Goal: Information Seeking & Learning: Understand process/instructions

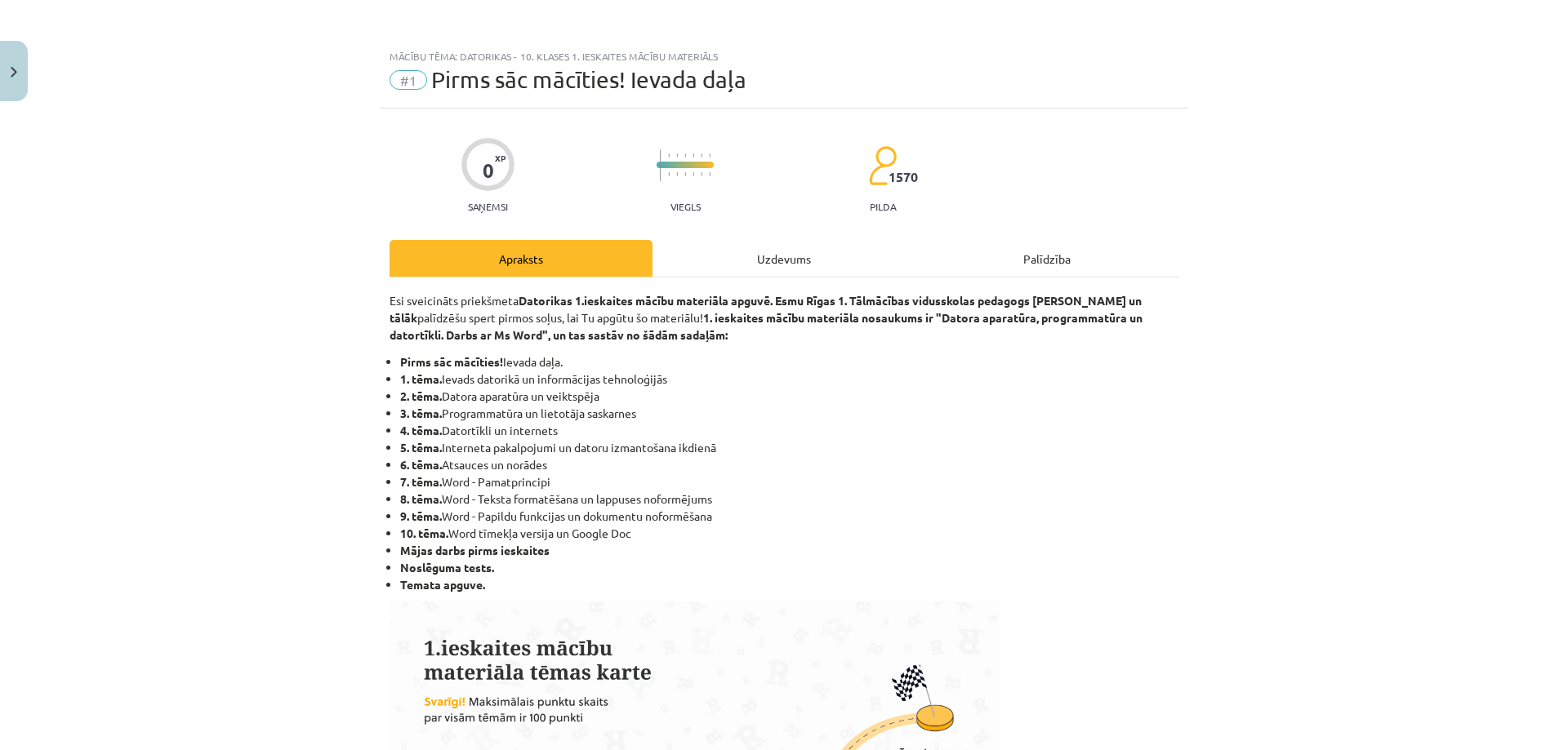
scroll to position [981, 0]
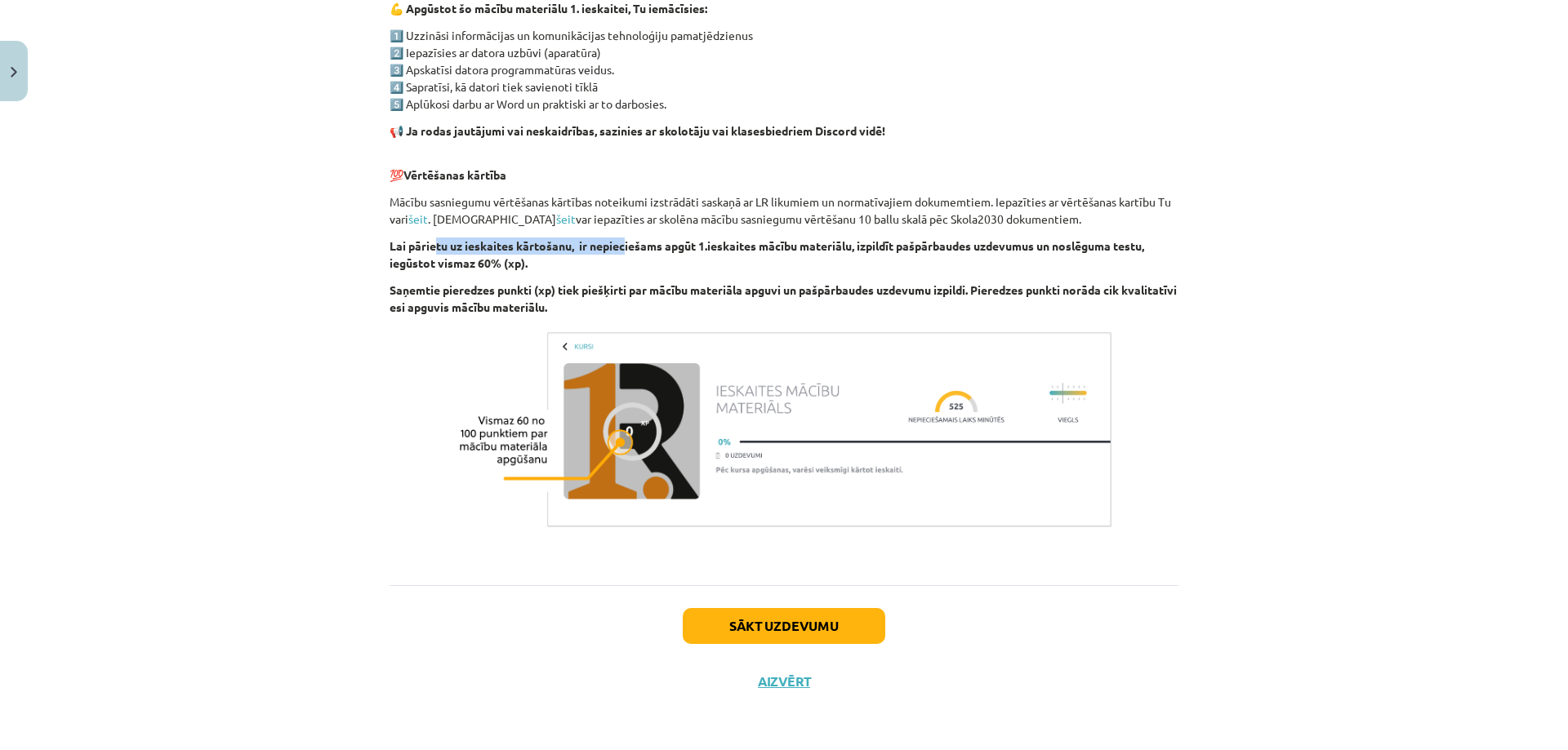
drag, startPoint x: 447, startPoint y: 247, endPoint x: 678, endPoint y: 248, distance: 231.0
click at [657, 248] on b "Lai pārietu uz ieskaites kārtošanu, ir nepieciešams apgūt 1.ieskaites mācību ma…" at bounding box center [767, 255] width 754 height 32
drag, startPoint x: 1115, startPoint y: 244, endPoint x: 1145, endPoint y: 247, distance: 30.1
click at [1153, 244] on p "Lai pārietu uz ieskaites kārtošanu, ir nepieciešams apgūt 1.ieskaites mācību ma…" at bounding box center [784, 255] width 789 height 34
drag, startPoint x: 465, startPoint y: 272, endPoint x: 581, endPoint y: 280, distance: 116.3
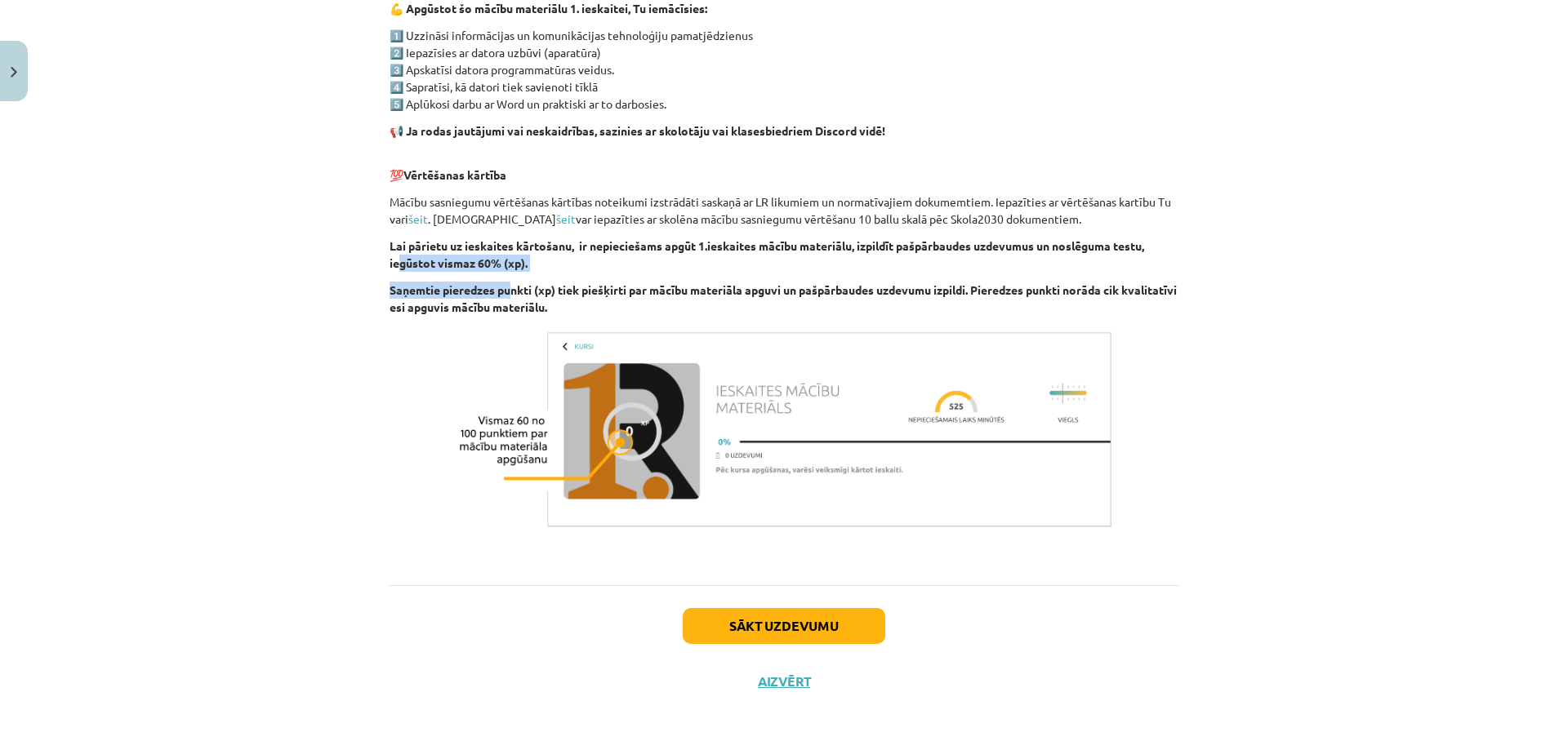
drag, startPoint x: 457, startPoint y: 291, endPoint x: 645, endPoint y: 281, distance: 188.3
click at [611, 282] on p "Saņemtie pieredzes punkti (xp) tiek piešķirti par mācību materiāla apguvi un pa…" at bounding box center [784, 298] width 789 height 34
drag, startPoint x: 690, startPoint y: 281, endPoint x: 733, endPoint y: 298, distance: 46.2
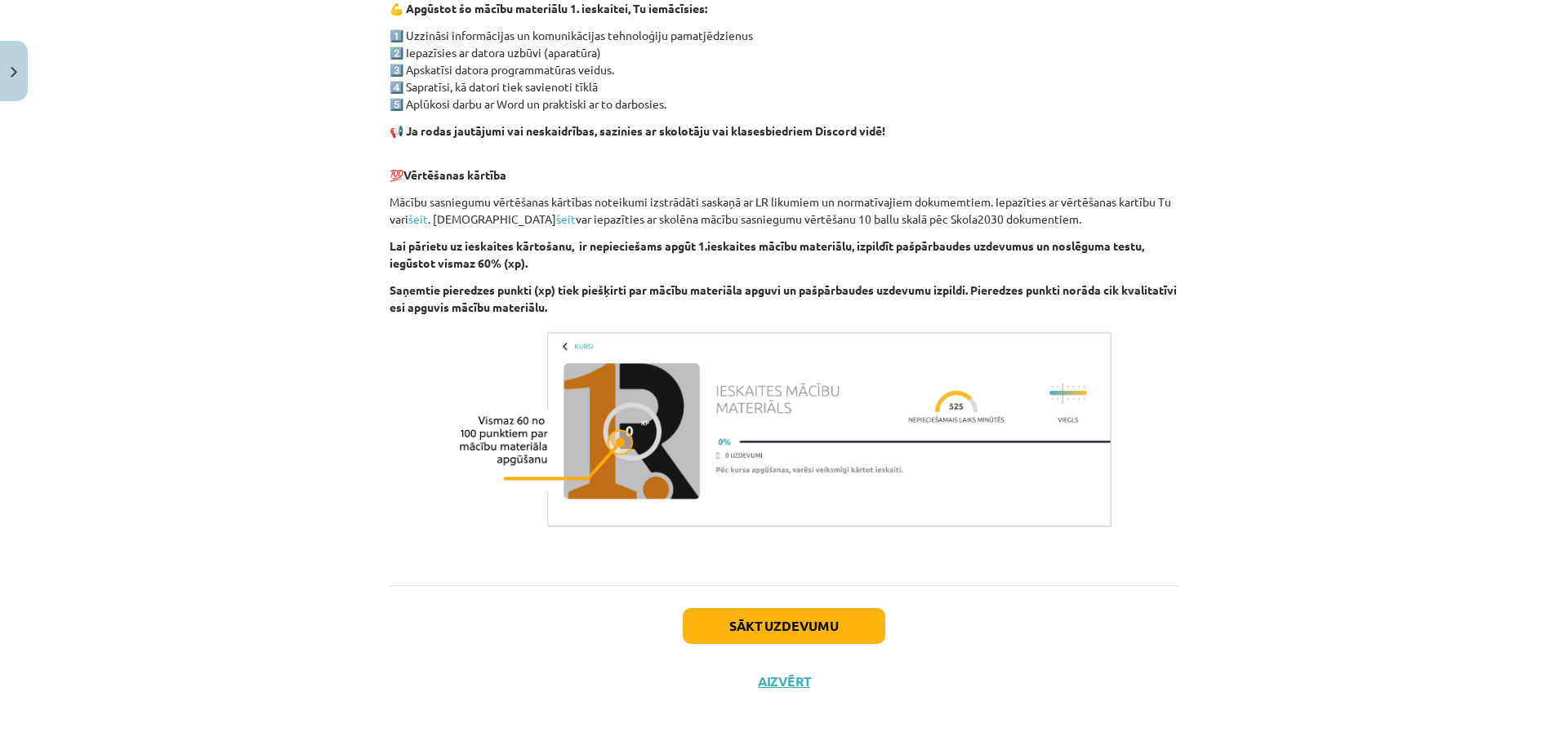
click at [783, 636] on button "Sākt uzdevumu" at bounding box center [784, 625] width 203 height 36
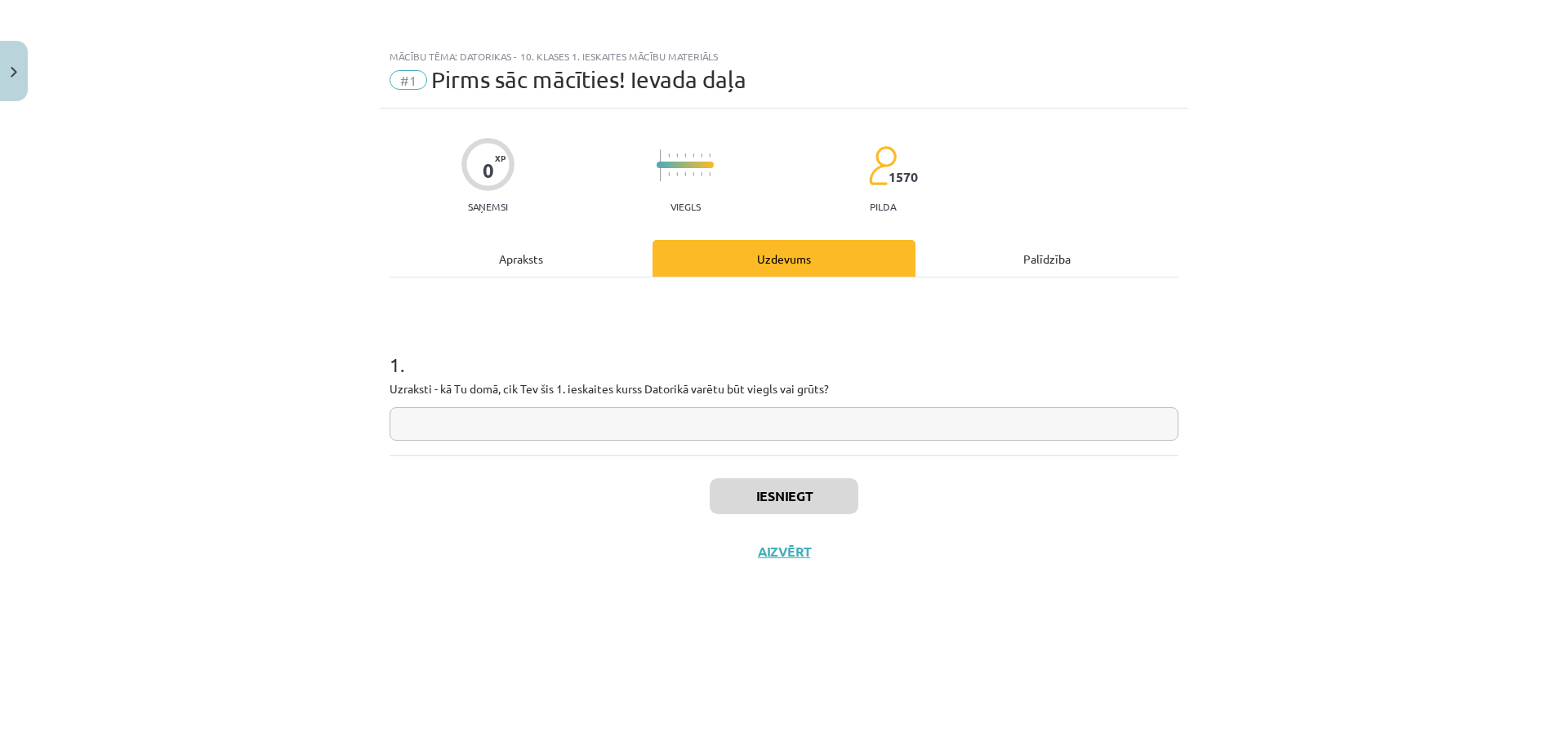
scroll to position [0, 0]
click at [574, 414] on input "text" at bounding box center [784, 424] width 789 height 33
type input "**********"
click at [766, 507] on button "Iesniegt" at bounding box center [784, 496] width 148 height 36
click at [798, 565] on button "Nākamā nodarbība" at bounding box center [784, 562] width 160 height 38
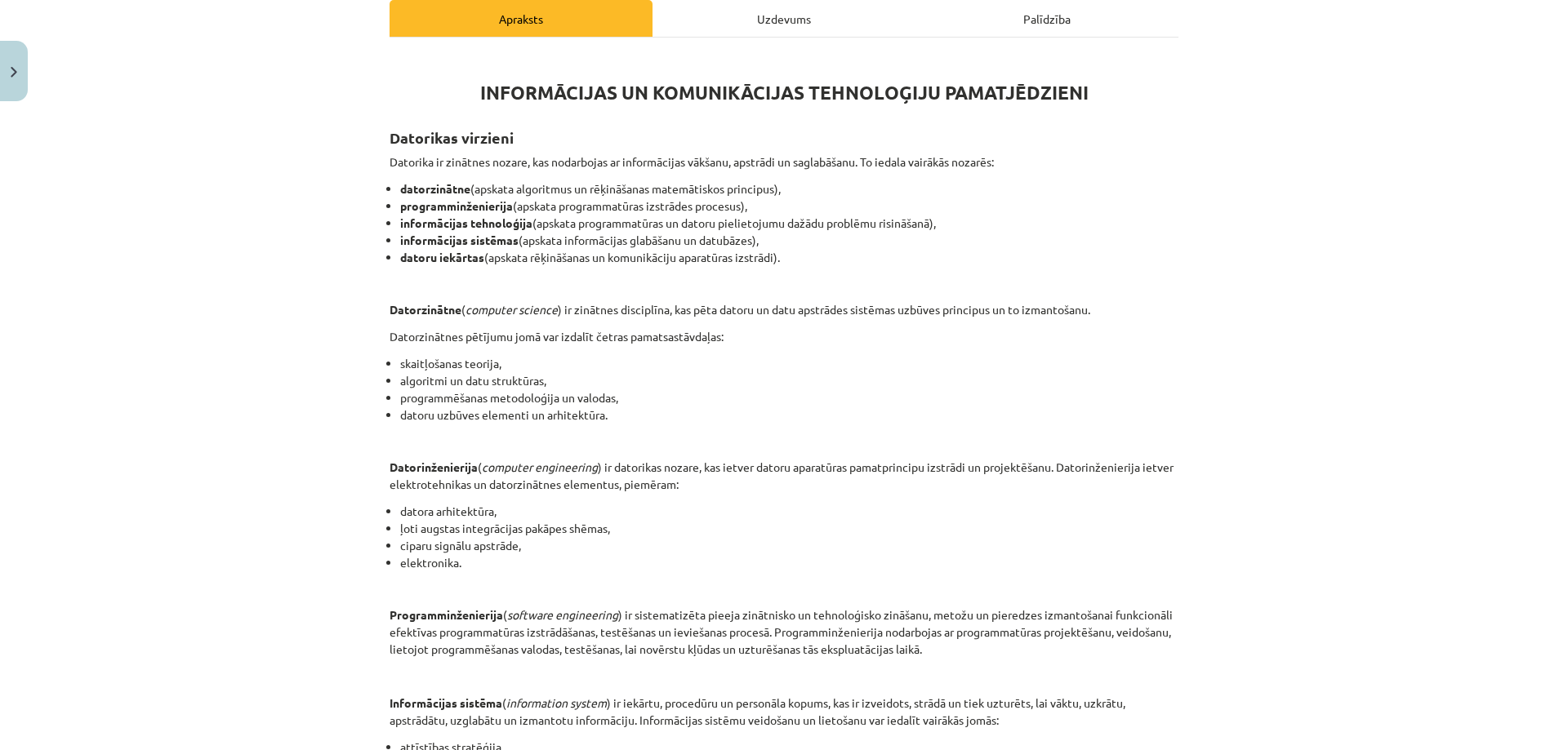
scroll to position [239, 0]
drag, startPoint x: 395, startPoint y: 162, endPoint x: 636, endPoint y: 160, distance: 241.0
click at [613, 158] on p "Datorika ir zinātnes nozare, kas nodarbojas ar informācijas vākšanu, apstrādi u…" at bounding box center [784, 163] width 789 height 17
click at [708, 169] on p "Datorika ir zinātnes nozare, kas nodarbojas ar informācijas vākšanu, apstrādi u…" at bounding box center [784, 163] width 789 height 17
drag, startPoint x: 593, startPoint y: 160, endPoint x: 730, endPoint y: 156, distance: 137.1
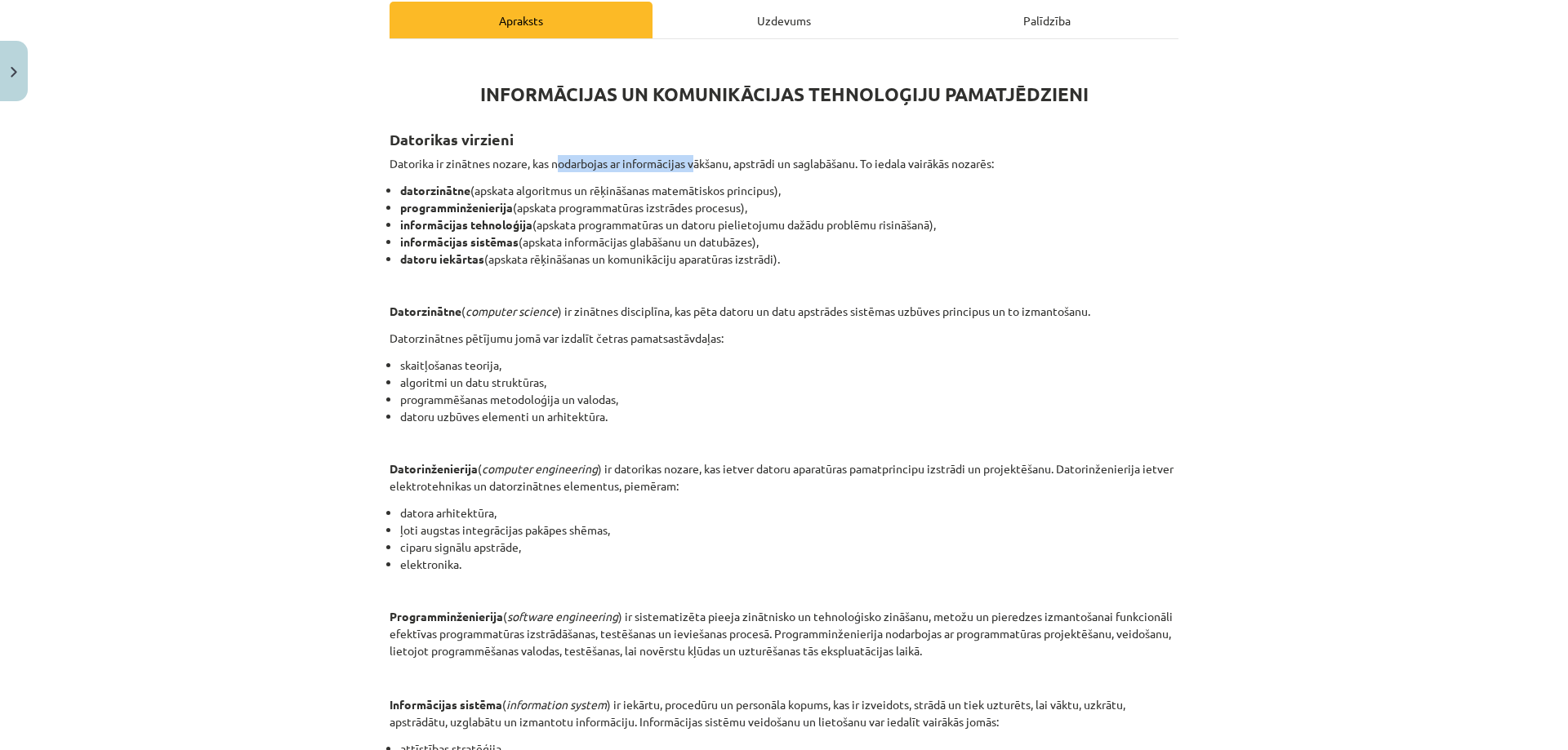
click at [696, 156] on p "Datorika ir zinātnes nozare, kas nodarbojas ar informācijas vākšanu, apstrādi u…" at bounding box center [784, 163] width 789 height 17
click at [838, 170] on p "Datorika ir zinātnes nozare, kas nodarbojas ar informācijas vākšanu, apstrādi u…" at bounding box center [784, 163] width 789 height 17
click at [885, 158] on p "Datorika ir zinātnes nozare, kas nodarbojas ar informācijas vākšanu, apstrādi u…" at bounding box center [784, 163] width 789 height 17
click at [964, 159] on p "Datorika ir zinātnes nozare, kas nodarbojas ar informācijas vākšanu, apstrādi u…" at bounding box center [784, 163] width 789 height 17
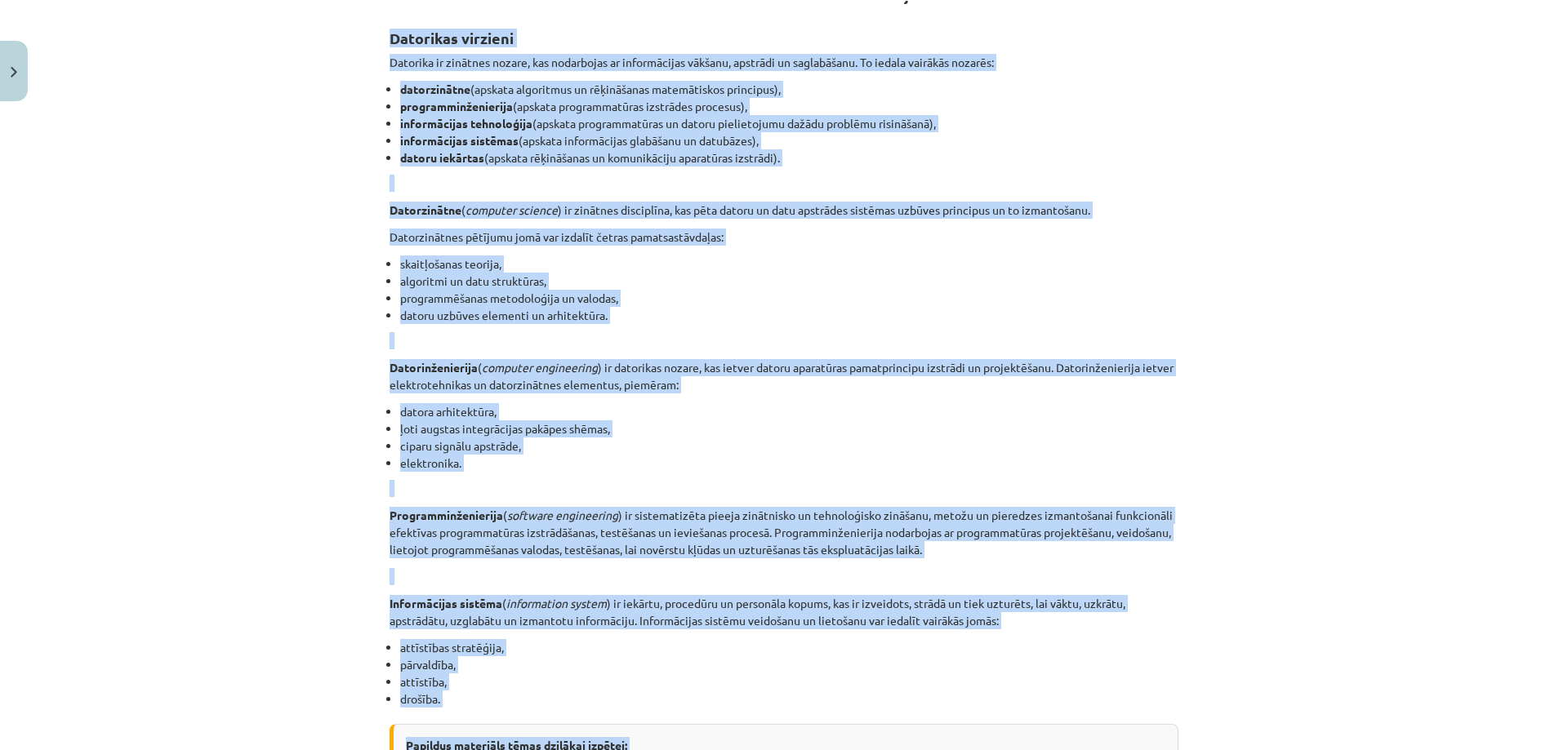
scroll to position [646, 0]
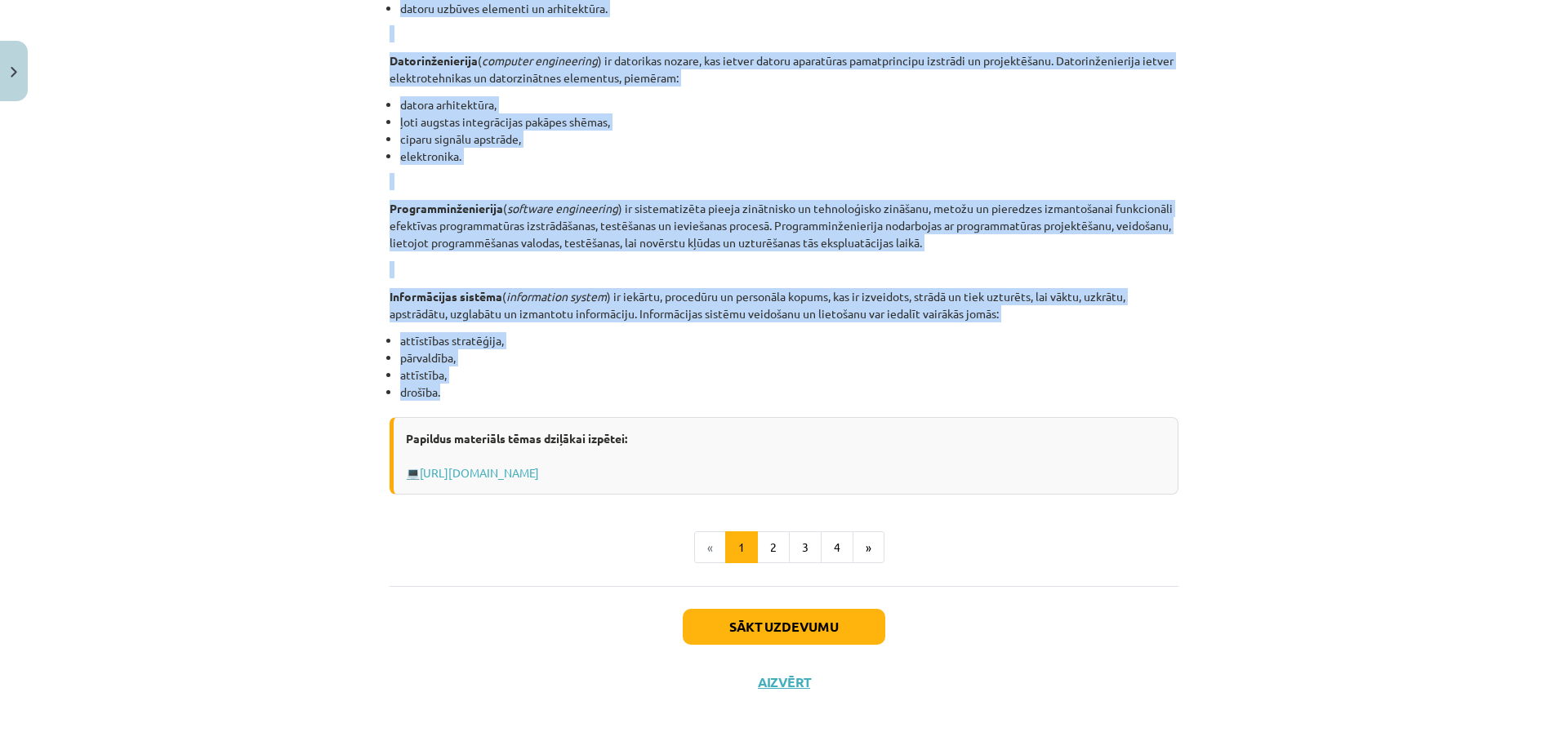
drag, startPoint x: 398, startPoint y: 142, endPoint x: 633, endPoint y: 389, distance: 340.9
click at [633, 389] on div "6 XP Saņemsi Viegls 1570 pilda Apraksts Uzdevums Palīdzība INFORMĀCIJAS UN KOMU…" at bounding box center [784, 86] width 808 height 1248
copy div "Loremipsu dolorsit Ametcons ad elitsedd eiusmo, tem incididunt ut laboreetdolo …"
click at [565, 138] on li "ciparu signālu apstrāde," at bounding box center [789, 139] width 778 height 17
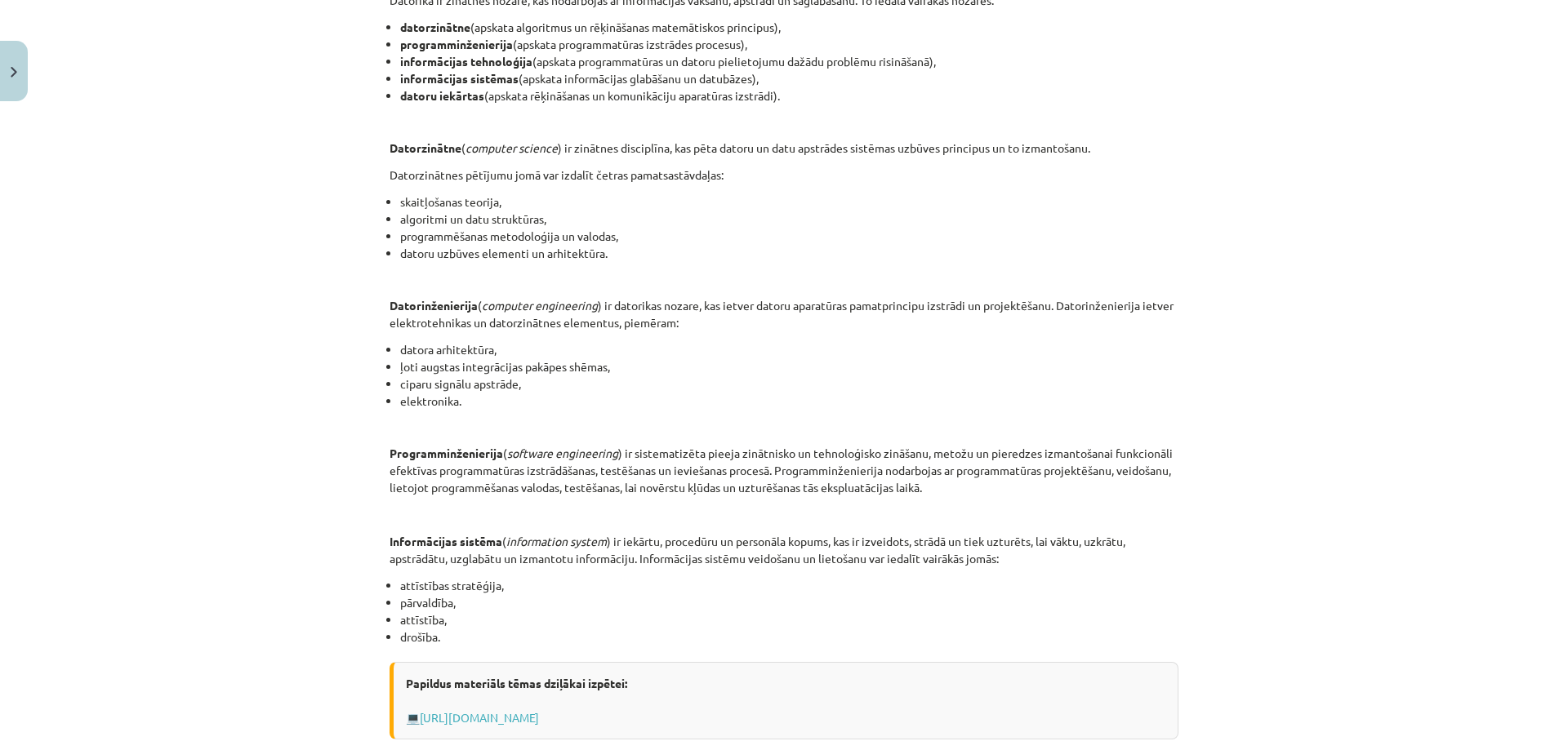
scroll to position [320, 0]
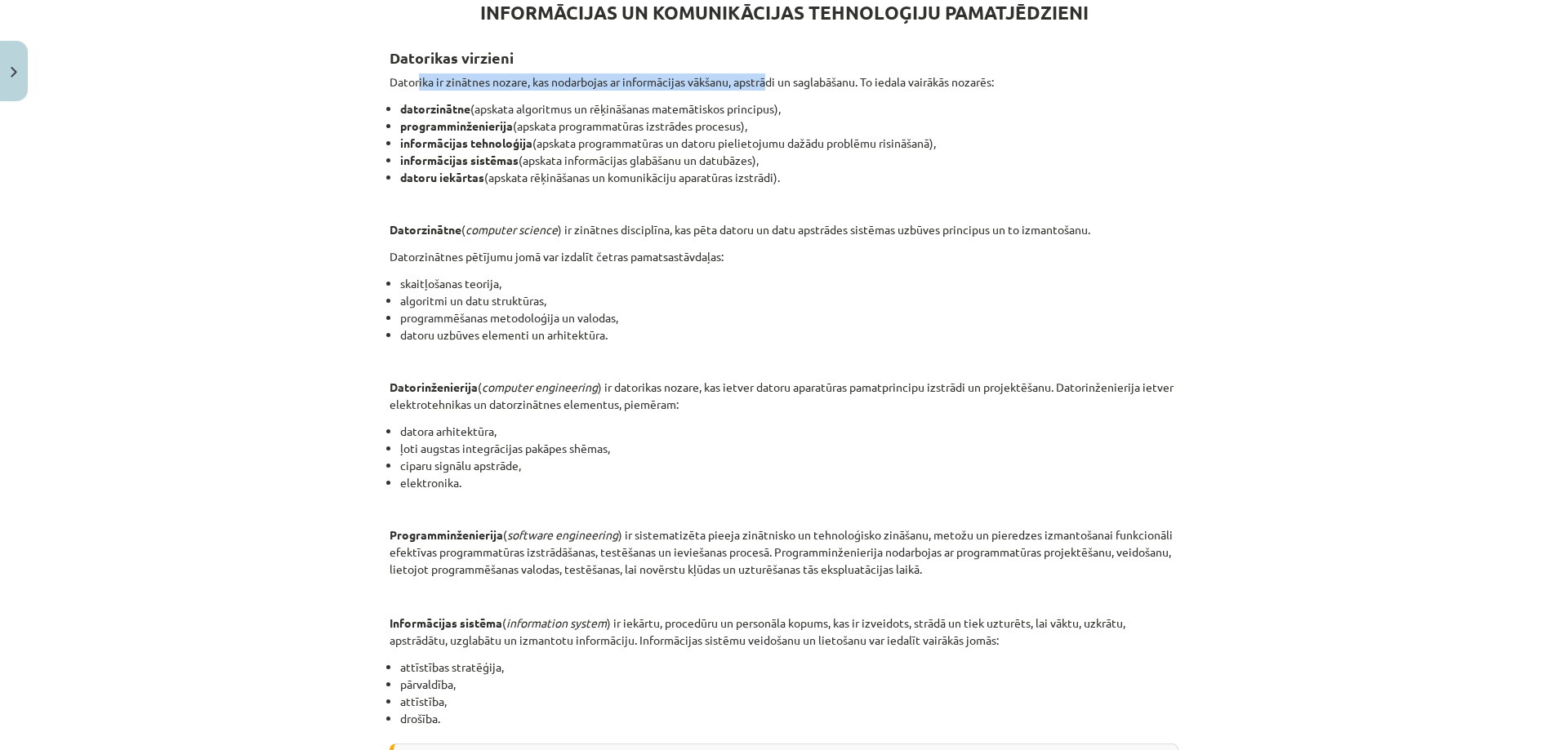
drag, startPoint x: 621, startPoint y: 87, endPoint x: 773, endPoint y: 82, distance: 152.1
click at [772, 82] on p "Datorika ir zinātnes nozare, kas nodarbojas ar informācijas vākšanu, apstrādi u…" at bounding box center [784, 82] width 789 height 17
click at [809, 88] on p "Datorika ir zinātnes nozare, kas nodarbojas ar informācijas vākšanu, apstrādi u…" at bounding box center [784, 82] width 789 height 17
drag, startPoint x: 560, startPoint y: 226, endPoint x: 570, endPoint y: 226, distance: 10.0
click at [569, 226] on p "Datorzinātne ( computer science ) ir zinātnes disciplīna, kas pēta datoru un da…" at bounding box center [784, 229] width 789 height 17
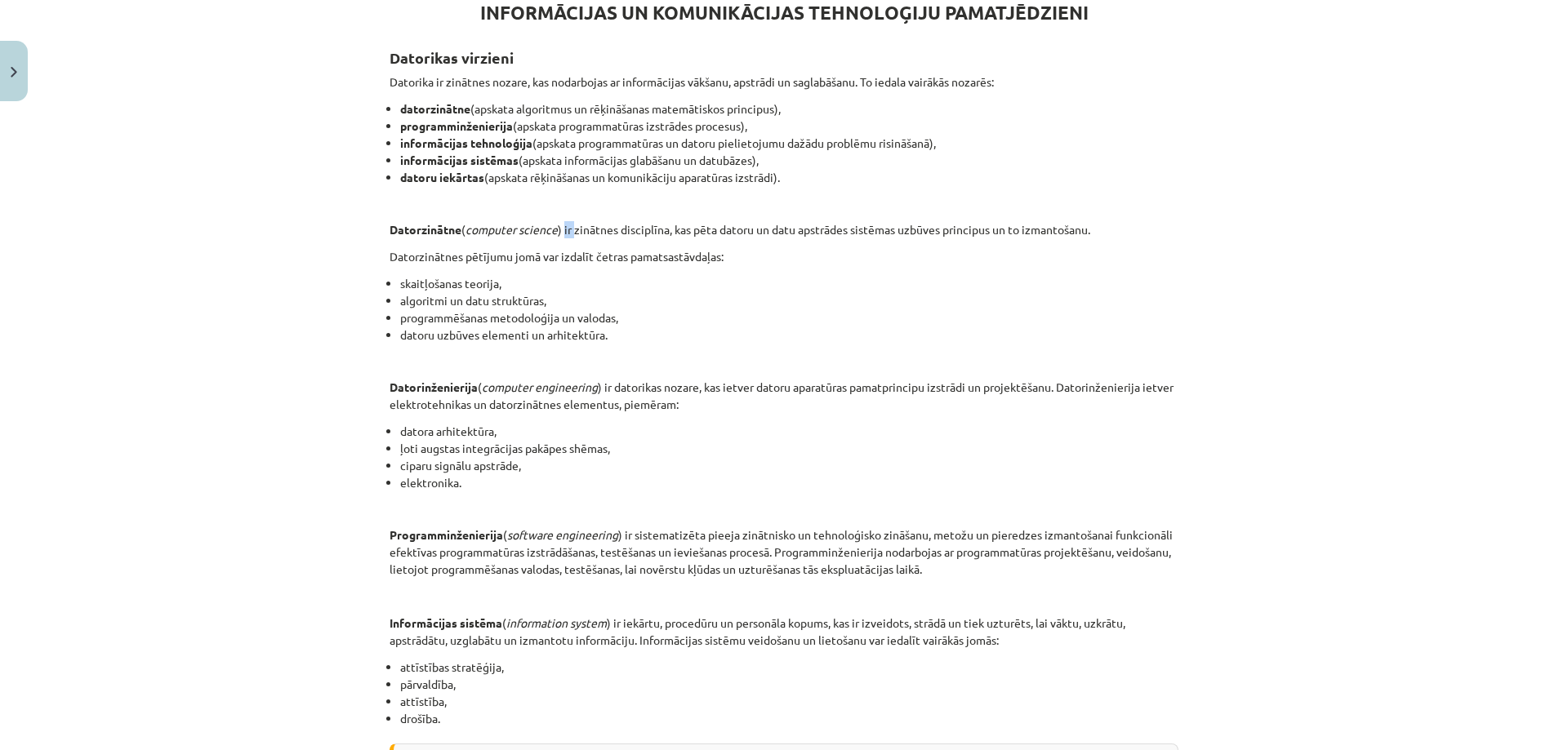
click at [571, 226] on p "Datorzinātne ( computer science ) ir zinātnes disciplīna, kas pēta datoru un da…" at bounding box center [784, 229] width 789 height 17
drag, startPoint x: 572, startPoint y: 385, endPoint x: 769, endPoint y: 380, distance: 197.1
click at [753, 382] on p "Datorinženierija ( computer engineering ) ir datorikas nozare, kas ietver dator…" at bounding box center [784, 395] width 789 height 34
click at [808, 379] on p "Datorinženierija ( computer engineering ) ir datorikas nozare, kas ietver dator…" at bounding box center [784, 395] width 789 height 34
drag, startPoint x: 820, startPoint y: 388, endPoint x: 914, endPoint y: 386, distance: 94.0
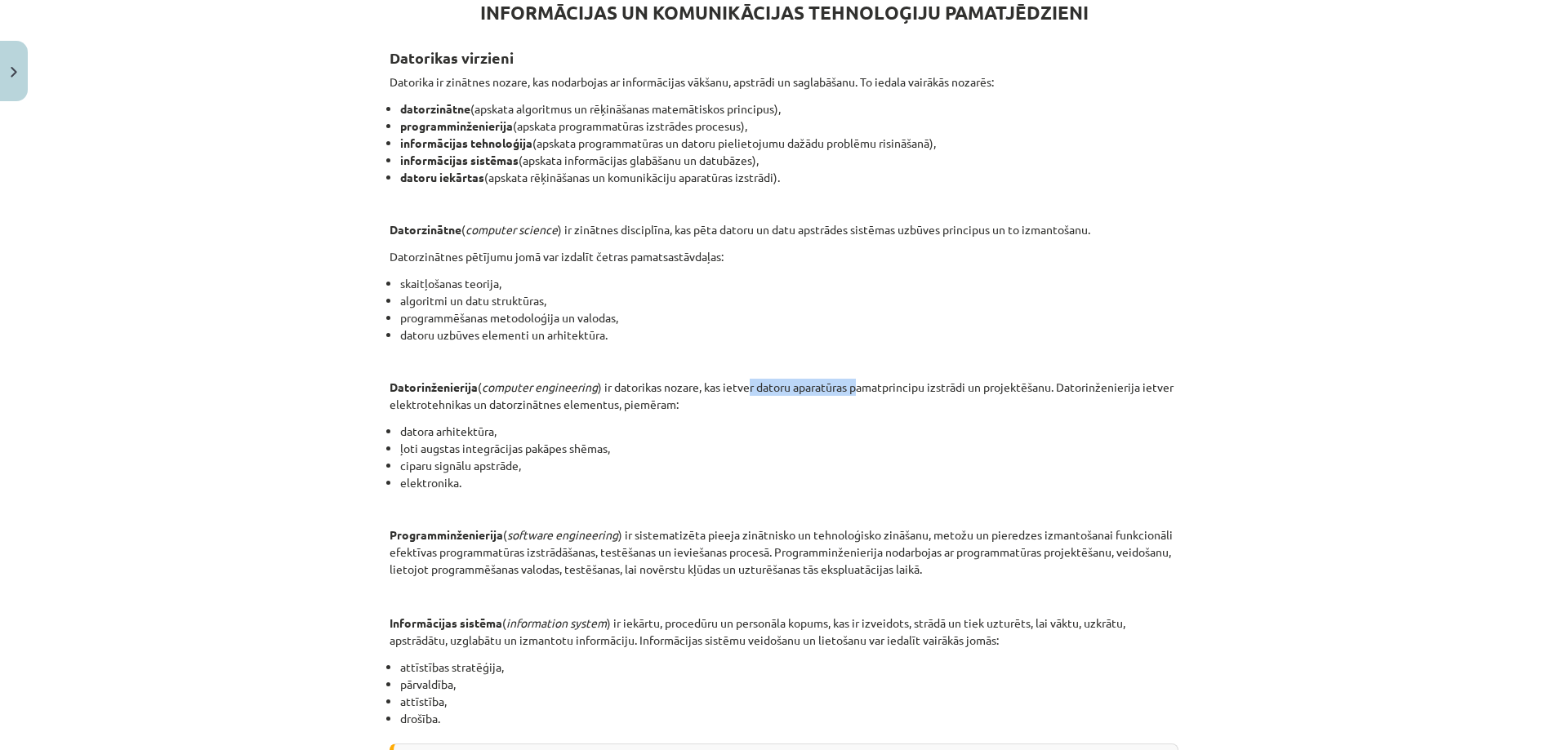
click at [878, 386] on p "Datorinženierija ( computer engineering ) ir datorikas nozare, kas ietver dator…" at bounding box center [784, 395] width 789 height 34
click at [1012, 393] on p "Datorinženierija ( computer engineering ) ir datorikas nozare, kas ietver dator…" at bounding box center [784, 395] width 789 height 34
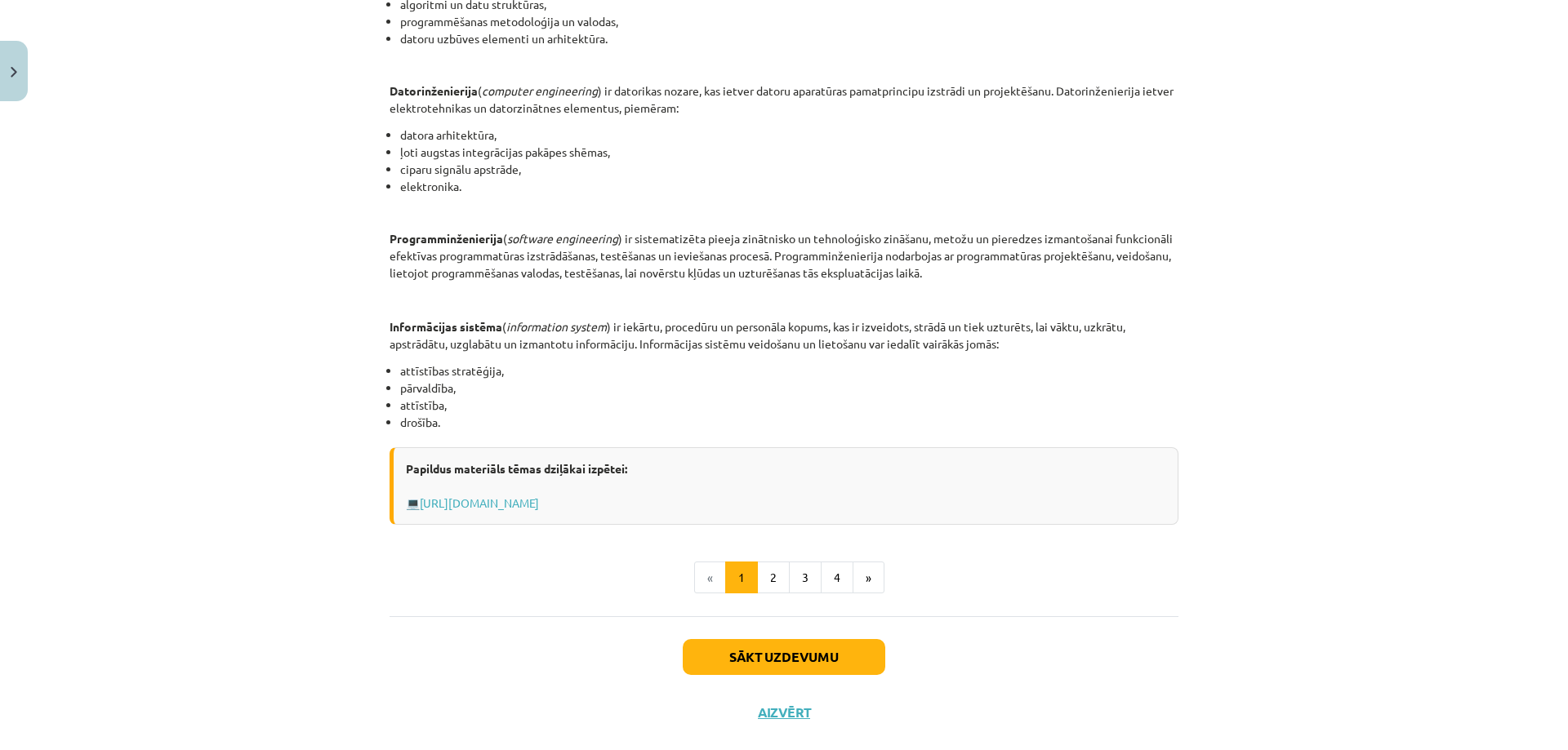
scroll to position [646, 0]
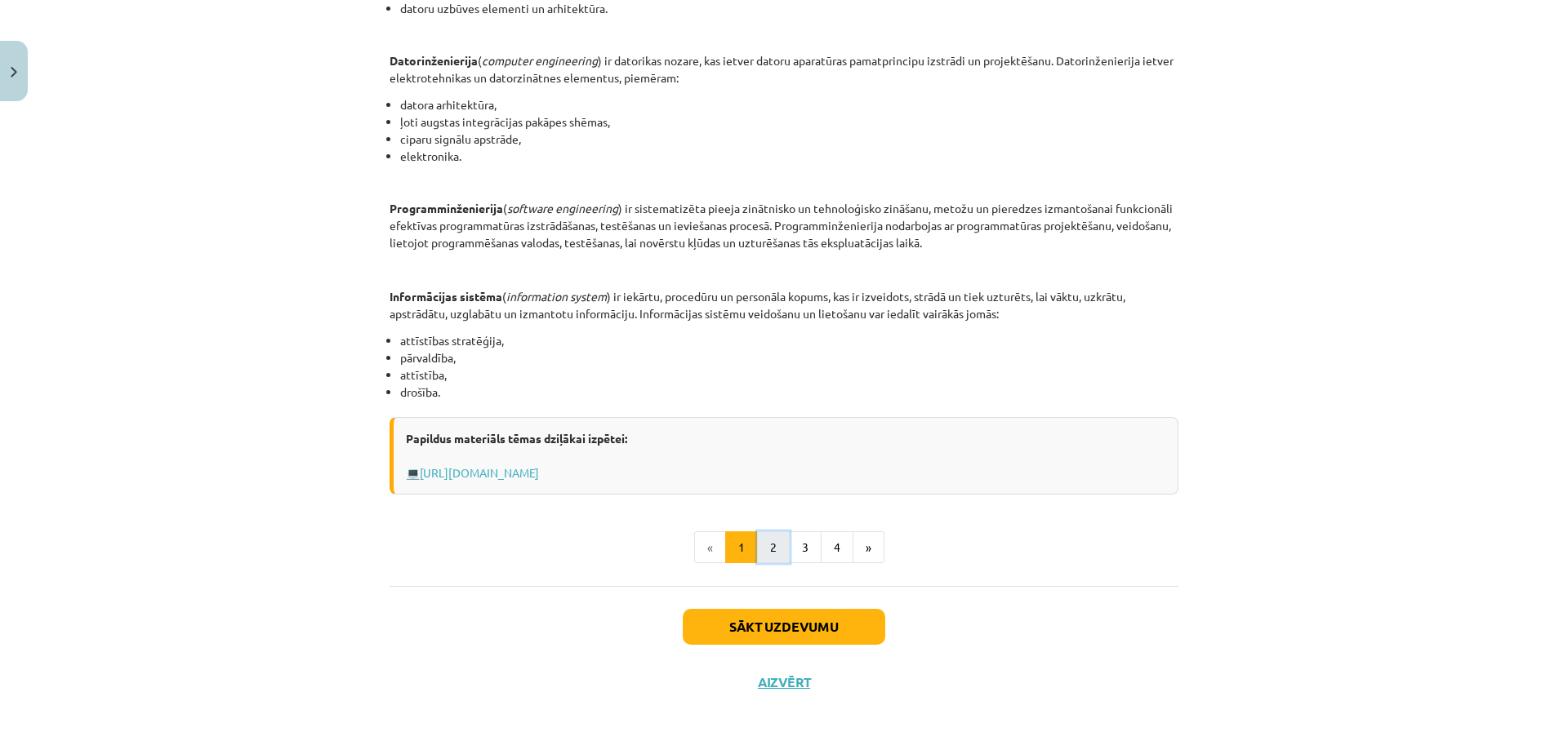
click at [764, 547] on button "2" at bounding box center [773, 547] width 33 height 33
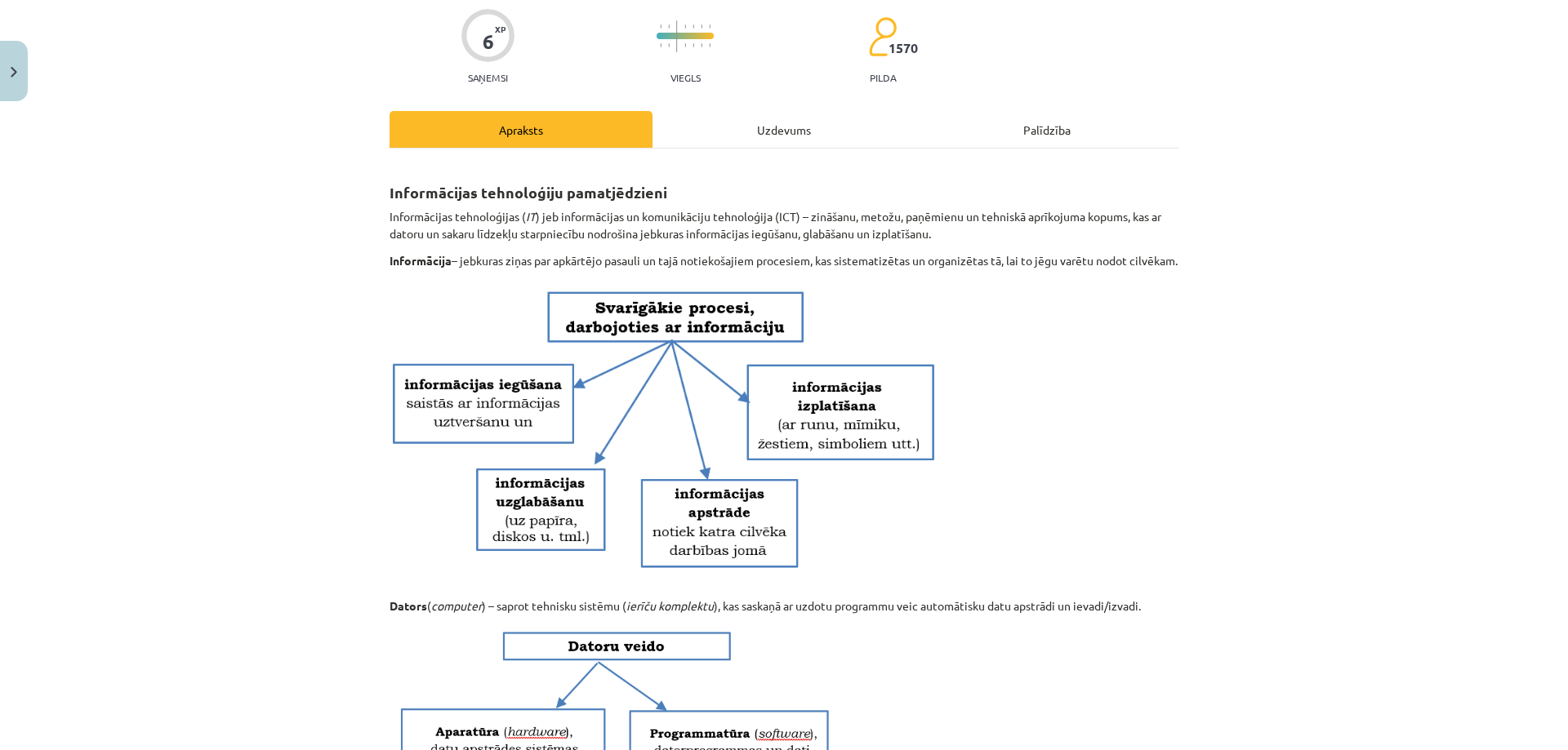
scroll to position [47, 0]
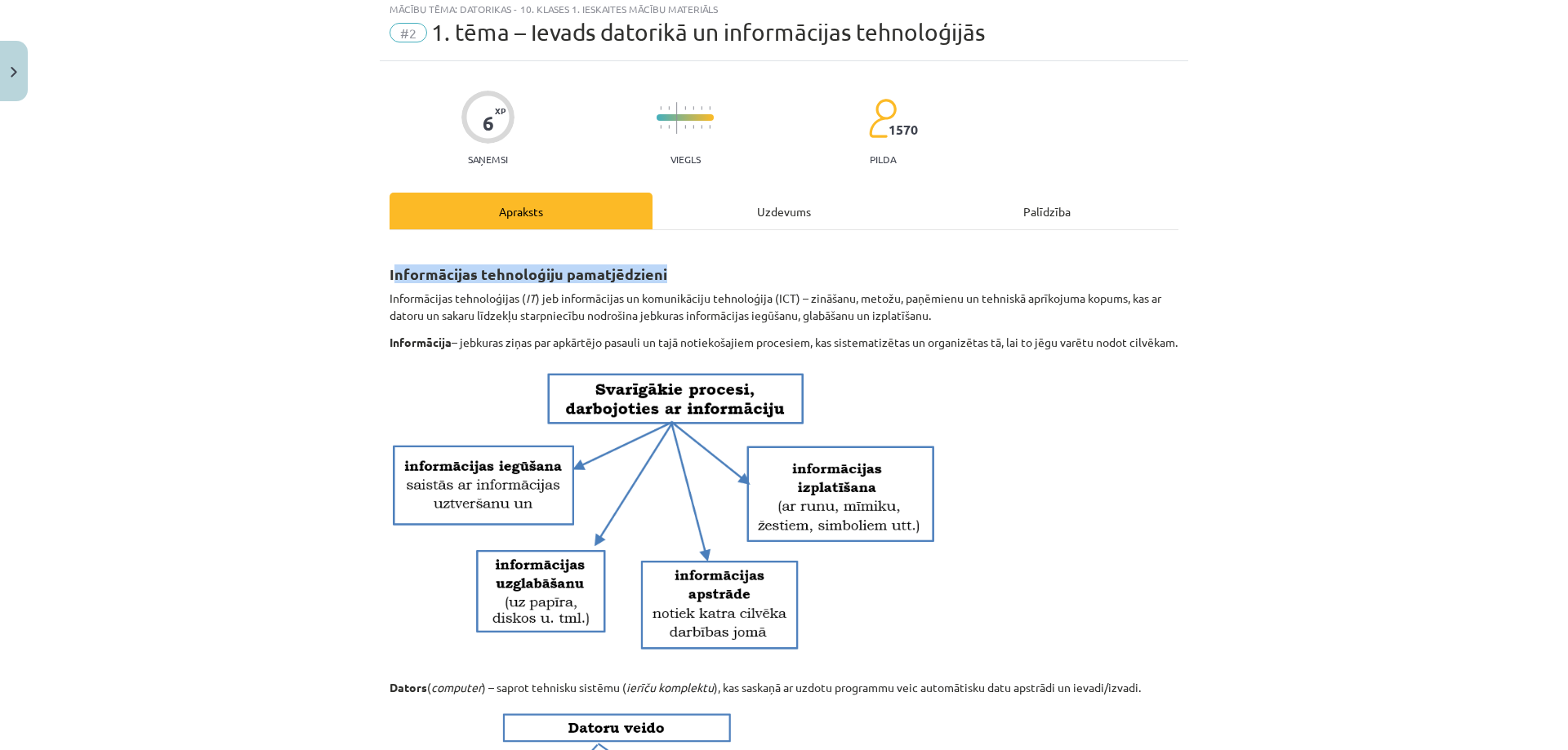
drag, startPoint x: 391, startPoint y: 275, endPoint x: 753, endPoint y: 272, distance: 362.0
click at [722, 272] on h2 "Informācijas tehnoloģiju pamatjēdzieni" at bounding box center [784, 265] width 789 height 40
click at [760, 271] on h2 "Informācijas tehnoloģiju pamatjēdzieni" at bounding box center [784, 265] width 789 height 40
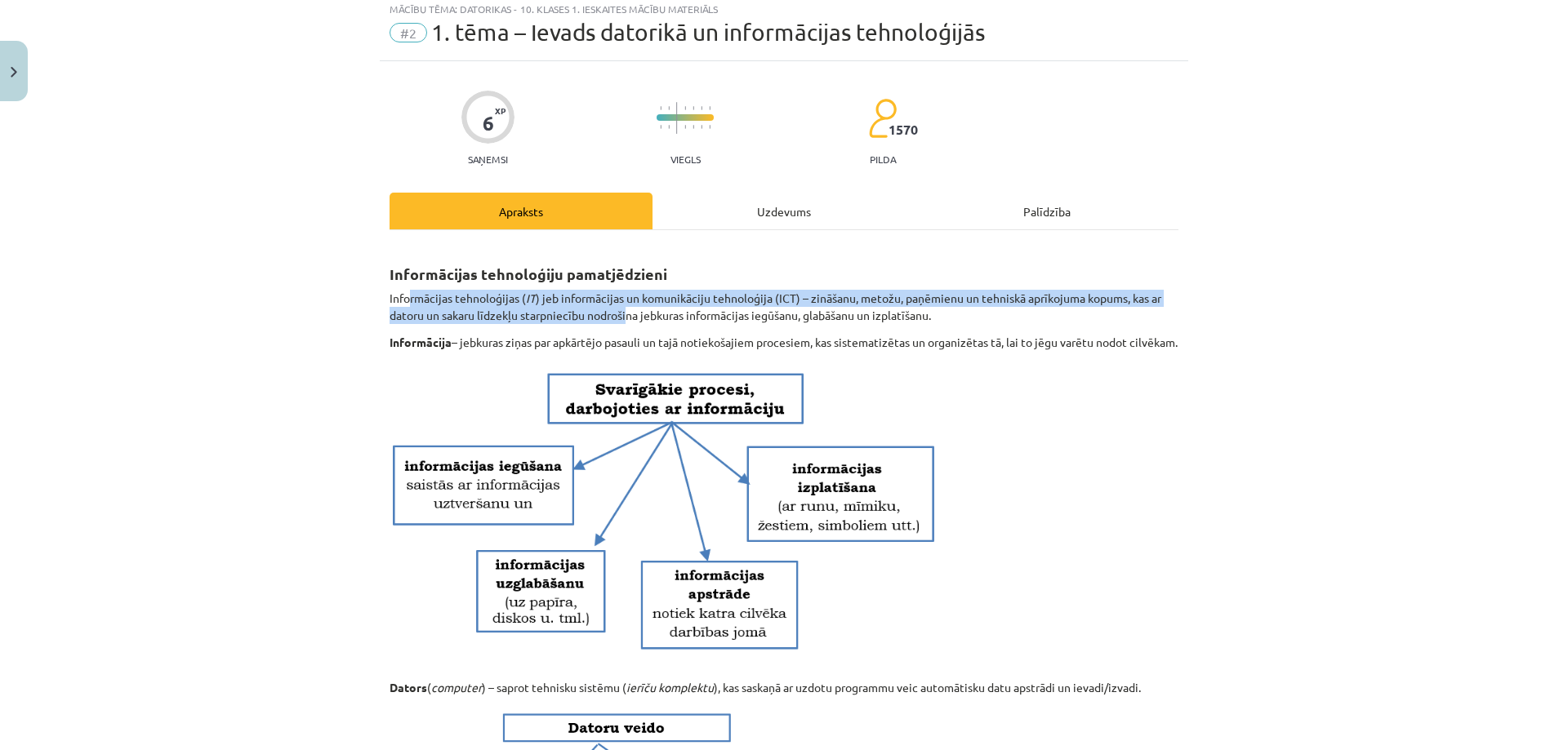
drag, startPoint x: 417, startPoint y: 304, endPoint x: 689, endPoint y: 306, distance: 272.0
click at [677, 307] on p "Informācijas tehnoloģijas ( IT ) jeb informācijas un komunikāciju tehnoloģija (…" at bounding box center [784, 307] width 789 height 34
click at [761, 303] on p "Informācijas tehnoloģijas ( IT ) jeb informācijas un komunikāciju tehnoloģija (…" at bounding box center [784, 307] width 789 height 34
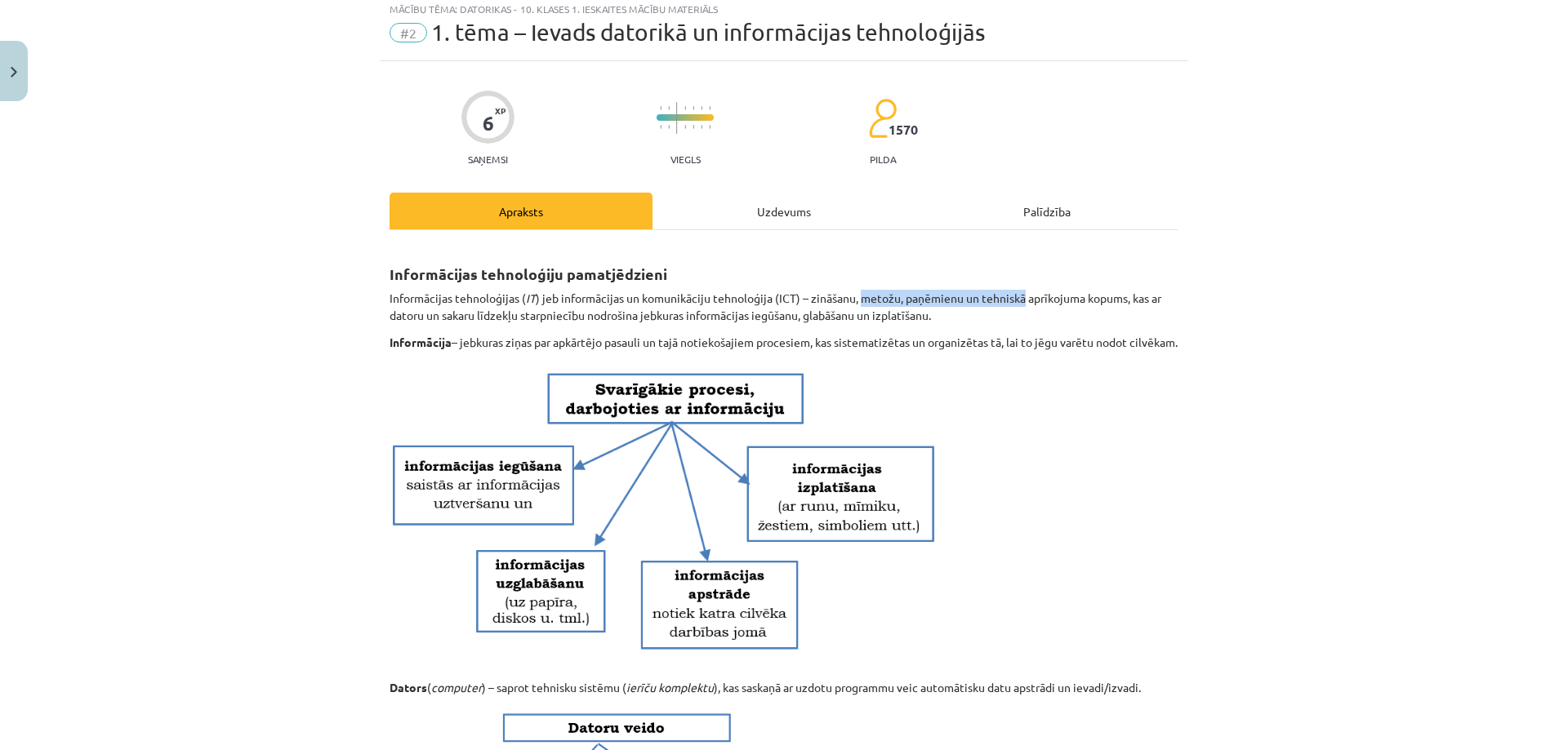
drag, startPoint x: 856, startPoint y: 295, endPoint x: 1057, endPoint y: 290, distance: 201.1
click at [1031, 290] on p "Informācijas tehnoloģijas ( IT ) jeb informācijas un komunikāciju tehnoloģija (…" at bounding box center [784, 307] width 789 height 34
drag, startPoint x: 475, startPoint y: 334, endPoint x: 705, endPoint y: 342, distance: 230.1
click at [671, 342] on p "Informācija – jebkuras ziņas par apkārtējo pasauli un tajā notiekošajiem proces…" at bounding box center [784, 342] width 789 height 17
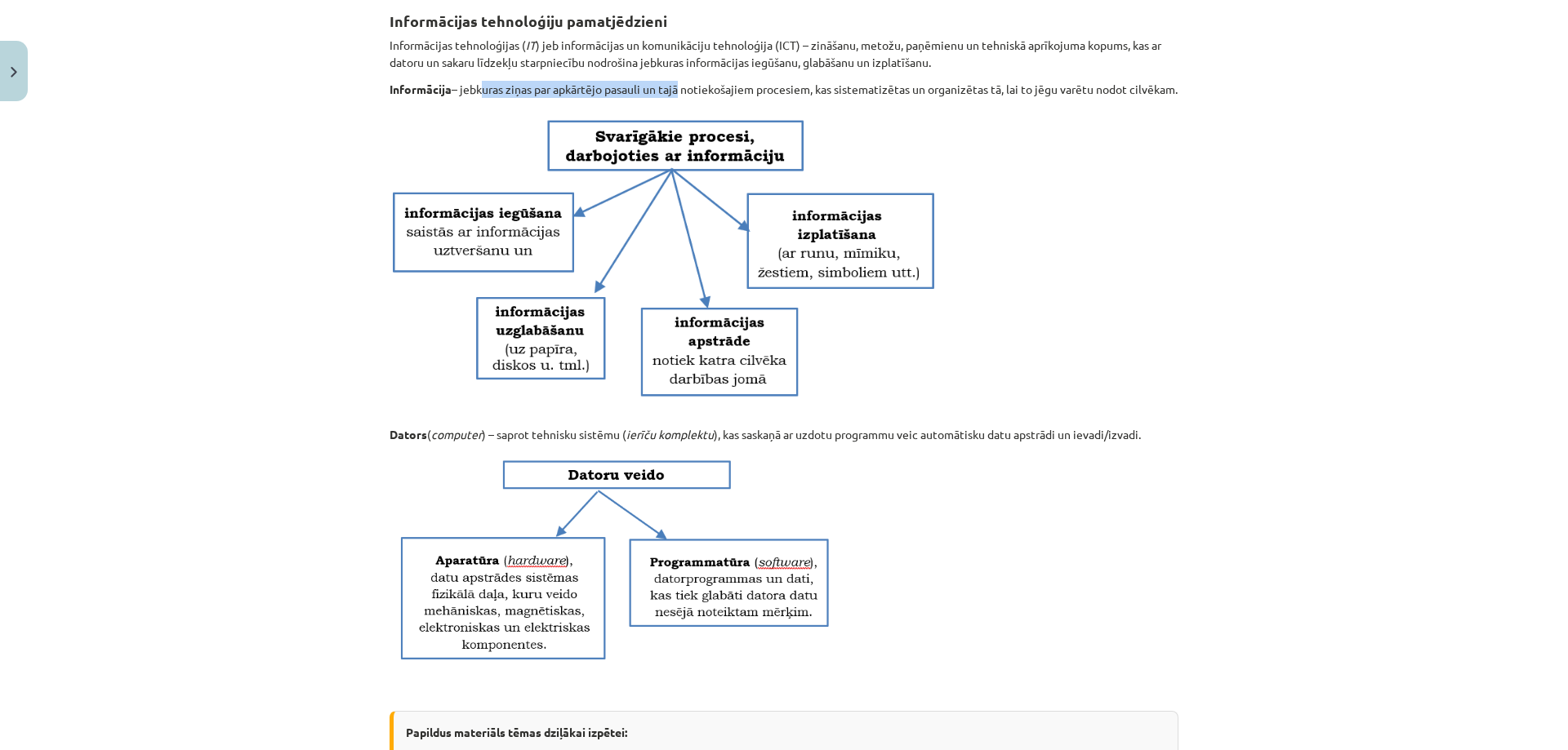
scroll to position [284, 0]
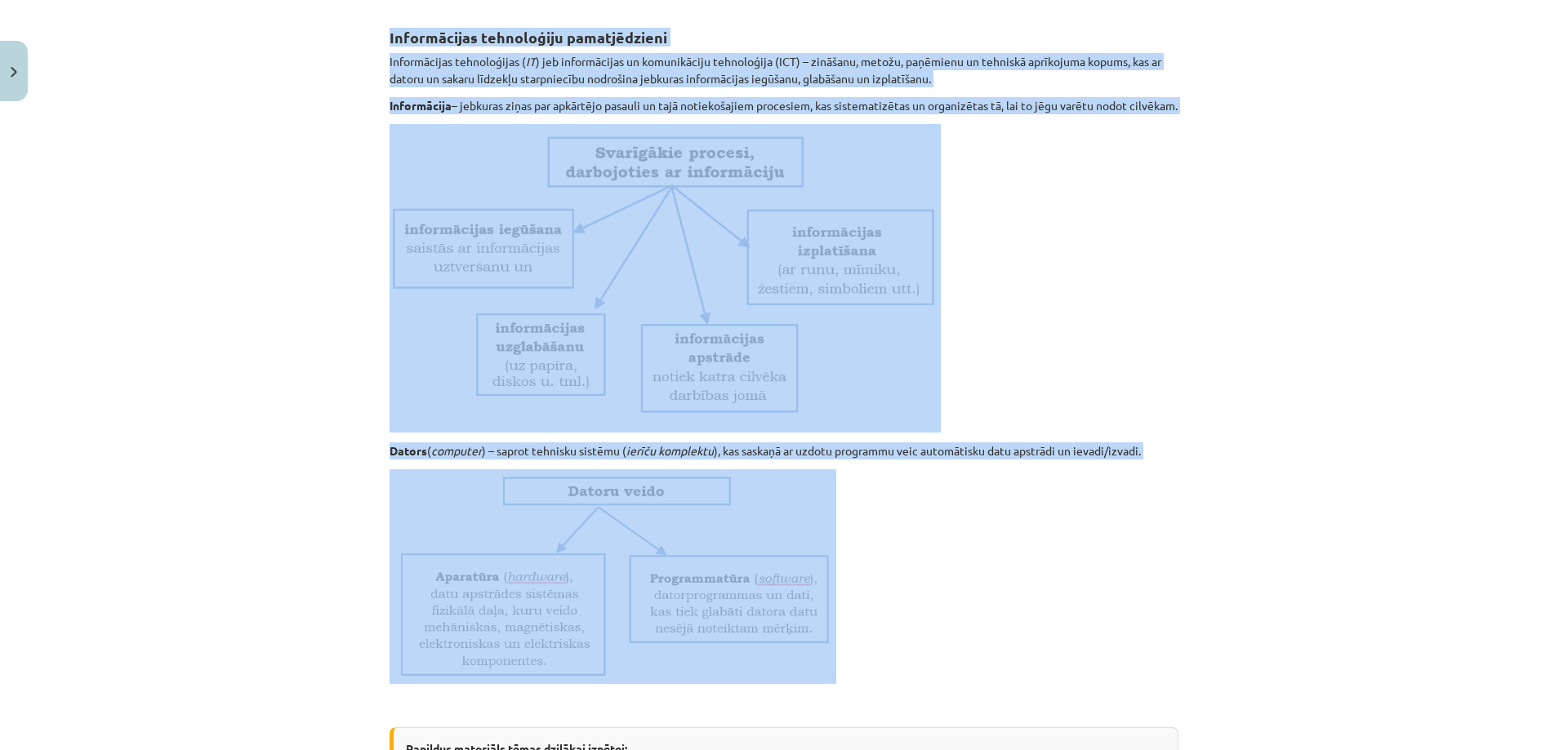
drag, startPoint x: 372, startPoint y: 31, endPoint x: 1047, endPoint y: 576, distance: 867.6
click at [1047, 576] on div "Mācību tēma: Datorikas - 10. klases 1. ieskaites mācību materiāls #2 1. tēma – …" at bounding box center [784, 375] width 1568 height 750
copy div "Informācijas tehnoloģiju pamatjēdzieni Informācijas tehnoloģijas ( IT ) jeb inf…"
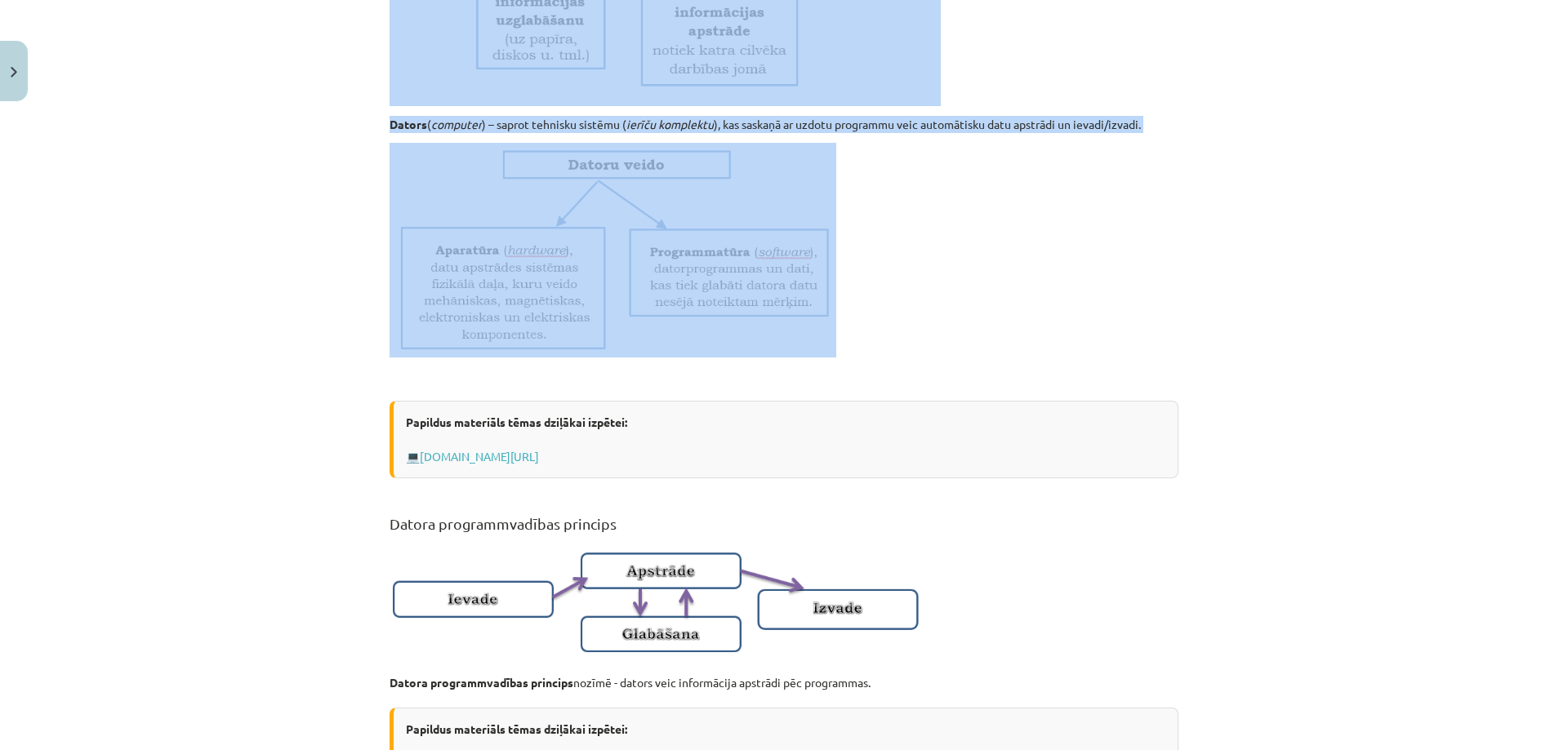
click at [938, 358] on p at bounding box center [784, 250] width 789 height 215
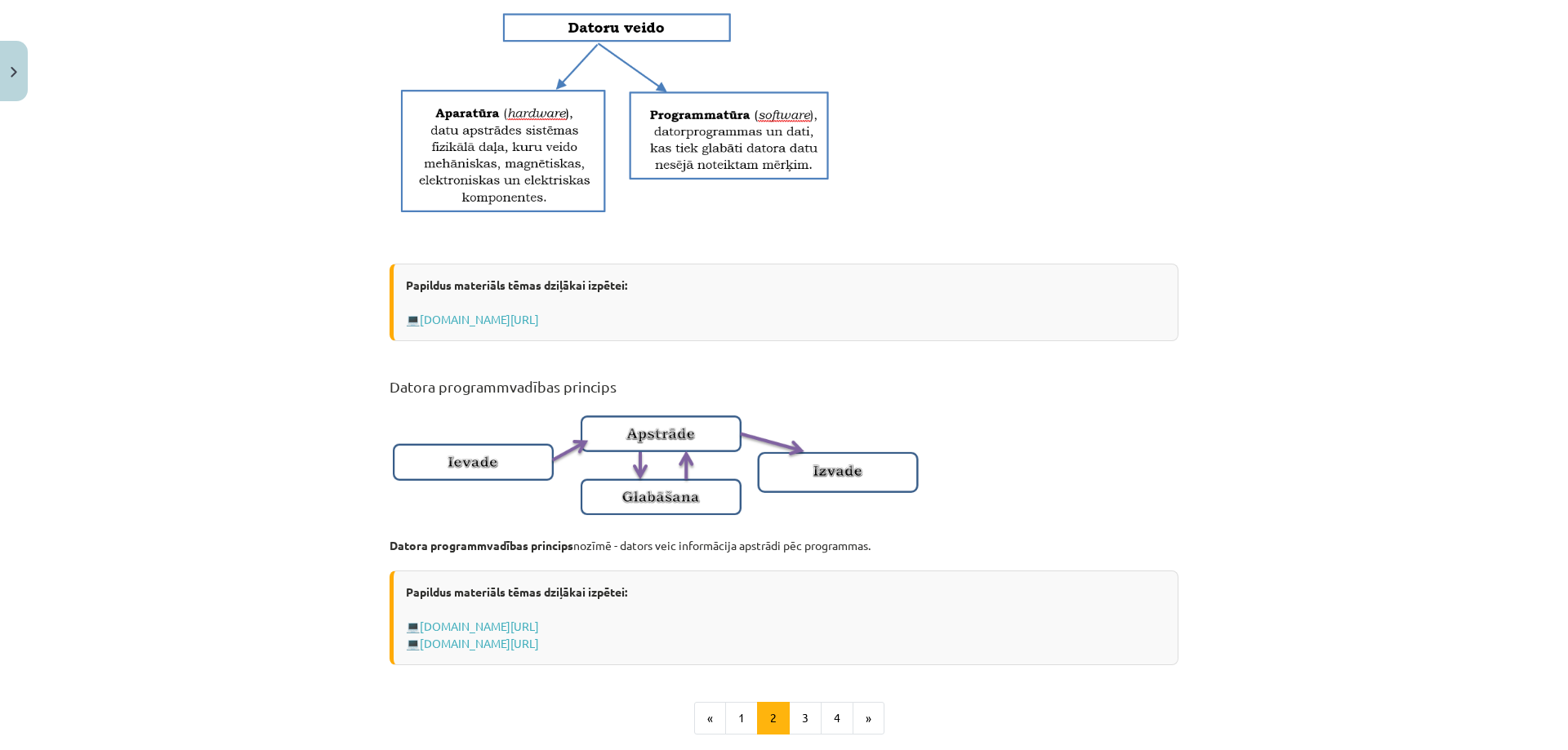
scroll to position [937, 0]
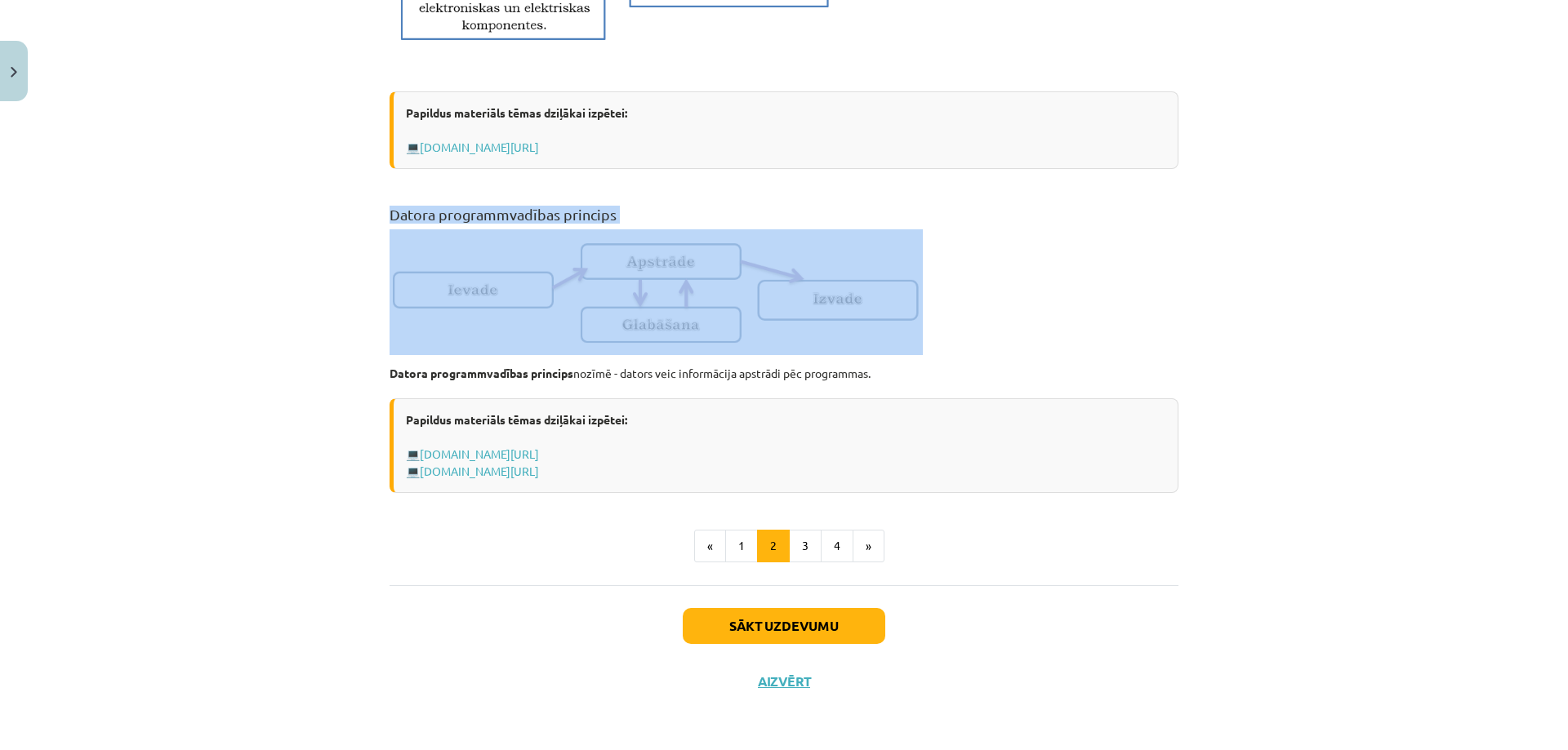
drag, startPoint x: 440, startPoint y: 222, endPoint x: 901, endPoint y: 283, distance: 465.0
click at [901, 283] on div "Mācību tēma: Datorikas - 10. klases 1. ieskaites mācību materiāls #2 1. tēma – …" at bounding box center [784, 375] width 1568 height 750
copy div "Datora programmvadības princips"
click at [797, 553] on button "3" at bounding box center [805, 545] width 33 height 33
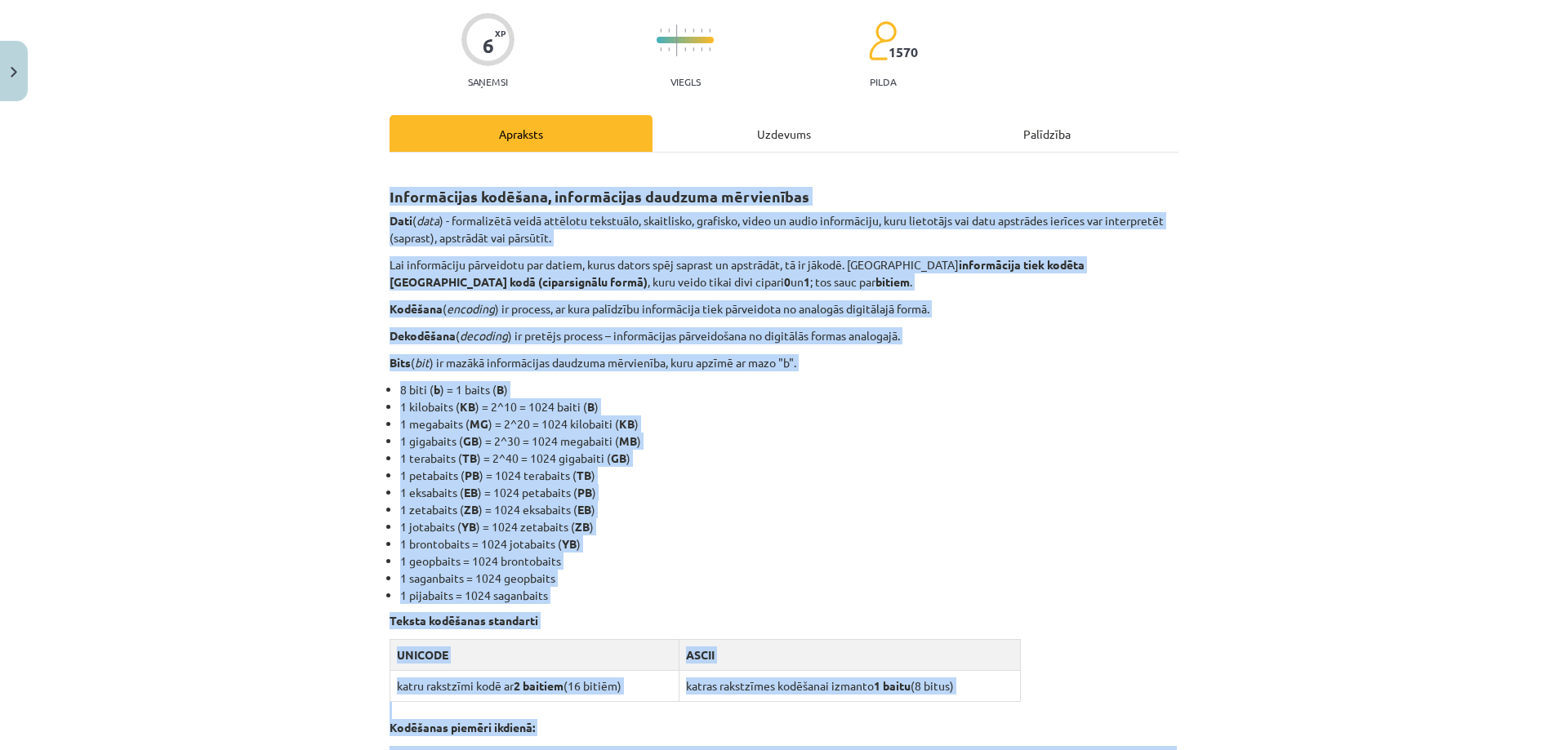
scroll to position [92, 0]
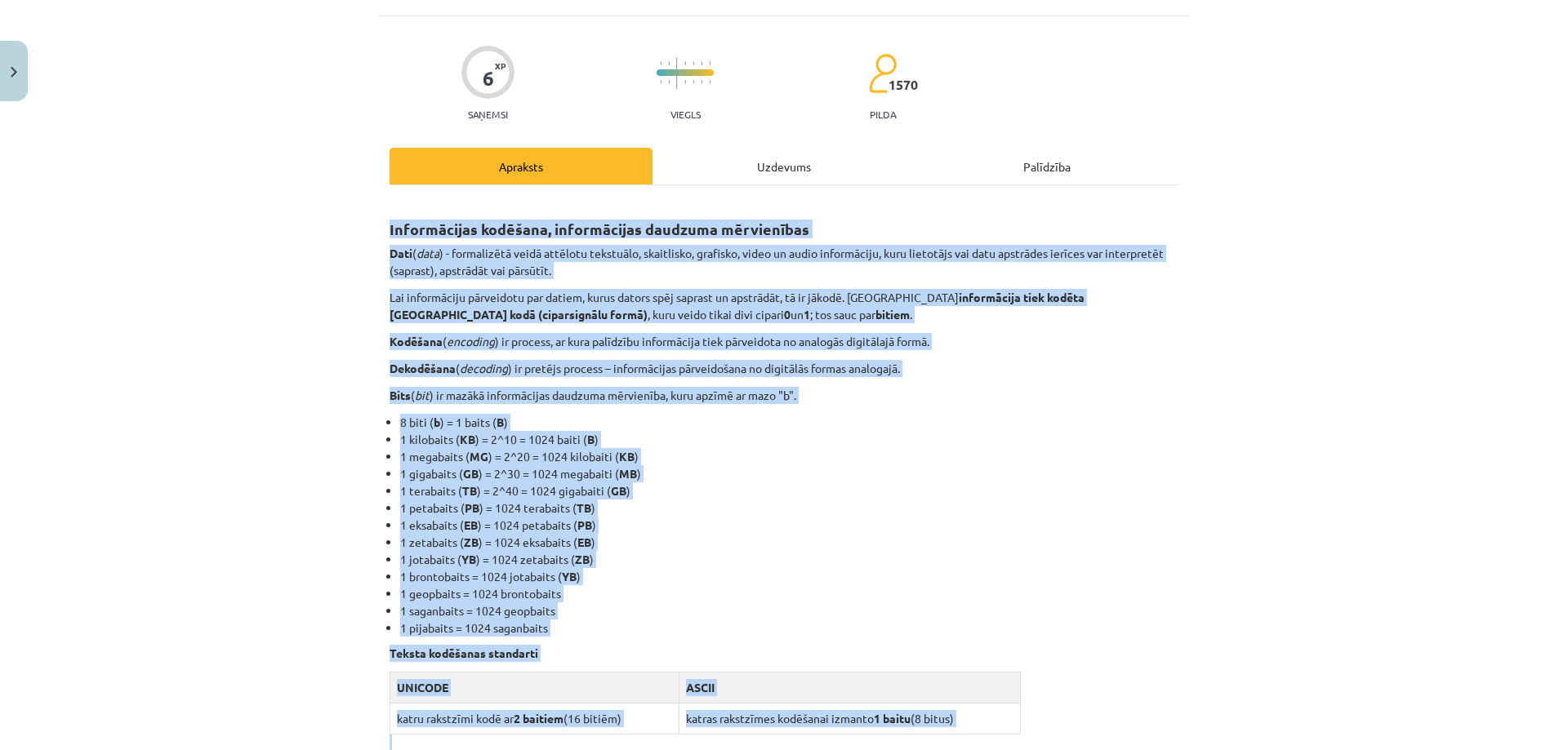
drag, startPoint x: 547, startPoint y: 342, endPoint x: 357, endPoint y: 218, distance: 226.9
click at [357, 218] on div "Mācību tēma: Datorikas - 10. klases 1. ieskaites mācību materiāls #2 1. tēma – …" at bounding box center [784, 375] width 1568 height 750
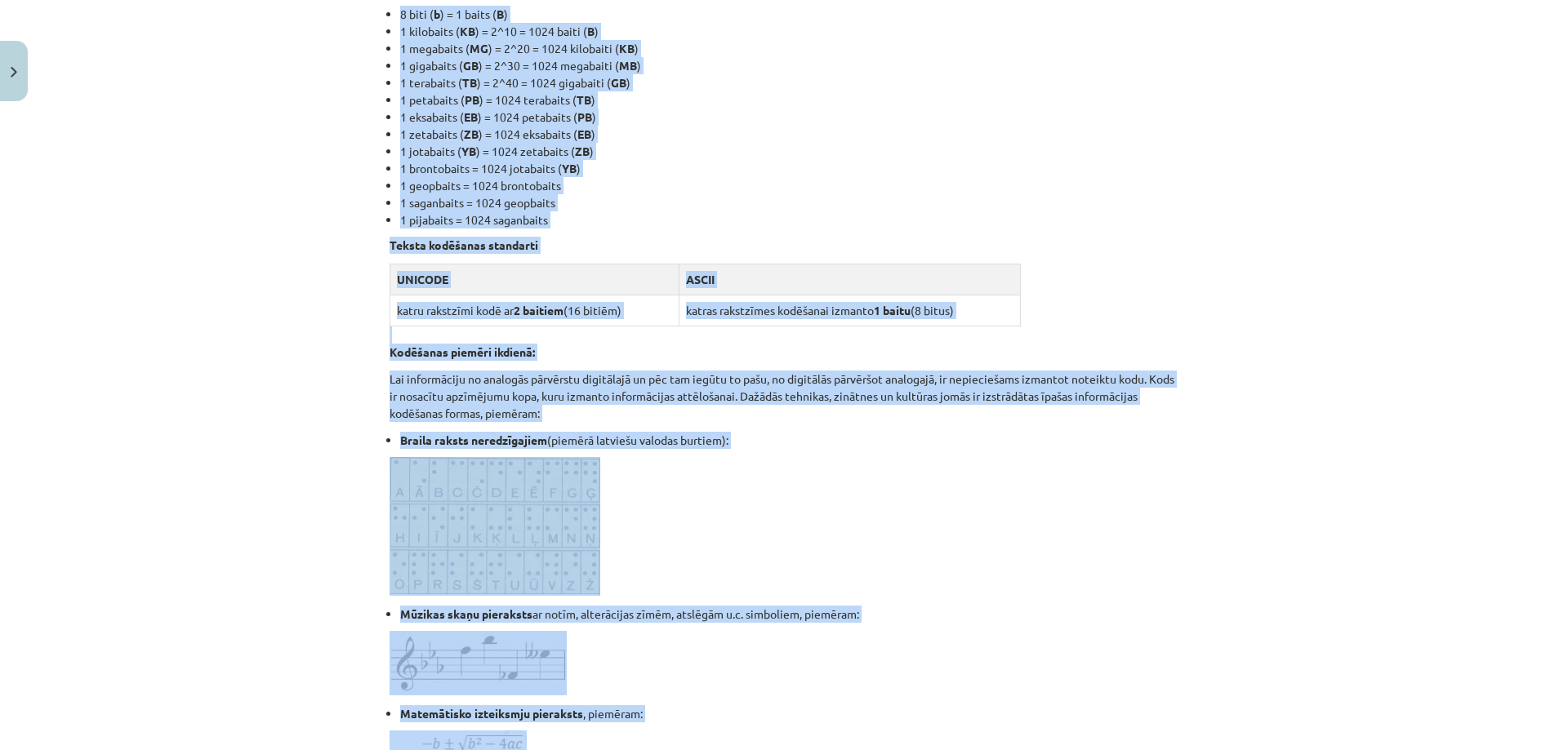
scroll to position [908, 0]
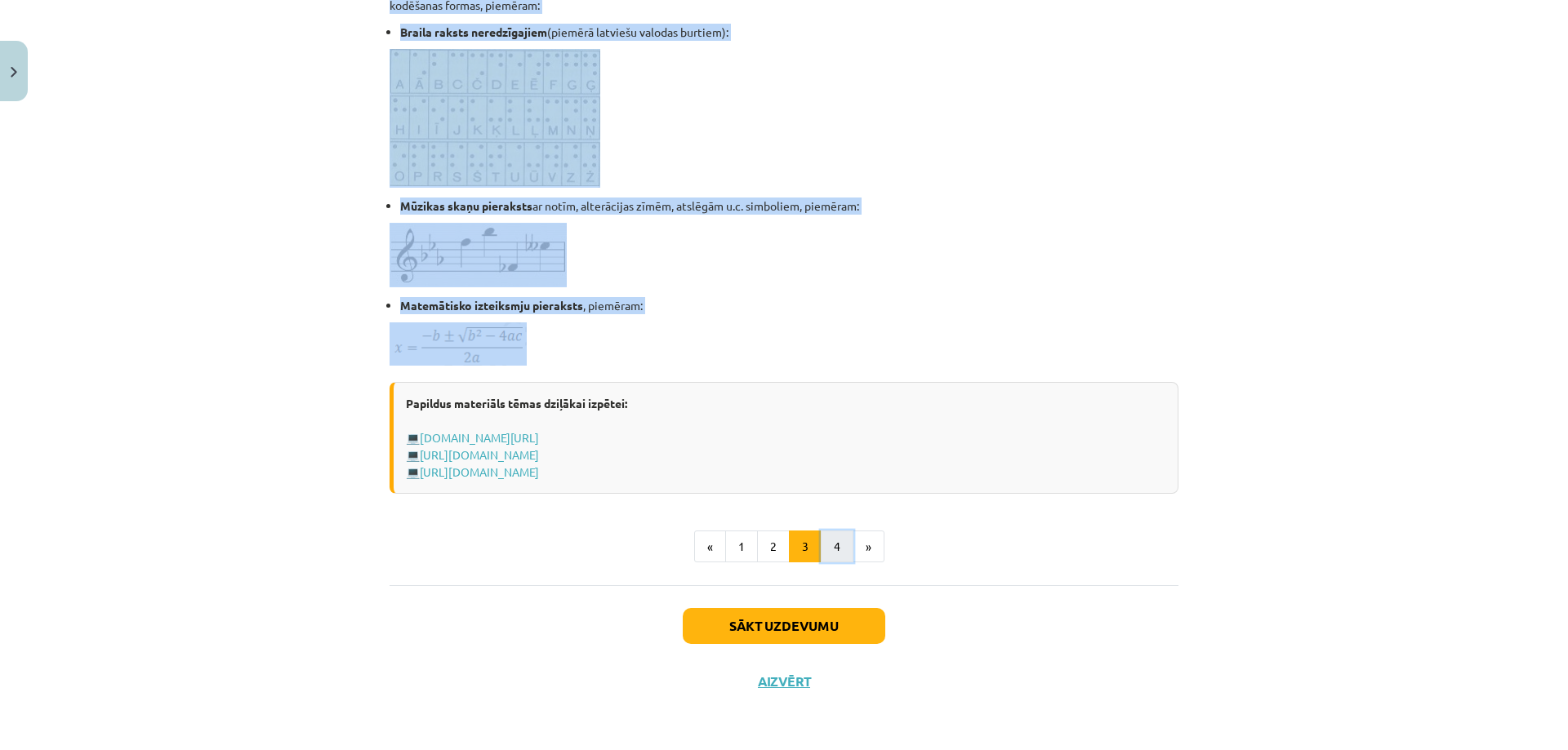
click at [827, 548] on button "4" at bounding box center [836, 546] width 33 height 33
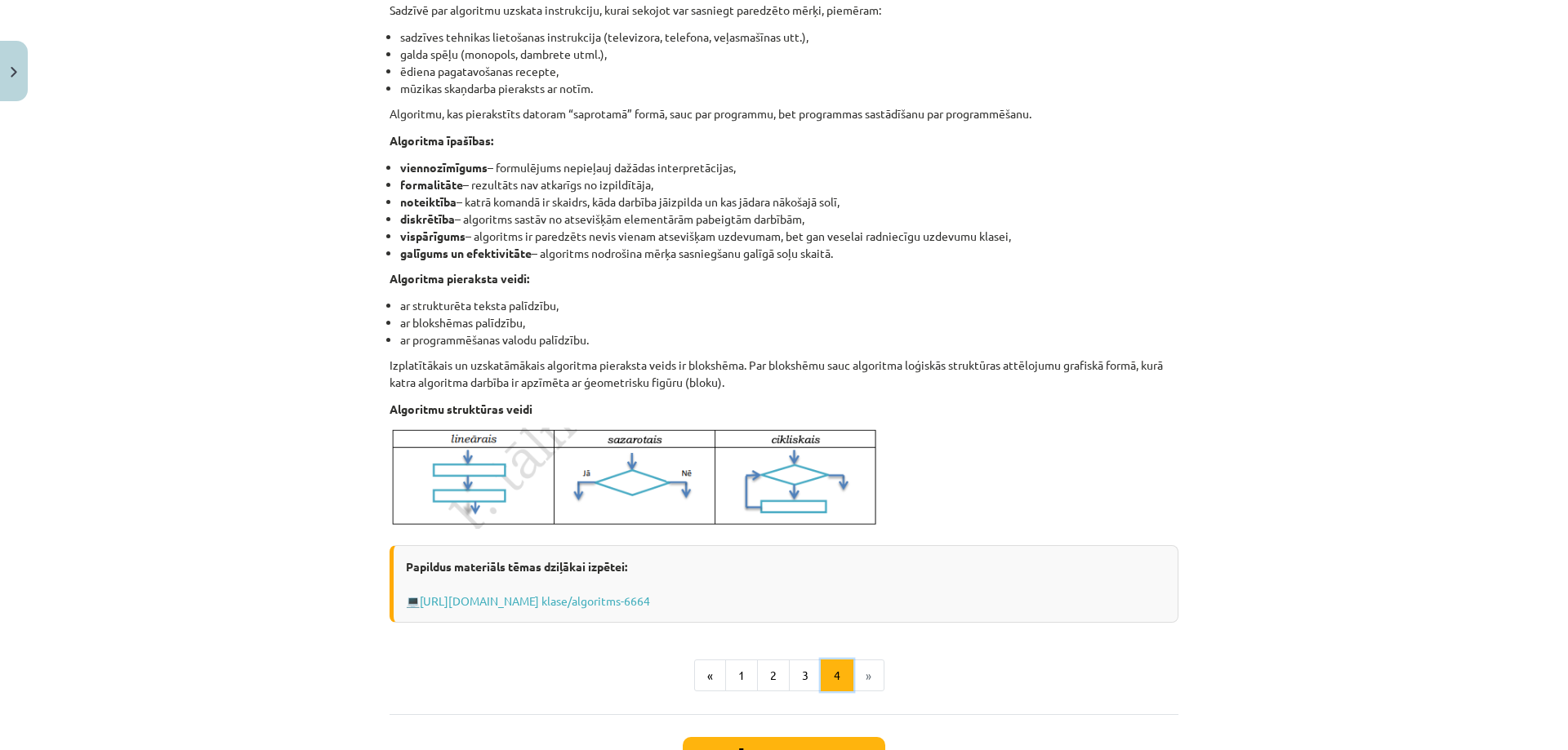
scroll to position [210, 0]
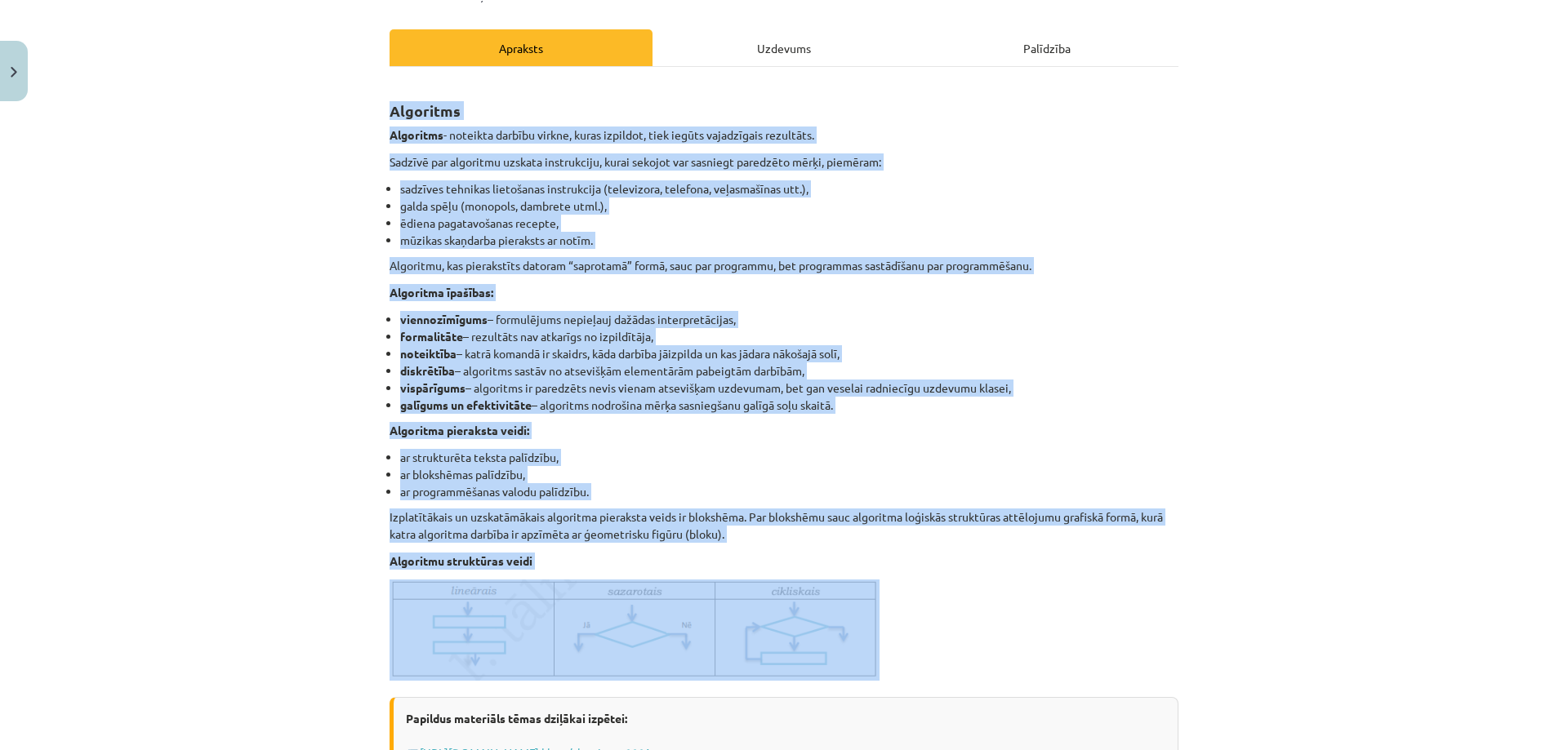
drag, startPoint x: 381, startPoint y: 106, endPoint x: 919, endPoint y: 619, distance: 743.4
click at [919, 619] on div "6 XP Saņemsi Viegls 1570 pilda Apraksts Uzdevums Palīdzība Algoritms Algoritms …" at bounding box center [784, 443] width 808 height 1092
copy div "Algoritms Algoritms - noteikta darbību virkne, kuras izpildot, tiek iegūts vaja…"
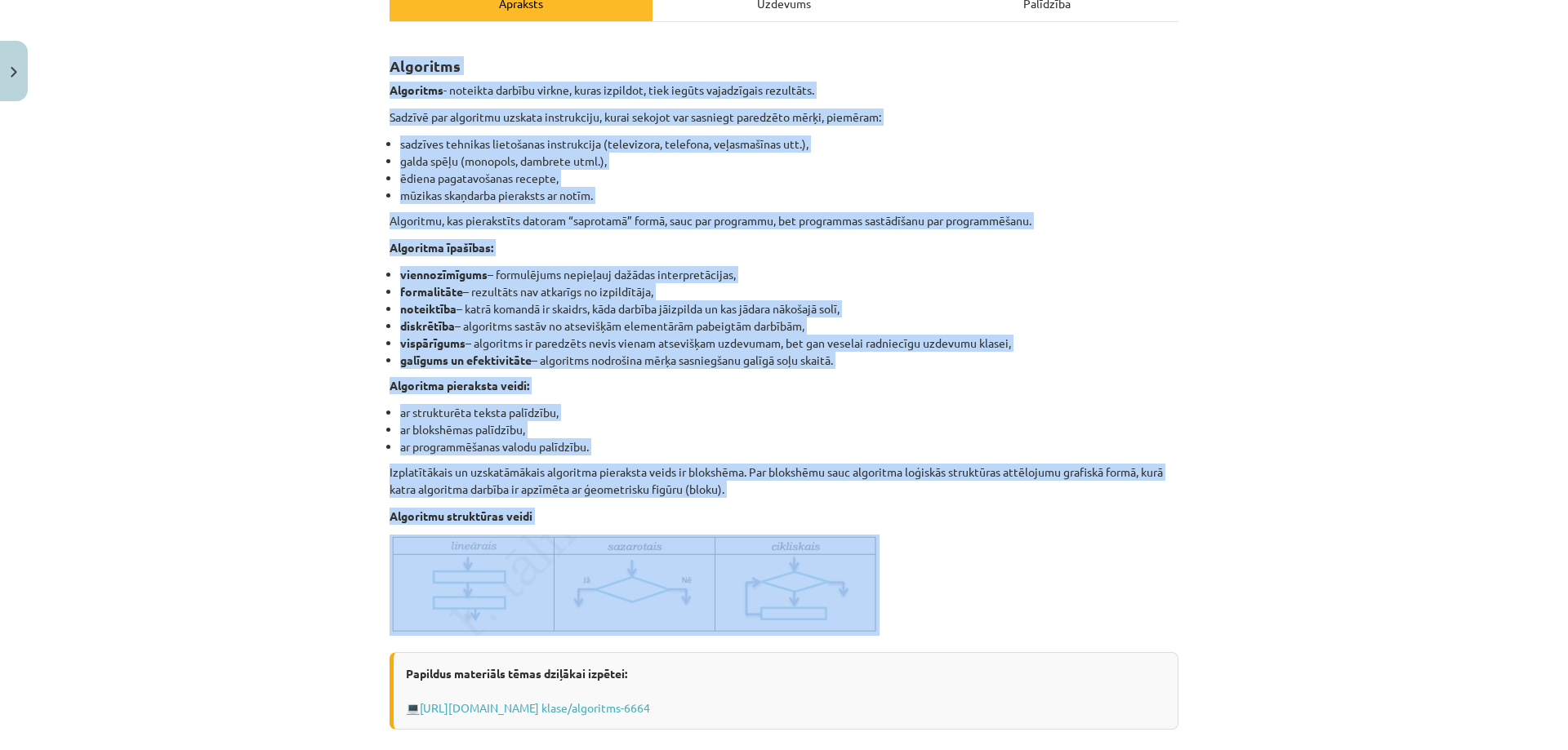
scroll to position [292, 0]
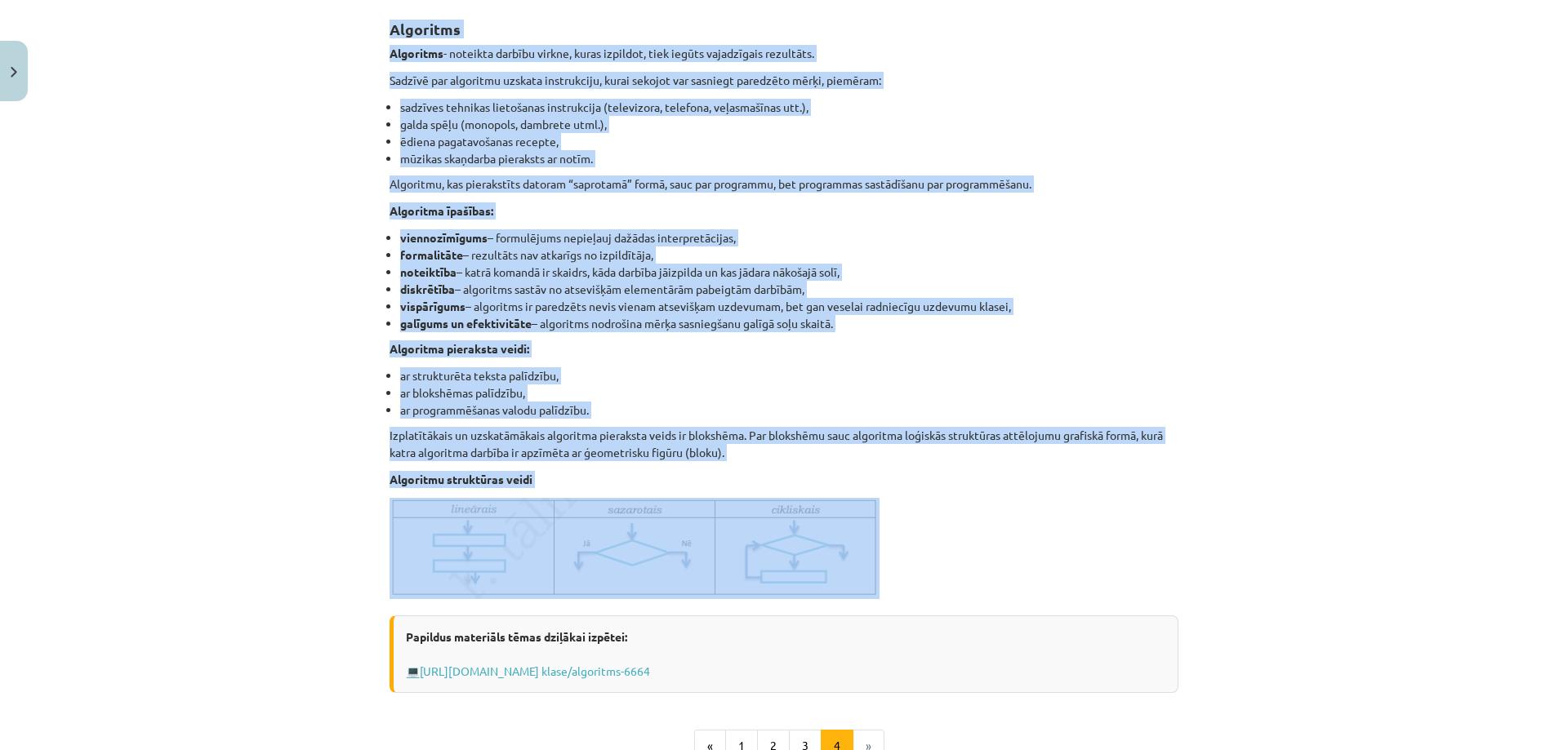
click at [1080, 390] on li "ar blokshēmas palīdzību," at bounding box center [789, 392] width 778 height 17
click at [1056, 387] on li "ar blokshēmas palīdzību," at bounding box center [789, 392] width 778 height 17
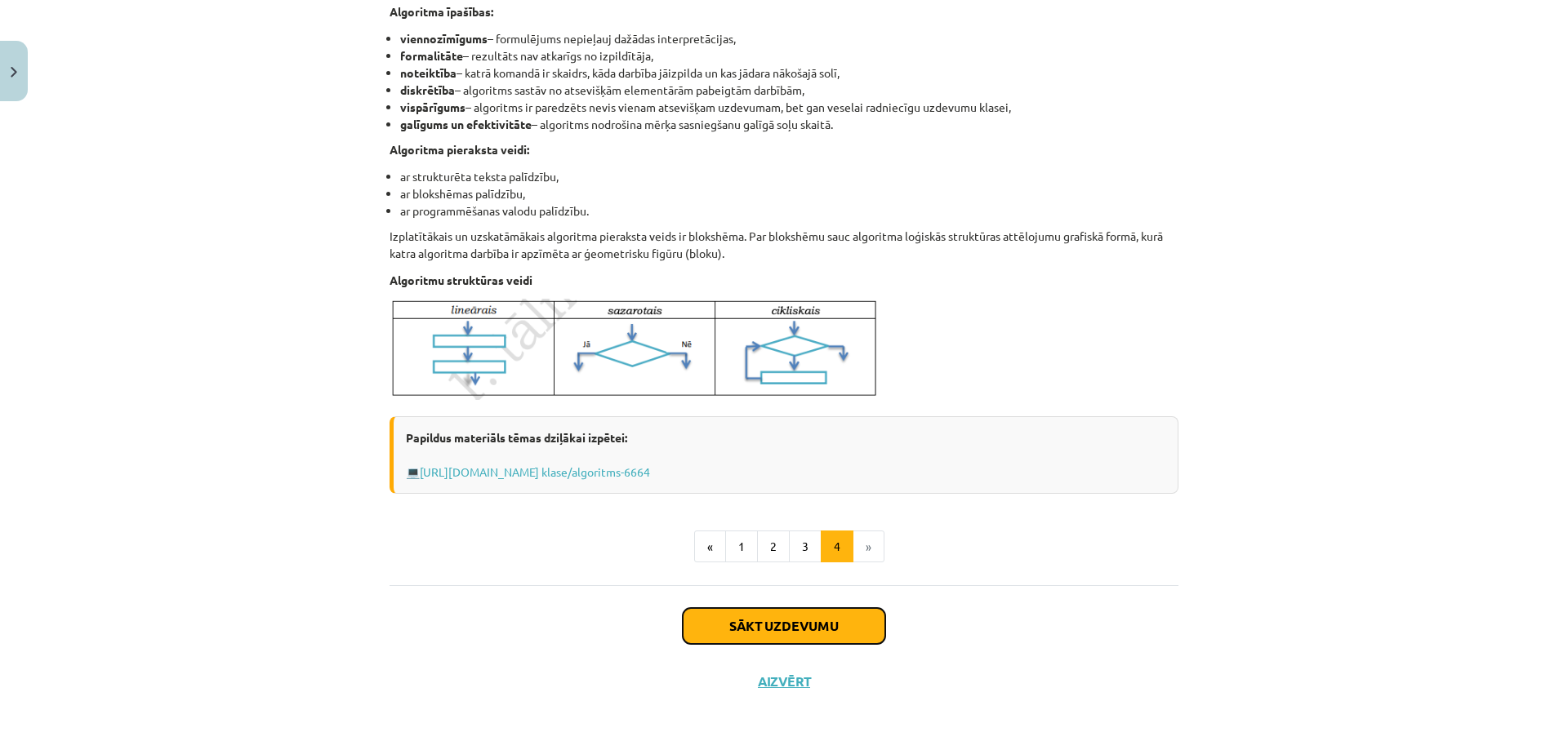
click at [824, 626] on button "Sākt uzdevumu" at bounding box center [784, 625] width 203 height 36
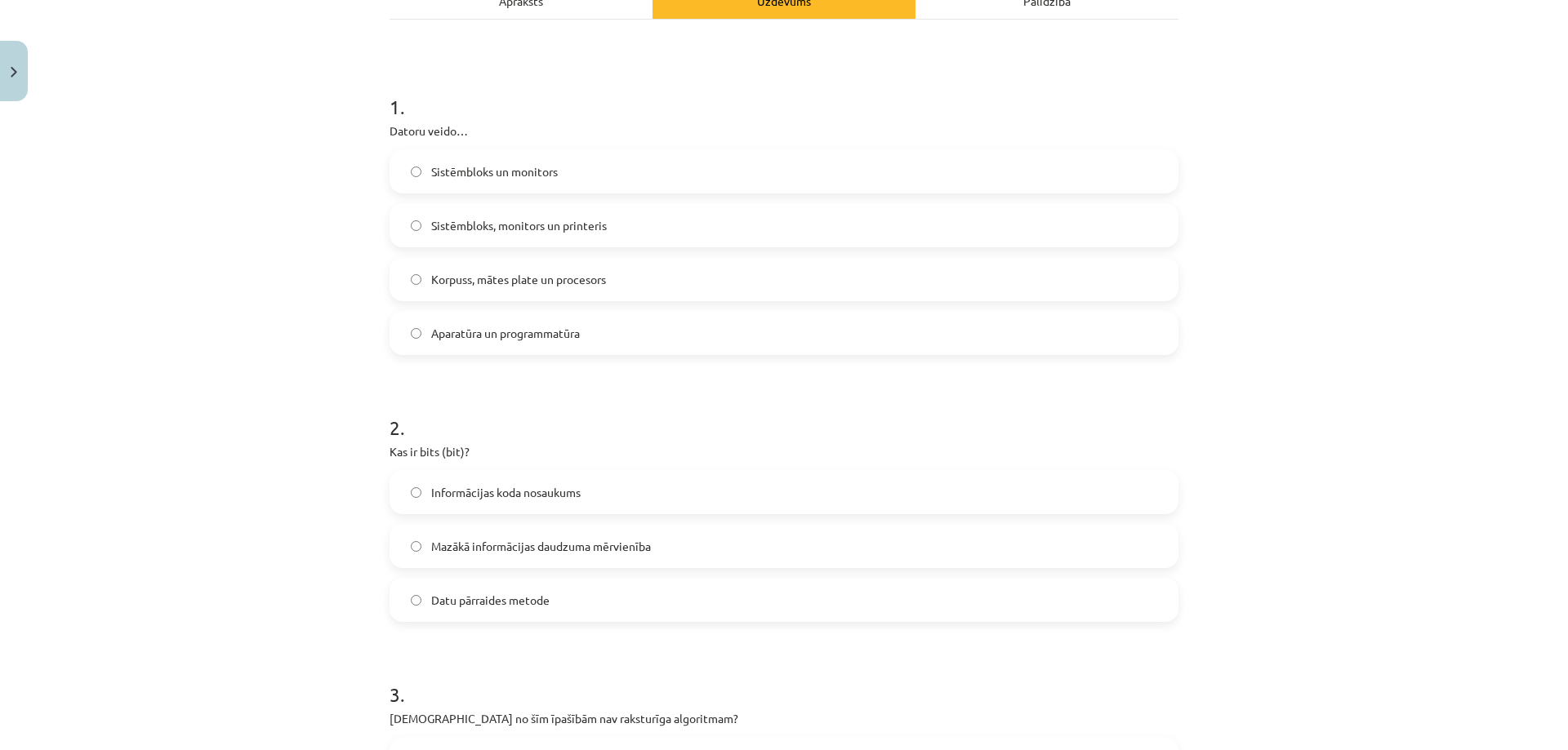
scroll to position [286, 0]
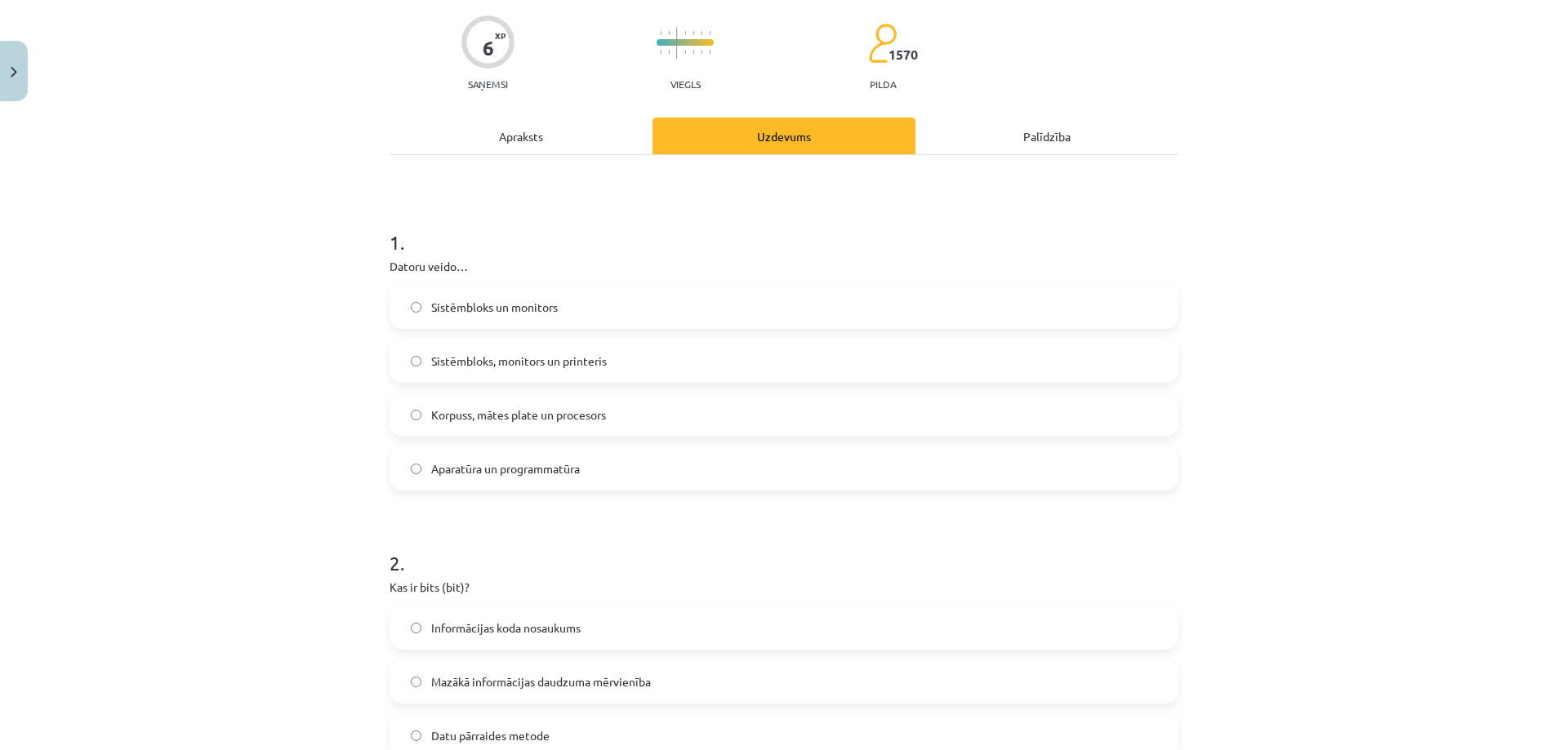
click at [506, 485] on label "Aparatūra un programmatūra" at bounding box center [784, 468] width 785 height 41
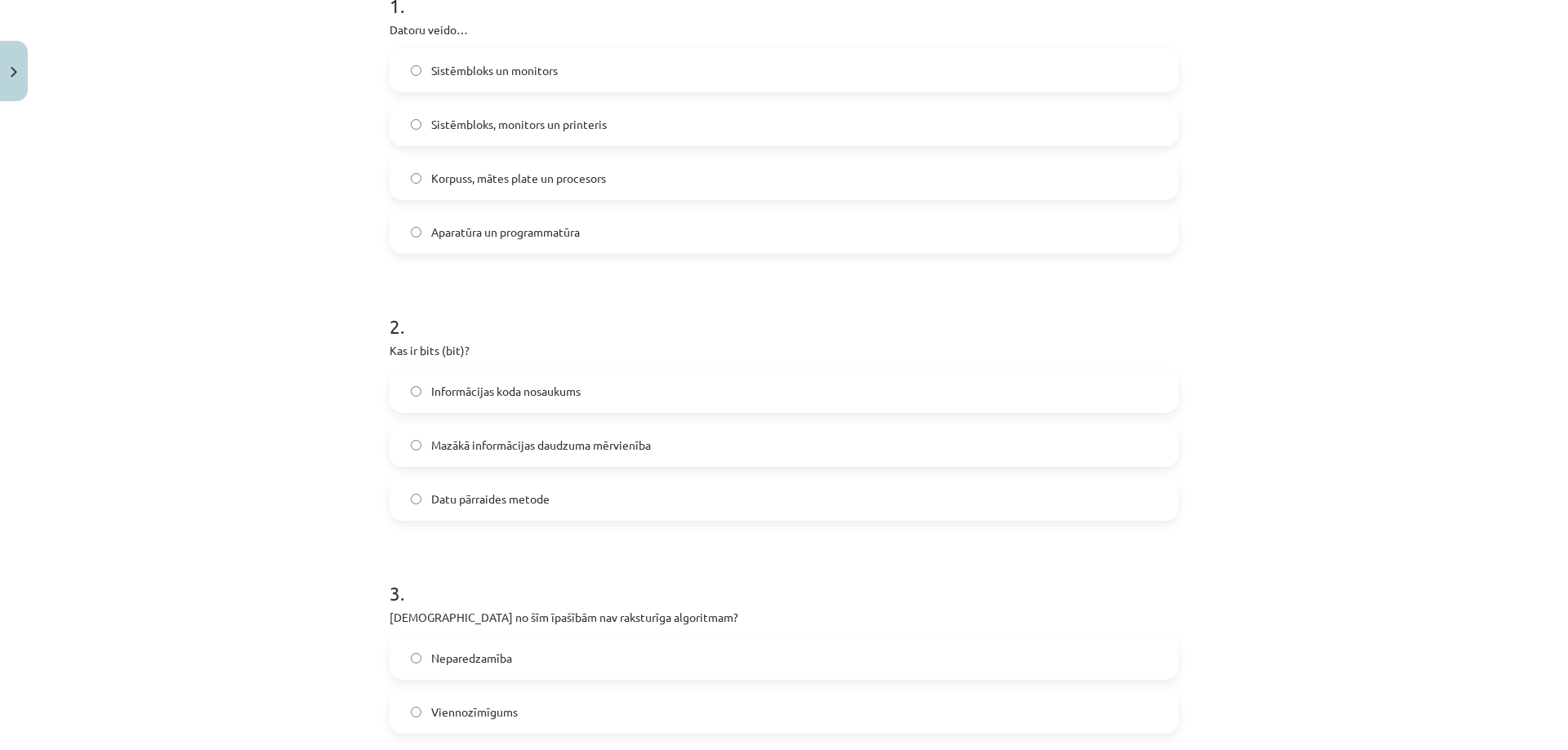
scroll to position [367, 0]
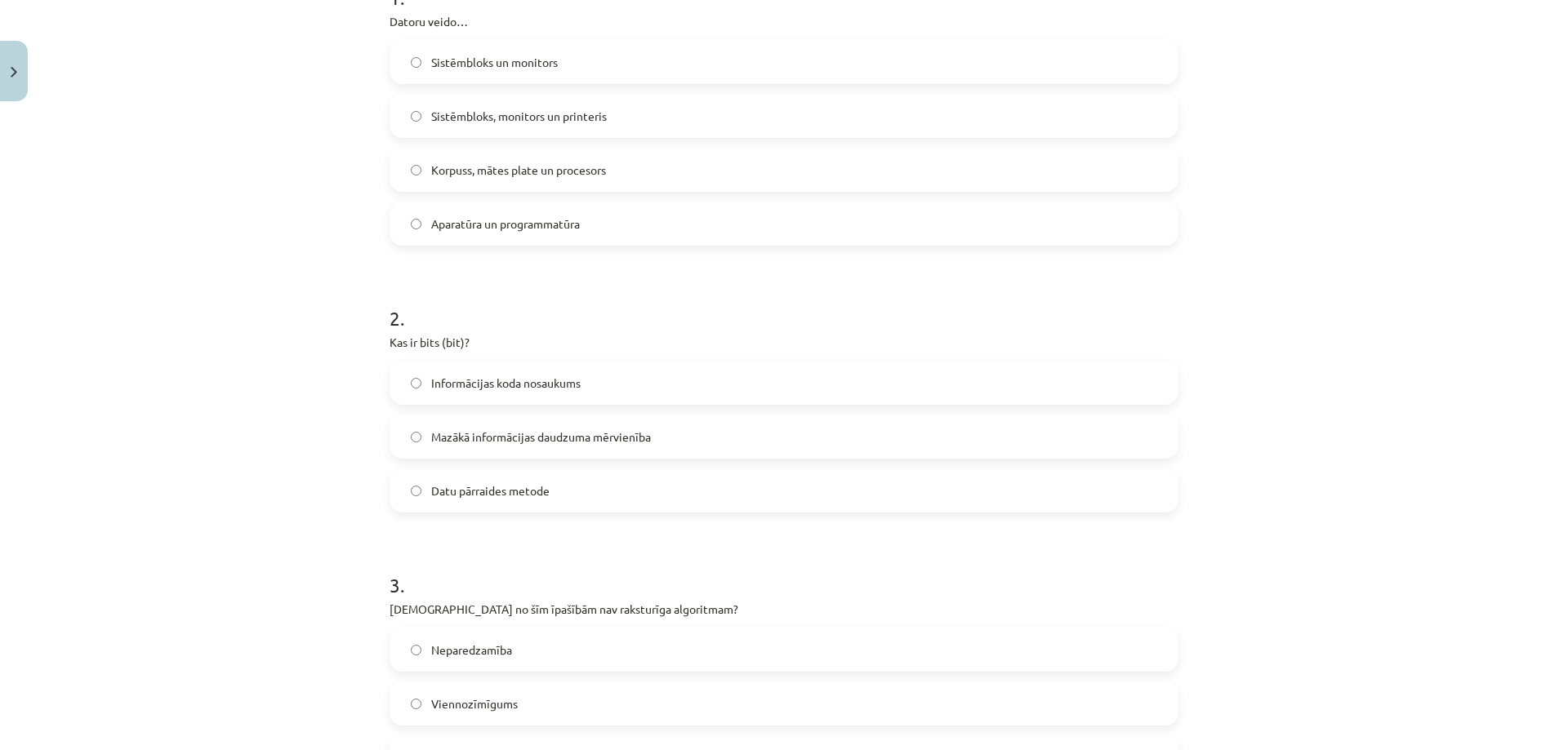
click at [604, 444] on span "Mazākā informācijas daudzuma mērvienība" at bounding box center [541, 437] width 220 height 17
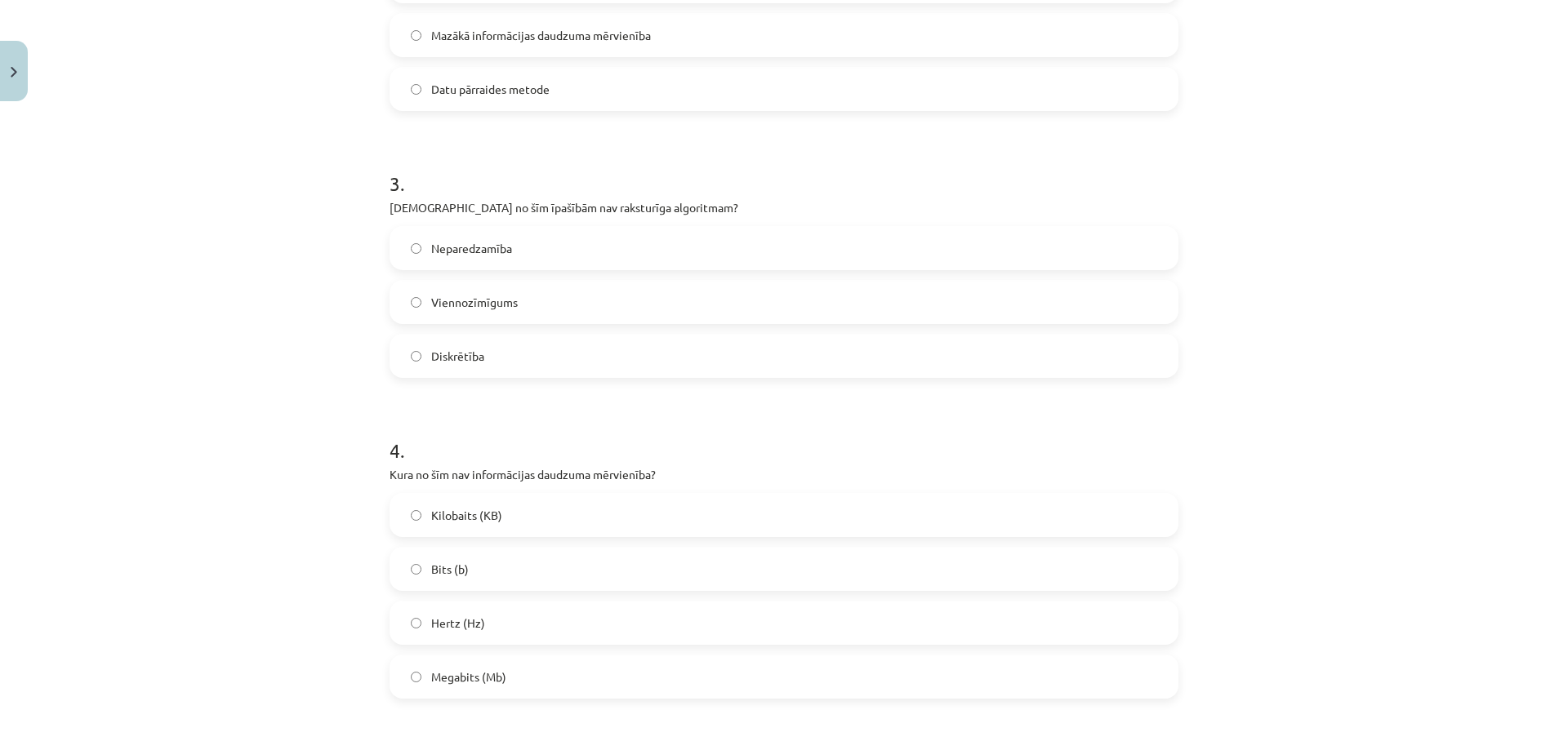
scroll to position [775, 0]
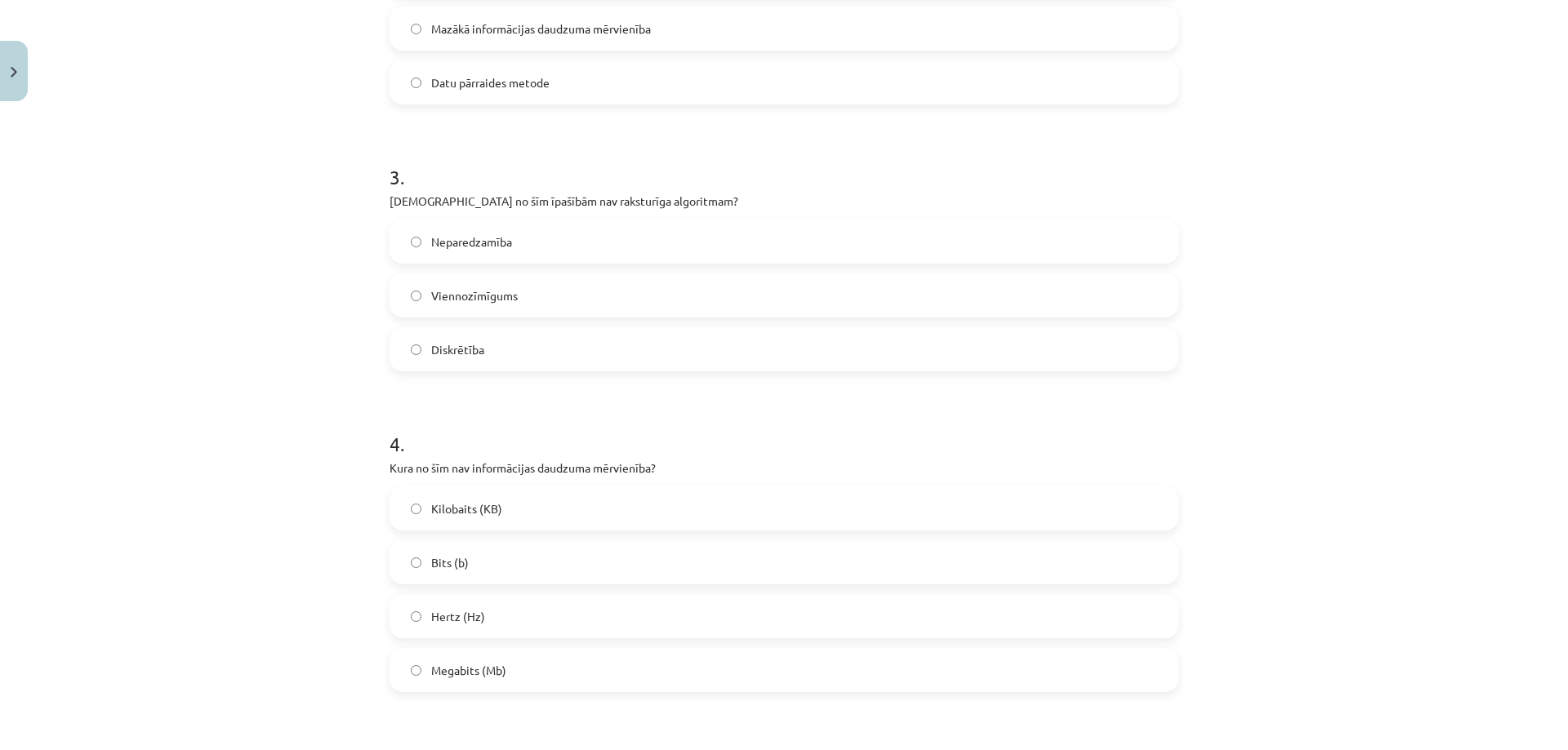
click at [481, 358] on label "Diskrētība" at bounding box center [784, 349] width 785 height 41
click at [482, 245] on span "Neparedzamība" at bounding box center [472, 242] width 81 height 17
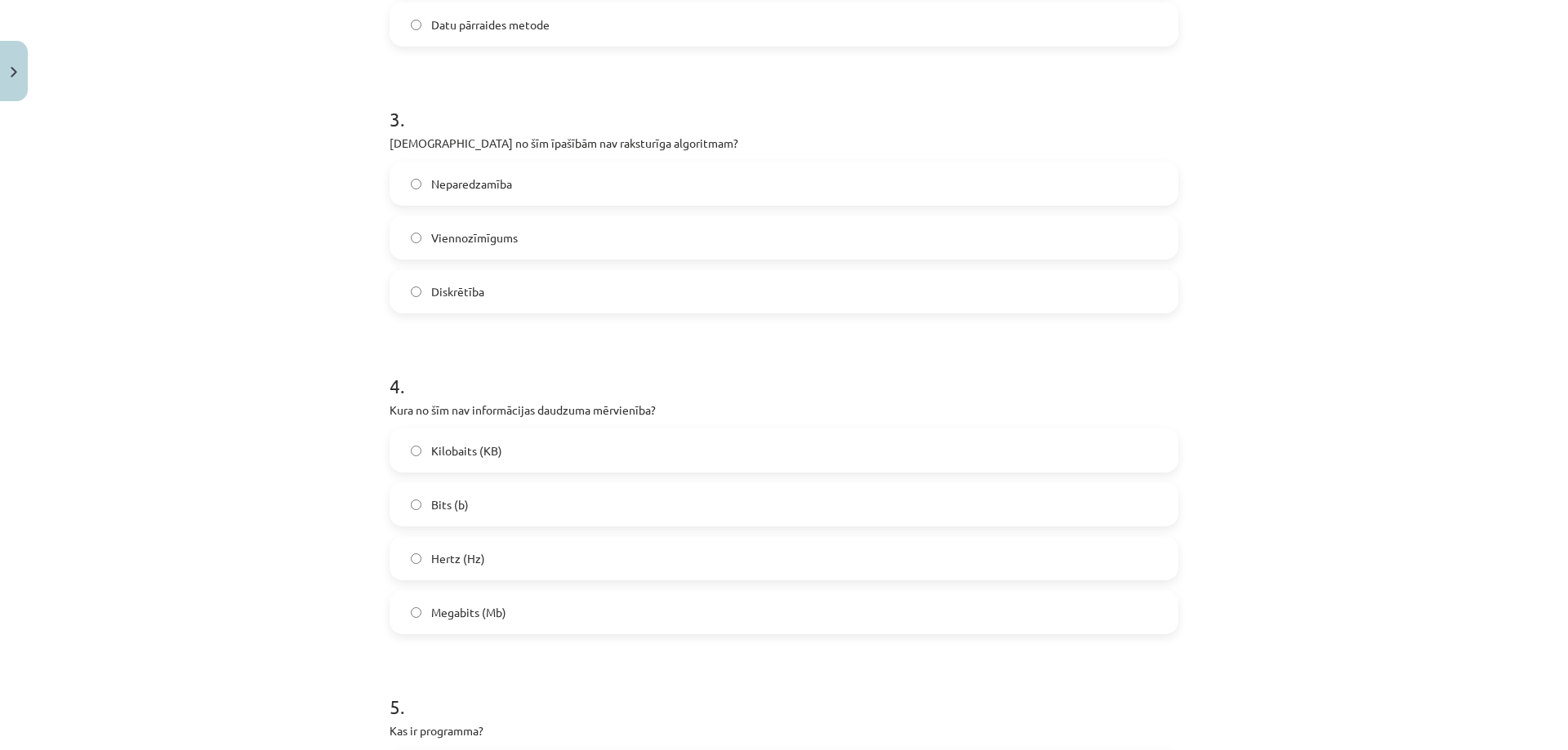
scroll to position [939, 0]
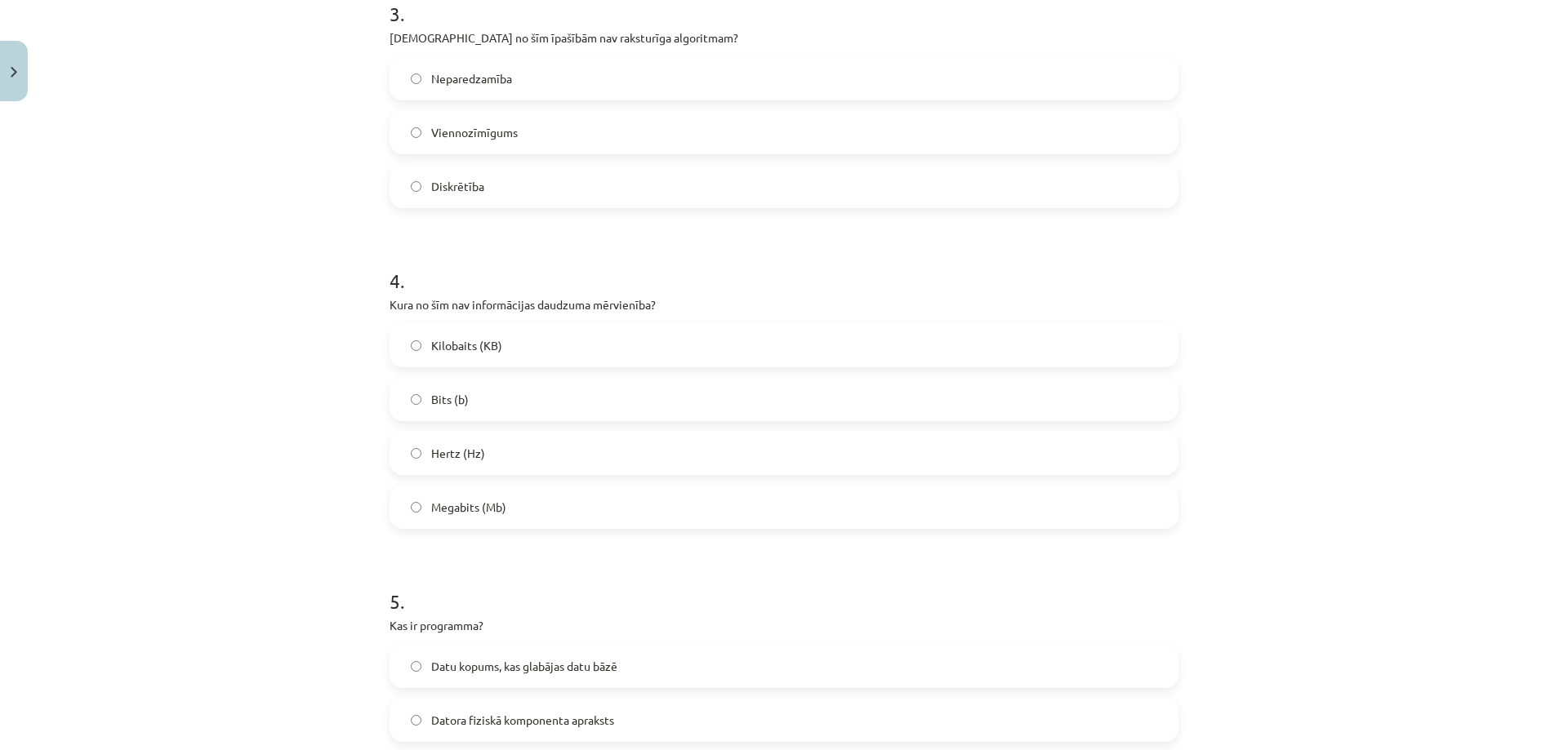
click at [526, 447] on label "Hertz (Hz)" at bounding box center [784, 452] width 785 height 41
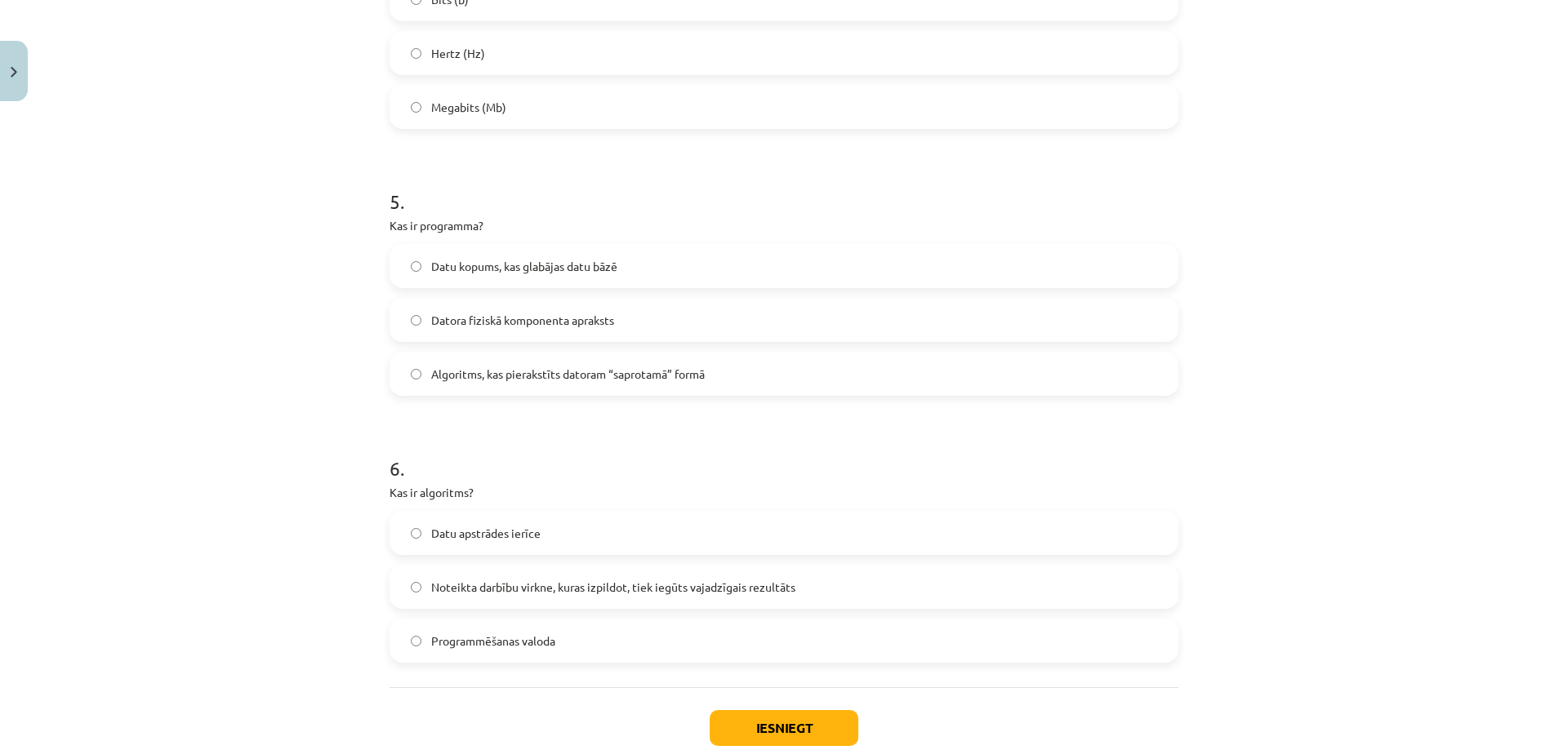
scroll to position [1346, 0]
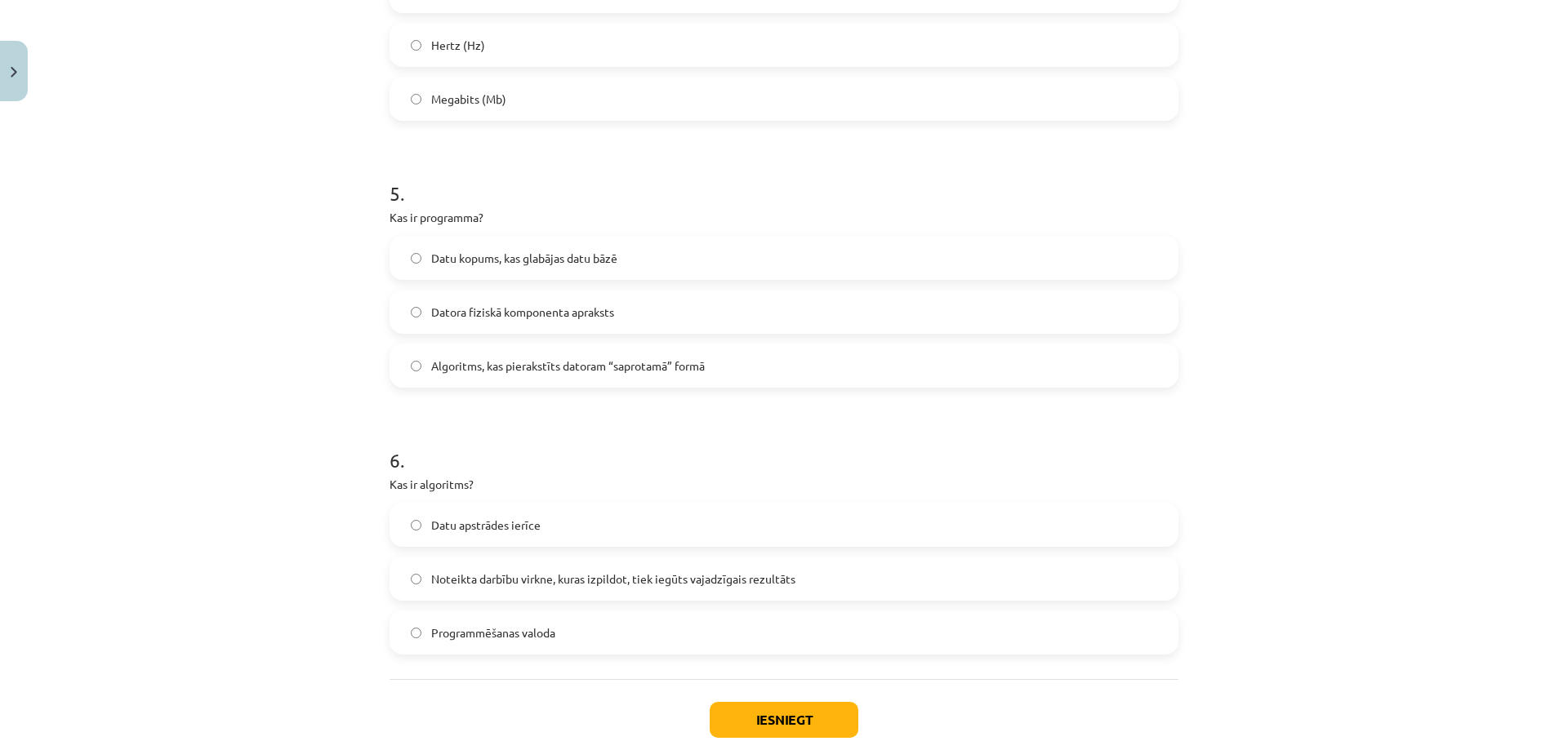
click at [593, 356] on label "Algoritms, kas pierakstīts datoram “saprotamā” formā" at bounding box center [784, 365] width 785 height 41
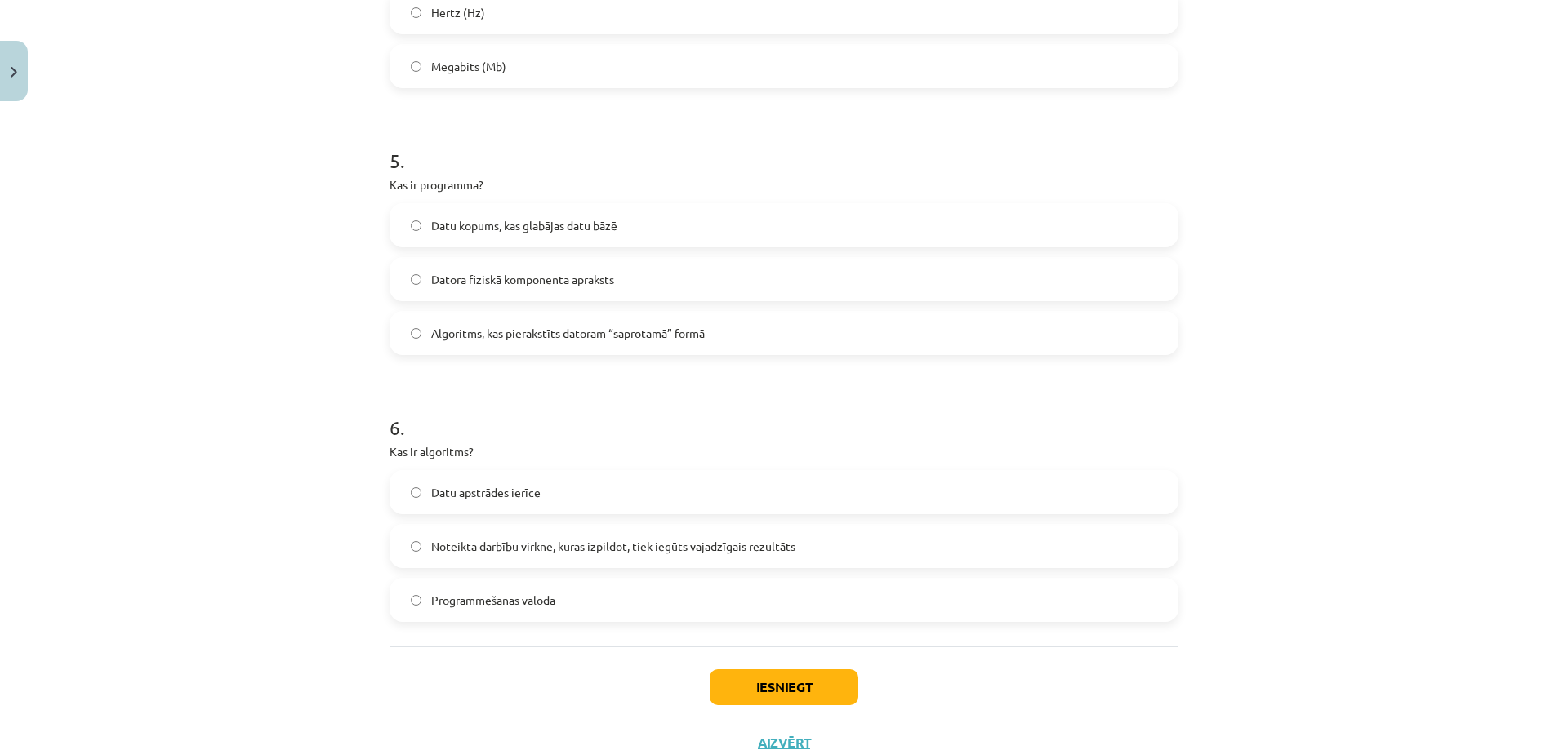
scroll to position [1441, 0]
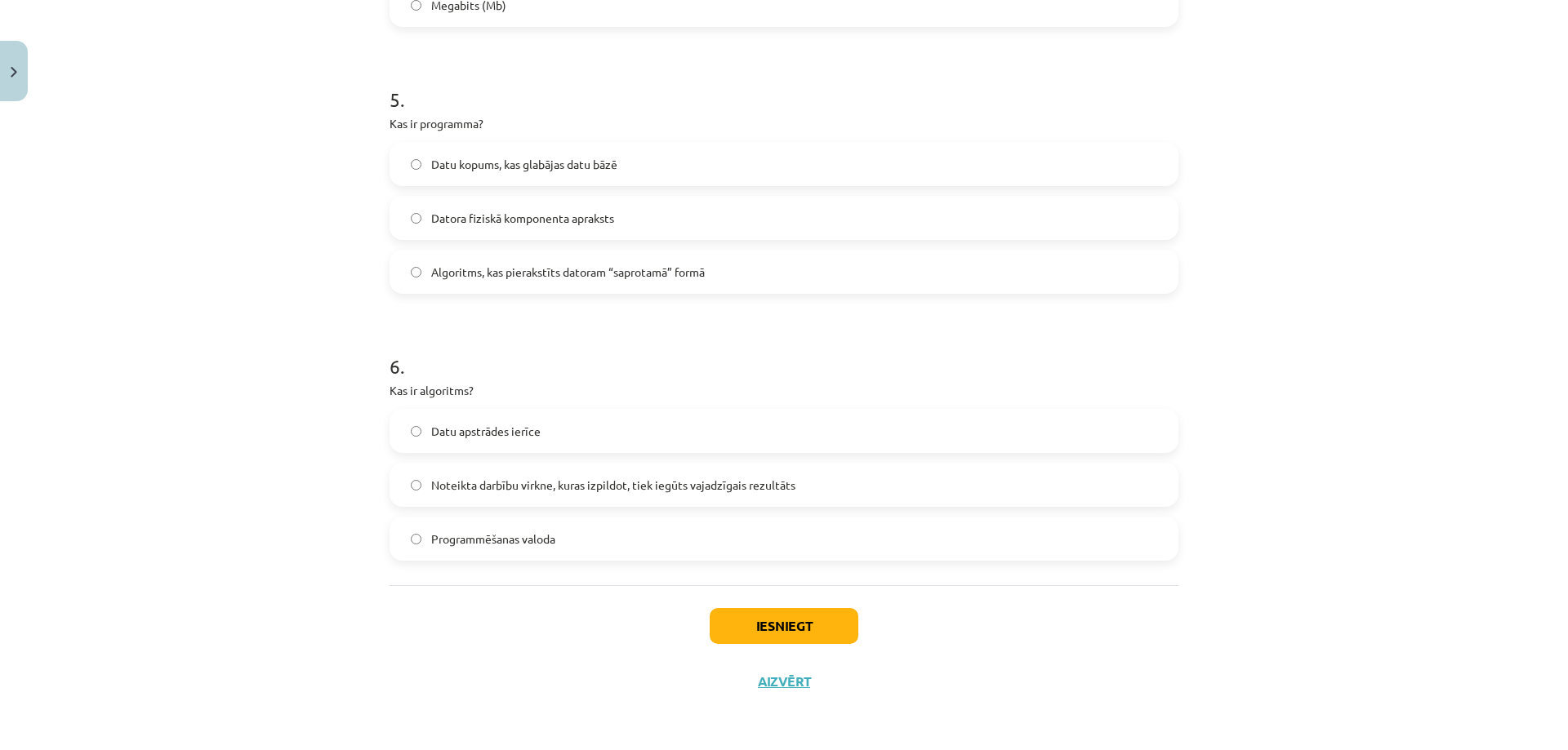
drag, startPoint x: 499, startPoint y: 490, endPoint x: 535, endPoint y: 493, distance: 36.1
click at [499, 490] on span "Noteikta darbību virkne, kuras izpildot, tiek iegūts vajadzīgais rezultāts" at bounding box center [614, 485] width 364 height 17
click at [793, 629] on button "Iesniegt" at bounding box center [784, 625] width 148 height 36
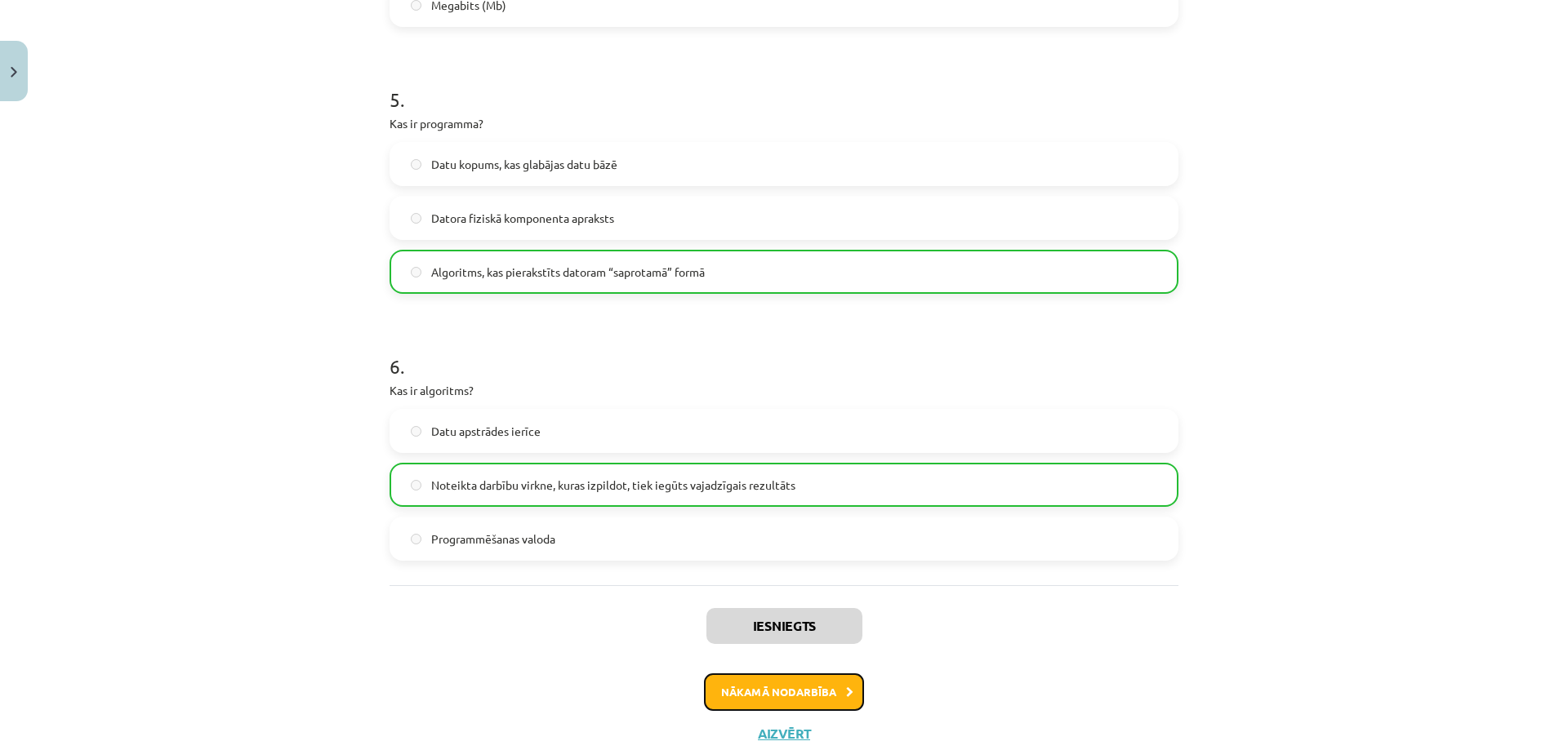
click at [809, 702] on button "Nākamā nodarbība" at bounding box center [784, 692] width 160 height 38
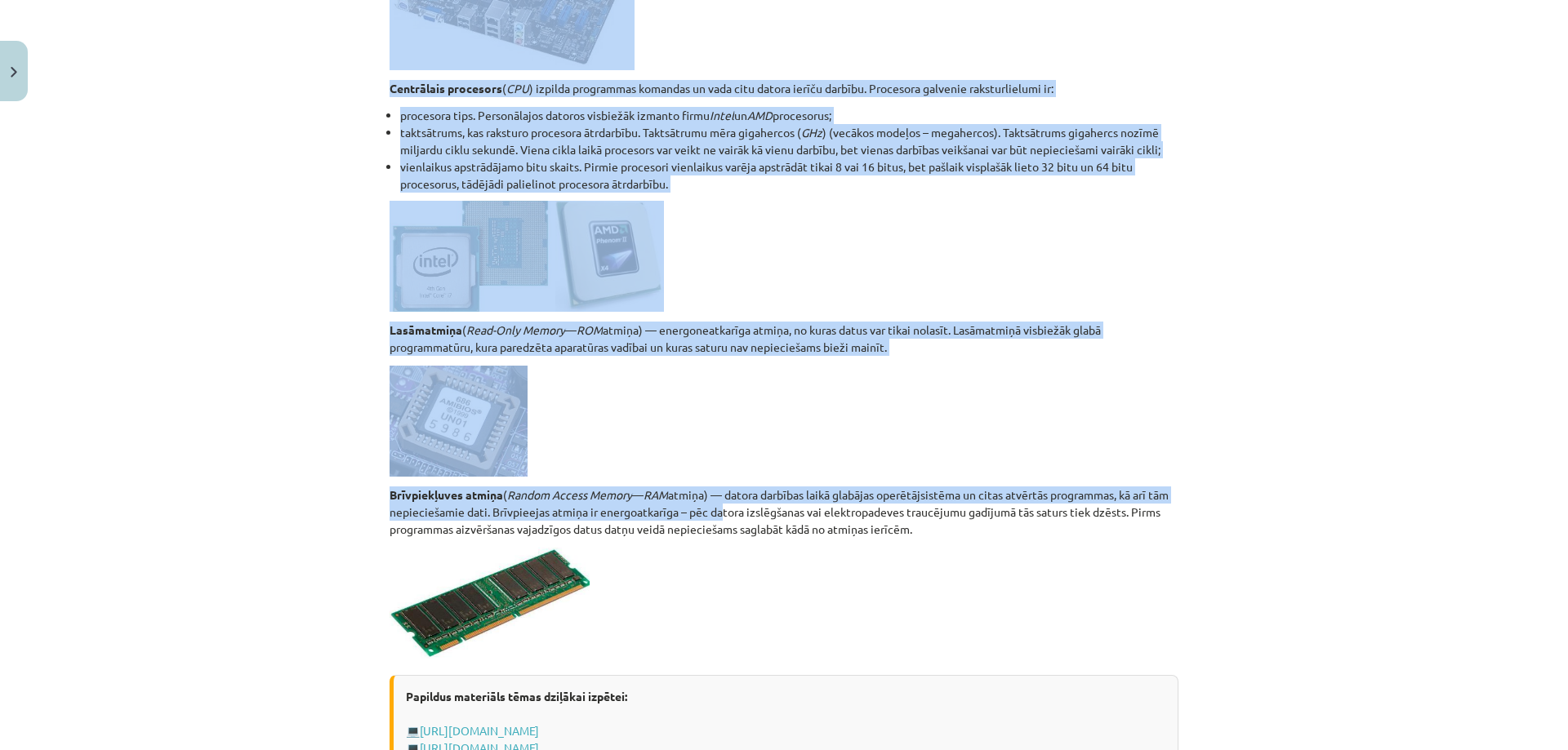
scroll to position [2693, 0]
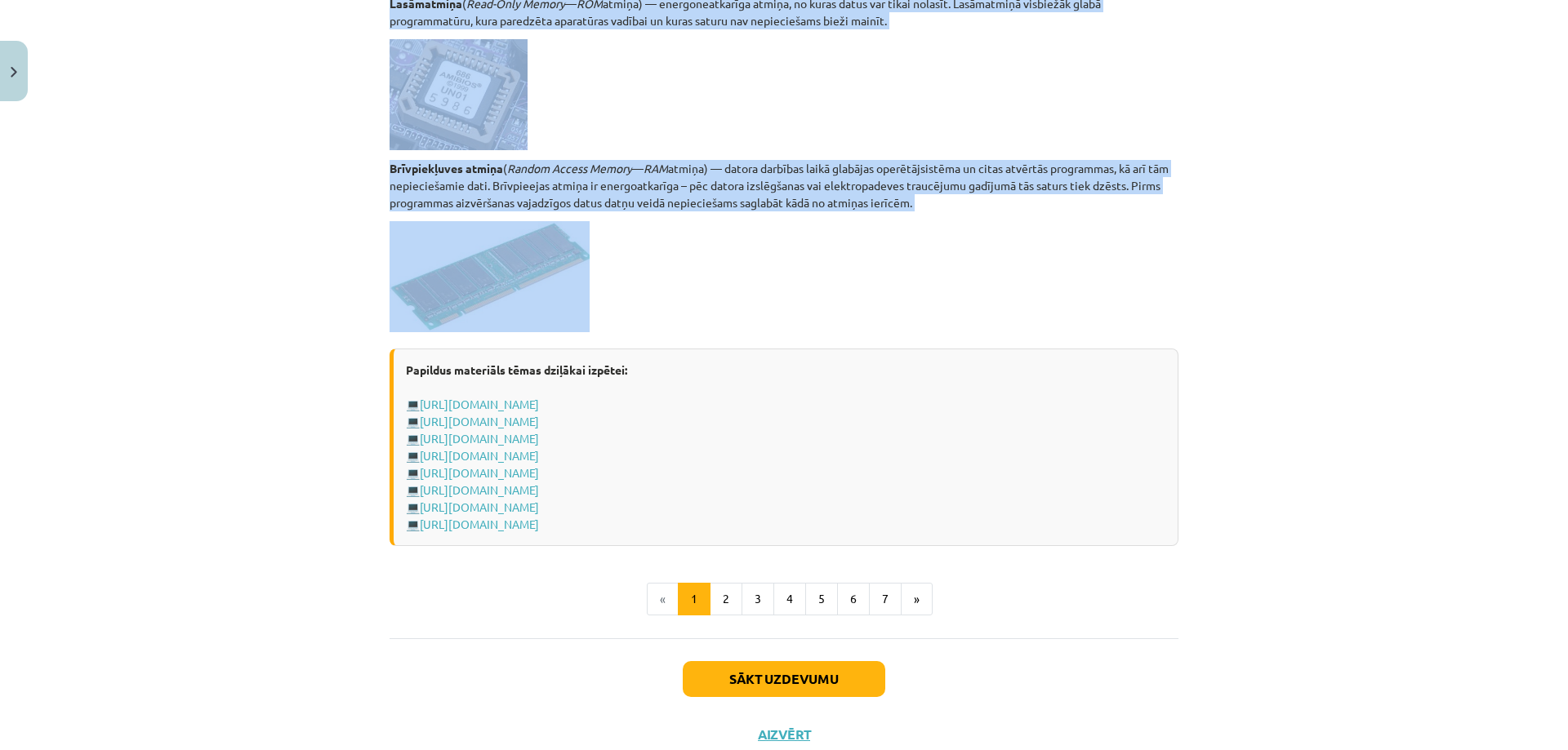
drag, startPoint x: 385, startPoint y: 376, endPoint x: 738, endPoint y: 323, distance: 357.0
copy div "Datora aparatūra Parasti personālajam galda datoram ir šādas sastāvdaļas: pamat…"
click at [731, 242] on p at bounding box center [784, 276] width 789 height 111
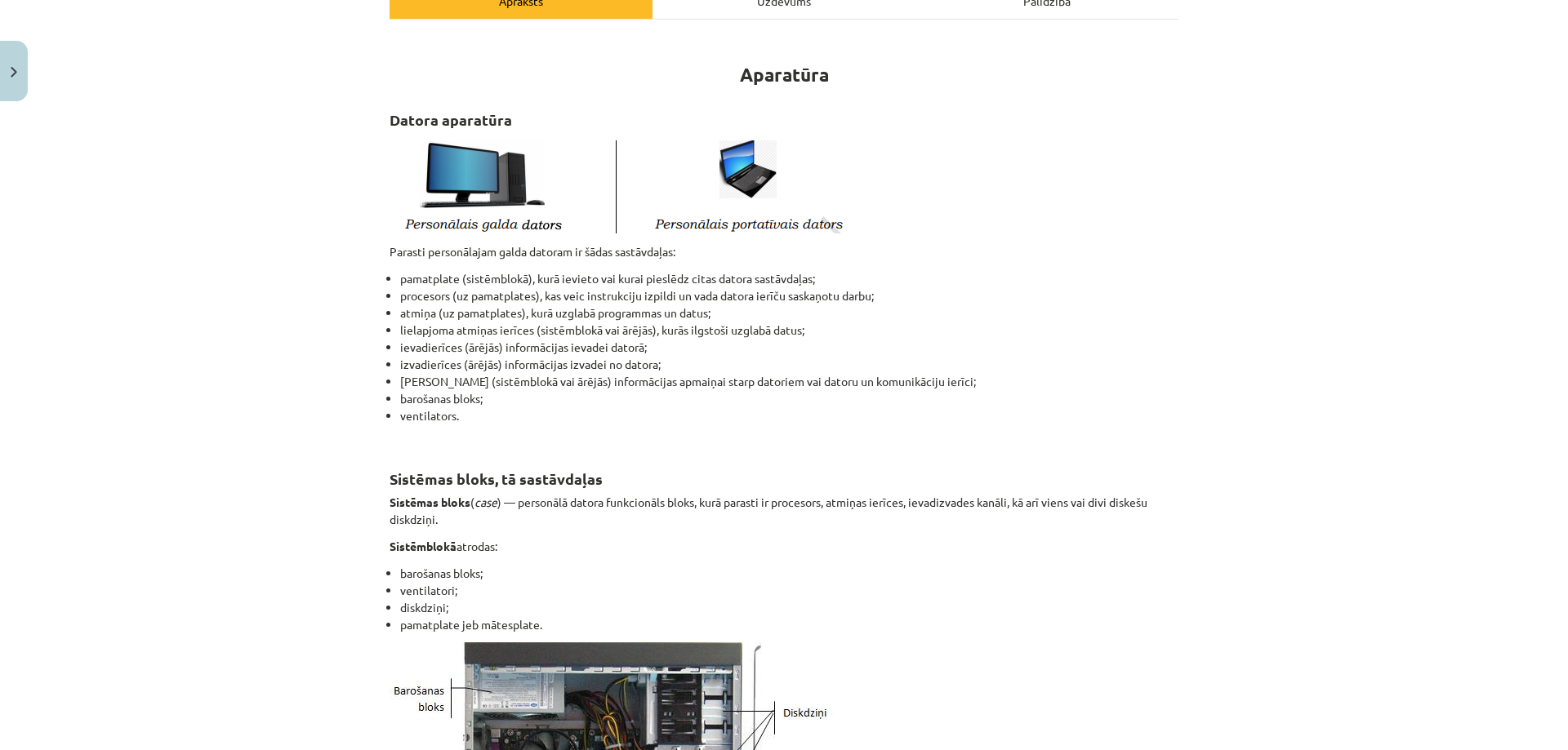
scroll to position [245, 0]
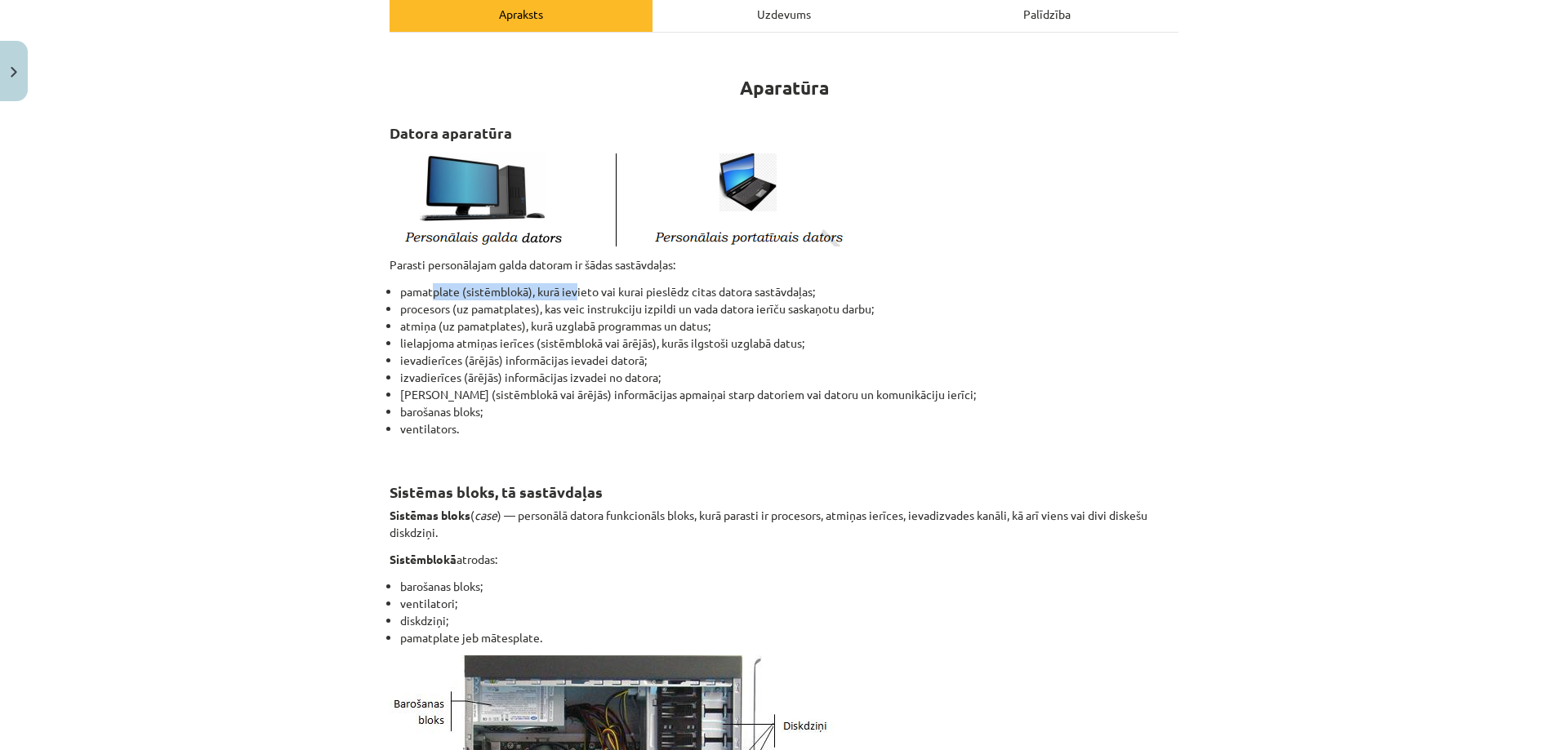
drag, startPoint x: 529, startPoint y: 288, endPoint x: 590, endPoint y: 291, distance: 61.1
click at [582, 291] on li "pamatplate (sistēmblokā), kurā ievieto vai kurai pieslēdz citas datora sastāvda…" at bounding box center [789, 292] width 778 height 17
drag, startPoint x: 406, startPoint y: 306, endPoint x: 565, endPoint y: 319, distance: 159.5
click at [530, 315] on li "procesors (uz pamatplates), kas veic instrukciju izpildi un vada datora ierīču …" at bounding box center [789, 308] width 778 height 17
click at [600, 318] on li "atmiņa (uz pamatplates), kurā uzglabā programmas un datus;" at bounding box center [789, 326] width 778 height 17
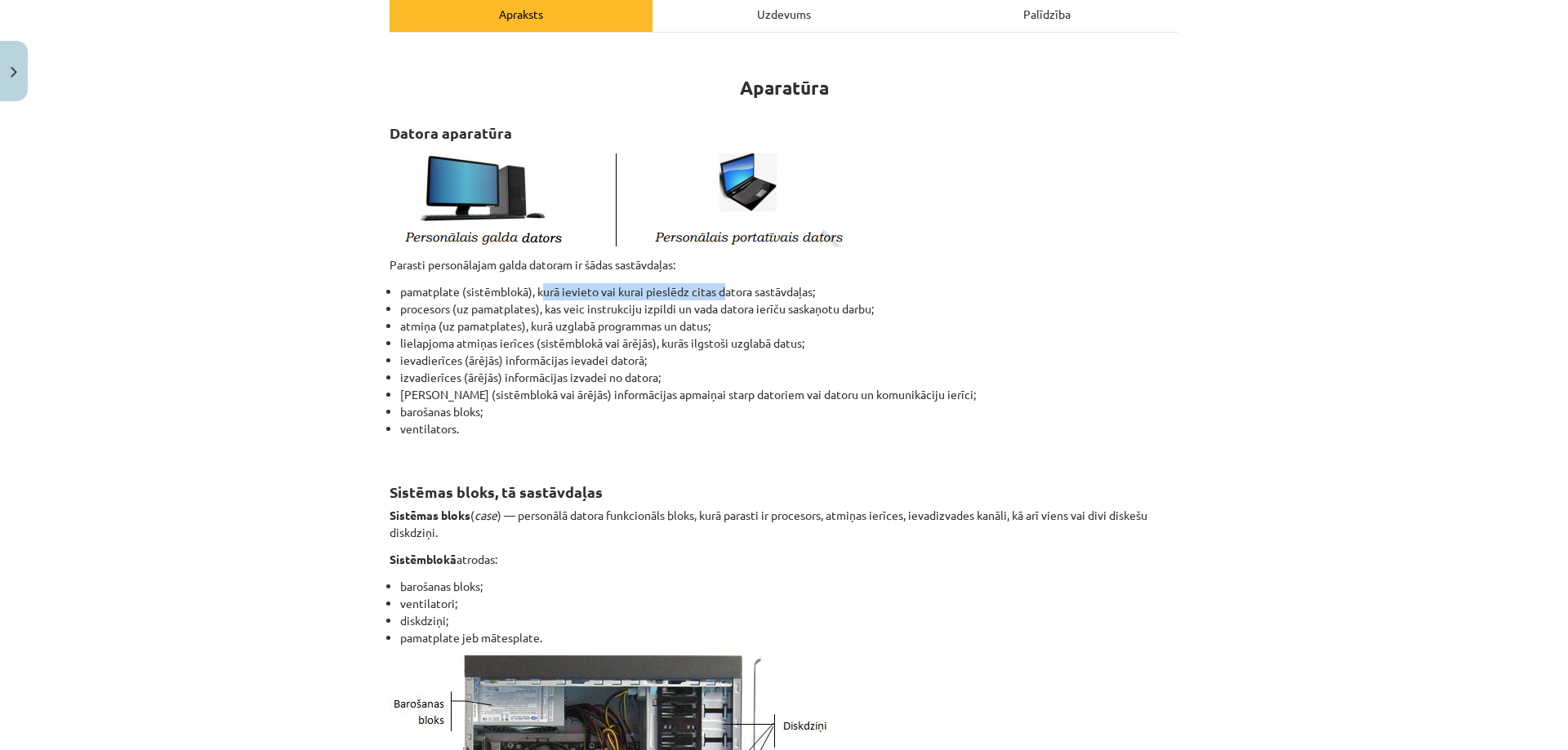
drag, startPoint x: 596, startPoint y: 288, endPoint x: 750, endPoint y: 298, distance: 154.3
click at [739, 298] on li "pamatplate (sistēmblokā), kurā ievieto vai kurai pieslēdz citas datora sastāvda…" at bounding box center [789, 292] width 778 height 17
click at [829, 293] on li "pamatplate (sistēmblokā), kurā ievieto vai kurai pieslēdz citas datora sastāvda…" at bounding box center [789, 292] width 778 height 17
drag, startPoint x: 466, startPoint y: 306, endPoint x: 588, endPoint y: 300, distance: 122.1
click at [565, 301] on li "procesors (uz pamatplates), kas veic instrukciju izpildi un vada datora ierīču …" at bounding box center [789, 308] width 778 height 17
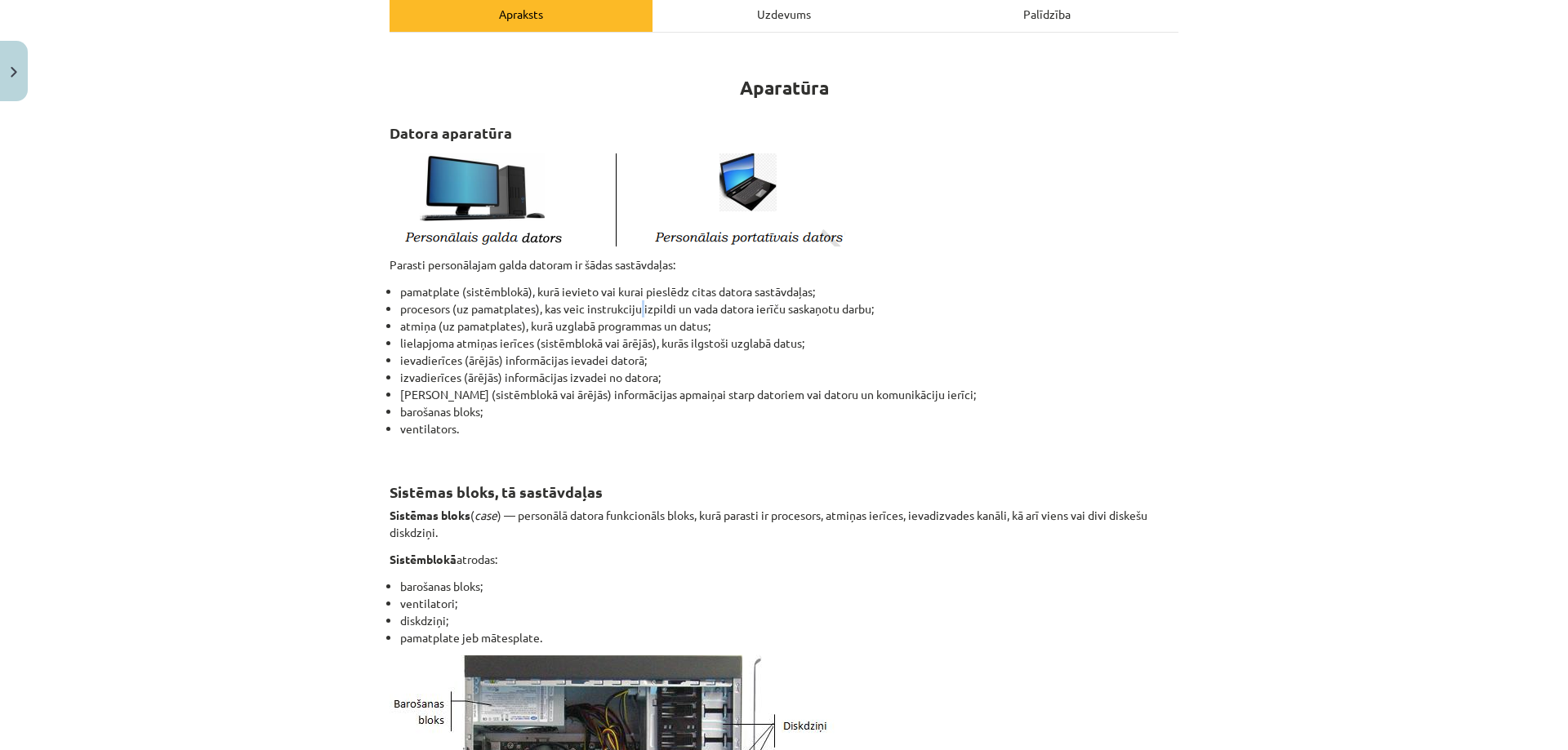
drag, startPoint x: 638, startPoint y: 300, endPoint x: 656, endPoint y: 302, distance: 18.1
click at [638, 300] on li "procesors (uz pamatplates), kas veic instrukciju izpildi un vada datora ierīču …" at bounding box center [789, 308] width 778 height 17
click at [683, 311] on li "procesors (uz pamatplates), kas veic instrukciju izpildi un vada datora ierīču …" at bounding box center [789, 308] width 778 height 17
drag, startPoint x: 403, startPoint y: 344, endPoint x: 540, endPoint y: 337, distance: 137.2
click at [532, 337] on li "lielapjoma atmiņas ierīces (sistēmblokā vai ārējās), kurās ilgstoši uzglabā dat…" at bounding box center [789, 343] width 778 height 17
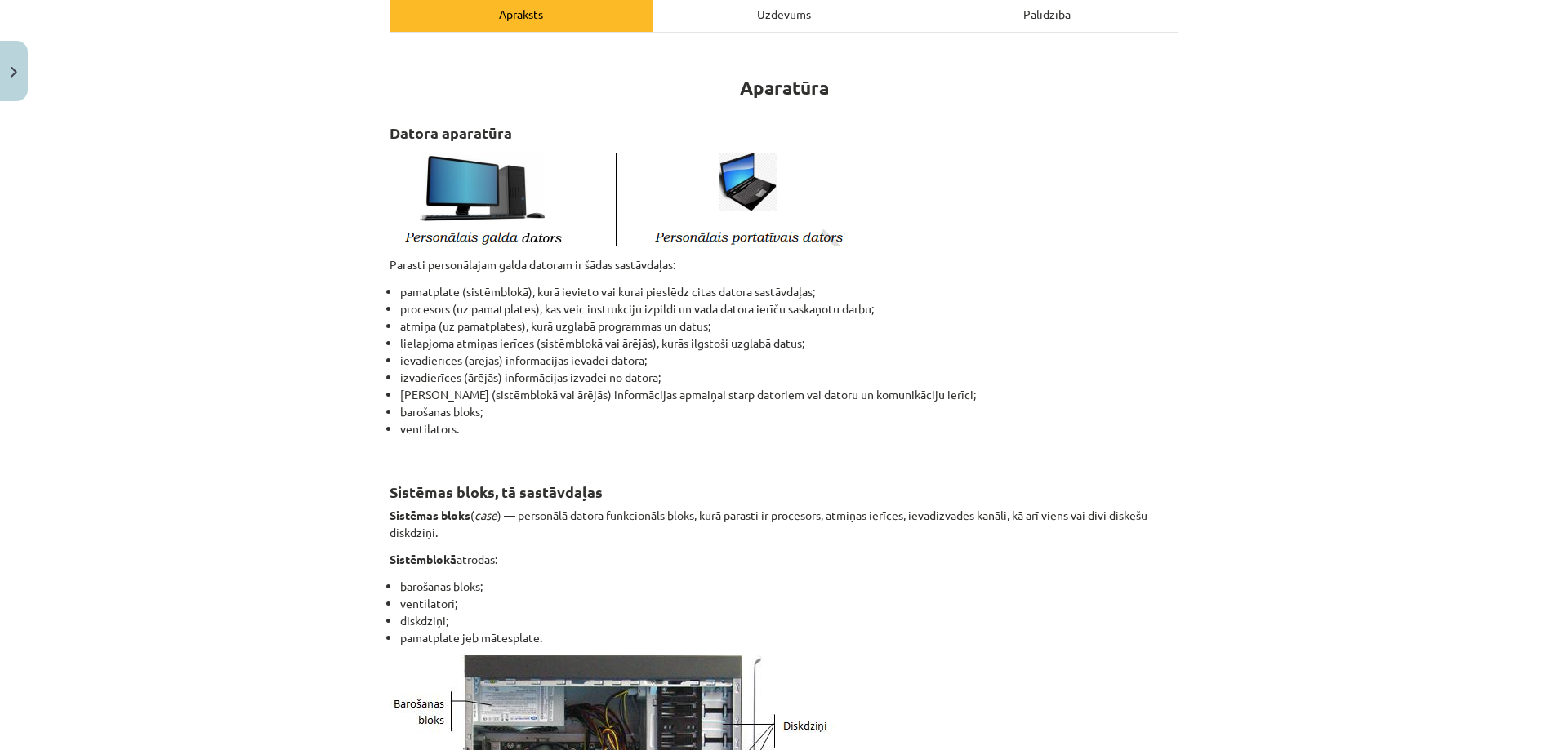
click at [561, 337] on li "lielapjoma atmiņas ierīces (sistēmblokā vai ārējās), kurās ilgstoši uzglabā dat…" at bounding box center [789, 343] width 778 height 17
click at [599, 338] on li "lielapjoma atmiņas ierīces (sistēmblokā vai ārējās), kurās ilgstoši uzglabā dat…" at bounding box center [789, 343] width 778 height 17
drag, startPoint x: 388, startPoint y: 325, endPoint x: 443, endPoint y: 325, distance: 55.0
click at [438, 325] on ul "pamatplate (sistēmblokā), kurā ievieto vai kurai pieslēdz citas datora sastāvda…" at bounding box center [784, 369] width 789 height 172
click at [440, 325] on li "atmiņa (uz pamatplates), kurā uzglabā programmas un datus;" at bounding box center [789, 326] width 778 height 17
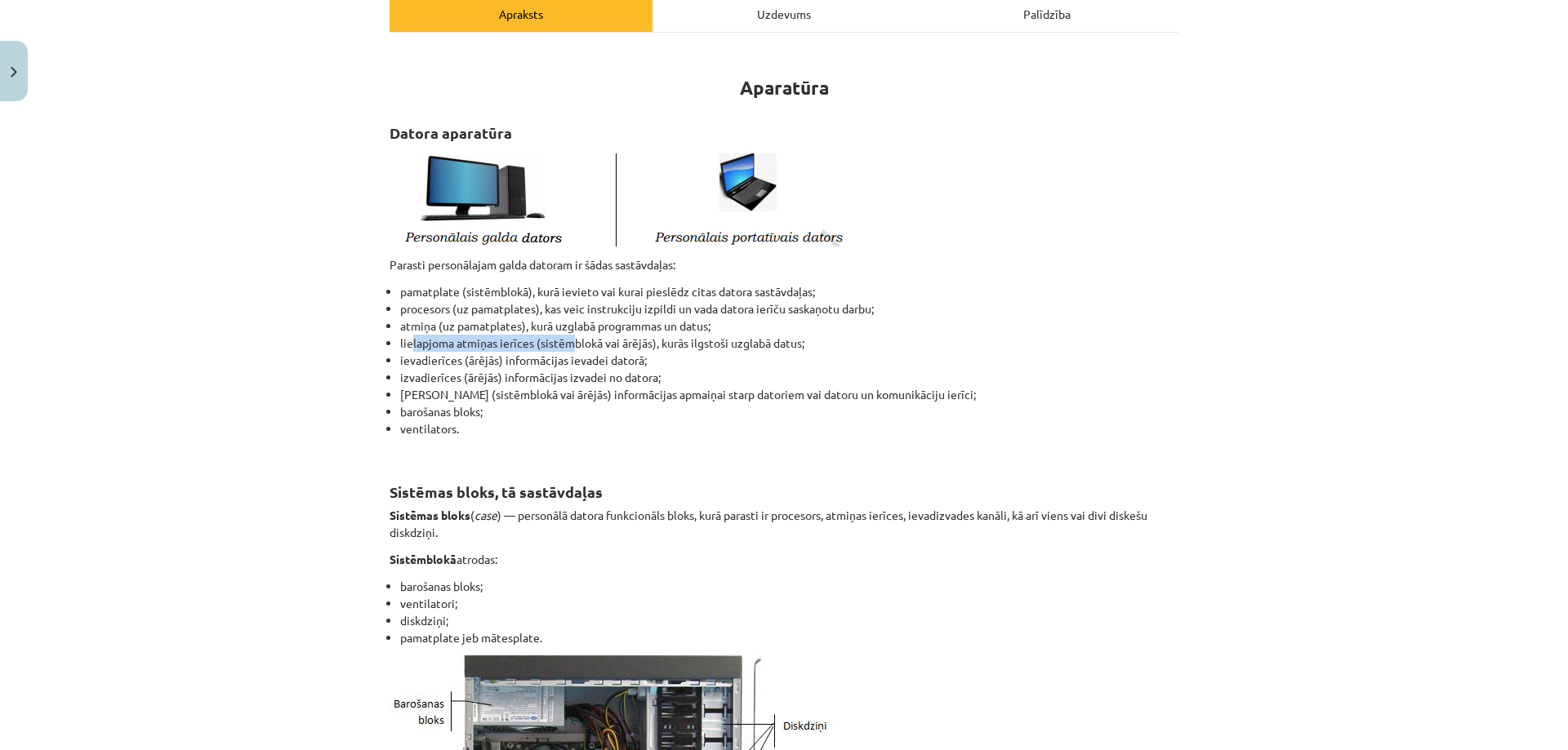
drag, startPoint x: 405, startPoint y: 336, endPoint x: 587, endPoint y: 341, distance: 182.1
click at [575, 341] on li "lielapjoma atmiņas ierīces (sistēmblokā vai ārējās), kurās ilgstoši uzglabā dat…" at bounding box center [789, 343] width 778 height 17
click at [612, 342] on li "lielapjoma atmiņas ierīces (sistēmblokā vai ārējās), kurās ilgstoši uzglabā dat…" at bounding box center [789, 343] width 778 height 17
drag, startPoint x: 474, startPoint y: 356, endPoint x: 598, endPoint y: 359, distance: 124.0
click at [535, 358] on ul "pamatplate (sistēmblokā), kurā ievieto vai kurai pieslēdz citas datora sastāvda…" at bounding box center [784, 369] width 789 height 172
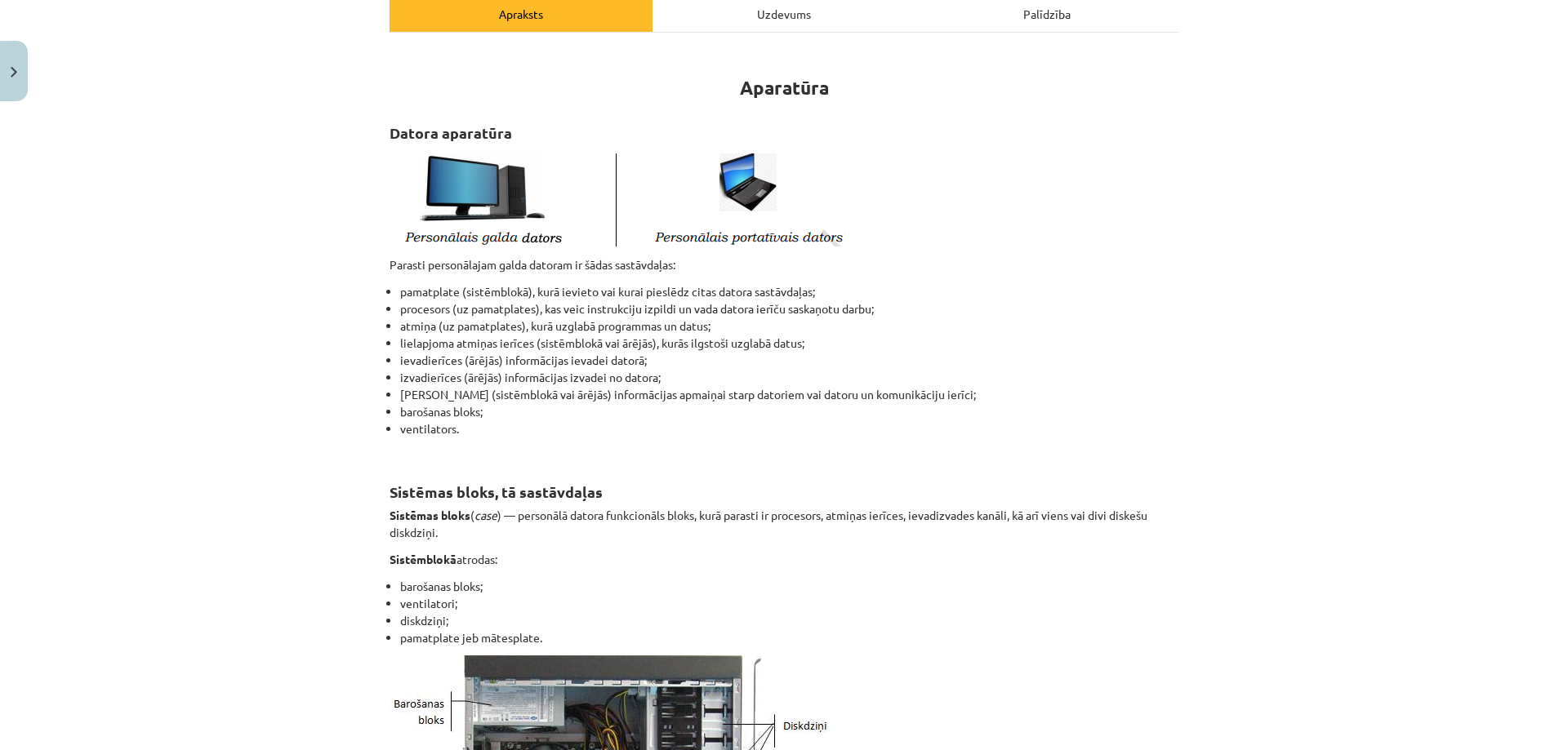
click at [645, 359] on li "ievadierīces (ārējās) informācijas ievadei datorā;" at bounding box center [789, 360] width 778 height 17
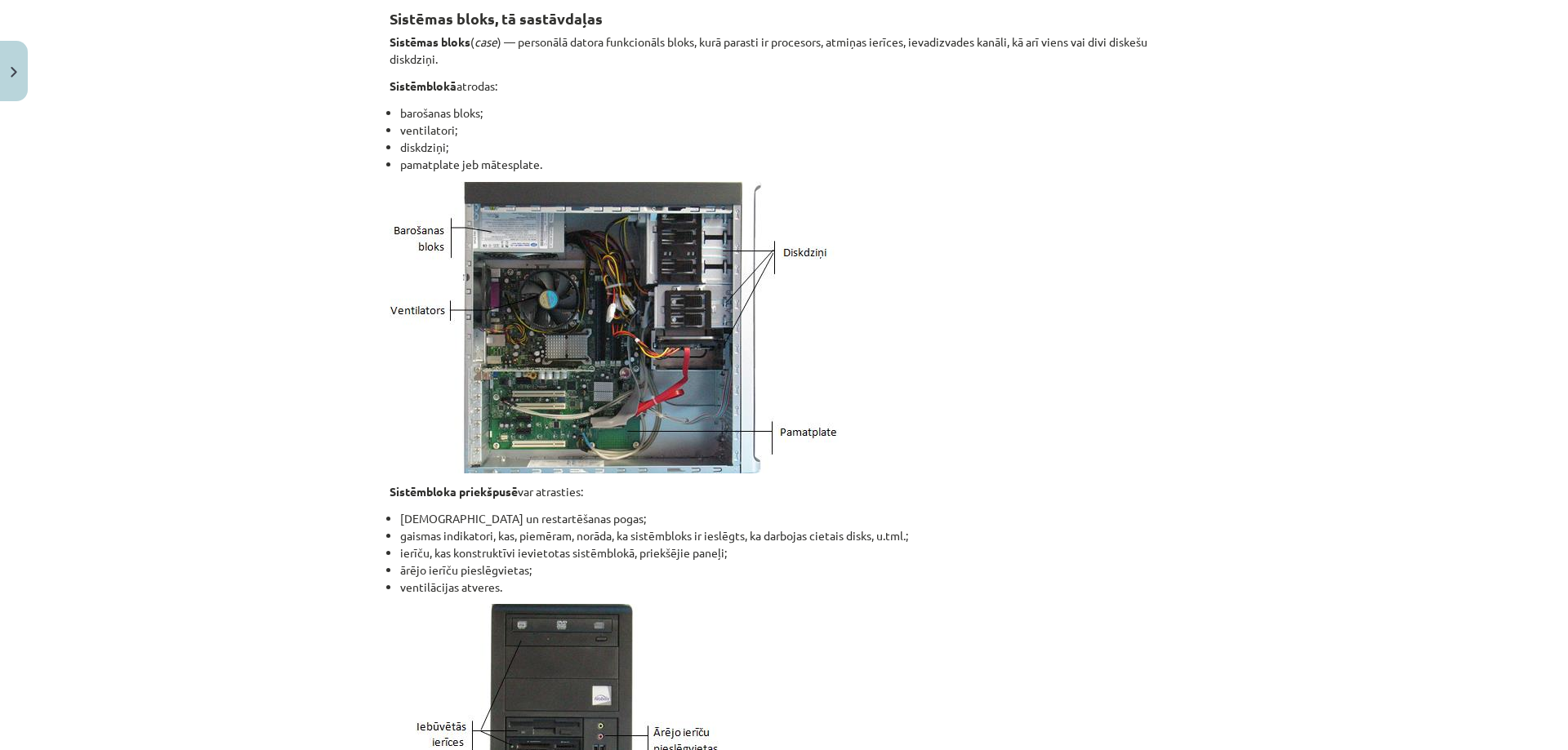
scroll to position [898, 0]
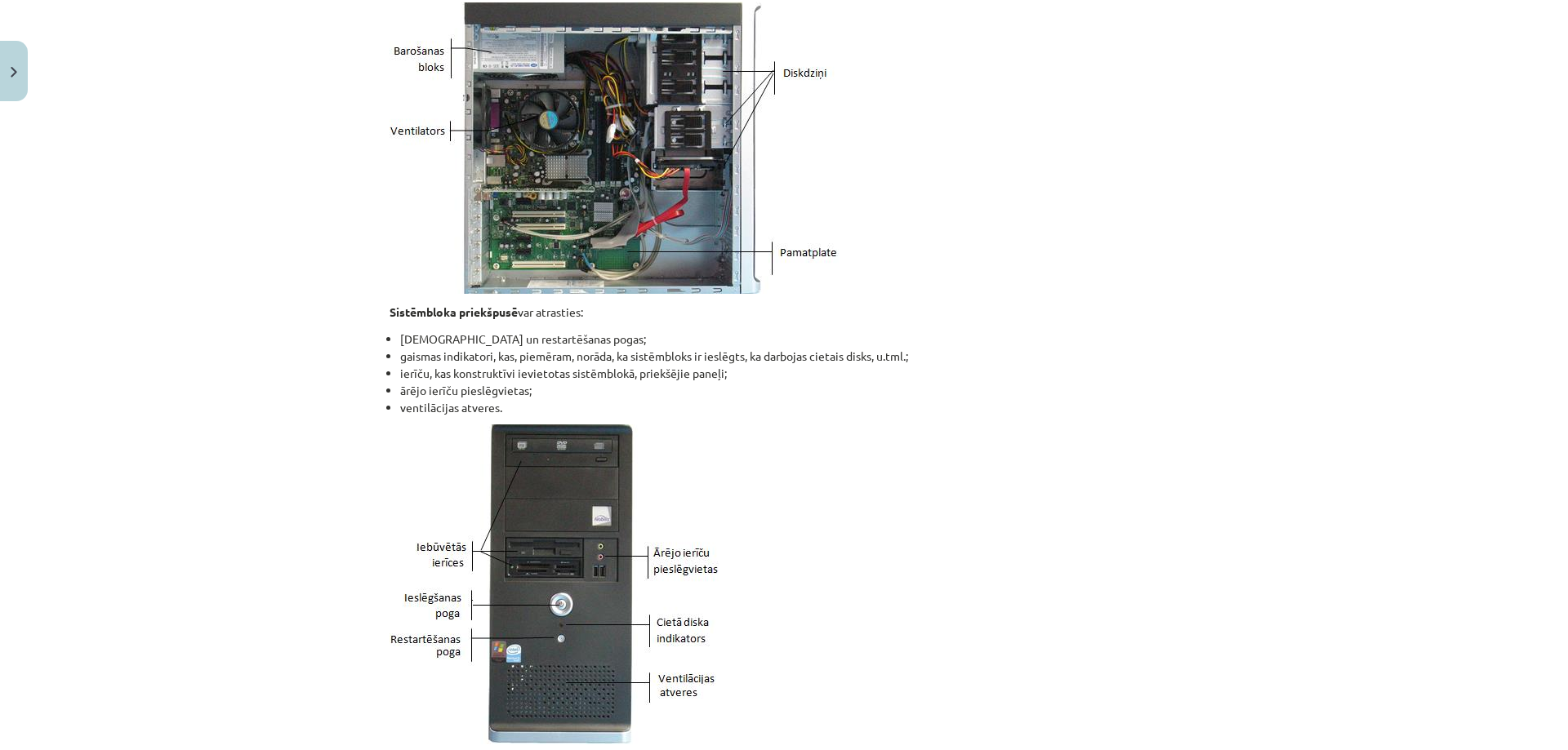
drag, startPoint x: 396, startPoint y: 303, endPoint x: 597, endPoint y: 306, distance: 201.0
click at [593, 306] on p "Sistēmbloka priekšpusē var atrasties:" at bounding box center [784, 312] width 789 height 17
click at [681, 311] on p "Sistēmbloka priekšpusē var atrasties:" at bounding box center [784, 312] width 789 height 17
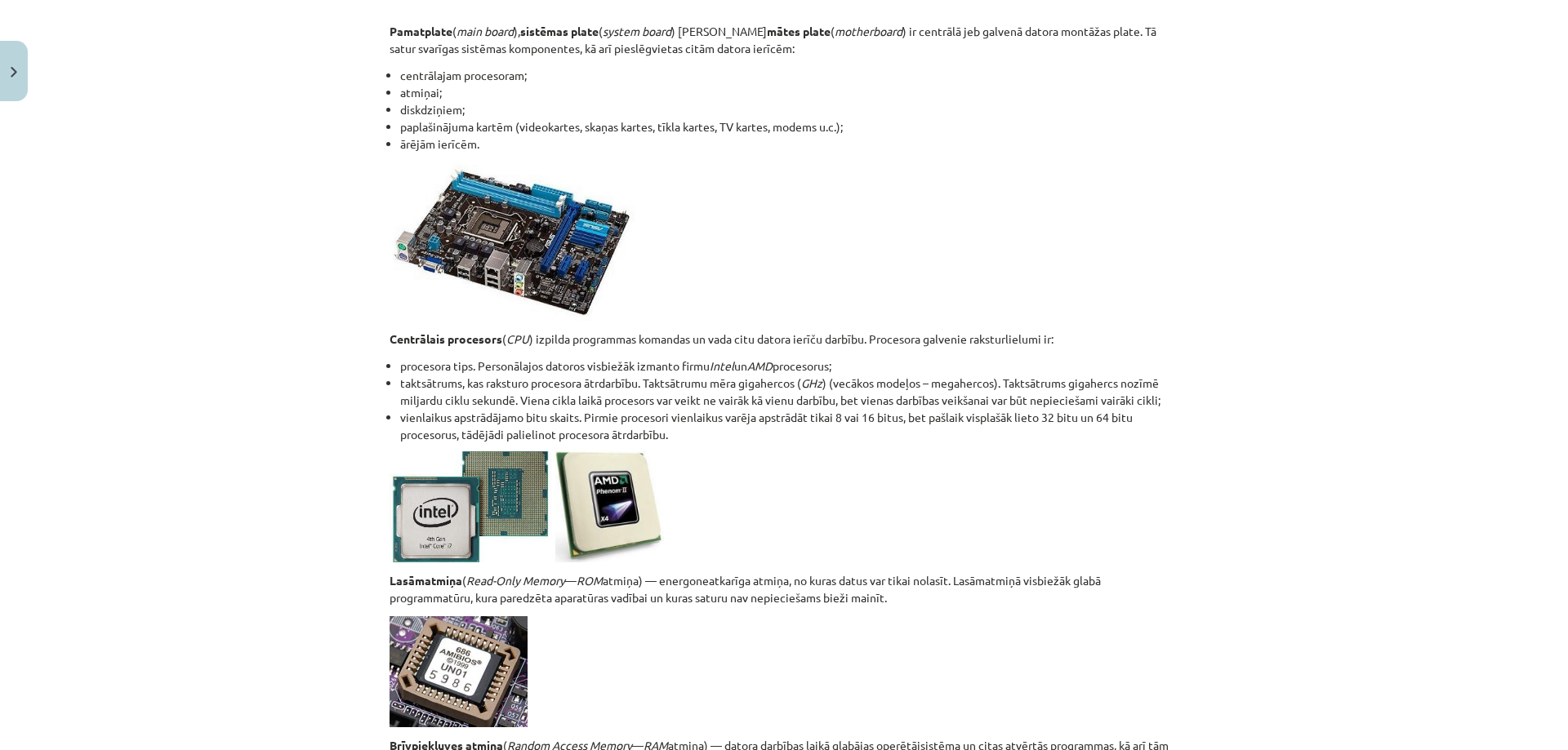
scroll to position [2122, 0]
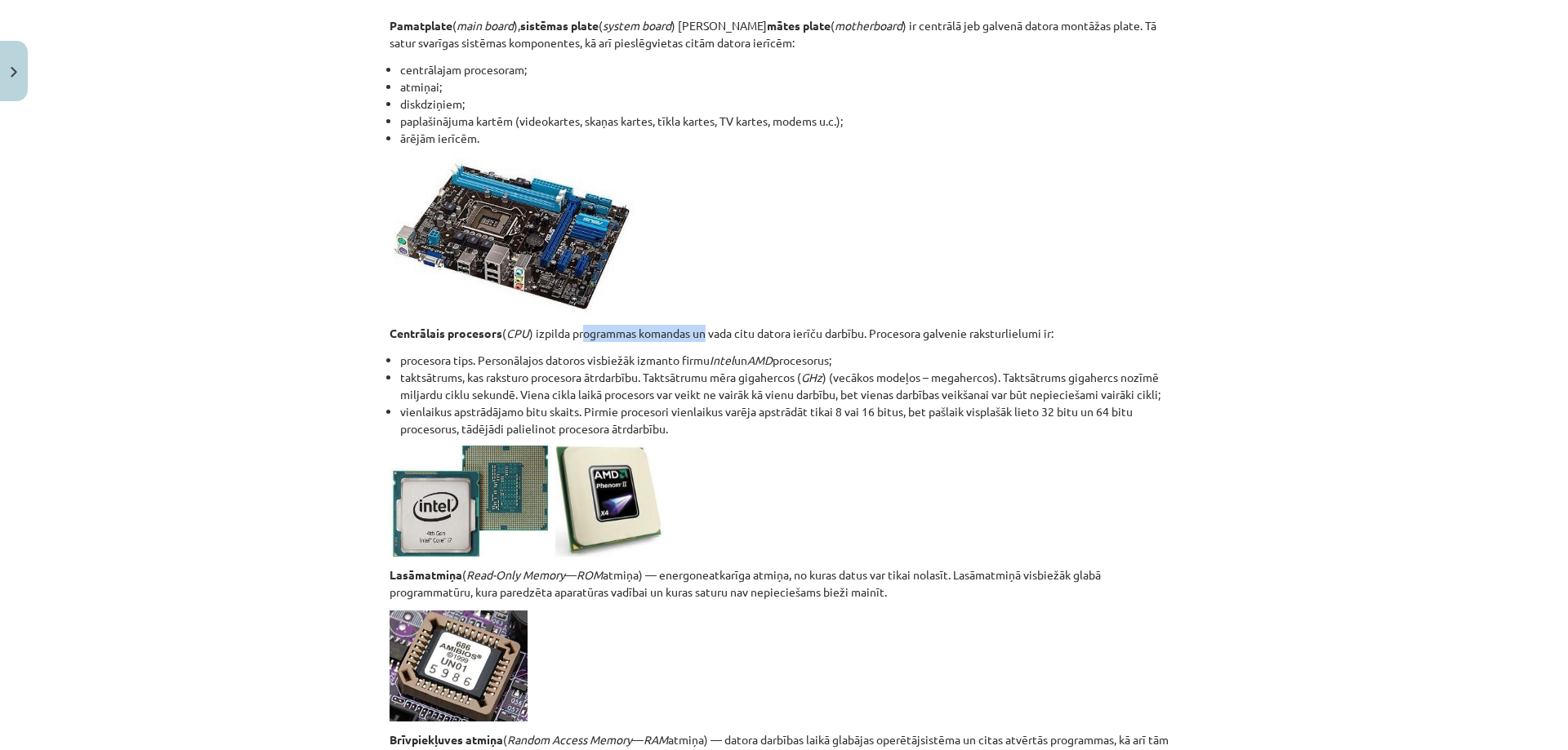
drag, startPoint x: 584, startPoint y: 336, endPoint x: 811, endPoint y: 353, distance: 227.6
click at [710, 339] on p "Centrālais procesors ( CPU ) izpilda programmas komandas un vada citu datora ie…" at bounding box center [784, 333] width 789 height 17
click at [823, 354] on li "procesora tips. Personālajos datoros visbiežāk izmanto firmu Intel un AMD proce…" at bounding box center [789, 360] width 778 height 17
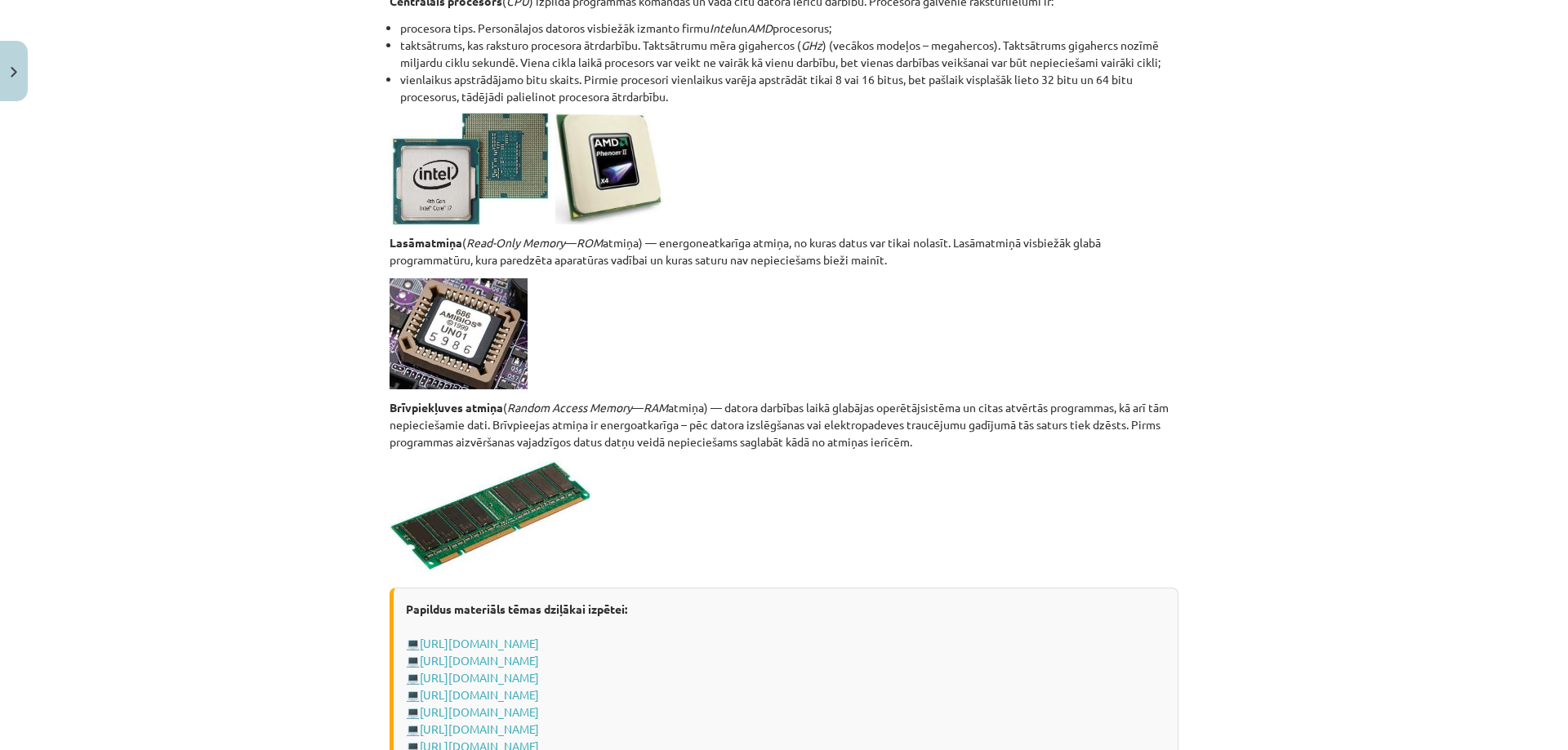
scroll to position [2448, 0]
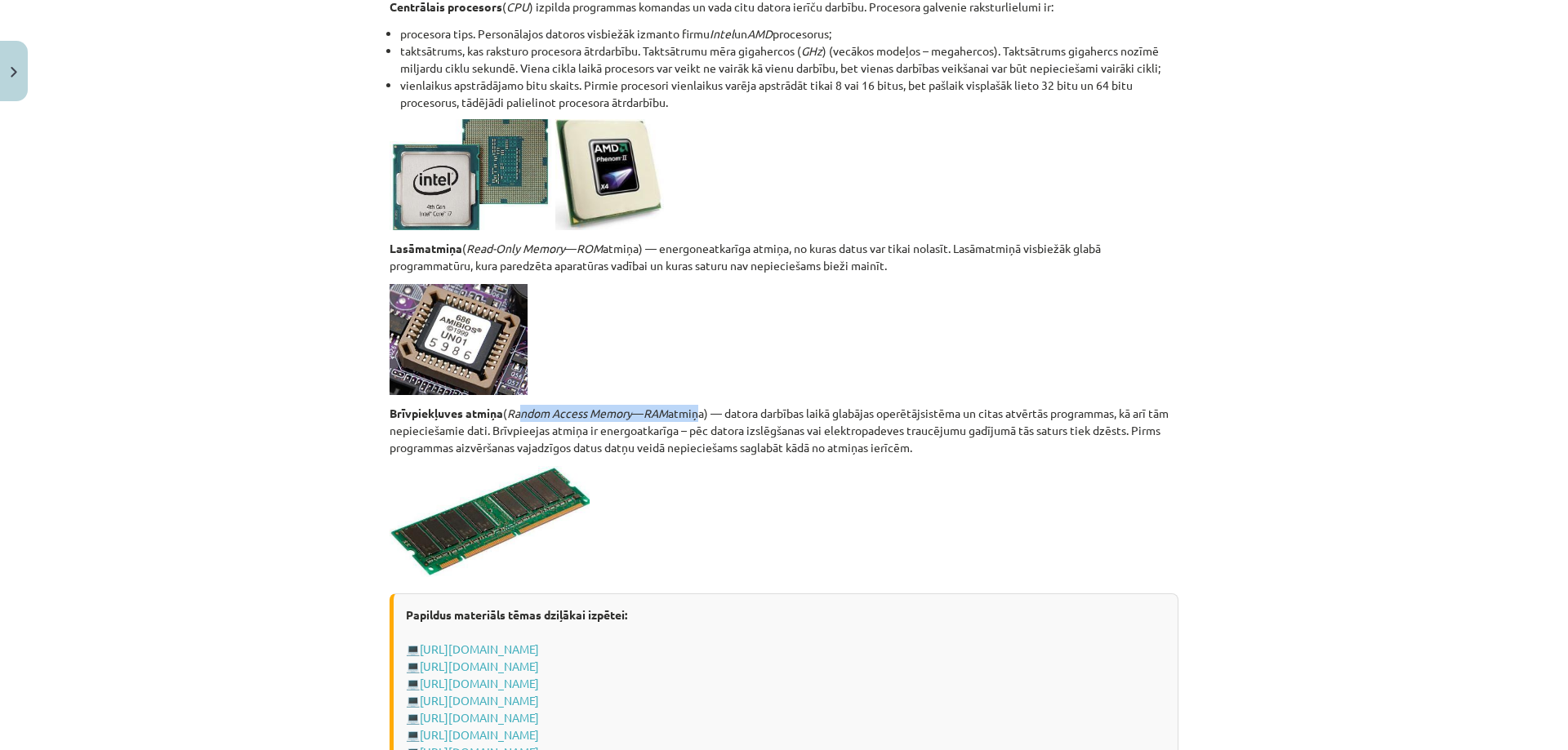
drag, startPoint x: 516, startPoint y: 403, endPoint x: 741, endPoint y: 413, distance: 225.2
click at [797, 416] on p "Brīvpiekļuves atmiņa ( Random Access Memory — RAM atmiņa) — datora darbības lai…" at bounding box center [784, 430] width 789 height 51
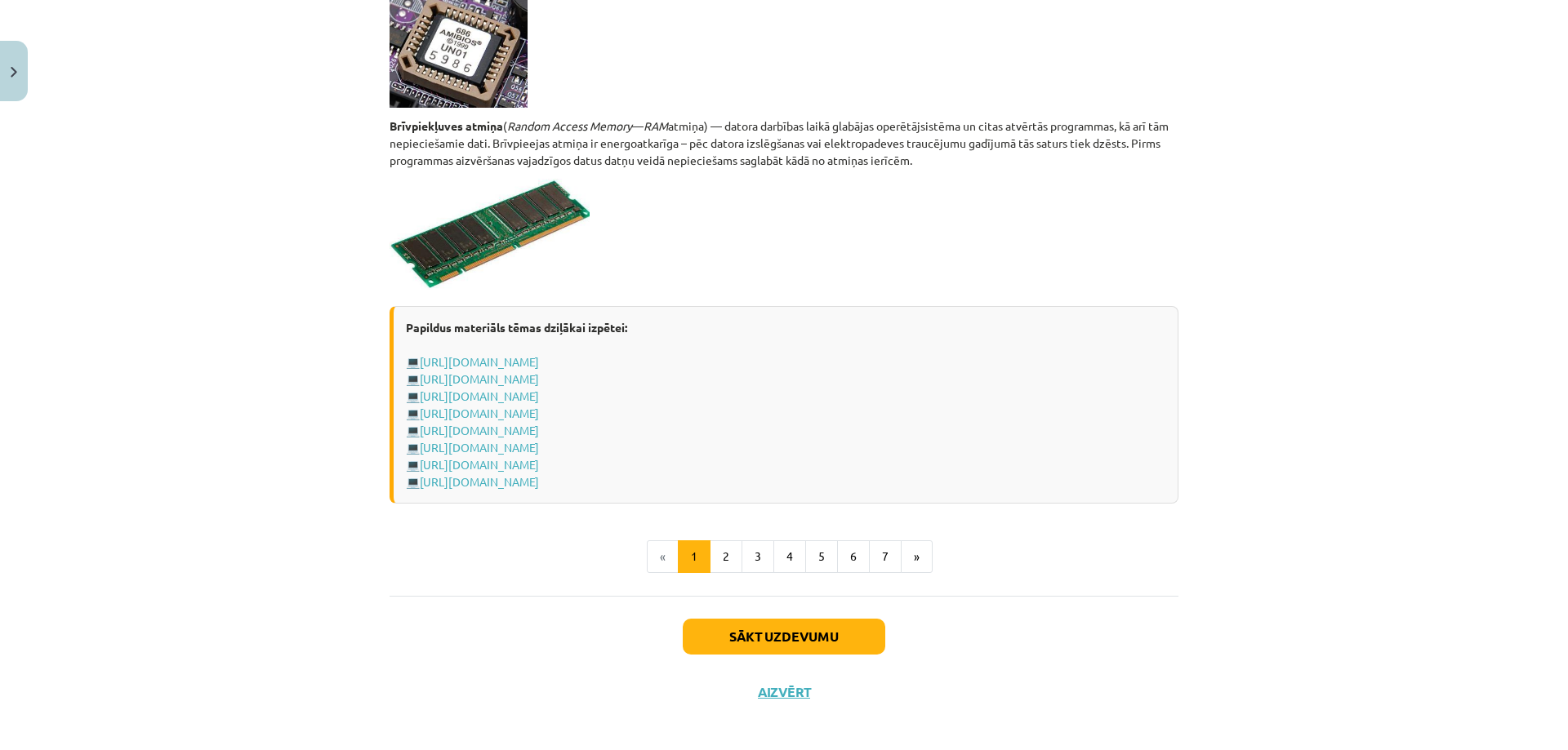
scroll to position [2745, 0]
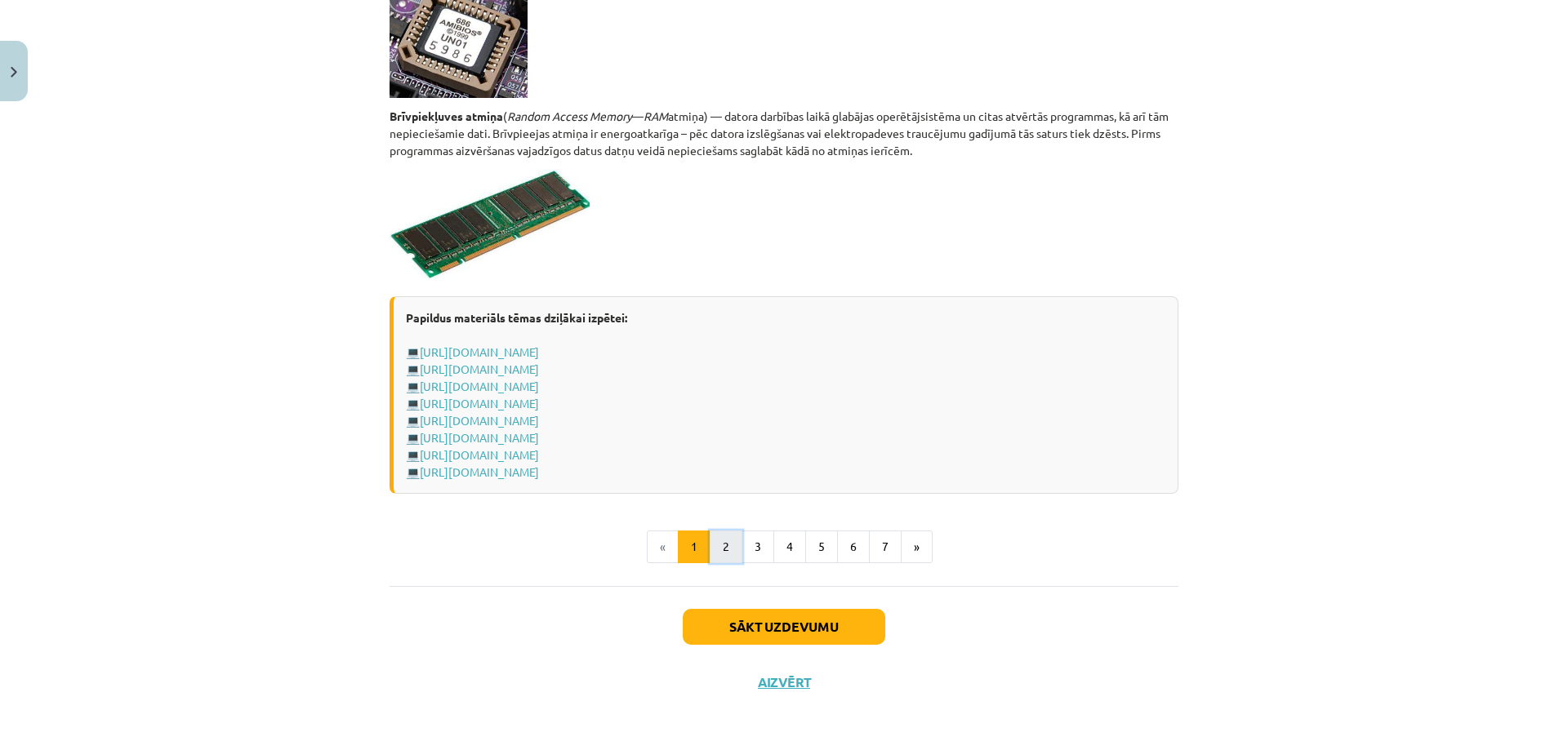
click at [726, 547] on button "2" at bounding box center [726, 546] width 33 height 33
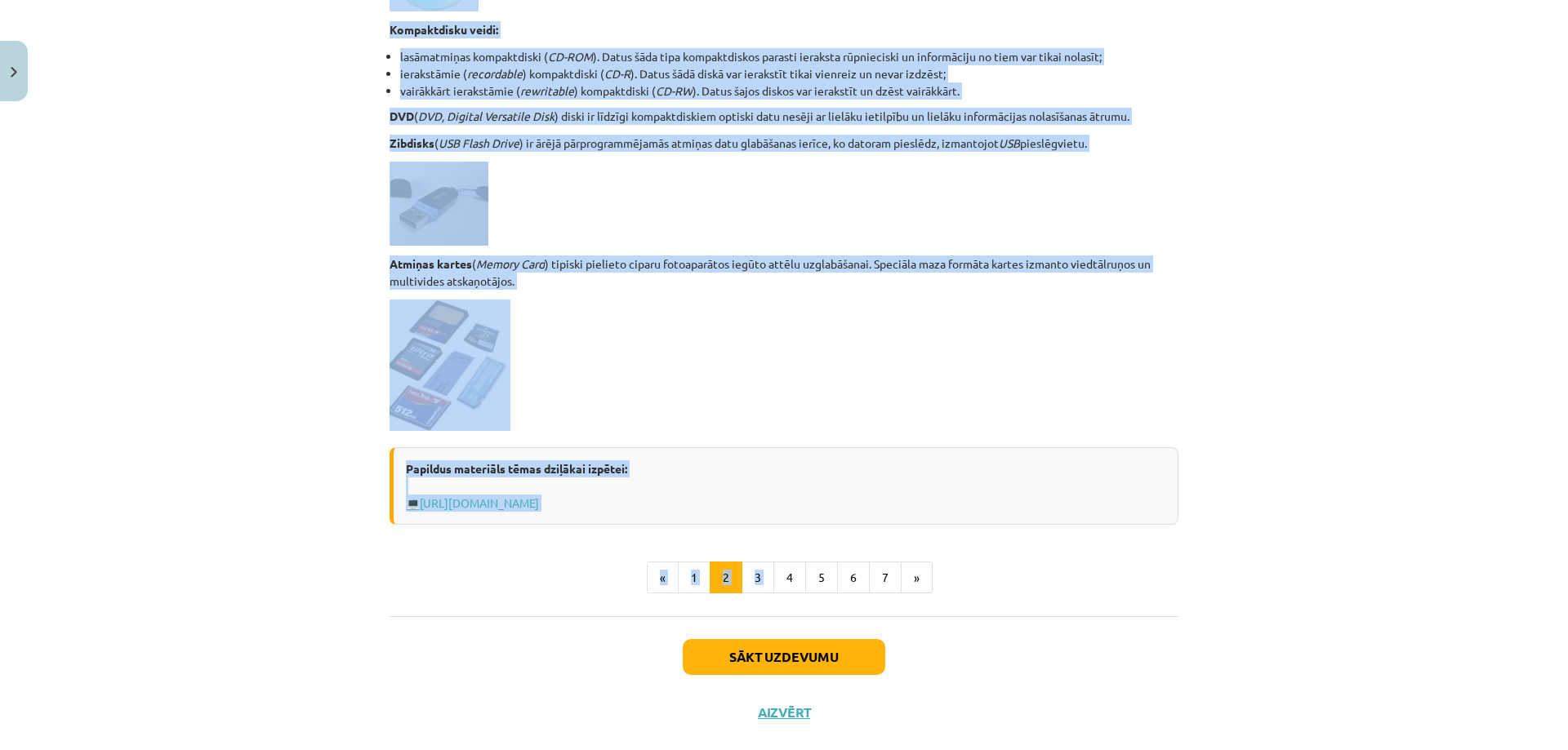
scroll to position [1279, 0]
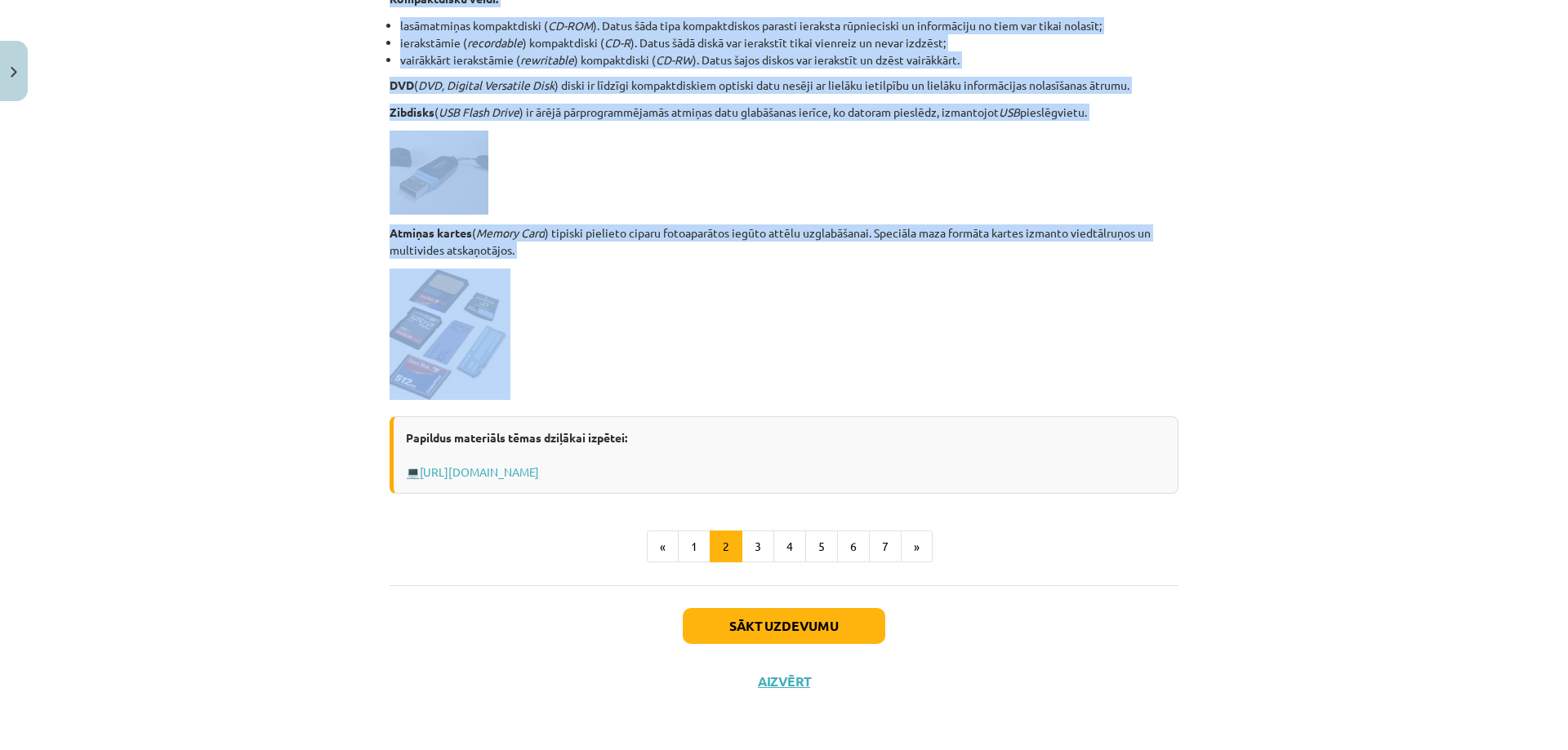
drag, startPoint x: 379, startPoint y: 189, endPoint x: 747, endPoint y: 372, distance: 411.0
copy div "Atmiņas ierīces Atmiņas ierīces ( storage ) — jebkura optiska vai magnētiska ie…"
click at [756, 541] on button "3" at bounding box center [757, 546] width 33 height 33
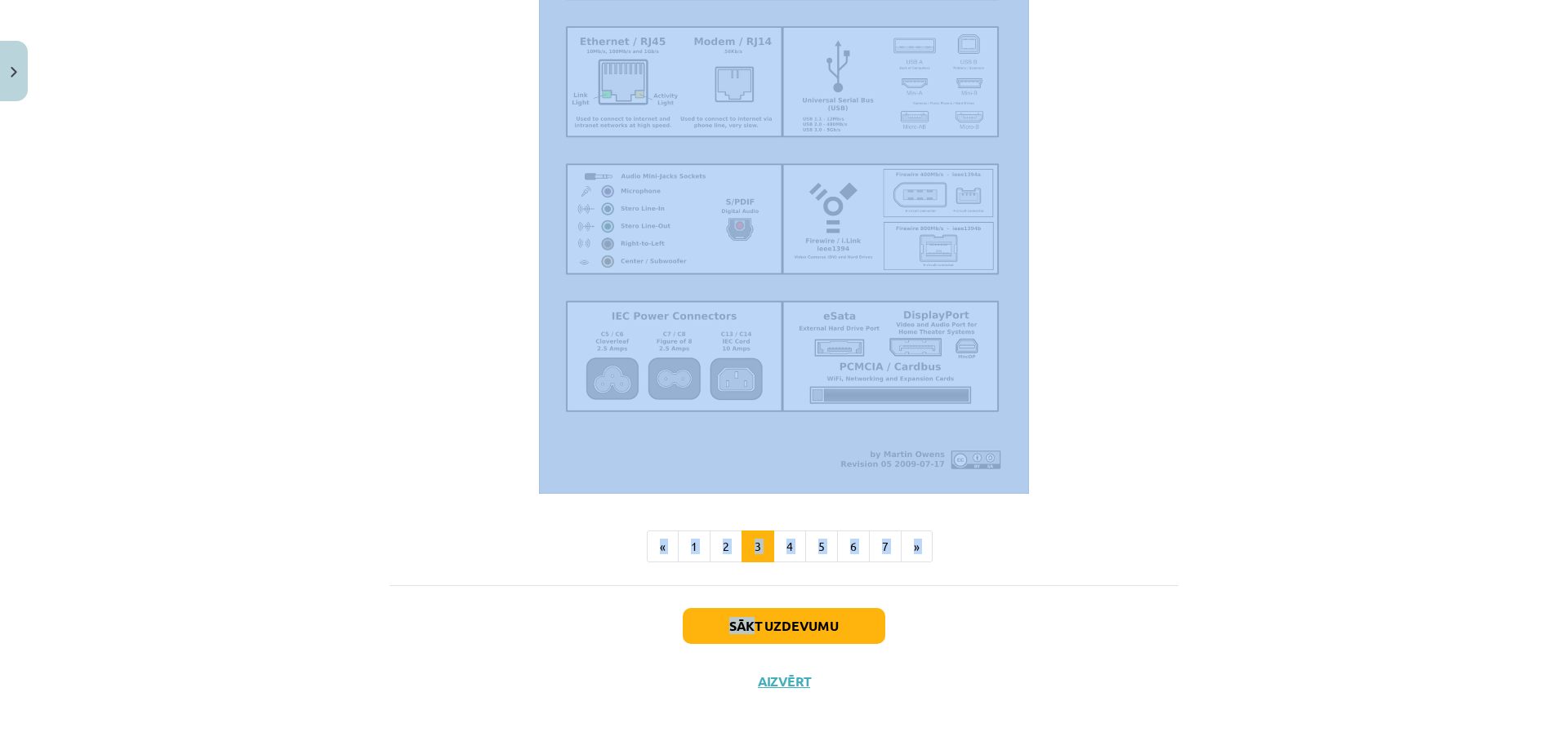
scroll to position [1761, 0]
drag, startPoint x: 364, startPoint y: 308, endPoint x: 963, endPoint y: 421, distance: 609.6
click at [963, 421] on div "Mācību tēma: Datorikas - 10. klases 1. ieskaites mācību materiāls #3 2. tēma – …" at bounding box center [784, 375] width 1568 height 750
copy div "Standartizētas pieslēgvietas Pieslēgvieta jeb ports ( port ) ir fizikāls savien…"
click at [790, 546] on button "4" at bounding box center [789, 546] width 33 height 33
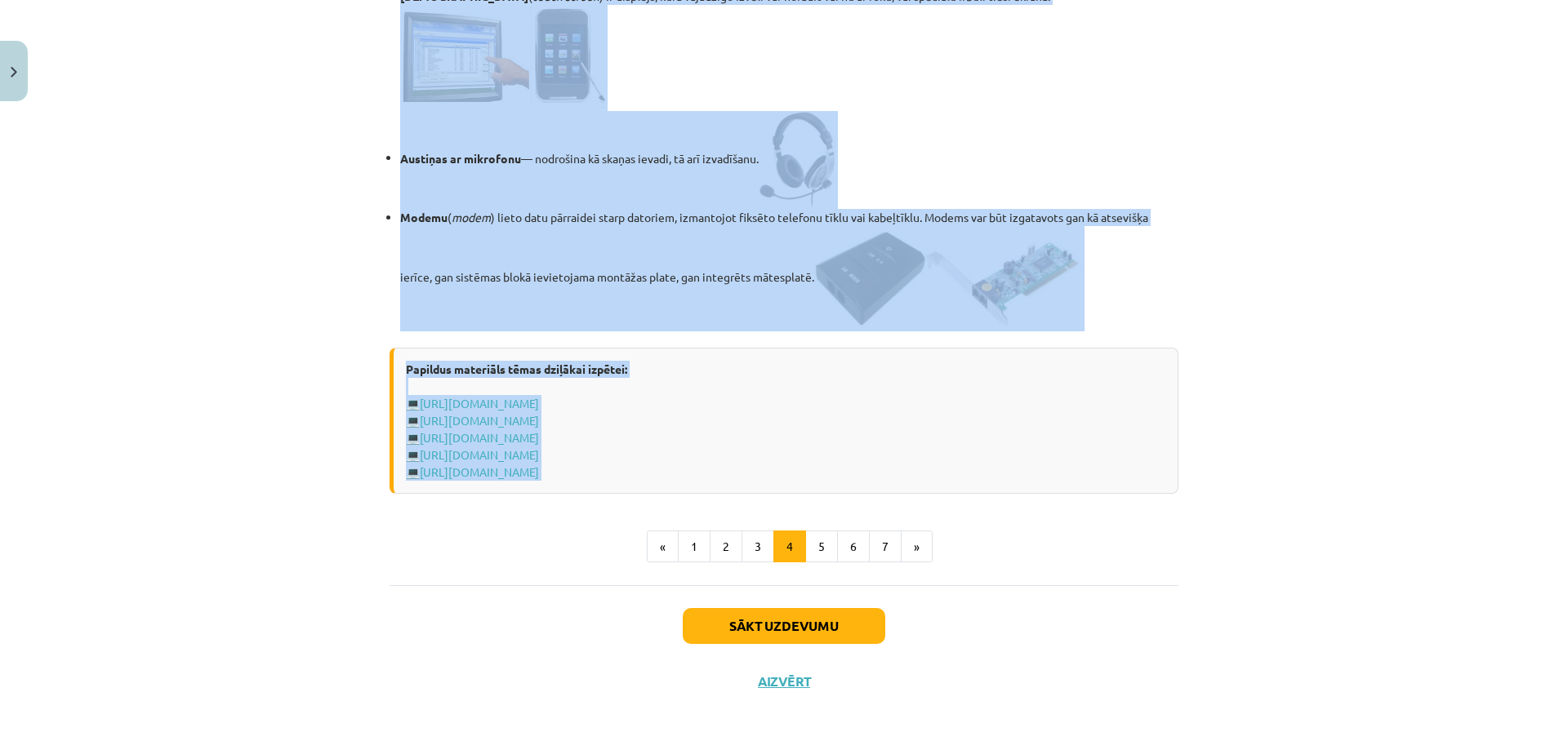
scroll to position [2796, 0]
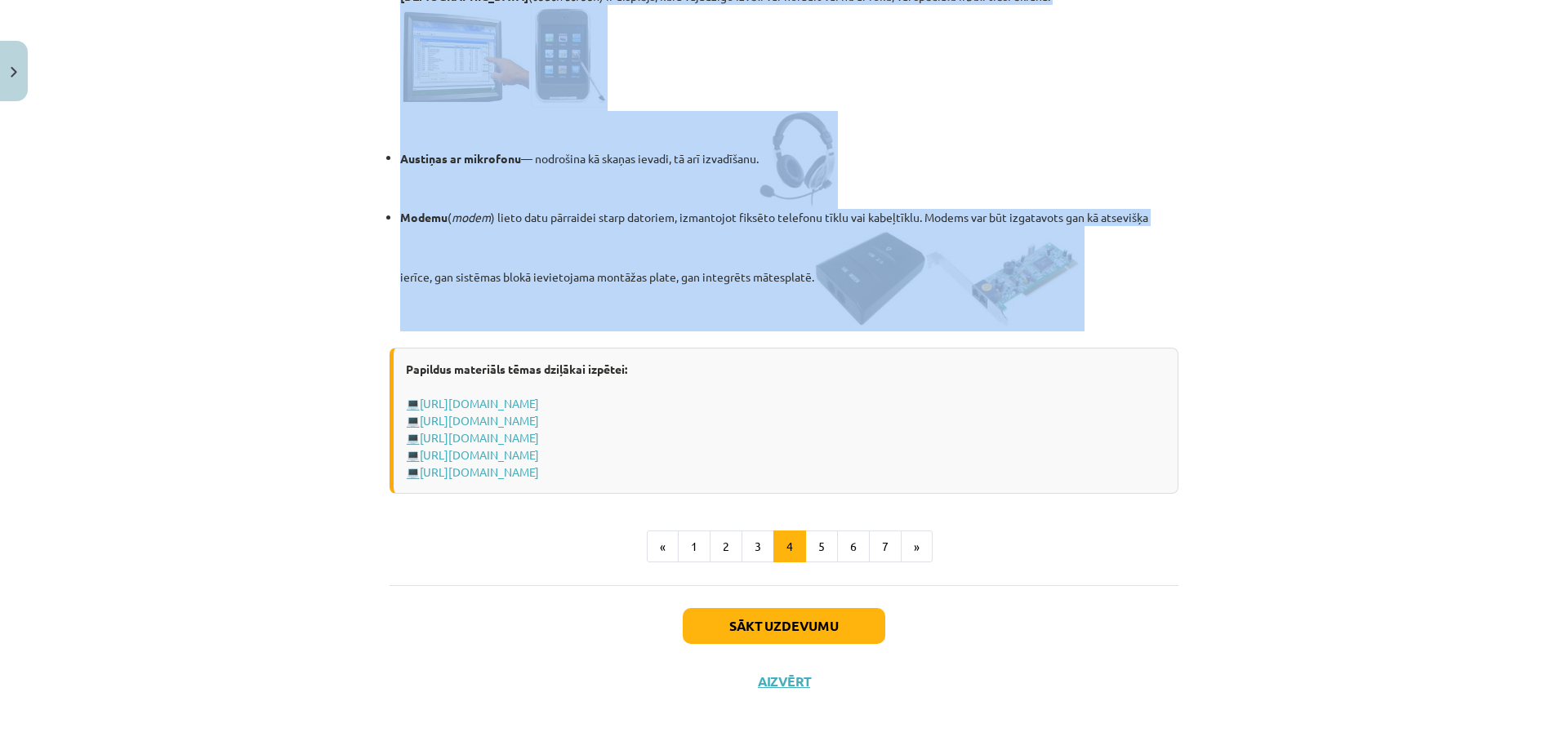
drag, startPoint x: 367, startPoint y: 330, endPoint x: 1100, endPoint y: 290, distance: 734.1
click at [1100, 290] on div "Mācību tēma: Datorikas - 10. klases 1. ieskaites mācību materiāls #3 2. tēma – …" at bounding box center [784, 375] width 1568 height 750
copy div "Perifērijas ierīces Perifērijas ierīce ( peripheral device ) — jebkura datu aps…"
click at [817, 547] on button "5" at bounding box center [821, 546] width 33 height 33
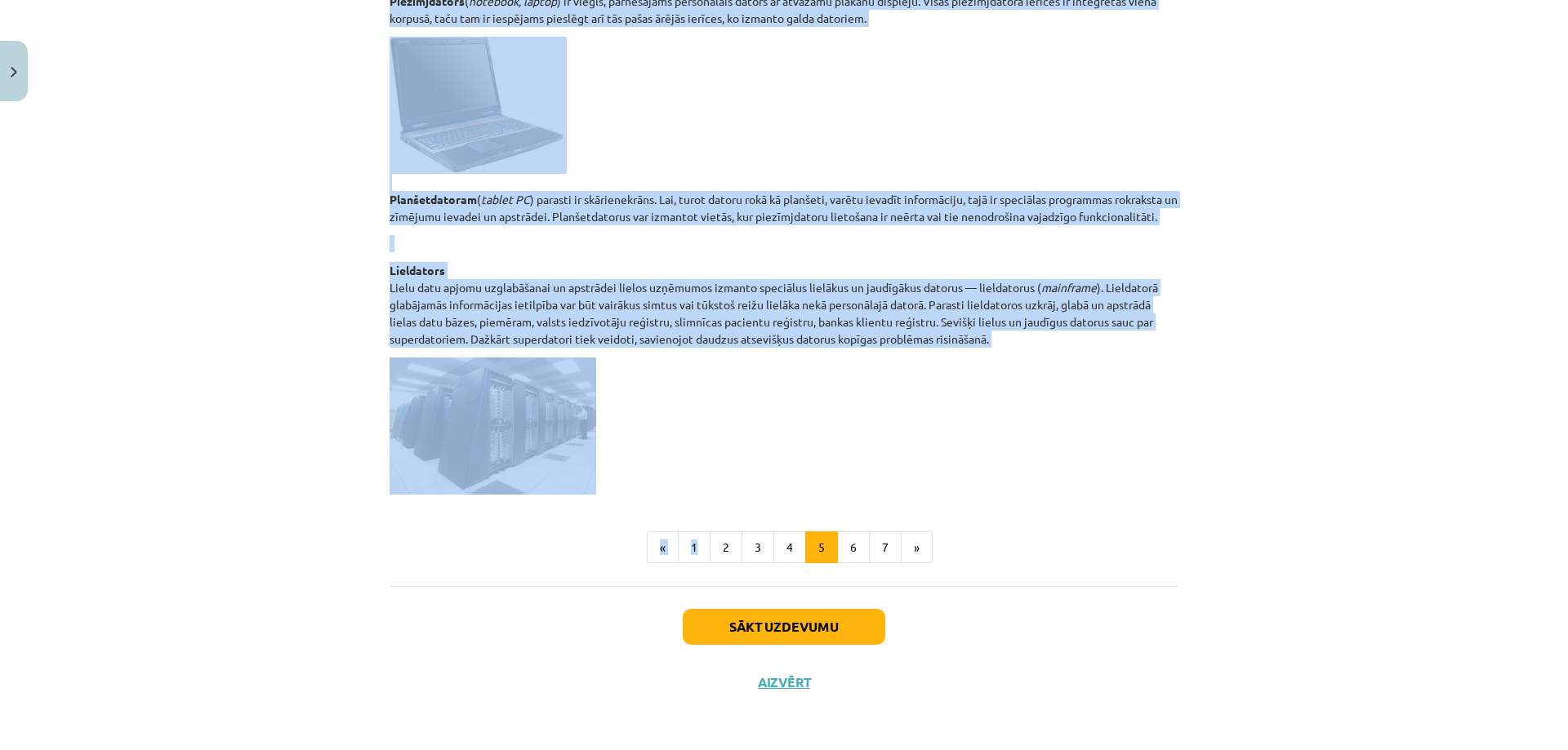
scroll to position [718, 0]
drag, startPoint x: 365, startPoint y: 300, endPoint x: 802, endPoint y: 459, distance: 465.0
click at [802, 459] on div "Mācību tēma: Datorikas - 10. klases 1. ieskaites mācību materiāls #3 2. tēma – …" at bounding box center [784, 375] width 1568 height 750
copy div "Datoru tipi Datorus pēc to konstrukcijas, jaudas un pielietojuma var iedalīt va…"
click at [848, 544] on button "6" at bounding box center [853, 546] width 33 height 33
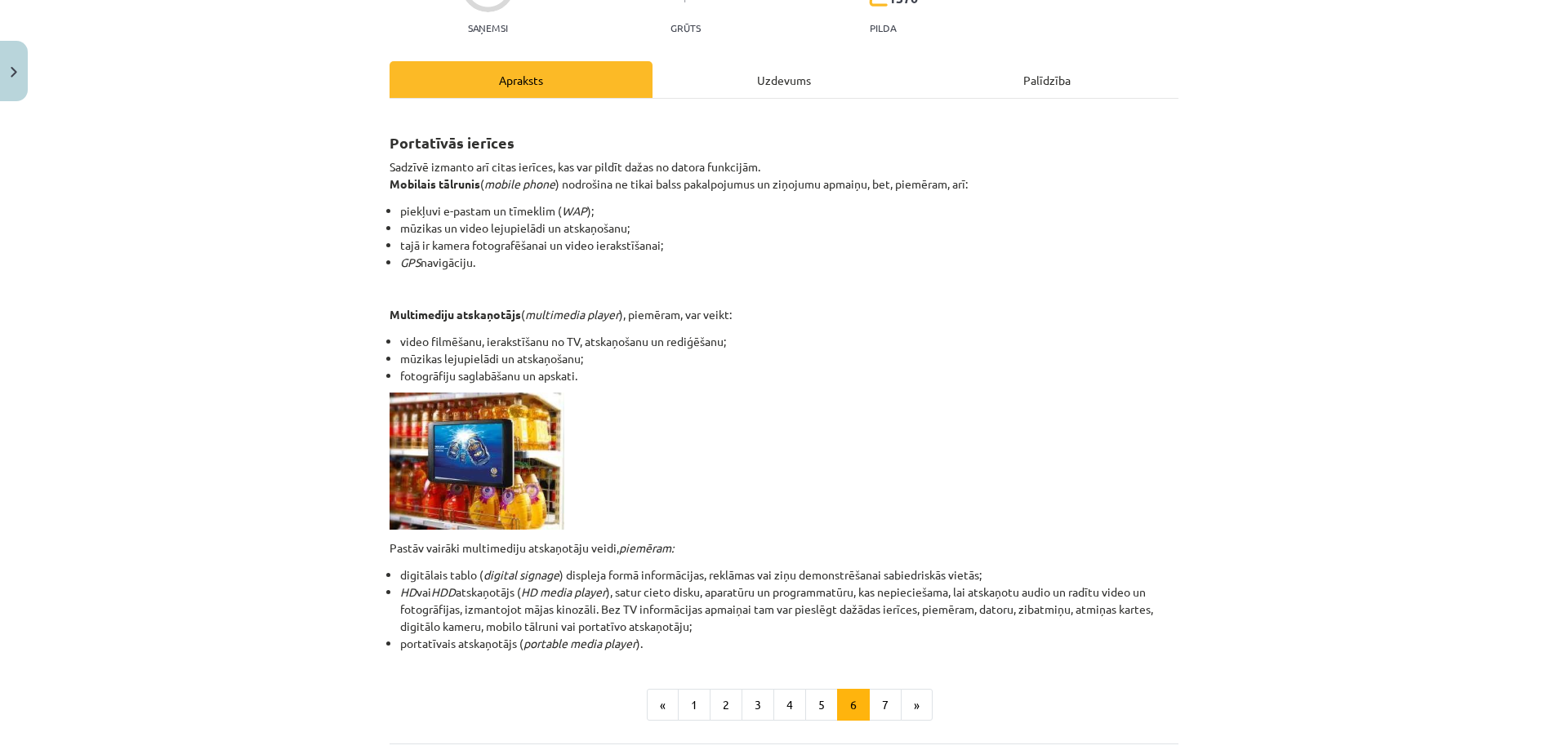
scroll to position [0, 0]
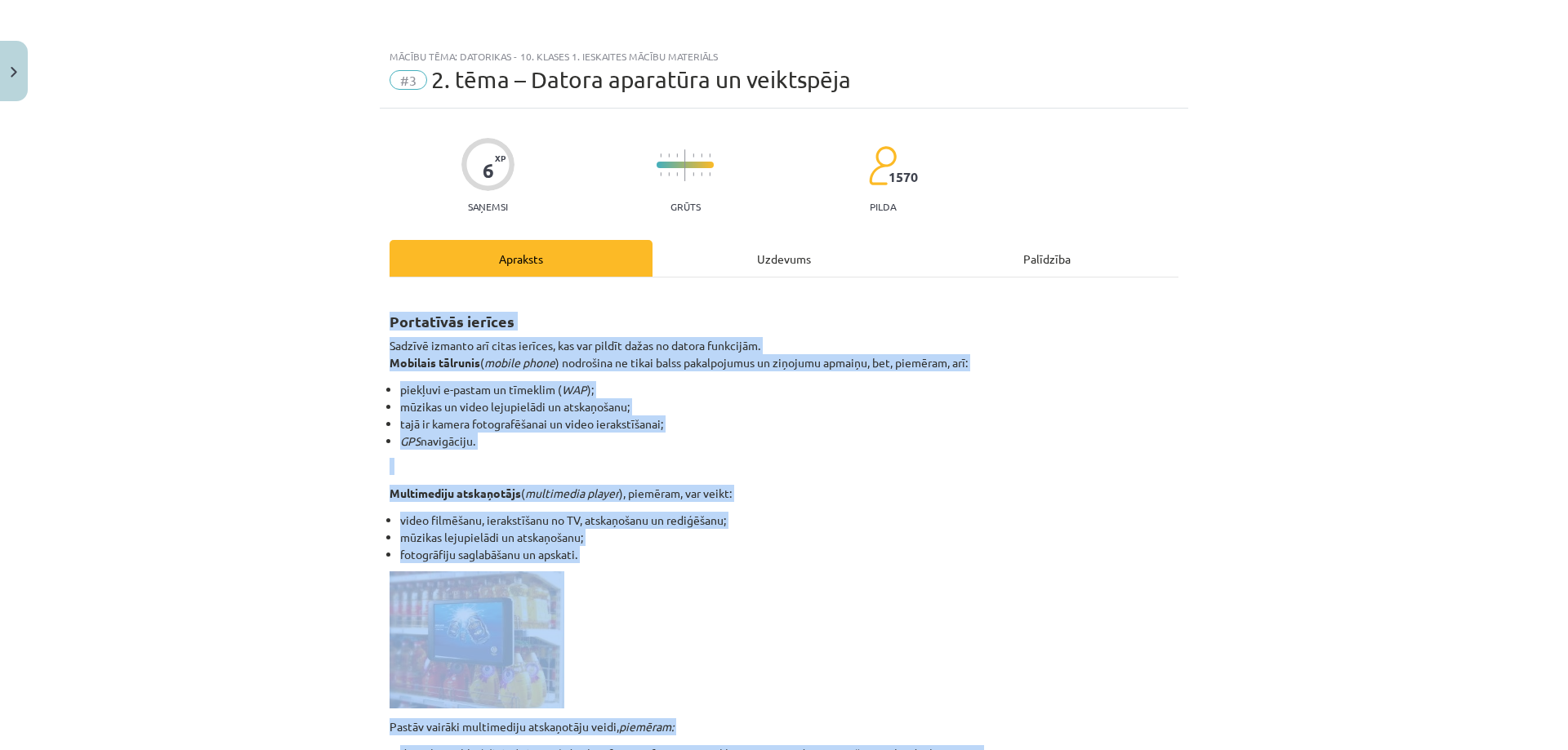
drag, startPoint x: 650, startPoint y: 538, endPoint x: 352, endPoint y: 327, distance: 365.1
click at [352, 327] on div "Mācību tēma: Datorikas - 10. klases 1. ieskaites mācību materiāls #3 2. tēma – …" at bounding box center [784, 375] width 1568 height 750
copy div "Portatīvās ierīces Sadzīvē izmanto arī citas ierīces, kas var pildīt dažas no d…"
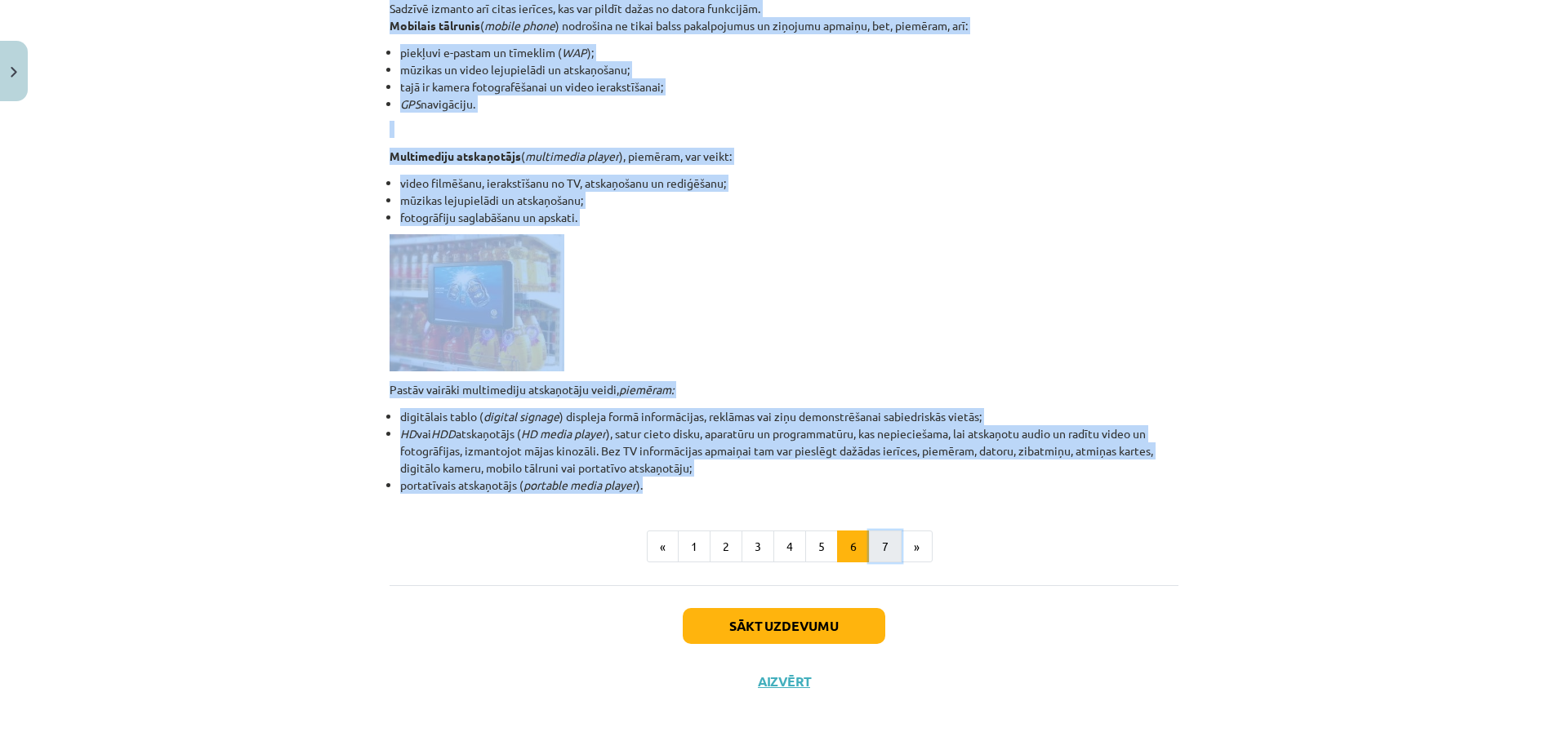
click at [875, 544] on button "7" at bounding box center [885, 546] width 33 height 33
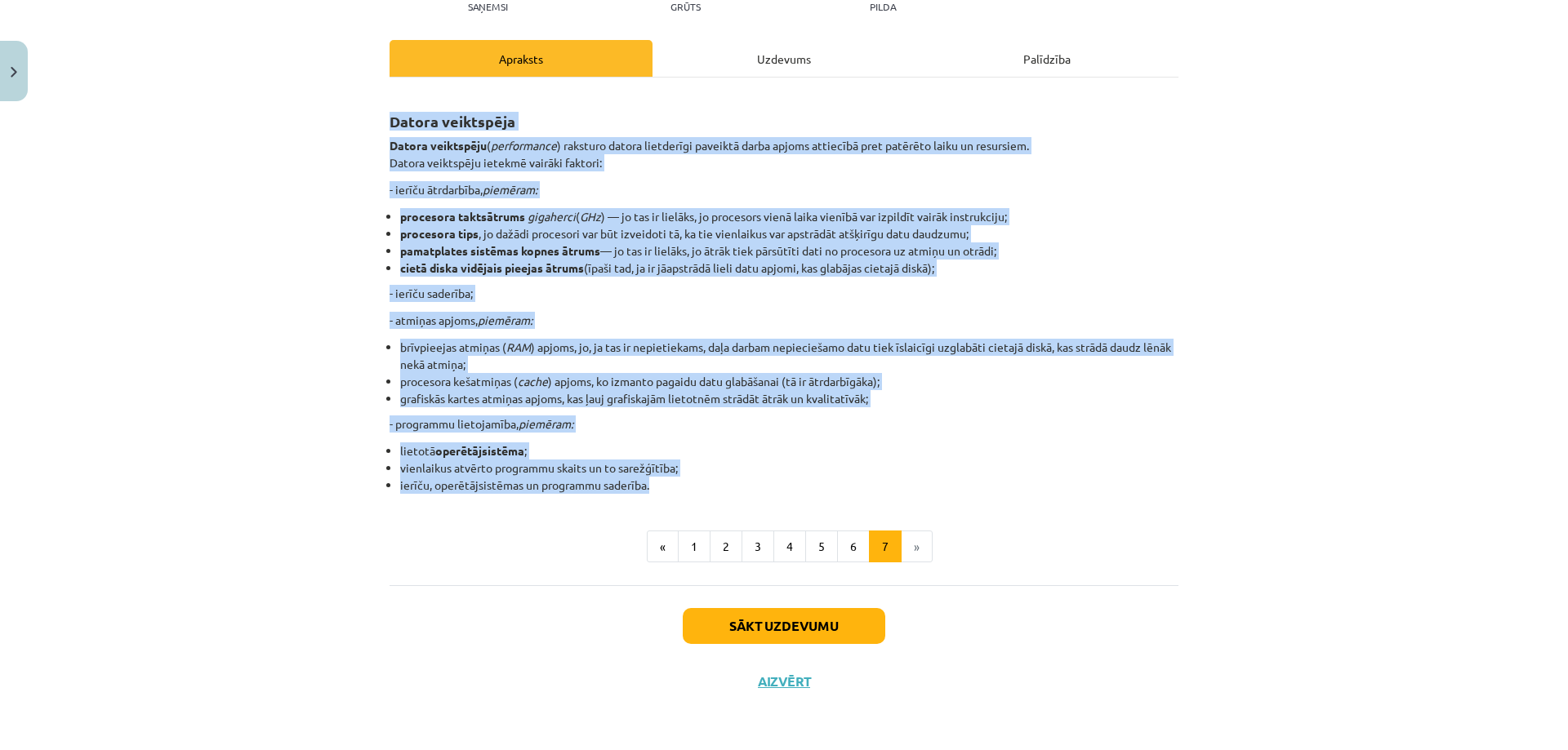
drag, startPoint x: 666, startPoint y: 484, endPoint x: 363, endPoint y: 119, distance: 474.4
click at [363, 119] on div "Mācību tēma: Datorikas - 10. klases 1. ieskaites mācību materiāls #3 2. tēma – …" at bounding box center [784, 375] width 1568 height 750
click at [797, 639] on button "Sākt uzdevumu" at bounding box center [784, 625] width 203 height 36
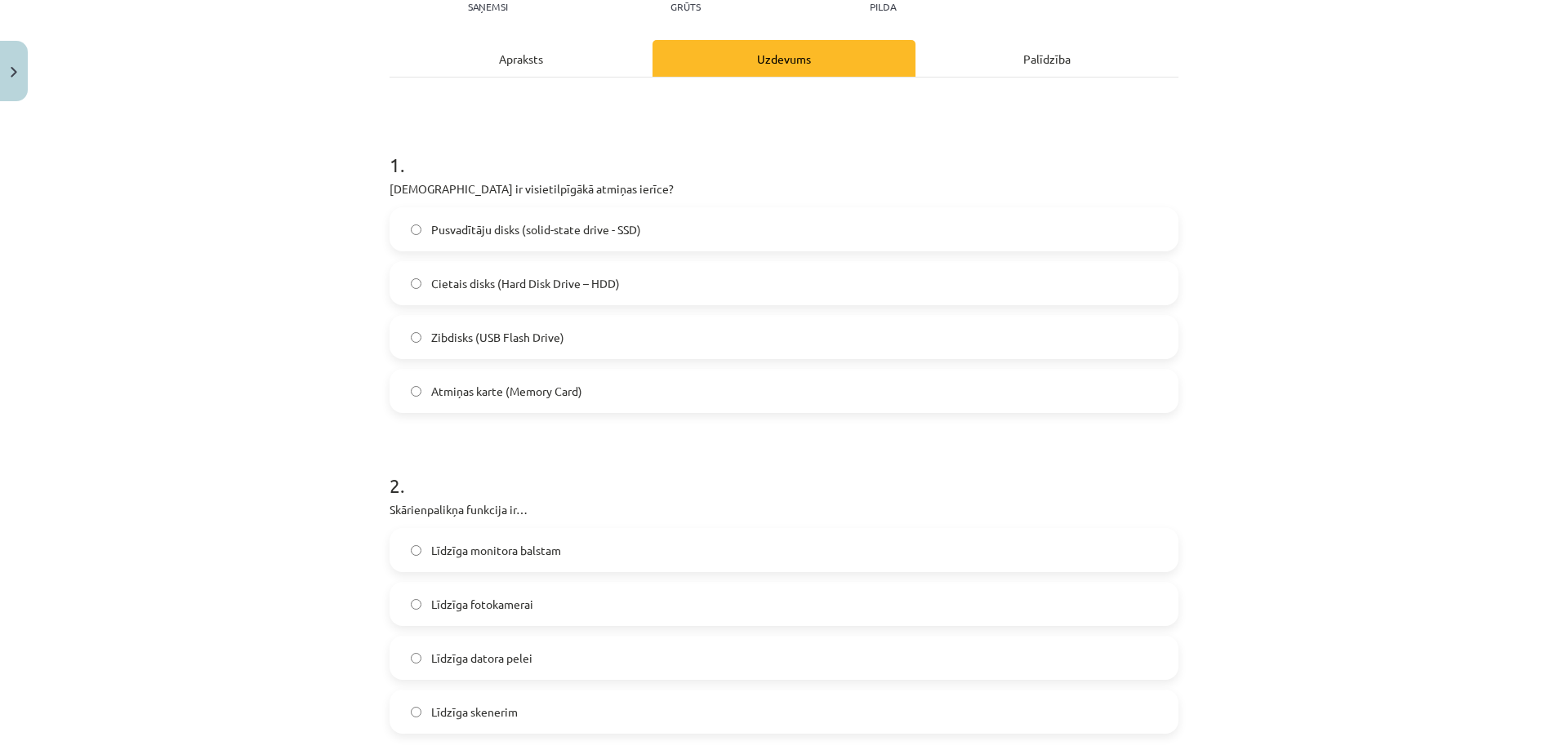
scroll to position [41, 0]
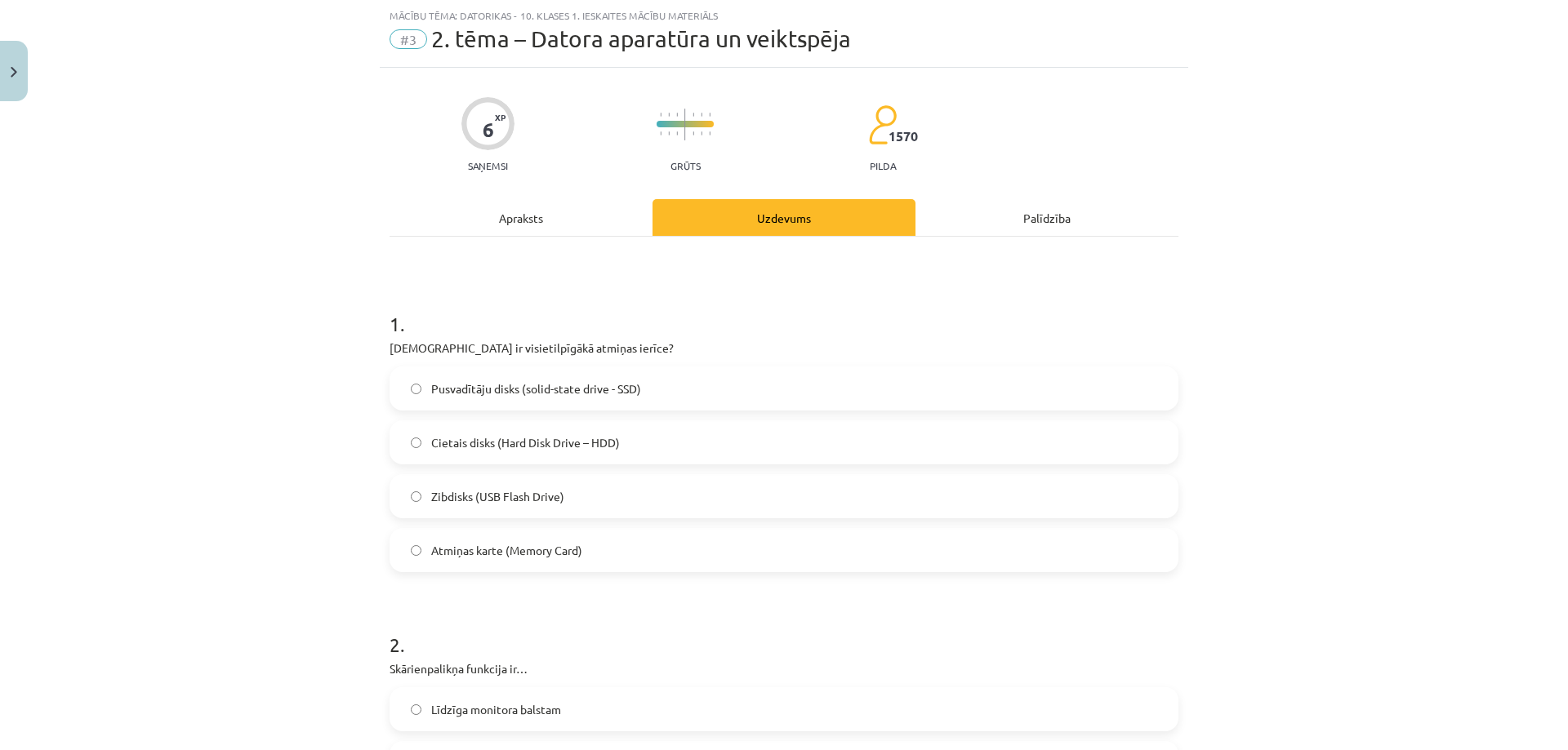
click at [526, 444] on span "Cietais disks (Hard Disk Drive – HDD)" at bounding box center [526, 442] width 189 height 17
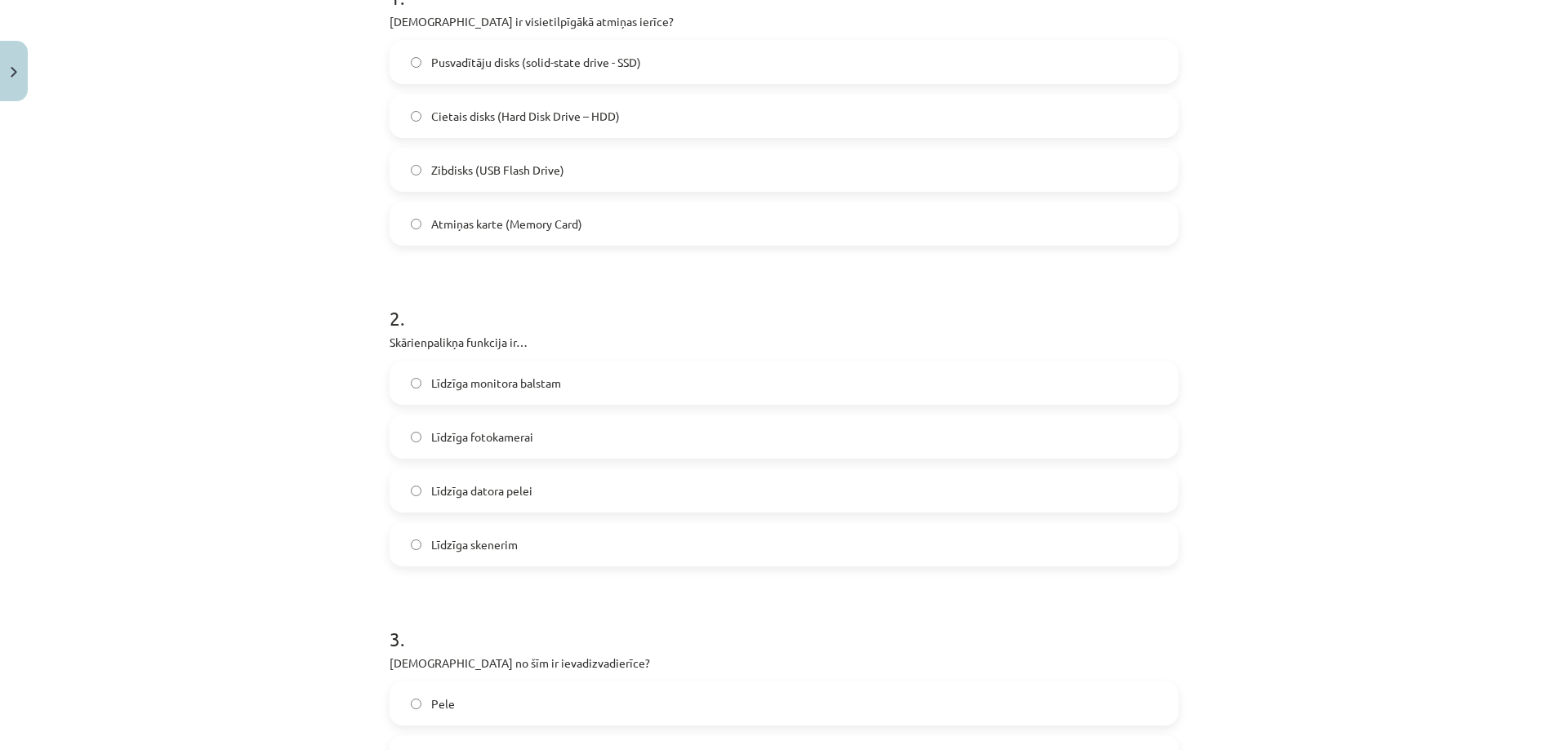
scroll to position [286, 0]
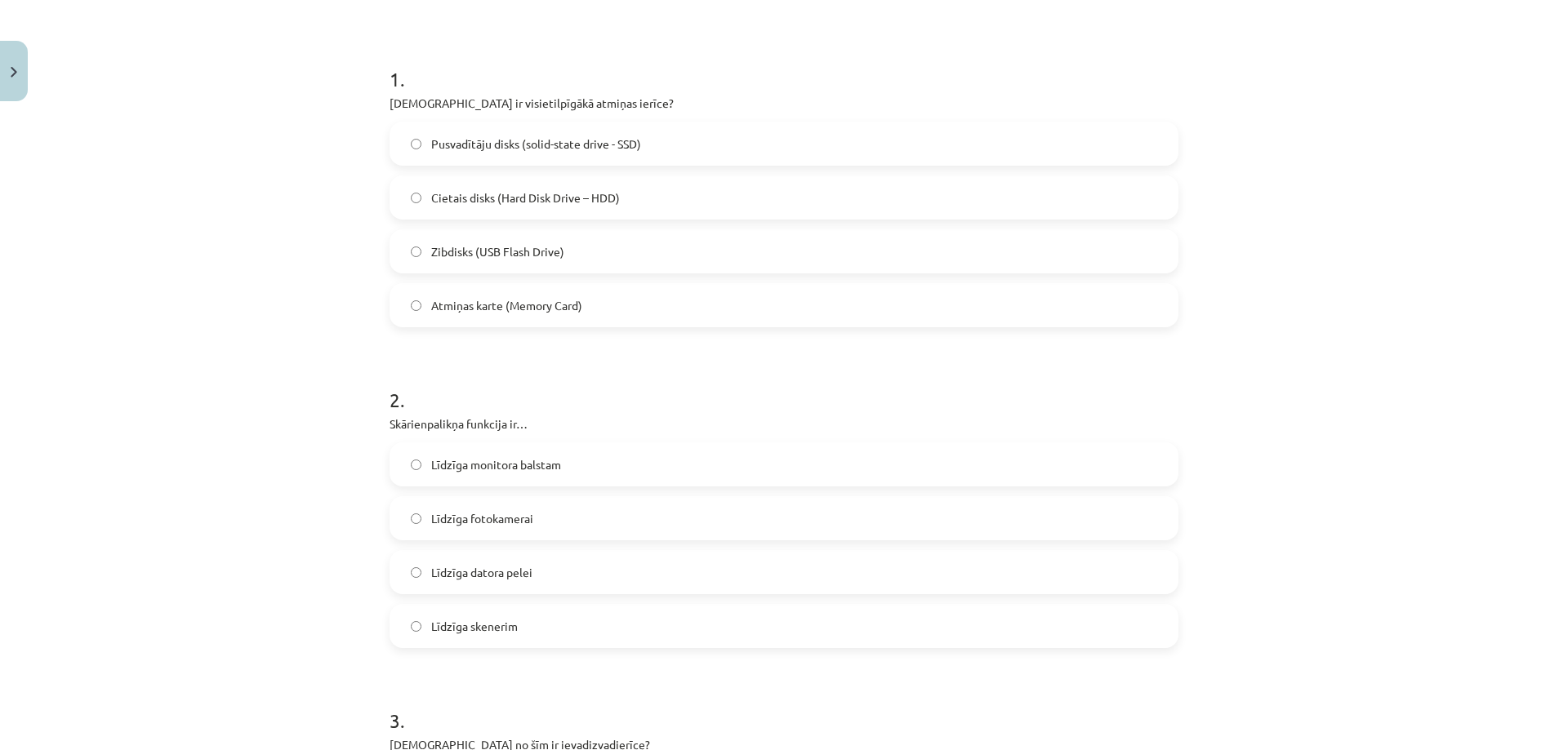
click at [532, 561] on label "Līdzīga datora pelei" at bounding box center [784, 572] width 785 height 41
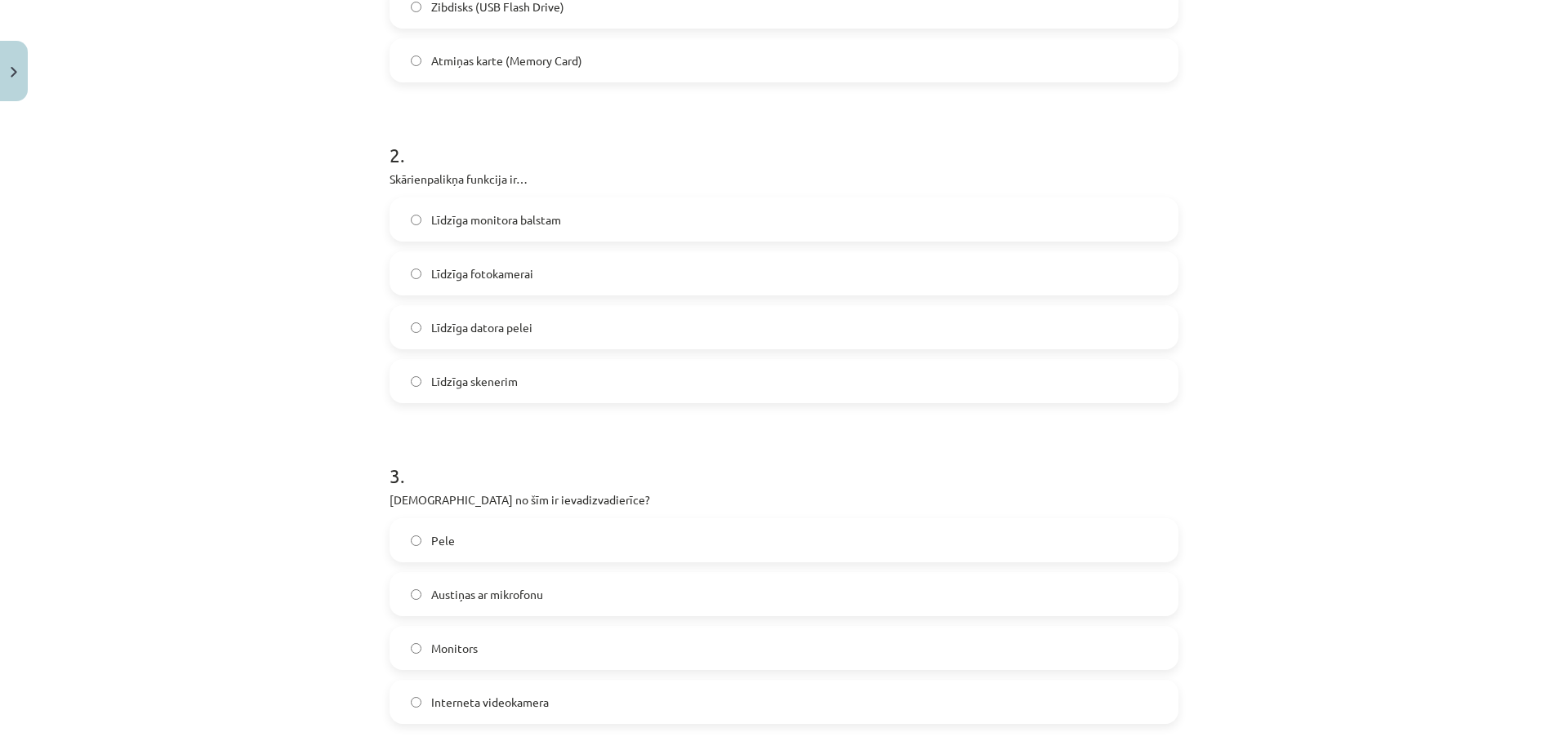
scroll to position [693, 0]
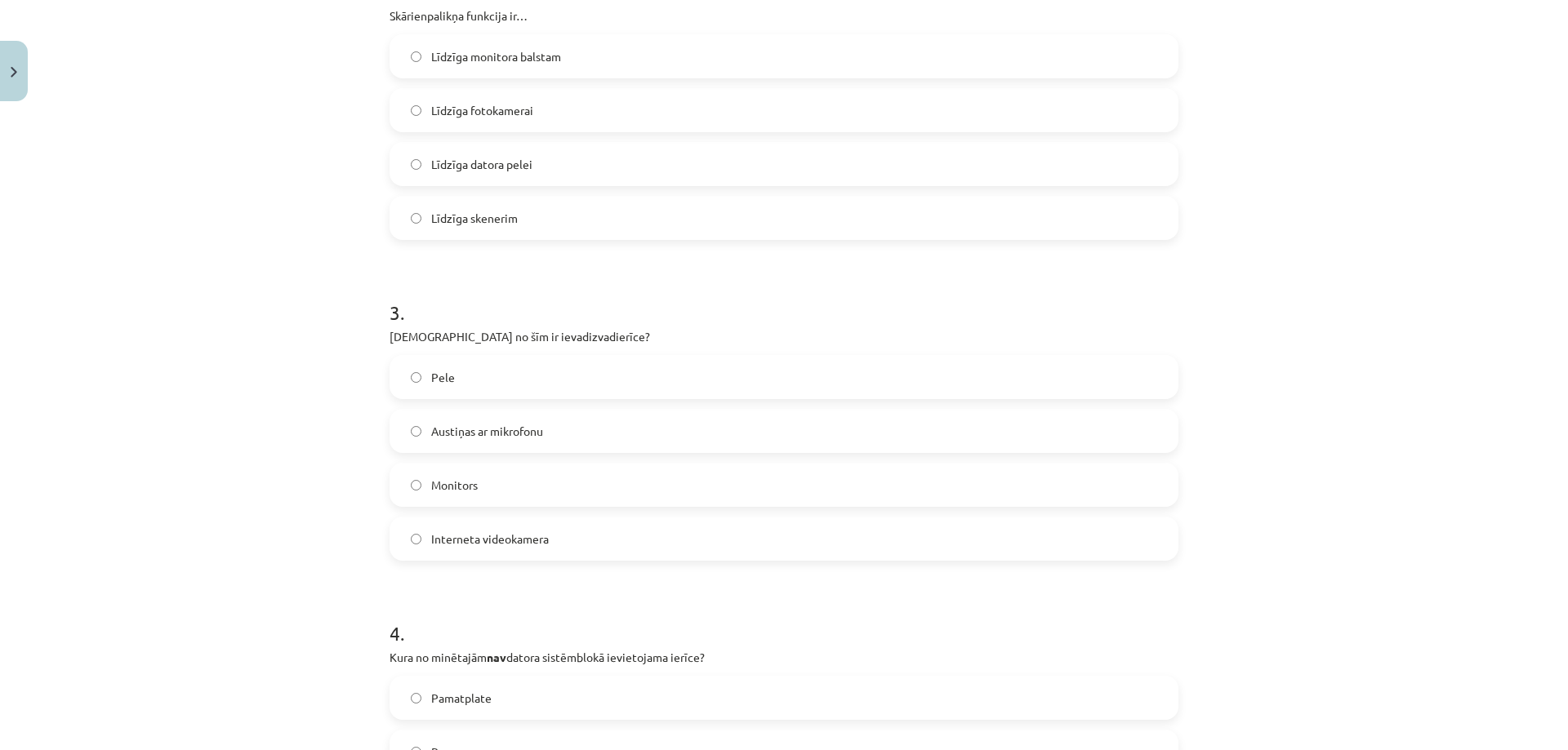
click at [521, 383] on label "Pele" at bounding box center [784, 376] width 785 height 41
click at [546, 433] on label "Austiņas ar mikrofonu" at bounding box center [784, 430] width 785 height 41
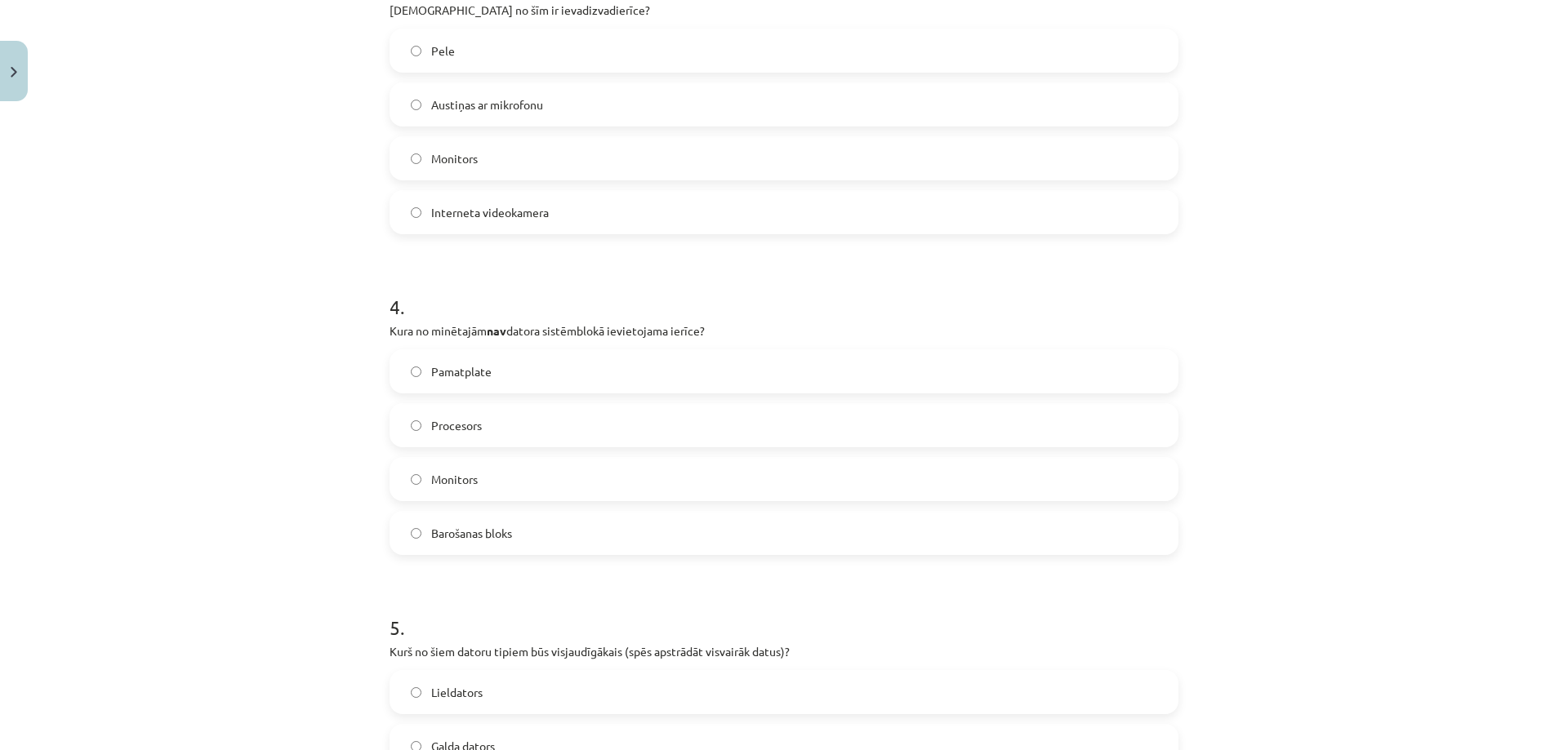
click at [540, 468] on label "Monitors" at bounding box center [784, 478] width 785 height 41
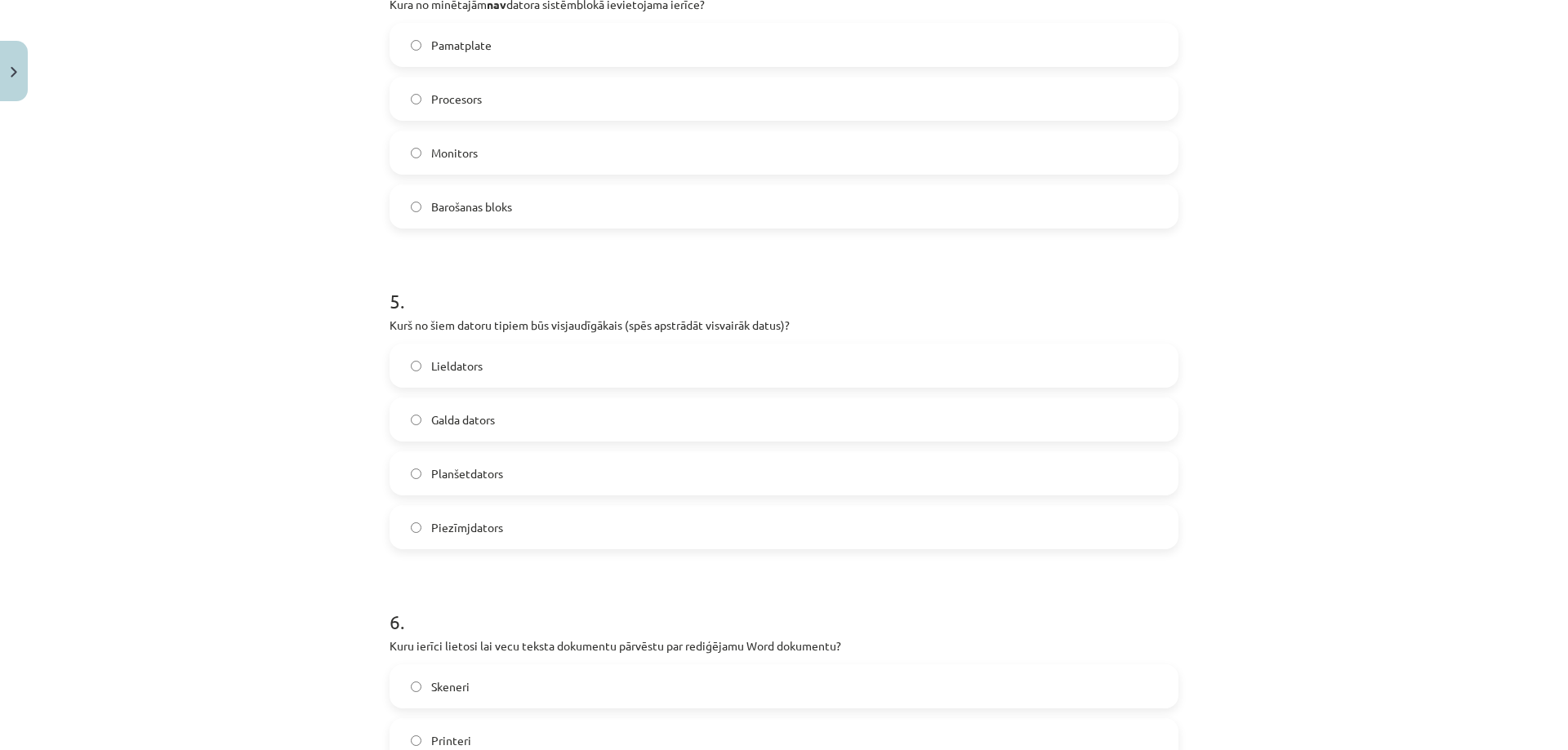
scroll to position [1428, 0]
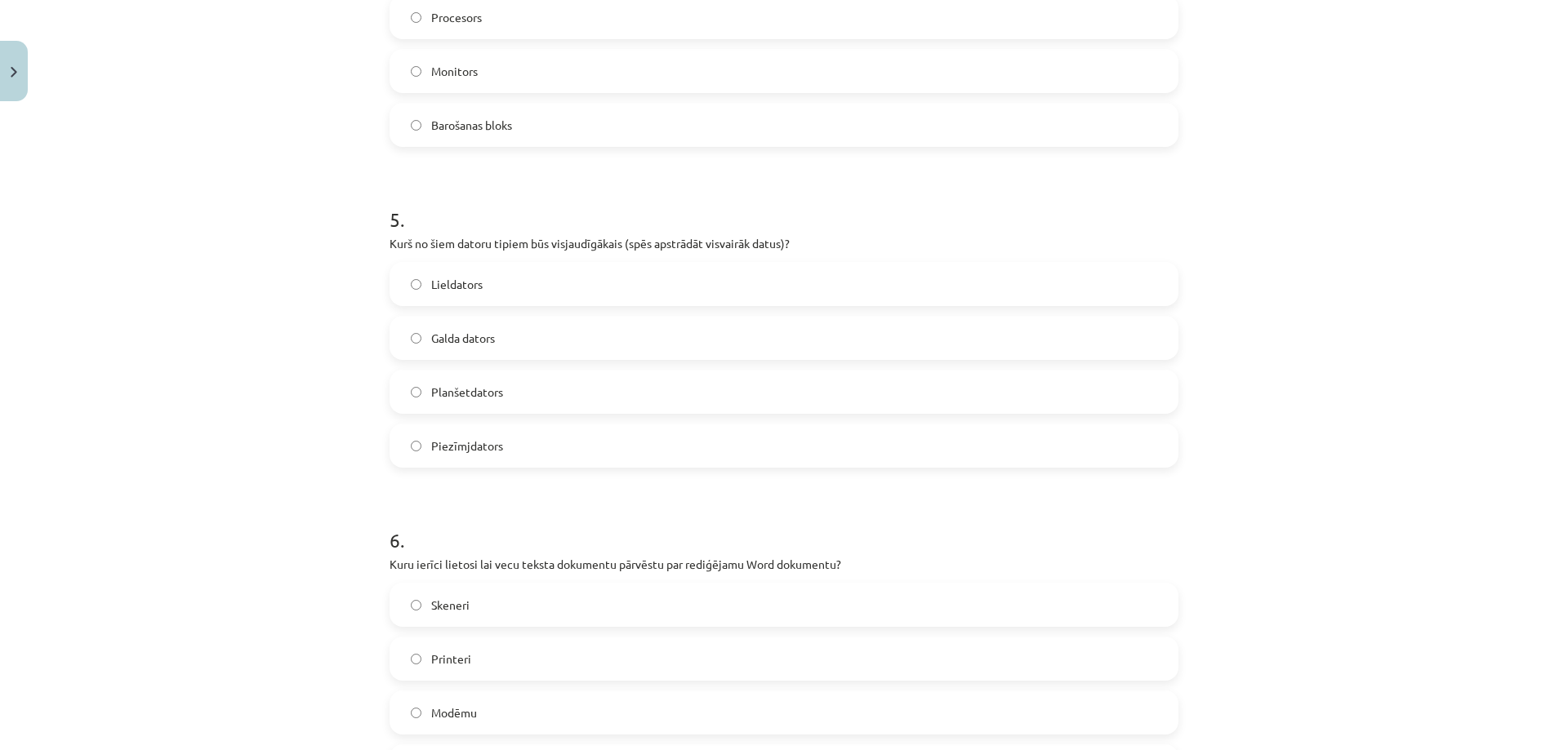
click at [514, 286] on label "Lieldators" at bounding box center [784, 283] width 785 height 41
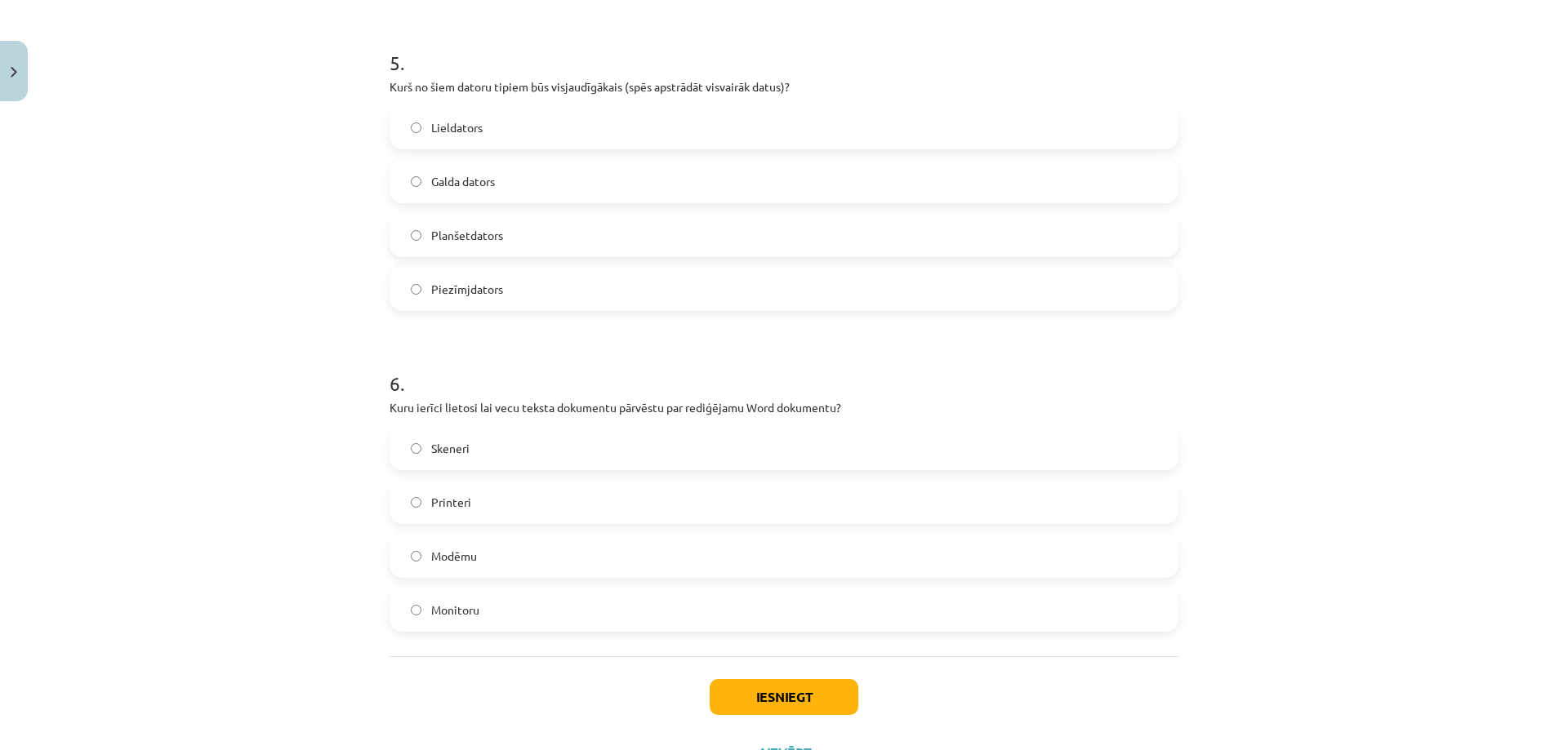
scroll to position [1656, 0]
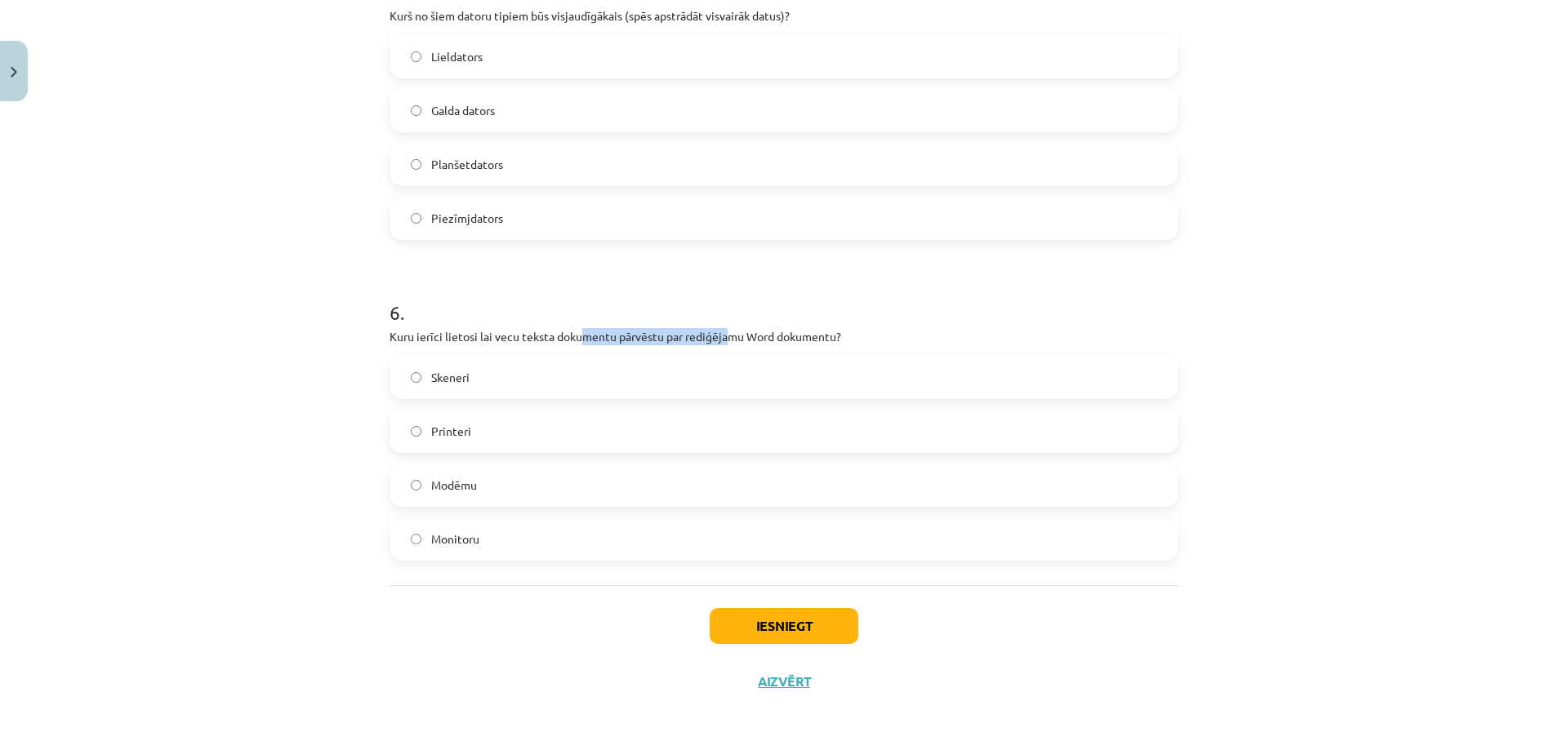
drag, startPoint x: 572, startPoint y: 340, endPoint x: 847, endPoint y: 327, distance: 275.3
click at [795, 330] on p "Kuru ierīci lietosi lai vecu teksta dokumentu pārvēstu par rediģējamu Word doku…" at bounding box center [784, 337] width 789 height 17
click at [847, 327] on div "6 . Kuru ierīci lietosi lai vecu teksta dokumentu pārvēstu par rediģējamu Word …" at bounding box center [784, 416] width 789 height 288
click at [822, 387] on label "Skeneri" at bounding box center [784, 376] width 785 height 41
click at [868, 329] on p "Kuru ierīci lietosi lai vecu teksta dokumentu pārvēstu par rediģējamu Word doku…" at bounding box center [784, 337] width 789 height 17
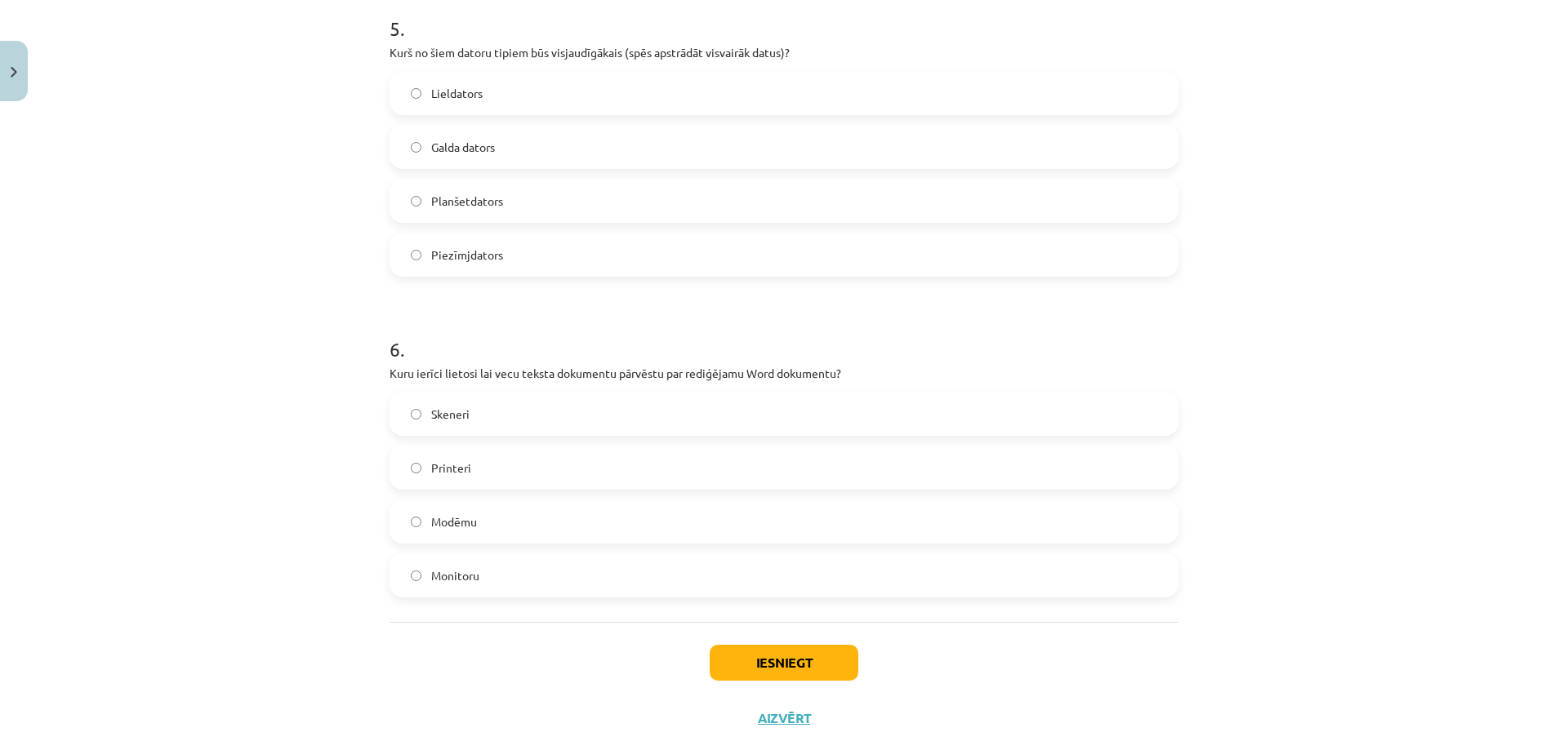
scroll to position [1575, 0]
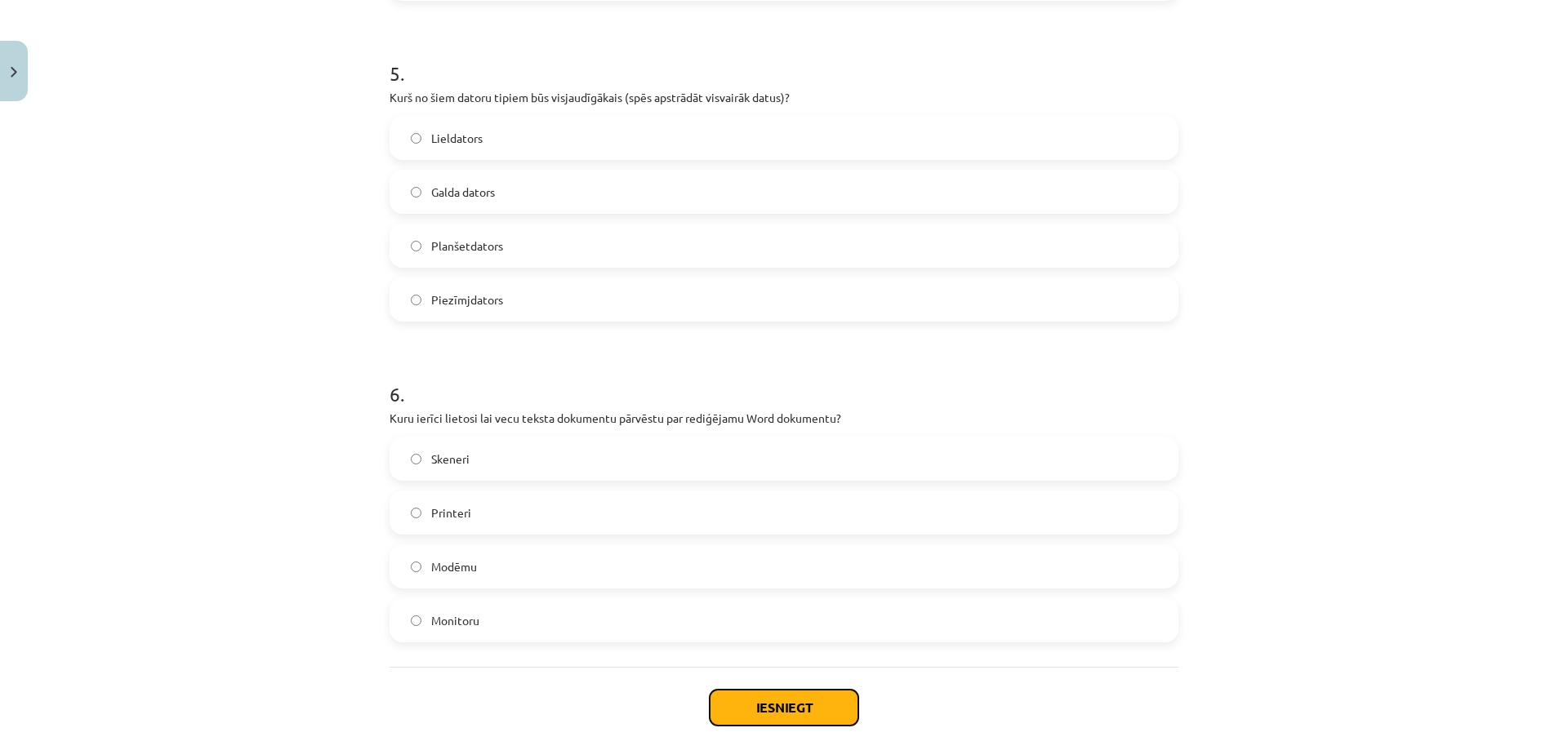
click at [771, 713] on button "Iesniegt" at bounding box center [784, 708] width 148 height 36
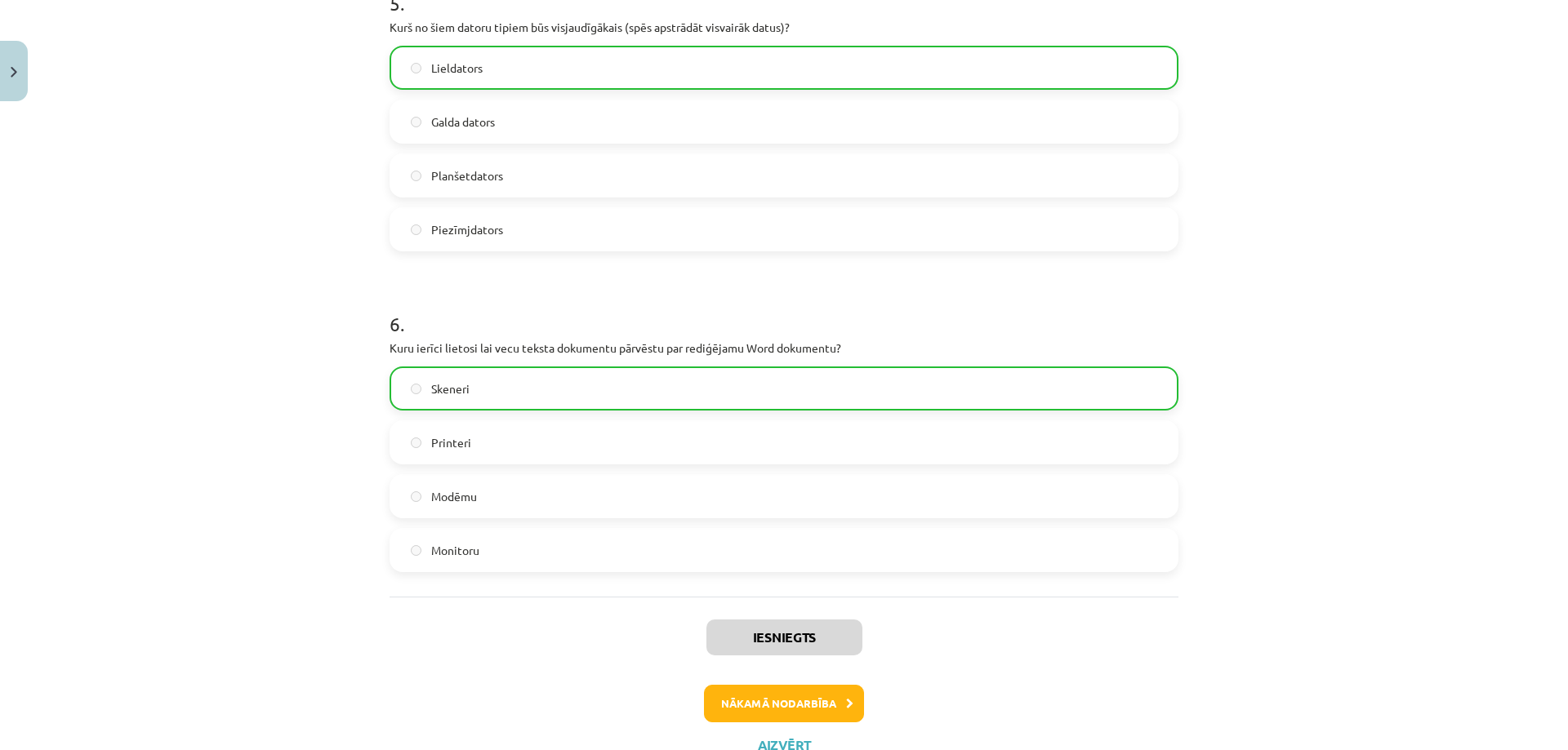
scroll to position [1708, 0]
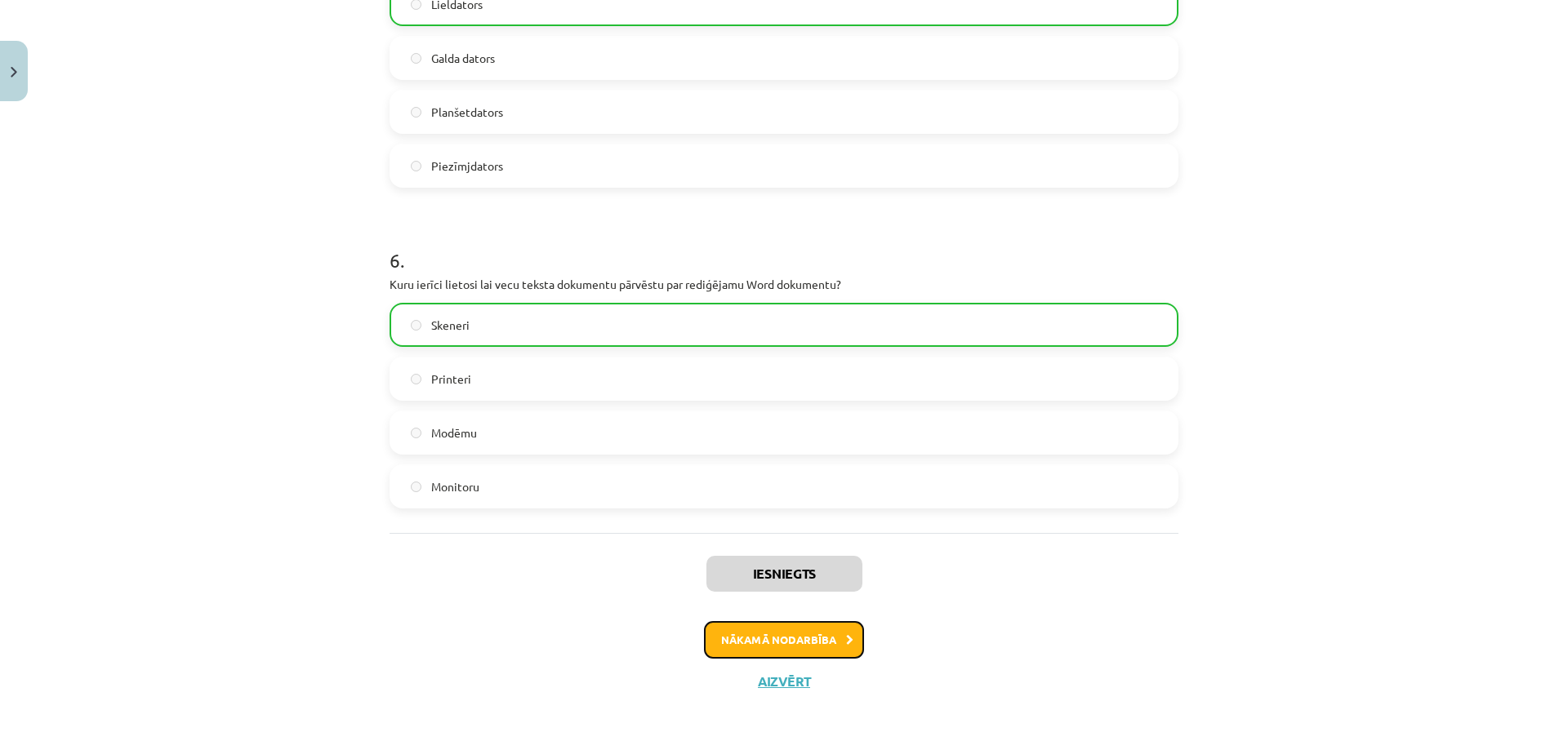
click at [824, 644] on button "Nākamā nodarbība" at bounding box center [784, 640] width 160 height 38
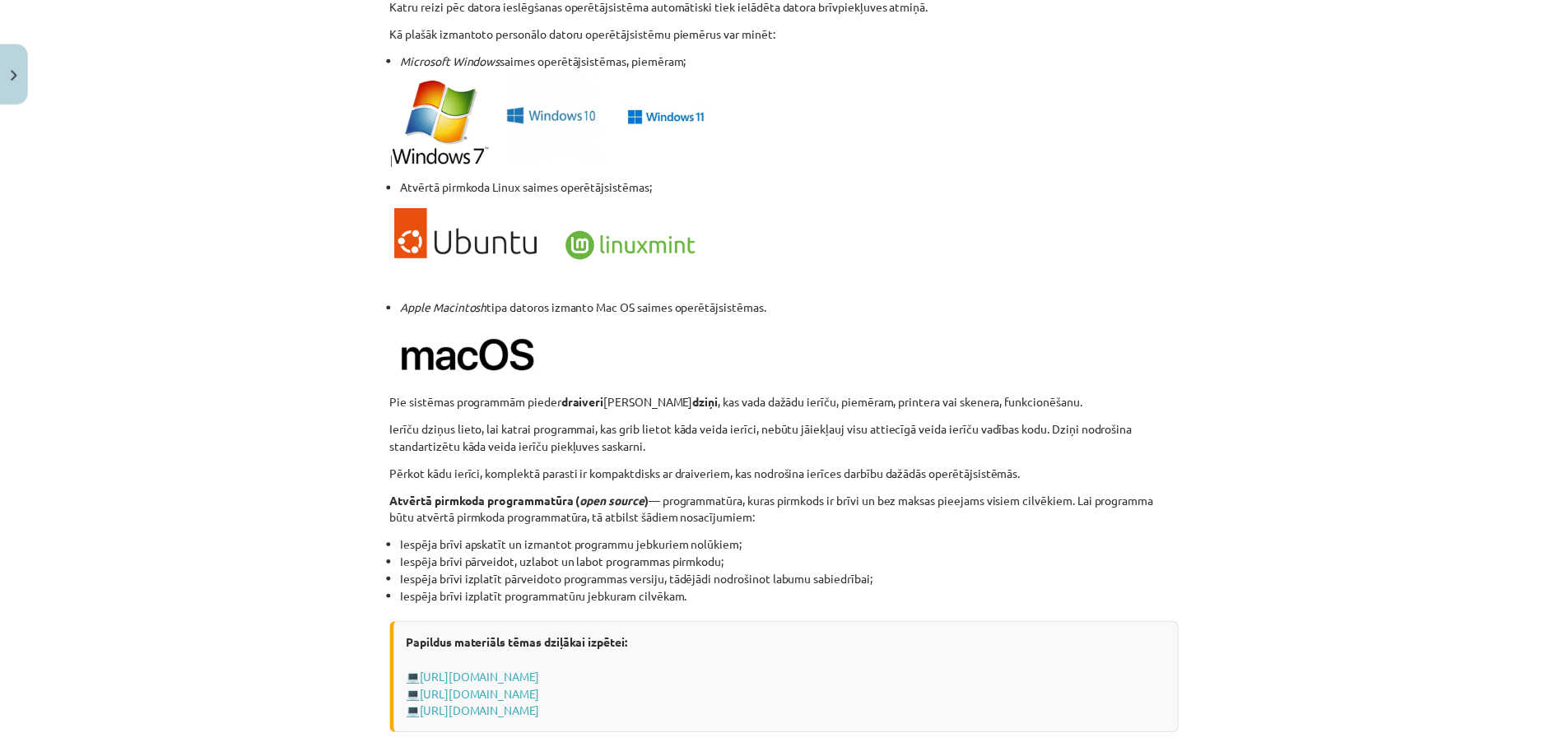
scroll to position [1574, 0]
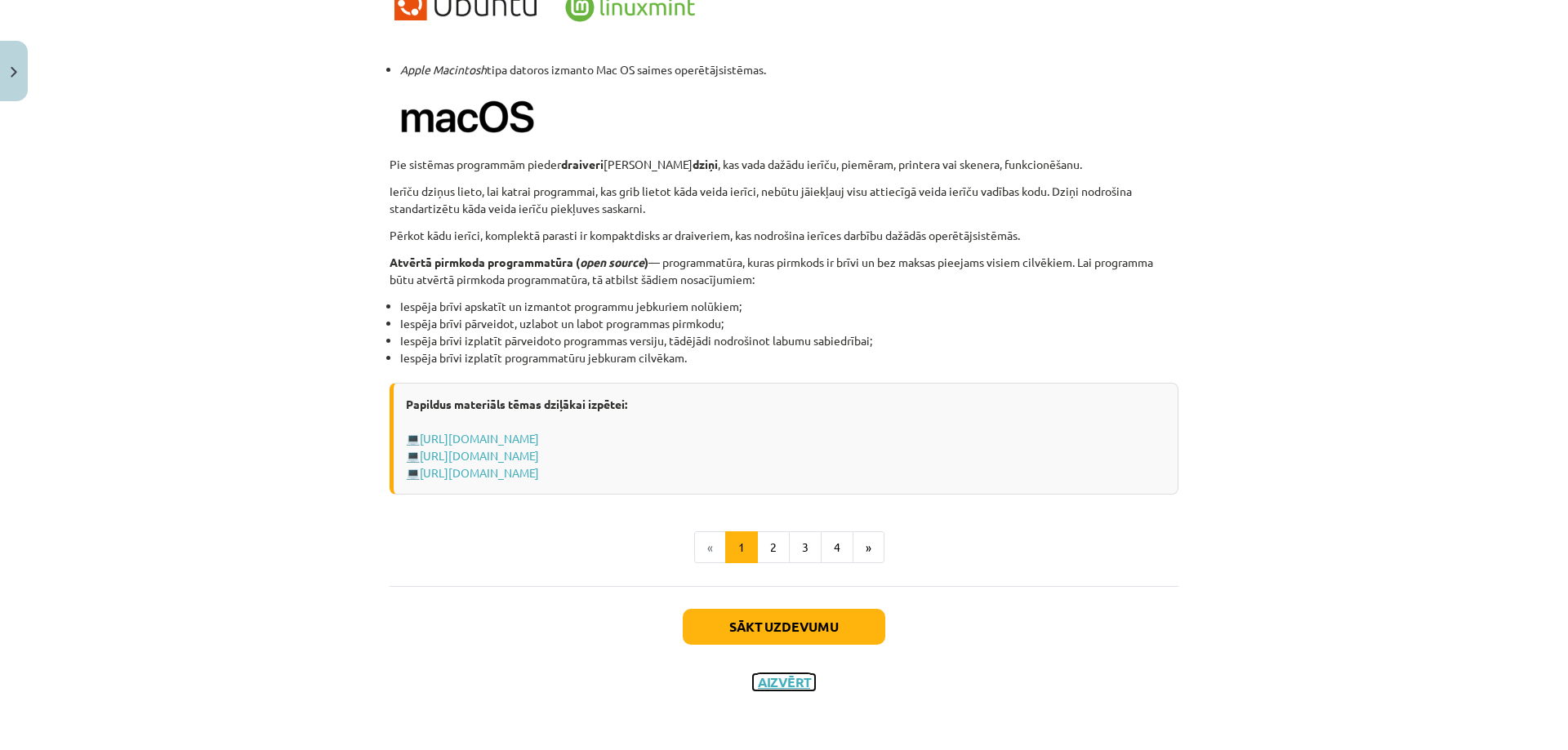
click at [766, 683] on button "Aizvērt" at bounding box center [784, 682] width 62 height 16
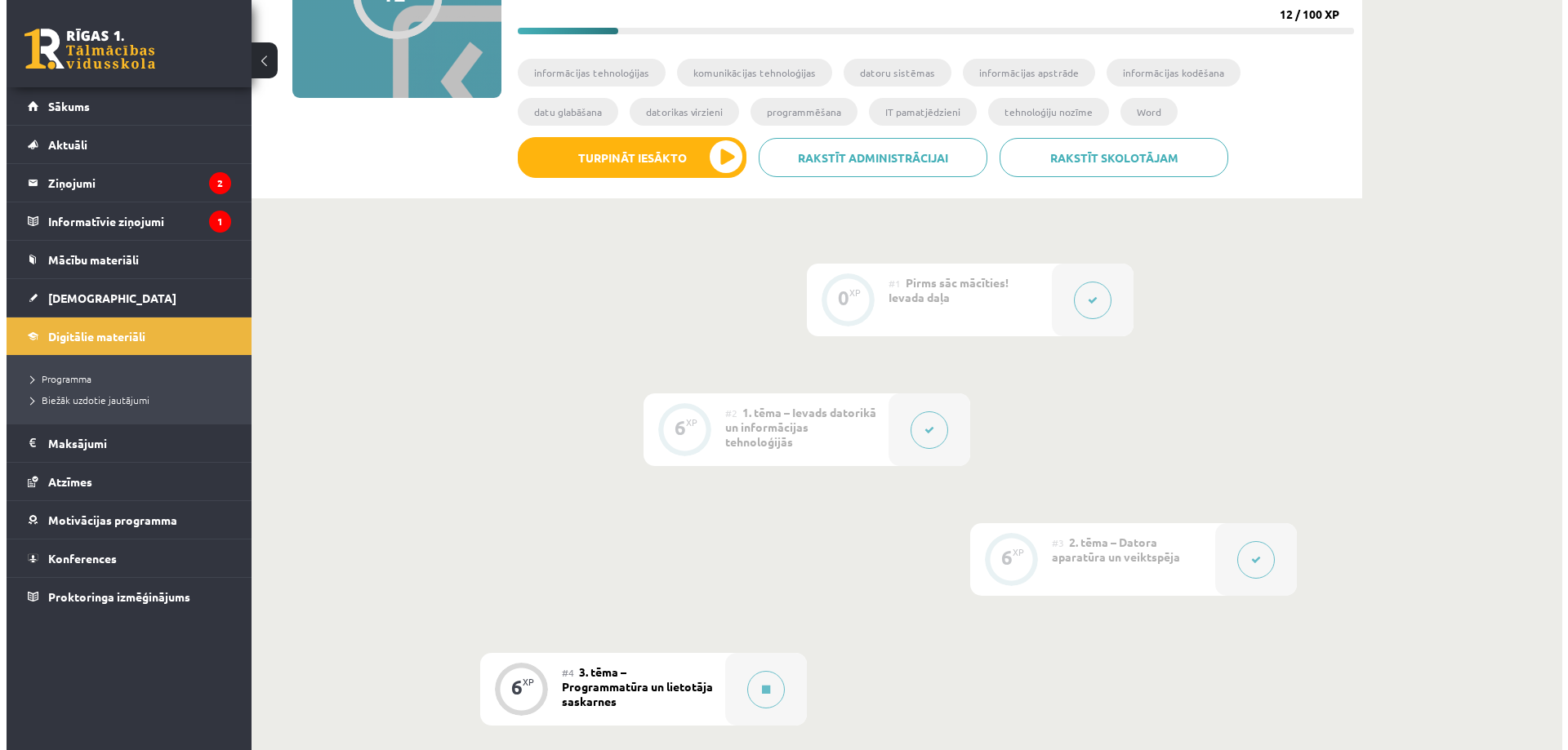
scroll to position [81, 0]
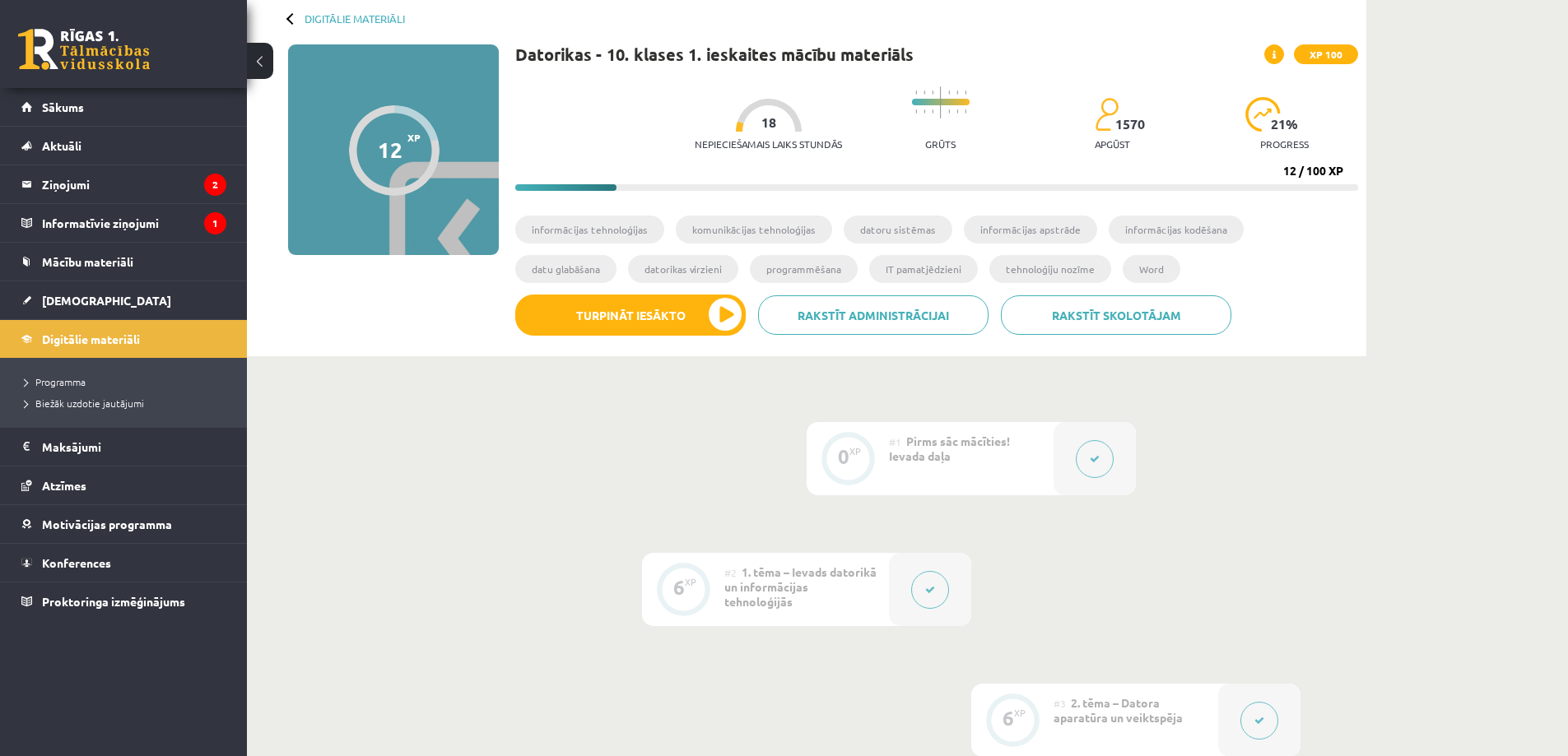
click at [966, 451] on div "#1 Pirms sāc mācīties! Ievada daļa" at bounding box center [970, 458] width 165 height 73
click at [1088, 455] on button at bounding box center [1095, 459] width 38 height 38
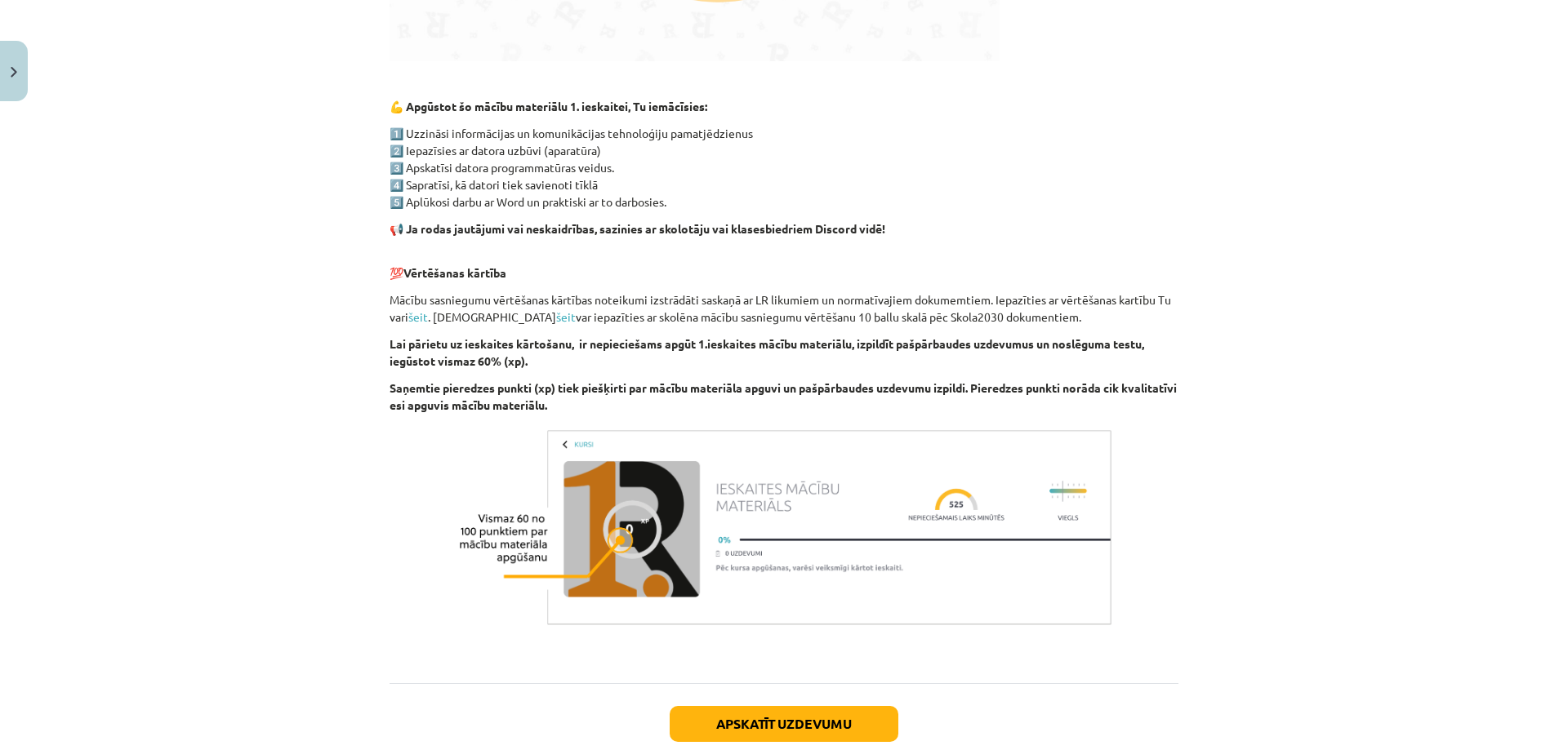
scroll to position [898, 0]
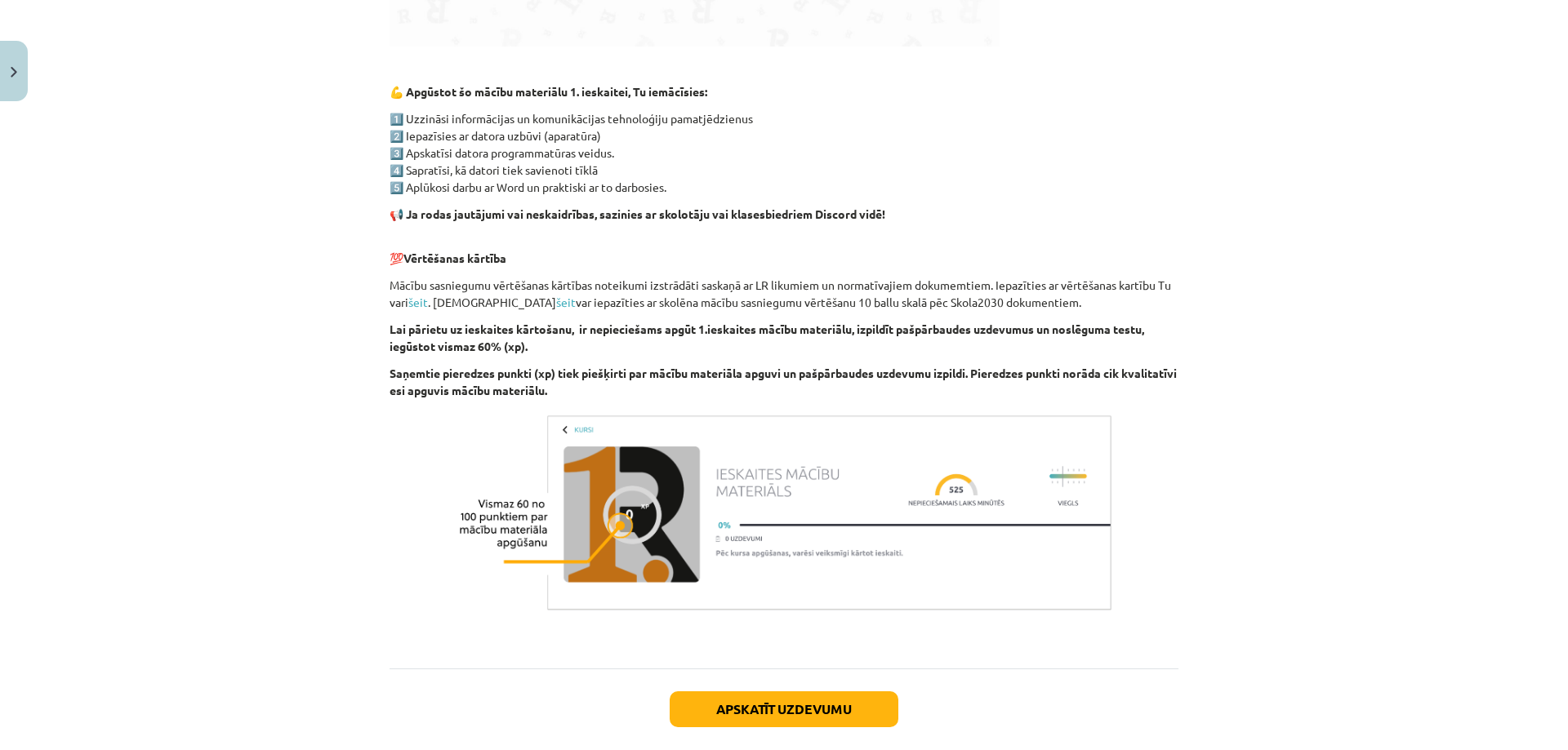
drag, startPoint x: 484, startPoint y: 376, endPoint x: 685, endPoint y: 387, distance: 201.3
click at [681, 387] on p "Saņemtie pieredzes punkti (xp) tiek piešķirti par mācību materiāla apguvi un pa…" at bounding box center [784, 382] width 789 height 34
click at [774, 379] on p "Saņemtie pieredzes punkti (xp) tiek piešķirti par mācību materiāla apguvi un pa…" at bounding box center [784, 382] width 789 height 34
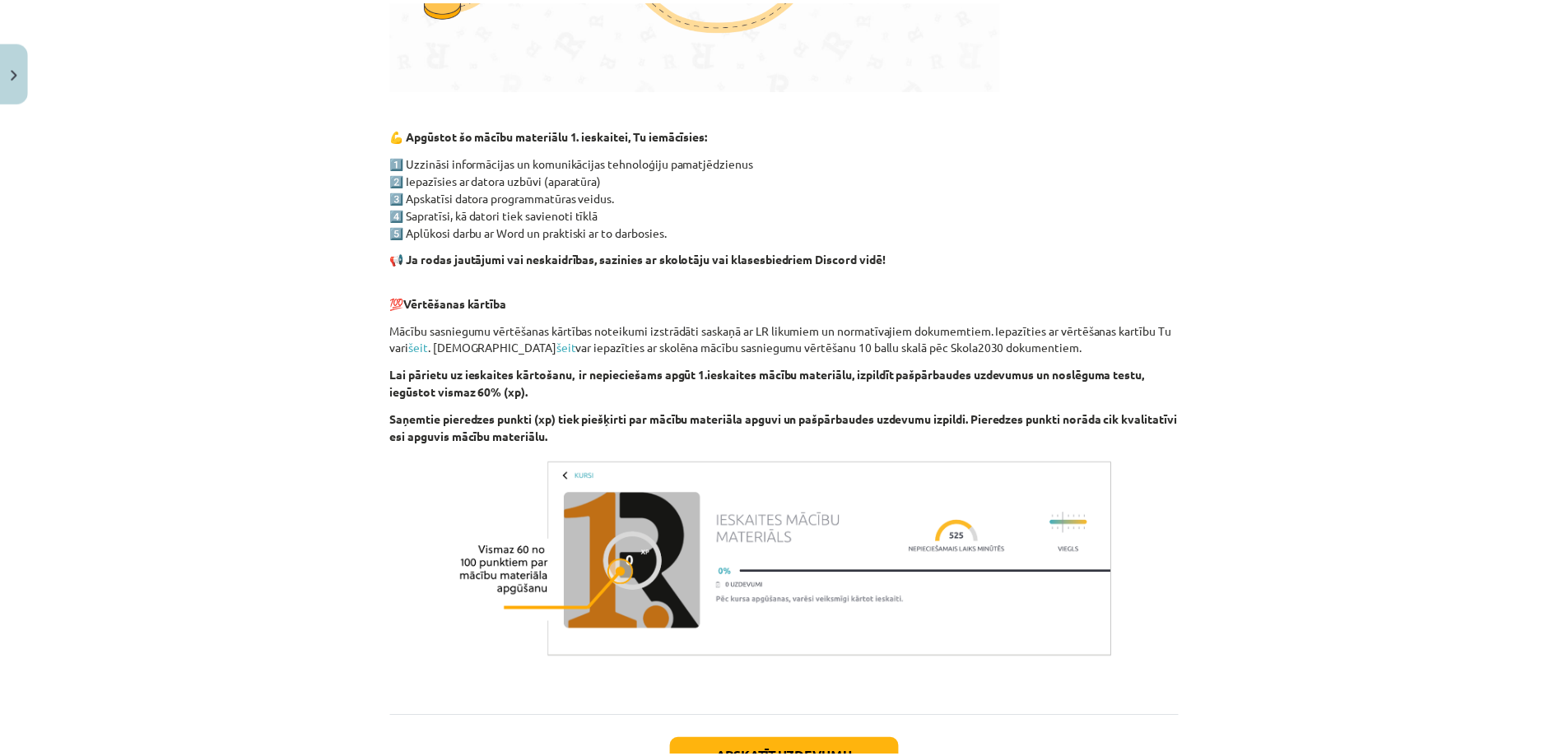
scroll to position [1041, 0]
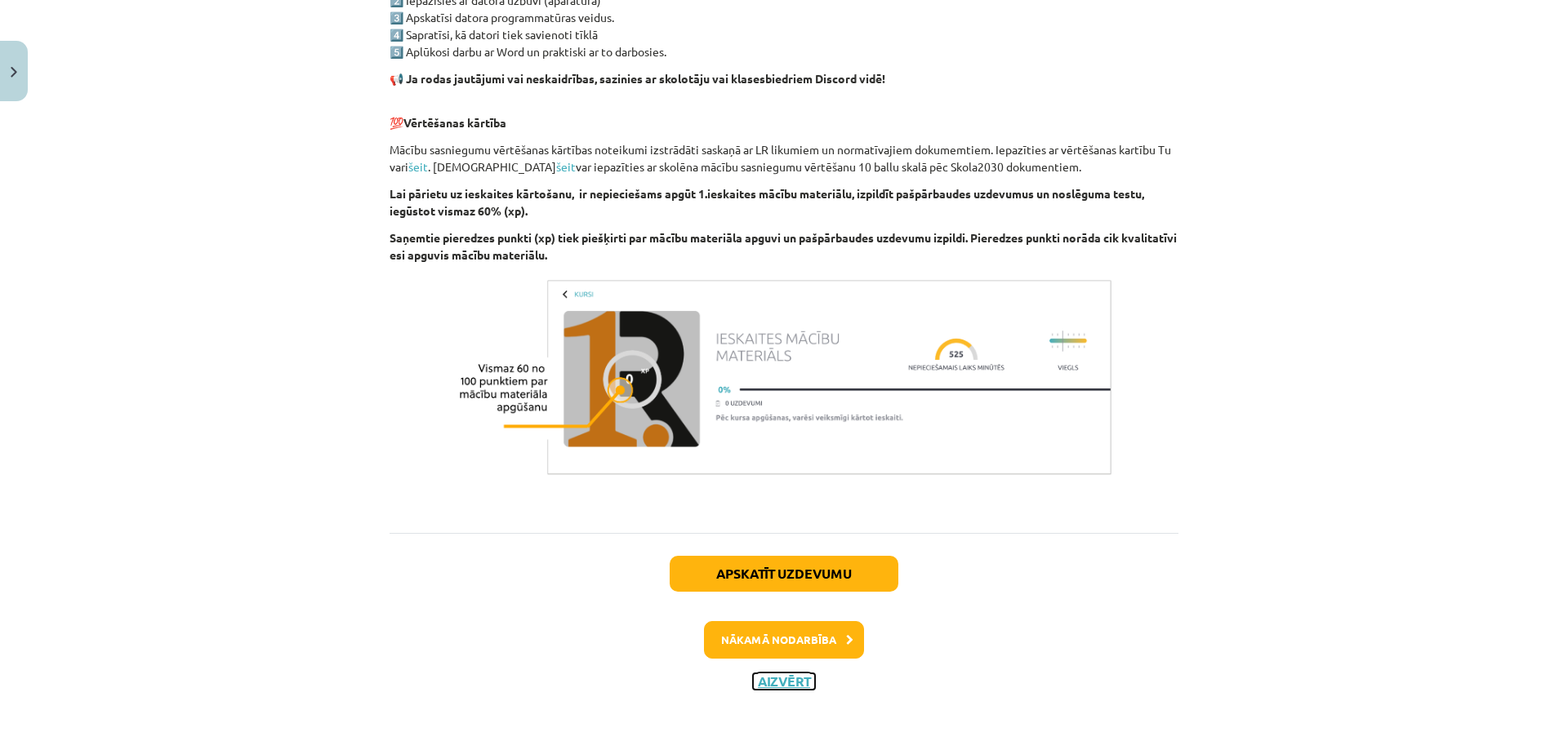
click at [778, 686] on button "Aizvērt" at bounding box center [784, 681] width 62 height 16
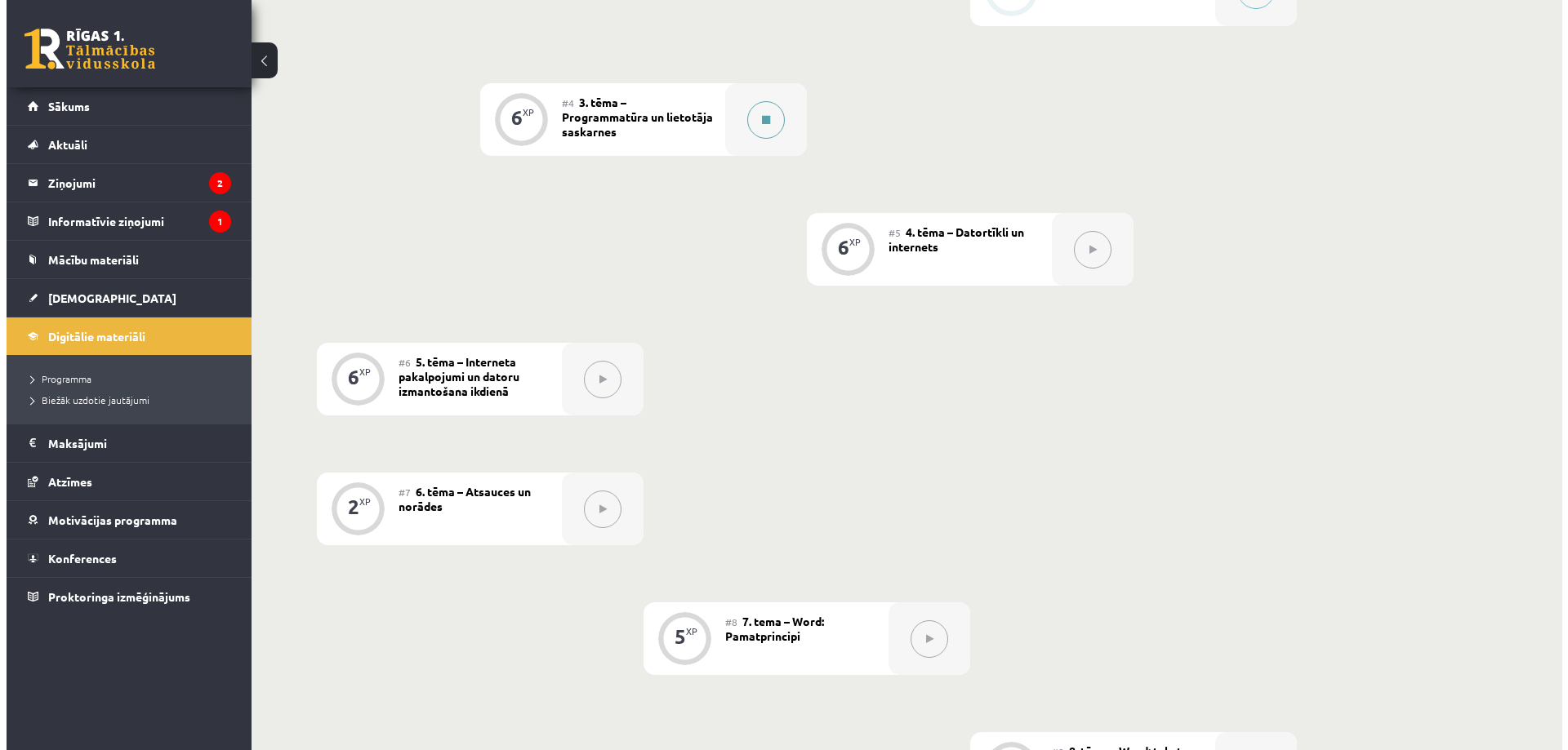
scroll to position [816, 0]
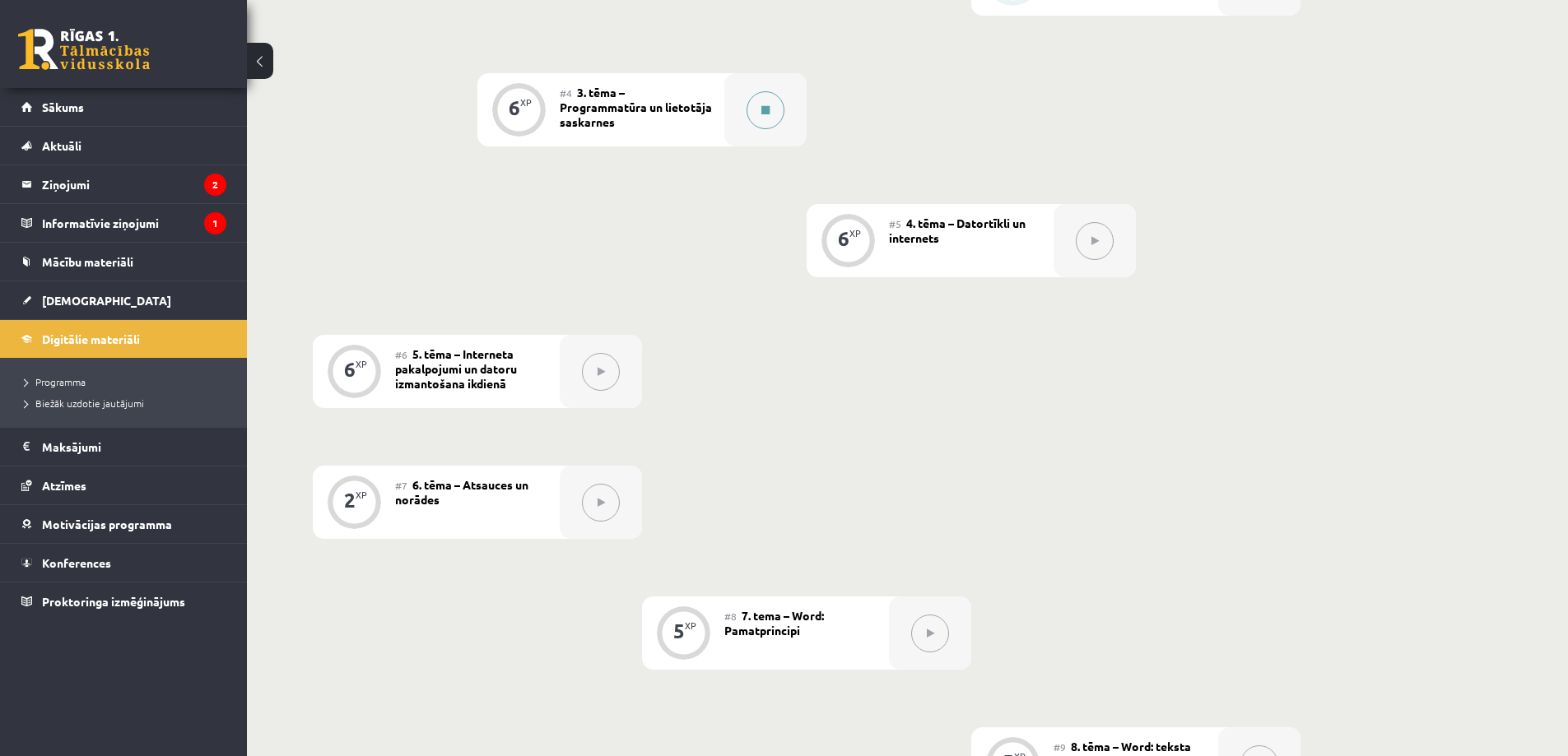
click at [776, 126] on div at bounding box center [765, 109] width 83 height 73
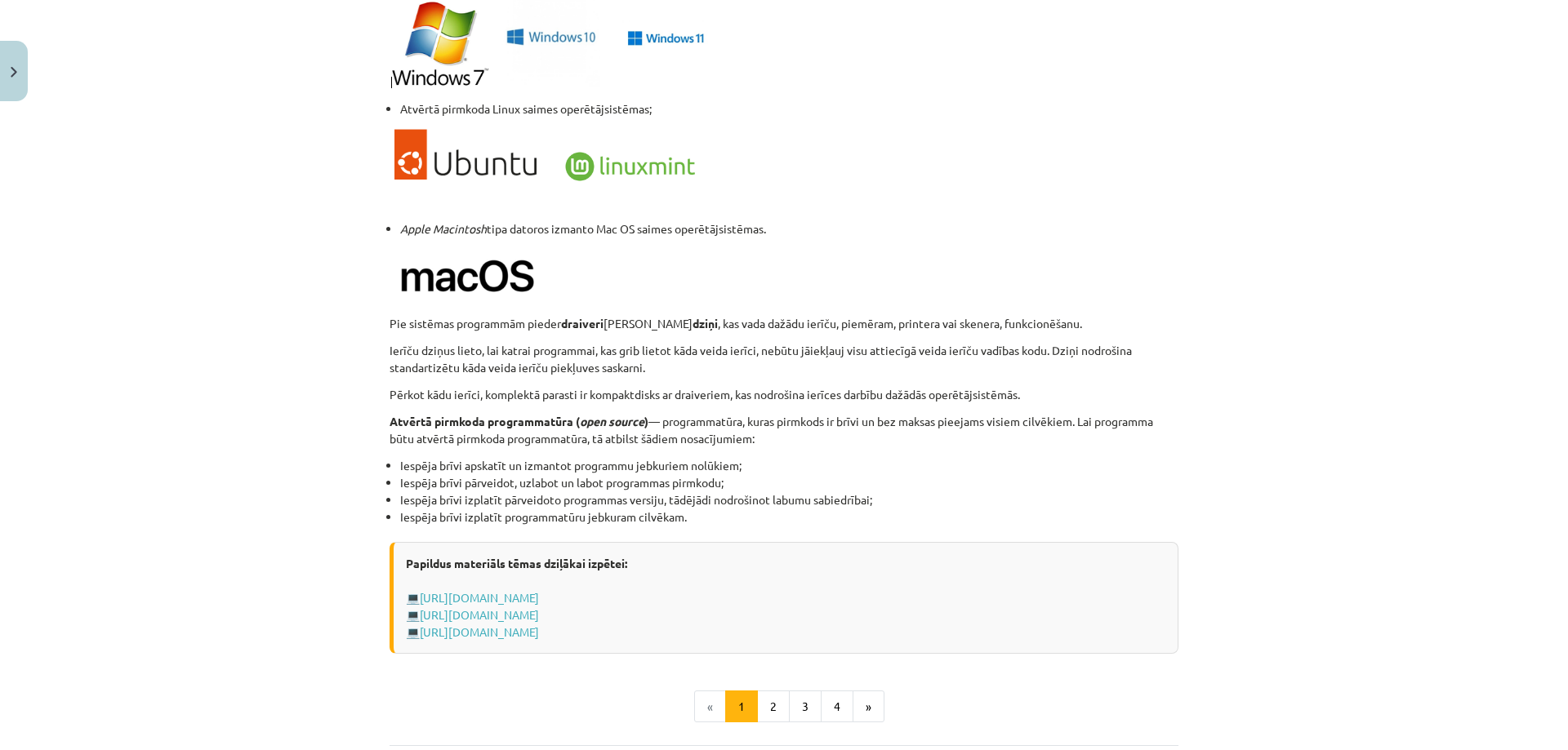
scroll to position [1561, 0]
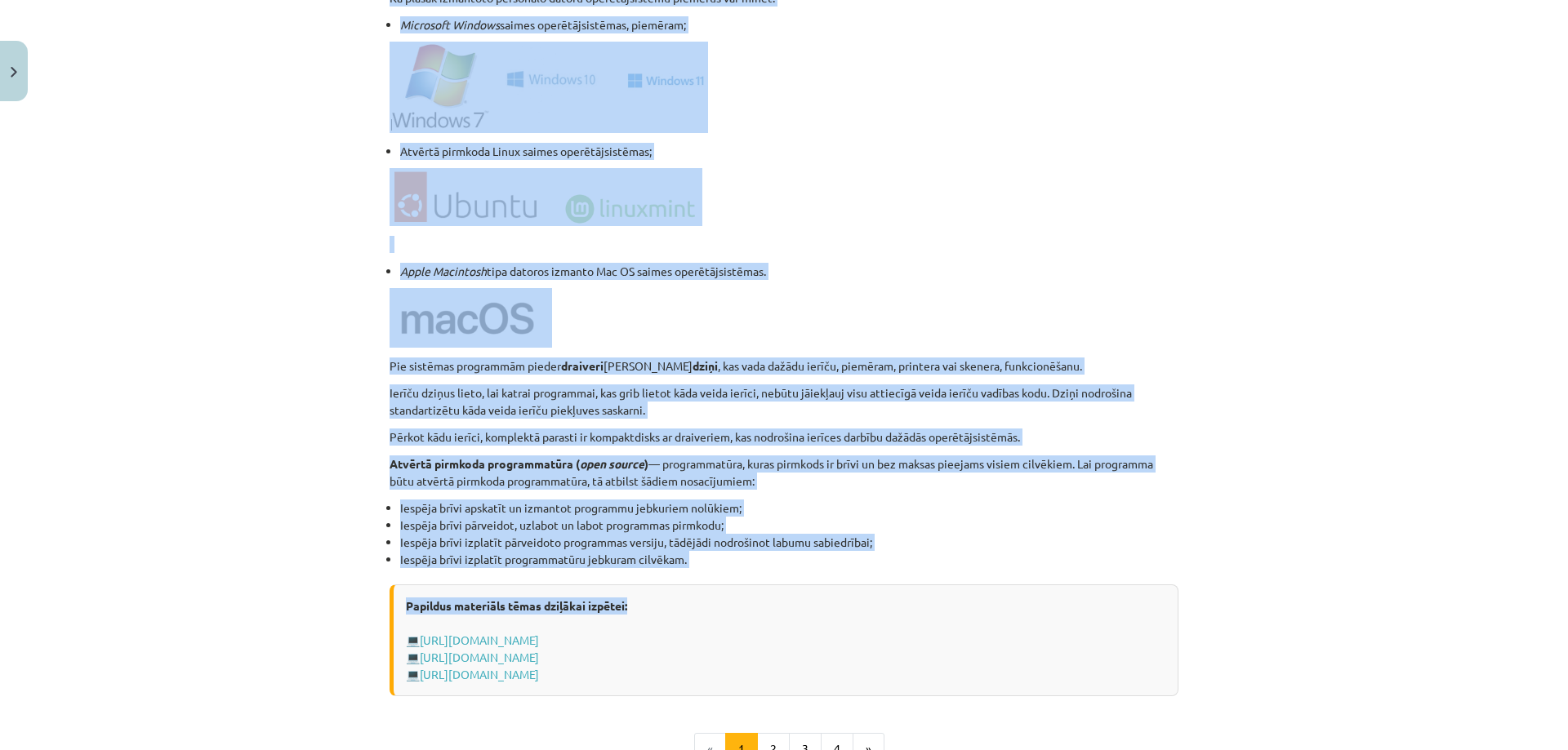
drag, startPoint x: 723, startPoint y: 375, endPoint x: 520, endPoint y: 225, distance: 252.4
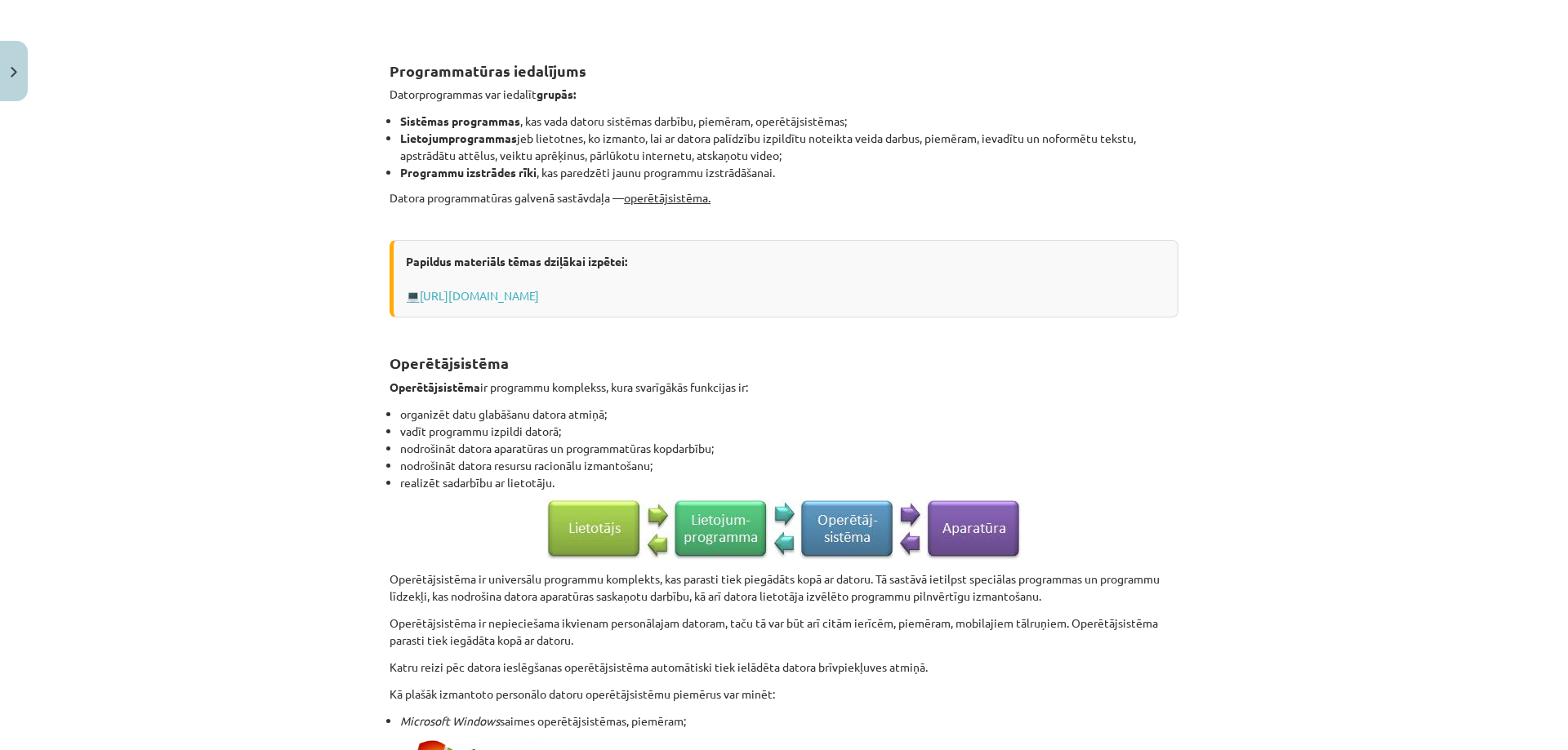
click at [750, 354] on h2 "Operētājsistēma" at bounding box center [784, 354] width 789 height 40
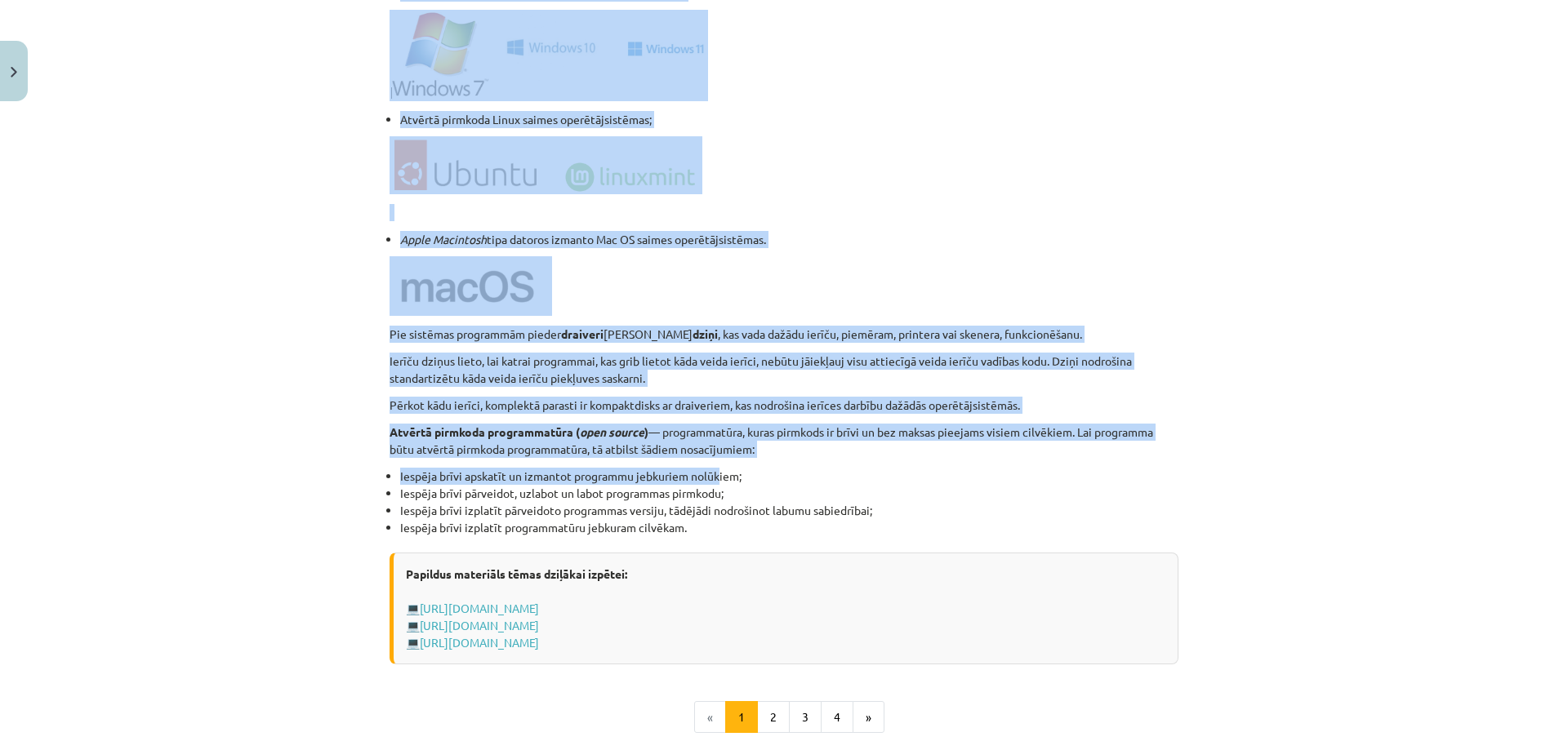
scroll to position [1398, 0]
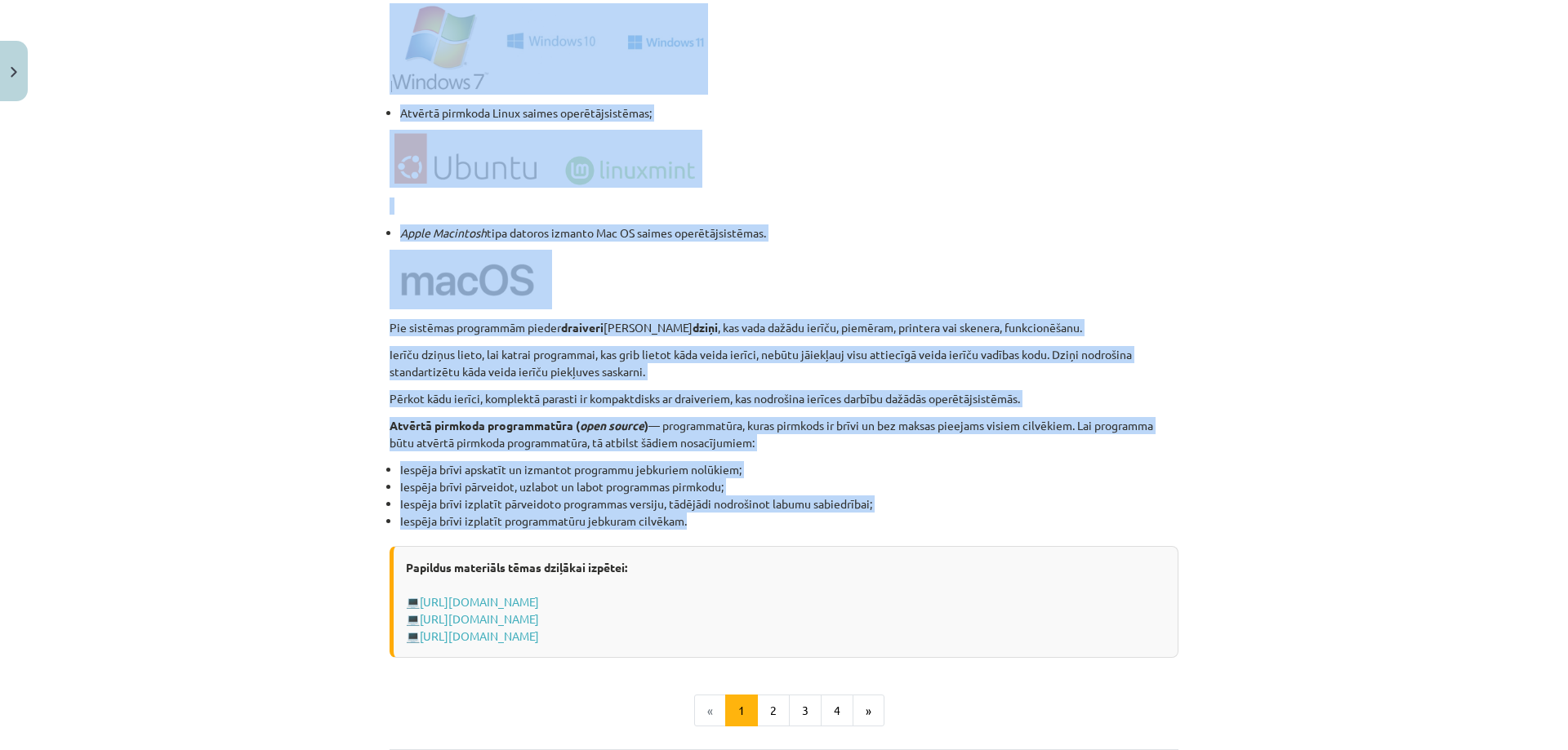
drag, startPoint x: 375, startPoint y: 288, endPoint x: 730, endPoint y: 522, distance: 425.2
click at [769, 708] on button "2" at bounding box center [773, 710] width 33 height 33
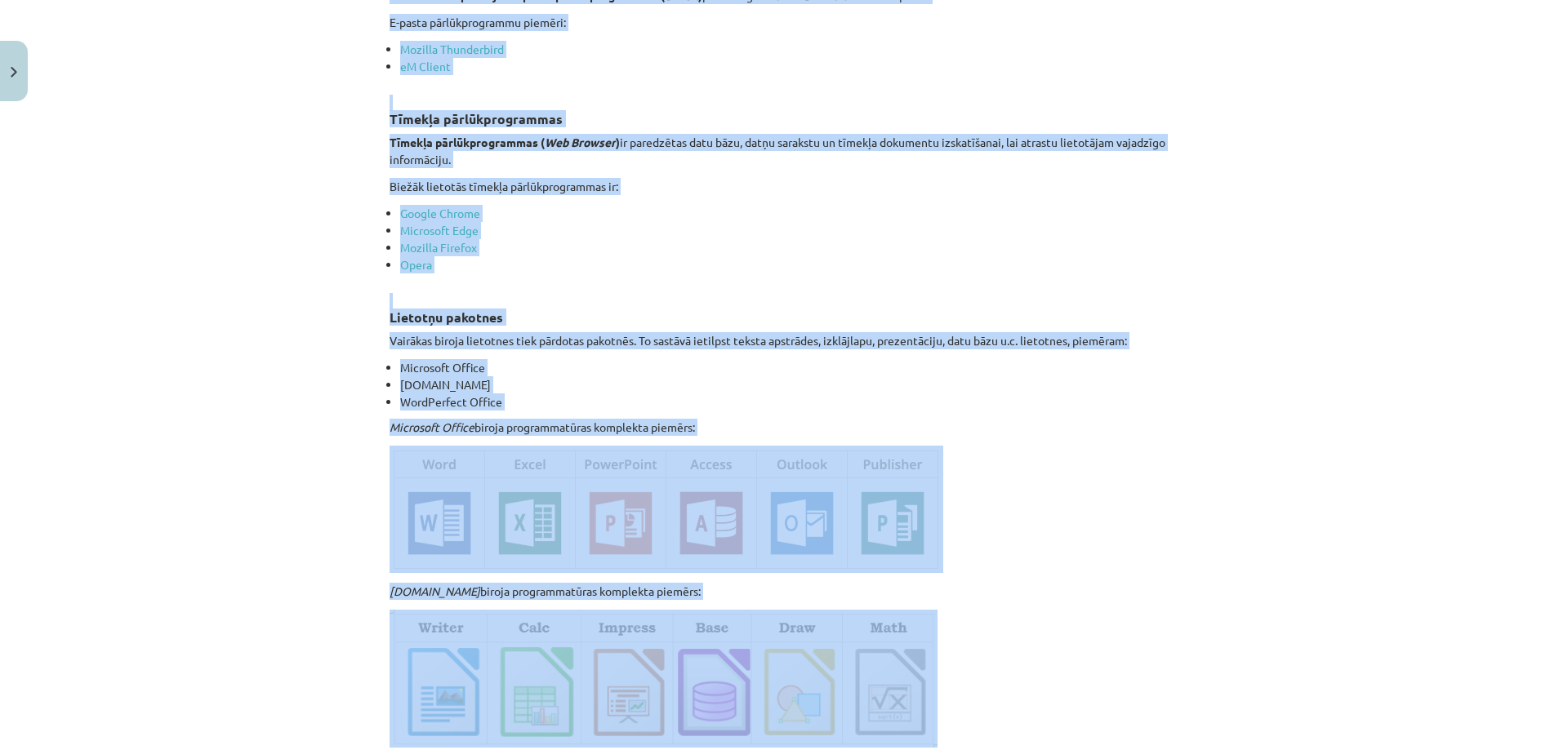
scroll to position [2495, 0]
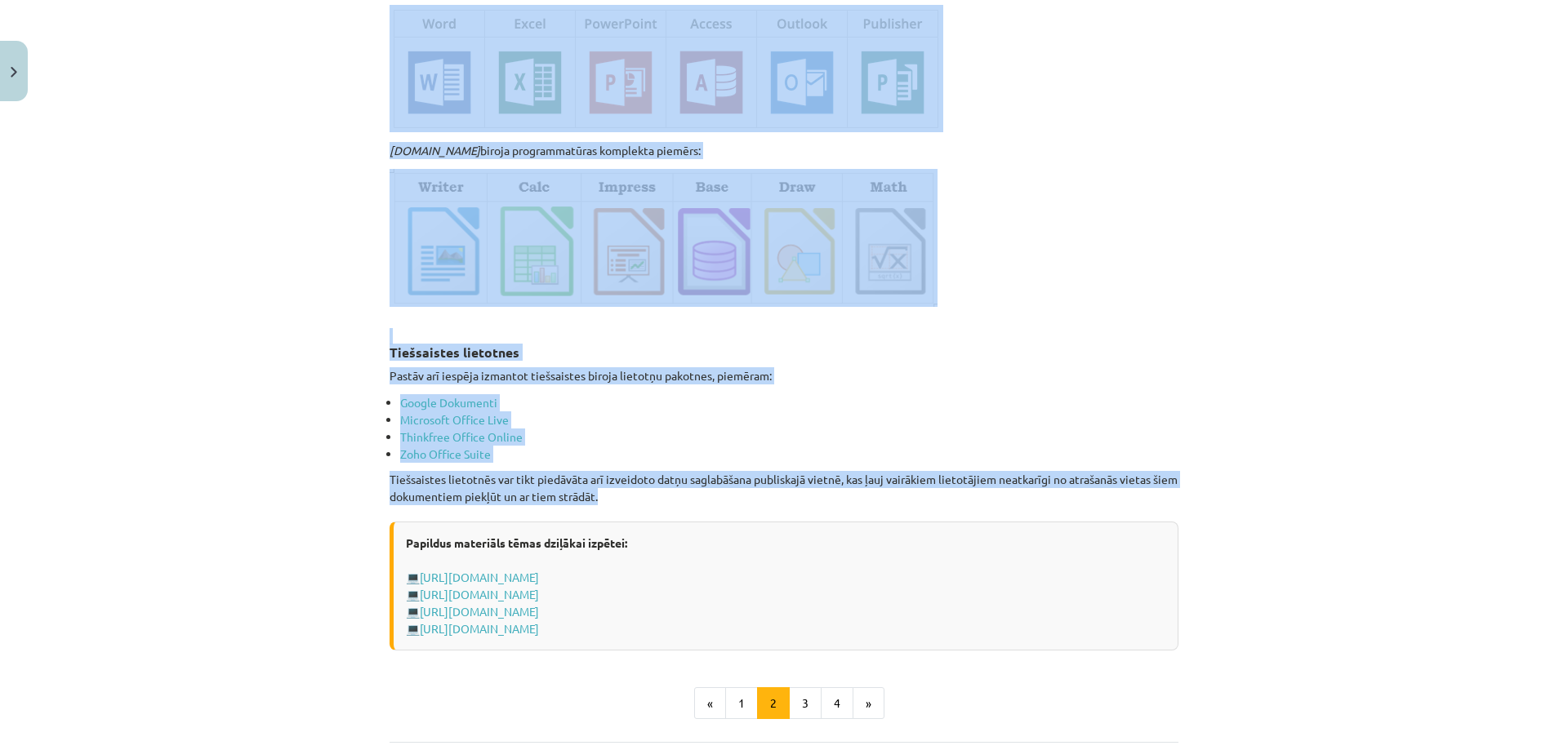
drag, startPoint x: 384, startPoint y: 272, endPoint x: 638, endPoint y: 494, distance: 337.3
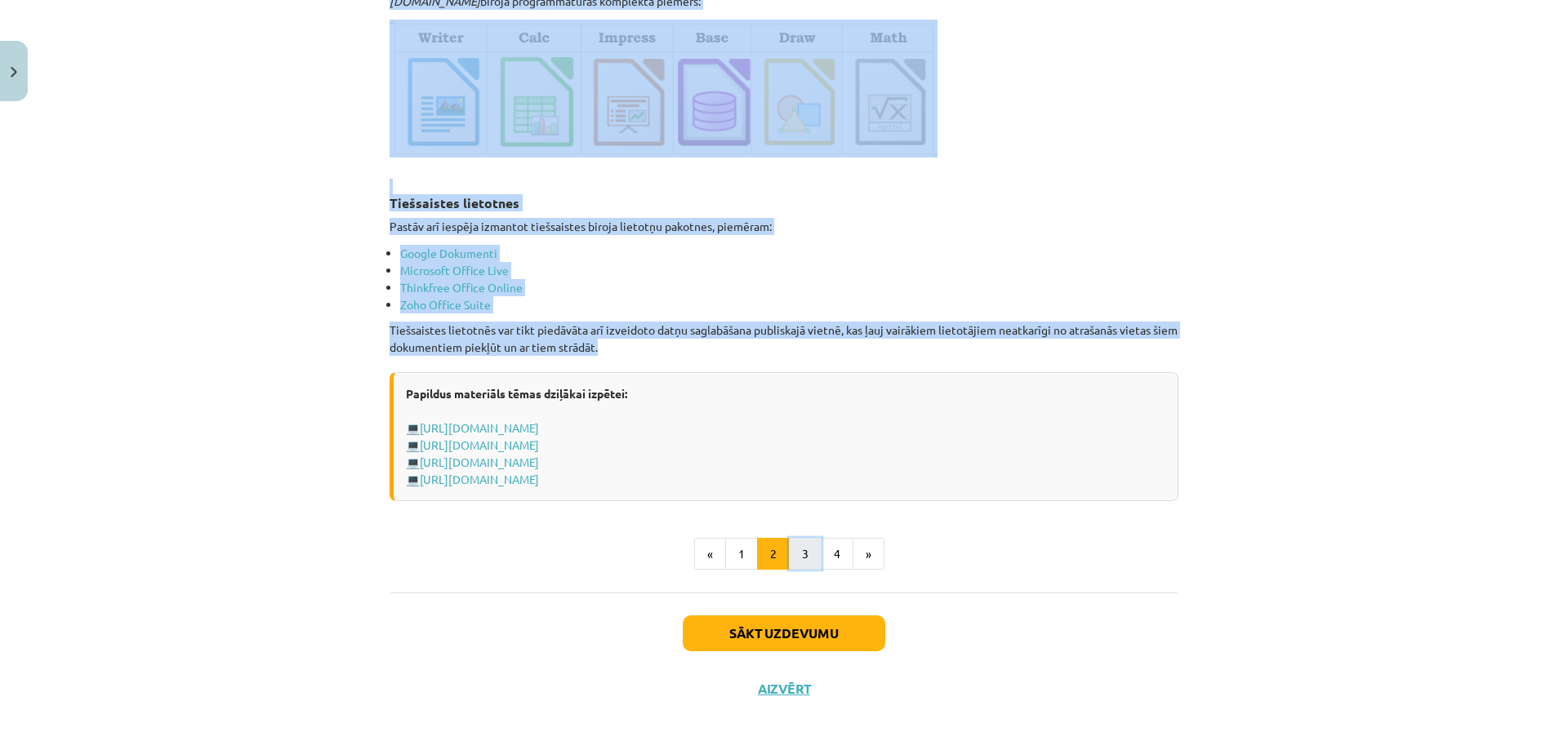
click at [804, 553] on button "3" at bounding box center [805, 554] width 33 height 33
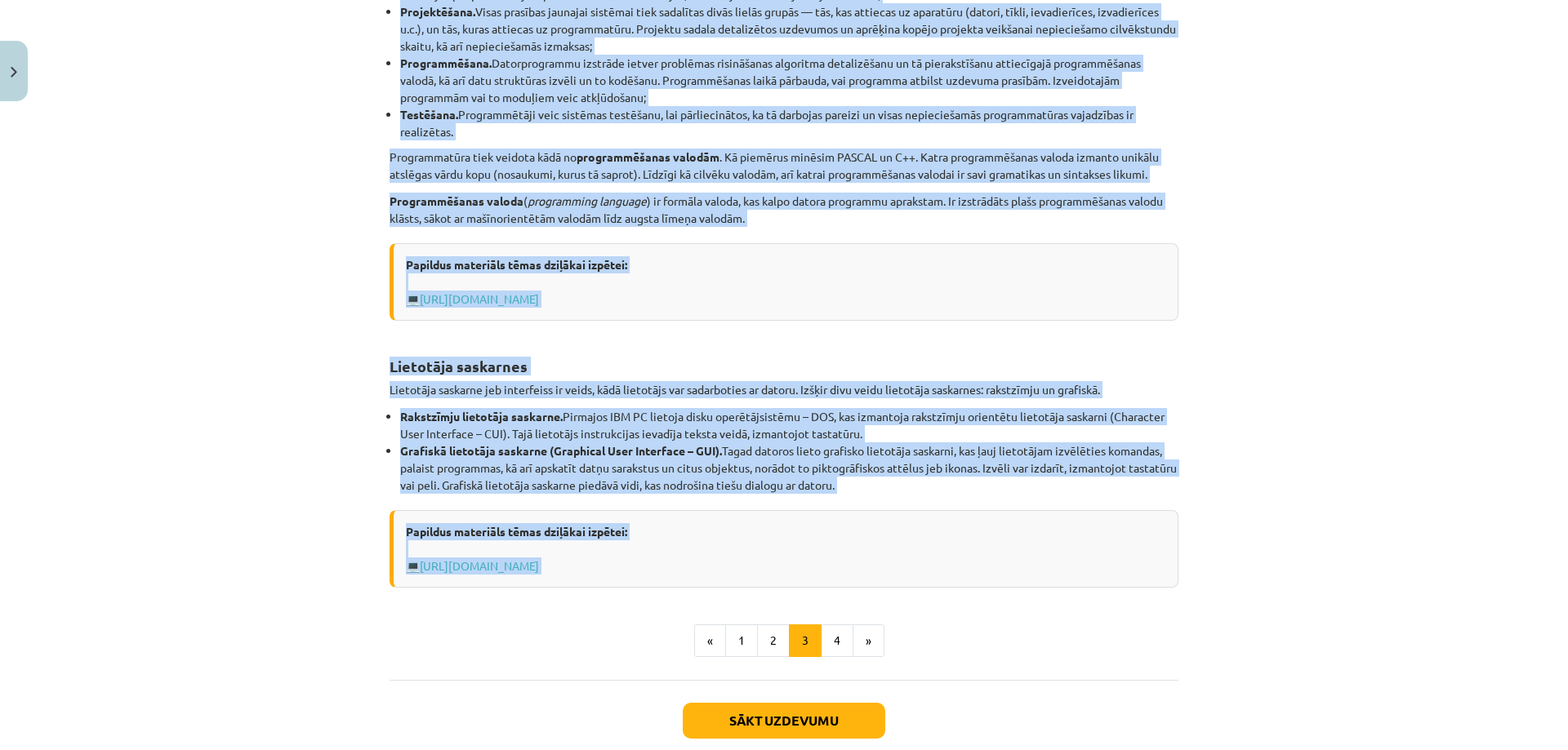
scroll to position [507, 0]
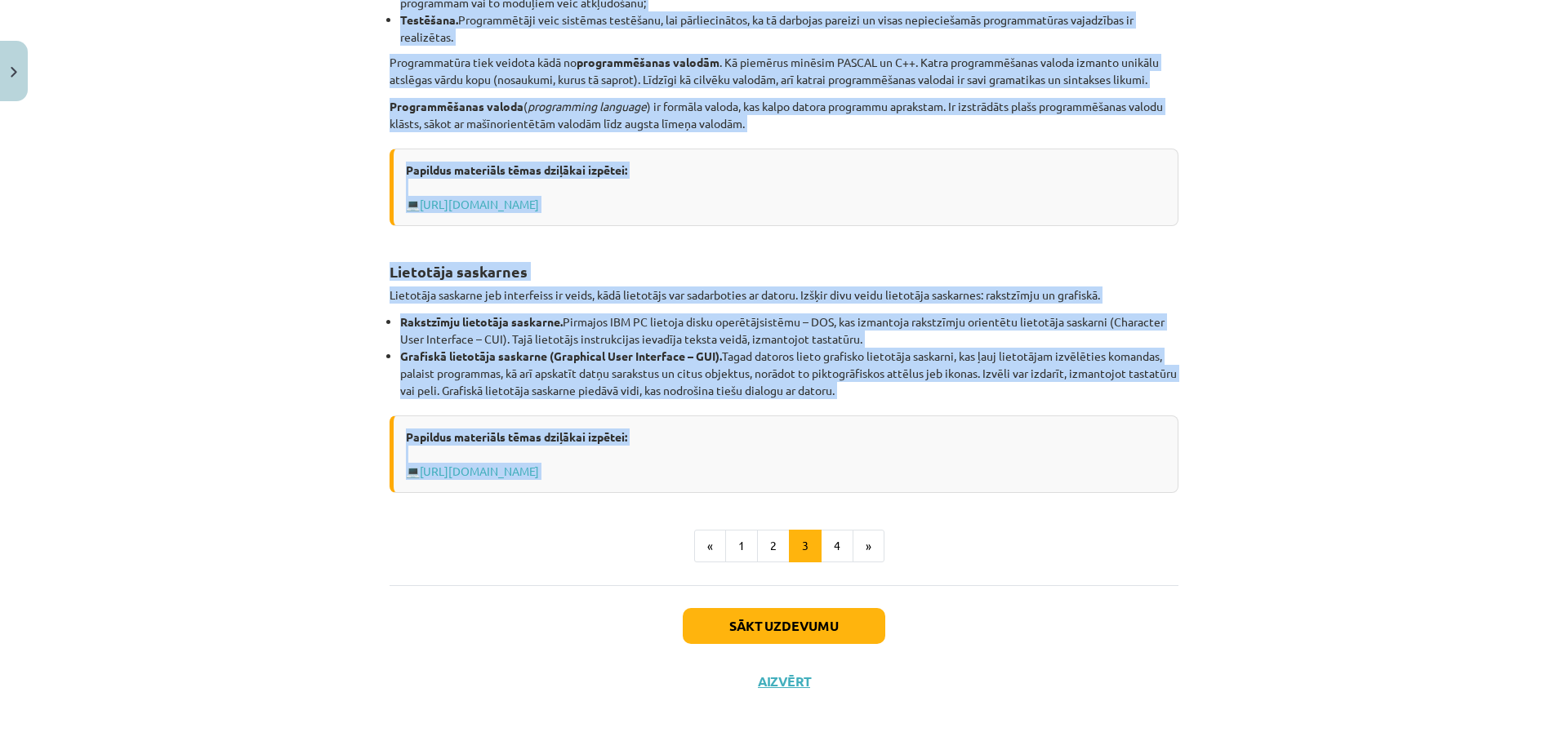
drag, startPoint x: 379, startPoint y: 310, endPoint x: 941, endPoint y: 388, distance: 567.4
click at [941, 388] on div "6 XP Saņemsi Grūts 1570 pilda Apraksts Uzdevums Palīdzība Programmu izstrādes r…" at bounding box center [784, 156] width 808 height 1108
click at [827, 535] on button "4" at bounding box center [836, 545] width 33 height 33
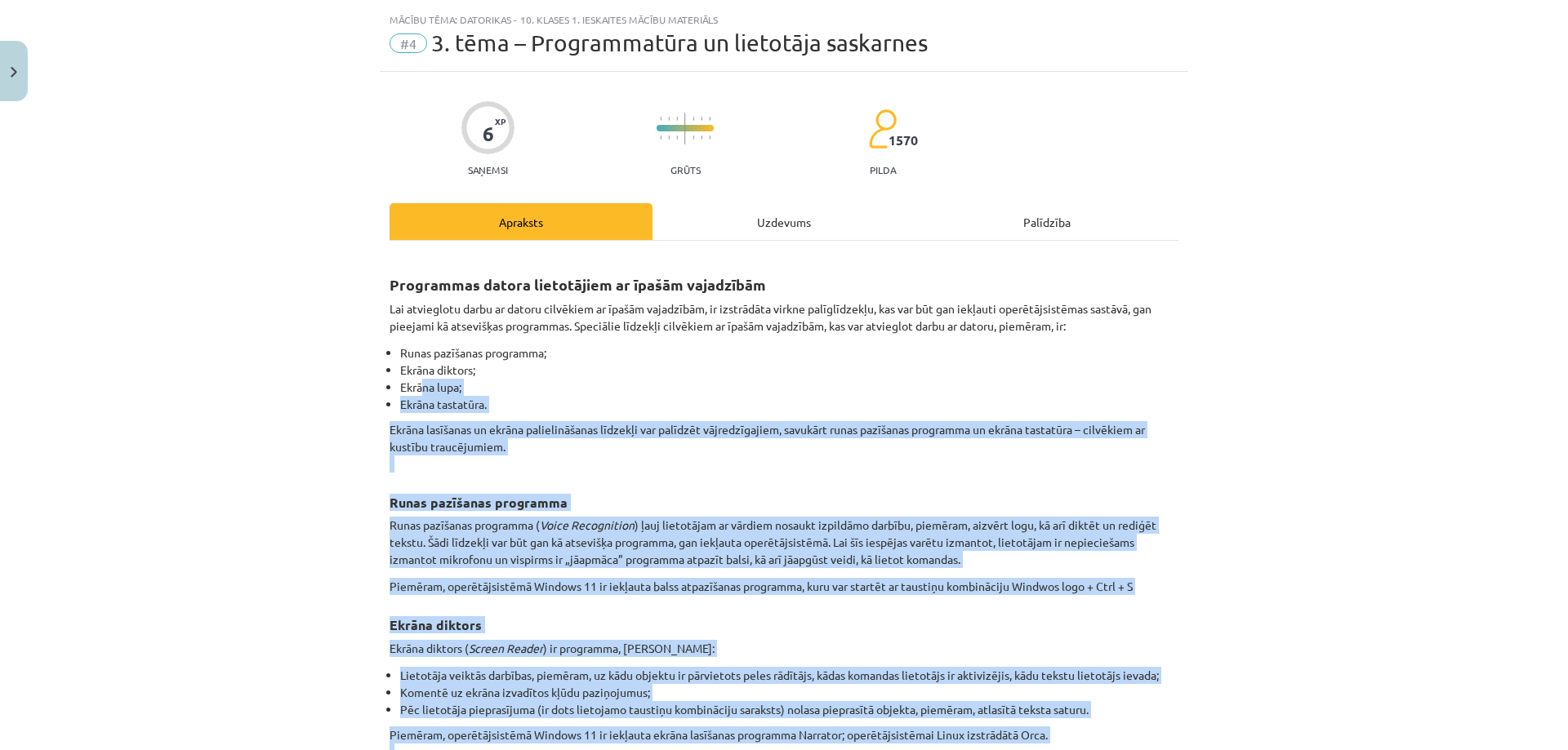
scroll to position [82, 0]
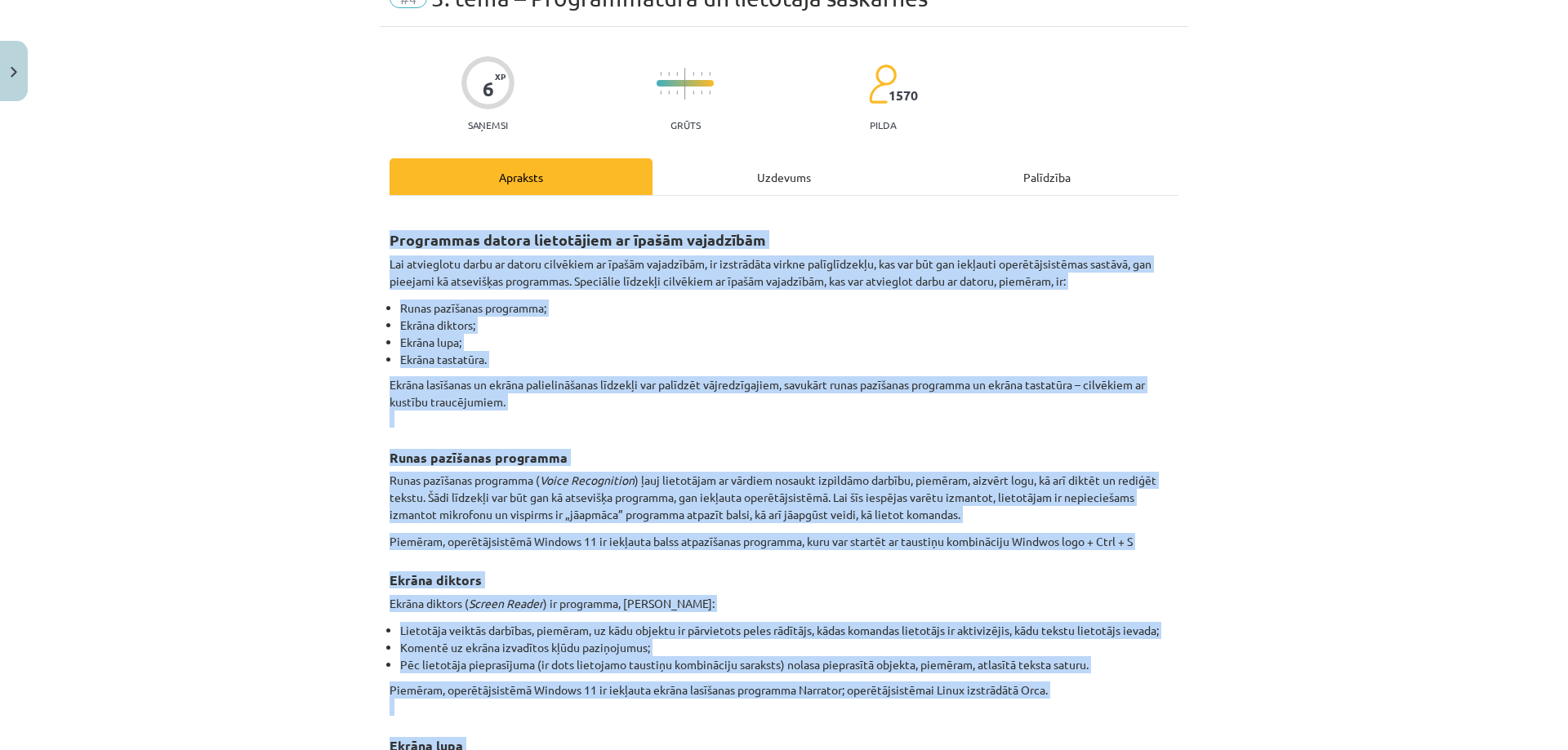
drag, startPoint x: 741, startPoint y: 482, endPoint x: 363, endPoint y: 245, distance: 446.2
click at [363, 245] on div "Mācību tēma: Datorikas - 10. klases 1. ieskaites mācību materiāls #4 3. tēma – …" at bounding box center [784, 375] width 1568 height 750
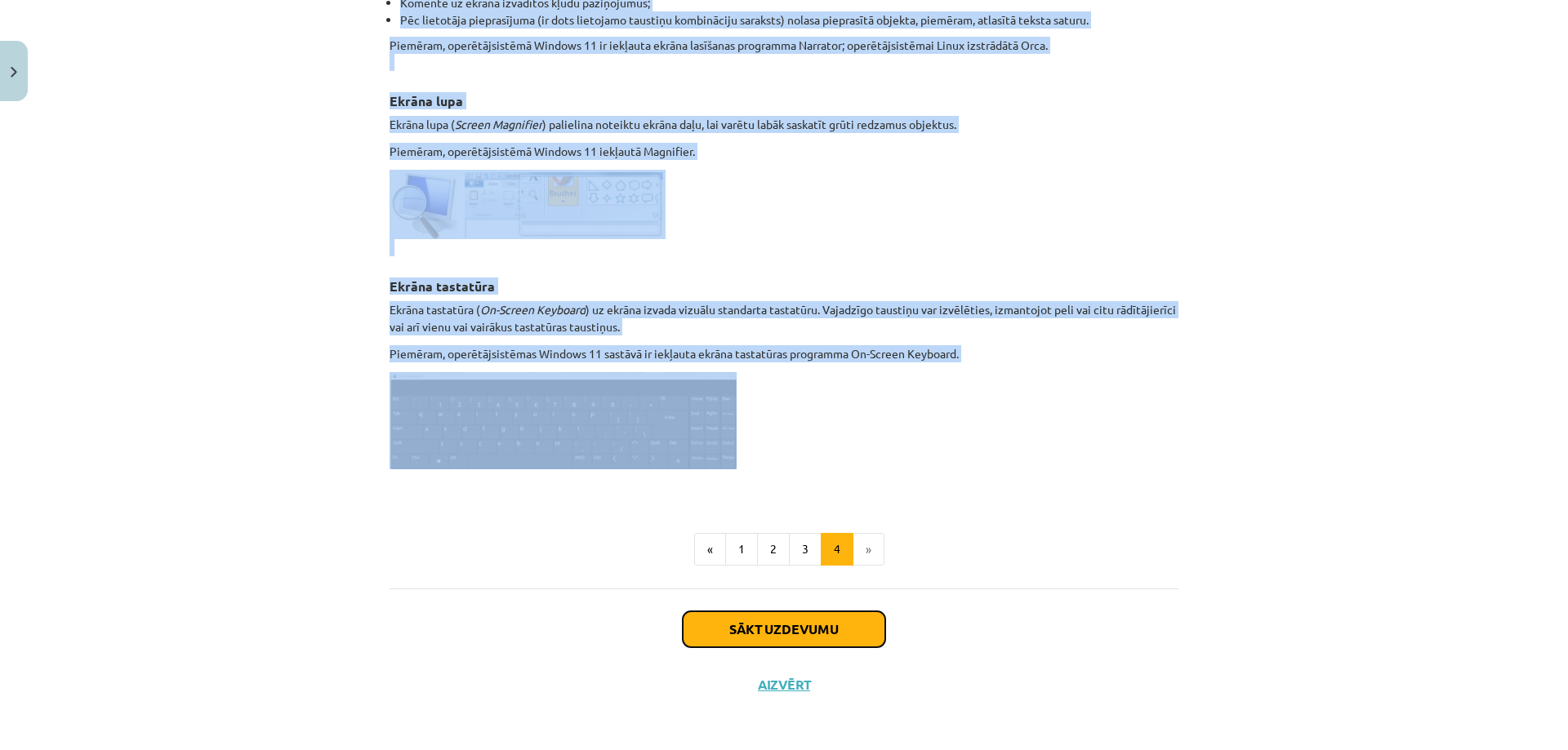
click at [826, 620] on button "Sākt uzdevumu" at bounding box center [784, 629] width 203 height 36
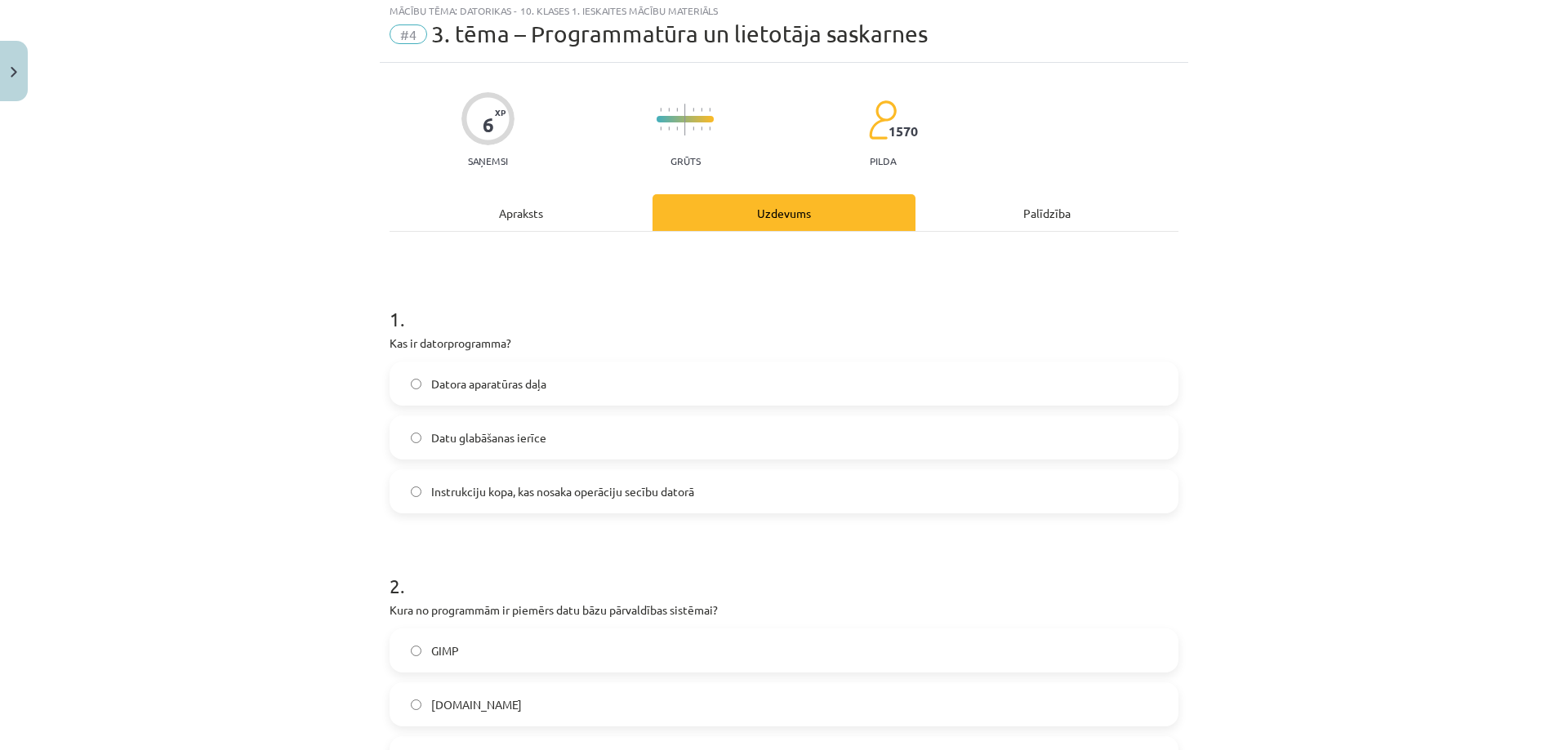
scroll to position [41, 0]
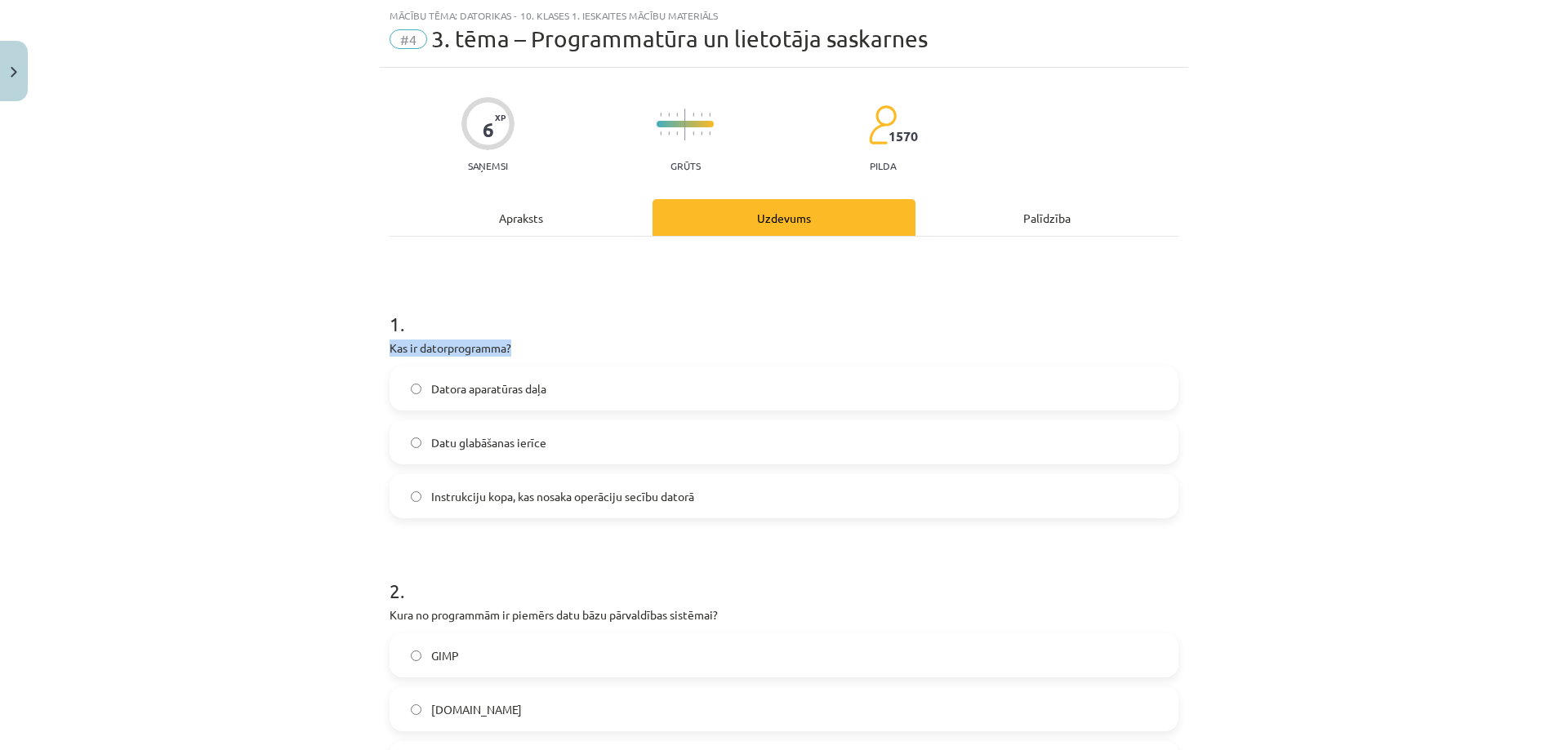
drag, startPoint x: 379, startPoint y: 346, endPoint x: 647, endPoint y: 335, distance: 268.2
click at [649, 335] on div "1 . Kas ir datorprogramma? Datora aparatūras daļa Datu glabāšanas ierīce Instru…" at bounding box center [784, 401] width 789 height 234
click at [578, 501] on span "Instrukciju kopa, kas nosaka operāciju secību datorā" at bounding box center [563, 496] width 263 height 17
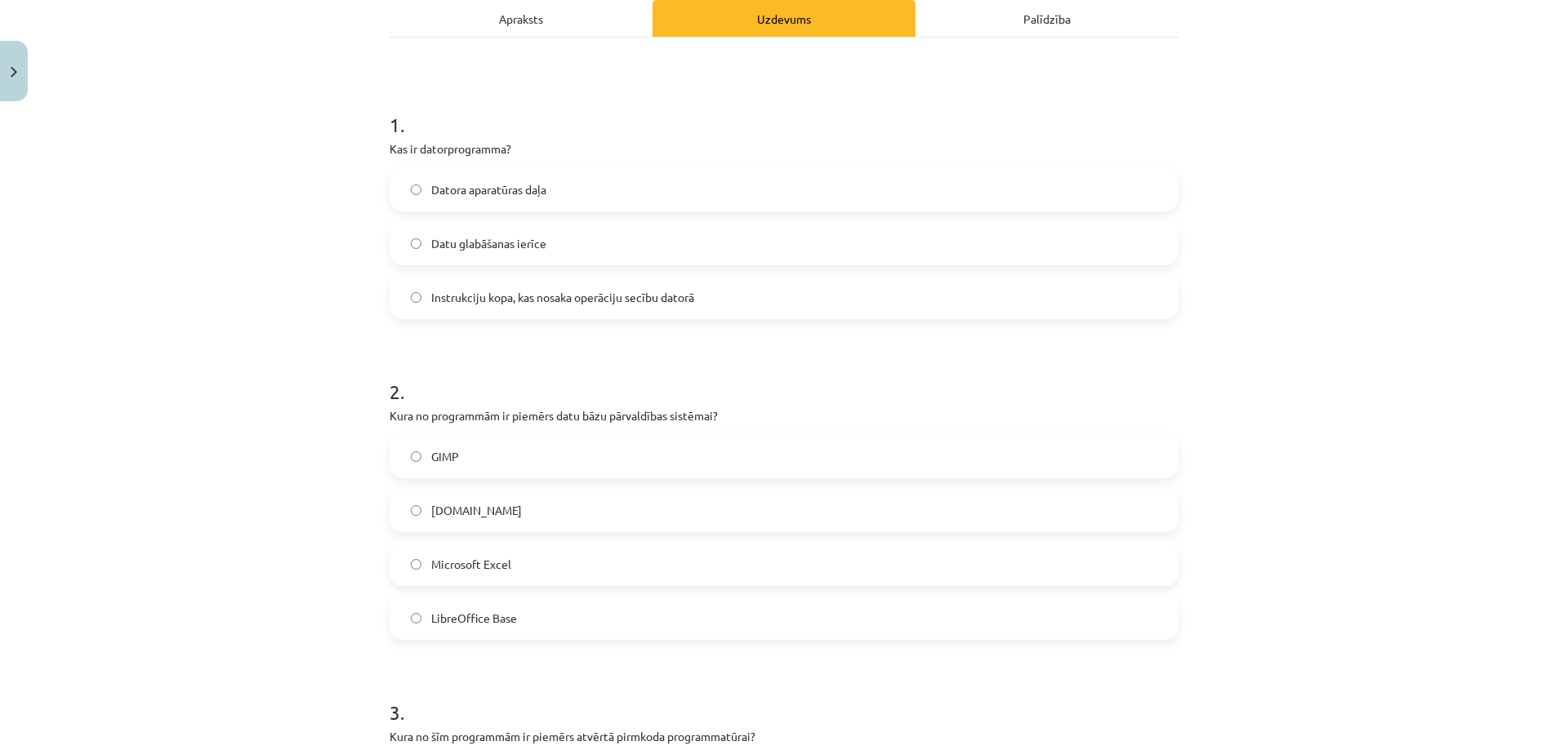
scroll to position [204, 0]
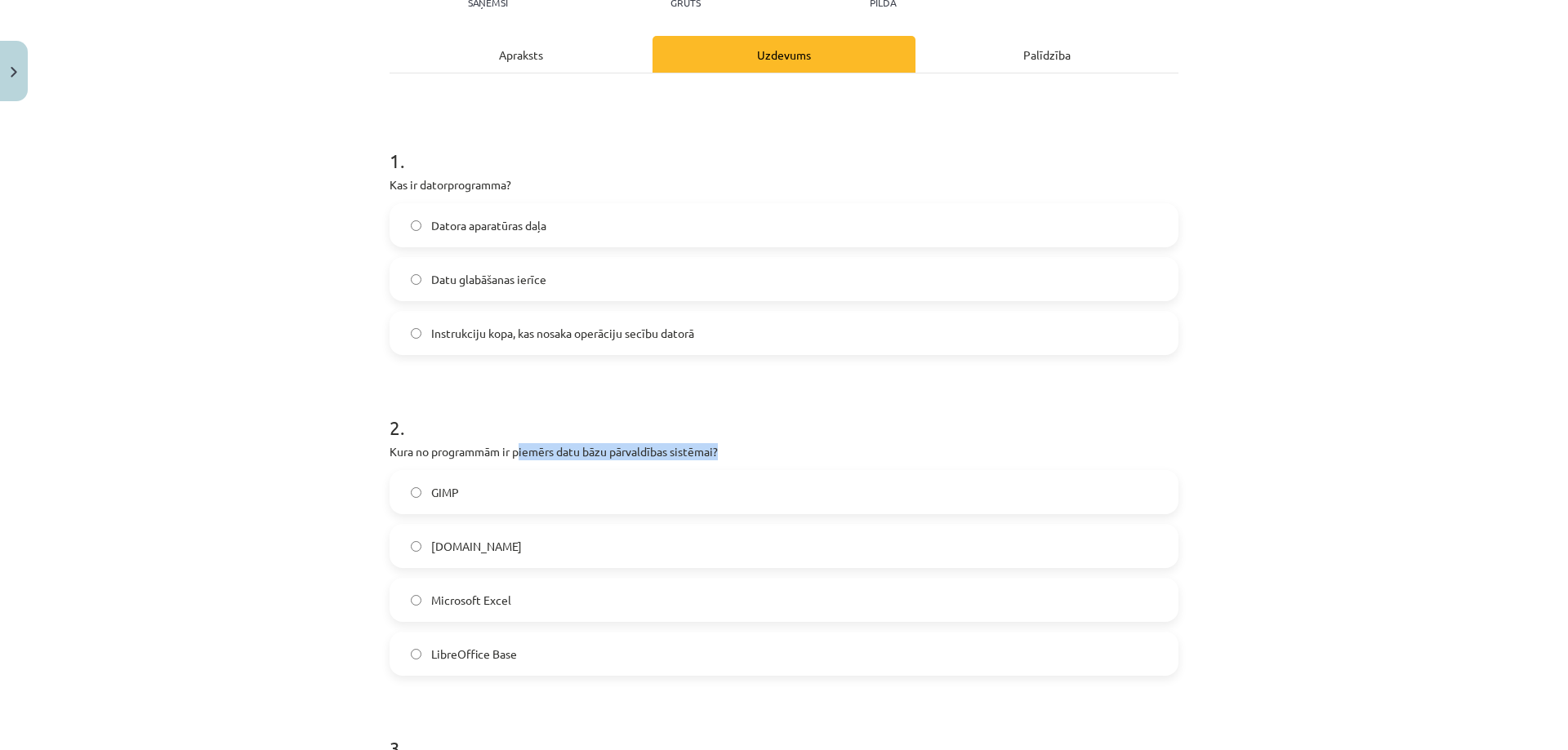
drag, startPoint x: 515, startPoint y: 440, endPoint x: 848, endPoint y: 446, distance: 333.1
click at [826, 447] on div "2 . Kura no programmām ir piemērs datu bāzu pārvaldības sistēmai? GIMP Paint.ne…" at bounding box center [784, 531] width 789 height 288
click at [874, 444] on p "Kura no programmām ir piemērs datu bāzu pārvaldības sistēmai?" at bounding box center [784, 452] width 789 height 17
click at [767, 457] on p "Kura no programmām ir piemērs datu bāzu pārvaldības sistēmai?" at bounding box center [784, 452] width 789 height 17
click at [687, 453] on p "Kura no programmām ir piemērs datu bāzu pārvaldības sistēmai?" at bounding box center [784, 452] width 789 height 17
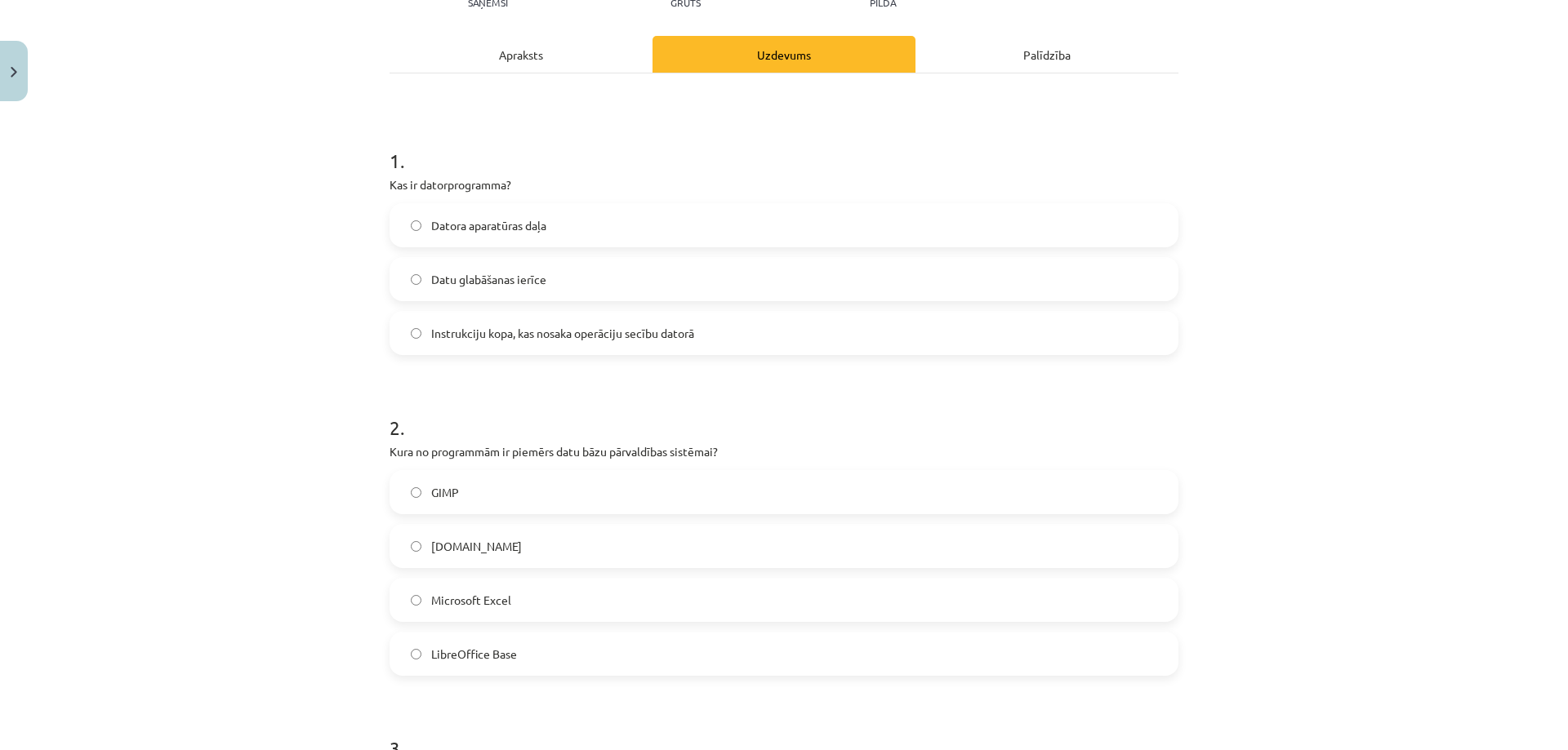
click at [524, 590] on label "Microsoft Excel" at bounding box center [784, 599] width 785 height 41
click at [692, 652] on label "LibreOffice Base" at bounding box center [784, 653] width 785 height 41
click at [581, 596] on label "Microsoft Excel" at bounding box center [784, 599] width 785 height 41
click at [612, 653] on label "LibreOffice Base" at bounding box center [784, 653] width 785 height 41
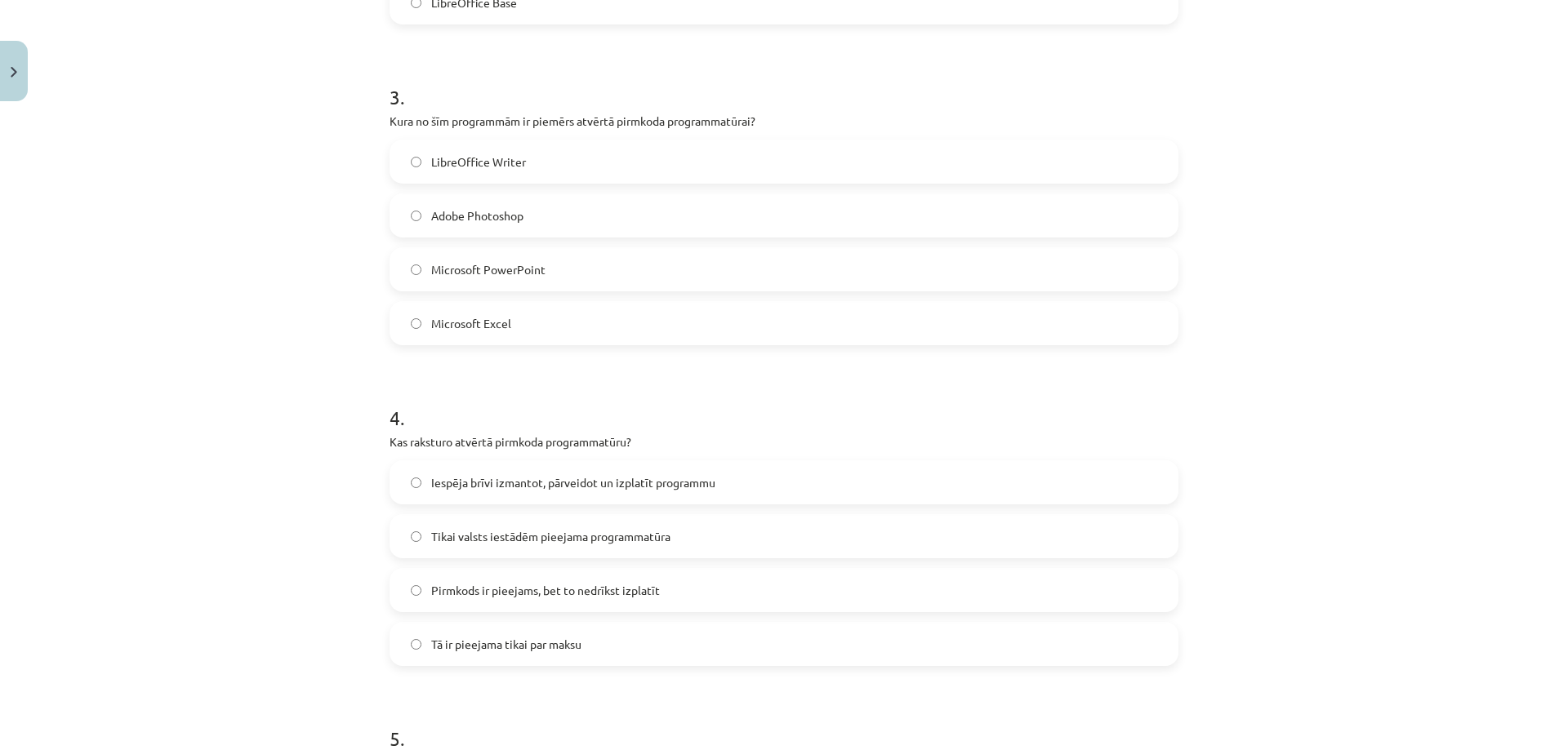
scroll to position [857, 0]
drag, startPoint x: 464, startPoint y: 118, endPoint x: 753, endPoint y: 103, distance: 289.4
click at [731, 108] on div "3 . Kura no šīm programmām ir piemērs atvērtā pirmkoda programmatūrai? LibreOff…" at bounding box center [784, 199] width 789 height 288
click at [773, 99] on h1 "3 ." at bounding box center [784, 81] width 789 height 51
click at [569, 160] on label "LibreOffice Writer" at bounding box center [784, 159] width 785 height 41
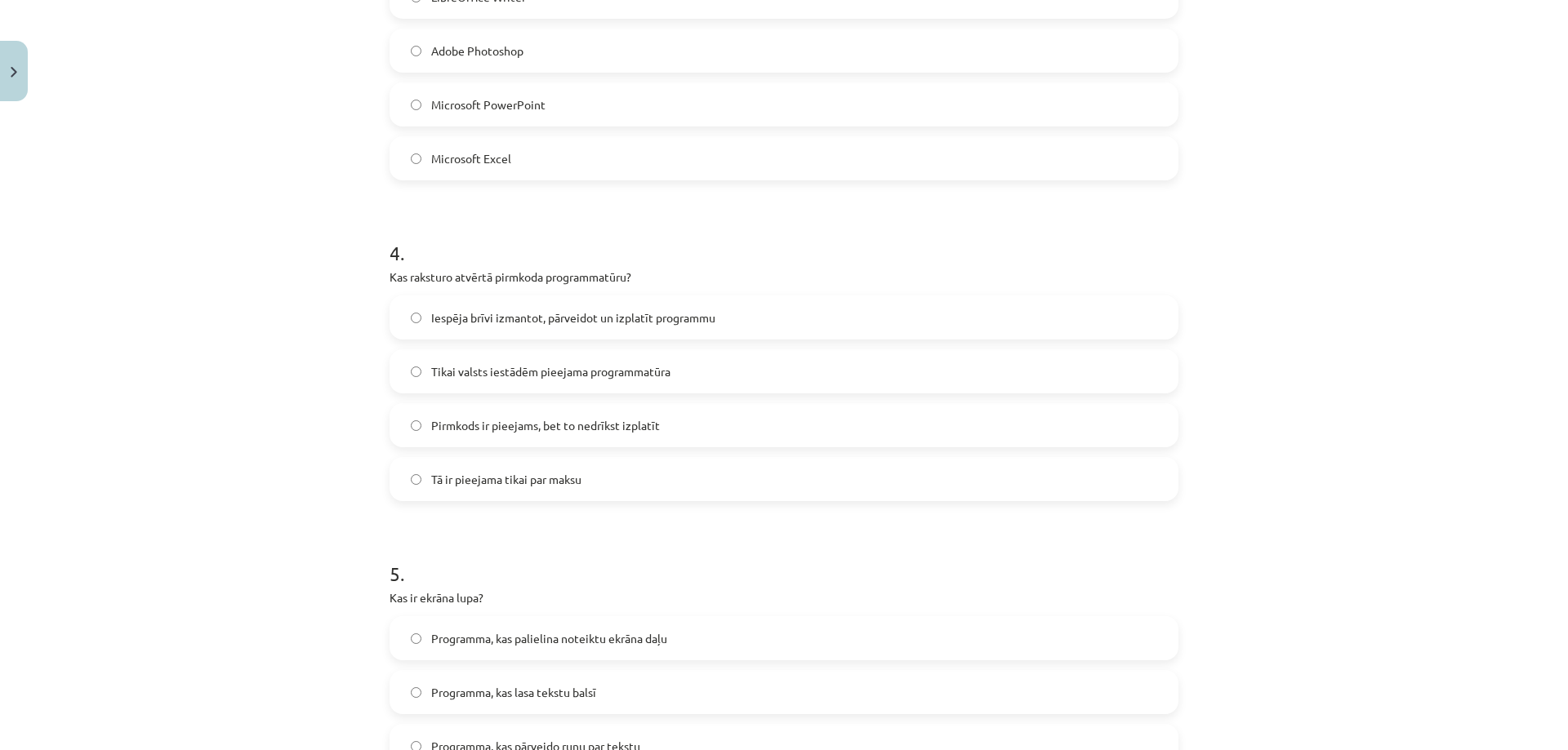
scroll to position [939, 0]
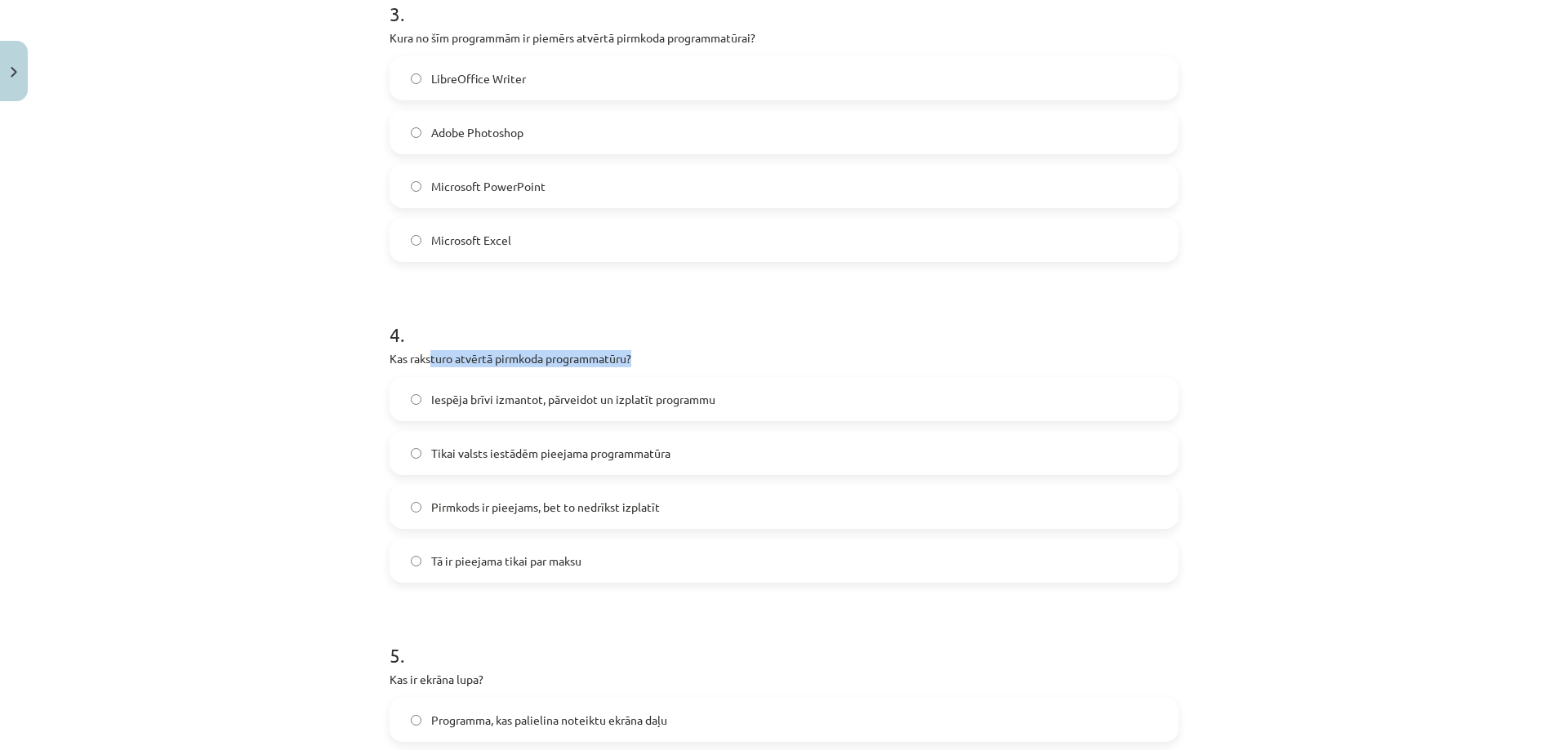
drag, startPoint x: 632, startPoint y: 355, endPoint x: 649, endPoint y: 354, distance: 17.0
click at [645, 354] on p "Kas raksturo atvērtā pirmkoda programmatūru?" at bounding box center [784, 358] width 789 height 17
click at [701, 356] on p "Kas raksturo atvērtā pirmkoda programmatūru?" at bounding box center [784, 358] width 789 height 17
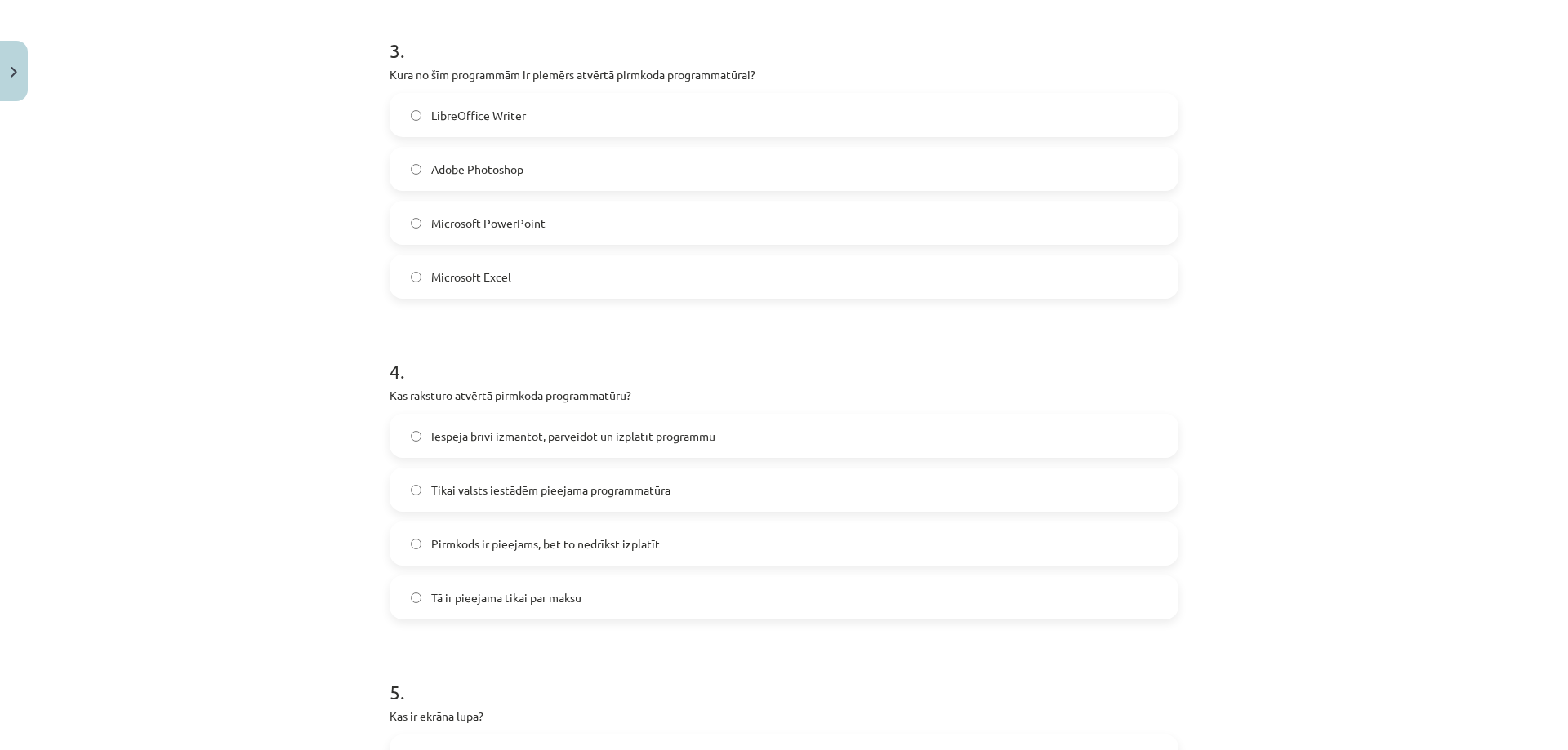
scroll to position [857, 0]
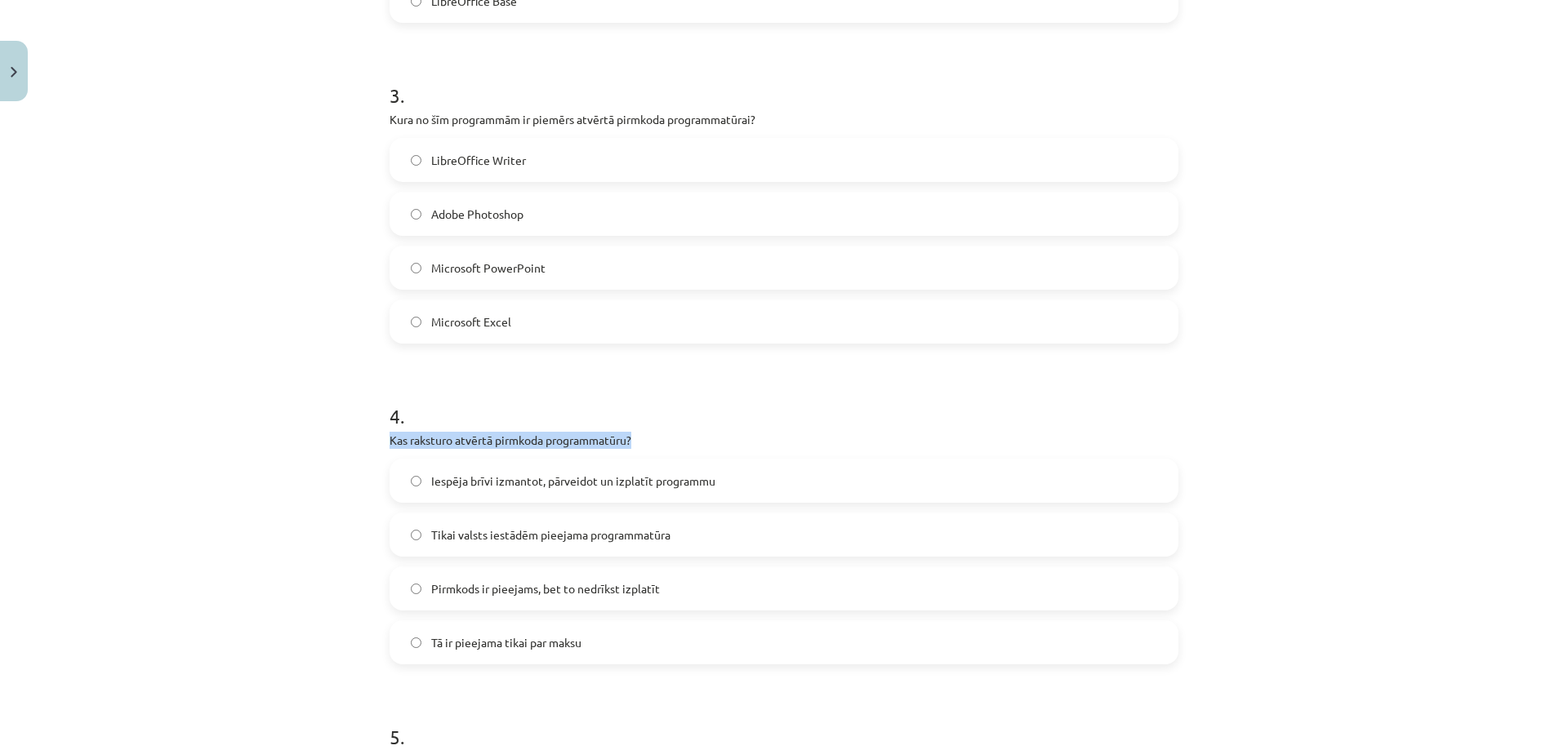
drag, startPoint x: 497, startPoint y: 444, endPoint x: 761, endPoint y: 437, distance: 264.1
click at [717, 438] on div "Mācību tēma: Datorikas - 10. klases 1. ieskaites mācību materiāls #4 3. tēma – …" at bounding box center [784, 375] width 1568 height 750
click at [762, 437] on p "Kas raksturo atvērtā pirmkoda programmatūru?" at bounding box center [784, 441] width 789 height 17
click at [670, 494] on label "Iespēja brīvi izmantot, pārveidot un izplatīt programmu" at bounding box center [784, 480] width 785 height 41
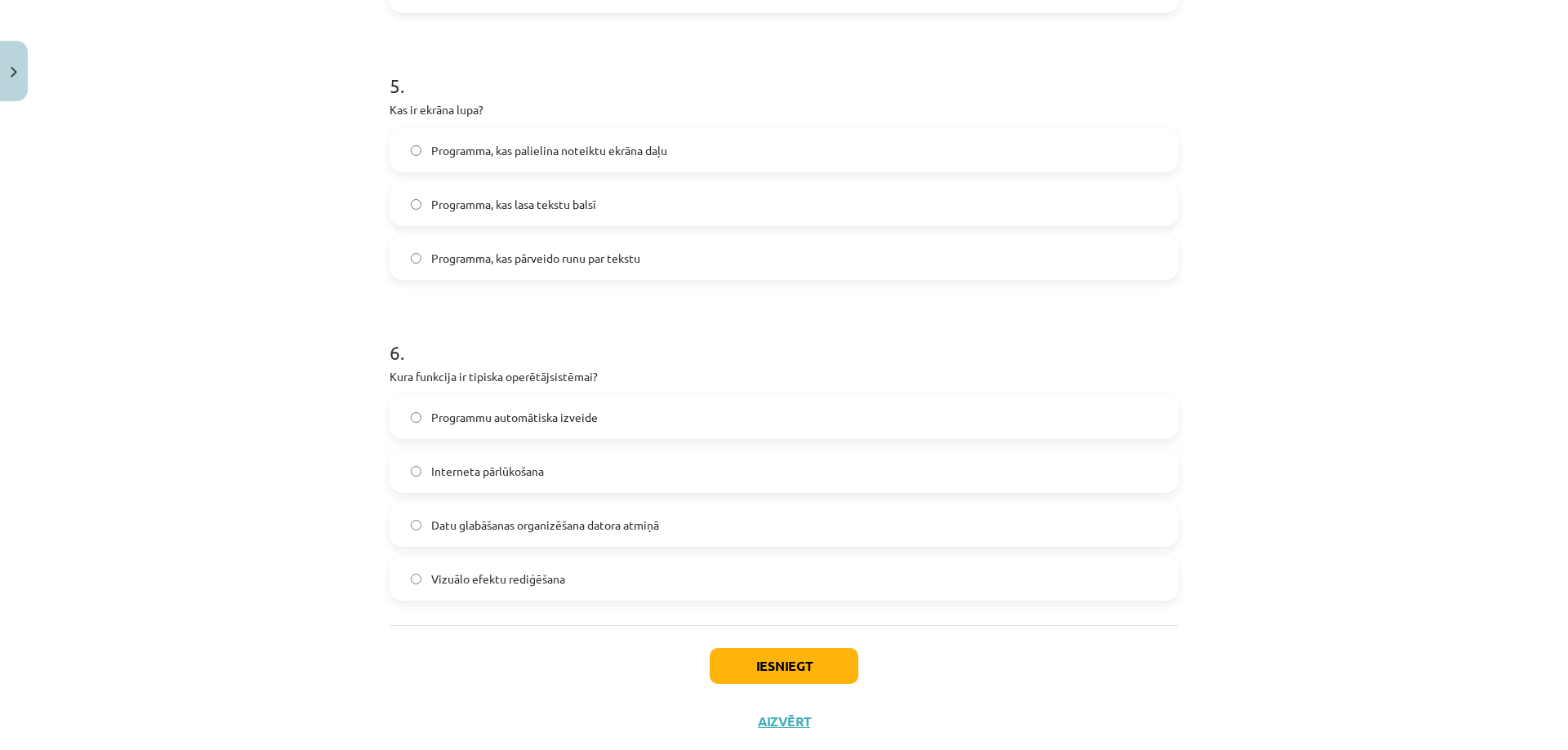
scroll to position [1509, 0]
drag, startPoint x: 433, startPoint y: 95, endPoint x: 571, endPoint y: 94, distance: 138.0
click at [537, 94] on div "5 . Kas ir ekrāna lupa? Programma, kas palielina noteiktu ekrāna daļu Programma…" at bounding box center [784, 161] width 789 height 234
click at [572, 94] on div "5 . Kas ir ekrāna lupa? Programma, kas palielina noteiktu ekrāna daļu Programma…" at bounding box center [784, 161] width 789 height 234
click at [565, 152] on span "Programma, kas palielina noteiktu ekrāna daļu" at bounding box center [549, 149] width 236 height 17
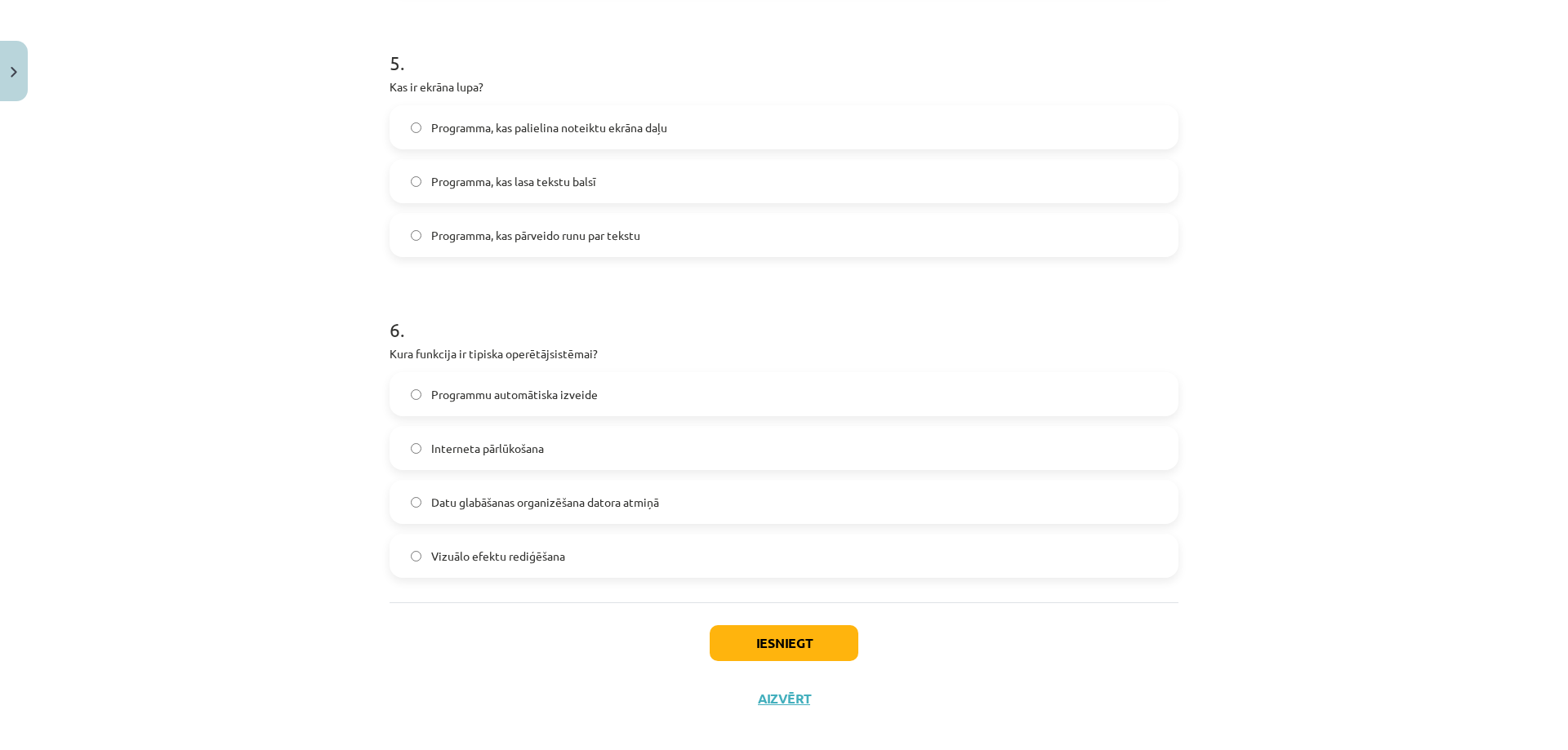
scroll to position [1548, 0]
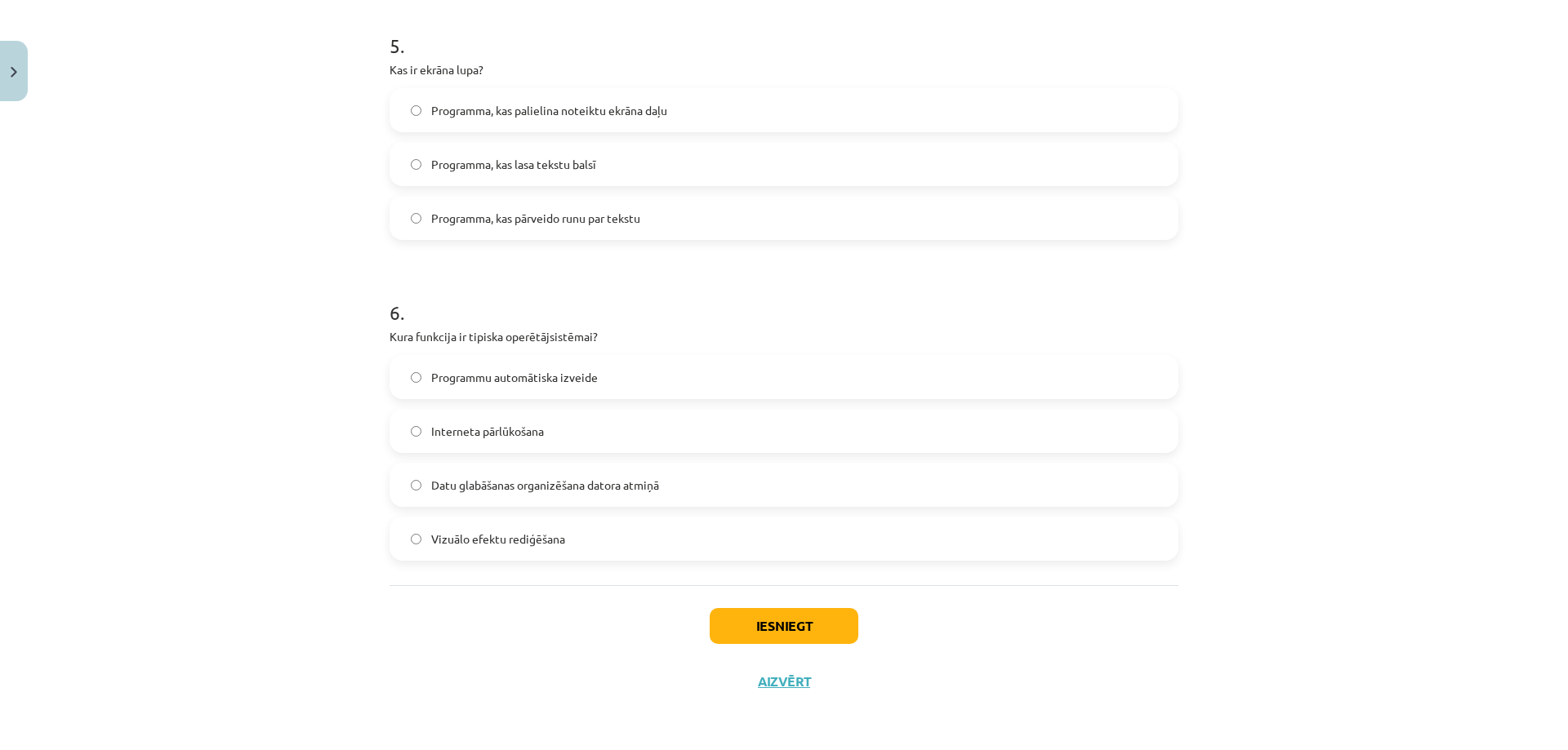
drag, startPoint x: 388, startPoint y: 344, endPoint x: 683, endPoint y: 321, distance: 295.9
click at [526, 489] on span "Datu glabāšanas organizēšana datora atmiņā" at bounding box center [545, 485] width 228 height 17
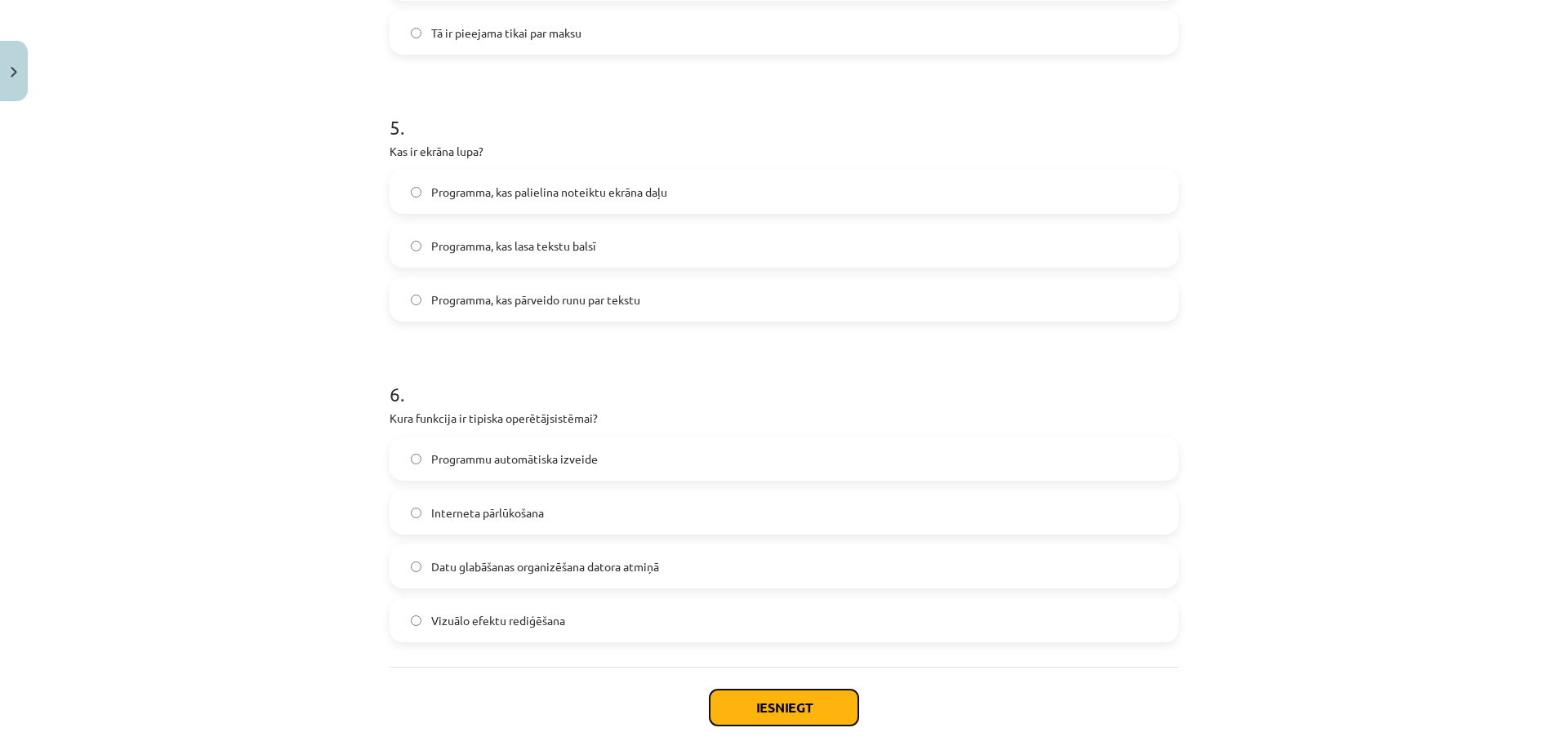
click at [760, 705] on button "Iesniegt" at bounding box center [784, 708] width 148 height 36
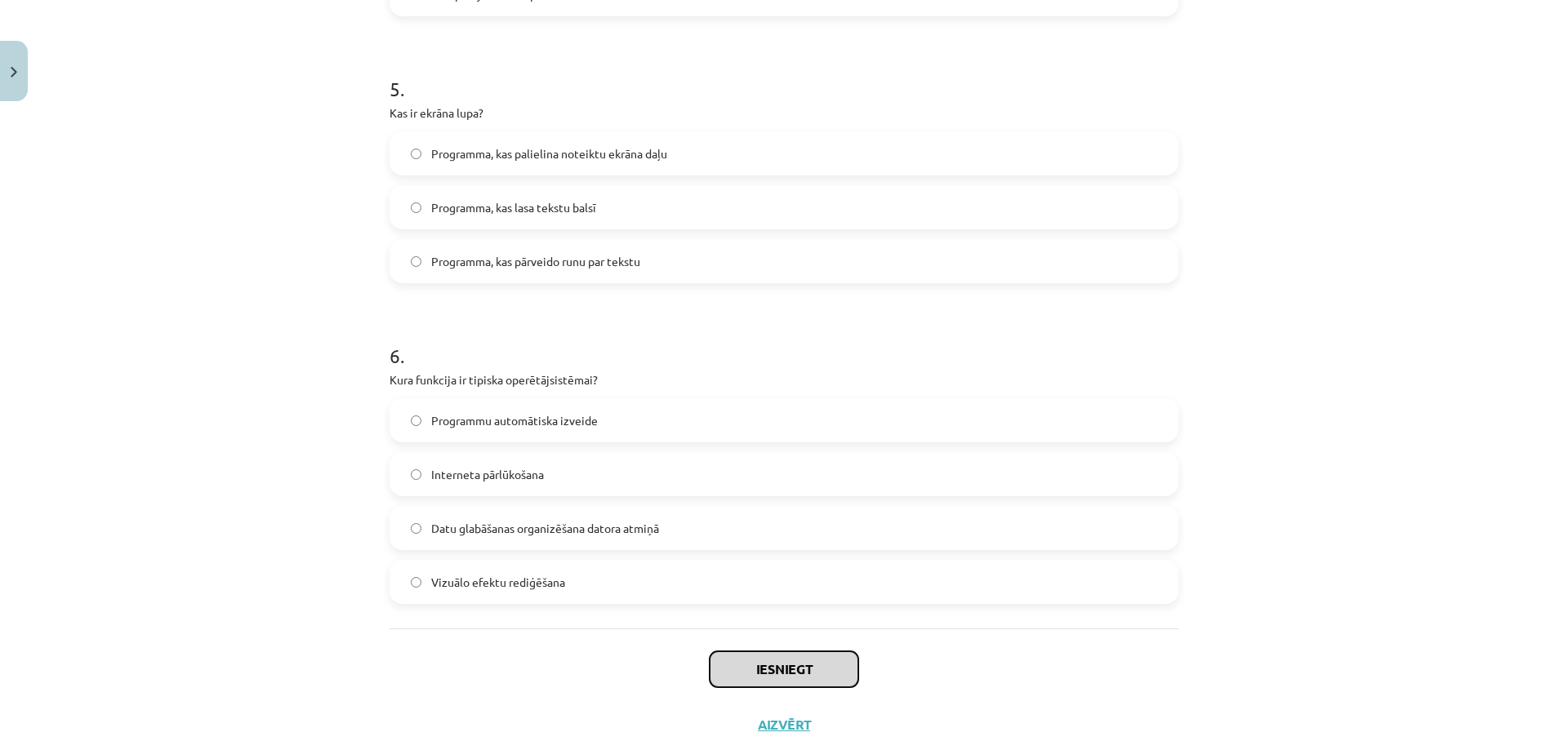
scroll to position [1548, 0]
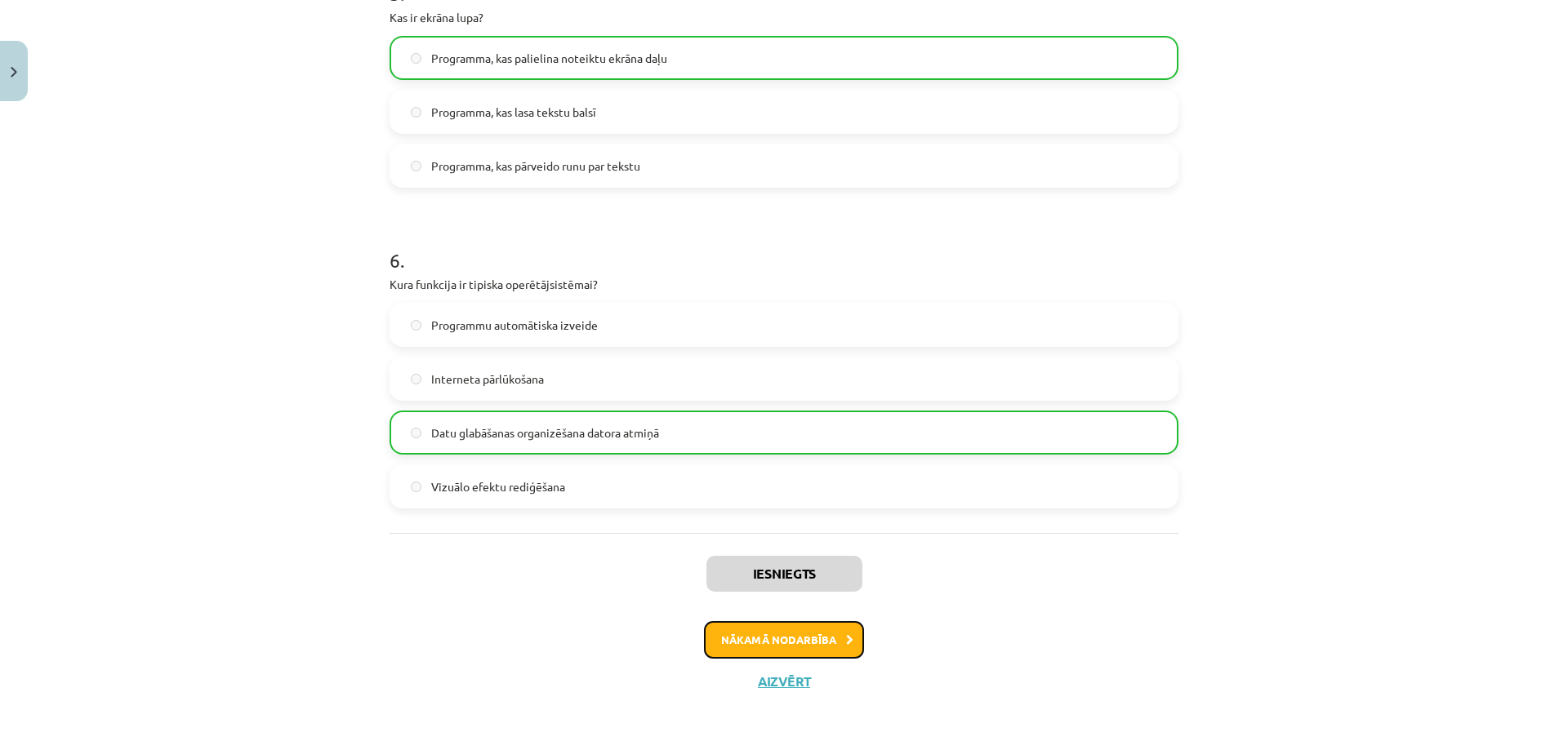
click at [808, 647] on button "Nākamā nodarbība" at bounding box center [784, 640] width 160 height 38
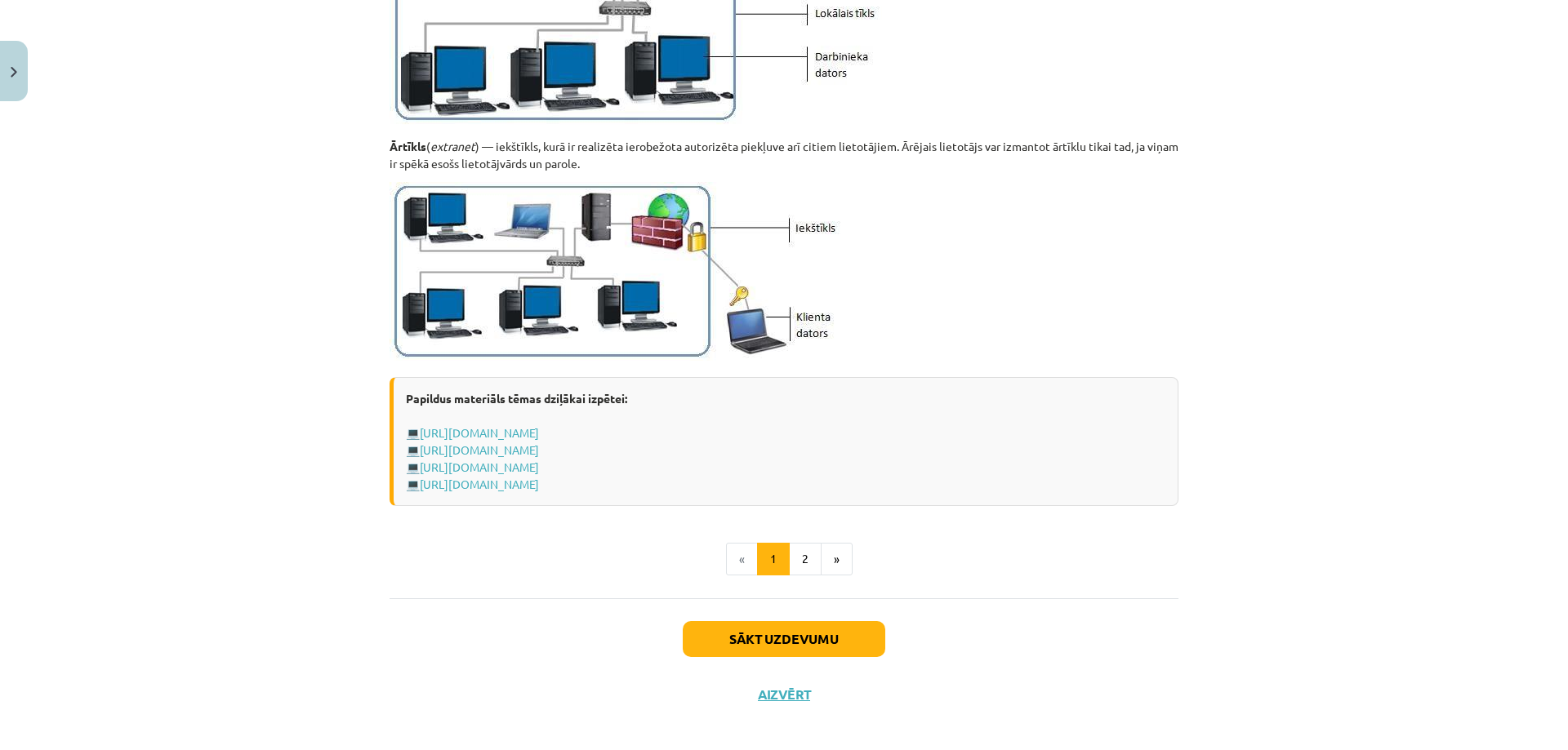
scroll to position [1842, 0]
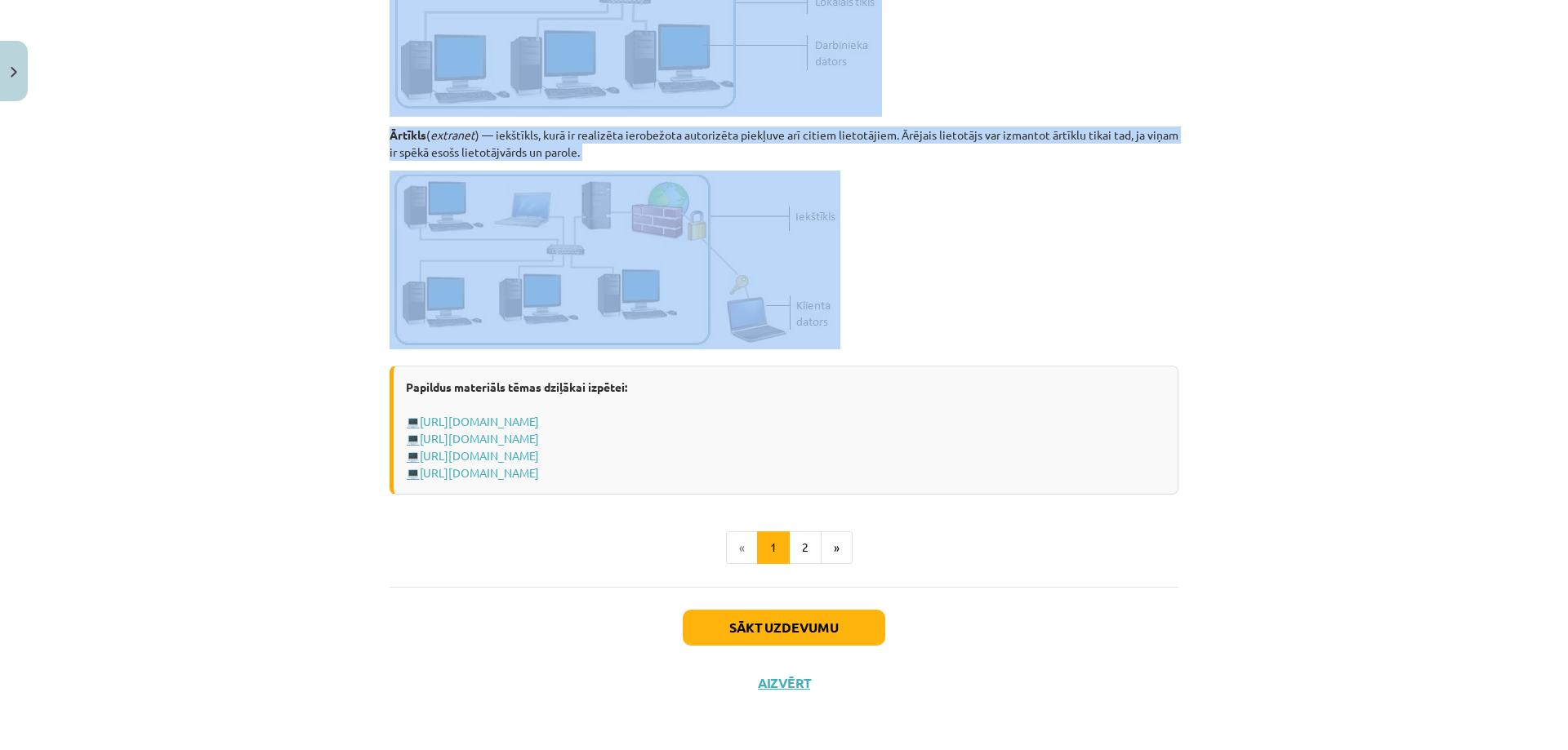
drag, startPoint x: 674, startPoint y: 327, endPoint x: 911, endPoint y: 318, distance: 237.2
click at [802, 561] on button "2" at bounding box center [805, 547] width 33 height 33
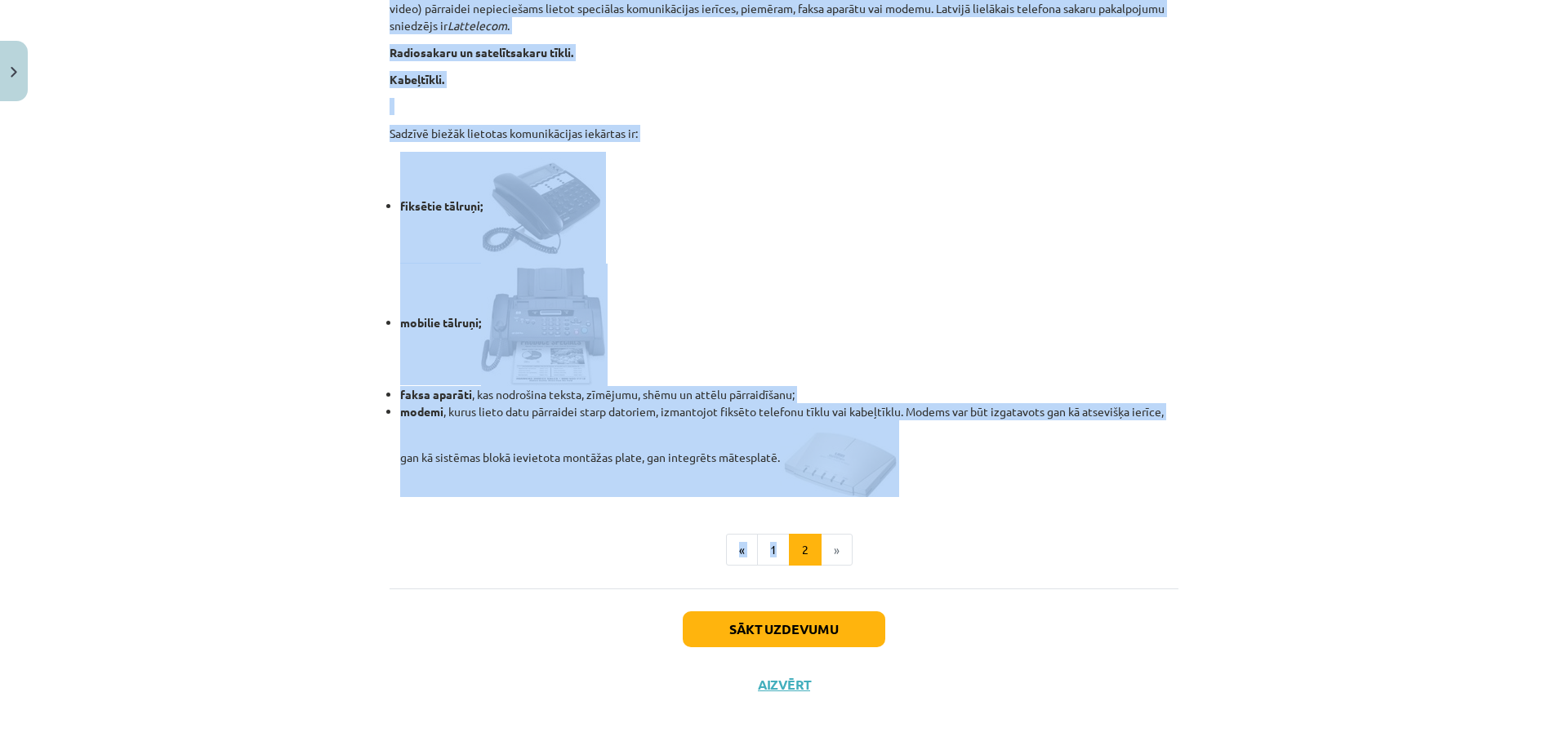
scroll to position [1255, 0]
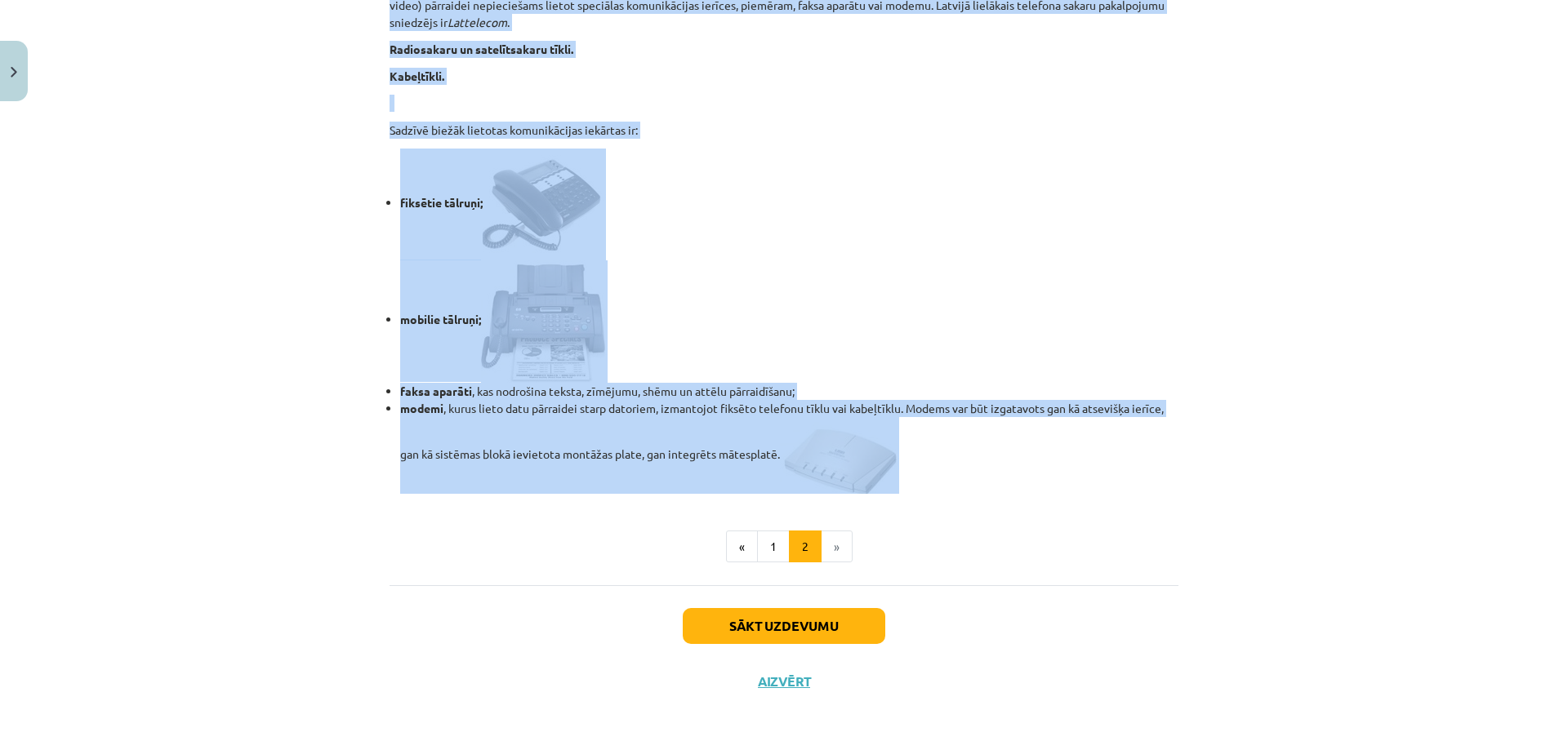
drag, startPoint x: 638, startPoint y: 394, endPoint x: 929, endPoint y: 462, distance: 298.8
click at [929, 462] on div "Mācību tēma: Datorikas - 10. klases 1. ieskaites mācību materiāls #5 4. tēma – …" at bounding box center [784, 375] width 1568 height 750
click at [769, 626] on button "Sākt uzdevumu" at bounding box center [784, 625] width 203 height 36
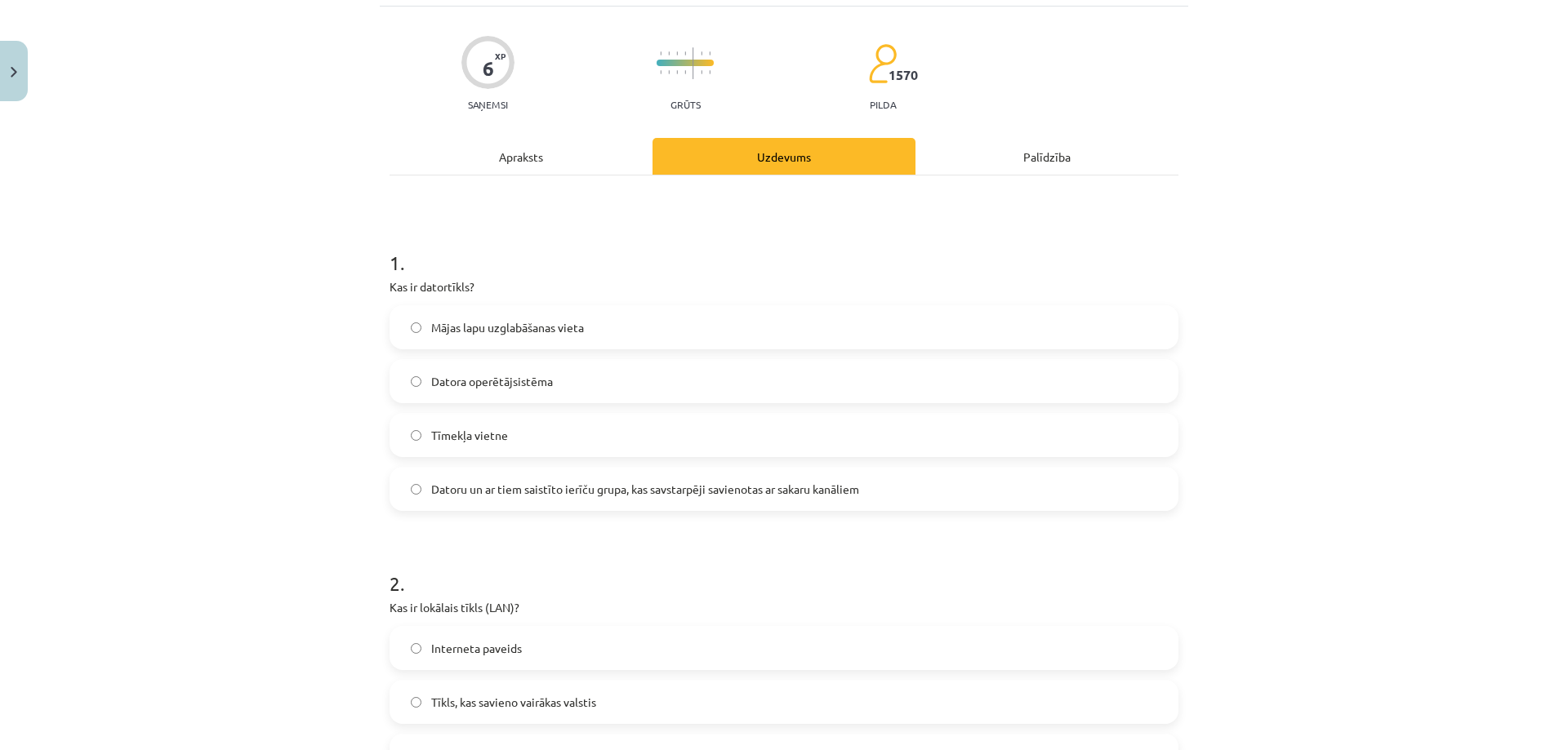
scroll to position [41, 0]
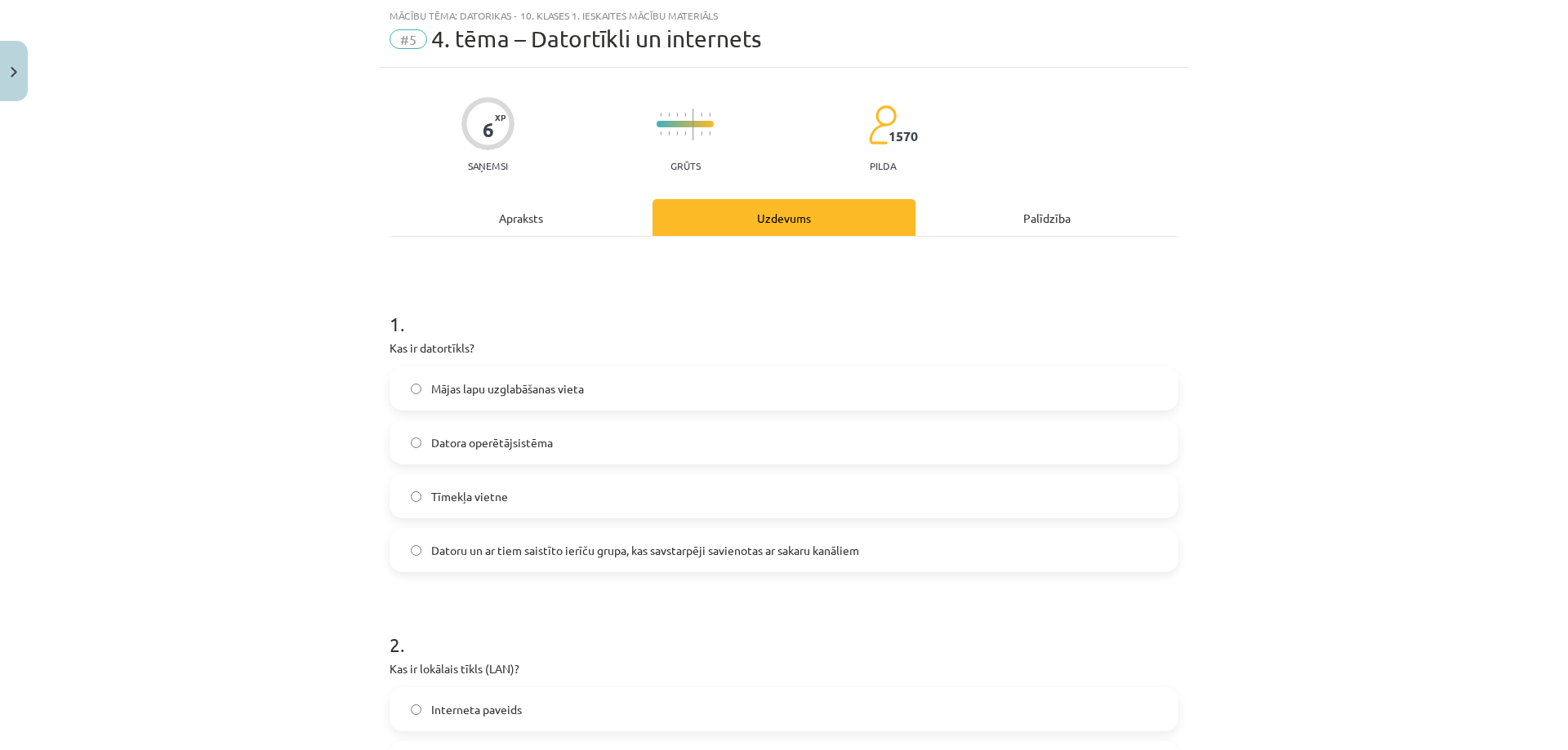
click at [560, 558] on span "Datoru un ar tiem saistīto ierīču grupa, kas savstarpēji savienotas ar sakaru k…" at bounding box center [645, 550] width 428 height 17
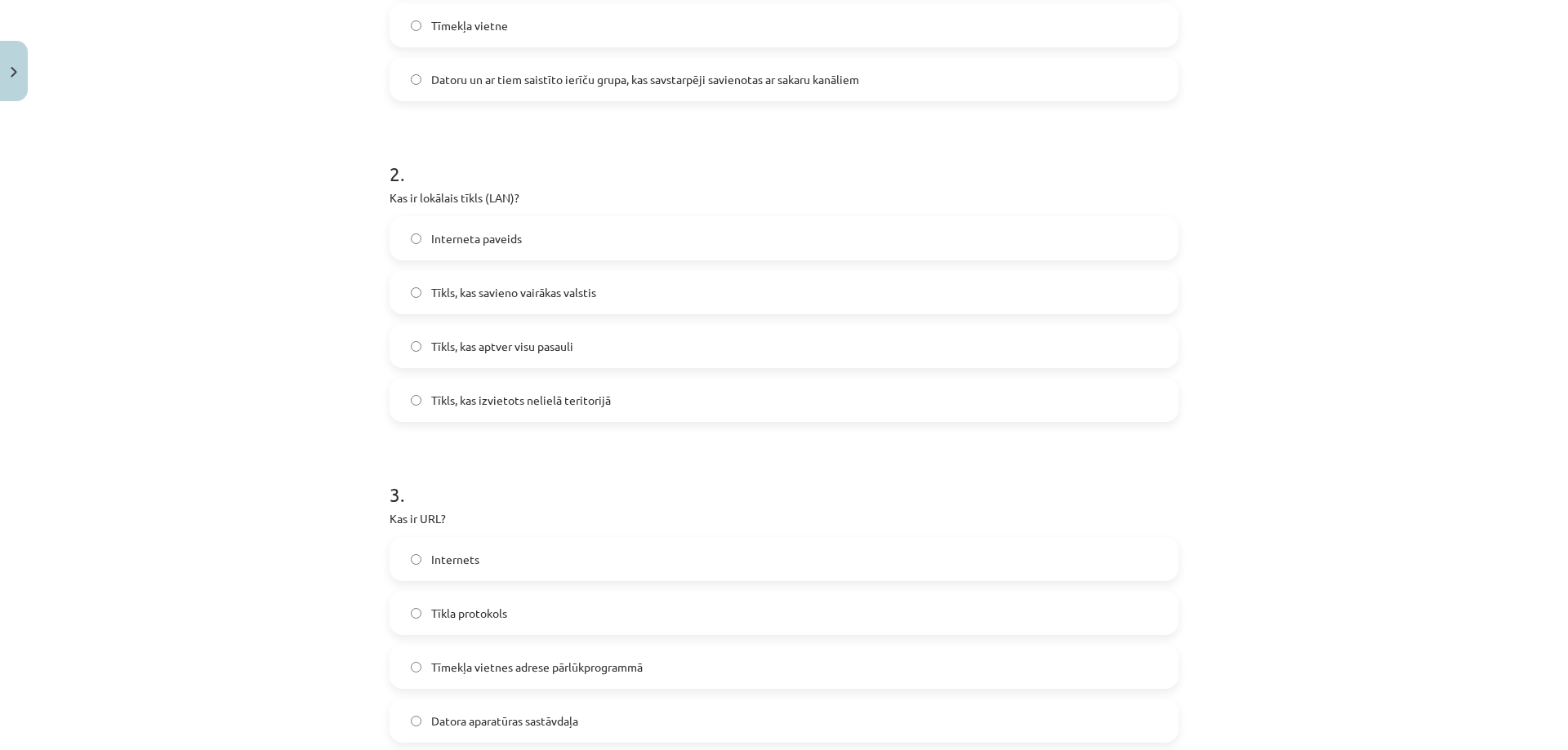
scroll to position [530, 0]
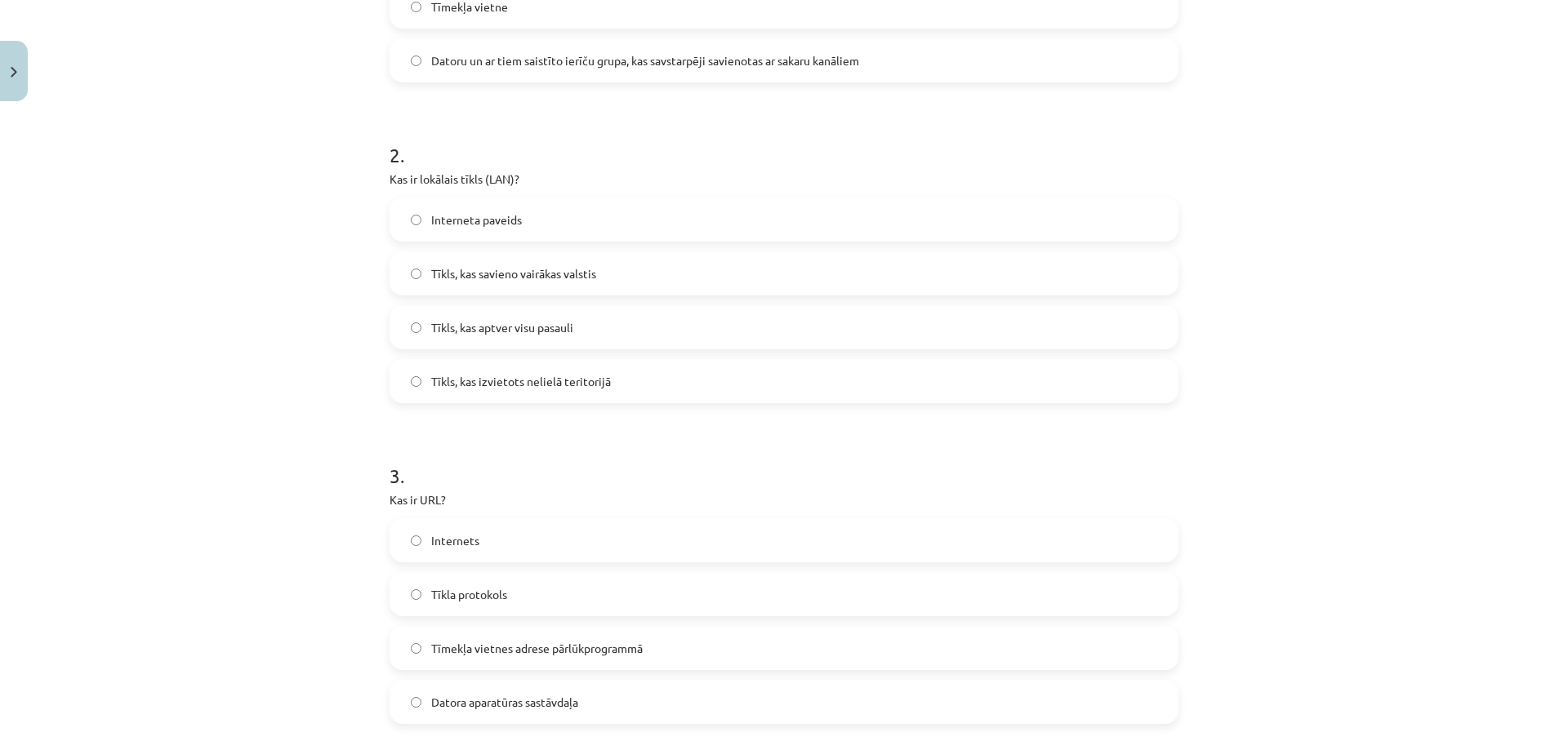
click at [544, 387] on span "Tīkls, kas izvietots nelielā teritorijā" at bounding box center [521, 381] width 179 height 17
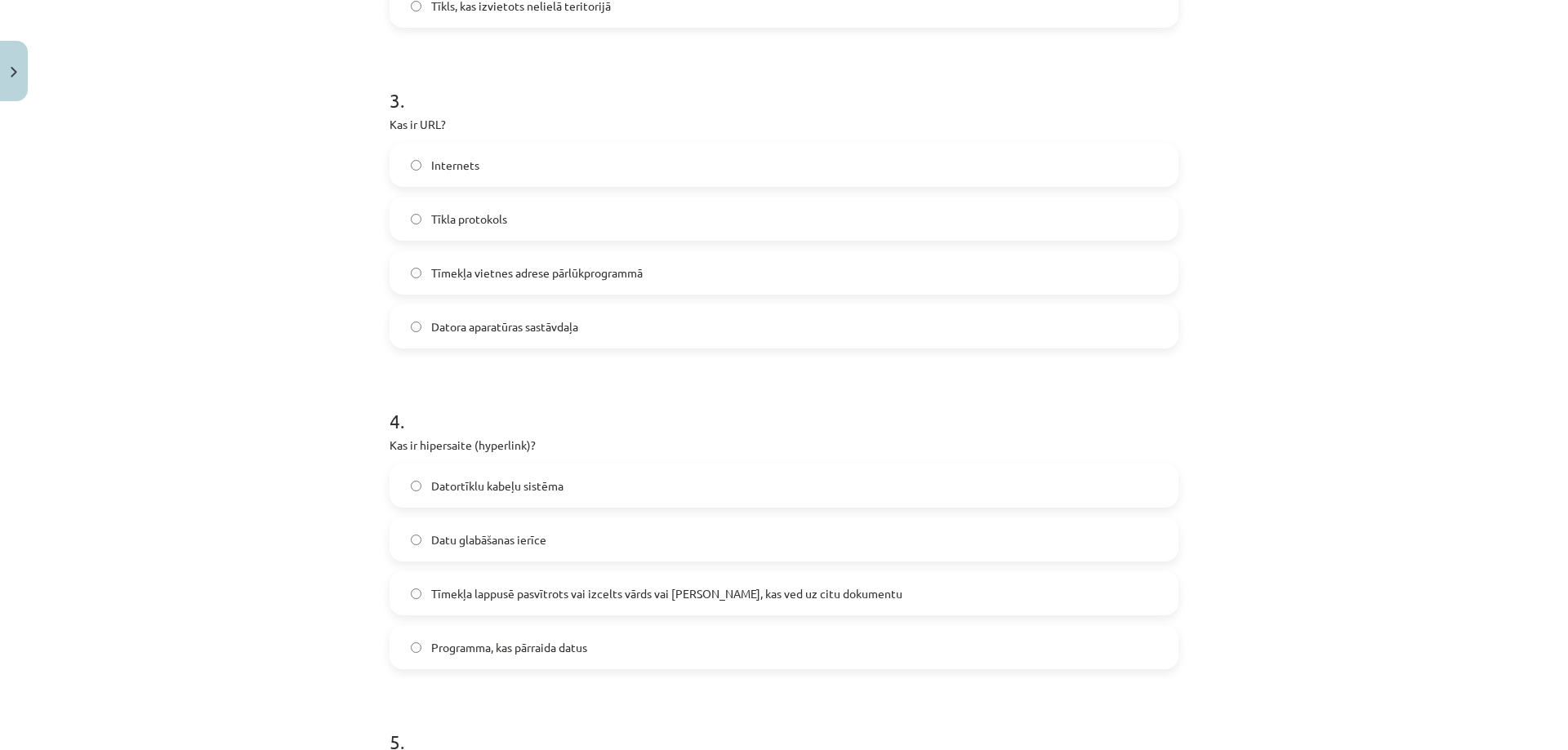
scroll to position [939, 0]
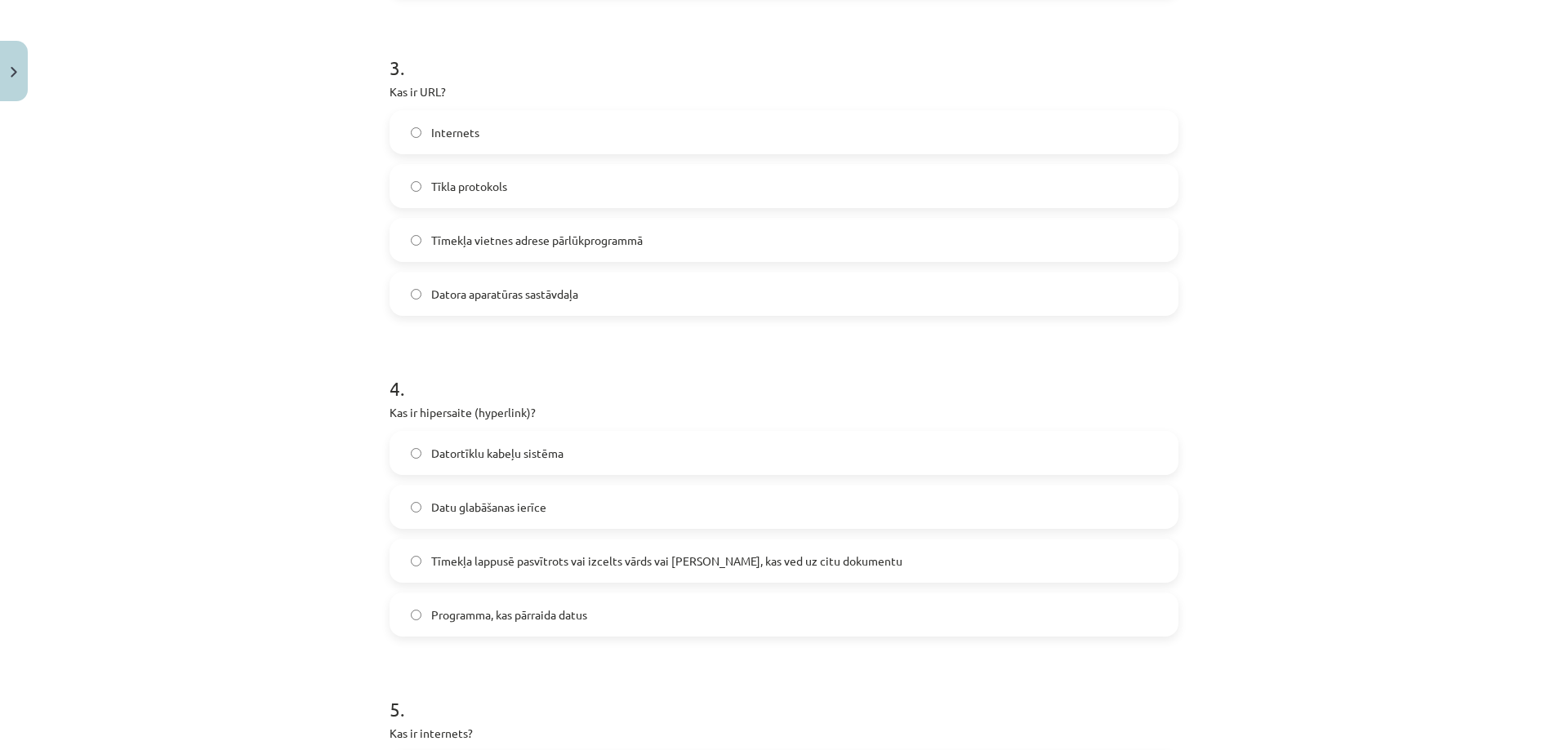
click at [562, 248] on span "Tīmekļa vietnes adrese pārlūkprogrammā" at bounding box center [537, 241] width 211 height 17
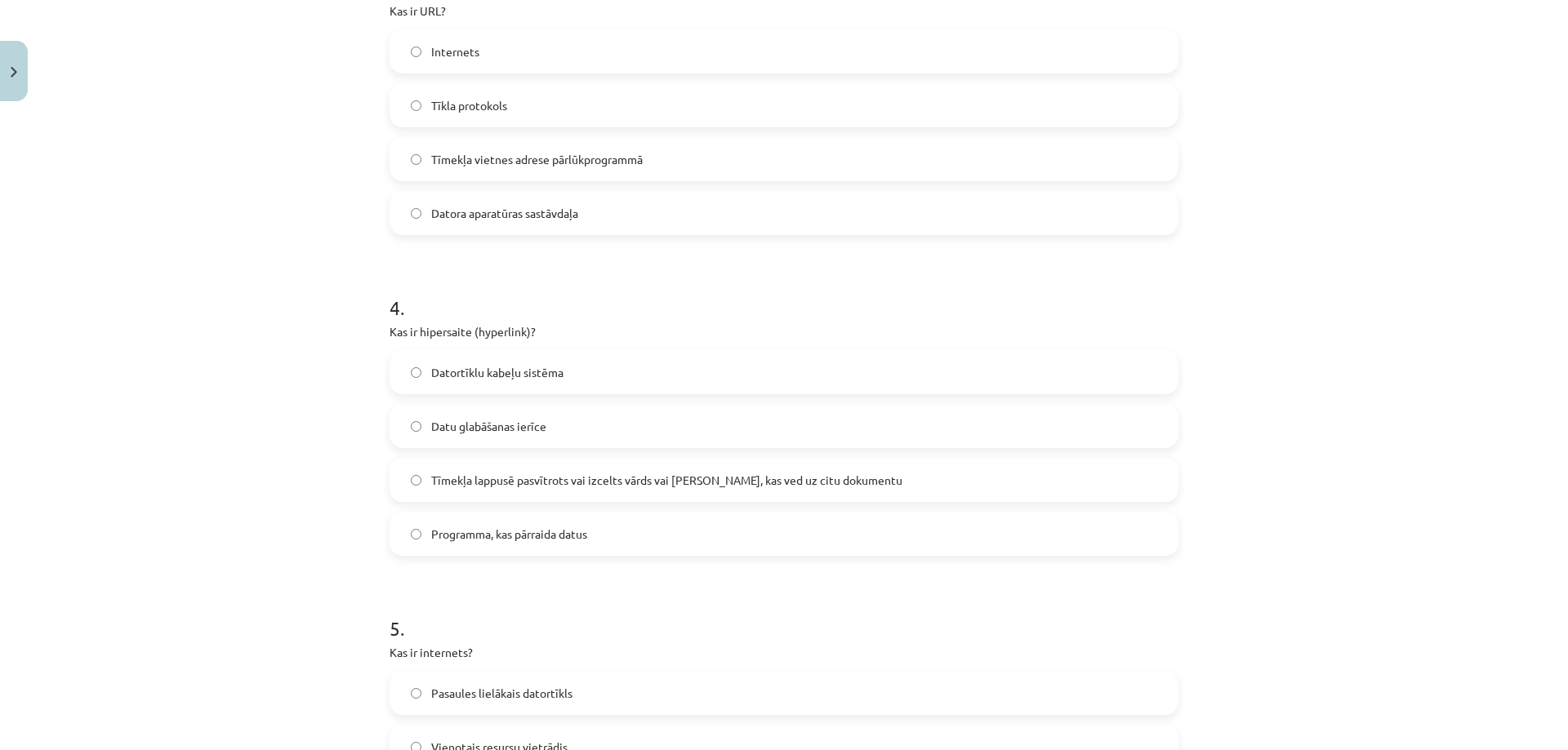
scroll to position [1020, 0]
click at [554, 488] on label "Tīmekļa lappusē pasvītrots vai izcelts vārds vai frāze, kas ved uz citu dokumen…" at bounding box center [784, 478] width 785 height 41
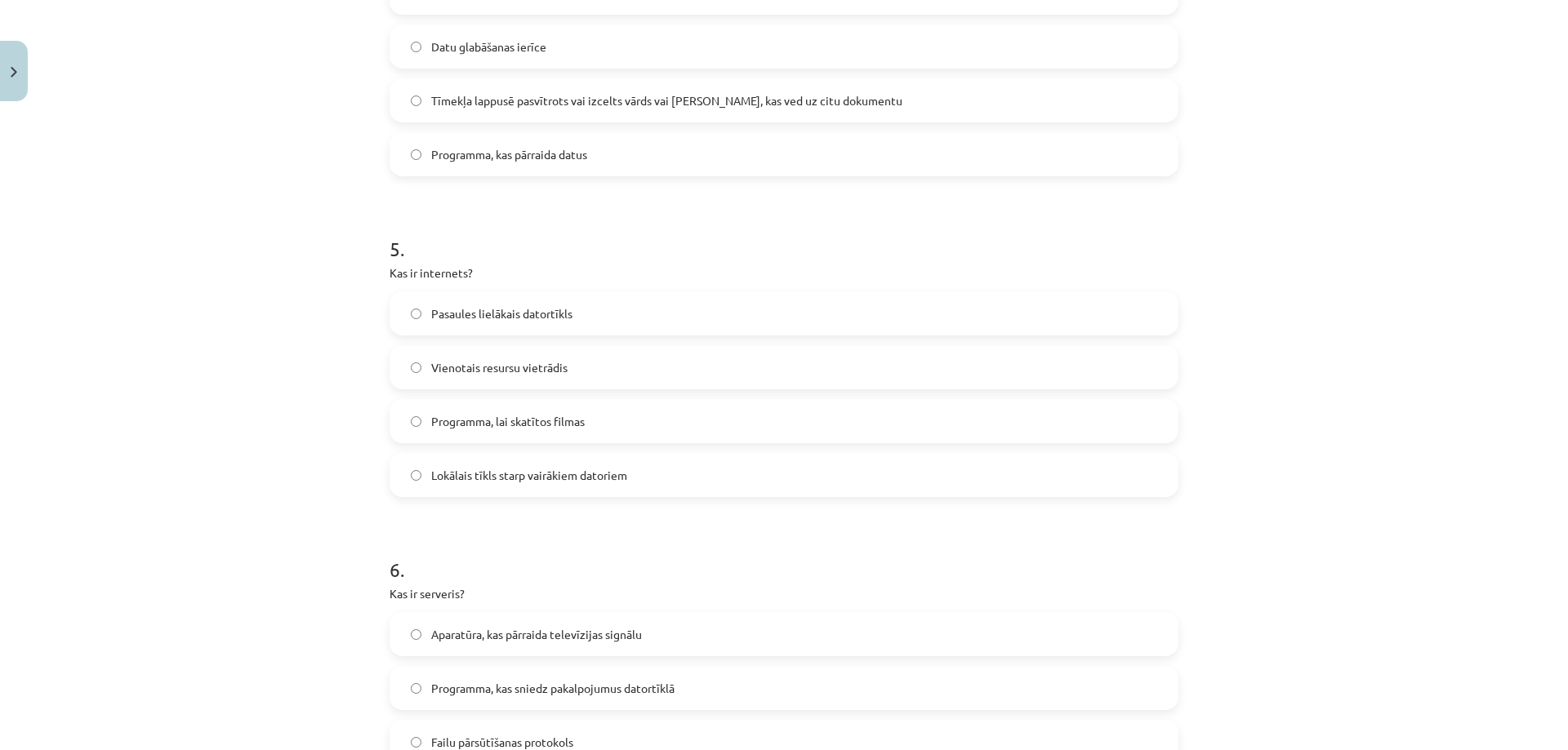
scroll to position [1428, 0]
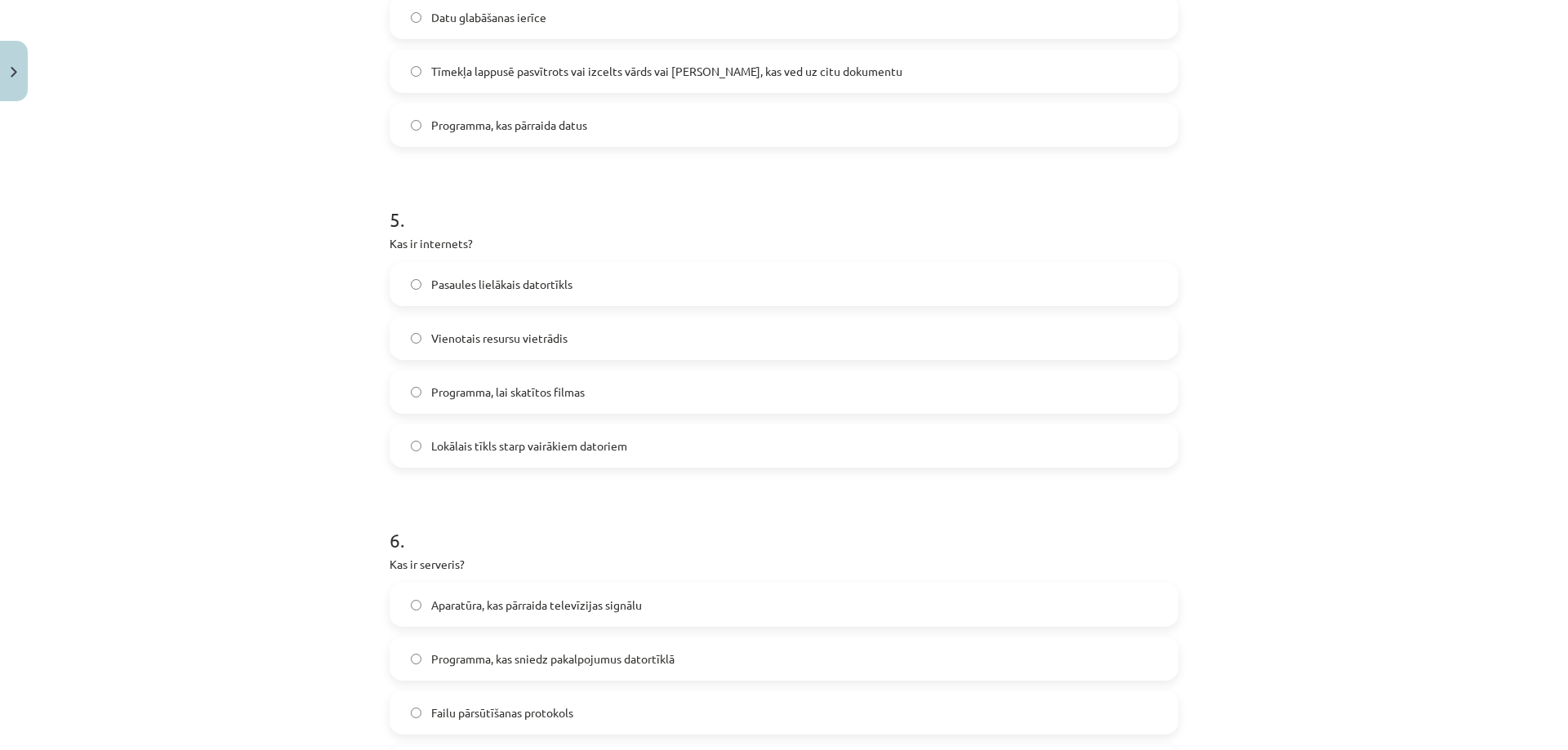
click at [548, 288] on span "Pasaules lielākais datortīkls" at bounding box center [502, 284] width 142 height 17
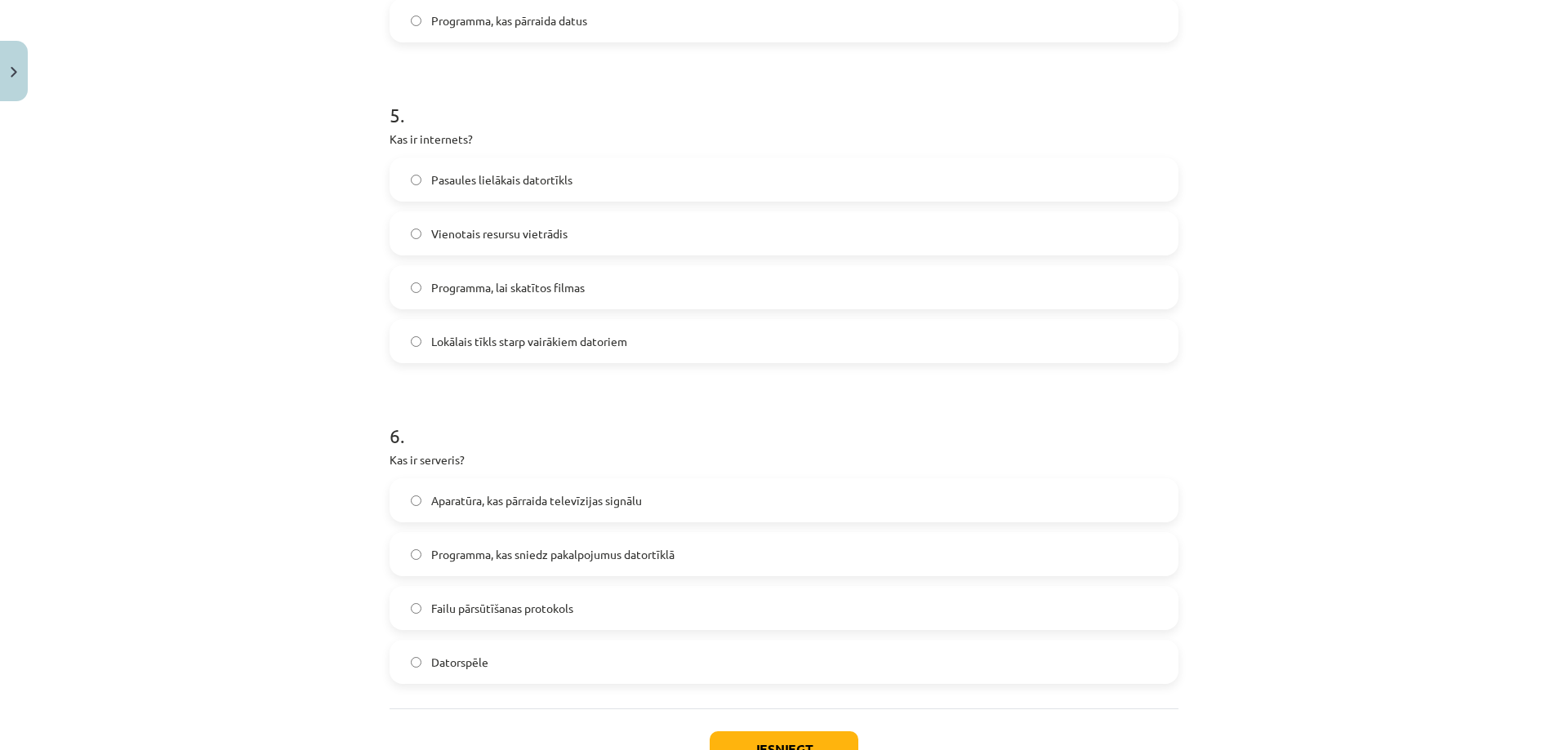
scroll to position [1656, 0]
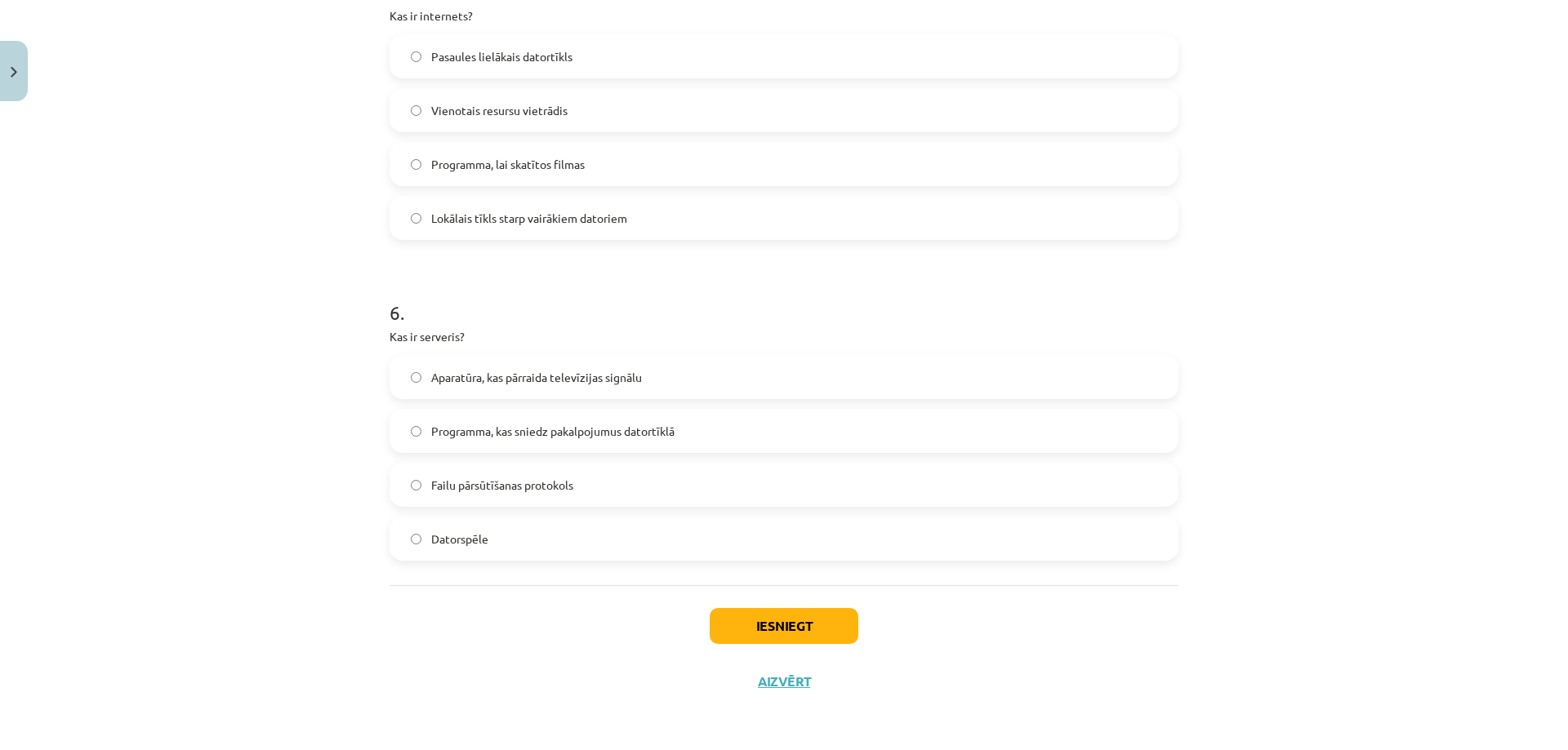
click at [616, 482] on label "Failu pārsūtīšanas protokols" at bounding box center [784, 484] width 785 height 41
click at [649, 439] on span "Programma, kas sniedz pakalpojumus datortīklā" at bounding box center [553, 431] width 244 height 17
click at [825, 628] on button "Iesniegt" at bounding box center [784, 625] width 148 height 36
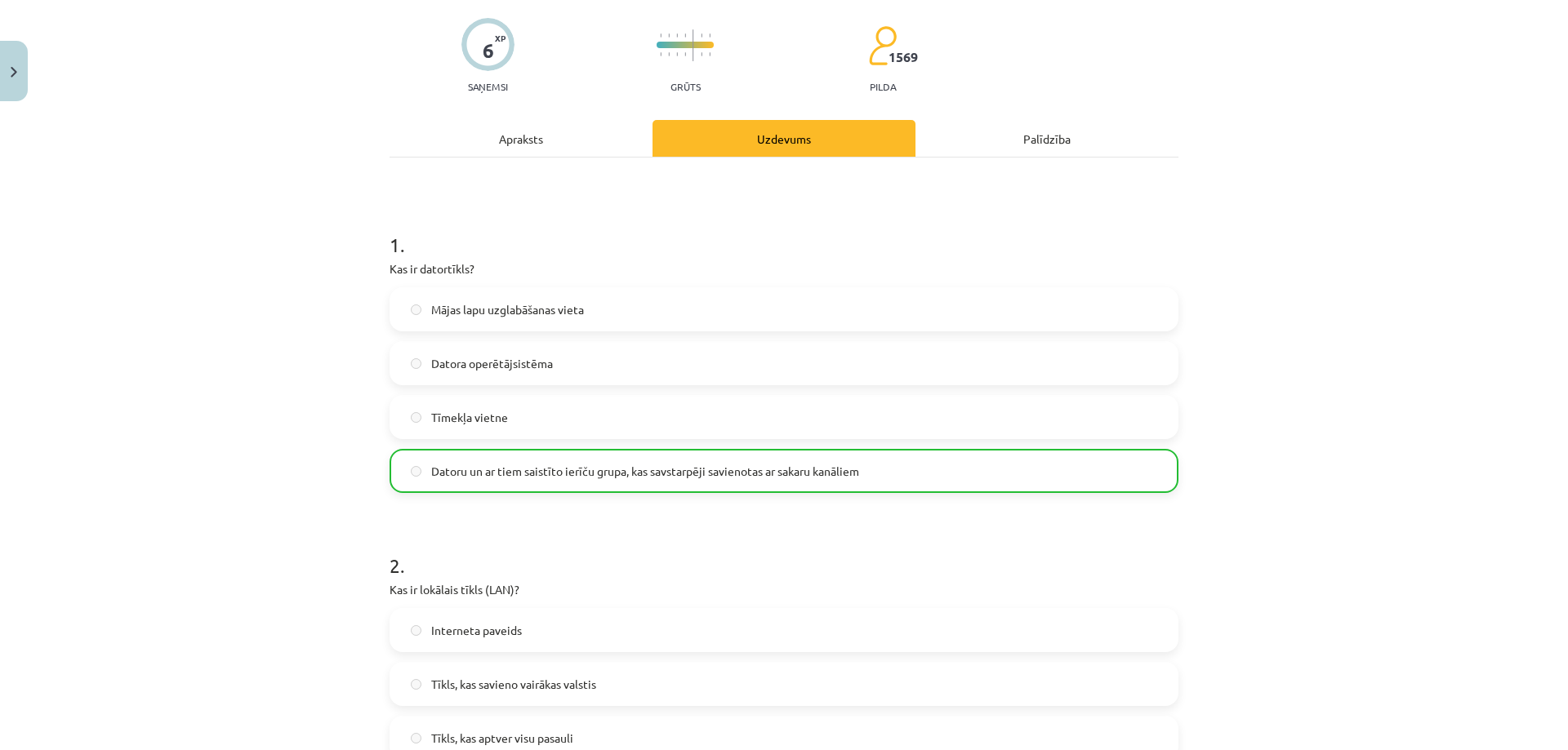
scroll to position [0, 0]
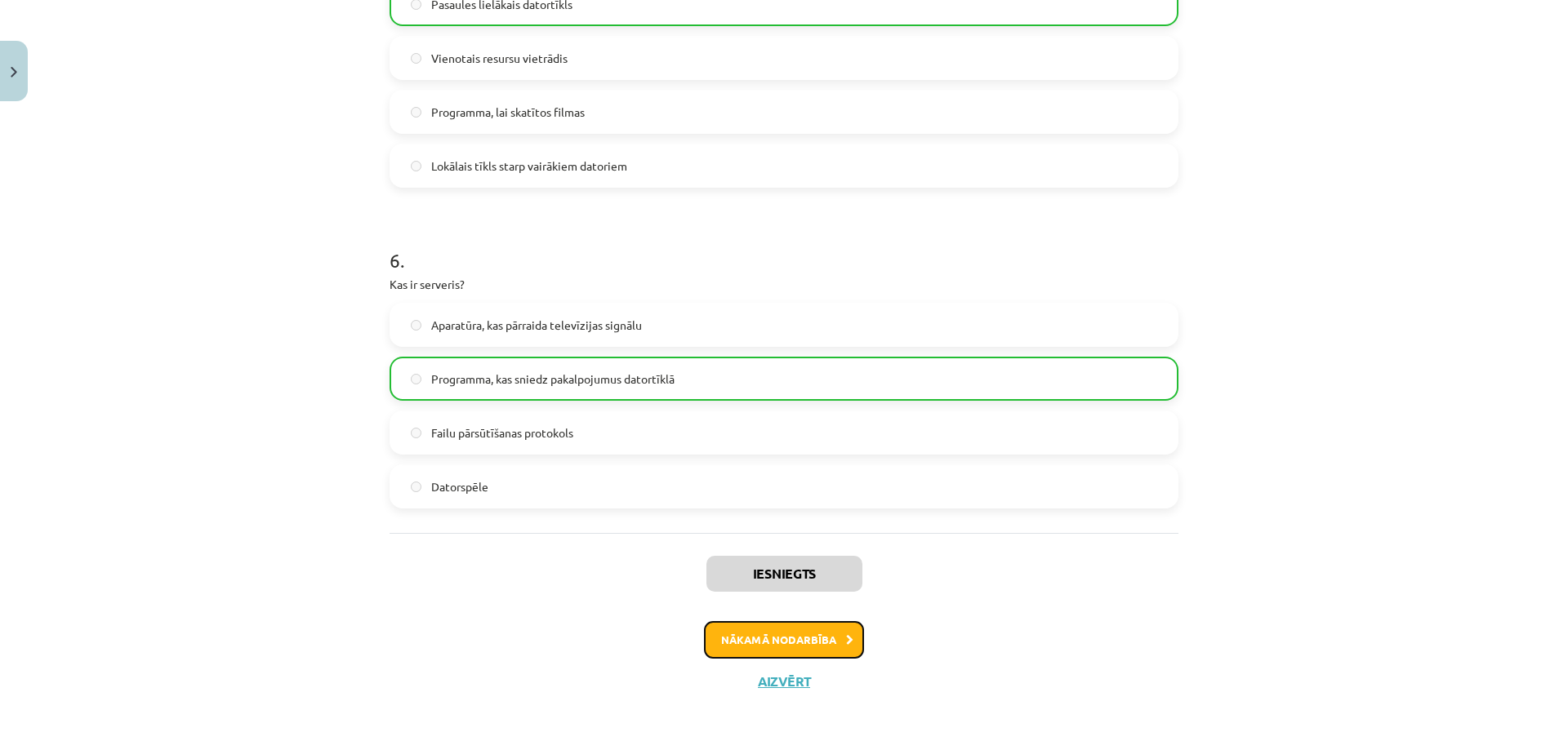
click at [805, 644] on button "Nākamā nodarbība" at bounding box center [784, 640] width 160 height 38
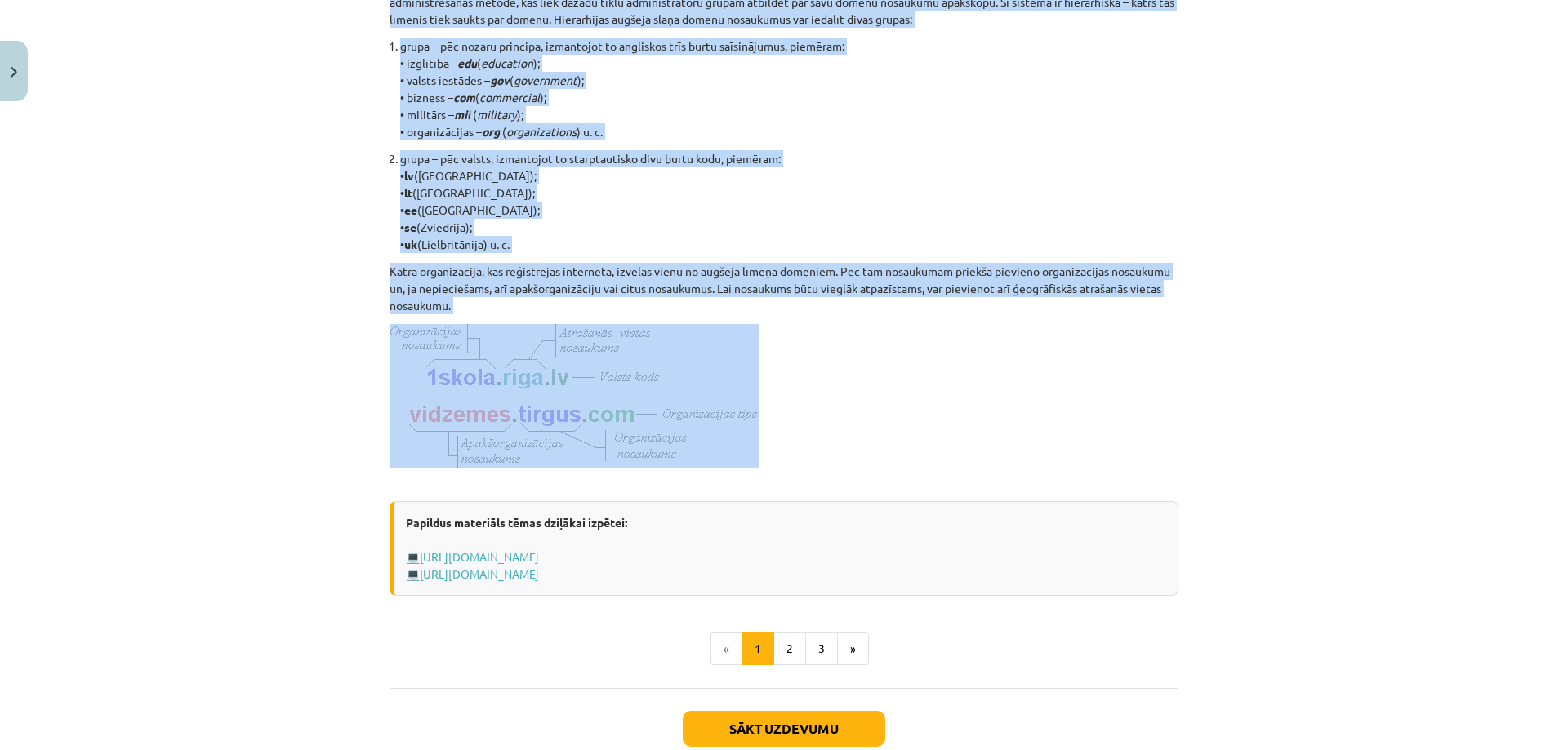
scroll to position [653, 0]
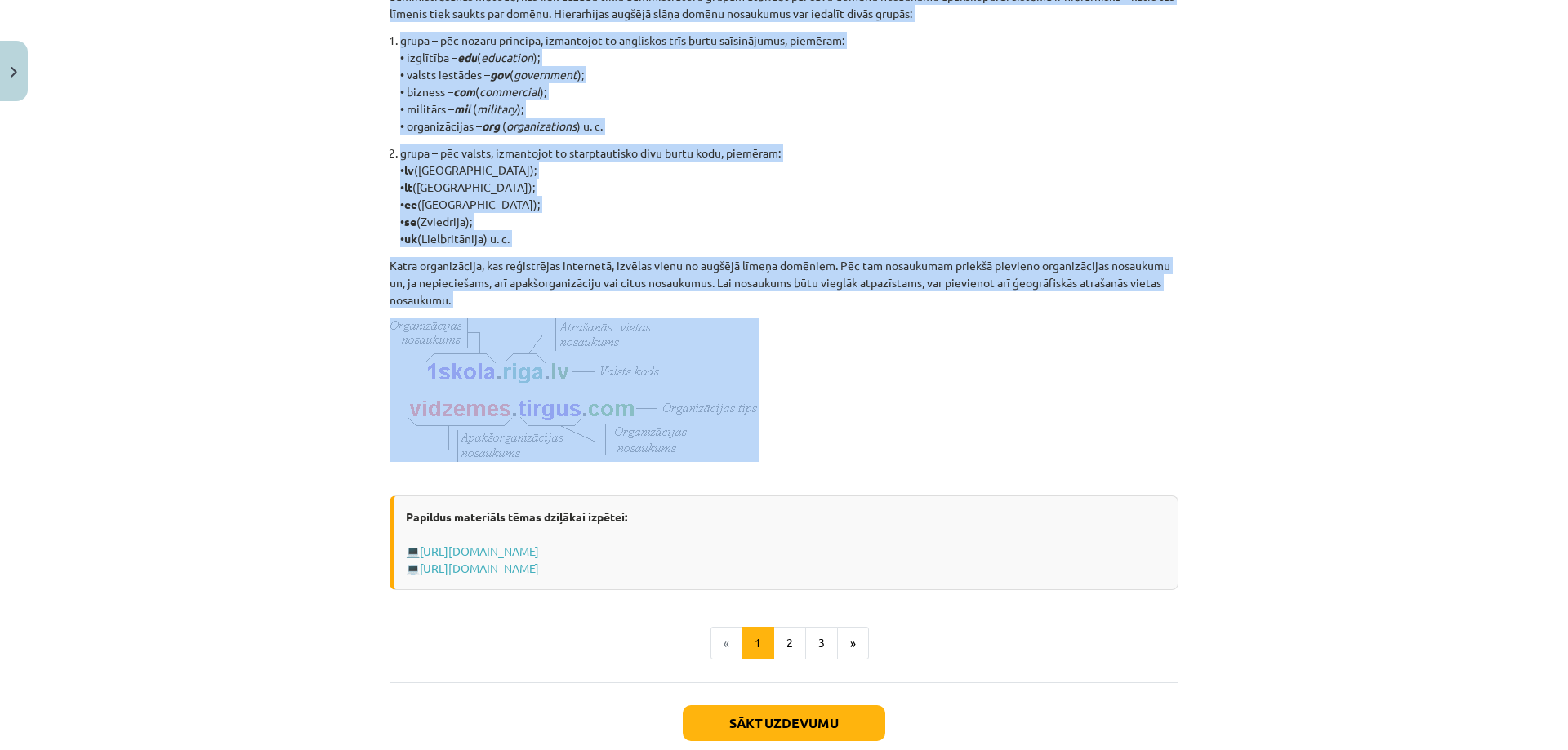
drag, startPoint x: 379, startPoint y: 318, endPoint x: 820, endPoint y: 426, distance: 454.0
click at [820, 426] on div "6 XP Saņemsi Viegls 1569 pilda Apraksts Uzdevums Palīdzība Izplatītākie interne…" at bounding box center [784, 131] width 808 height 1351
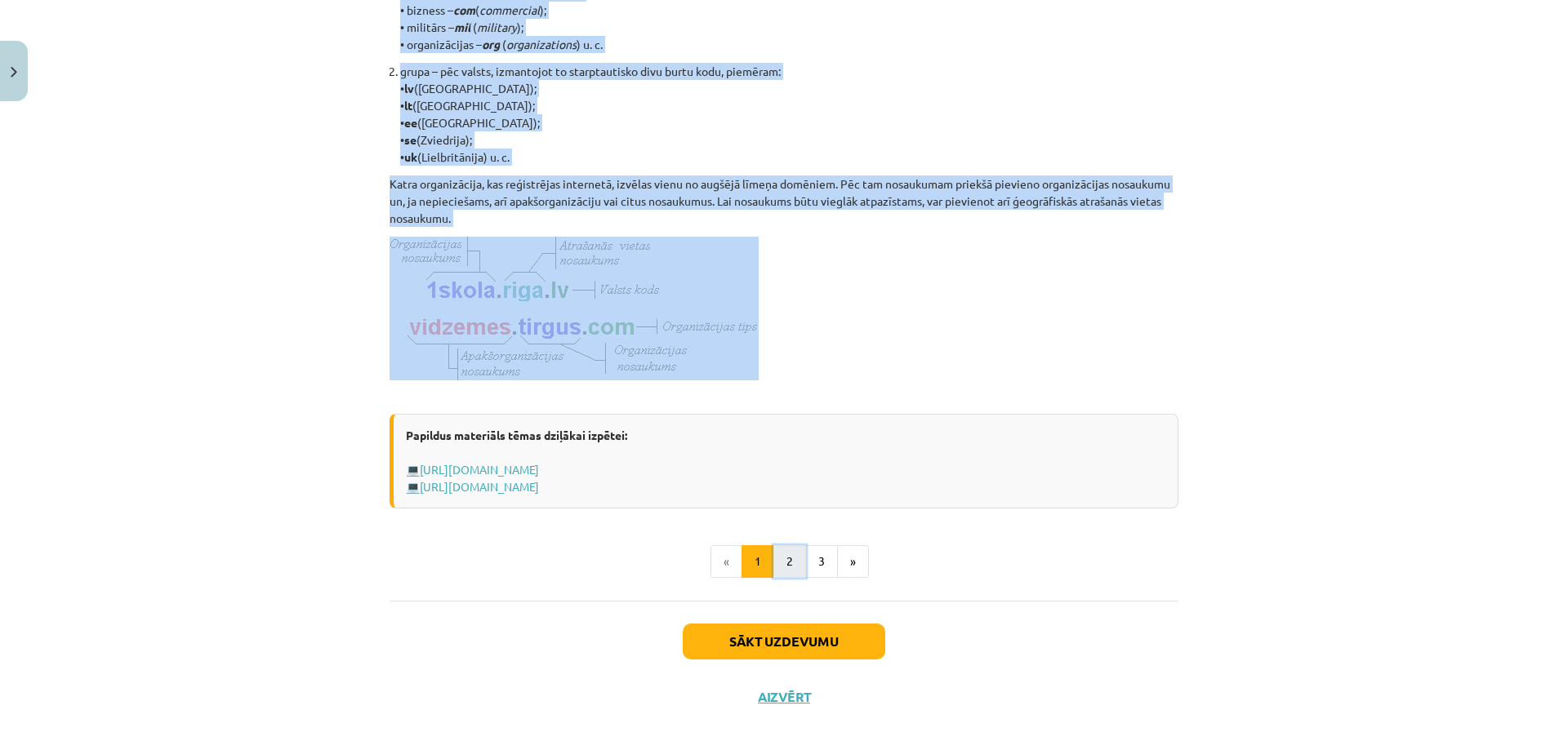
click at [791, 577] on button "2" at bounding box center [789, 561] width 33 height 33
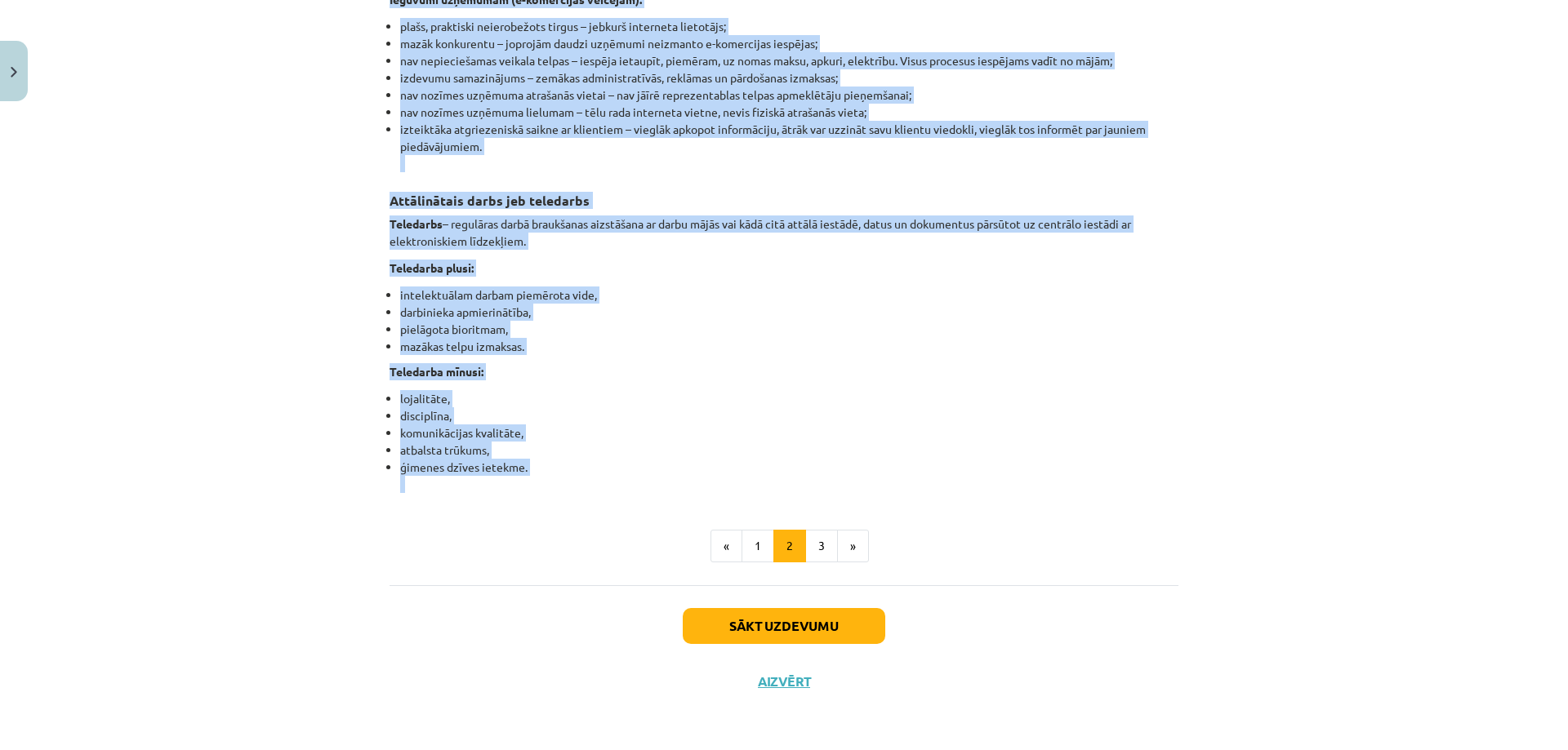
scroll to position [2495, 0]
drag, startPoint x: 373, startPoint y: 307, endPoint x: 647, endPoint y: 476, distance: 321.9
click at [822, 544] on button "3" at bounding box center [821, 545] width 33 height 33
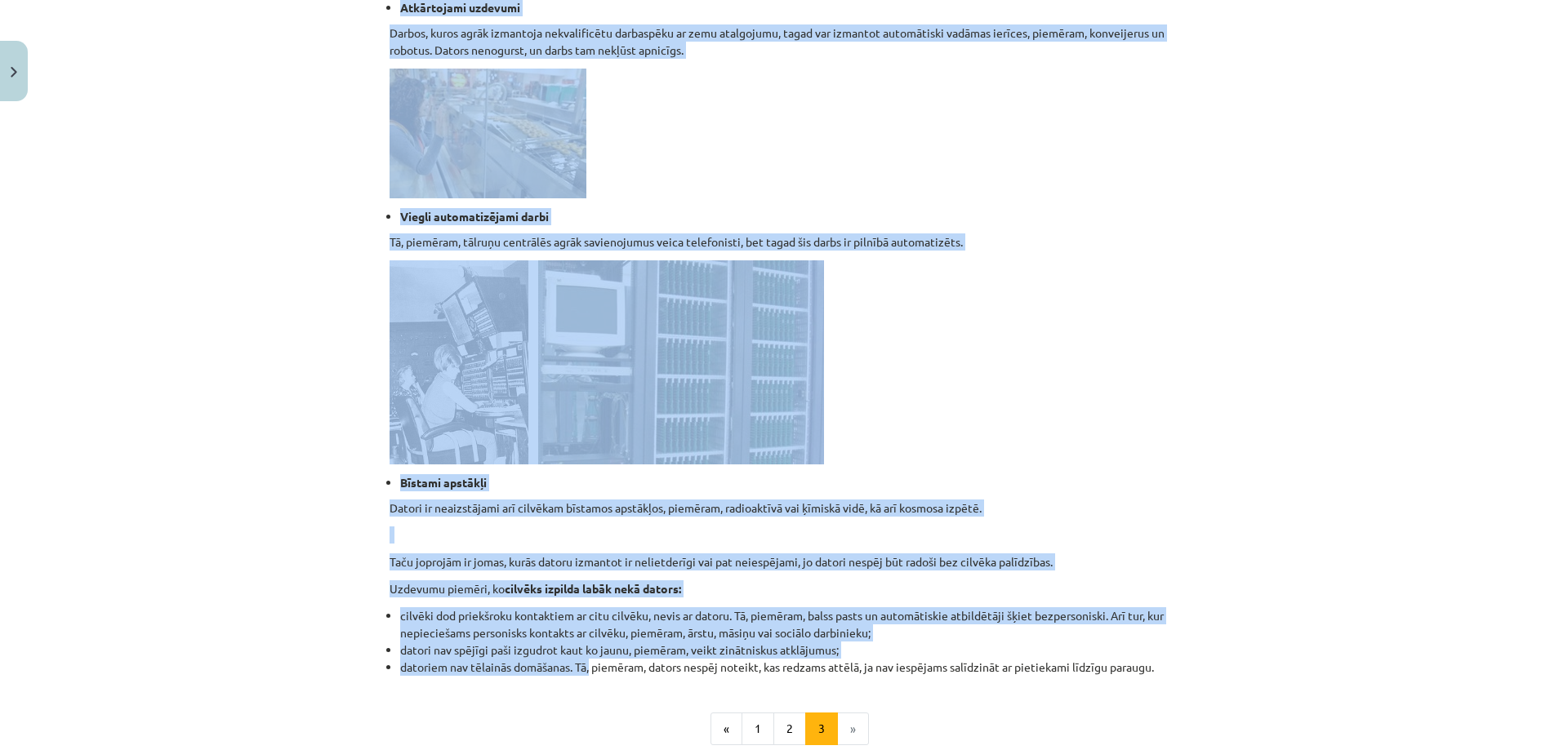
scroll to position [1435, 0]
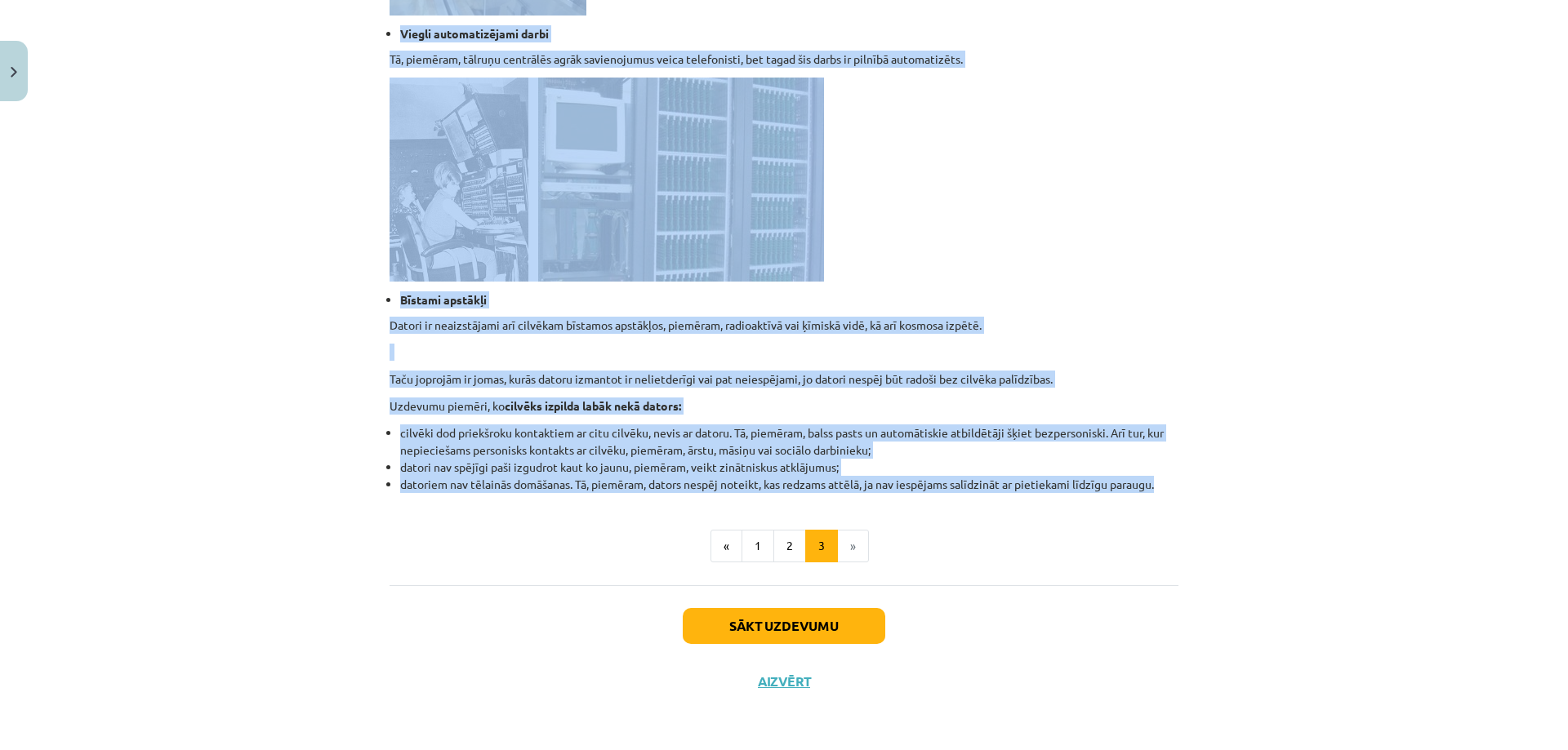
drag, startPoint x: 513, startPoint y: 413, endPoint x: 1193, endPoint y: 487, distance: 684.0
click at [1193, 487] on div "Mācību tēma: Datorikas - 10. klases 1. ieskaites mācību materiāls #6 5. tēma – …" at bounding box center [784, 375] width 1568 height 750
click at [829, 620] on button "Sākt uzdevumu" at bounding box center [784, 625] width 203 height 36
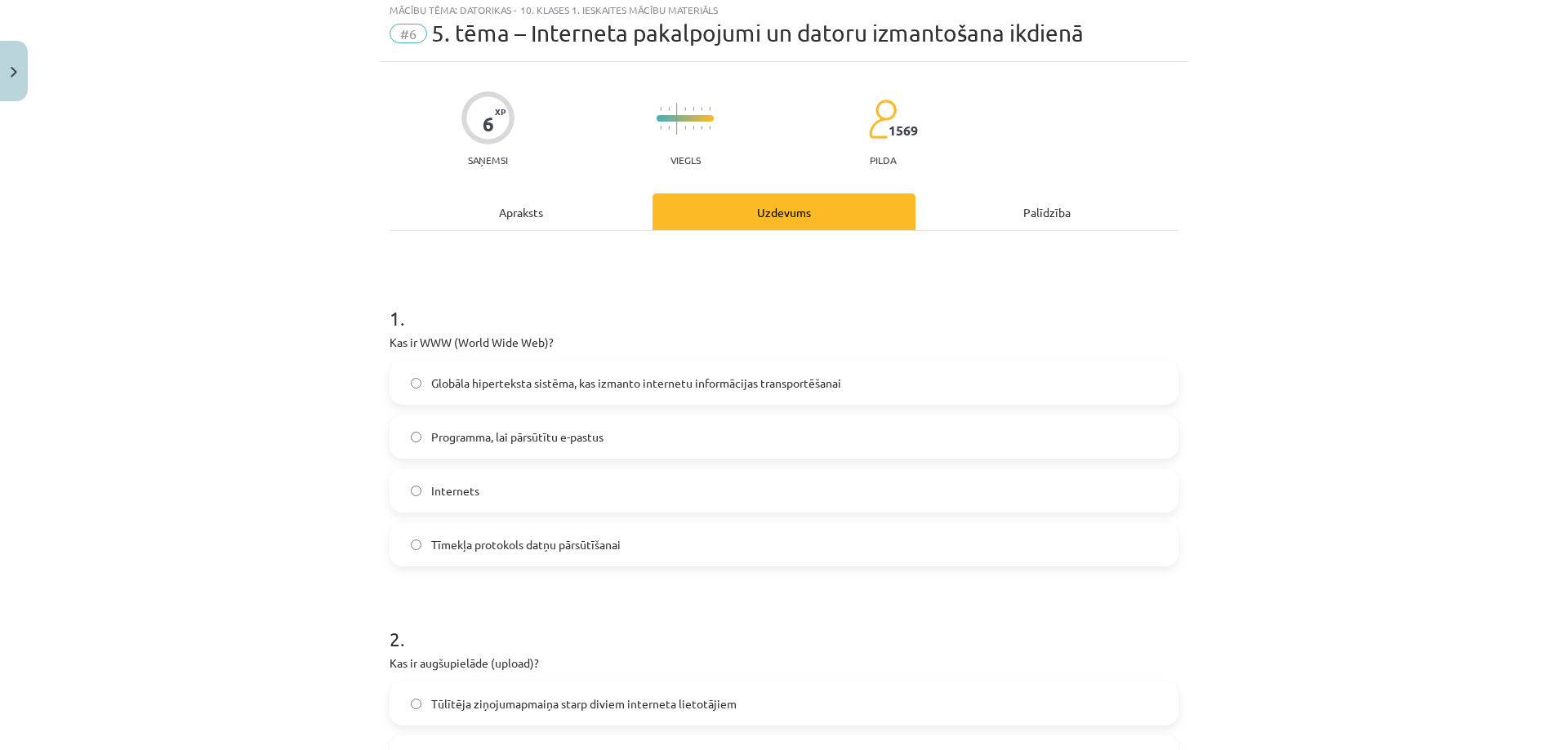
scroll to position [41, 0]
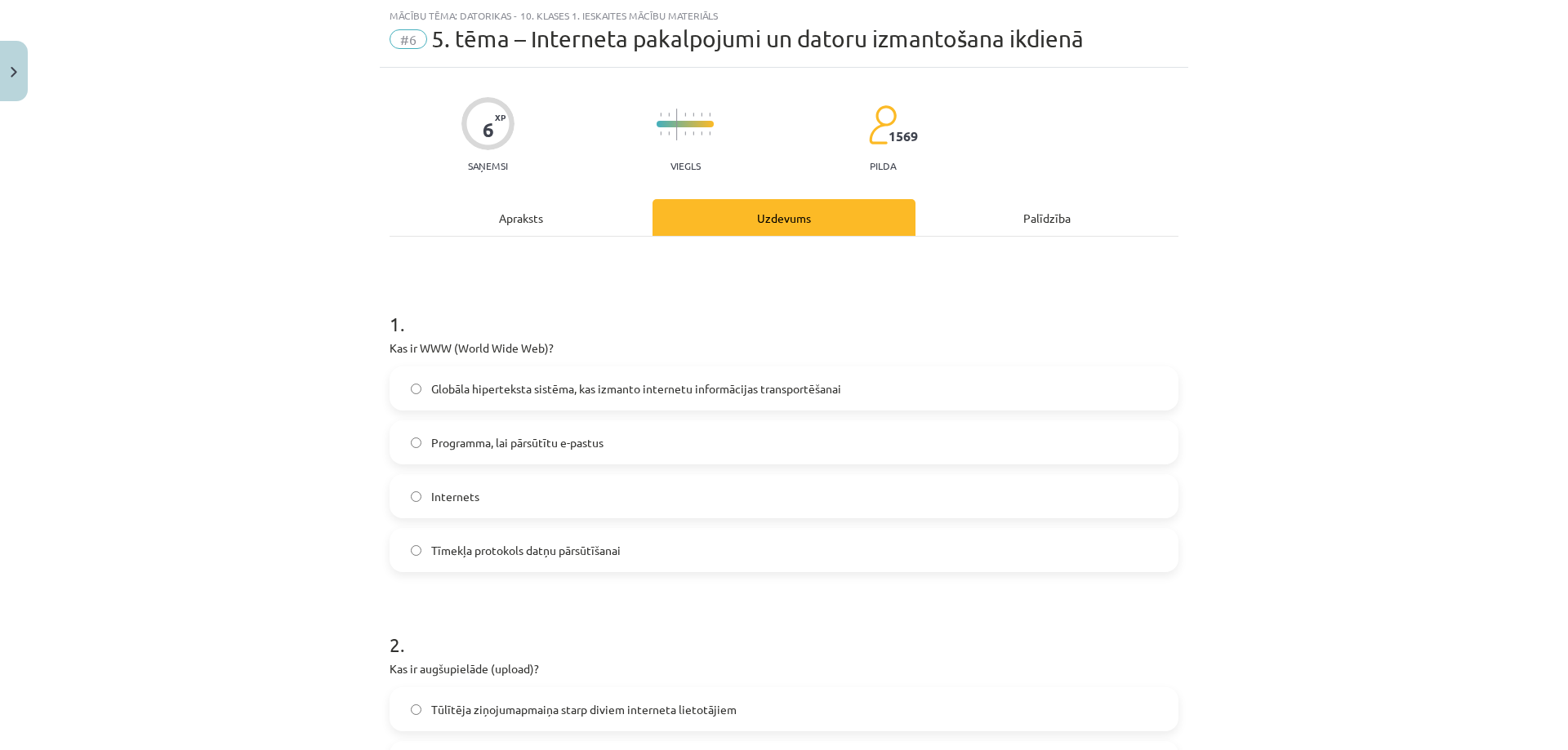
click at [724, 389] on span "Globāla hiperteksta sistēma, kas izmanto internetu informācijas transportēšanai" at bounding box center [636, 389] width 410 height 17
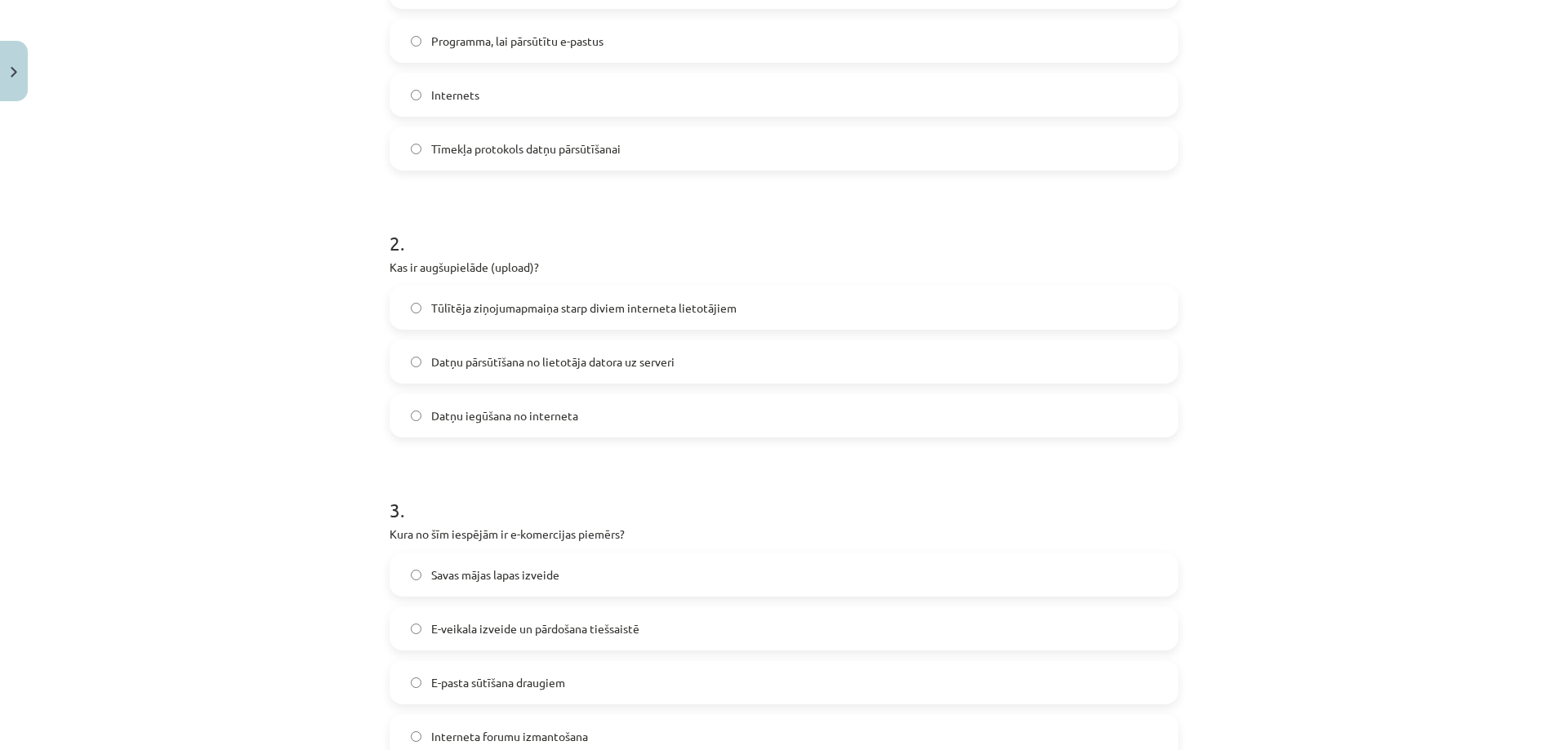
scroll to position [449, 0]
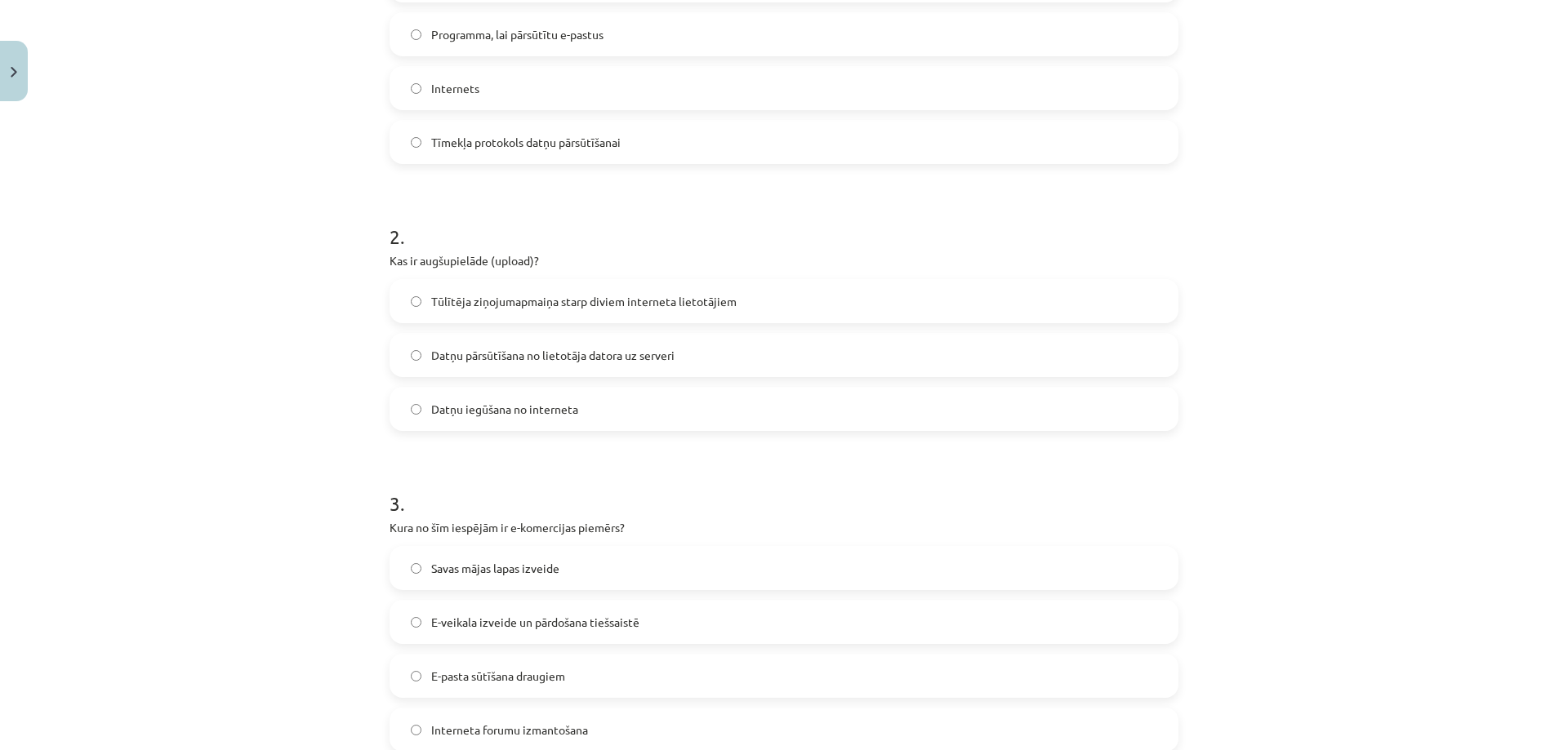
click at [673, 358] on label "Datņu pārsūtīšana no lietotāja datora uz serveri" at bounding box center [784, 355] width 785 height 41
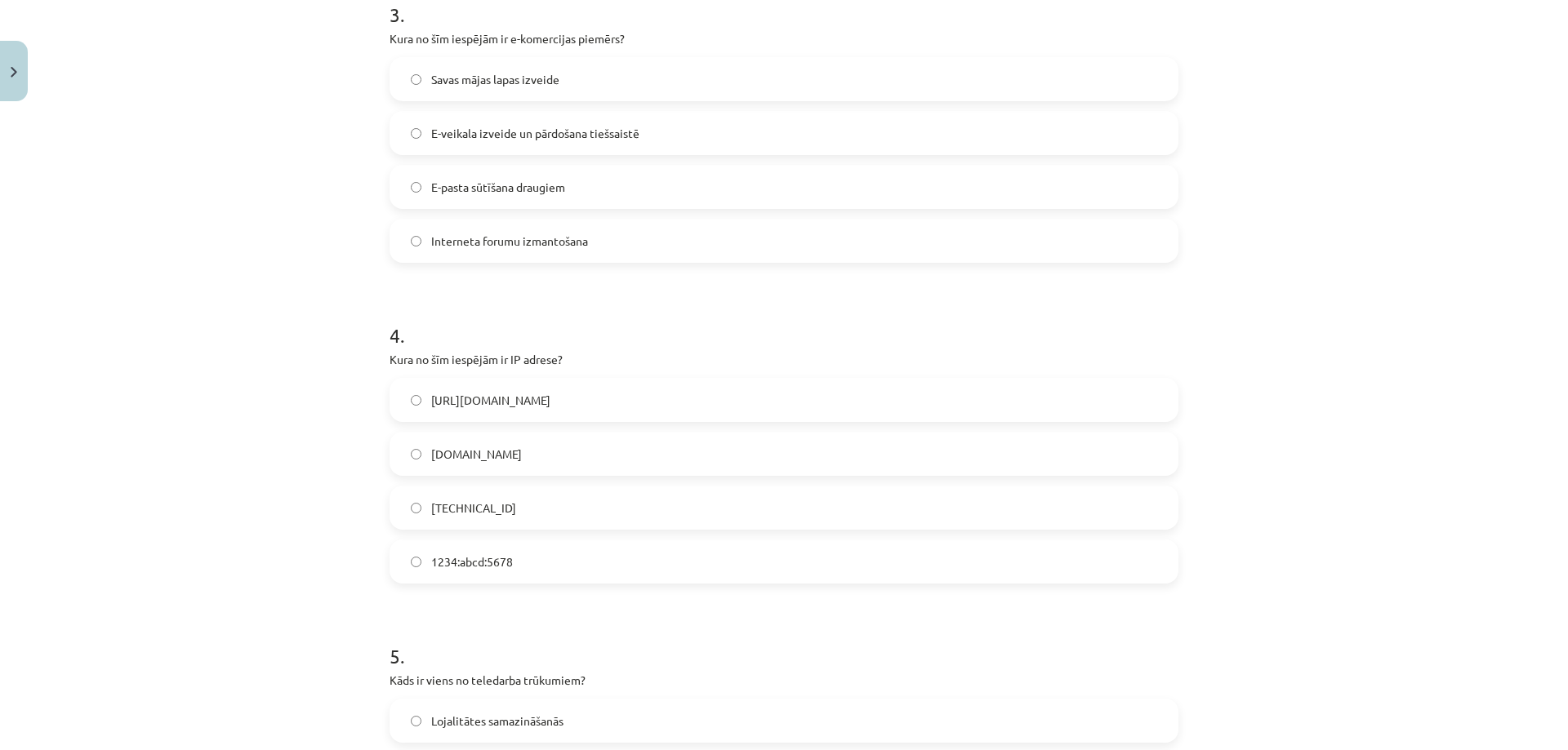
scroll to position [939, 0]
click at [548, 508] on label "192.100.81.101" at bounding box center [784, 507] width 785 height 41
click at [479, 130] on span "E-veikala izveide un pārdošana tiešsaistē" at bounding box center [535, 132] width 209 height 17
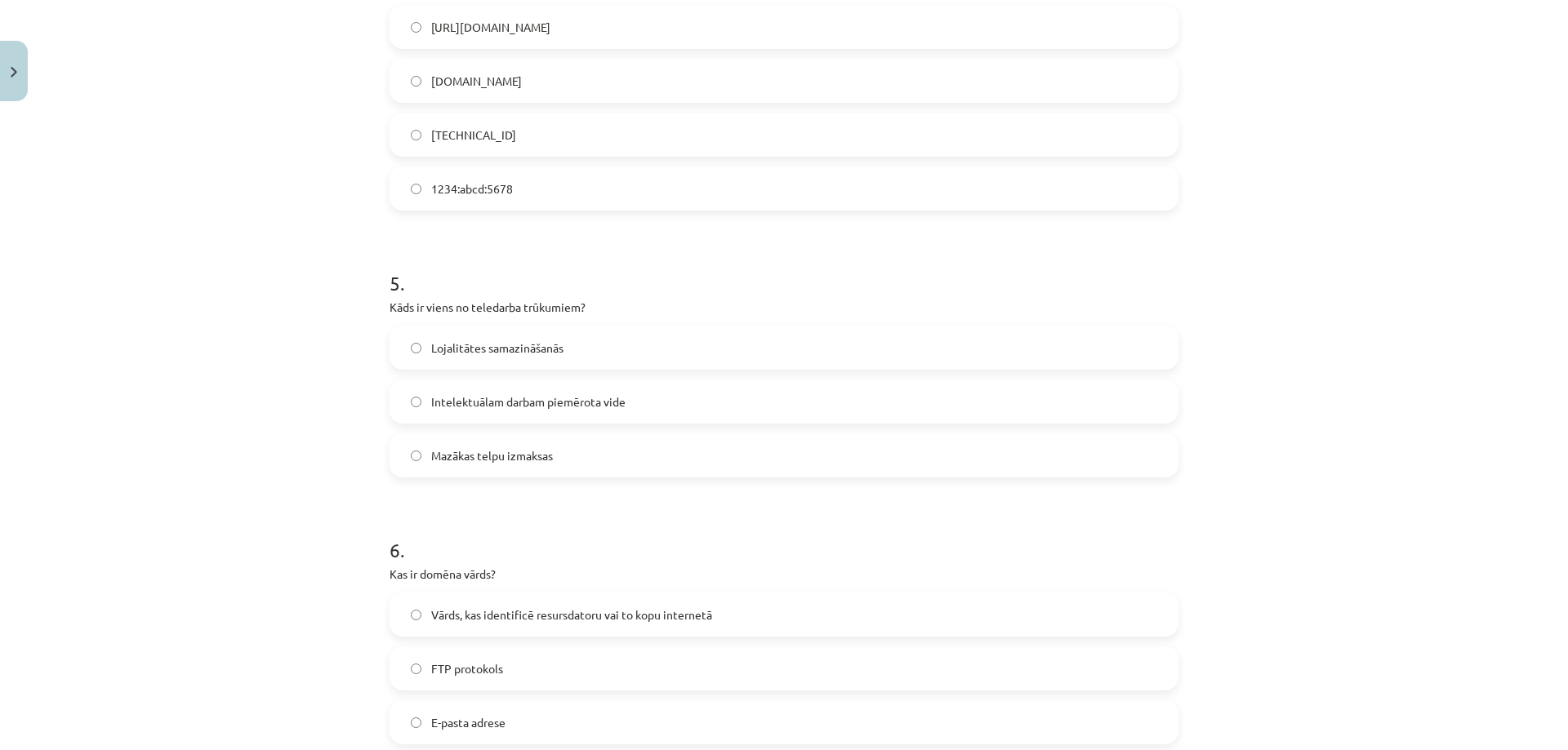
scroll to position [1346, 0]
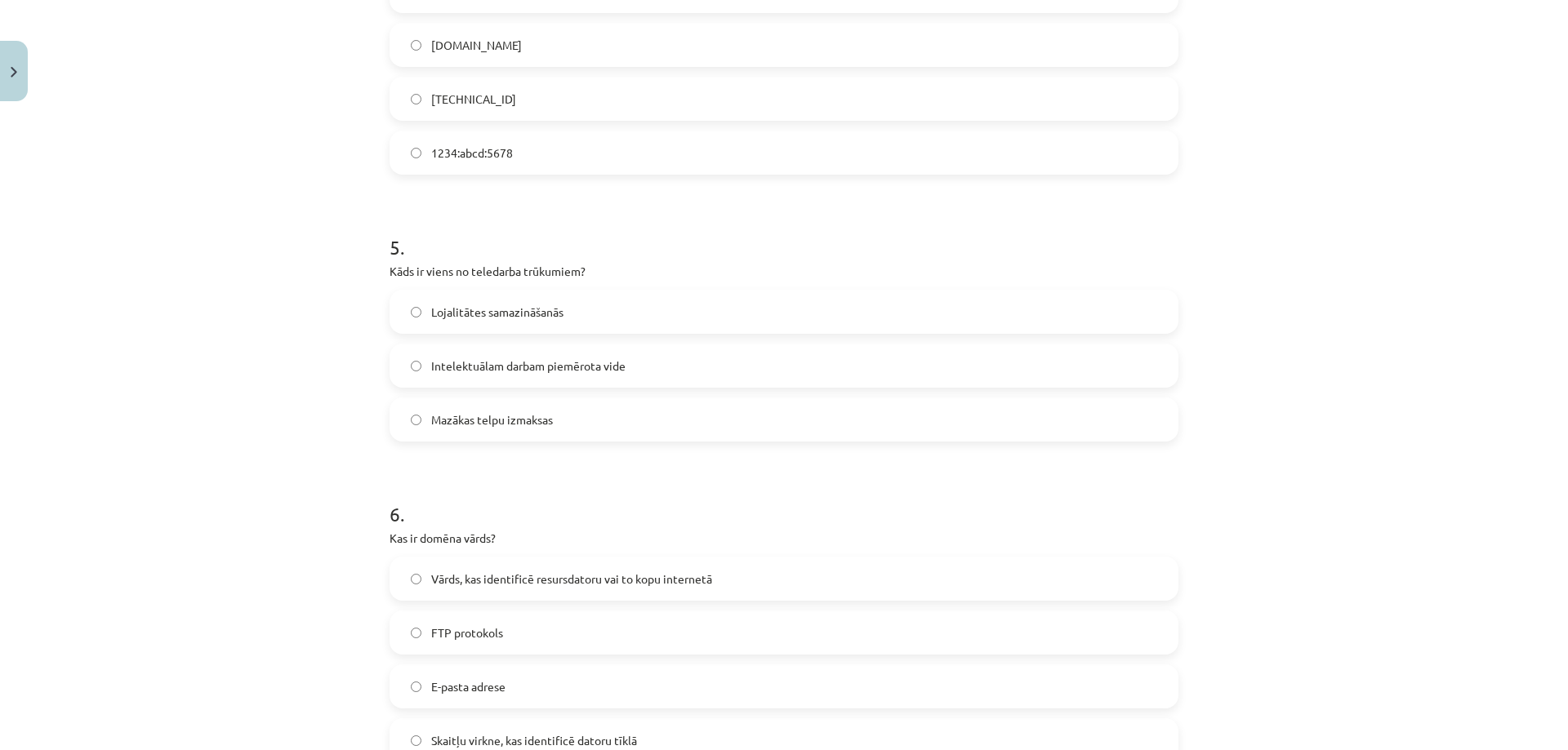
click at [523, 308] on span "Lojalitātes samazināšanās" at bounding box center [497, 312] width 132 height 17
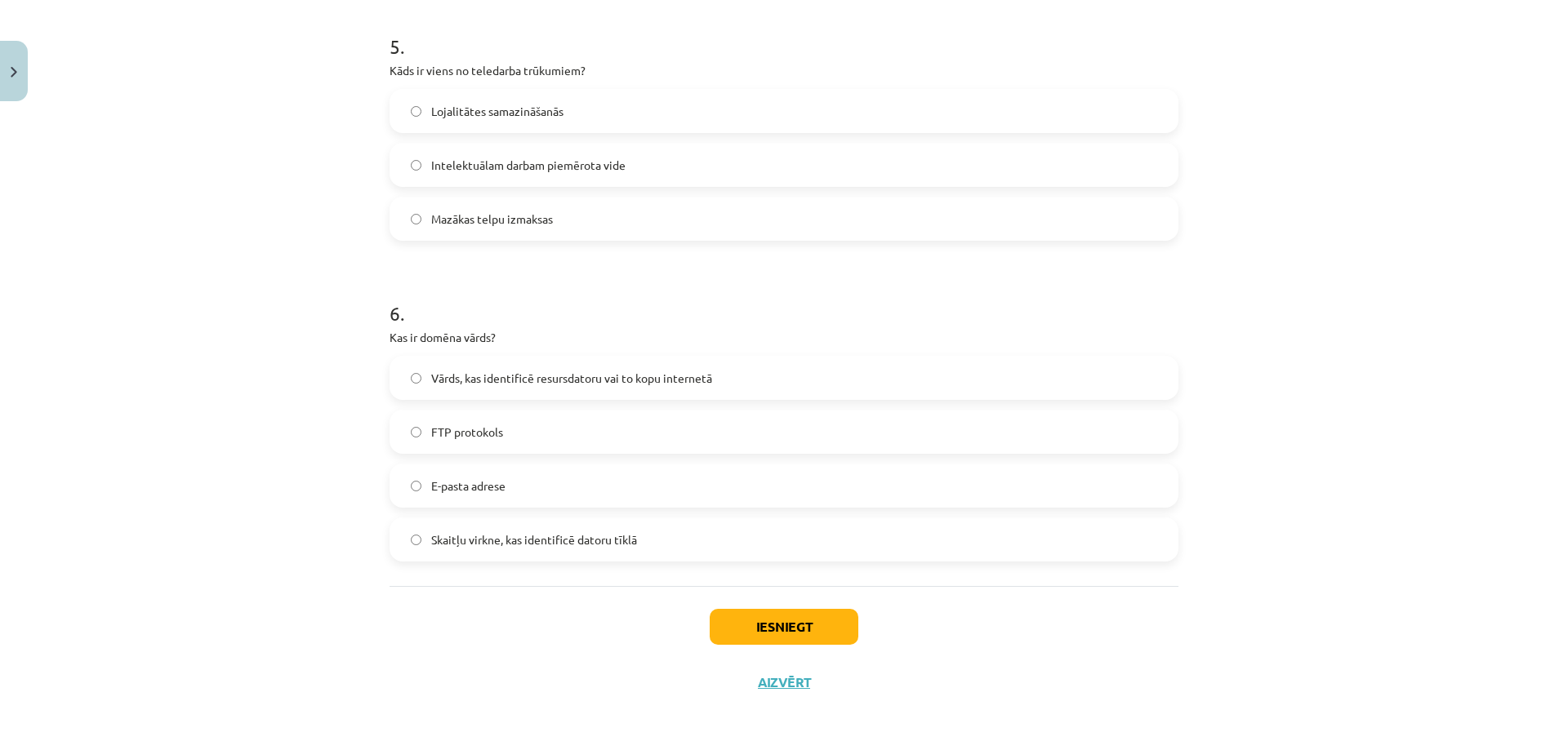
scroll to position [1548, 0]
drag, startPoint x: 452, startPoint y: 328, endPoint x: 574, endPoint y: 336, distance: 122.3
click at [649, 335] on p "Kas ir domēna vārds?" at bounding box center [784, 337] width 789 height 17
click at [572, 385] on span "Vārds, kas identificē resursdatoru vai to kopu internetā" at bounding box center [572, 377] width 281 height 17
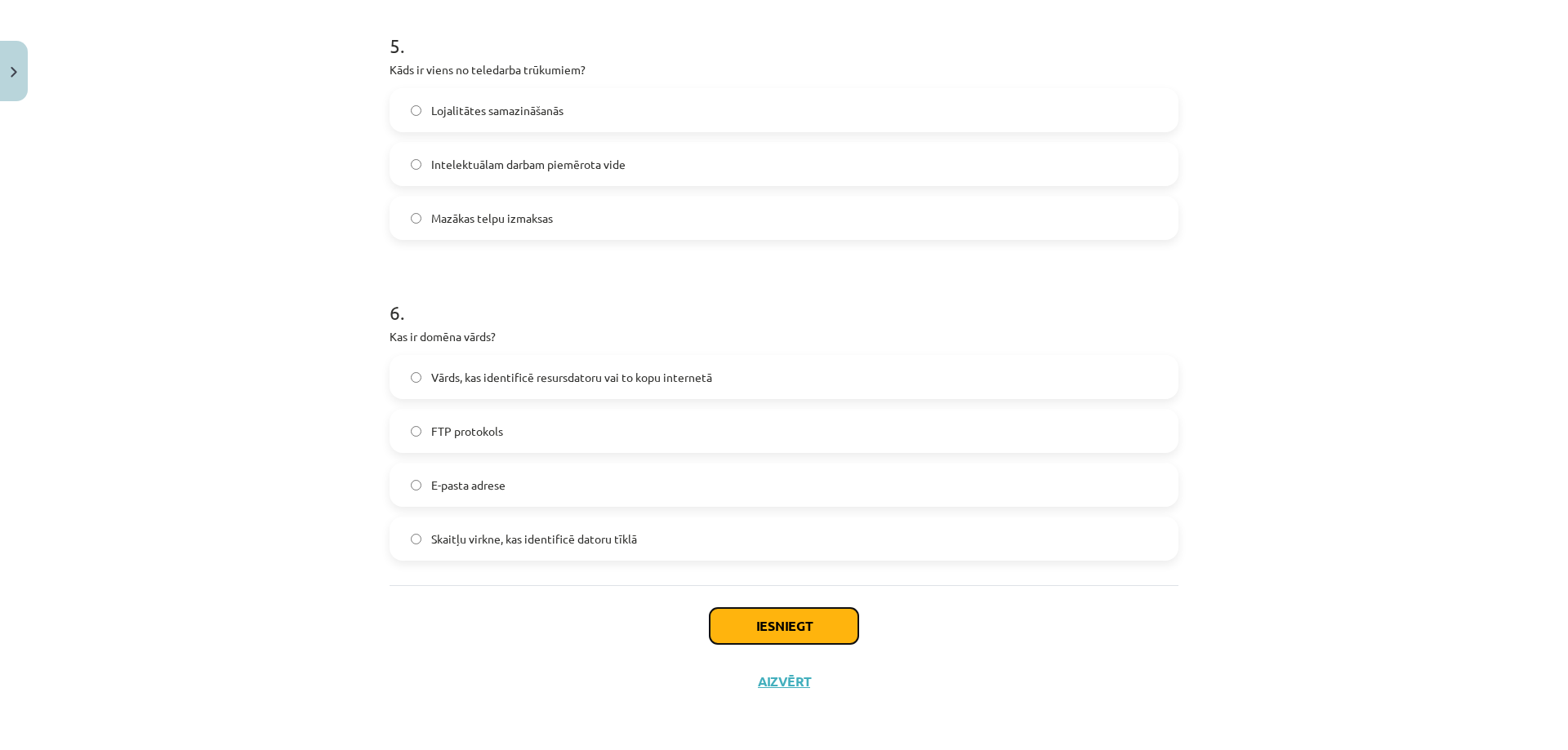
click at [784, 631] on button "Iesniegt" at bounding box center [784, 625] width 148 height 36
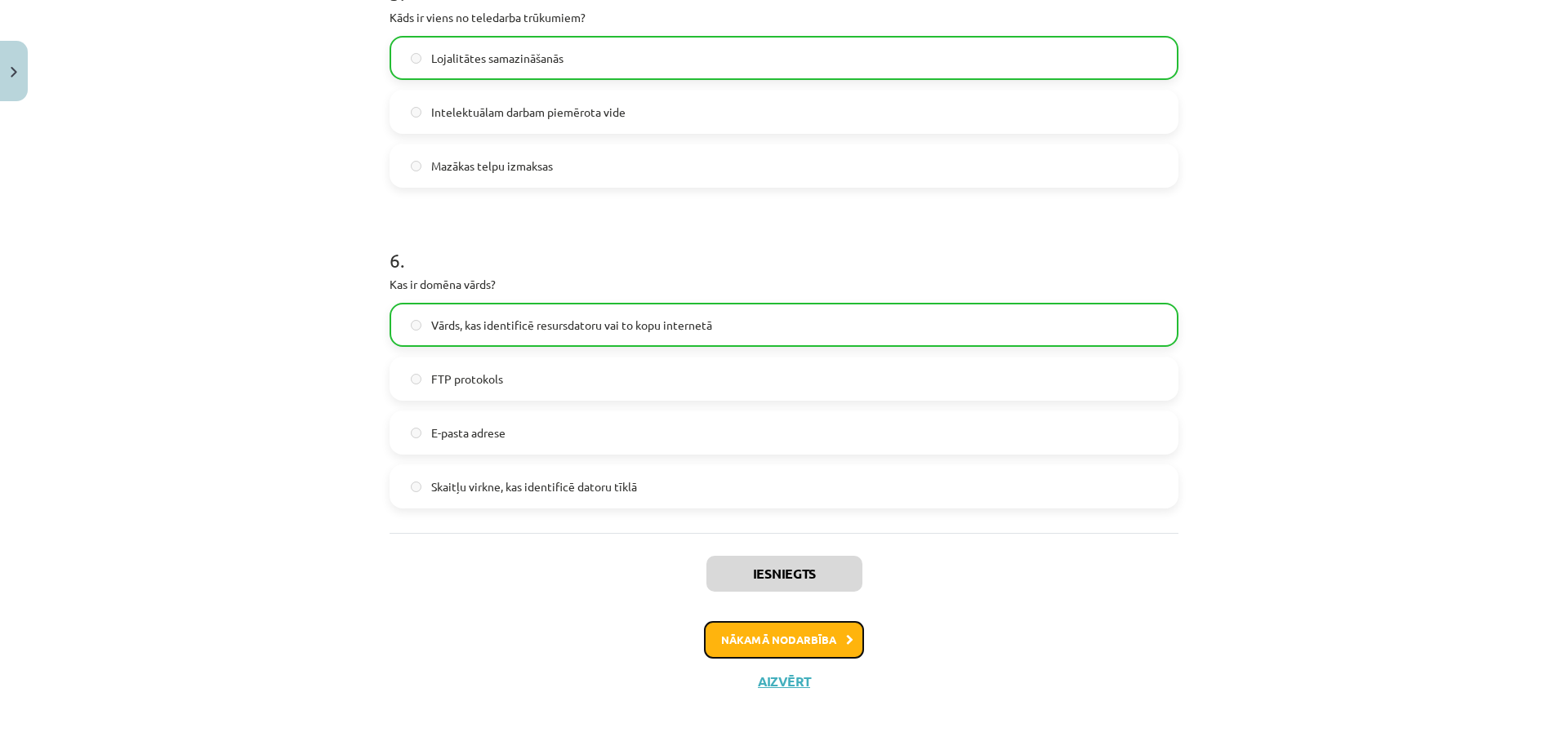
click at [835, 637] on button "Nākamā nodarbība" at bounding box center [784, 640] width 160 height 38
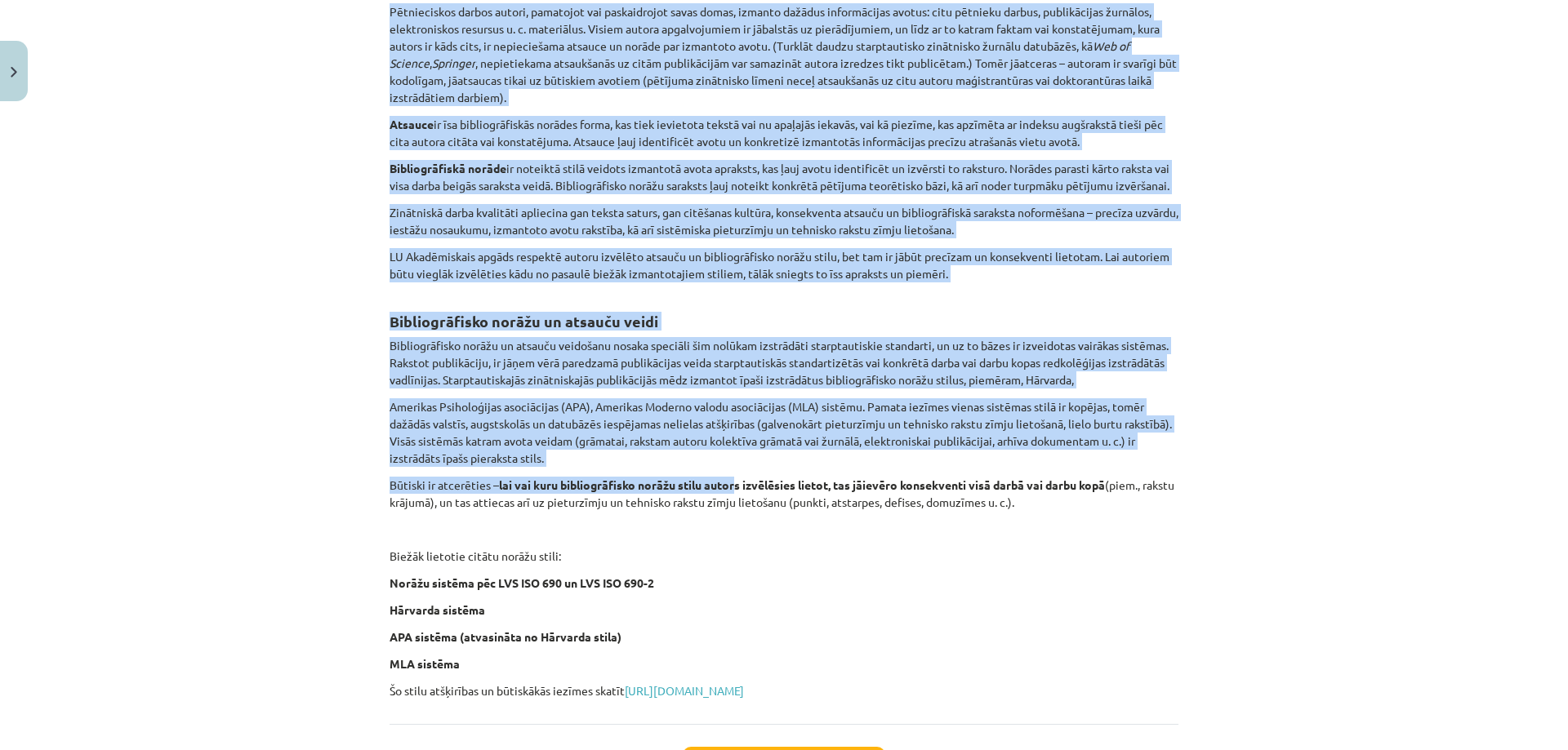
scroll to position [500, 0]
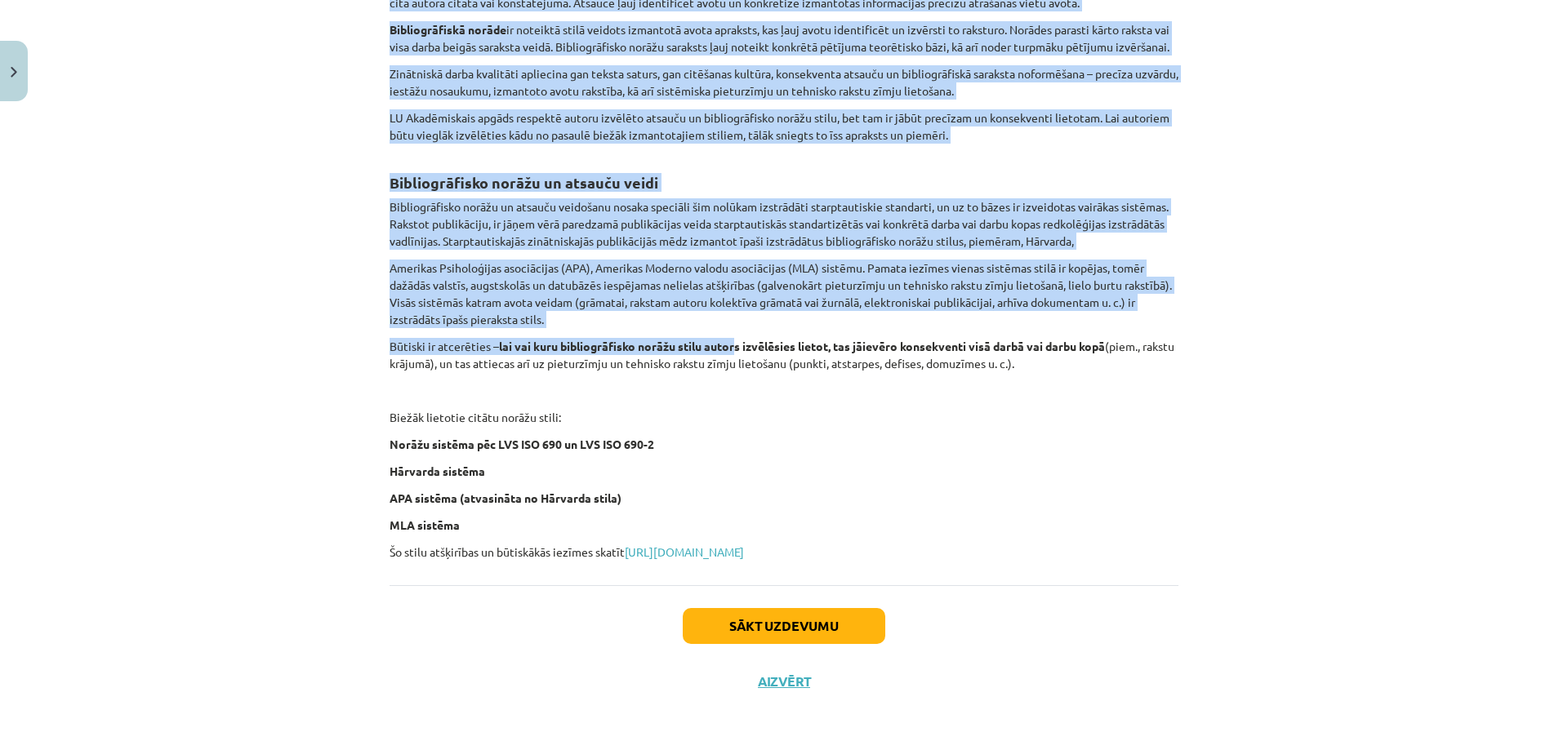
drag, startPoint x: 367, startPoint y: 235, endPoint x: 767, endPoint y: 528, distance: 495.8
click at [767, 528] on div "Mācību tēma: Datorikas - 10. klases 1. ieskaites mācību materiāls #7 6. tēma – …" at bounding box center [784, 375] width 1568 height 750
click at [781, 625] on button "Sākt uzdevumu" at bounding box center [784, 625] width 203 height 36
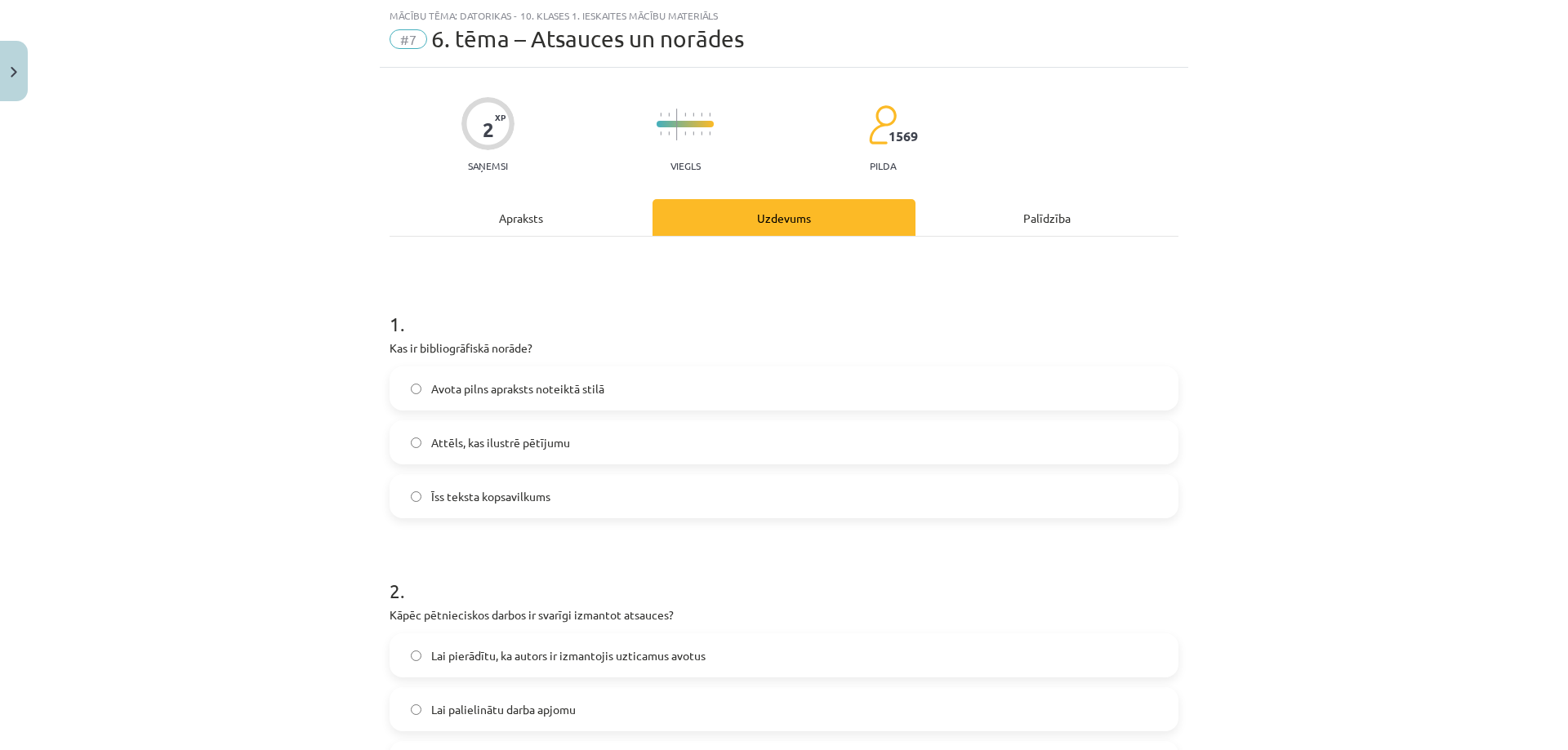
scroll to position [123, 0]
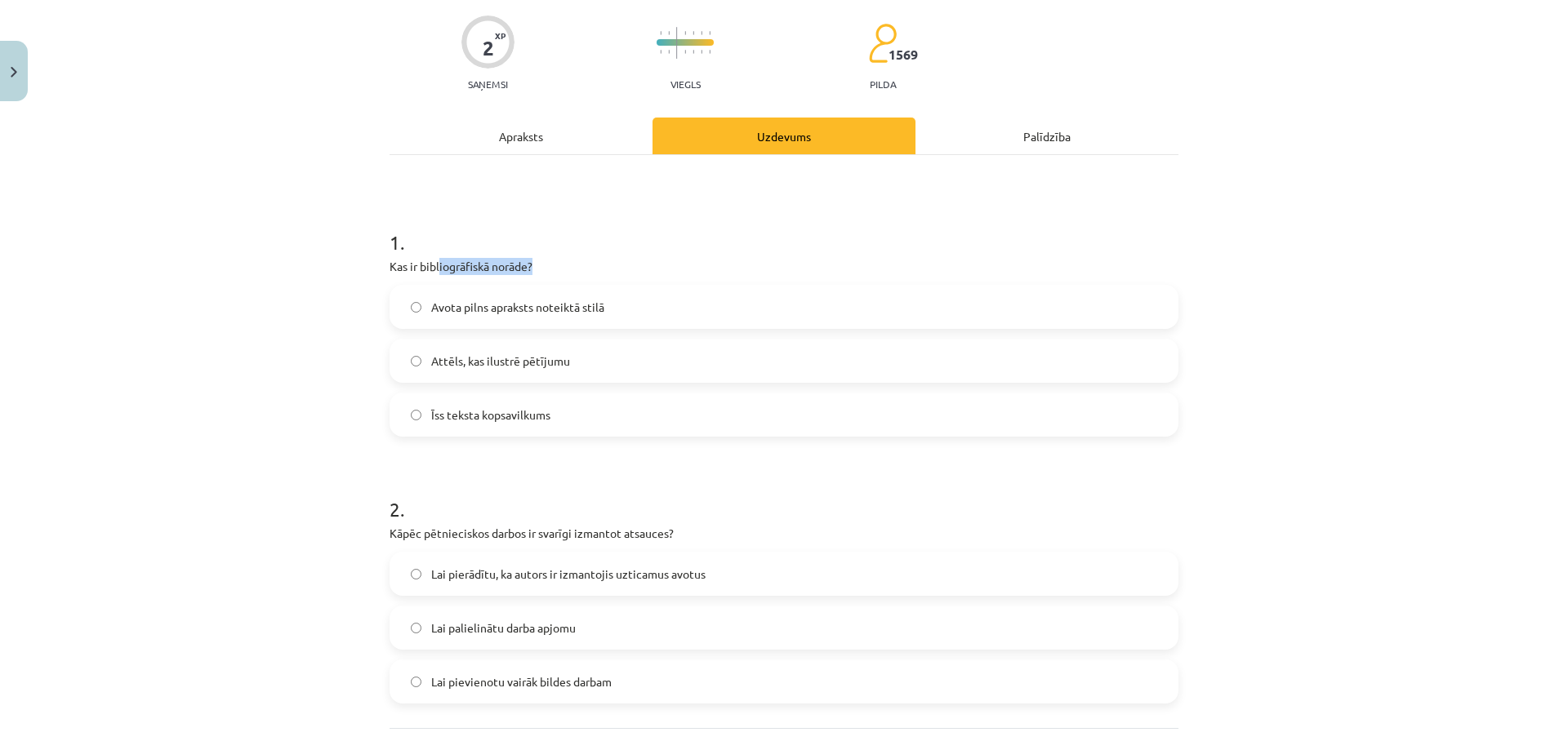
drag, startPoint x: 457, startPoint y: 269, endPoint x: 618, endPoint y: 271, distance: 161.0
click at [607, 273] on p "Kas ir bibliogrāfiskā norāde?" at bounding box center [784, 266] width 789 height 17
click at [569, 323] on label "Avota pilns apraksts noteiktā stilā" at bounding box center [784, 307] width 785 height 41
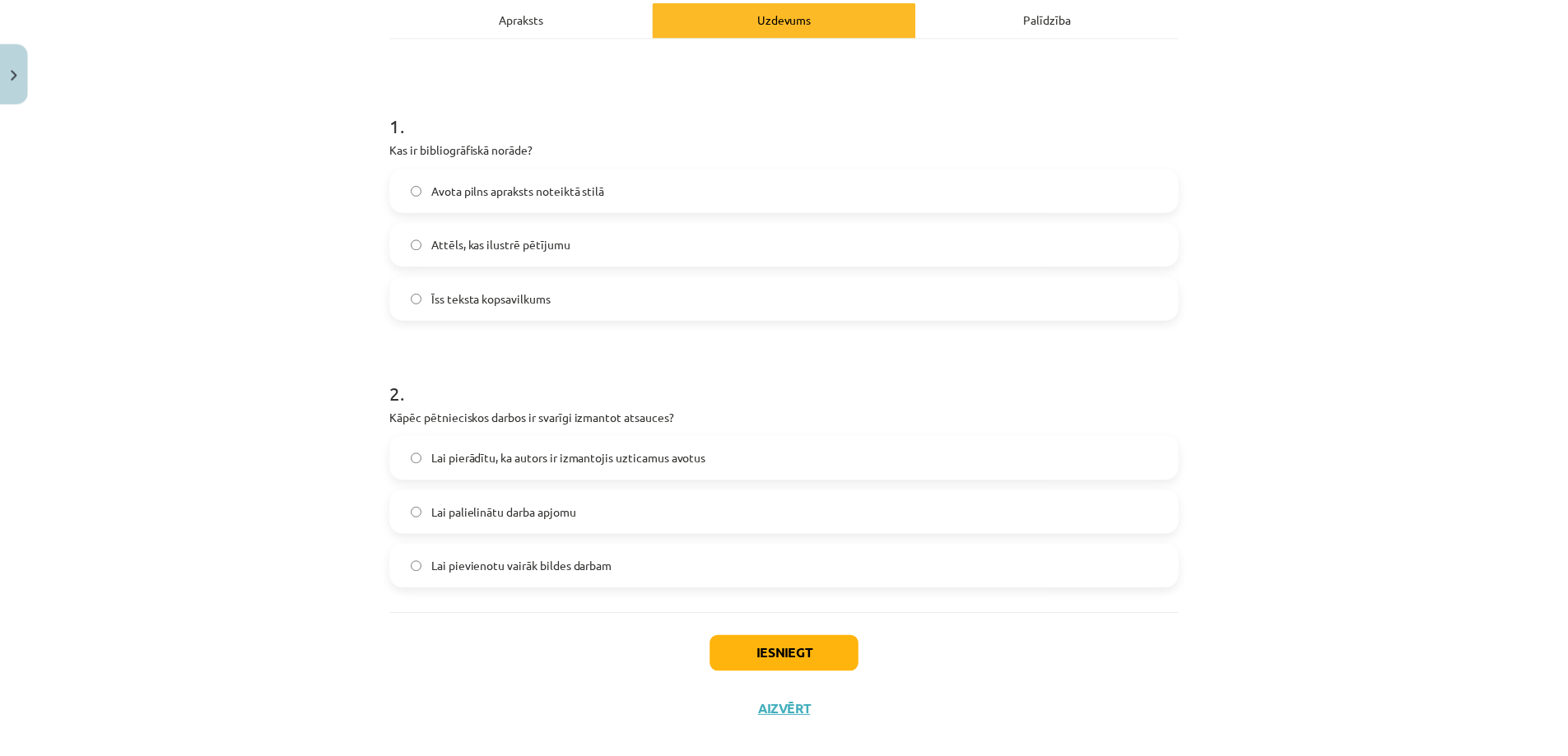
scroll to position [267, 0]
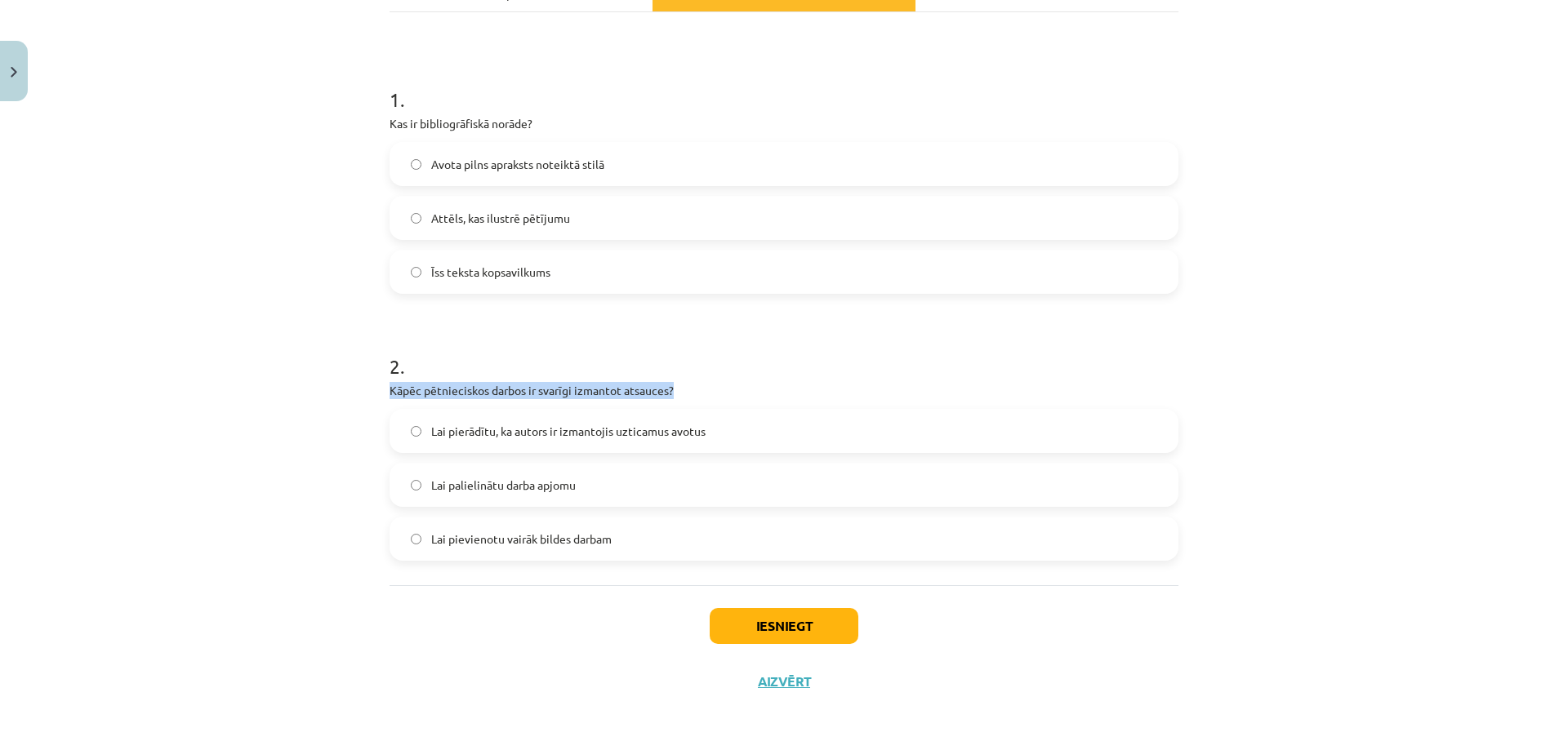
drag, startPoint x: 384, startPoint y: 386, endPoint x: 717, endPoint y: 374, distance: 333.2
click at [704, 378] on div "2 . Kāpēc pētnieciskos darbos ir svarīgi izmantot atsauces? Lai pierādītu, ka a…" at bounding box center [784, 443] width 789 height 234
click at [718, 374] on h1 "2 ." at bounding box center [784, 352] width 789 height 51
click at [648, 436] on span "Lai pierādītu, ka autors ir izmantojis uzticamus avotus" at bounding box center [568, 431] width 275 height 17
click at [778, 626] on button "Iesniegt" at bounding box center [784, 625] width 148 height 36
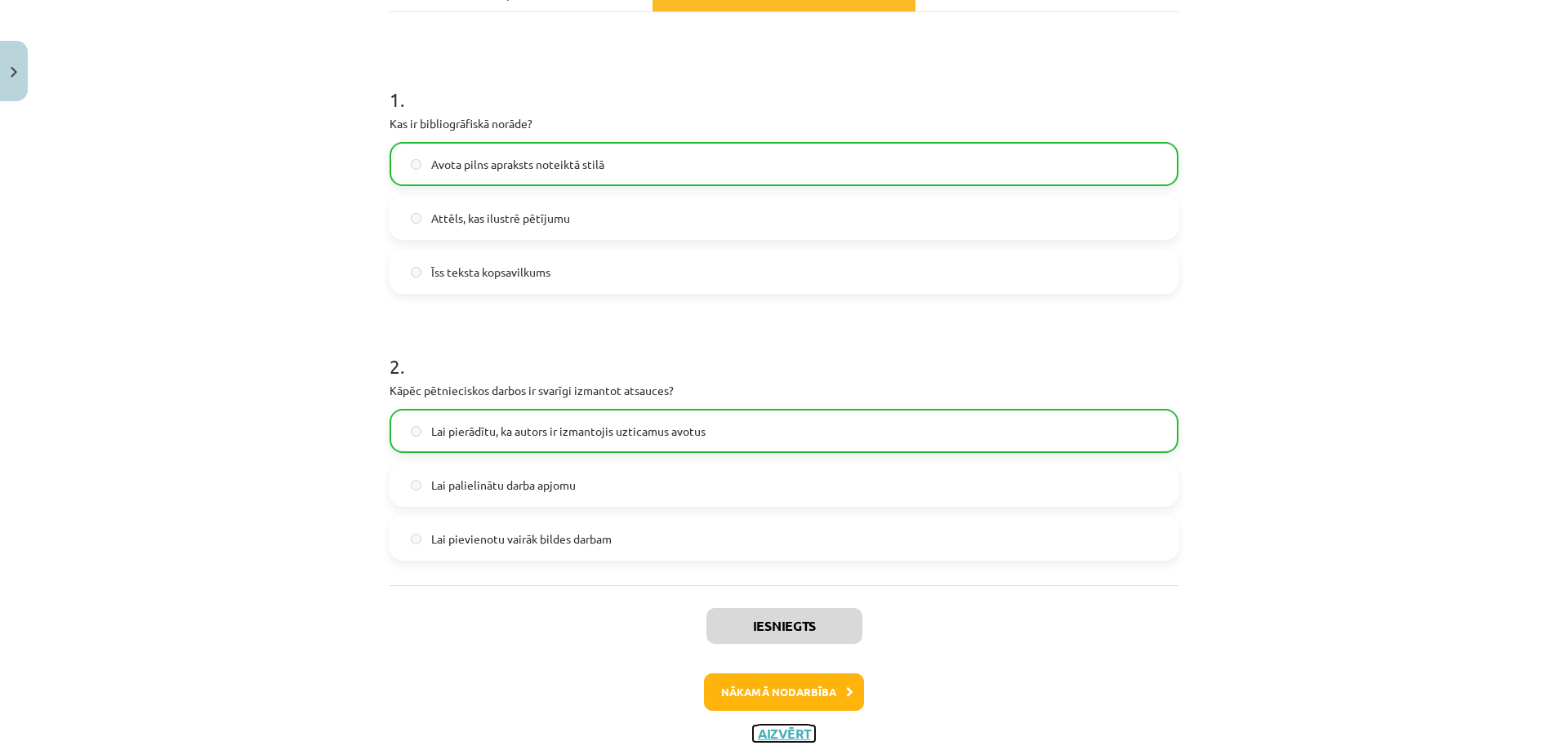
click at [799, 731] on button "Aizvērt" at bounding box center [784, 733] width 62 height 16
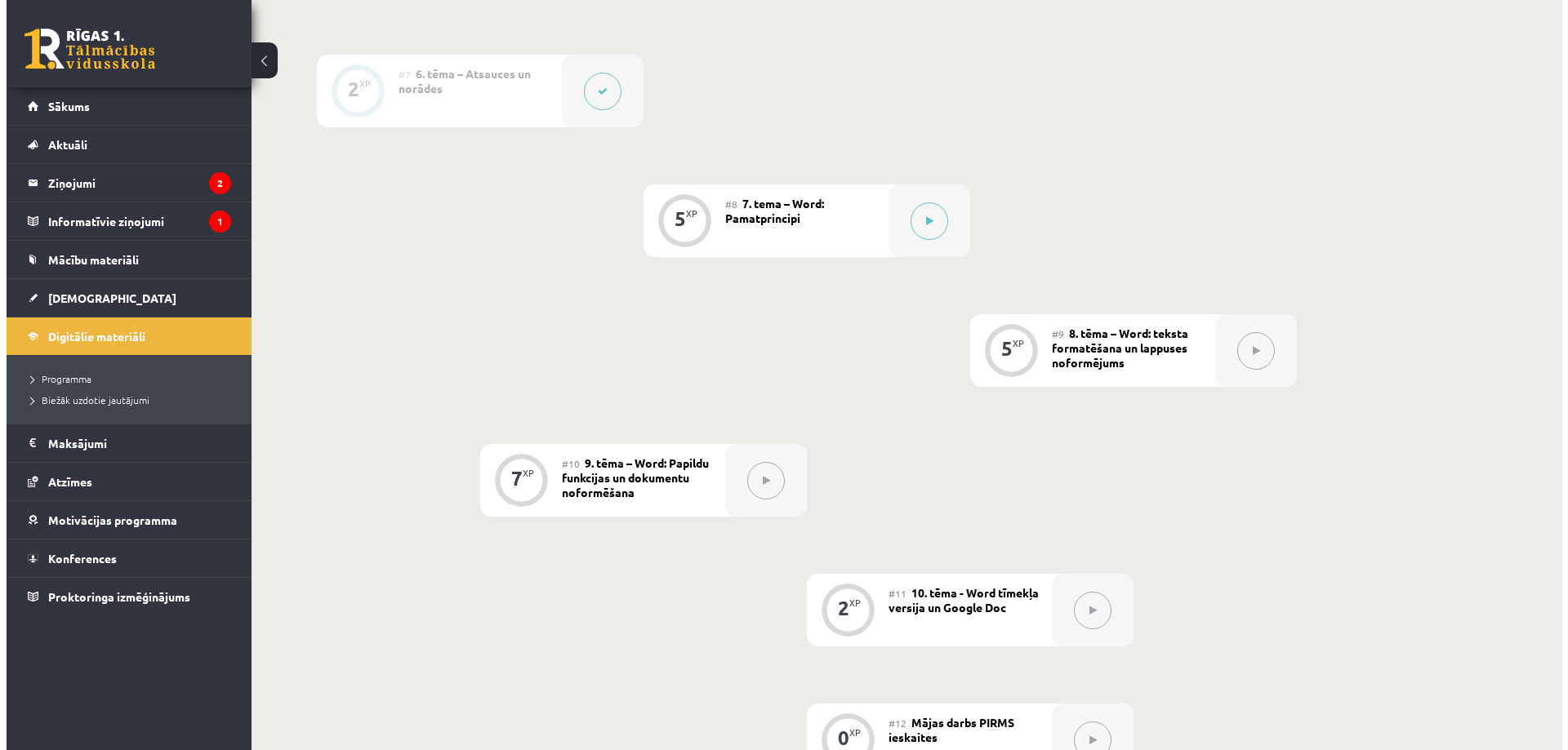
scroll to position [1225, 0]
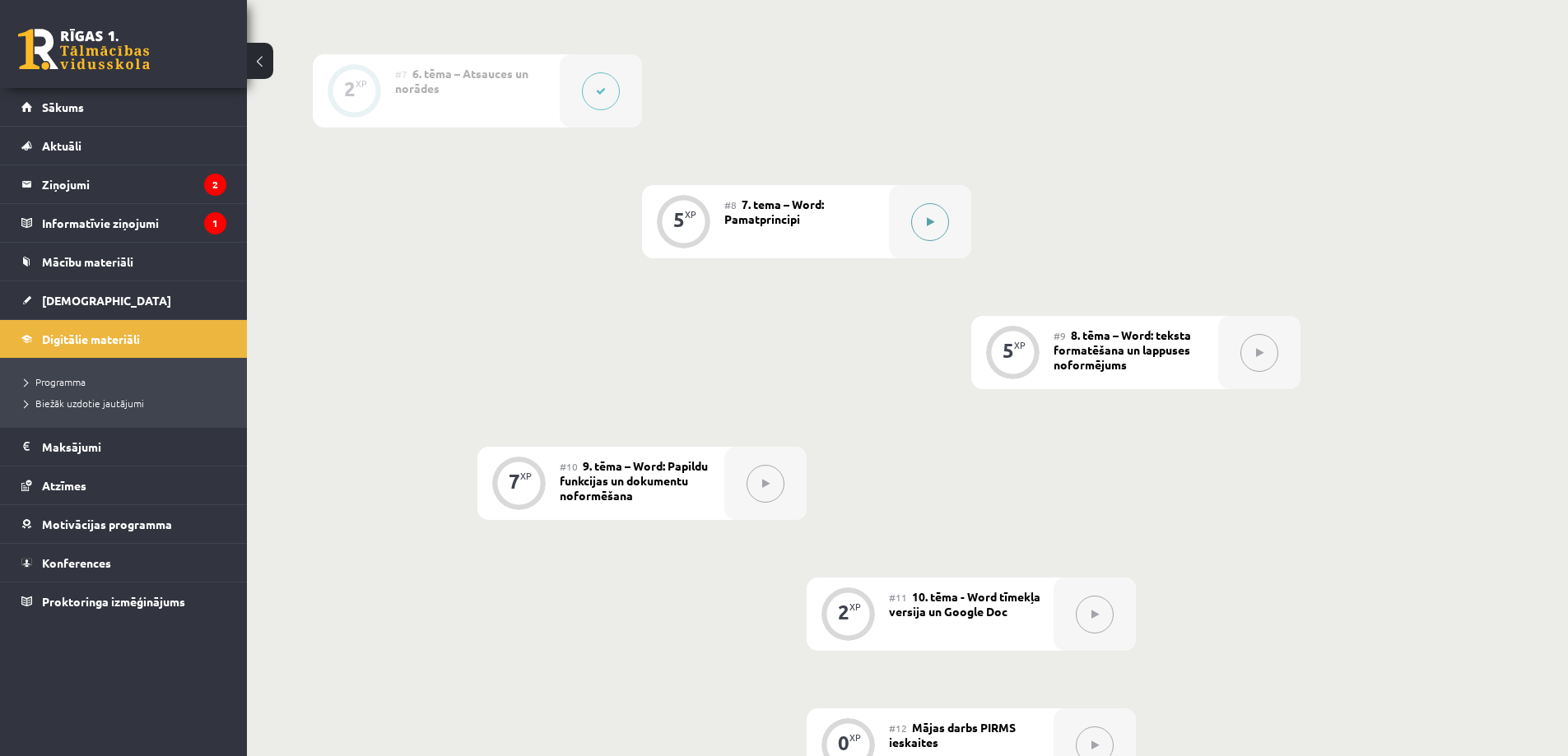
click at [931, 223] on icon at bounding box center [931, 222] width 8 height 10
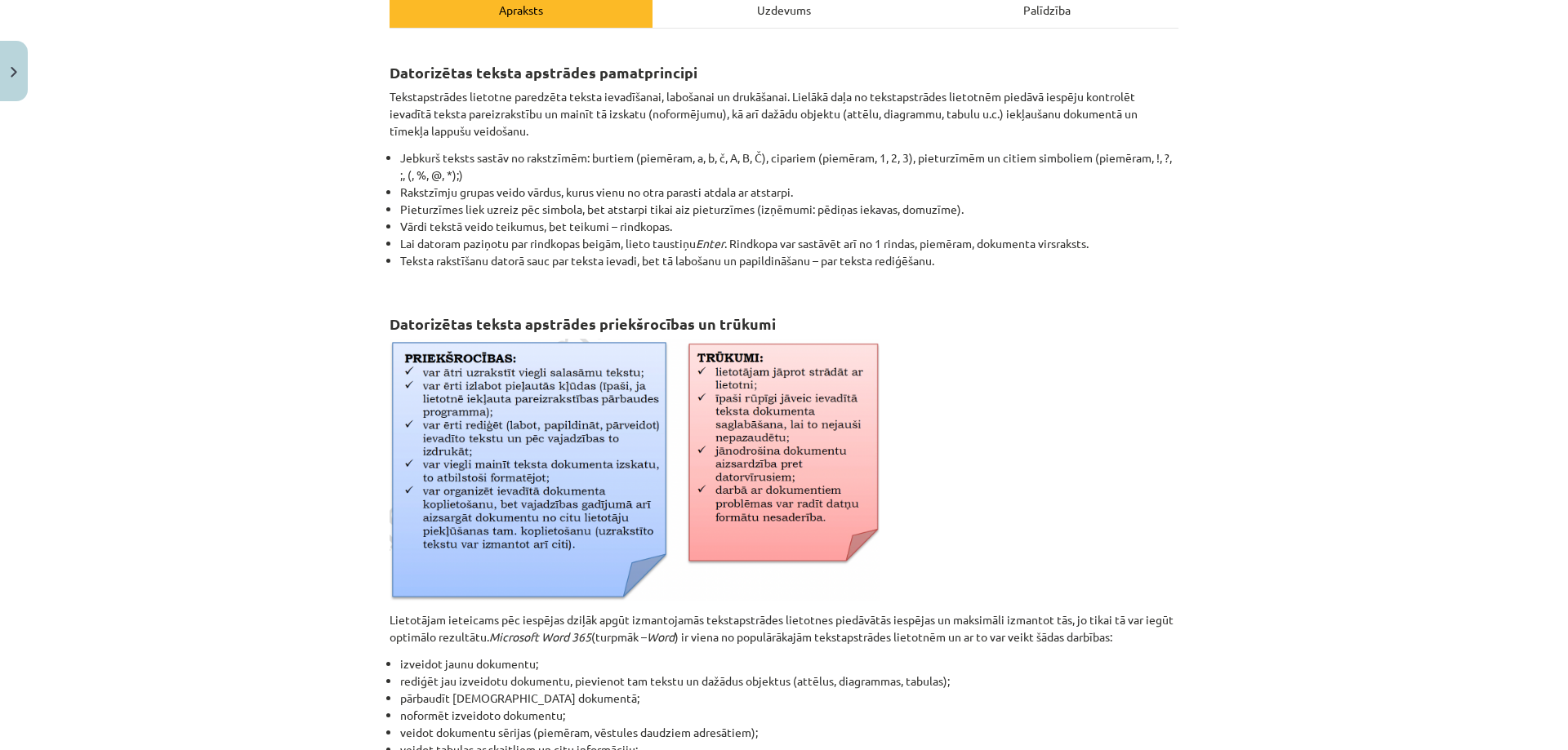
scroll to position [200, 0]
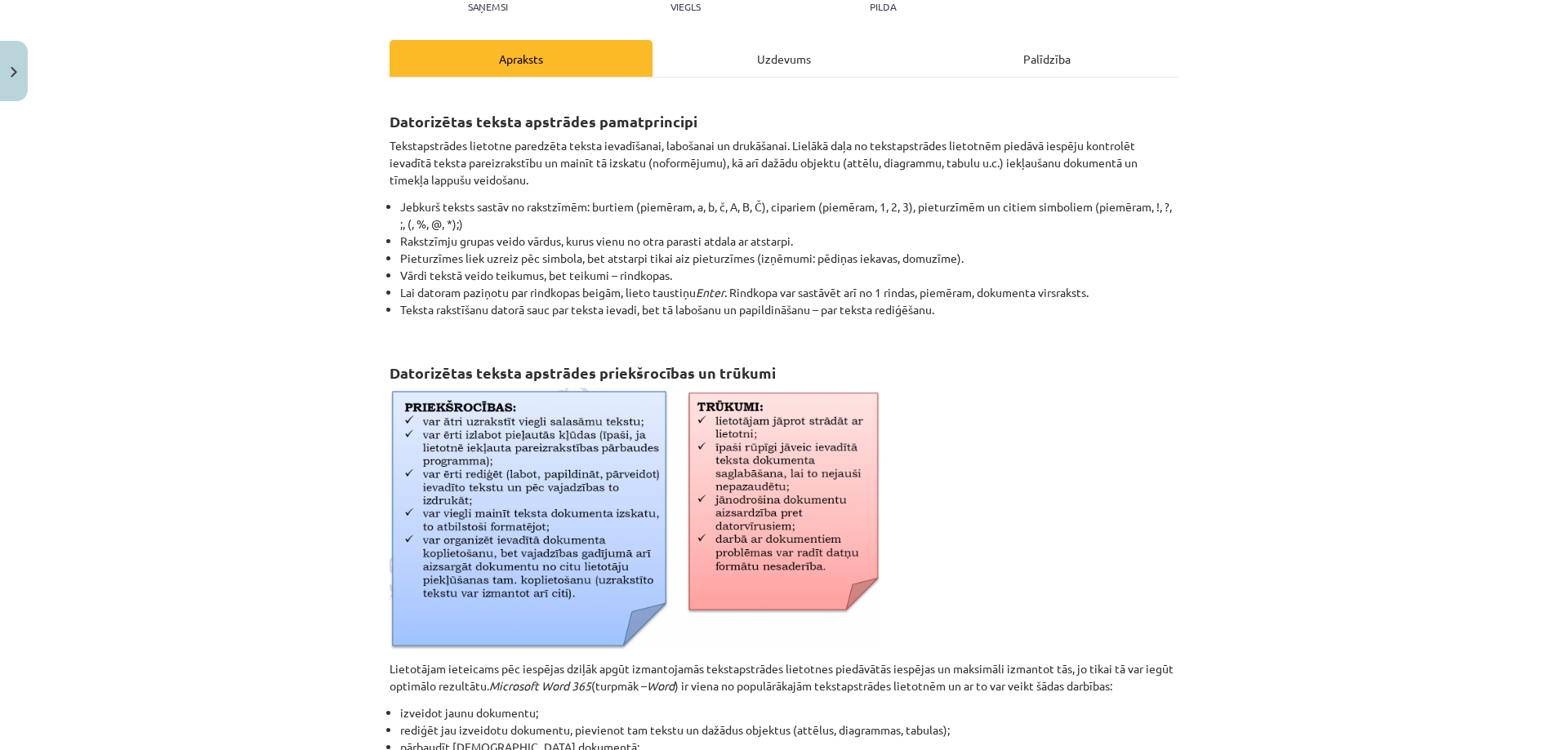
drag, startPoint x: 750, startPoint y: 464, endPoint x: 383, endPoint y: 115, distance: 506.4
click at [390, 115] on div "Datorizētas teksta apstrādes pamatprincipi Tekstapstrādes lietotne paredzēta te…" at bounding box center [784, 496] width 789 height 808
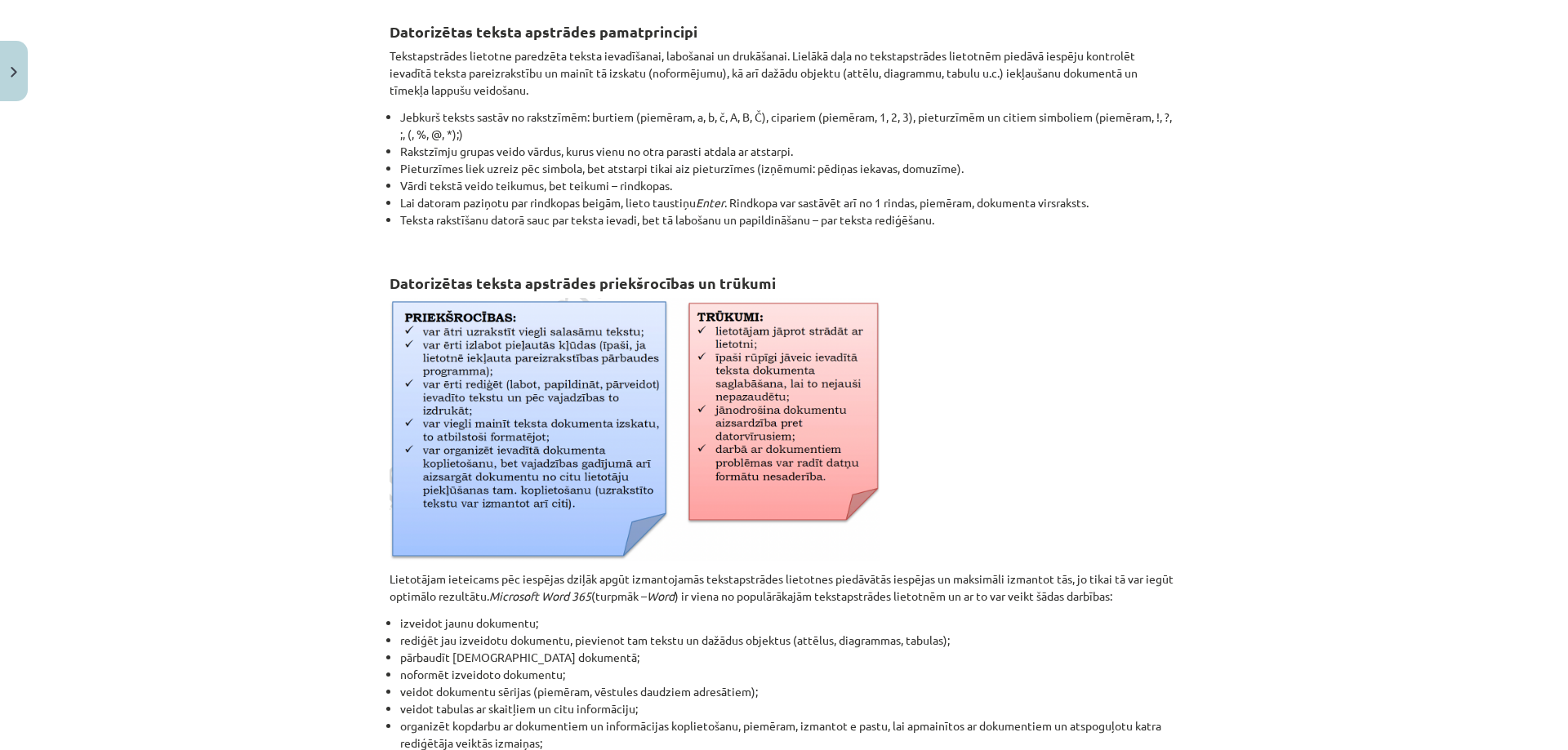
scroll to position [608, 0]
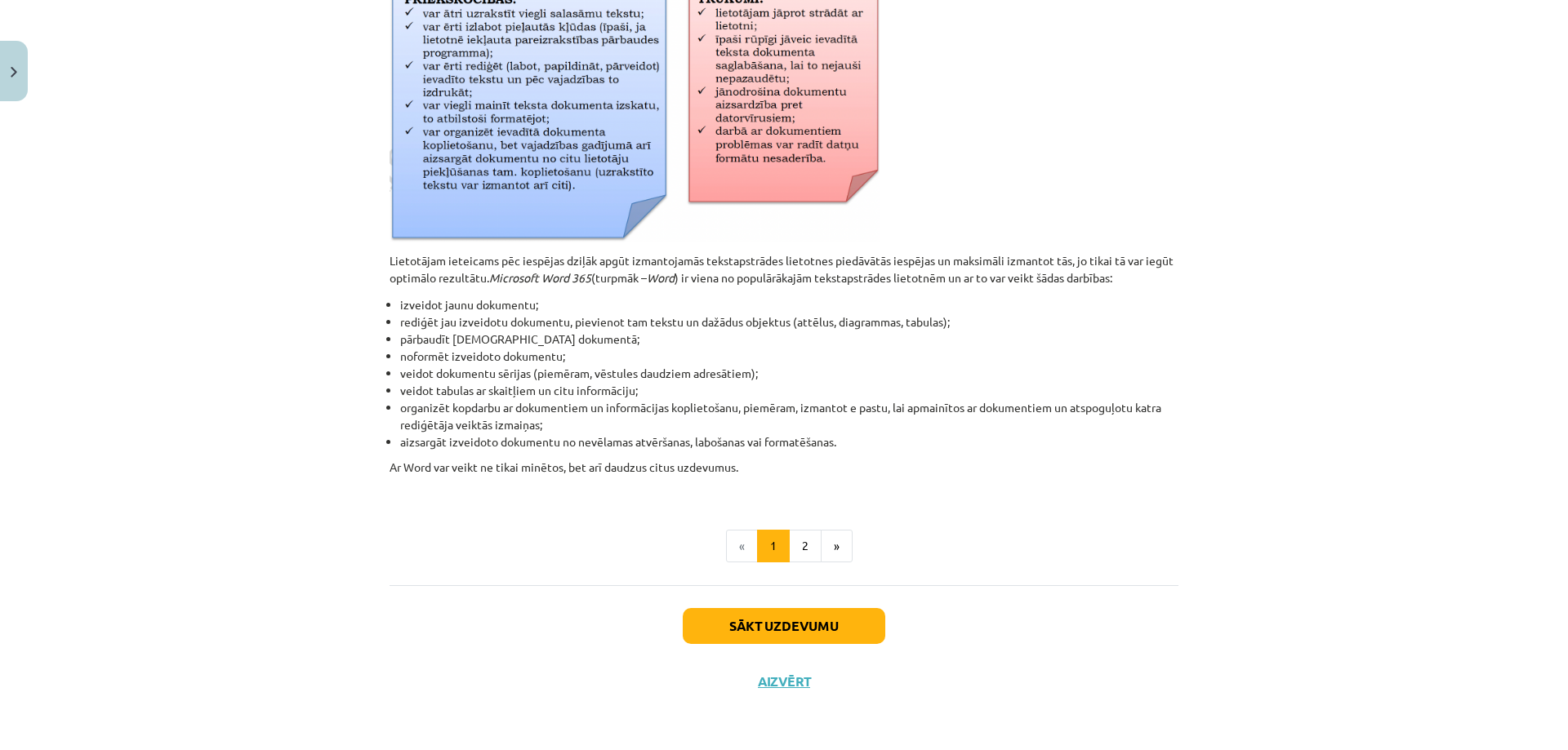
click at [1177, 269] on div "5 XP Saņemsi Viegls 1569 pilda Apraksts Uzdevums Palīdzība Datorizētas teksta a…" at bounding box center [784, 105] width 808 height 1208
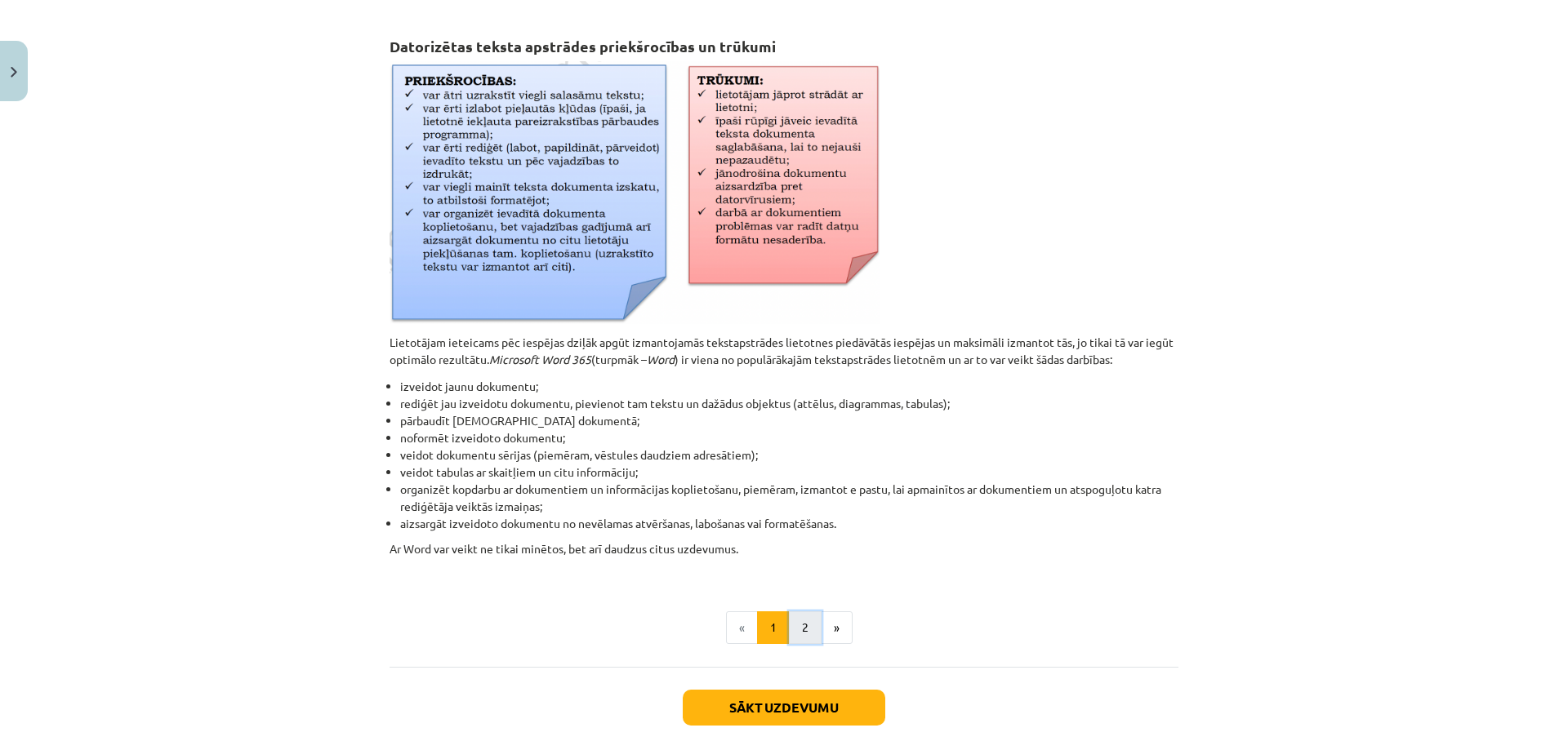
click at [799, 622] on button "2" at bounding box center [805, 627] width 33 height 33
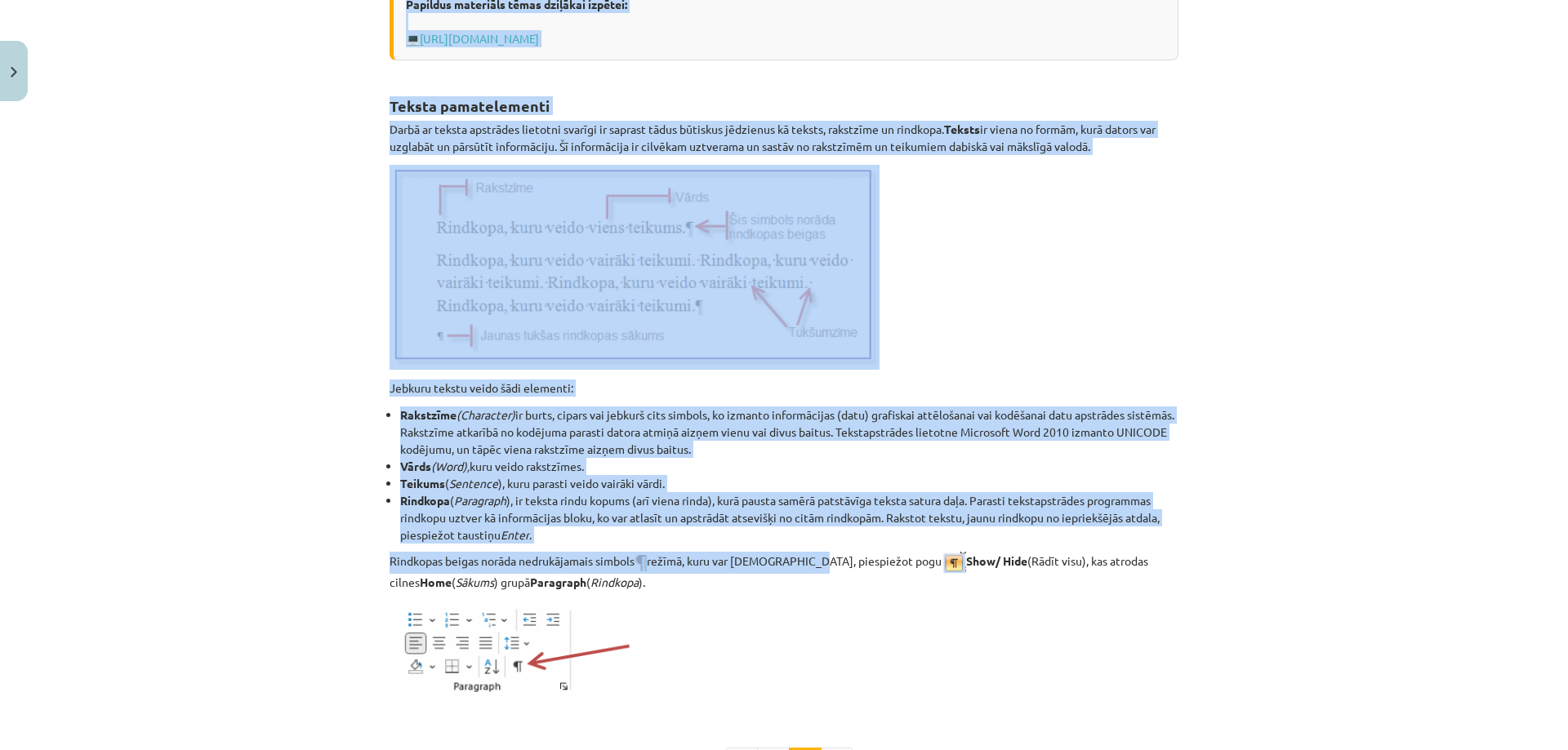
scroll to position [1842, 0]
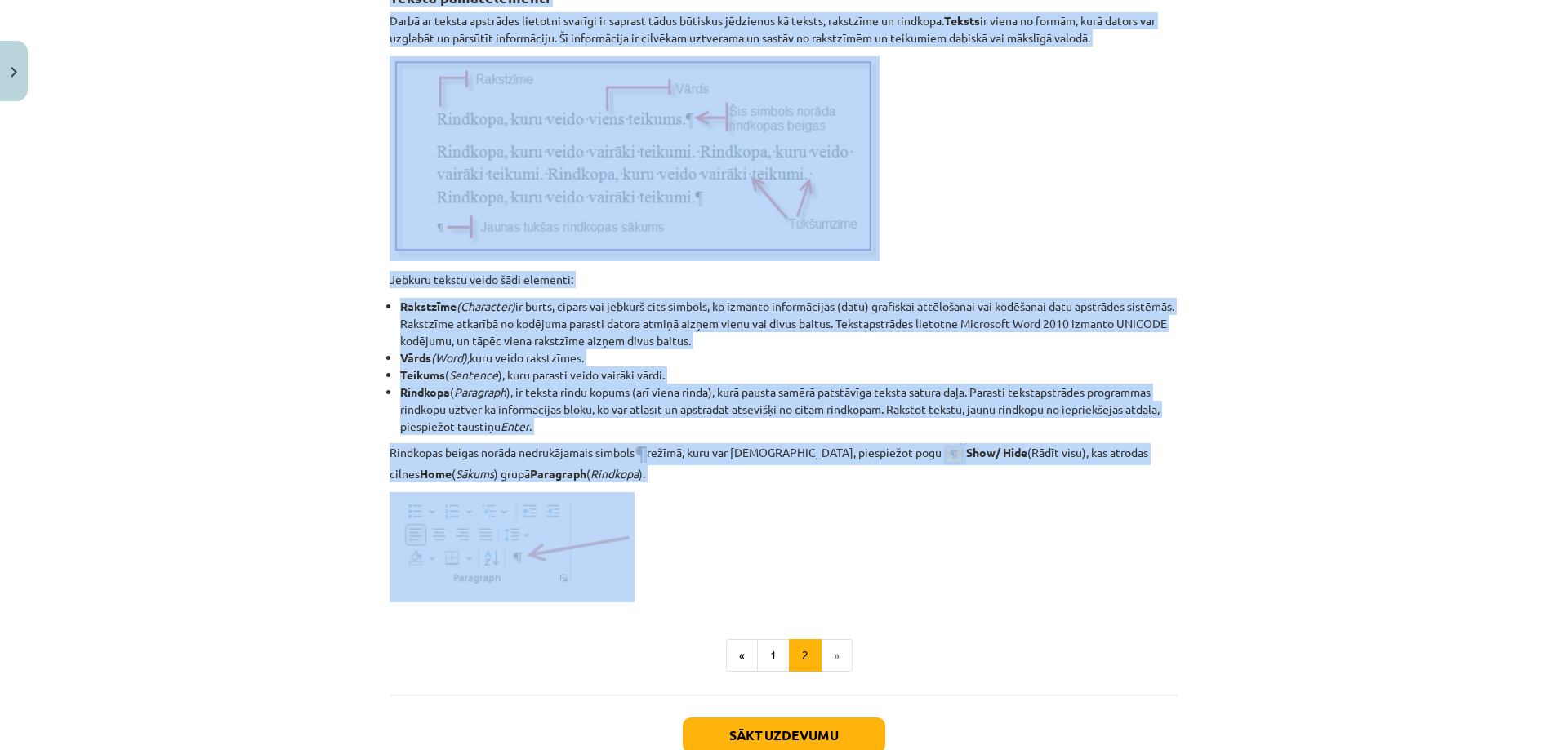
drag, startPoint x: 376, startPoint y: 275, endPoint x: 851, endPoint y: 493, distance: 522.6
click at [753, 525] on p at bounding box center [784, 547] width 789 height 110
click at [753, 527] on p at bounding box center [784, 547] width 789 height 110
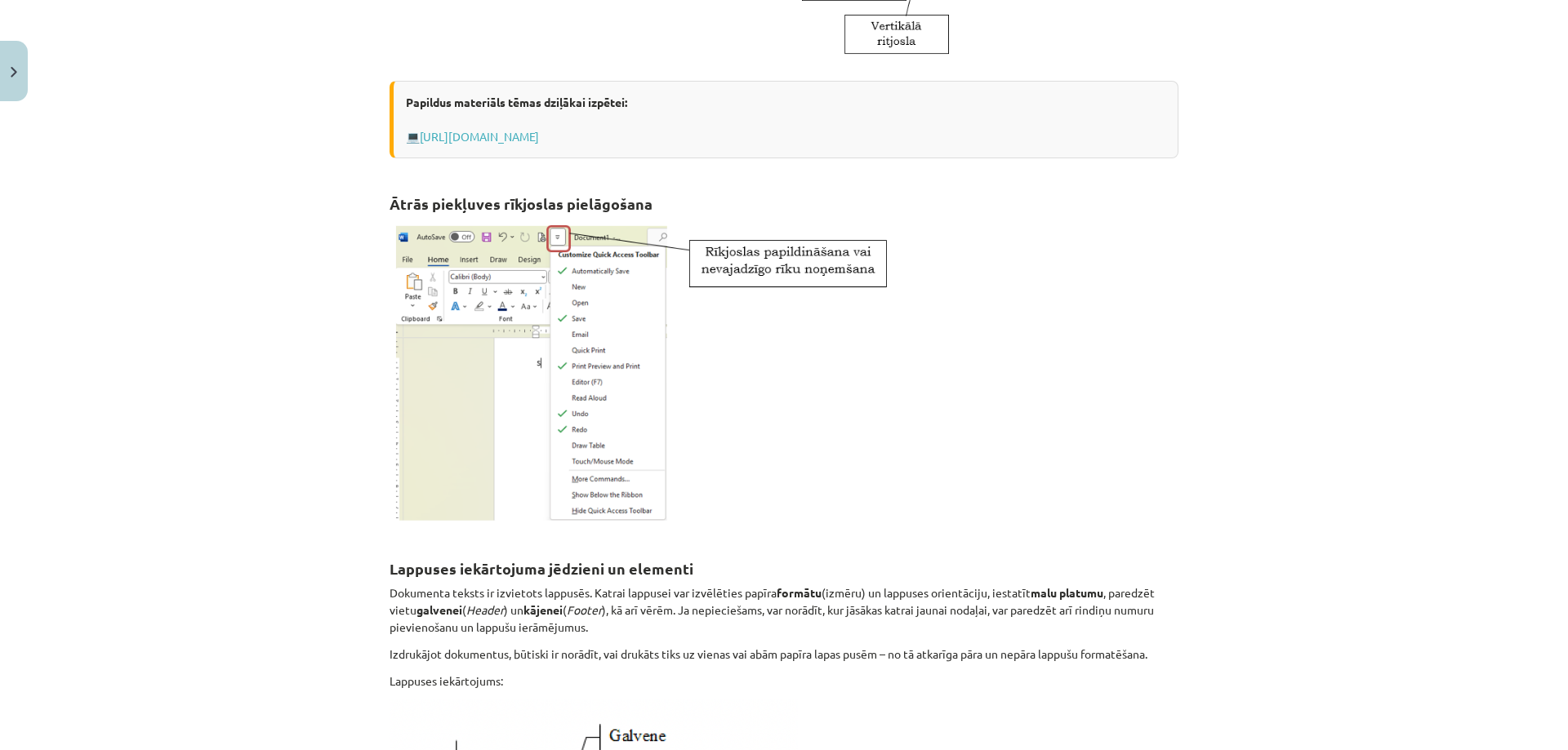
scroll to position [537, 0]
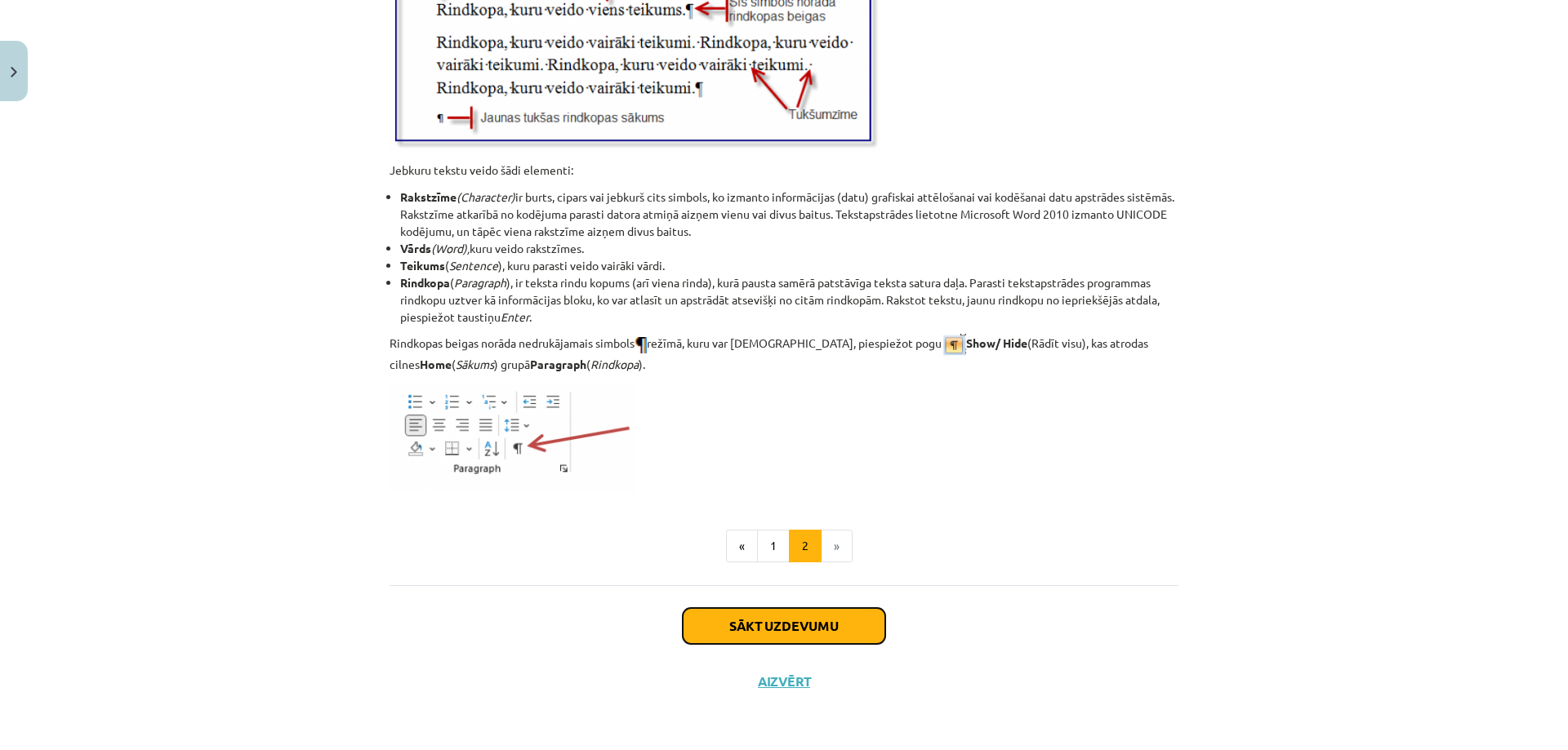
click at [802, 632] on button "Sākt uzdevumu" at bounding box center [784, 625] width 203 height 36
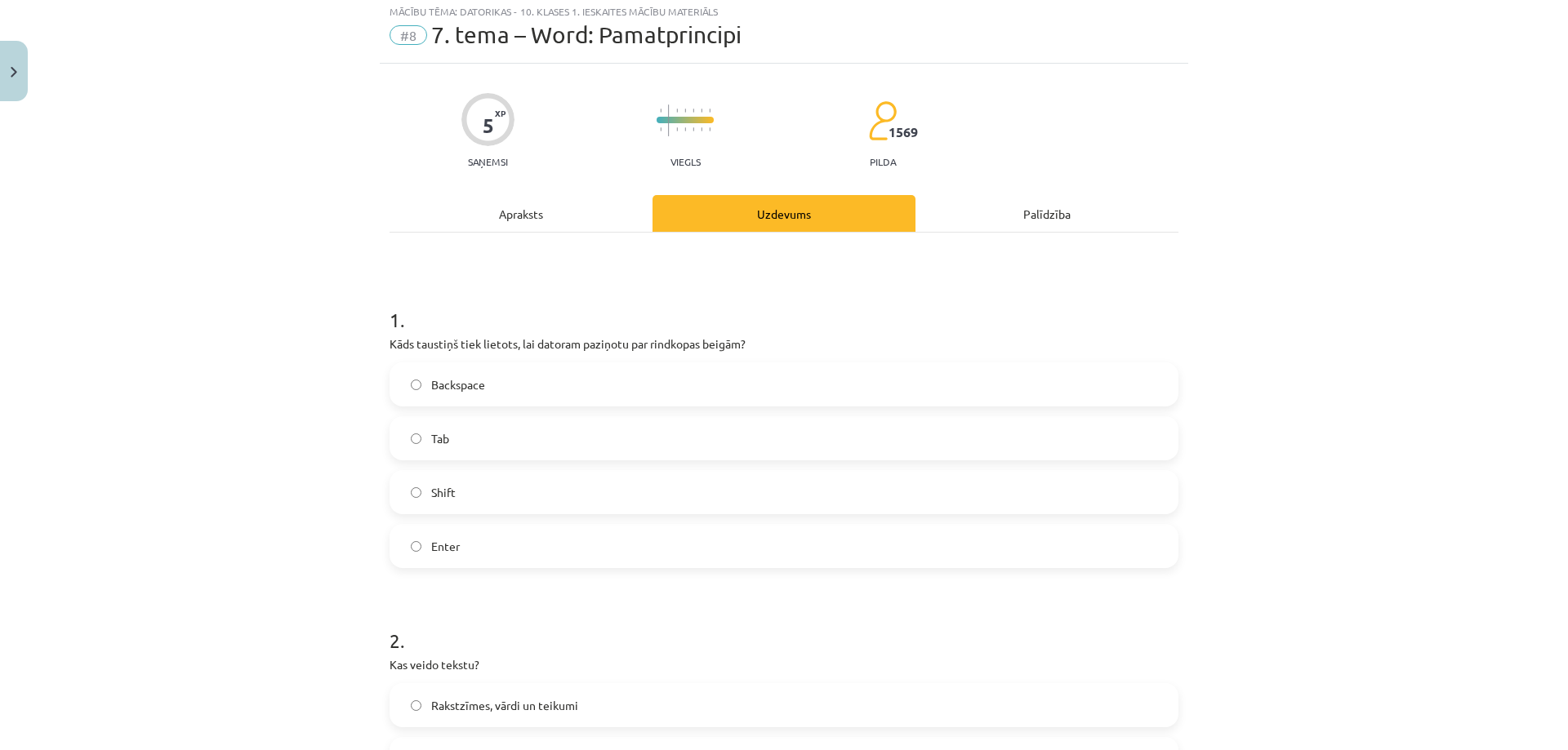
scroll to position [41, 0]
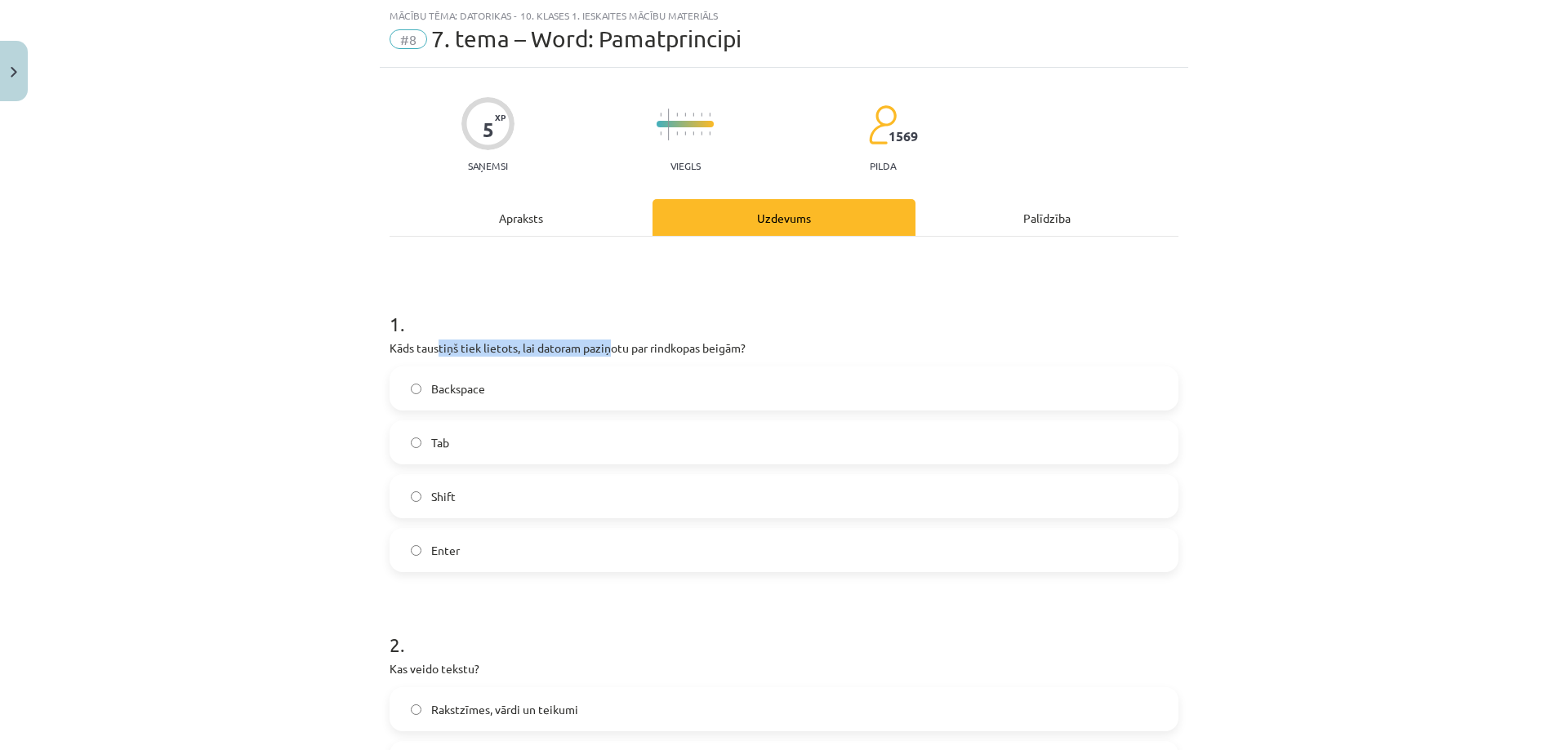
drag, startPoint x: 521, startPoint y: 348, endPoint x: 642, endPoint y: 347, distance: 121.0
click at [629, 346] on p "Kāds taustiņš tiek lietots, lai datoram paziņotu par rindkopas beigām?" at bounding box center [784, 348] width 789 height 17
click at [749, 359] on div "1 . Kāds taustiņš tiek lietots, lai datoram paziņotu par rindkopas beigām? Back…" at bounding box center [784, 427] width 789 height 288
click at [454, 567] on label "Enter" at bounding box center [784, 549] width 785 height 41
drag, startPoint x: 380, startPoint y: 318, endPoint x: 748, endPoint y: 342, distance: 368.8
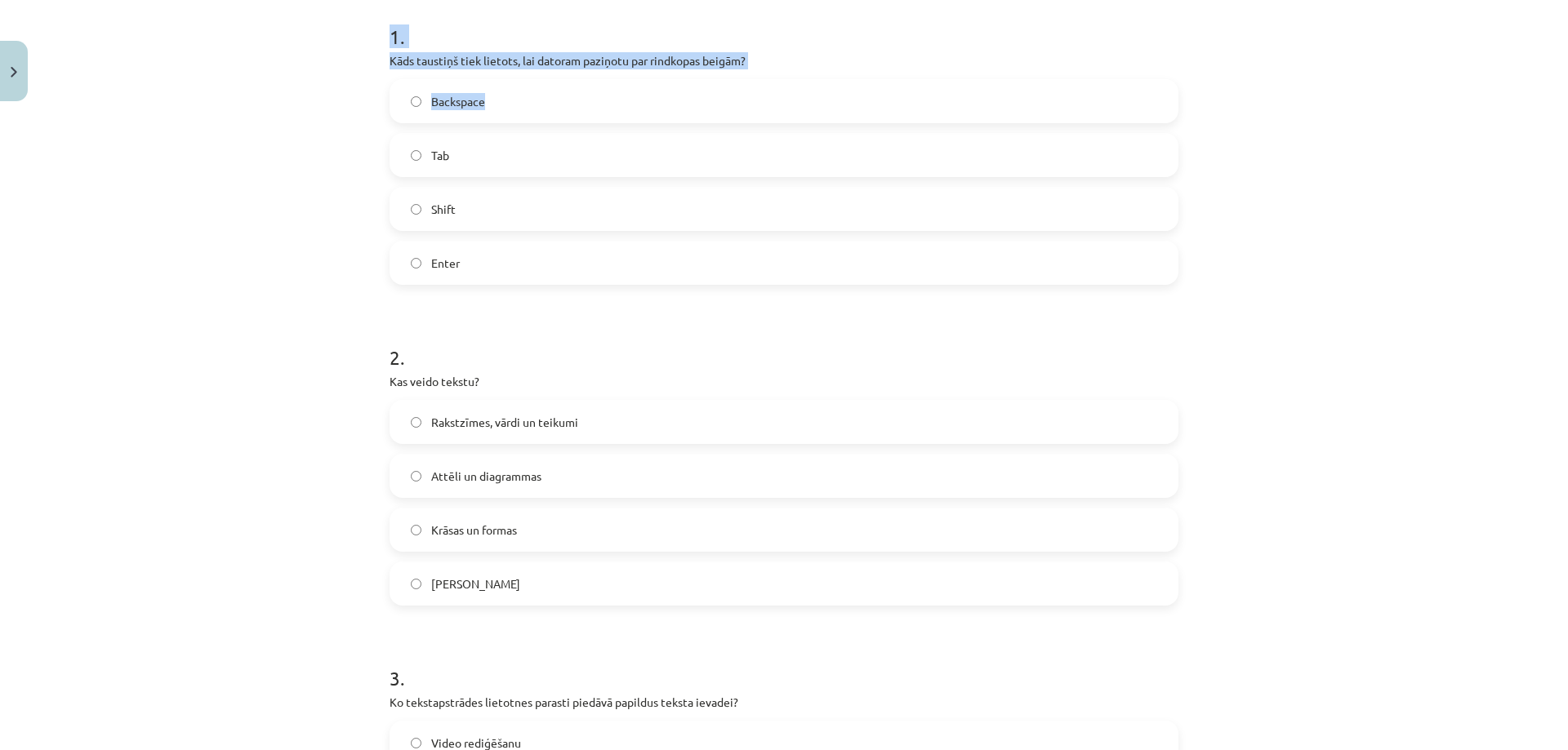
scroll to position [286, 0]
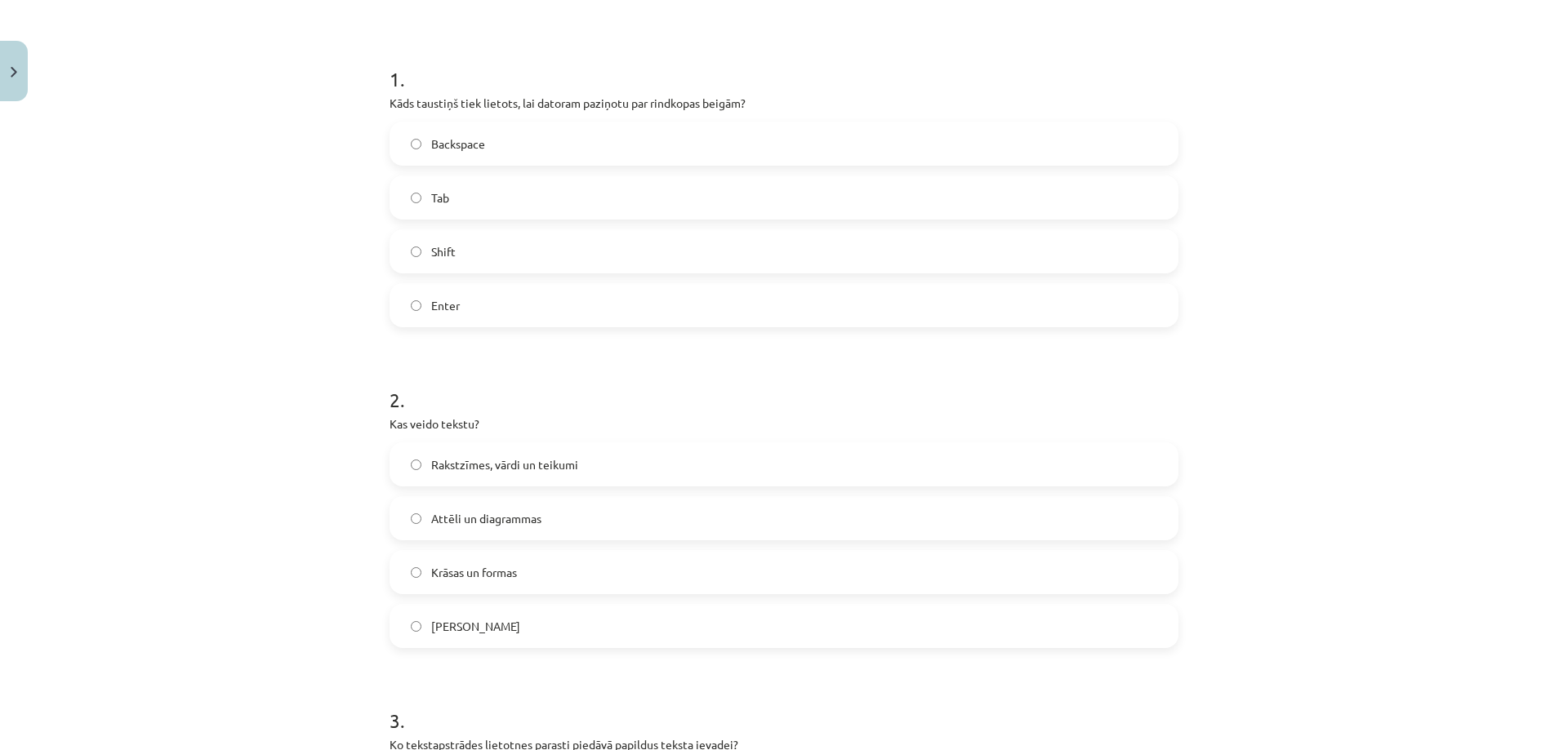
click at [209, 198] on div "Mācību tēma: Datorikas - 10. klases 1. ieskaites mācību materiāls #8 7. tema – …" at bounding box center [784, 375] width 1568 height 750
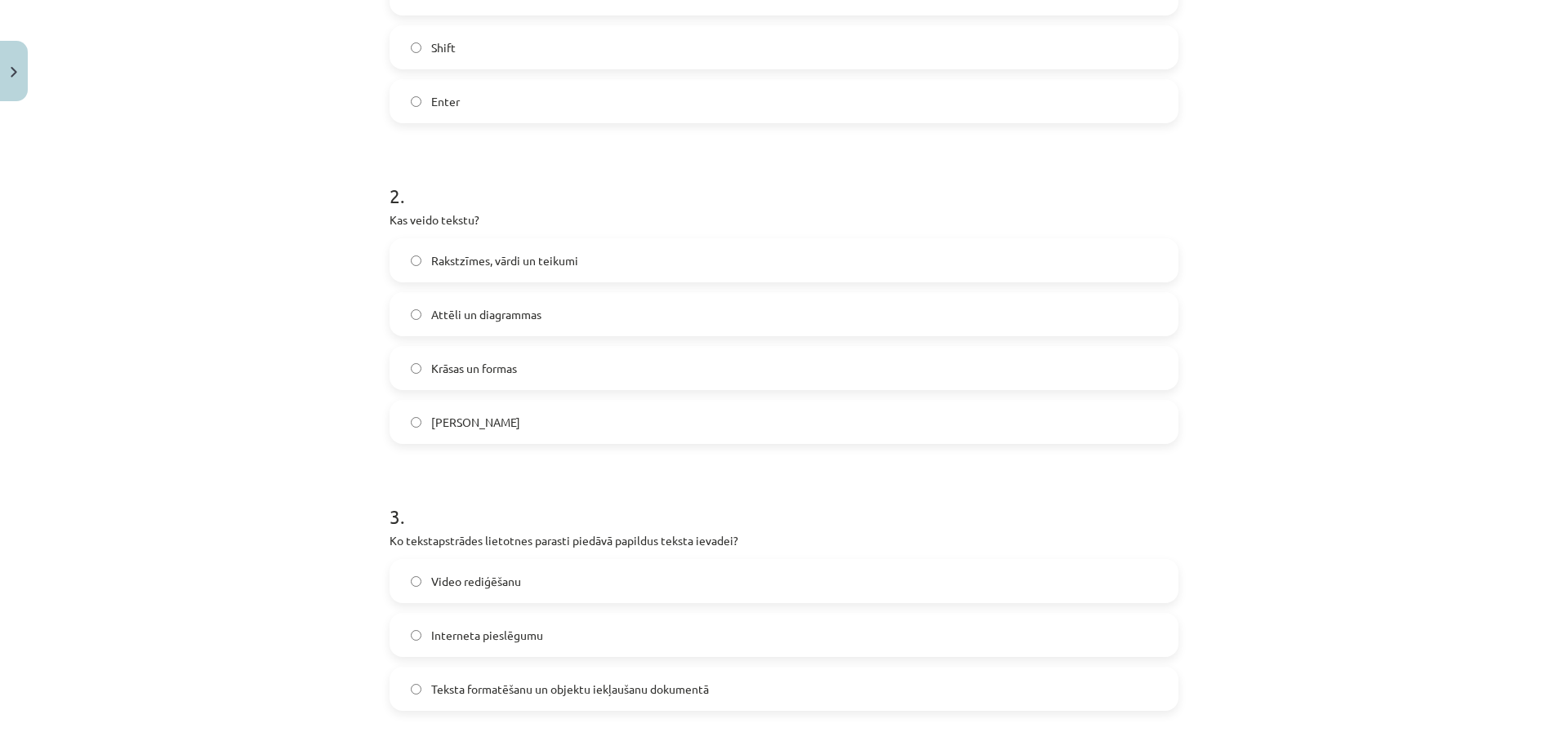
scroll to position [530, 0]
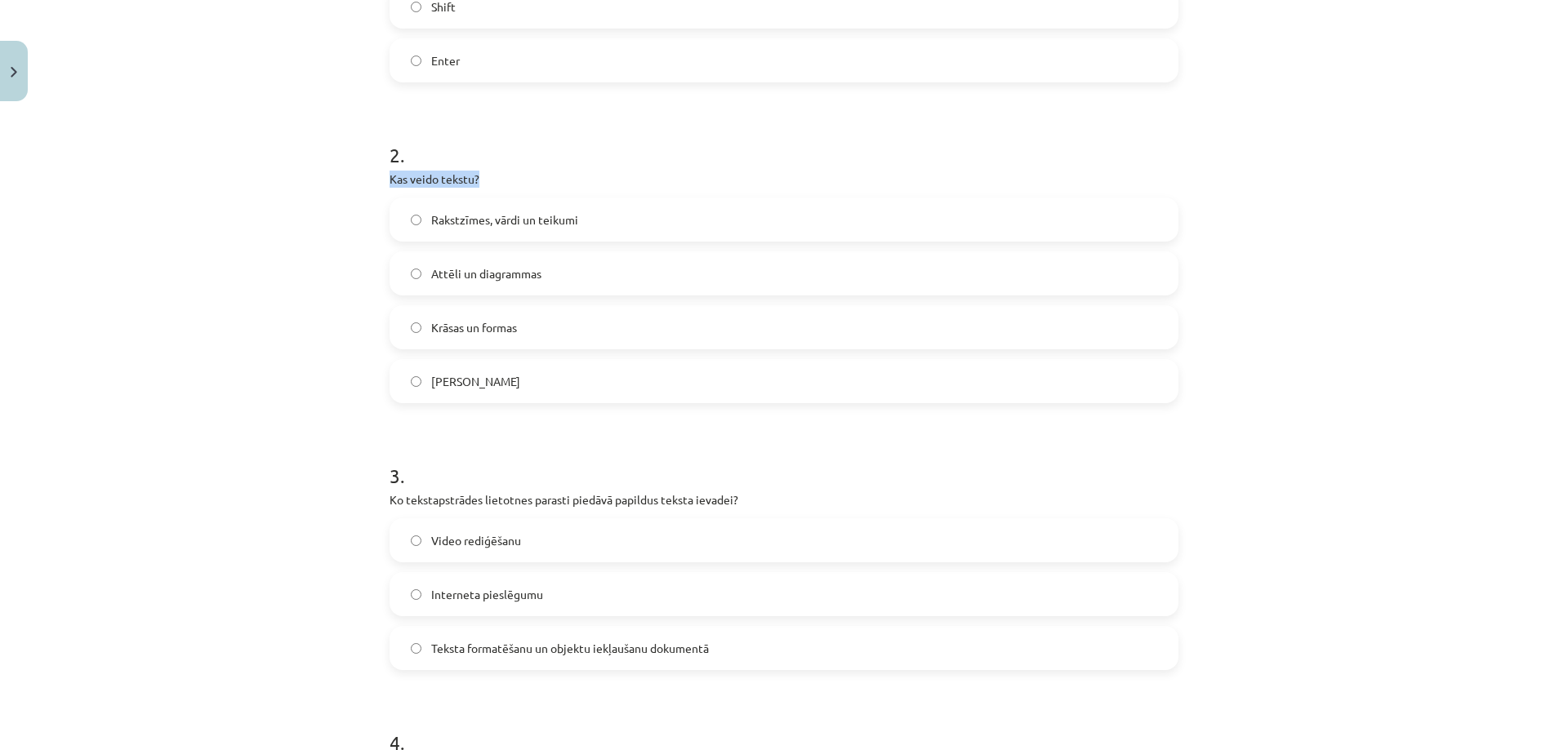
drag, startPoint x: 602, startPoint y: 179, endPoint x: 650, endPoint y: 172, distance: 48.5
click at [634, 176] on div "Mācību tēma: Datorikas - 10. klases 1. ieskaites mācību materiāls #8 7. tema – …" at bounding box center [784, 375] width 1568 height 750
click at [651, 171] on p "Kas veido tekstu?" at bounding box center [784, 179] width 789 height 17
click at [649, 144] on h1 "2 ." at bounding box center [784, 141] width 789 height 51
click at [590, 216] on label "Rakstzīmes, vārdi un teikumi" at bounding box center [784, 219] width 785 height 41
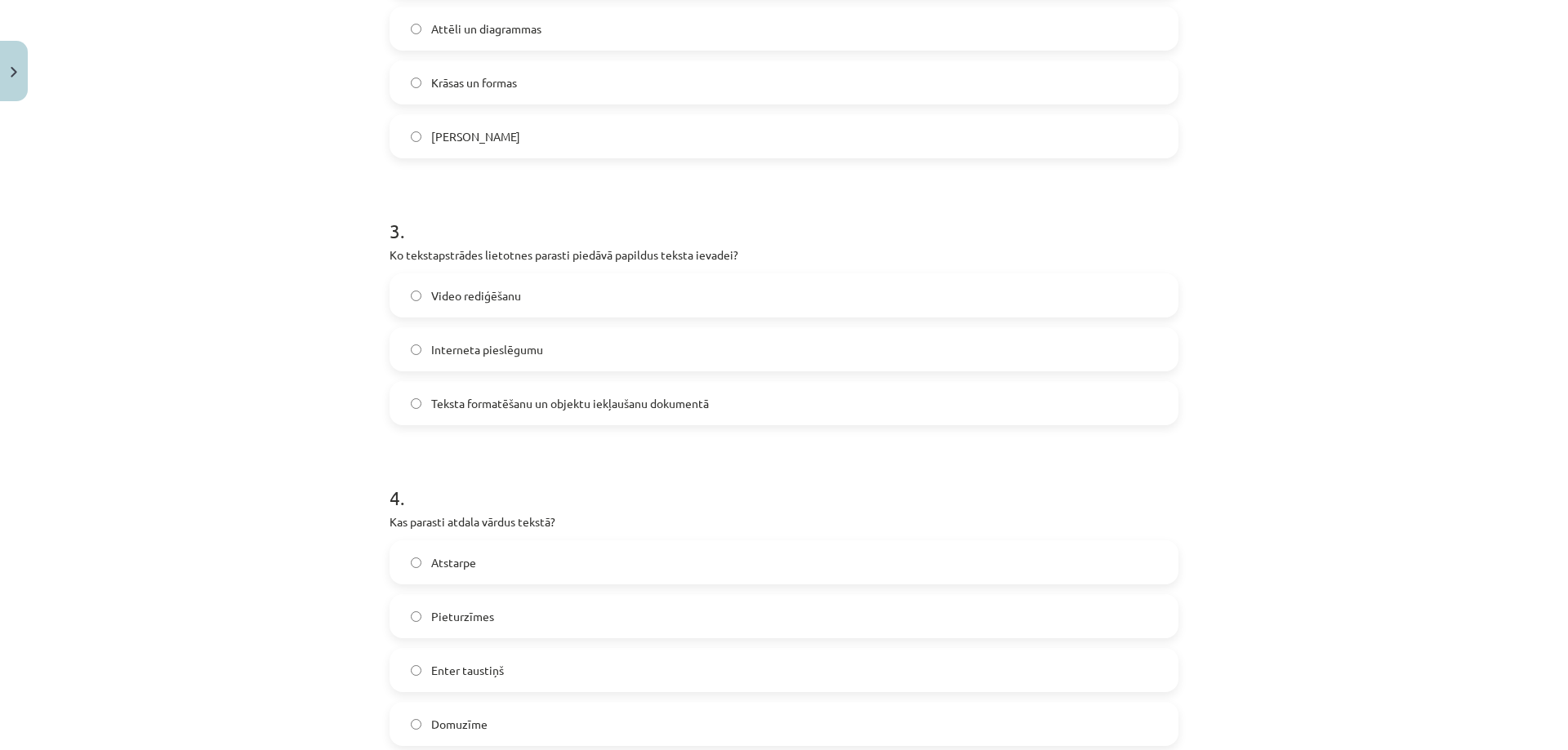
scroll to position [857, 0]
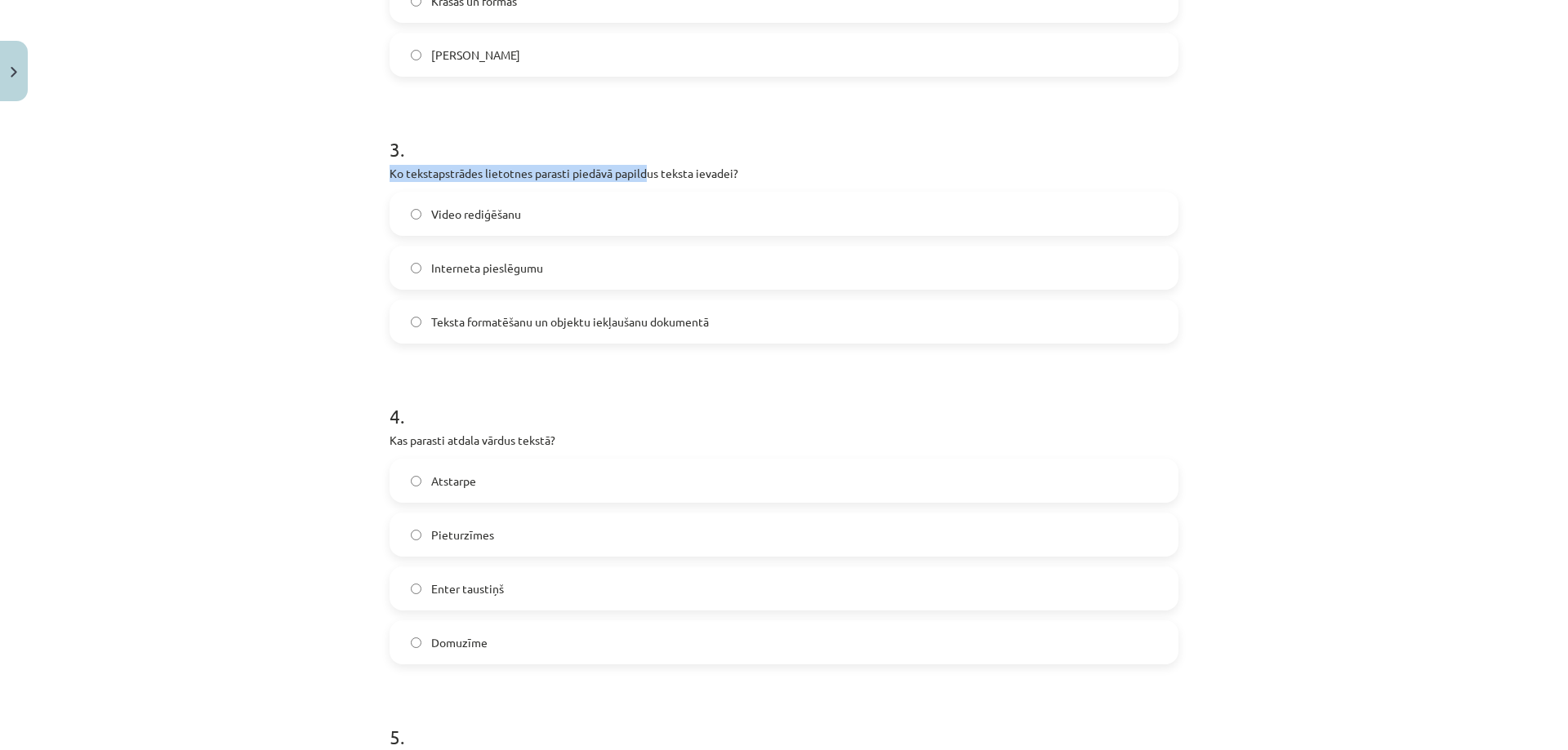
drag, startPoint x: 383, startPoint y: 165, endPoint x: 753, endPoint y: 169, distance: 370.0
click at [718, 169] on div "5 XP Saņemsi Viegls 1569 pilda Apraksts Uzdevums Palīdzība 1 . Kāds taustiņš ti…" at bounding box center [784, 192] width 808 height 1882
click at [777, 173] on p "Ko tekstapstrādes lietotnes parasti piedāvā papildus teksta ievadei?" at bounding box center [784, 174] width 789 height 17
click at [572, 308] on label "Teksta formatēšanu un objektu iekļaušanu dokumentā" at bounding box center [784, 321] width 785 height 41
click at [1343, 217] on div "Mācību tēma: Datorikas - 10. klases 1. ieskaites mācību materiāls #8 7. tema – …" at bounding box center [784, 375] width 1568 height 750
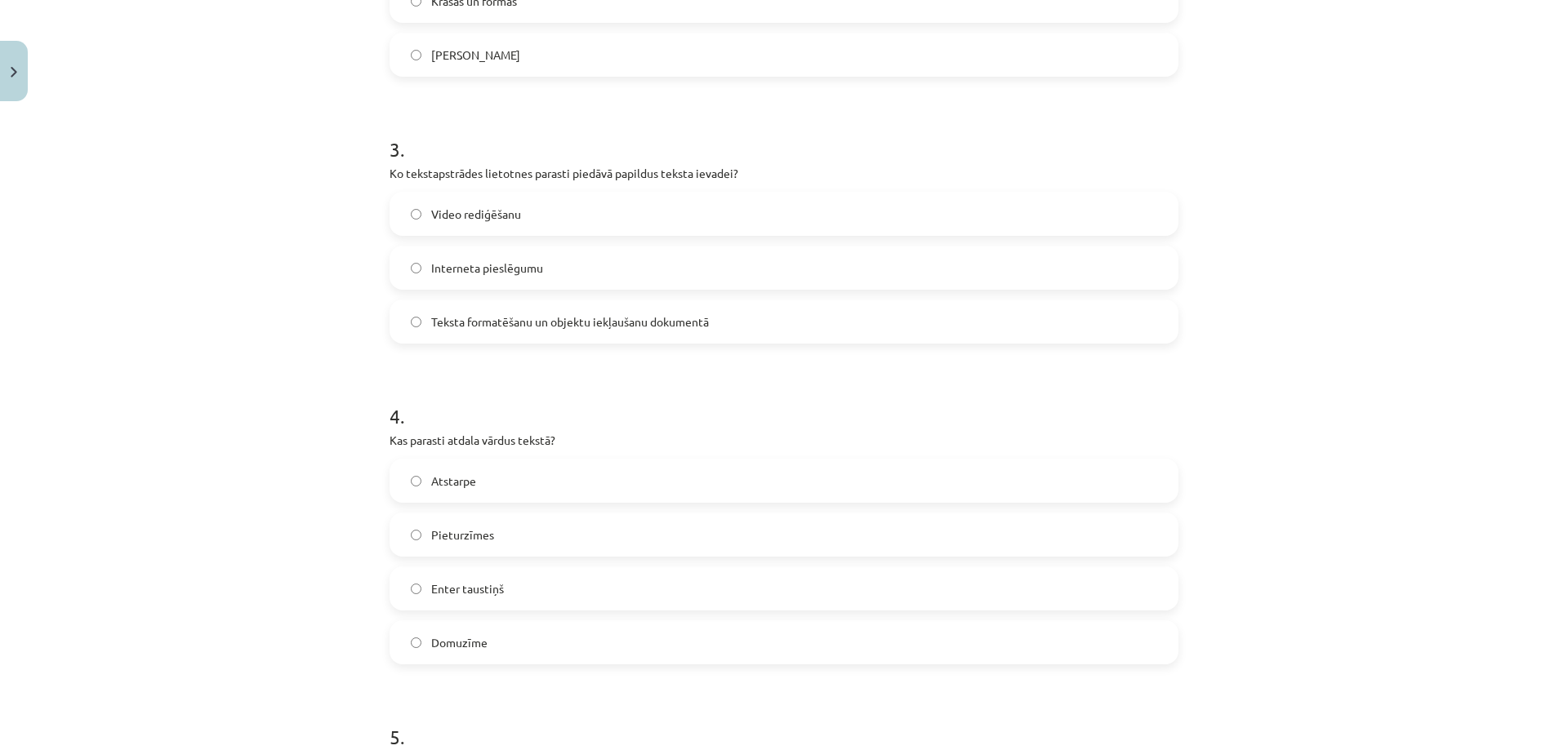
click at [601, 318] on span "Teksta formatēšanu un objektu iekļaušanu dokumentā" at bounding box center [570, 322] width 278 height 17
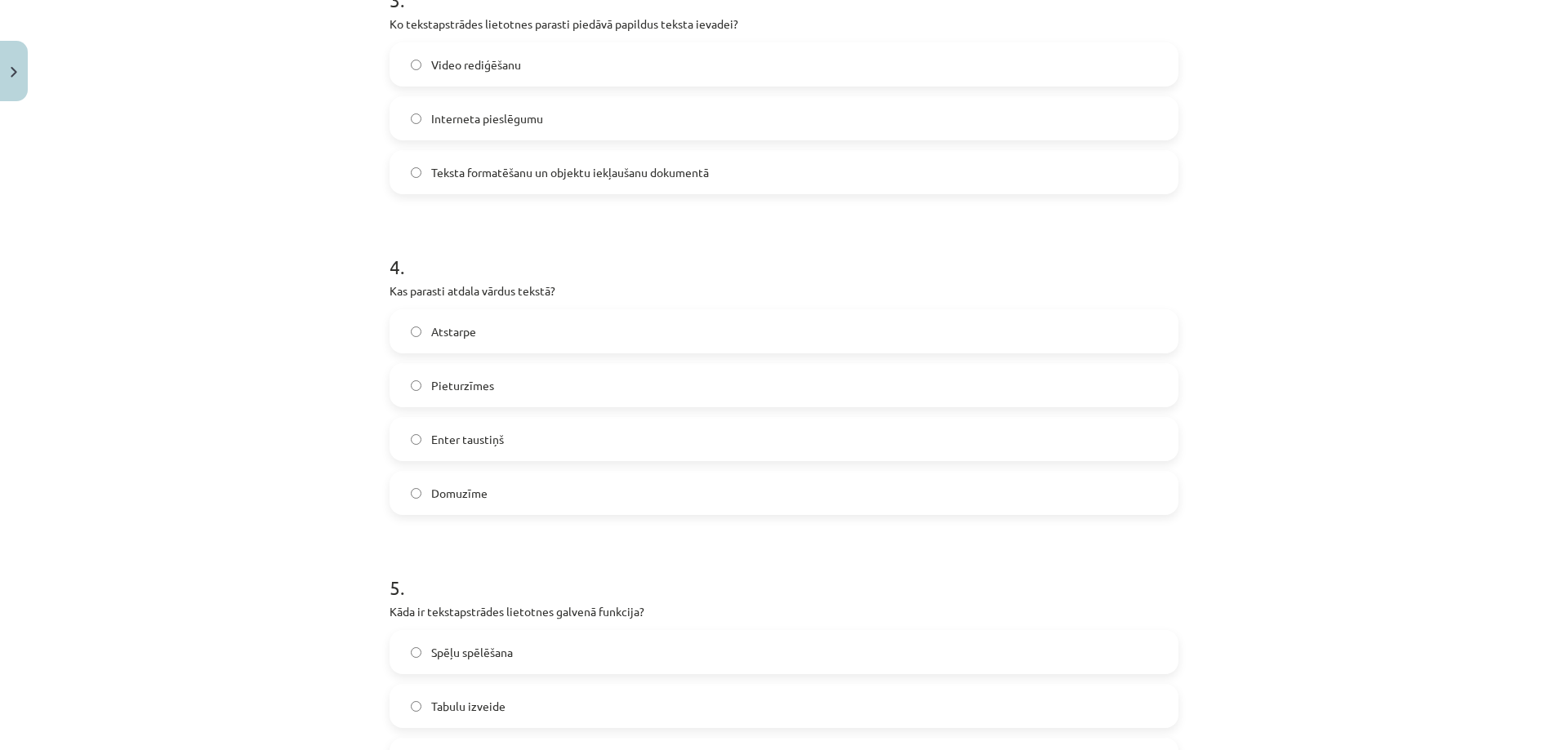
scroll to position [1020, 0]
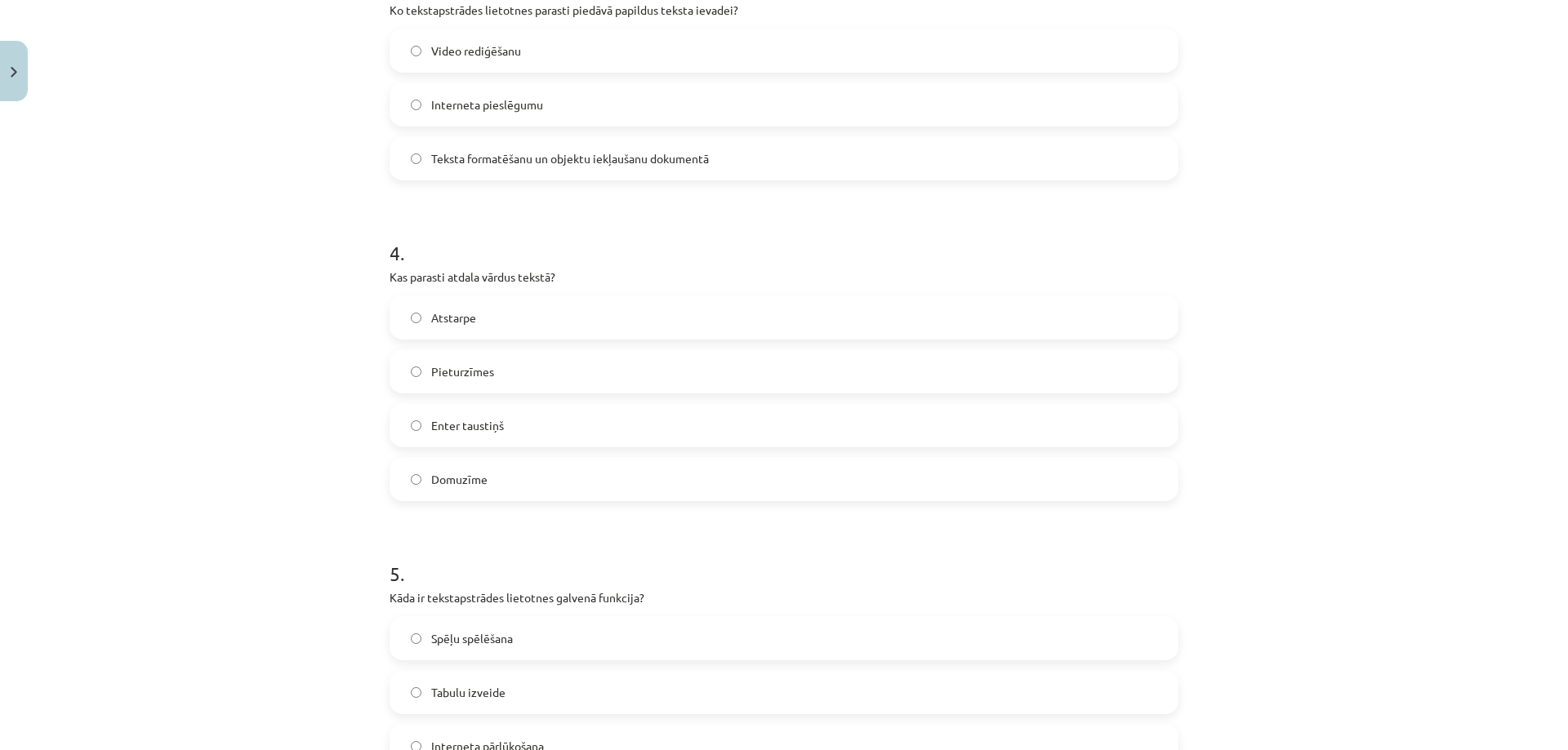
click at [490, 324] on label "Atstarpe" at bounding box center [784, 317] width 785 height 41
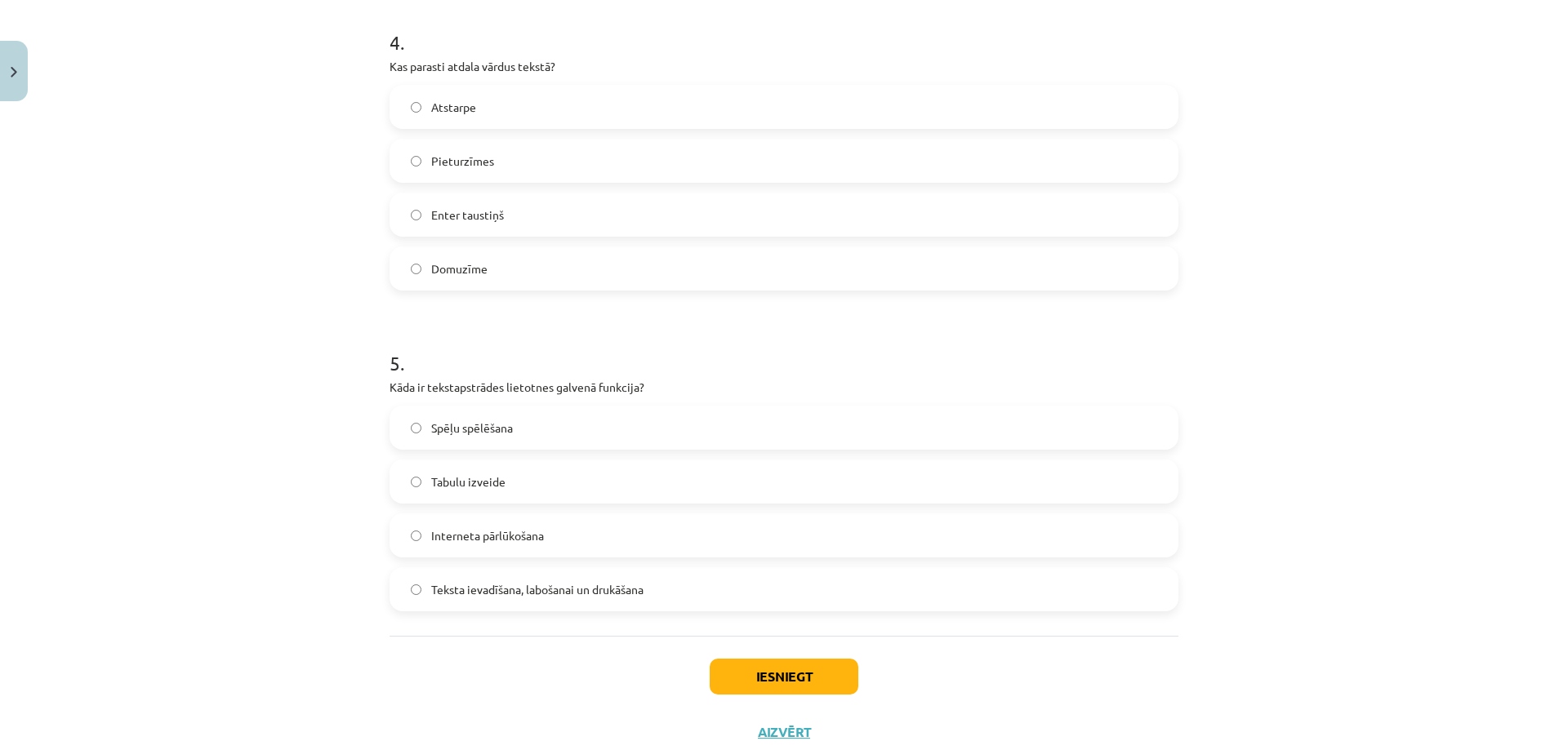
scroll to position [1265, 0]
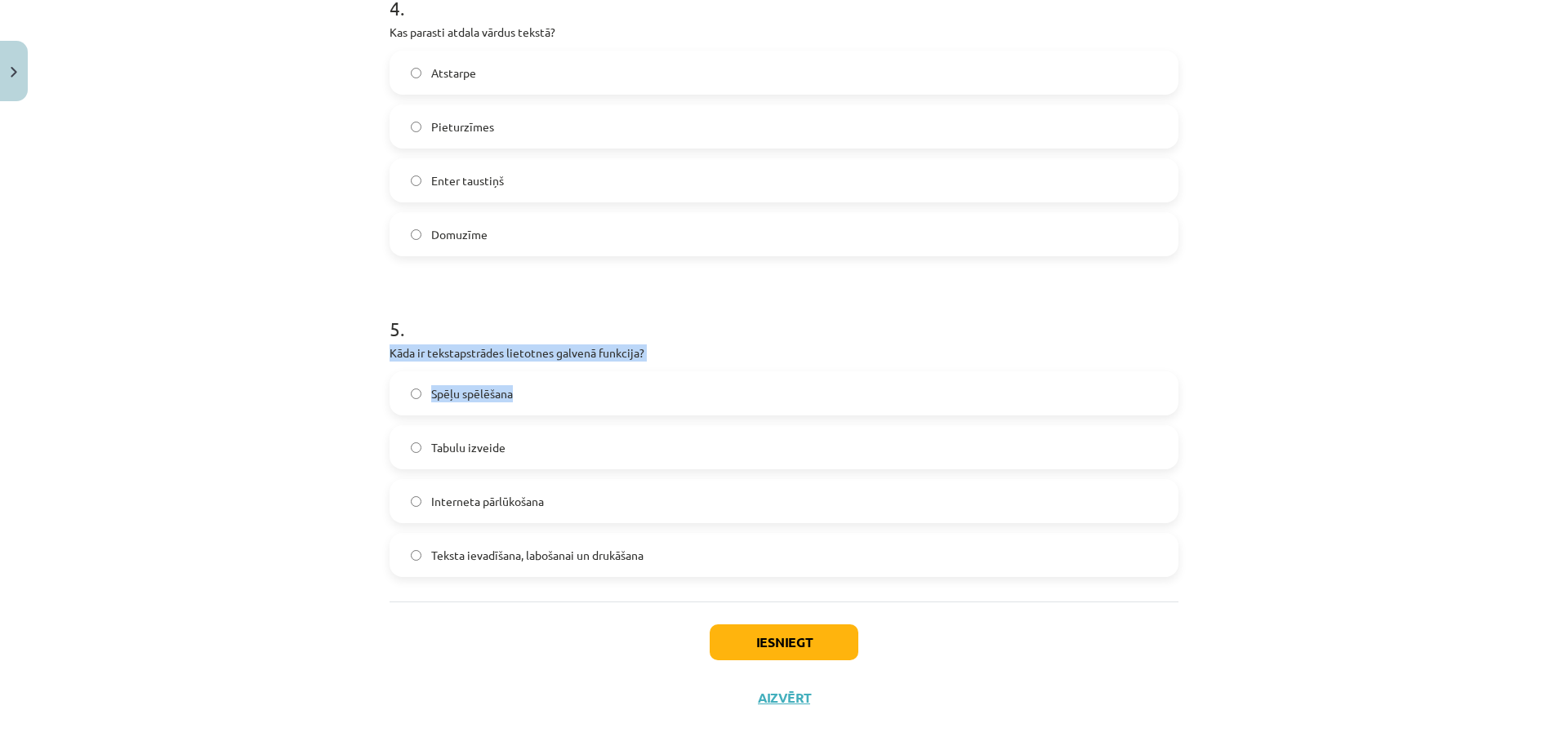
drag, startPoint x: 392, startPoint y: 354, endPoint x: 663, endPoint y: 362, distance: 271.1
click at [669, 361] on div "5 . Kāda ir tekstapstrādes lietotnes galvenā funkcija? Spēļu spēlēšana Tabulu i…" at bounding box center [784, 432] width 789 height 288
drag, startPoint x: 486, startPoint y: 359, endPoint x: 689, endPoint y: 361, distance: 203.0
click at [666, 363] on div "5 . Kāda ir tekstapstrādes lietotnes galvenā funkcija? Spēļu spēlēšana Tabulu i…" at bounding box center [784, 432] width 789 height 288
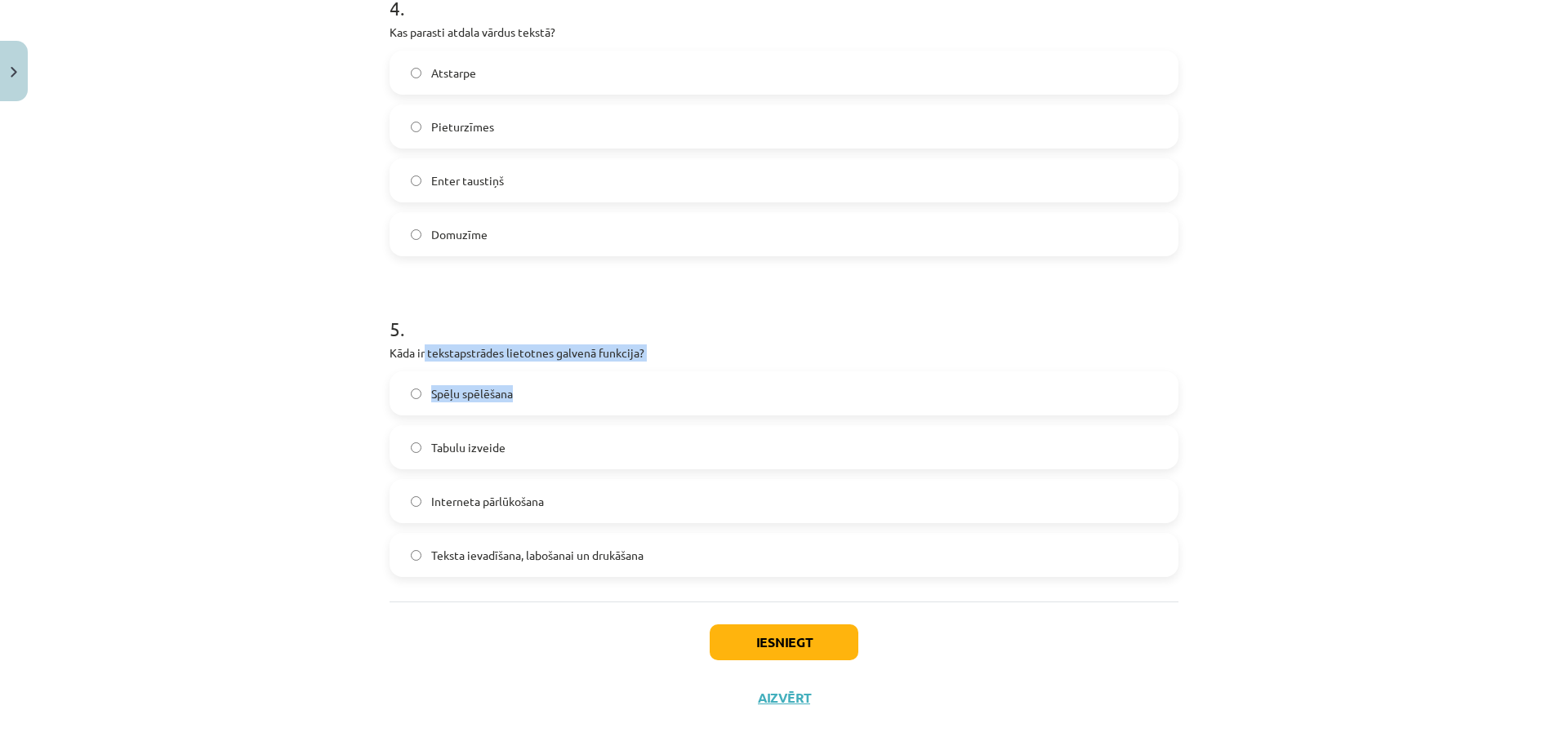
click at [689, 361] on div "5 . Kāda ir tekstapstrādes lietotnes galvenā funkcija? Spēļu spēlēšana Tabulu i…" at bounding box center [784, 432] width 789 height 288
click at [486, 559] on span "Teksta ievadīšana, labošanai un drukāšana" at bounding box center [537, 556] width 212 height 17
click at [821, 640] on button "Iesniegt" at bounding box center [784, 642] width 148 height 36
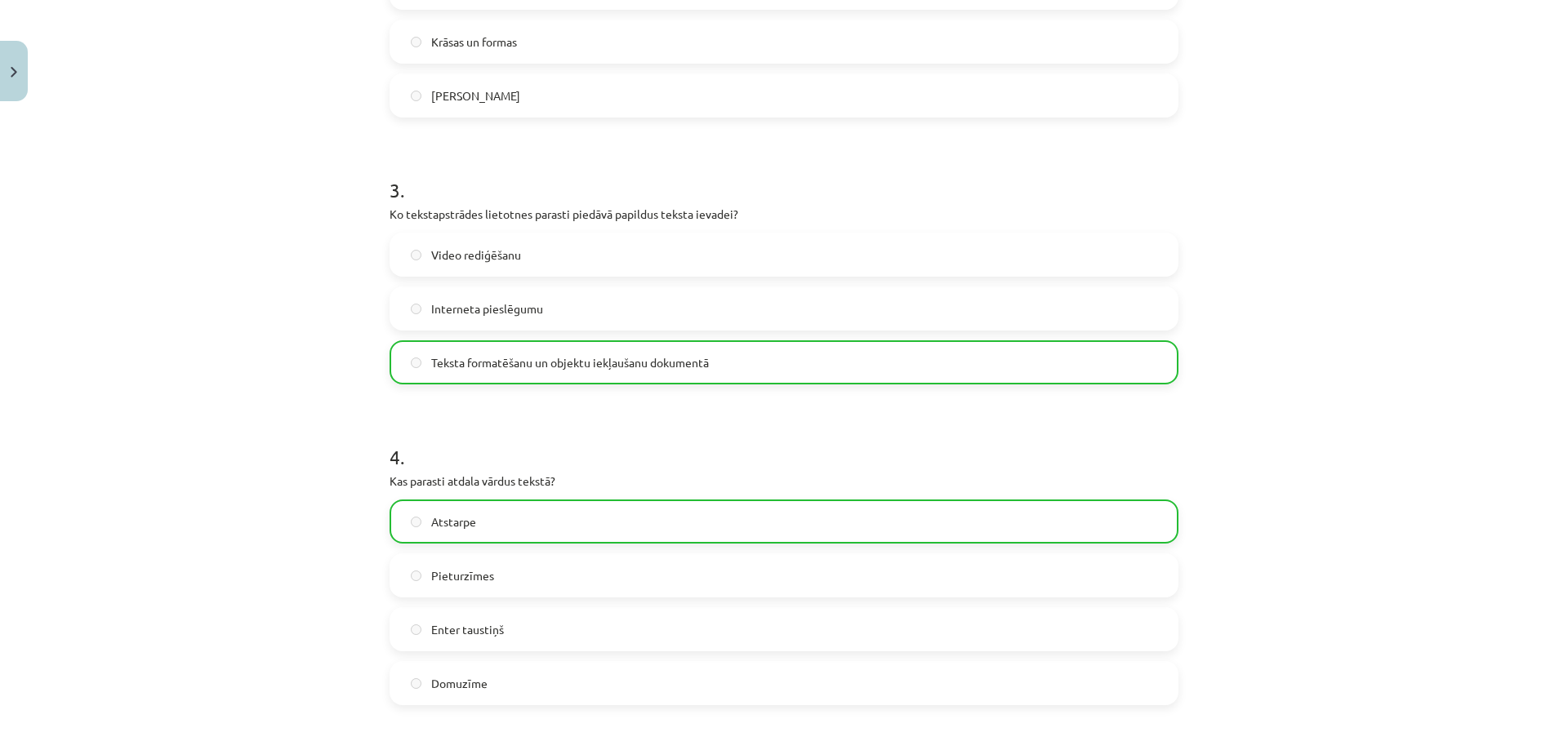
scroll to position [1334, 0]
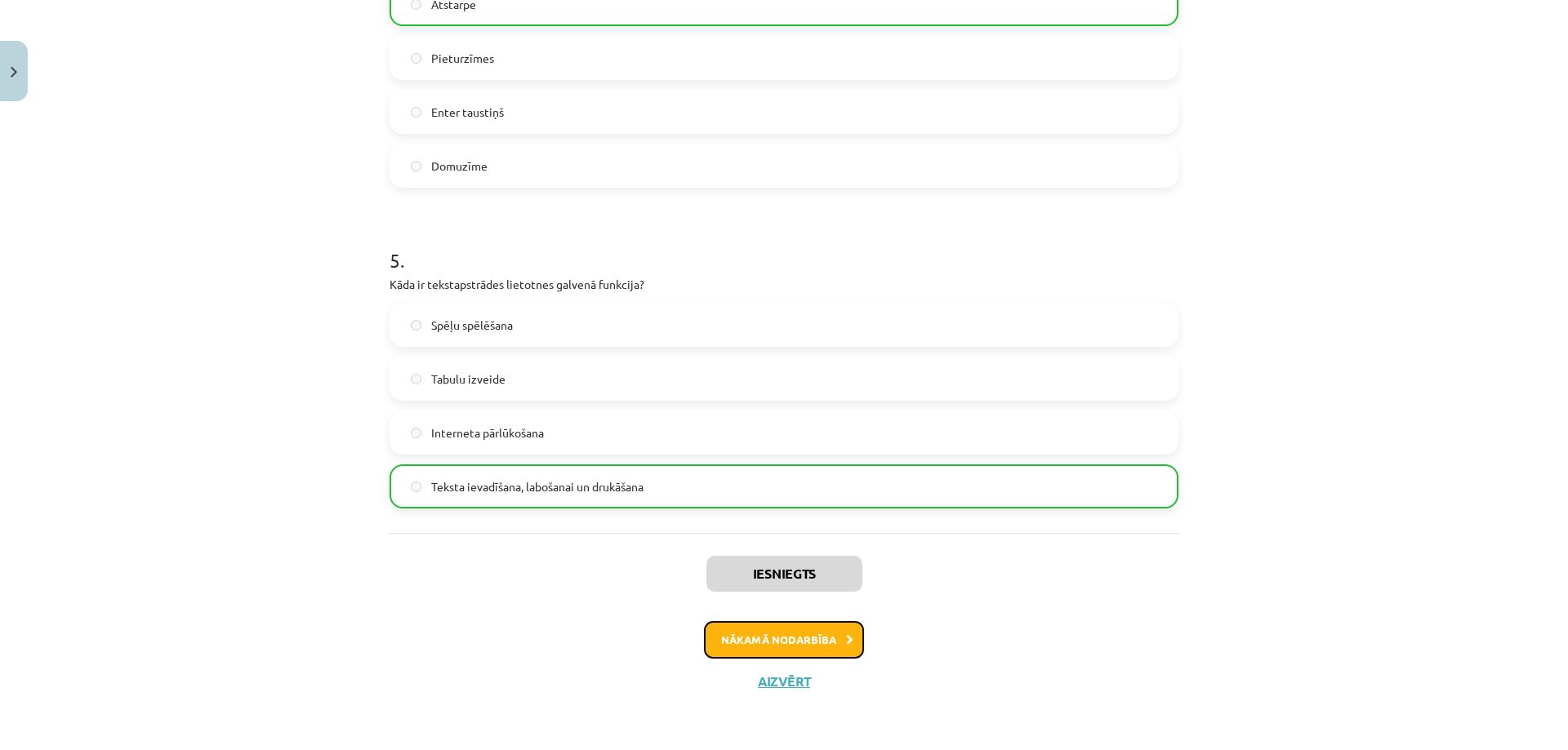
click at [807, 632] on button "Nākamā nodarbība" at bounding box center [784, 640] width 160 height 38
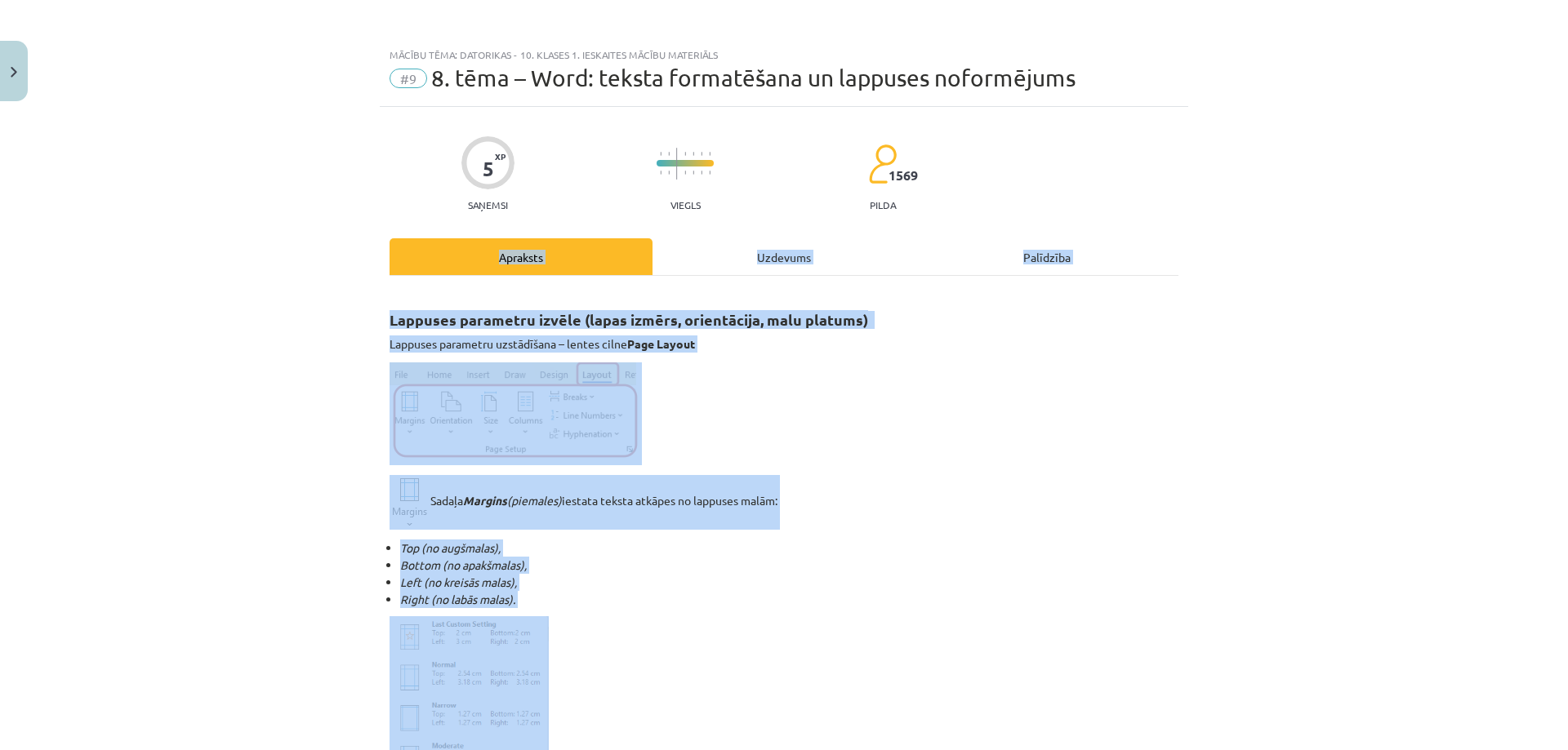
scroll to position [0, 0]
drag, startPoint x: 1059, startPoint y: 543, endPoint x: 346, endPoint y: 294, distance: 755.2
click at [346, 294] on div "Mācību tēma: Datorikas - 10. klases 1. ieskaites mācību materiāls #9 8. tēma – …" at bounding box center [784, 375] width 1568 height 750
click at [950, 434] on p at bounding box center [784, 415] width 789 height 103
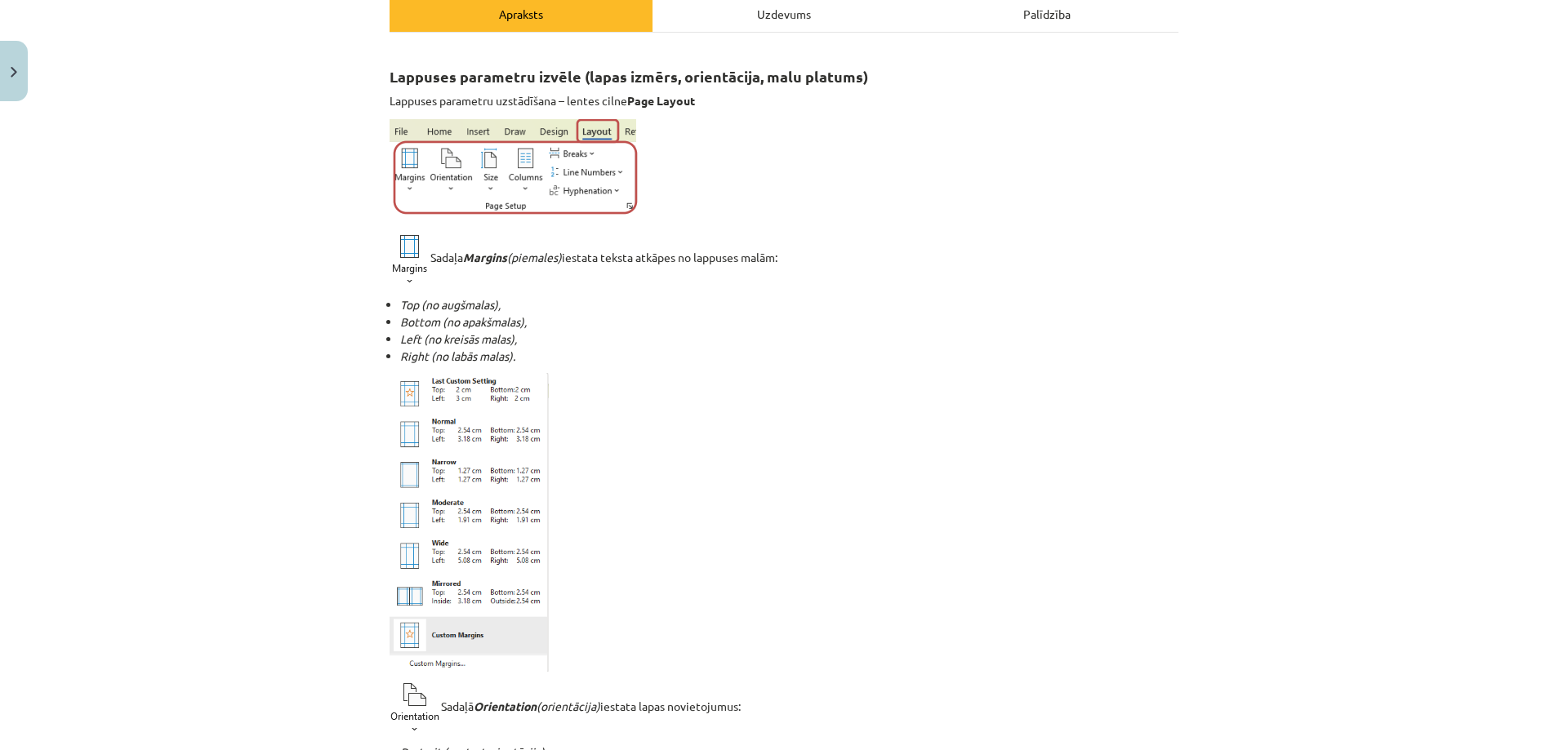
scroll to position [979, 0]
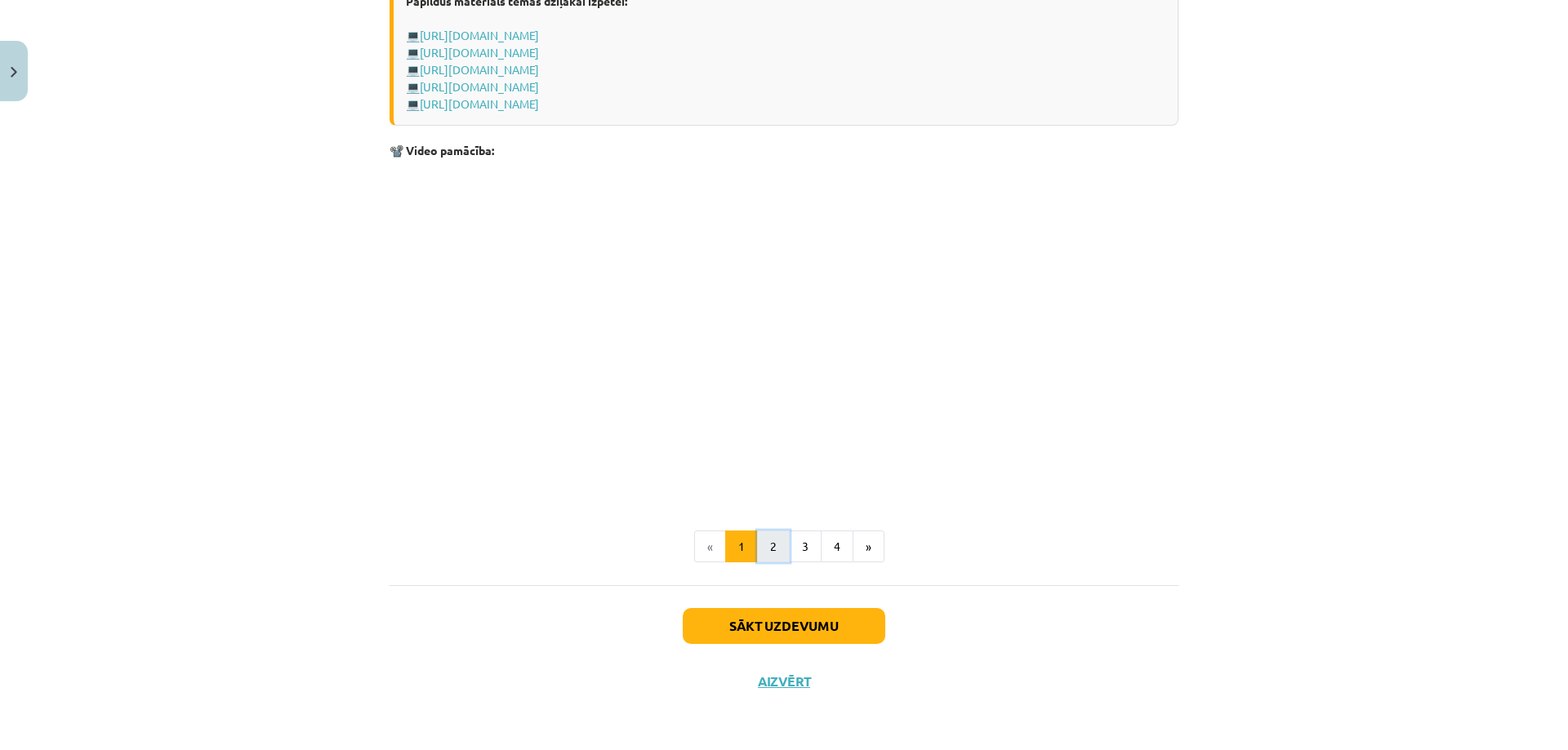
click at [767, 551] on button "2" at bounding box center [773, 546] width 33 height 33
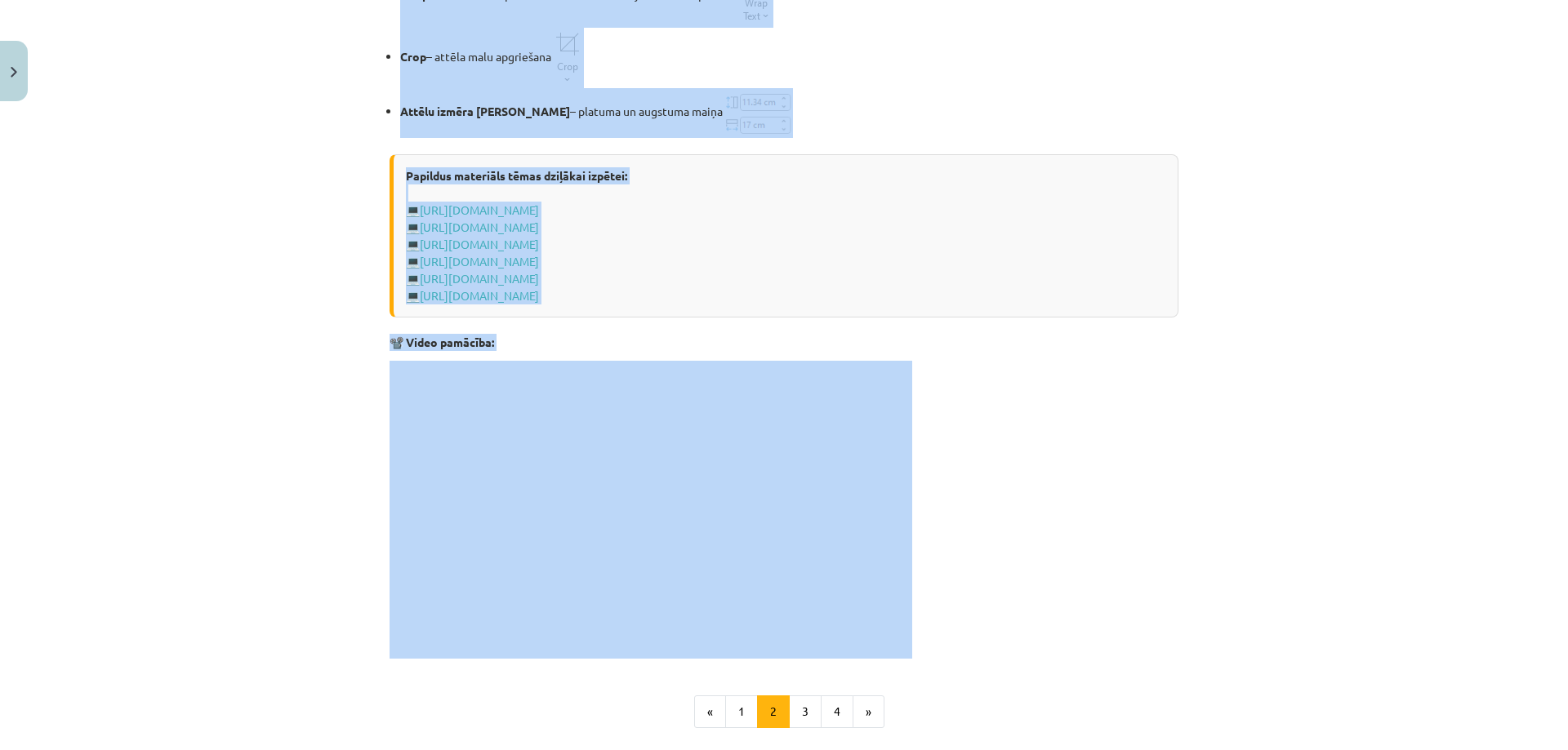
scroll to position [2371, 0]
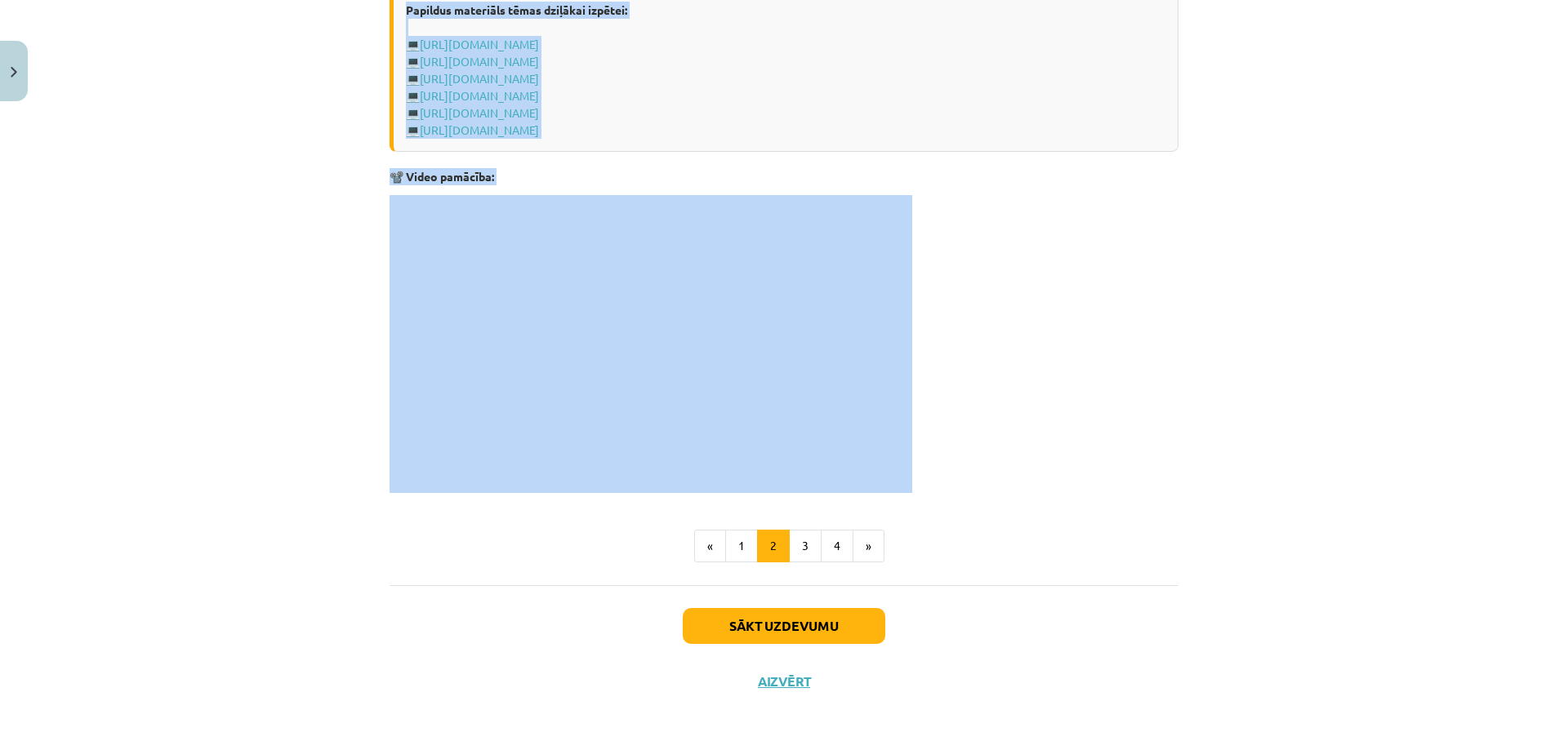
drag, startPoint x: 385, startPoint y: 319, endPoint x: 781, endPoint y: 481, distance: 427.9
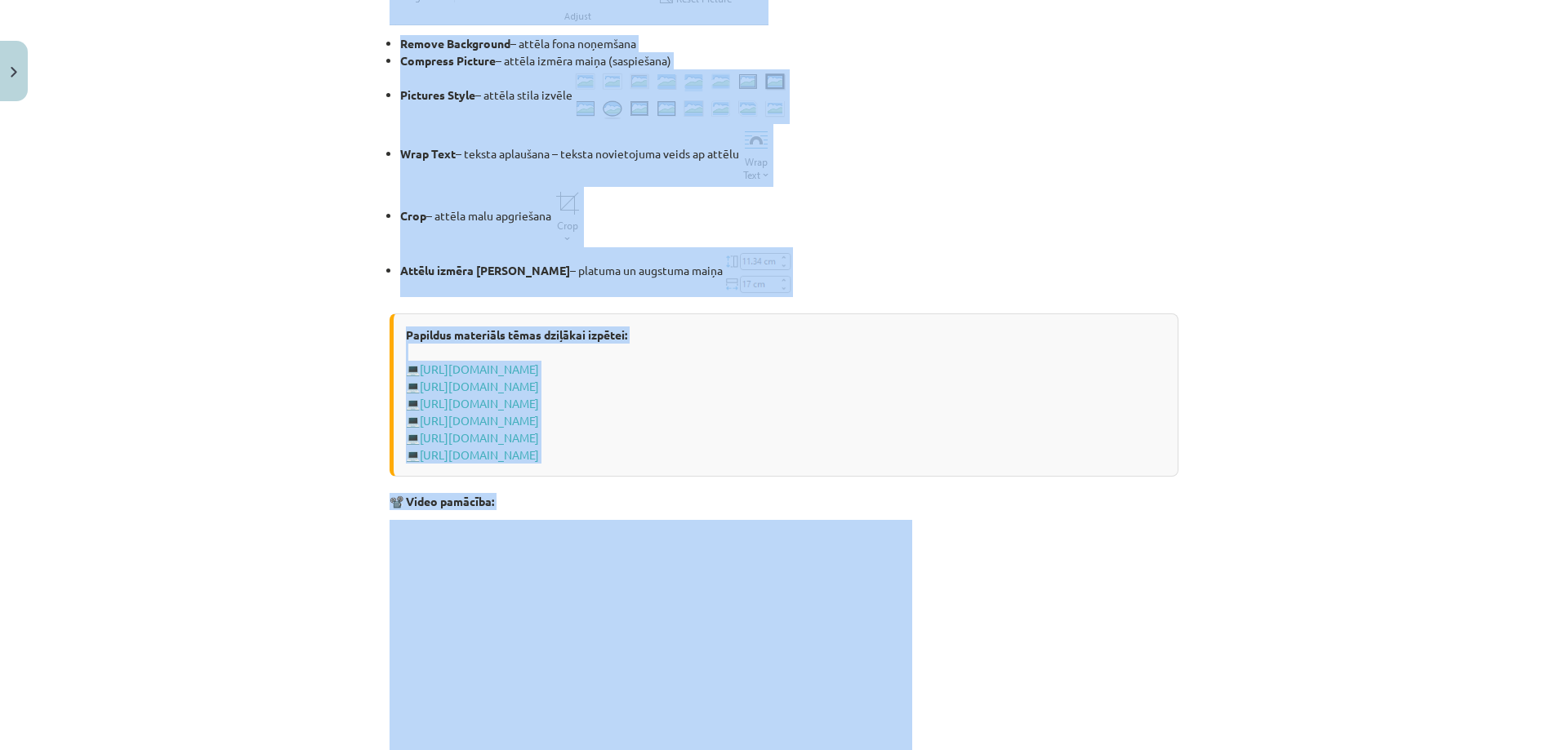
click at [292, 435] on div "Mācību tēma: Datorikas - 10. klases 1. ieskaites mācību materiāls #9 8. tēma – …" at bounding box center [784, 375] width 1568 height 750
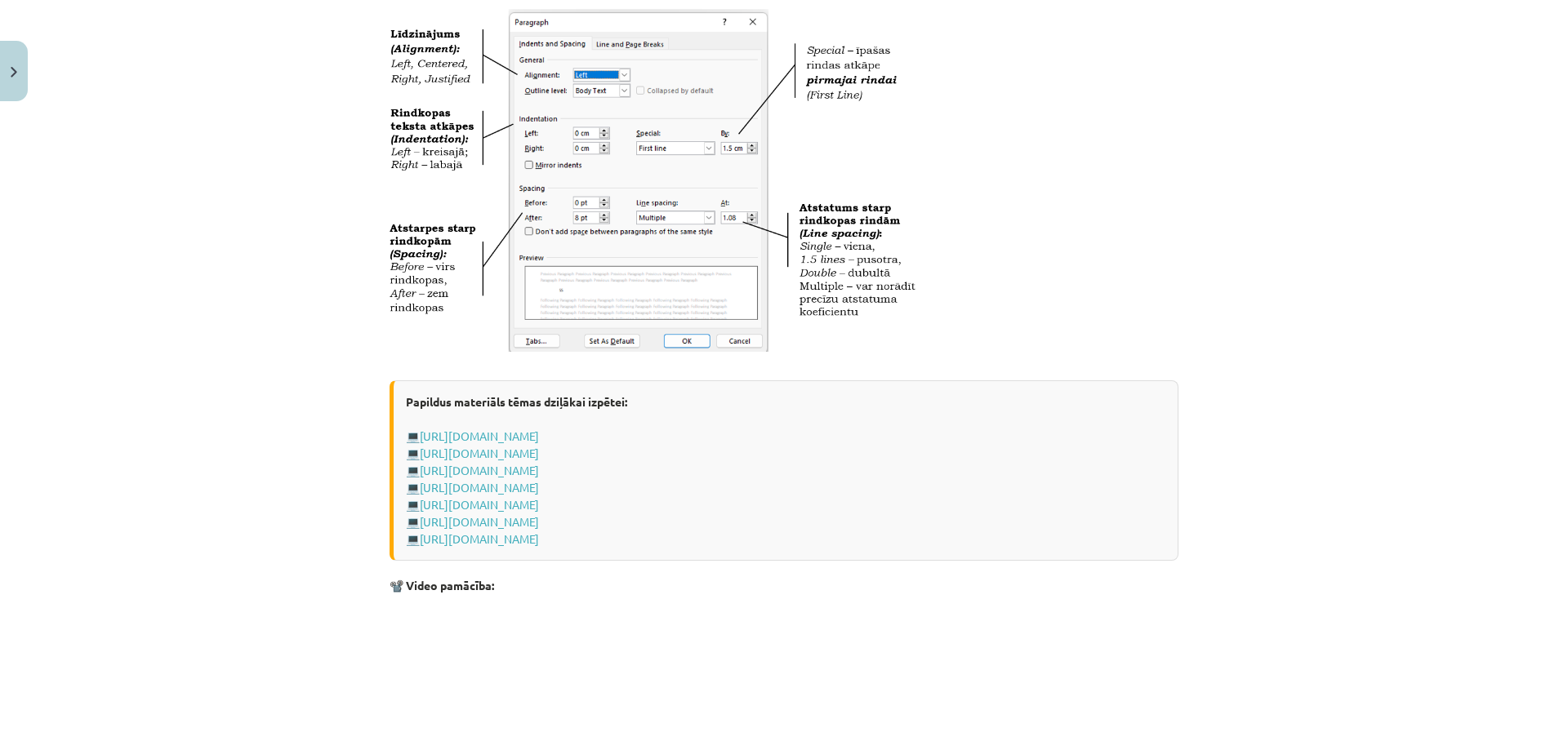
scroll to position [0, 0]
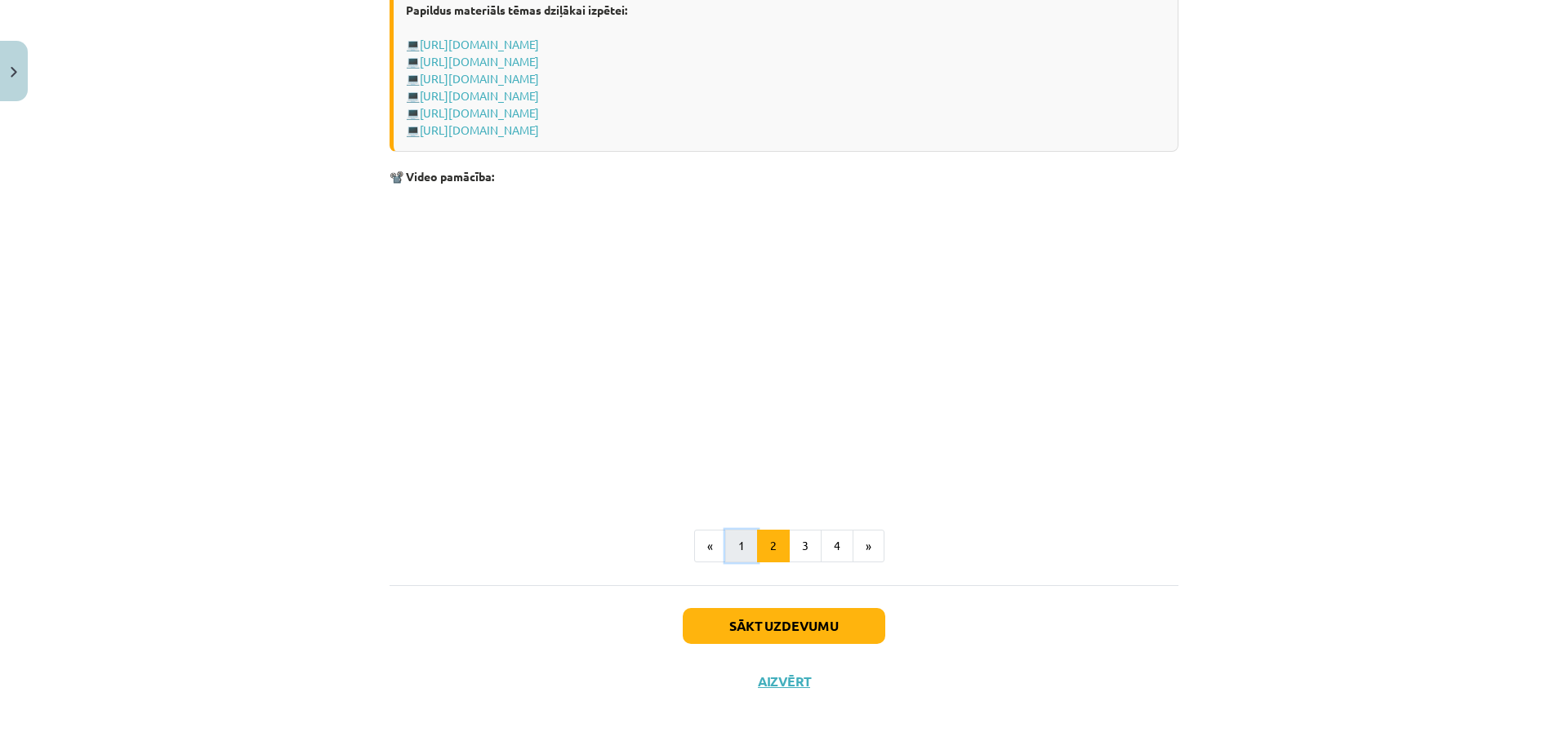
click at [736, 549] on button "1" at bounding box center [741, 545] width 33 height 33
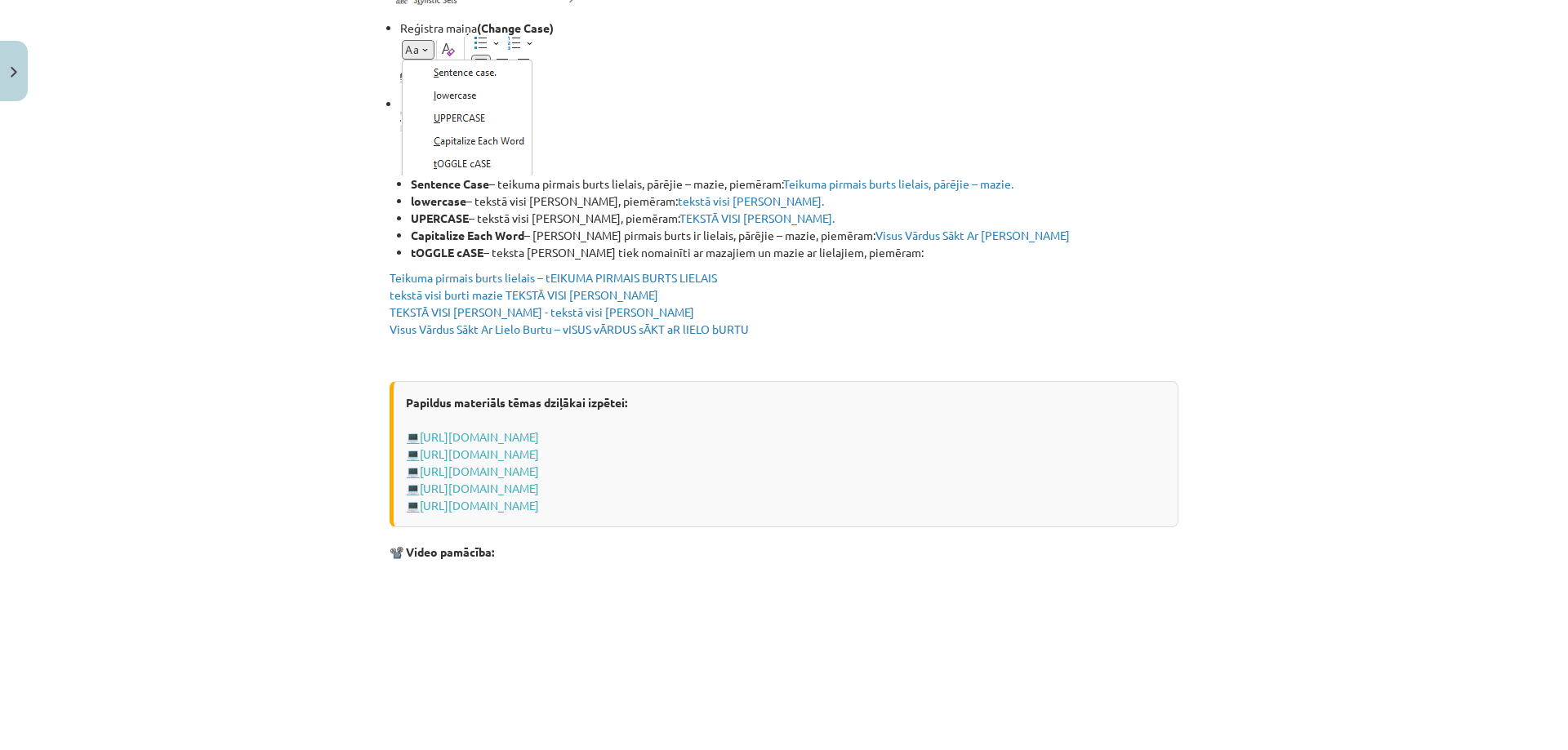
scroll to position [2938, 0]
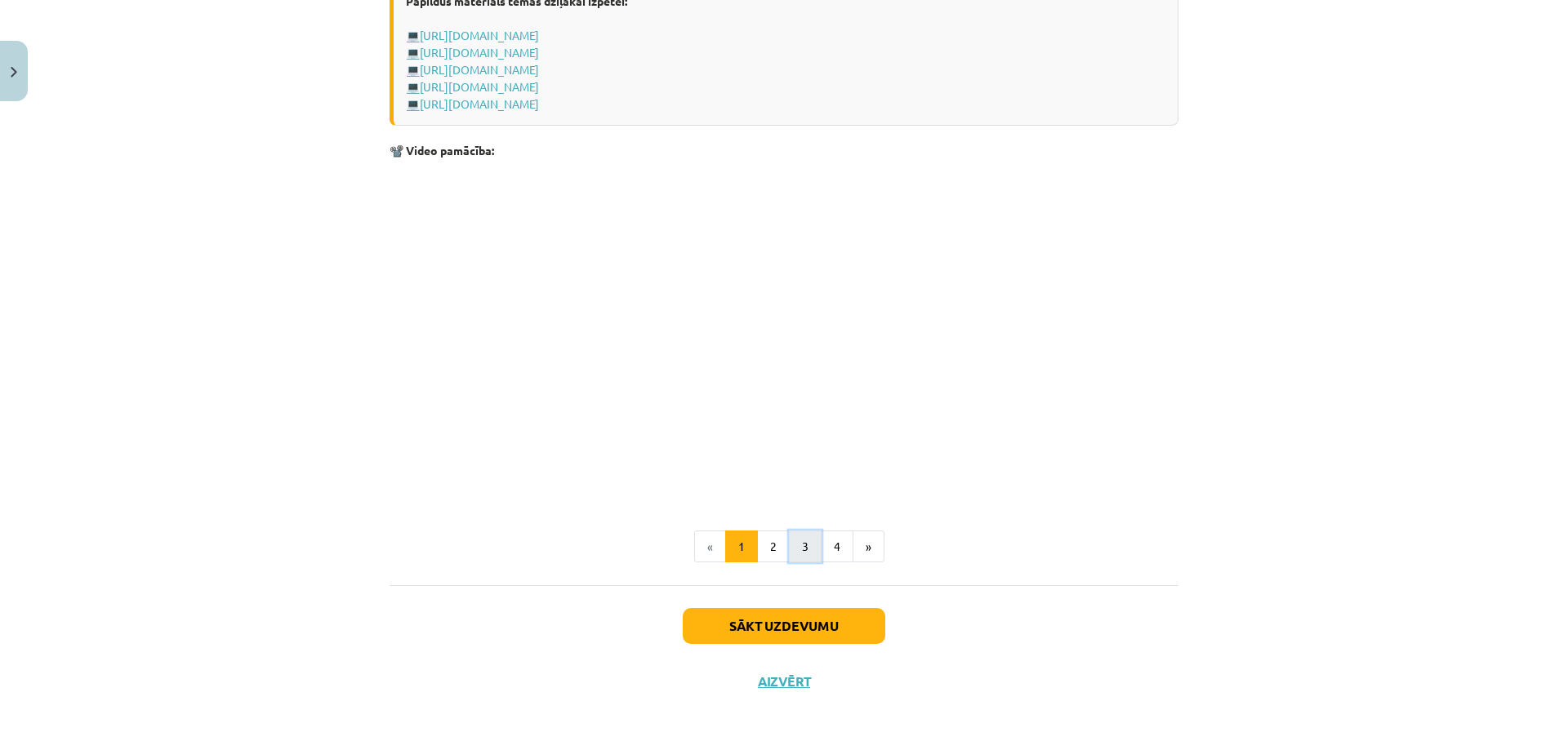
click at [795, 550] on button "3" at bounding box center [805, 546] width 33 height 33
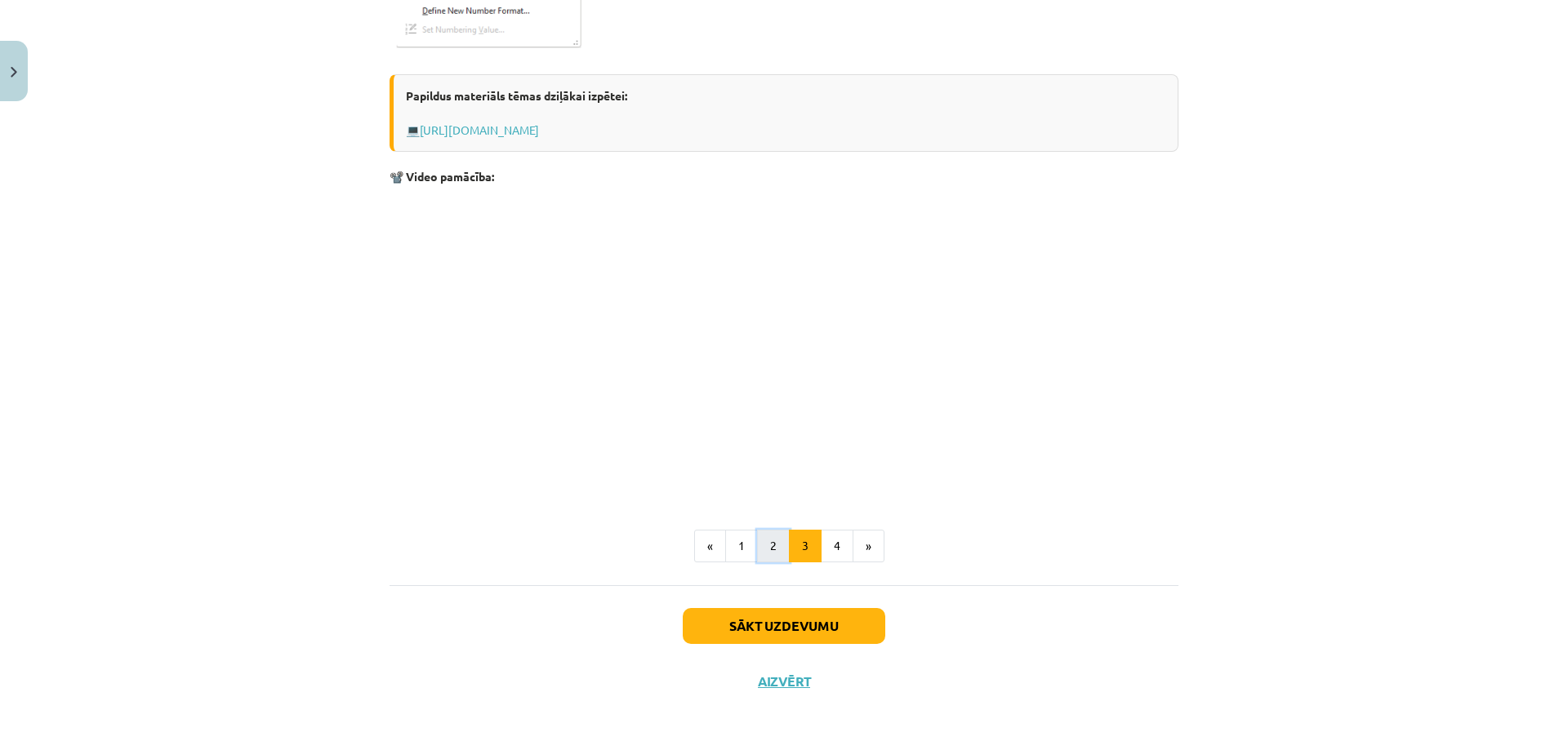
click at [773, 541] on button "2" at bounding box center [773, 545] width 33 height 33
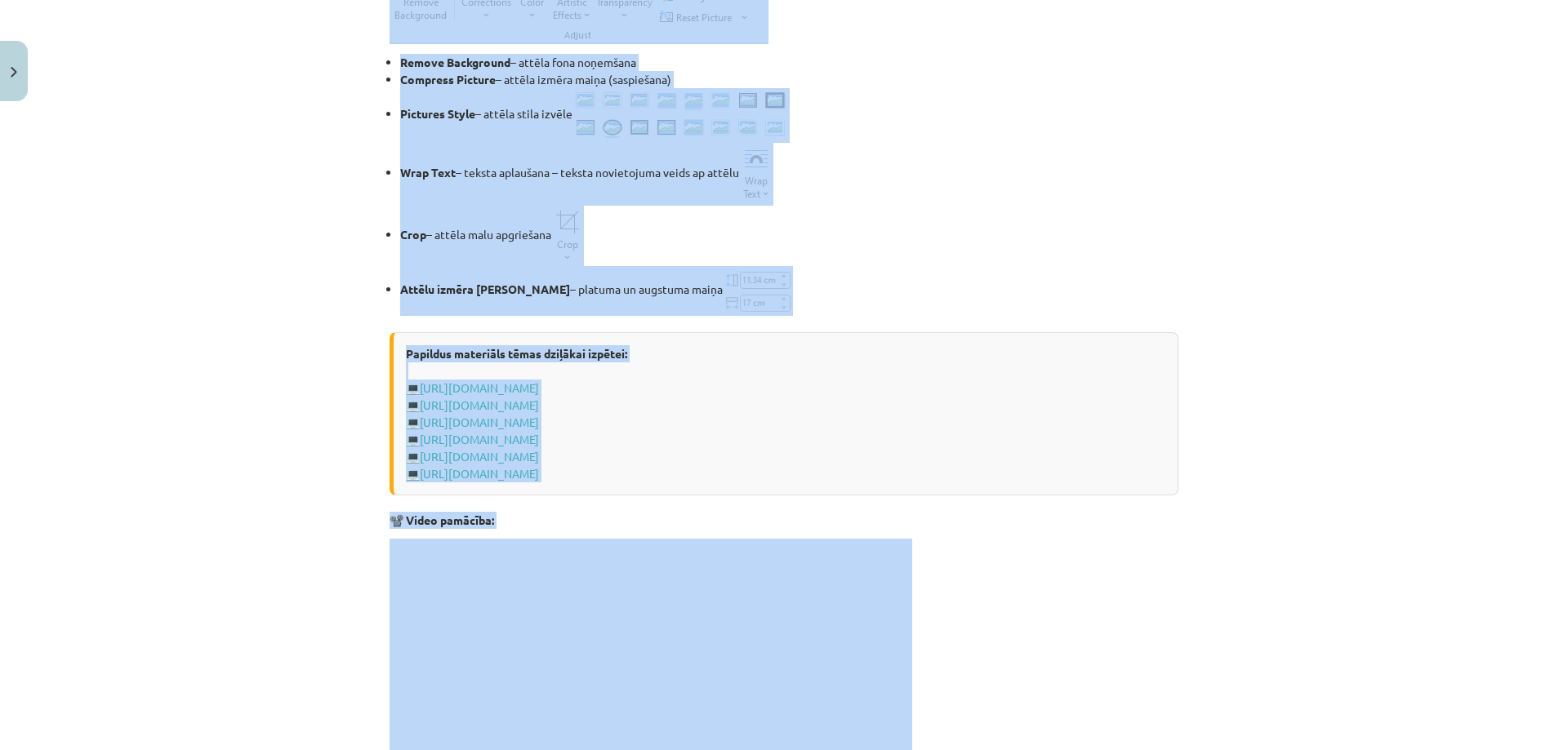
scroll to position [2367, 0]
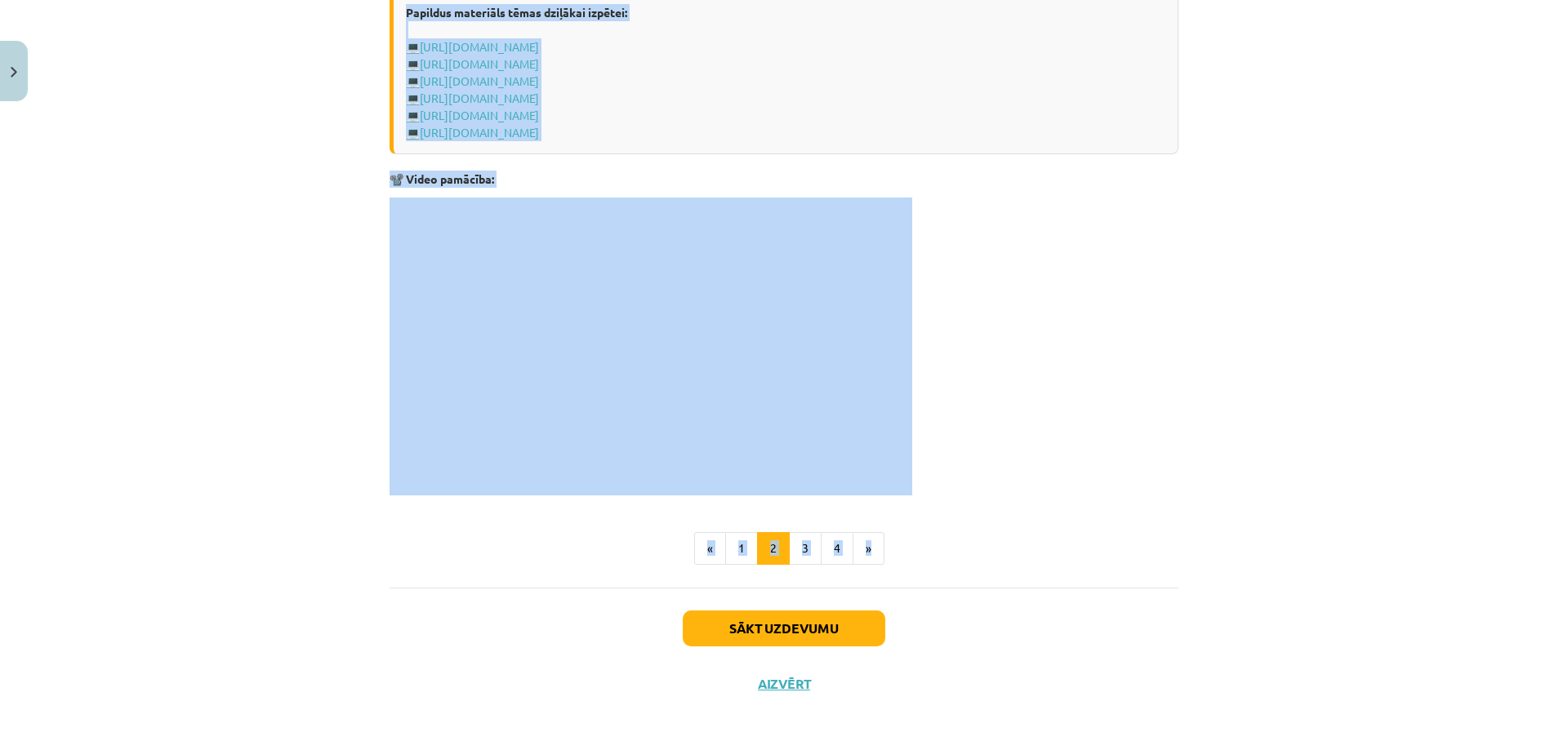
drag, startPoint x: 379, startPoint y: 315, endPoint x: 926, endPoint y: 505, distance: 579.1
click at [1232, 379] on div "Mācību tēma: Datorikas - 10. klases 1. ieskaites mācību materiāls #9 8. tēma – …" at bounding box center [784, 375] width 1568 height 750
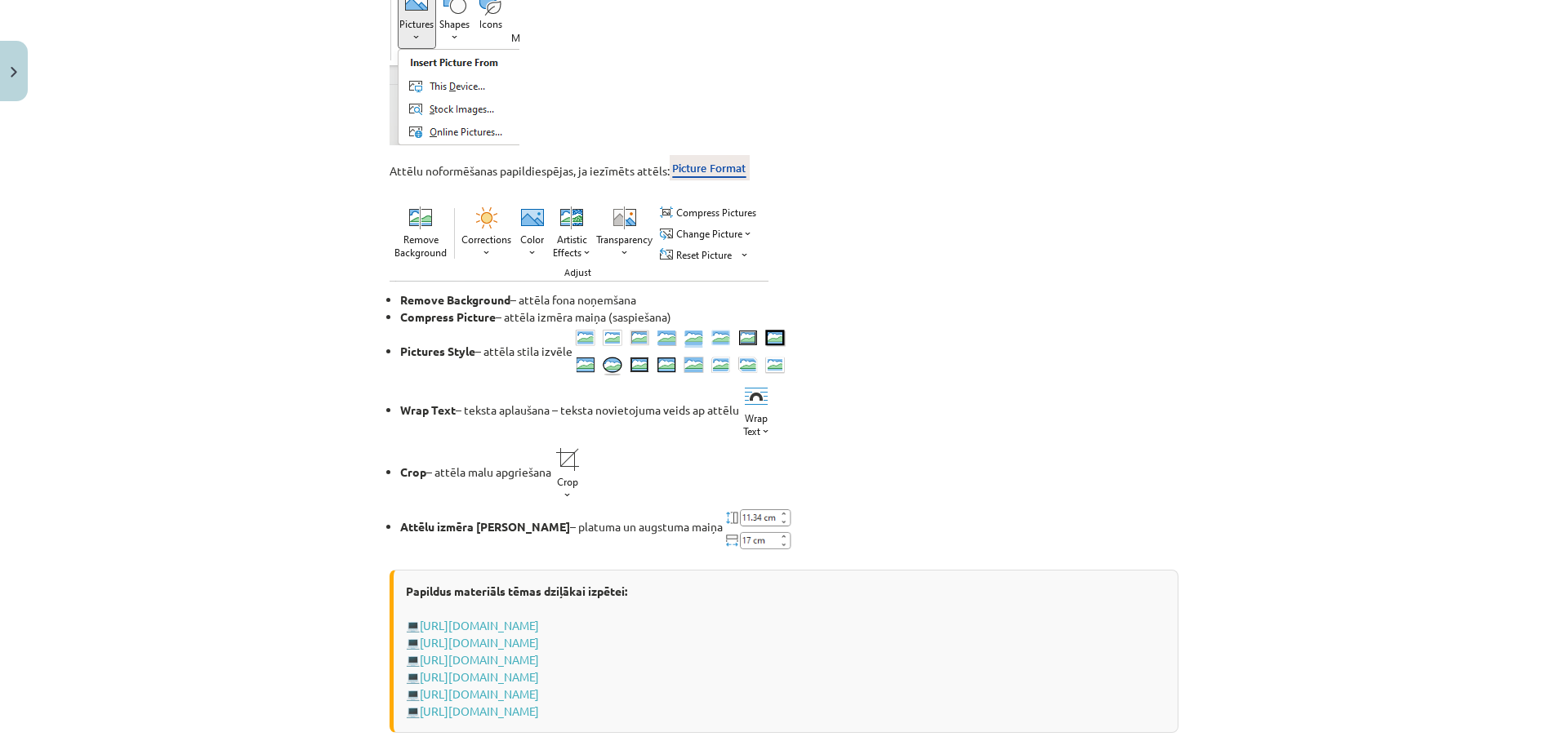
scroll to position [2204, 0]
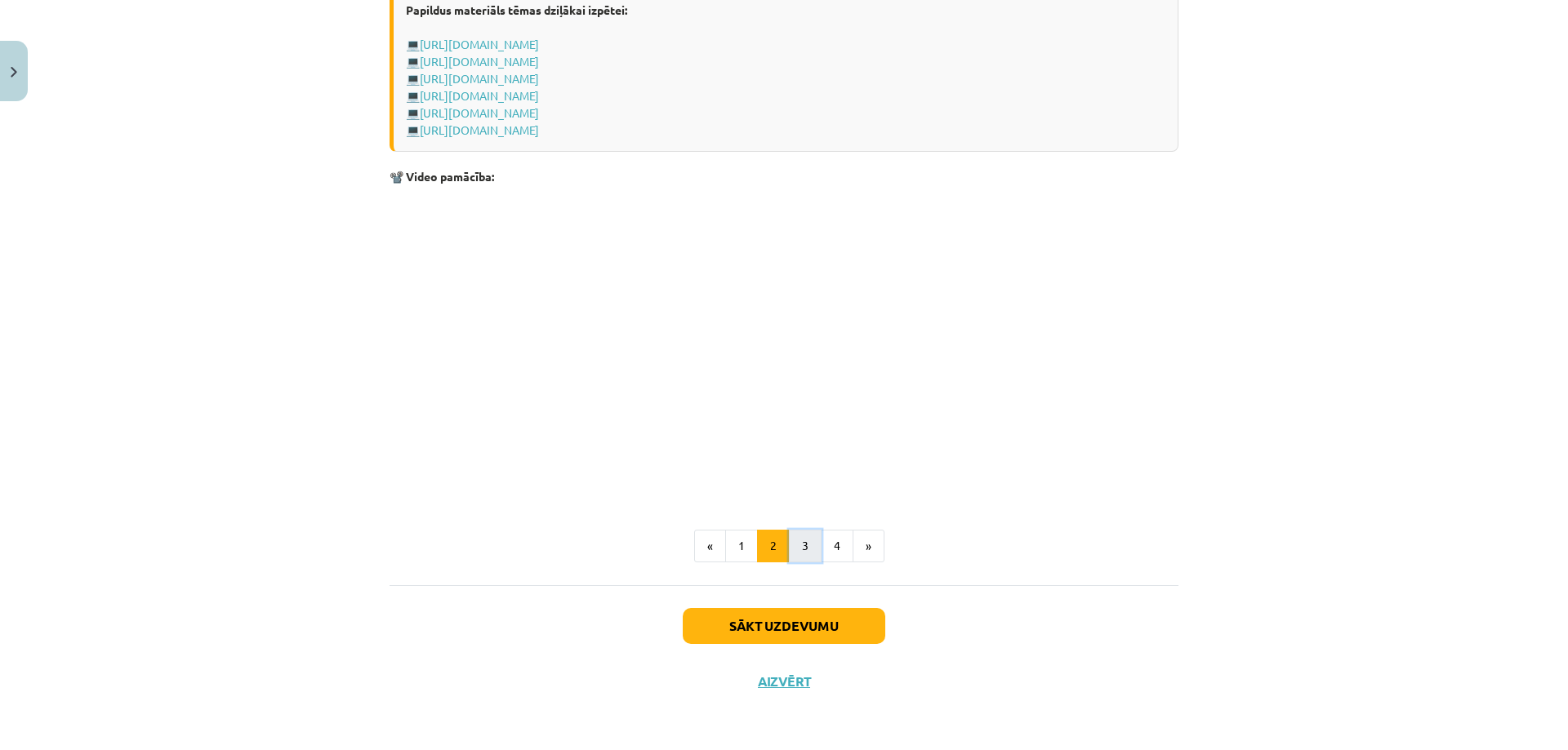
click at [808, 551] on button "3" at bounding box center [805, 545] width 33 height 33
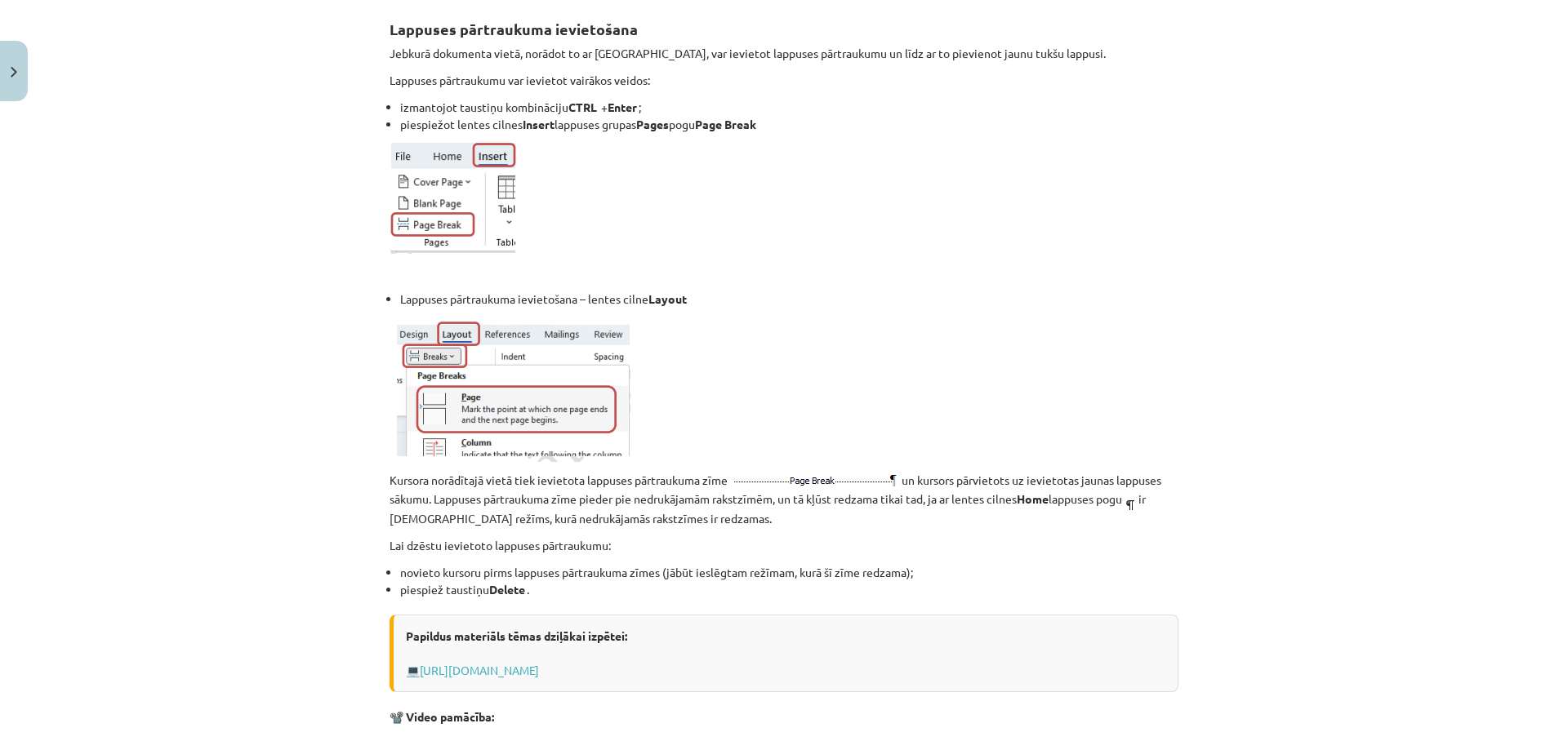
scroll to position [0, 0]
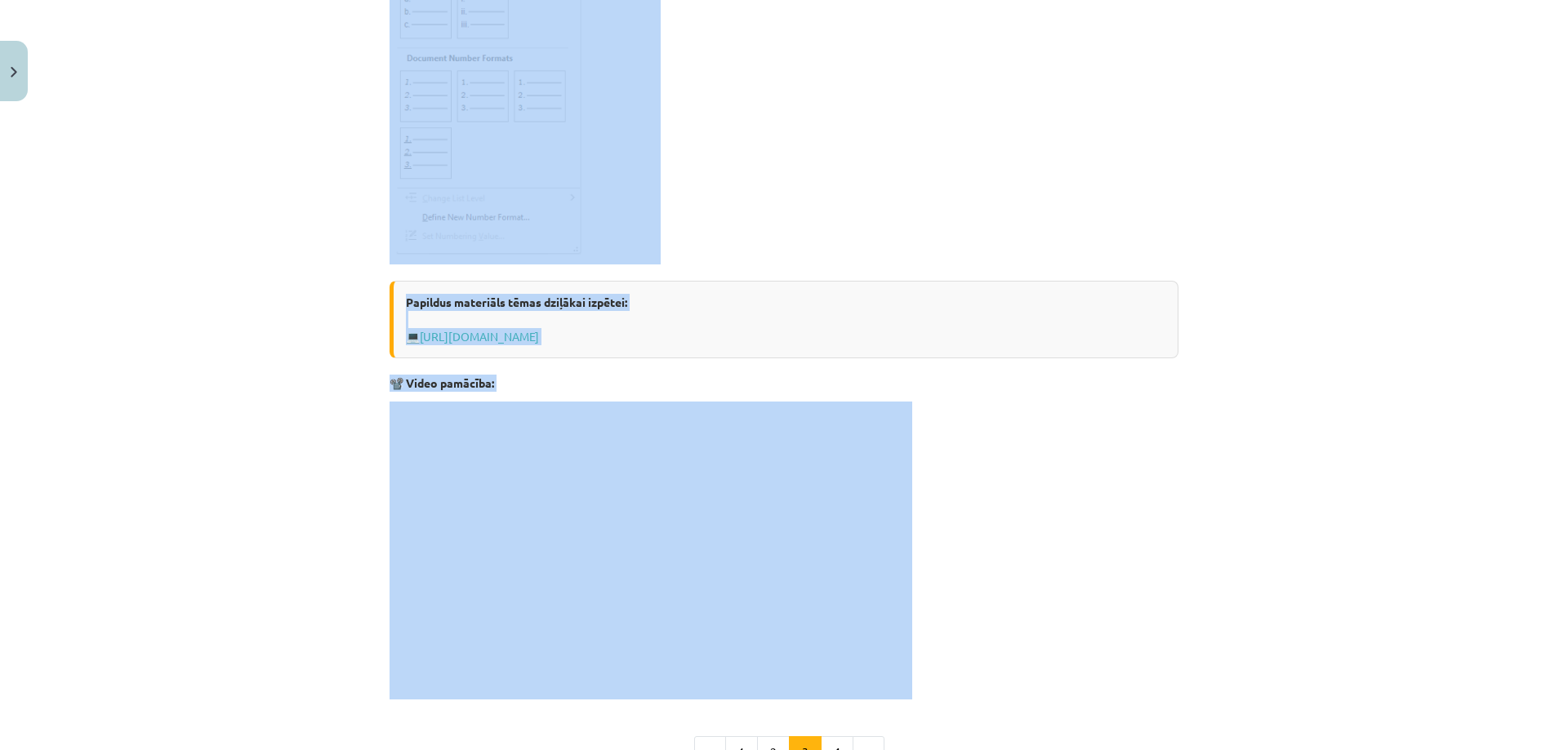
scroll to position [2519, 0]
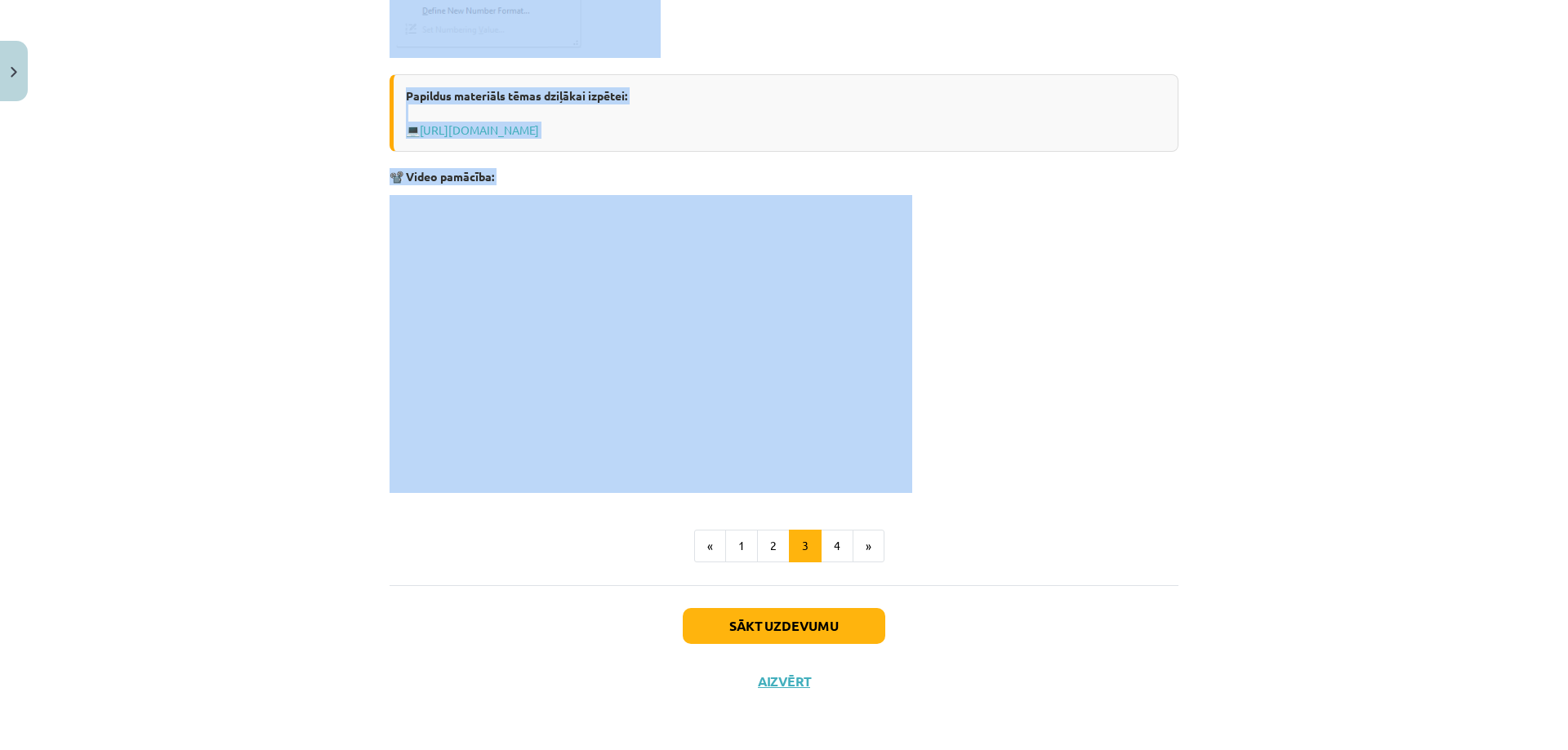
click at [421, 198] on div "Mācību tēma: Datorikas - 10. klases 1. ieskaites mācību materiāls #9 8. tēma – …" at bounding box center [784, 375] width 1568 height 750
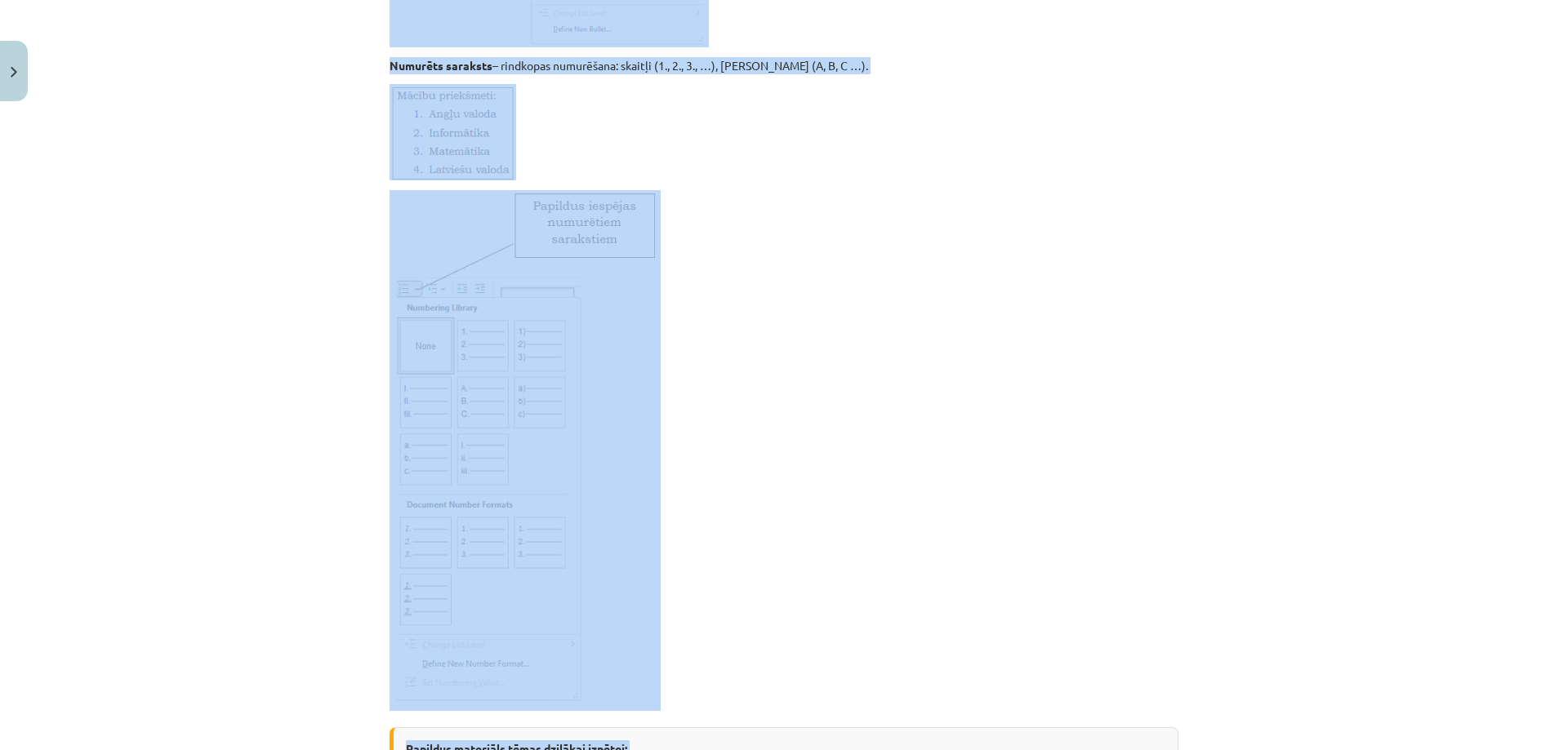
click at [254, 385] on div "Mācību tēma: Datorikas - 10. klases 1. ieskaites mācību materiāls #9 8. tēma – …" at bounding box center [784, 375] width 1568 height 750
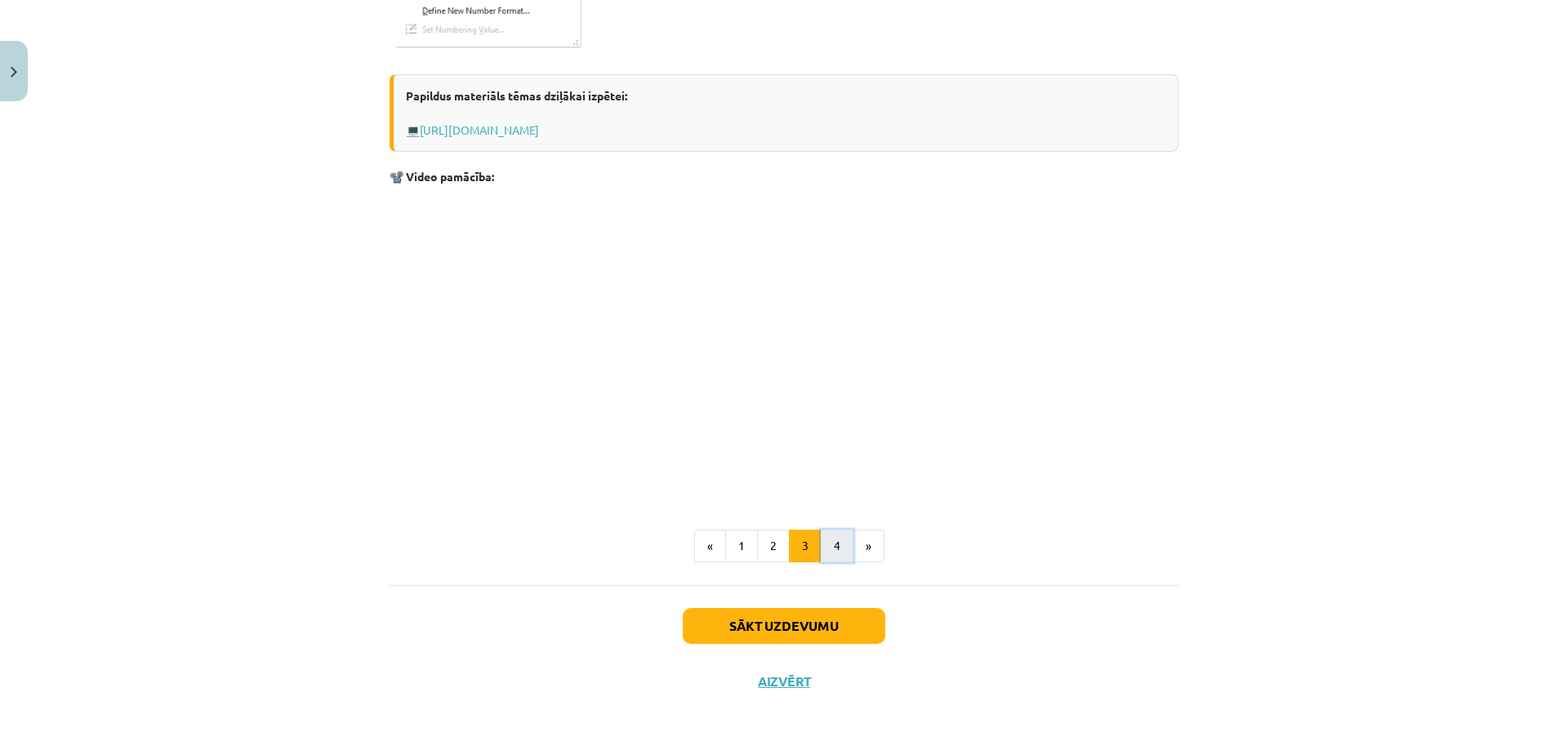
click at [835, 542] on button "4" at bounding box center [836, 545] width 33 height 33
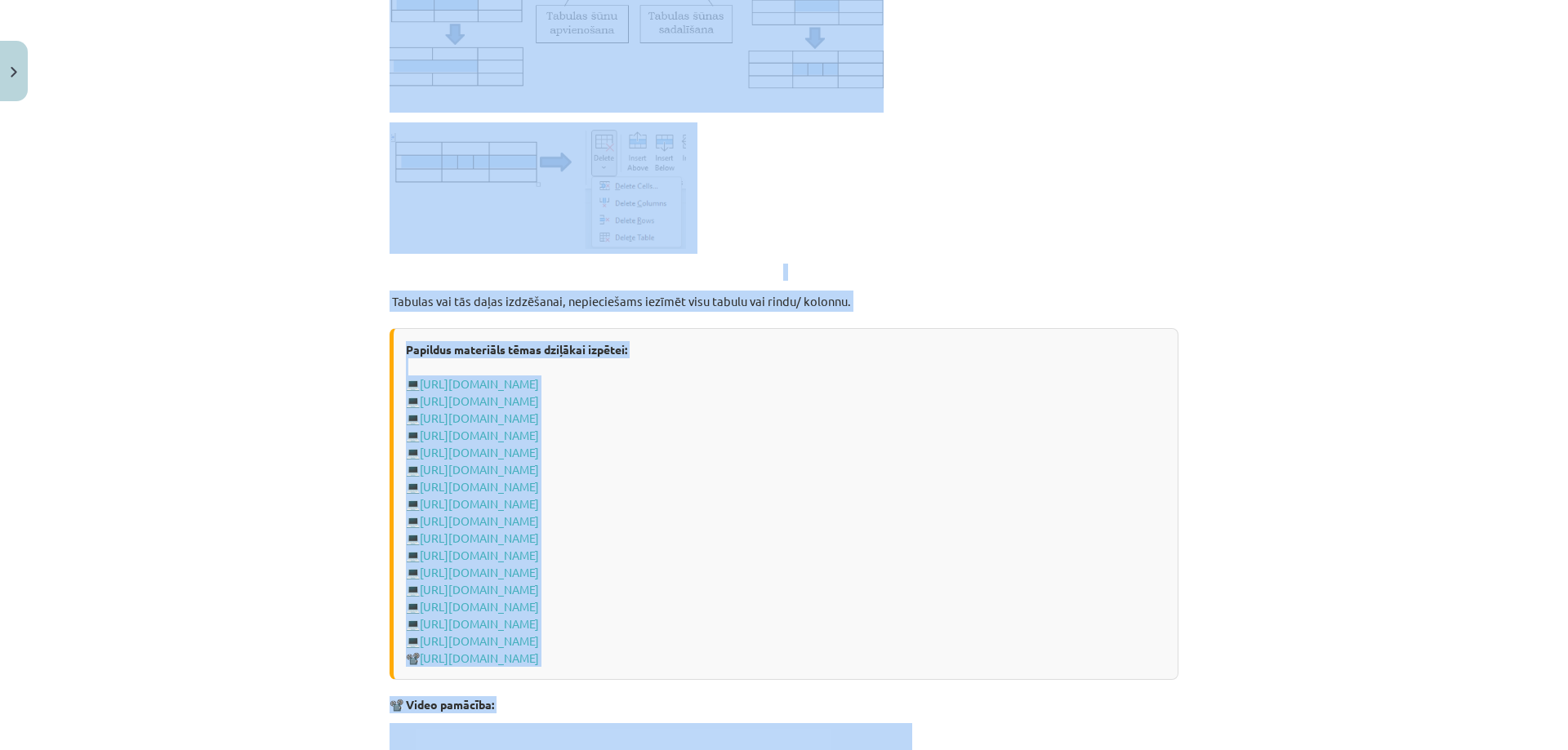
scroll to position [2122, 0]
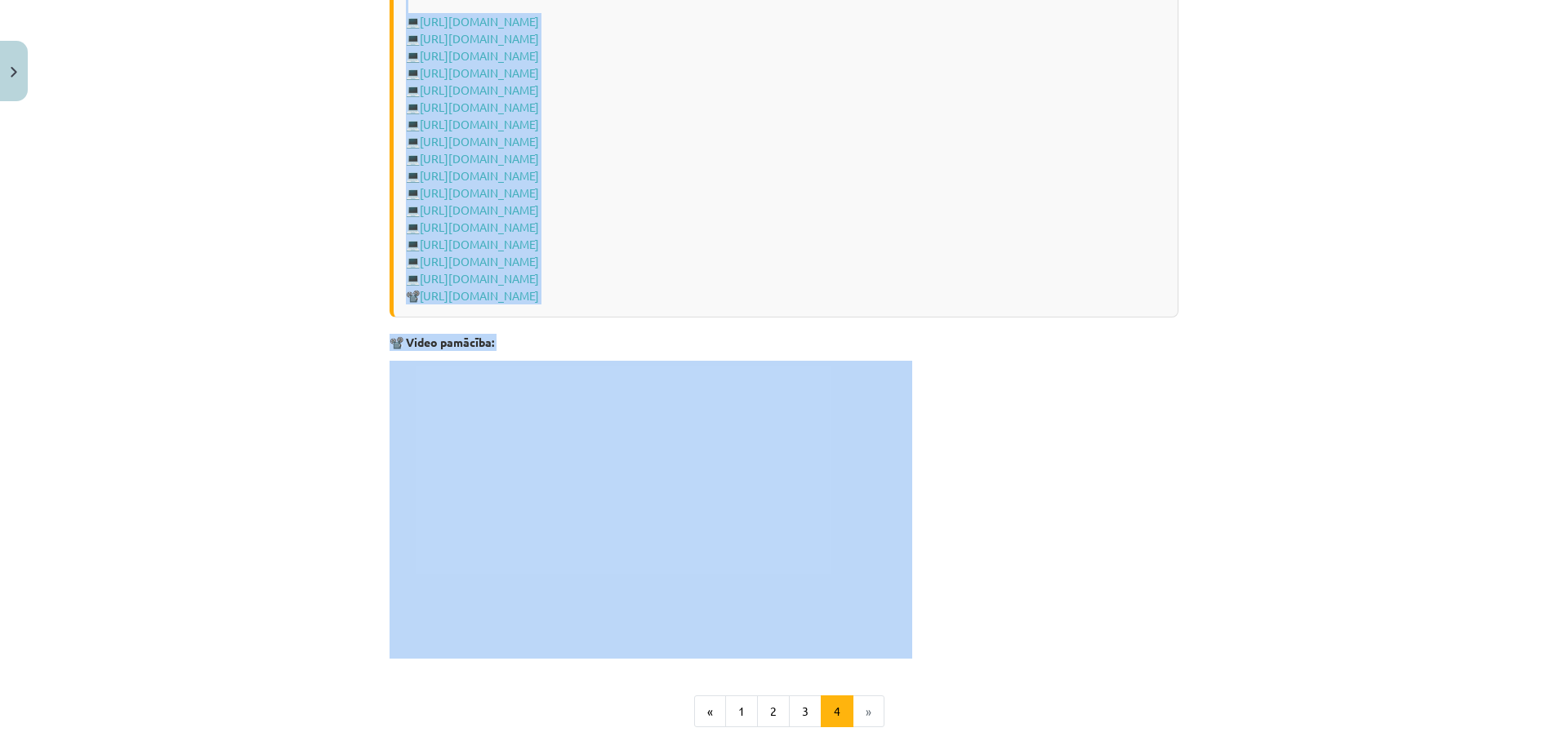
drag, startPoint x: 430, startPoint y: 330, endPoint x: 741, endPoint y: 399, distance: 318.6
click at [358, 37] on div "Mācību tēma: Datorikas - 10. klases 1. ieskaites mācību materiāls #9 8. tēma – …" at bounding box center [784, 375] width 1568 height 750
copy div "Tabulas ievietošana Tekstapstrādē par tabulām sauc informācijas sakārtojumu rin…"
click at [333, 401] on div "Mācību tēma: Datorikas - 10. klases 1. ieskaites mācību materiāls #9 8. tēma – …" at bounding box center [784, 375] width 1568 height 750
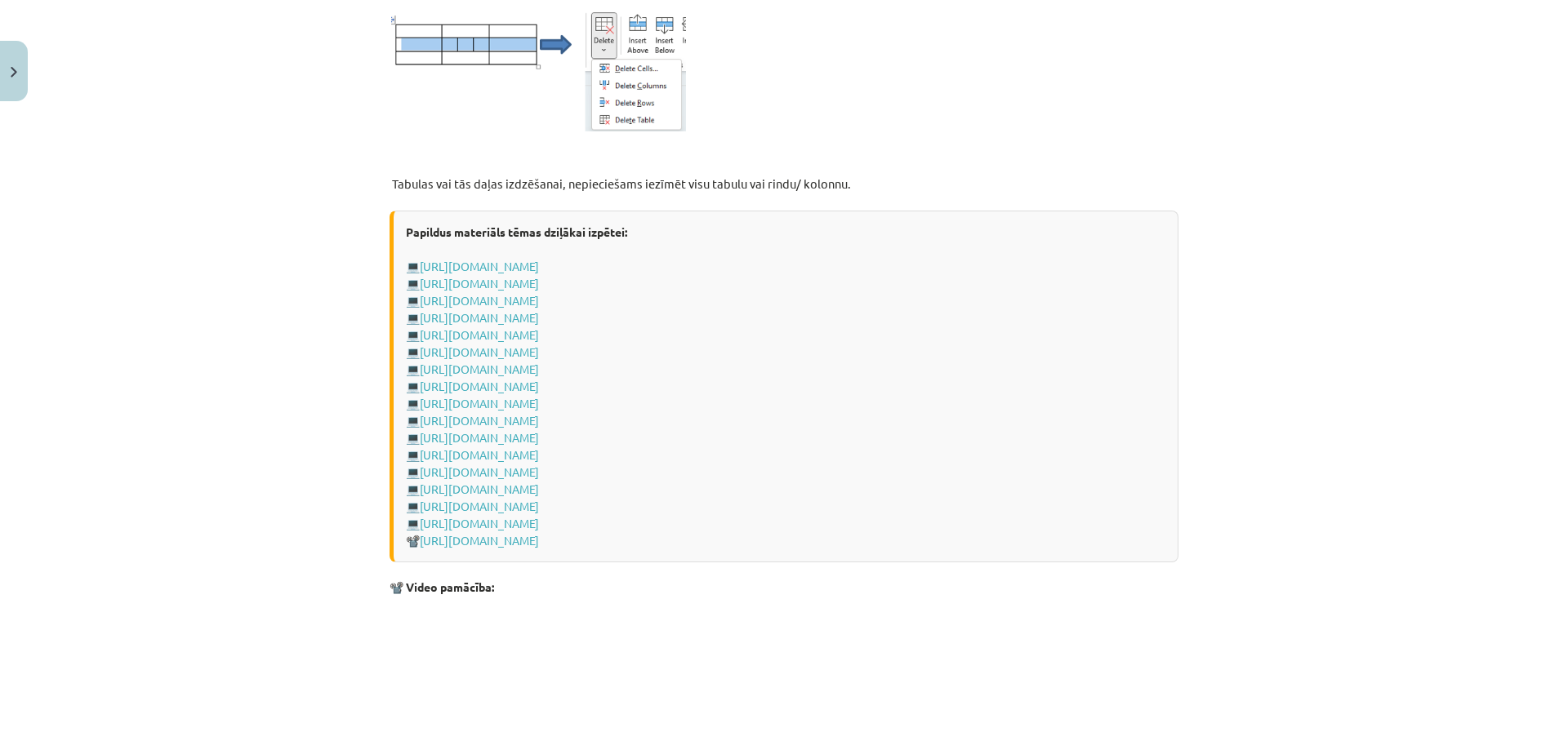
scroll to position [2284, 0]
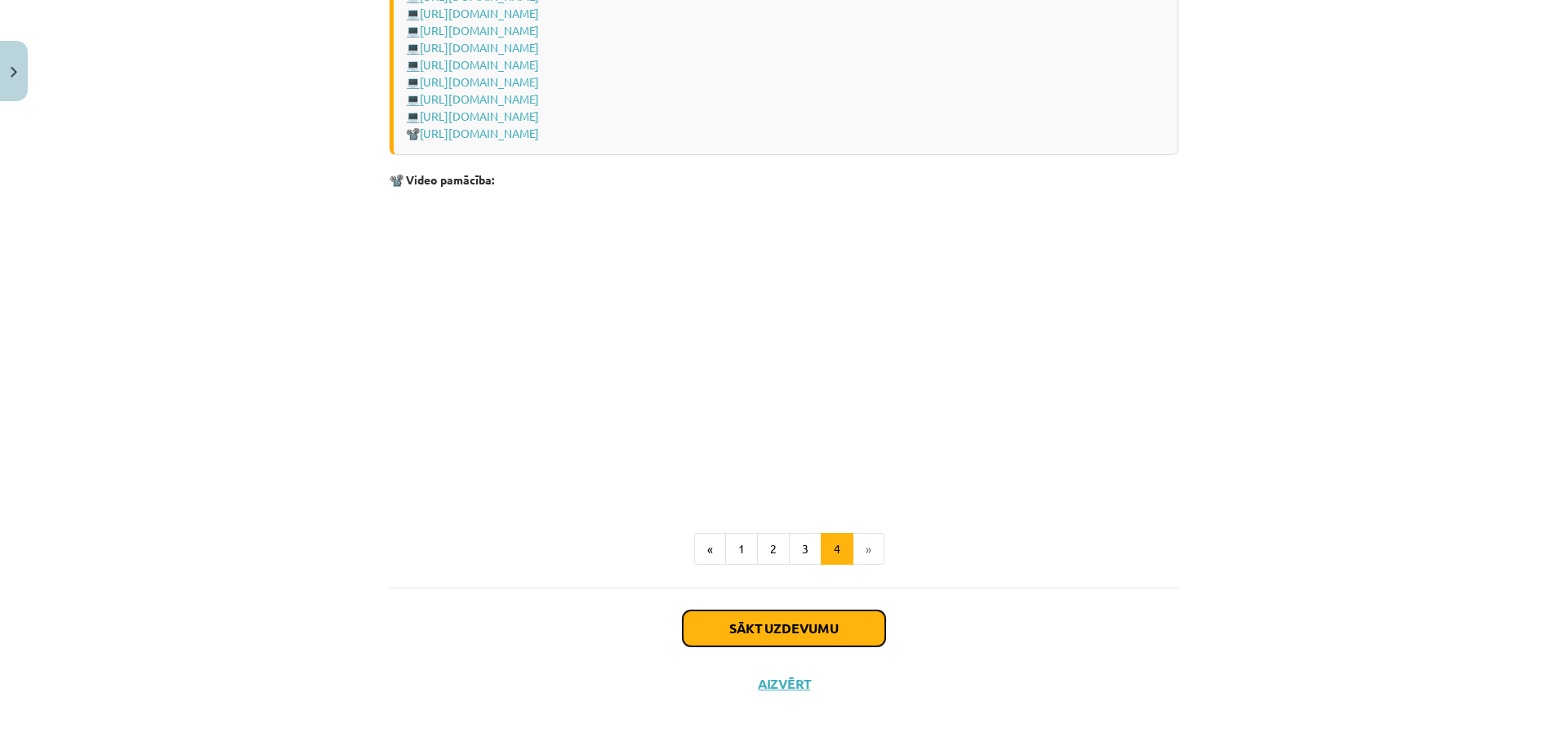
click at [820, 618] on button "Sākt uzdevumu" at bounding box center [784, 628] width 203 height 36
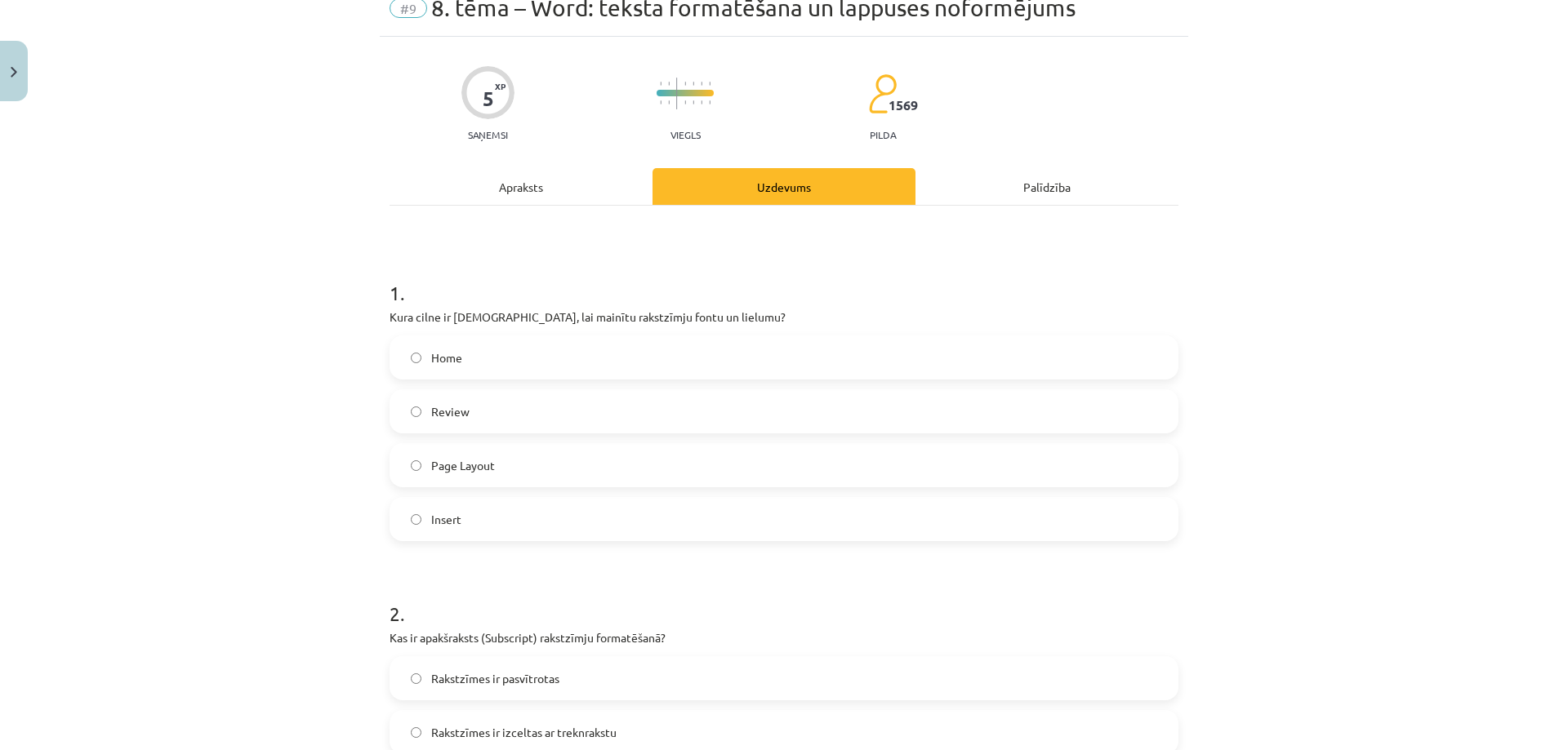
scroll to position [41, 0]
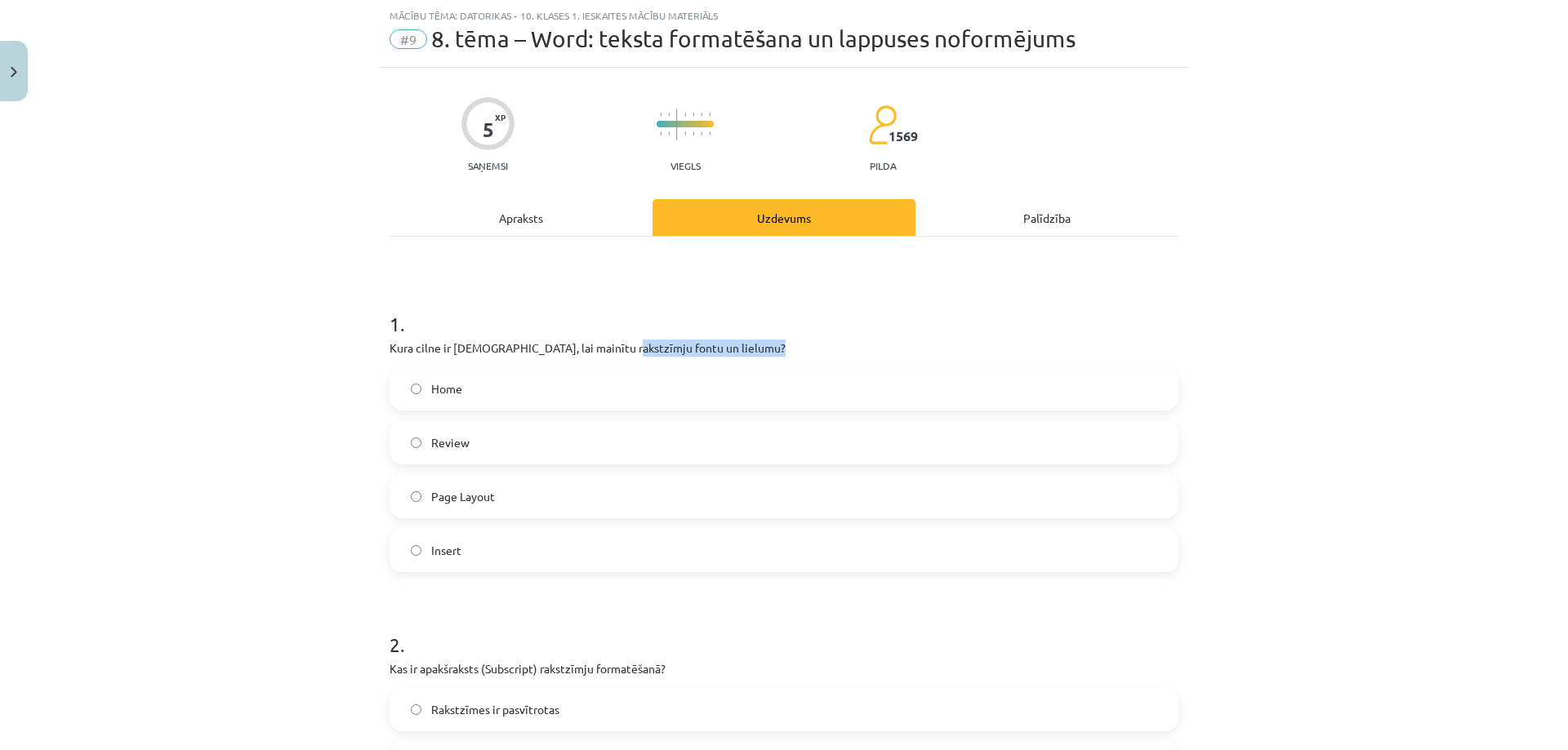
drag, startPoint x: 481, startPoint y: 346, endPoint x: 645, endPoint y: 352, distance: 164.1
click at [627, 351] on div "1 . Kura cilne ir jāizmanto, lai mainītu rakstzīmju fontu un lielumu? Home Revi…" at bounding box center [784, 427] width 789 height 288
click at [693, 354] on p "Kura cilne ir jāizmanto, lai mainītu rakstzīmju fontu un lielumu?" at bounding box center [784, 348] width 789 height 17
click at [541, 500] on label "Page Layout" at bounding box center [784, 495] width 785 height 41
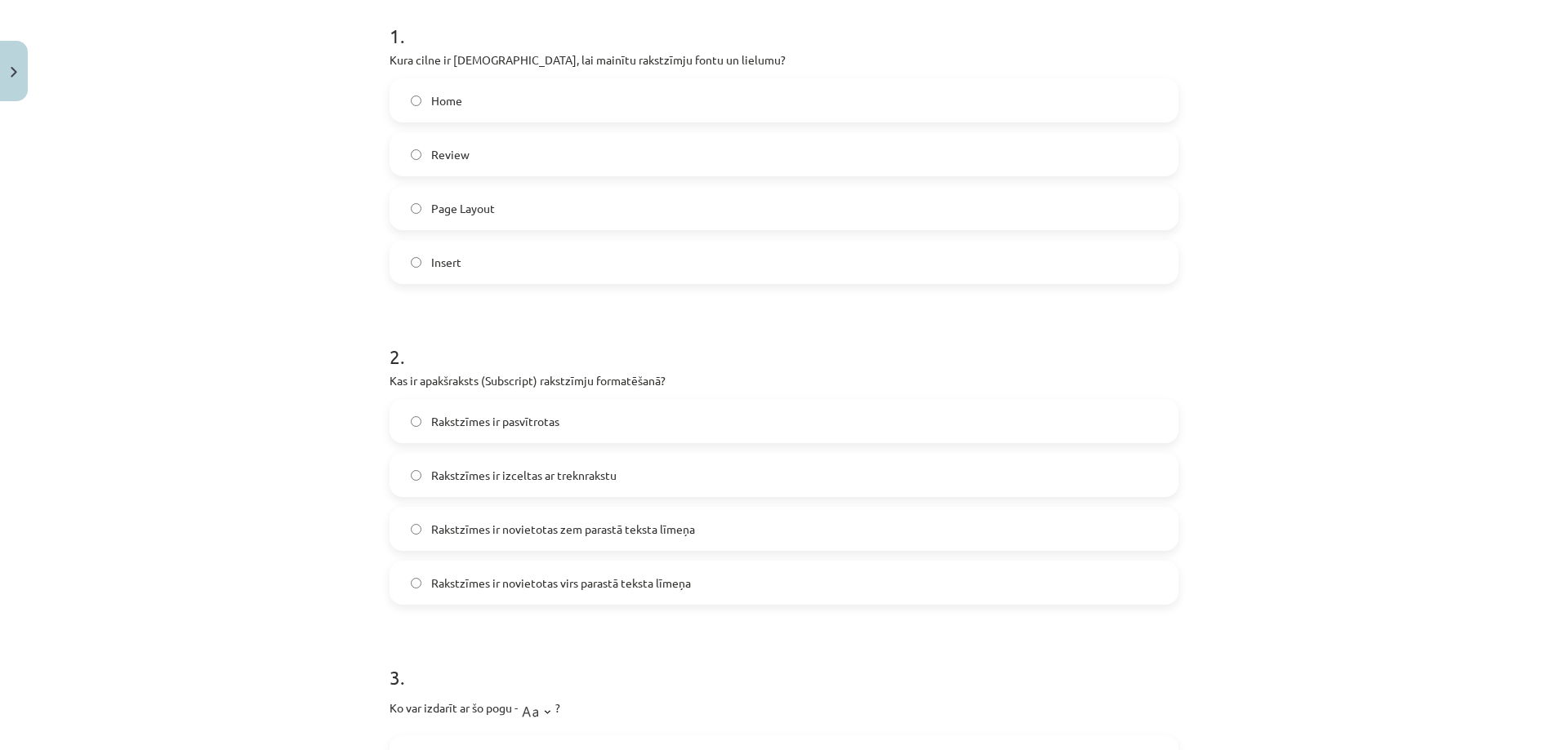
scroll to position [286, 0]
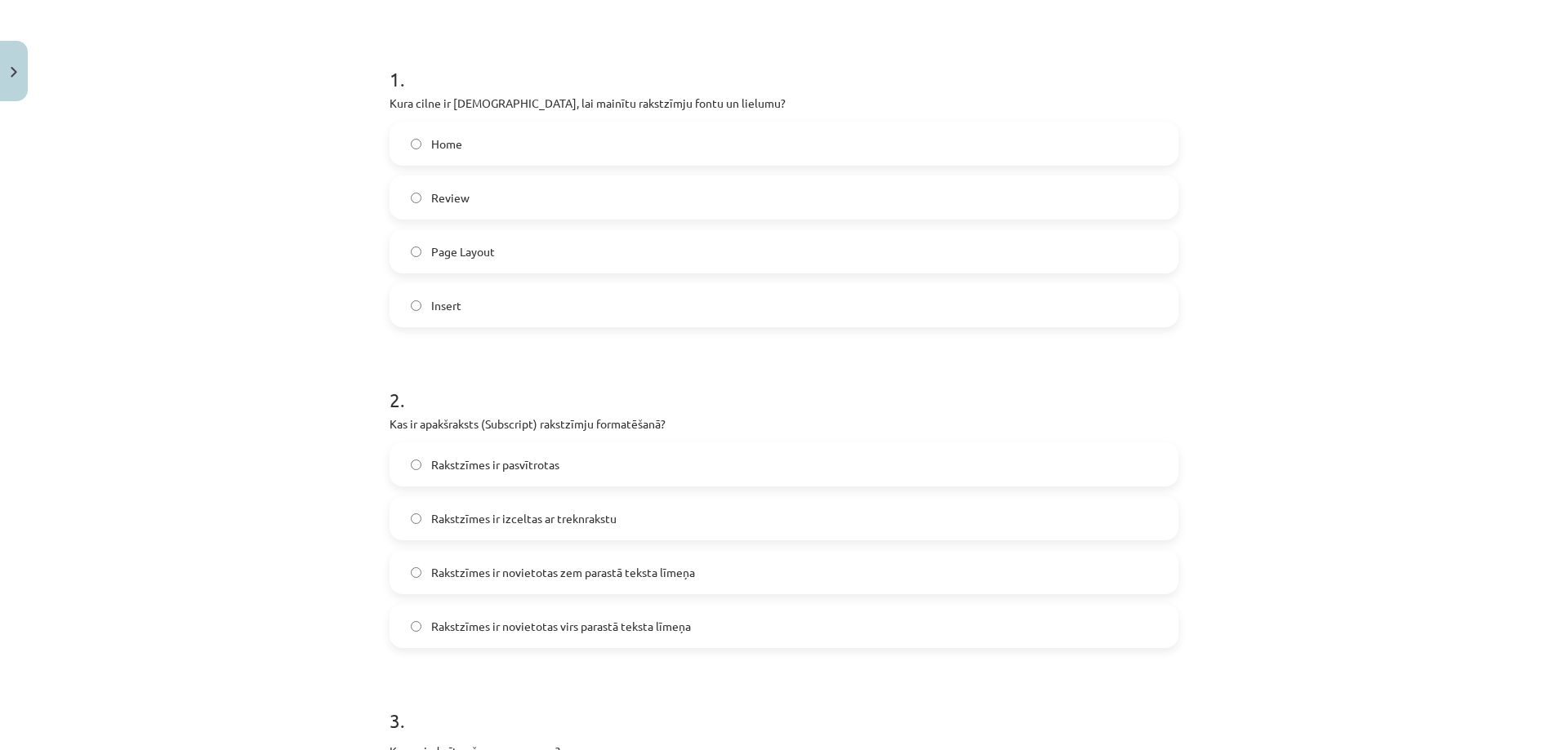
click at [448, 142] on span "Home" at bounding box center [447, 144] width 31 height 17
click at [652, 579] on span "Rakstzīmes ir novietotas zem parastā teksta līmeņa" at bounding box center [563, 573] width 263 height 17
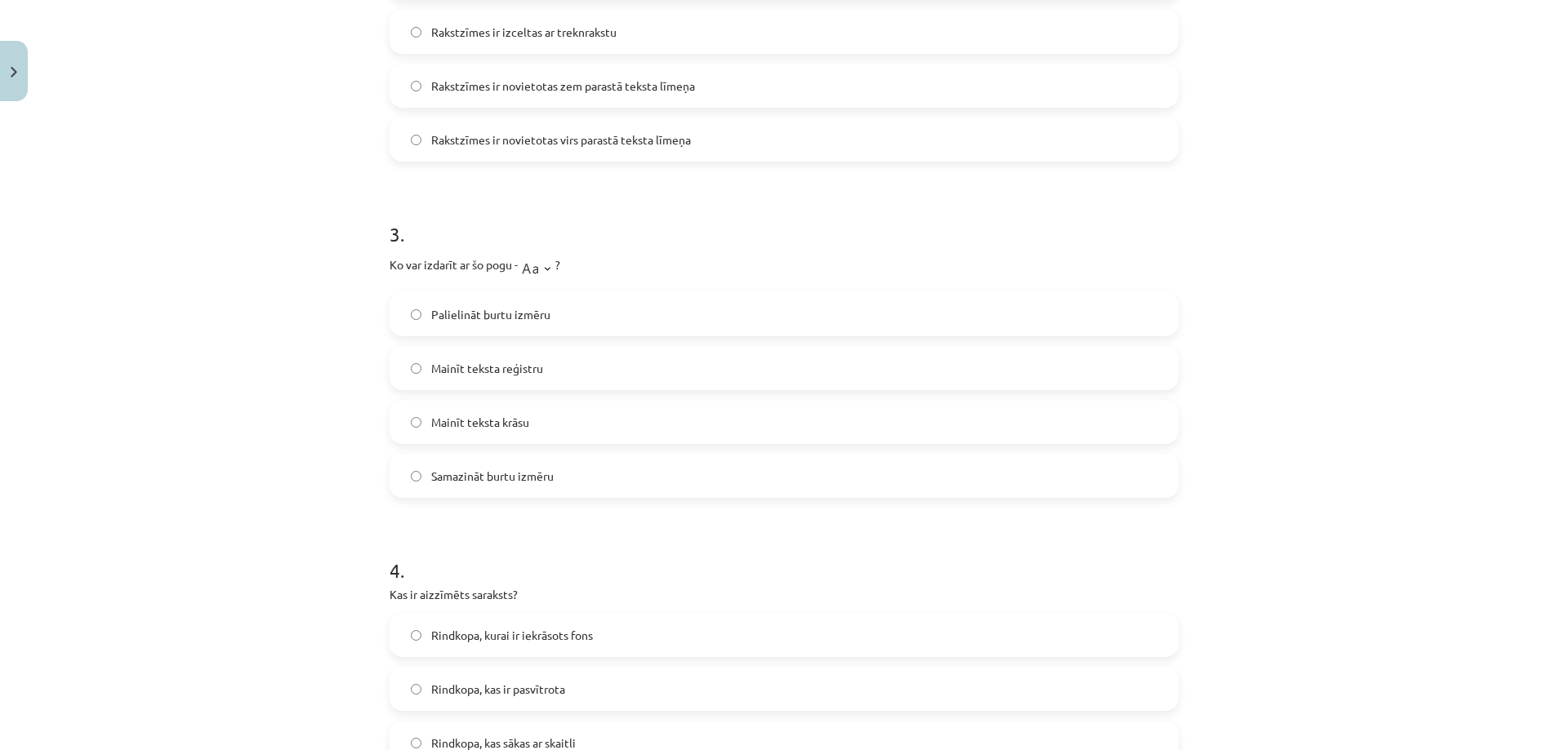
scroll to position [775, 0]
drag, startPoint x: 548, startPoint y: 374, endPoint x: 513, endPoint y: 384, distance: 36.4
click at [548, 374] on label "Mainīt teksta reģistru" at bounding box center [784, 364] width 785 height 41
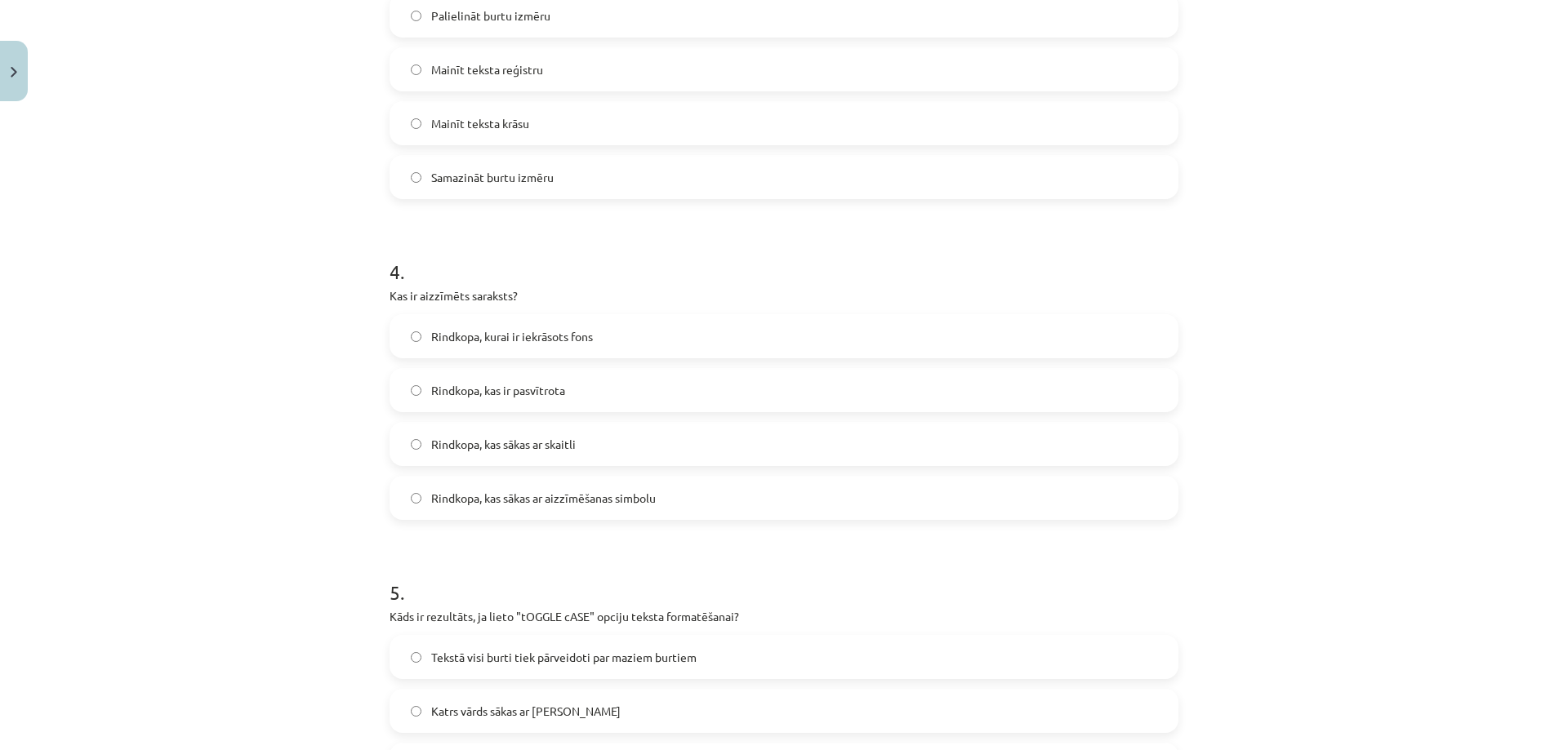
scroll to position [1102, 0]
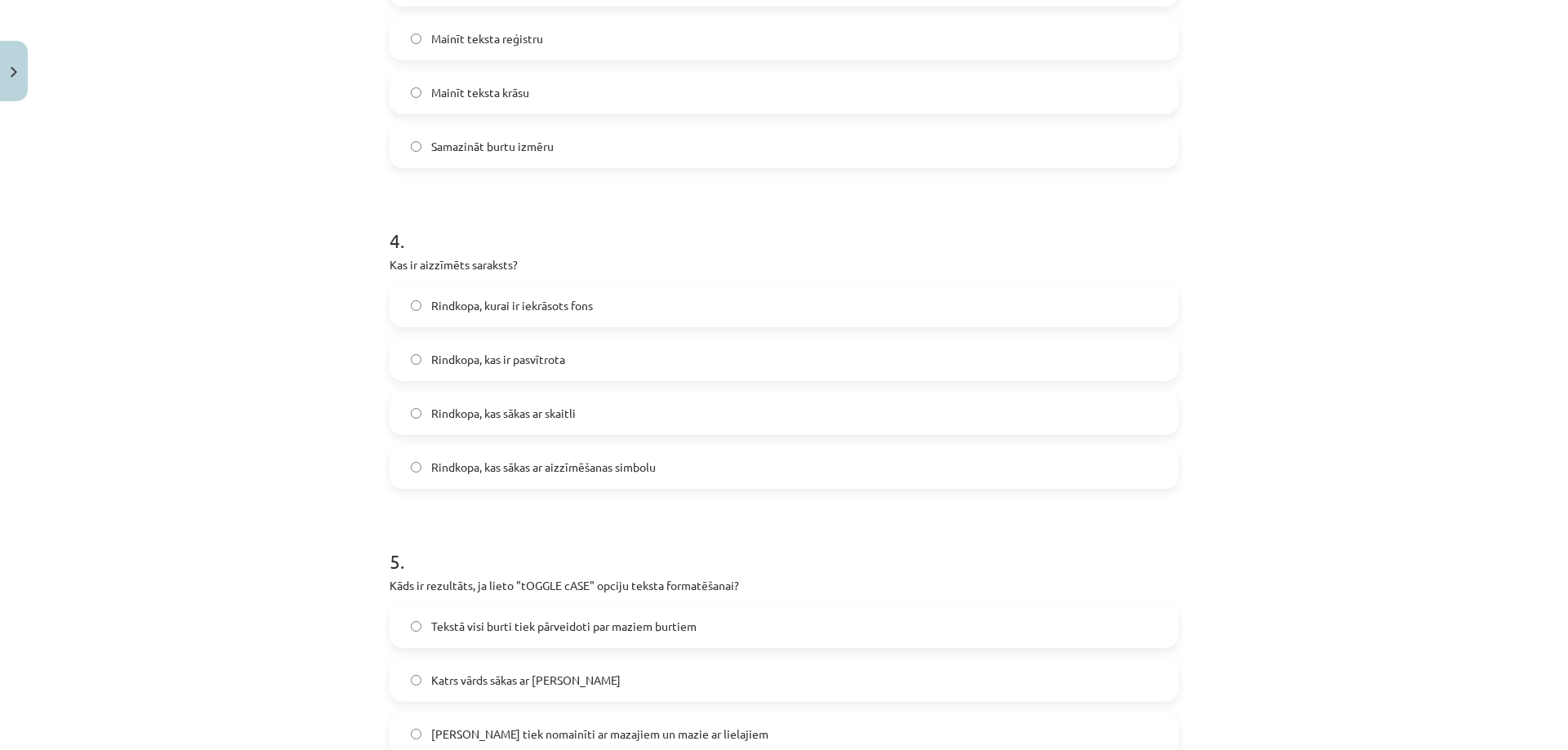
click at [517, 473] on span "Rindkopa, kas sākas ar aizzīmēšanas simbolu" at bounding box center [544, 467] width 225 height 17
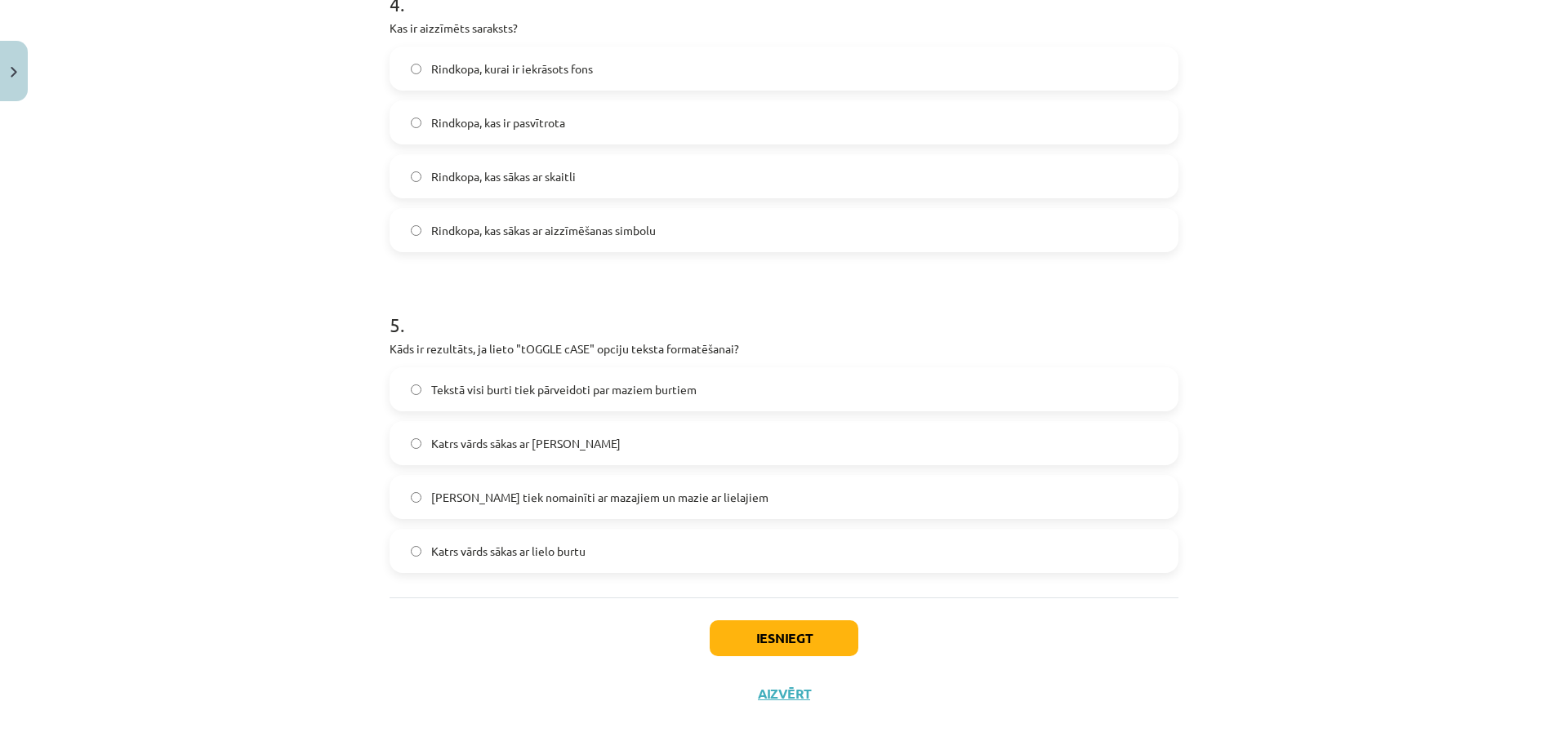
scroll to position [1351, 0]
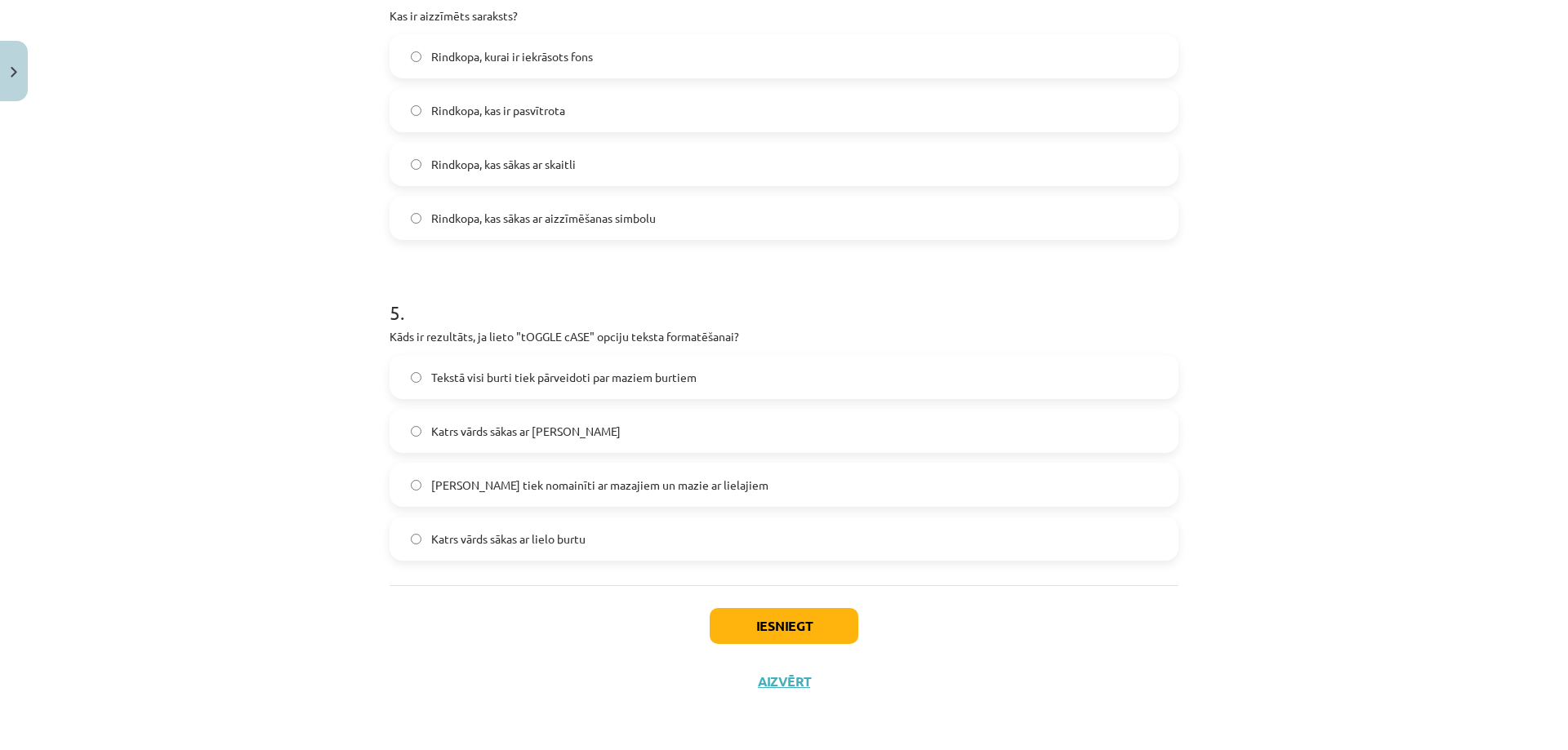
click at [535, 542] on span "Katrs vārds sākas ar lielo burtu" at bounding box center [508, 539] width 154 height 17
drag, startPoint x: 548, startPoint y: 484, endPoint x: 562, endPoint y: 487, distance: 14.3
click at [548, 484] on span "Lielie burti tiek nomainīti ar mazajiem un mazie ar lielajiem" at bounding box center [599, 485] width 337 height 17
click at [812, 626] on button "Iesniegt" at bounding box center [784, 625] width 148 height 36
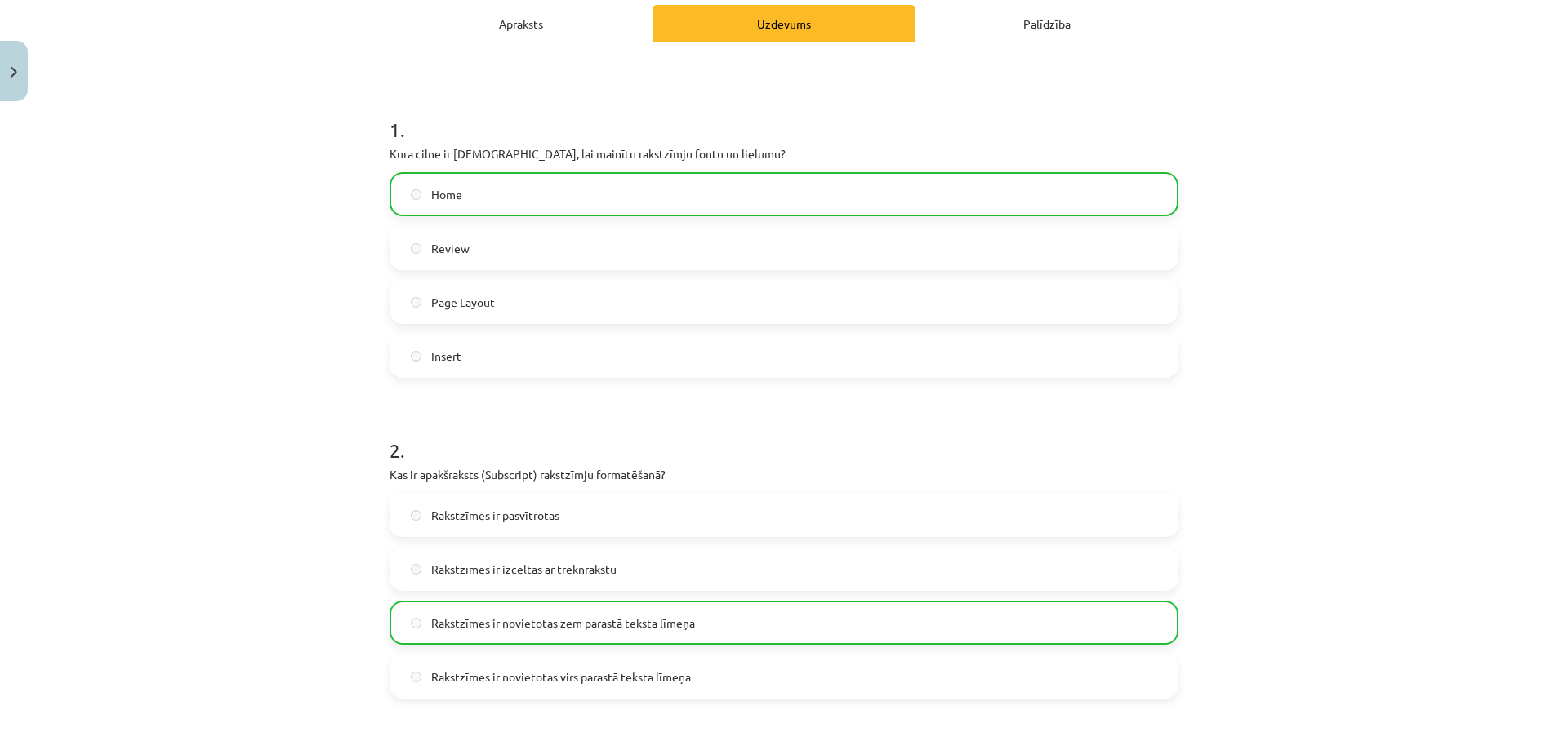
scroll to position [0, 0]
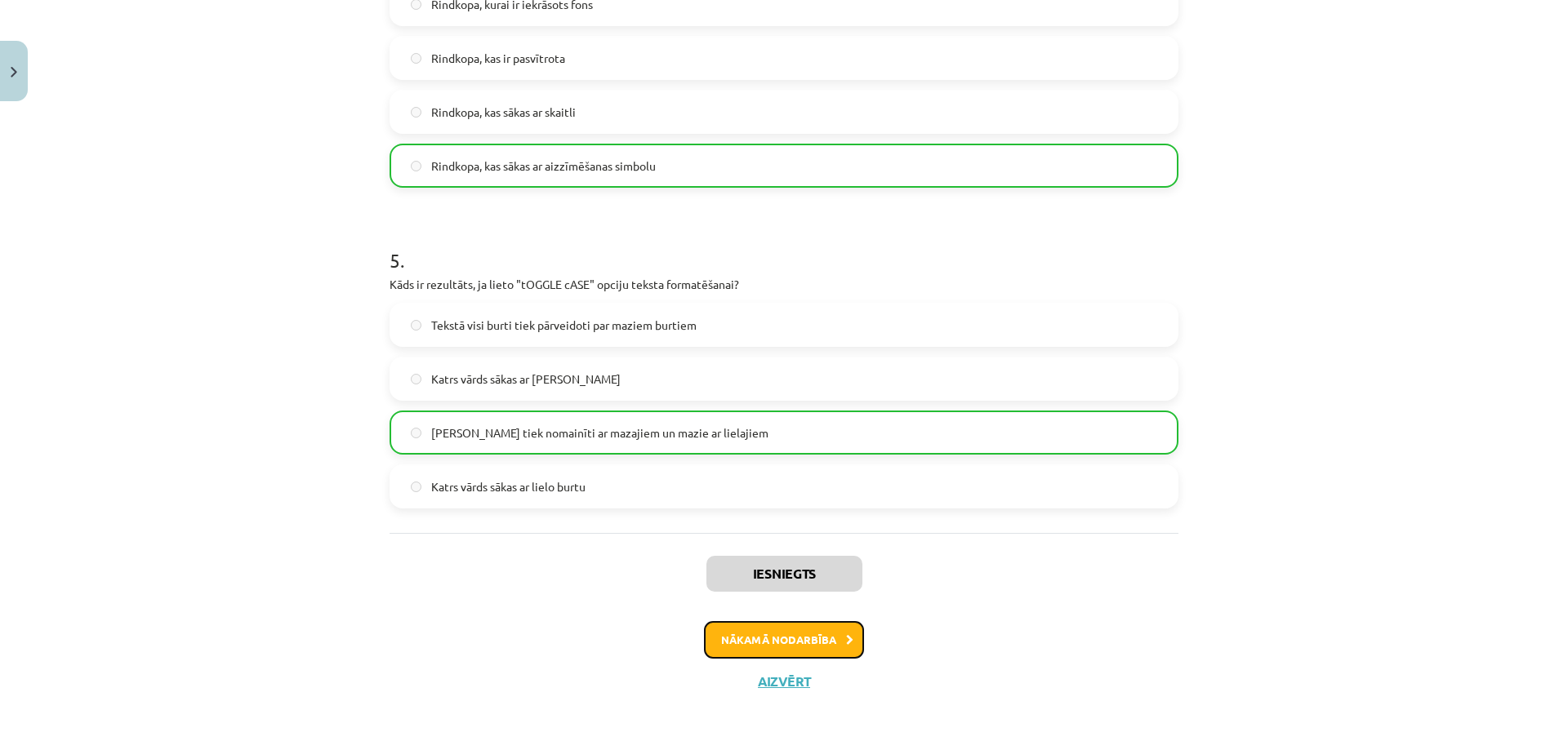
click at [828, 640] on button "Nākamā nodarbība" at bounding box center [784, 640] width 160 height 38
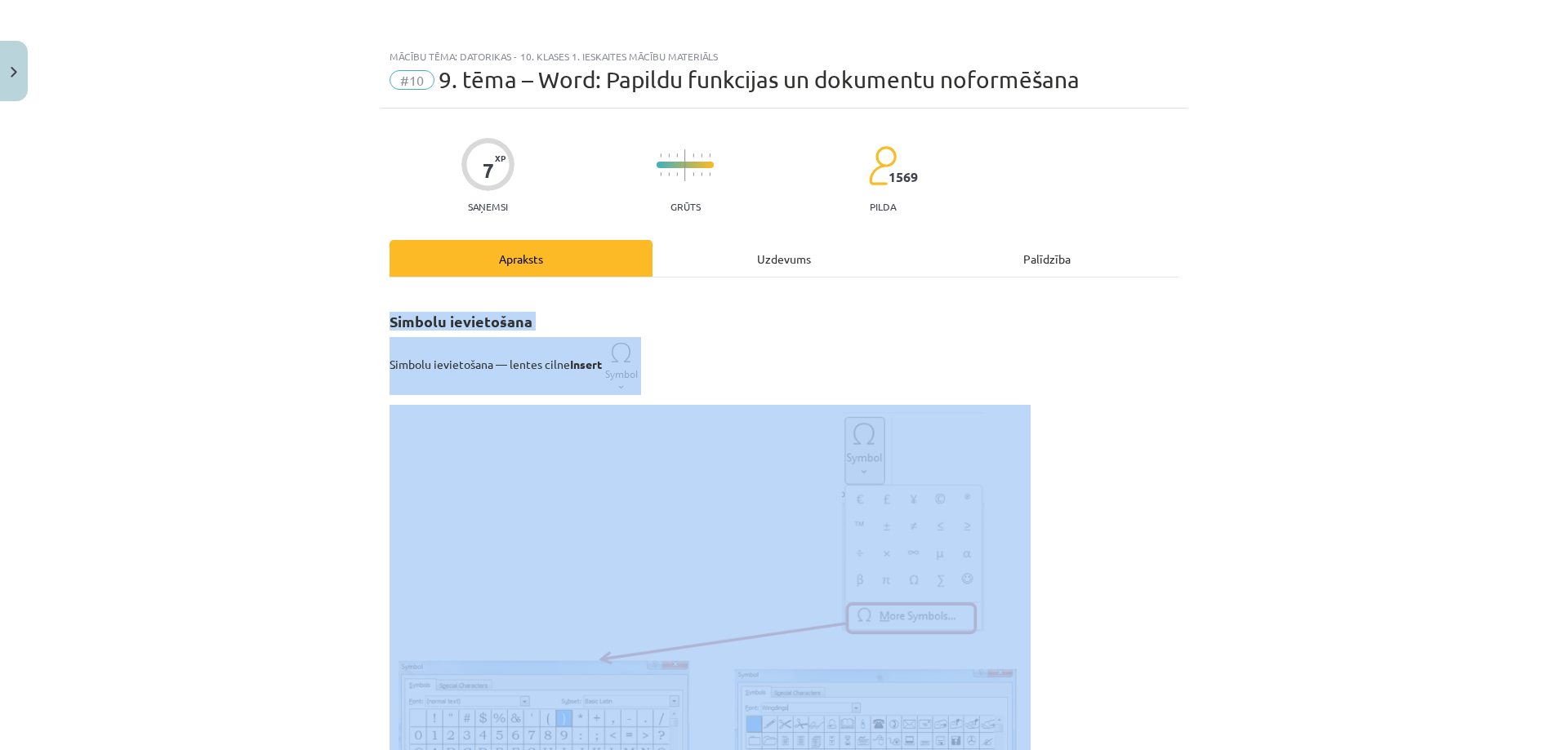
drag, startPoint x: 1032, startPoint y: 472, endPoint x: 331, endPoint y: 310, distance: 719.5
click at [331, 310] on div "Mācību tēma: Datorikas - 10. klases 1. ieskaites mācību materiāls #10 9. tēma –…" at bounding box center [784, 375] width 1568 height 750
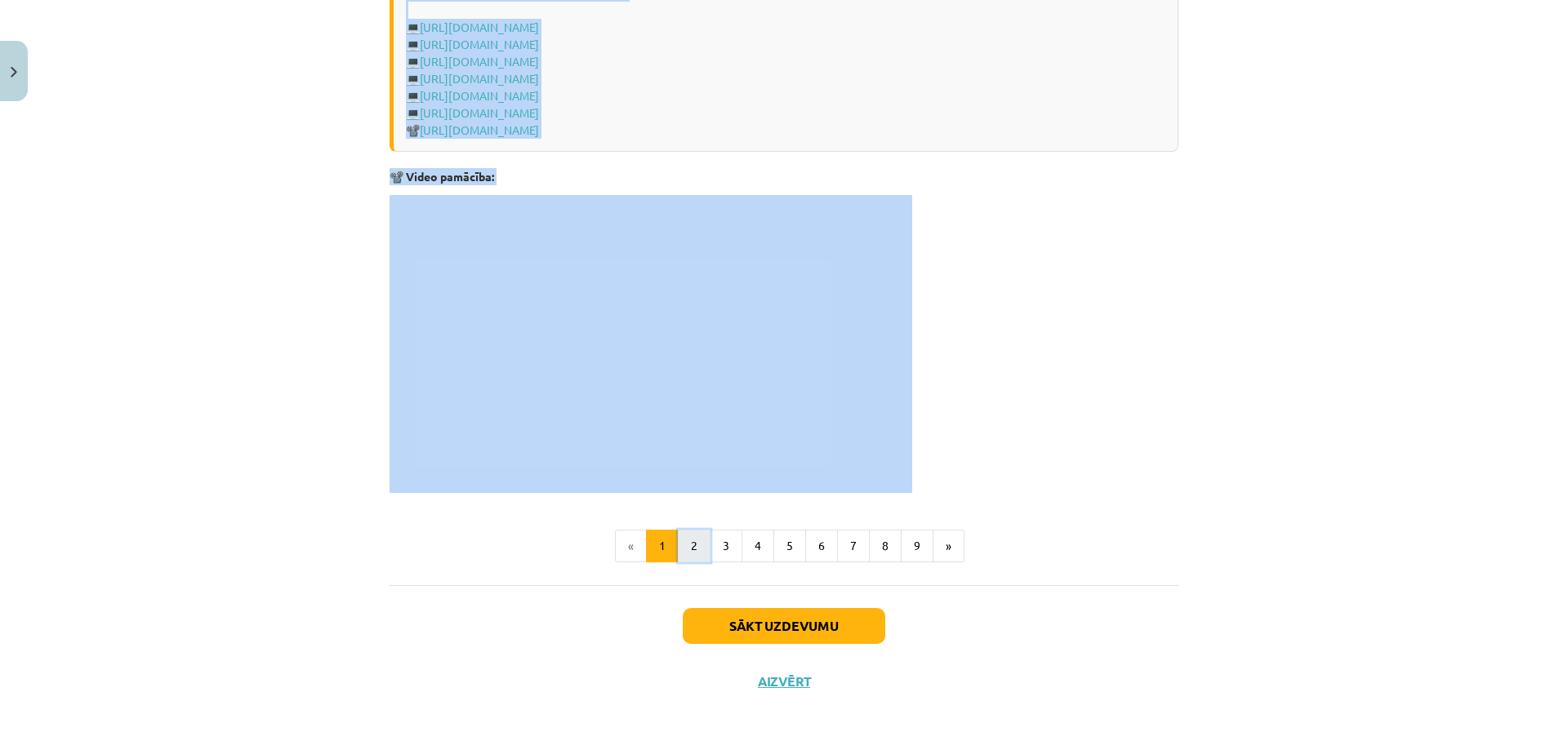
click at [688, 547] on button "2" at bounding box center [694, 545] width 33 height 33
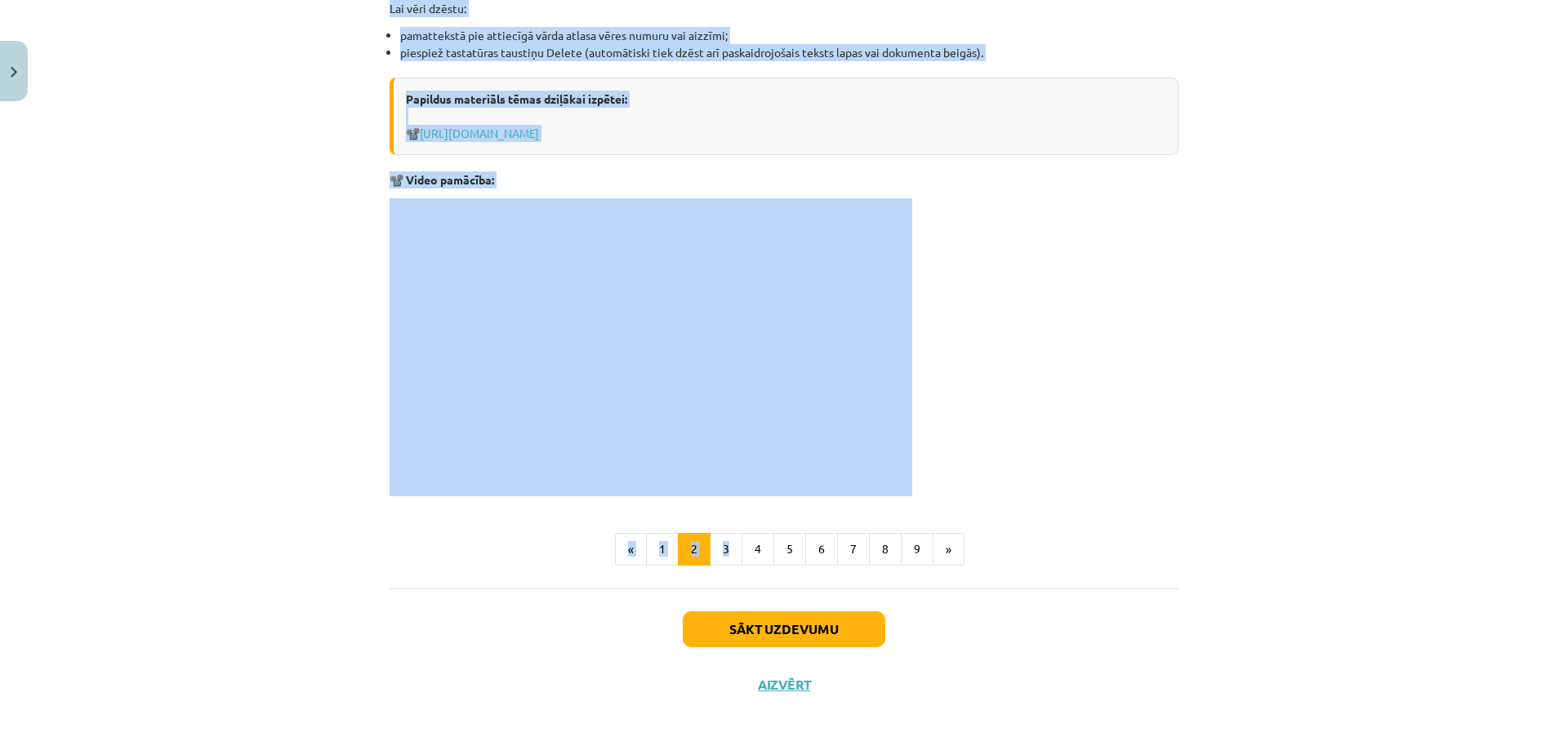
scroll to position [1838, 0]
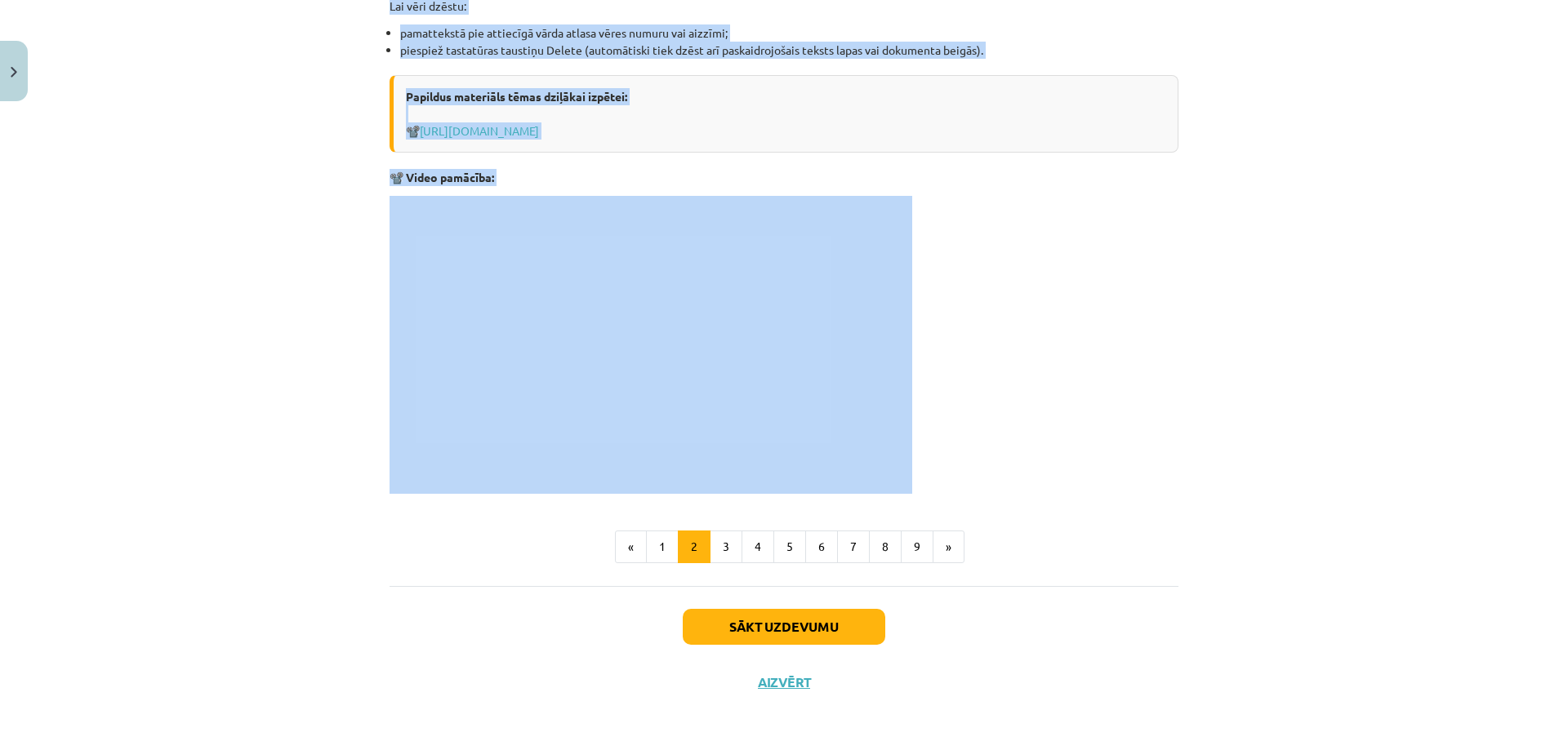
drag, startPoint x: 376, startPoint y: 194, endPoint x: 948, endPoint y: 440, distance: 622.7
click at [948, 440] on div "Mācību tēma: Datorikas - 10. klases 1. ieskaites mācību materiāls #10 9. tēma –…" at bounding box center [784, 375] width 1568 height 750
copy div "Vēres (atsauces) ievietošana Lietotnē Word paredzēta iespēja pievienot tekstam …"
click at [723, 555] on button "3" at bounding box center [726, 546] width 33 height 33
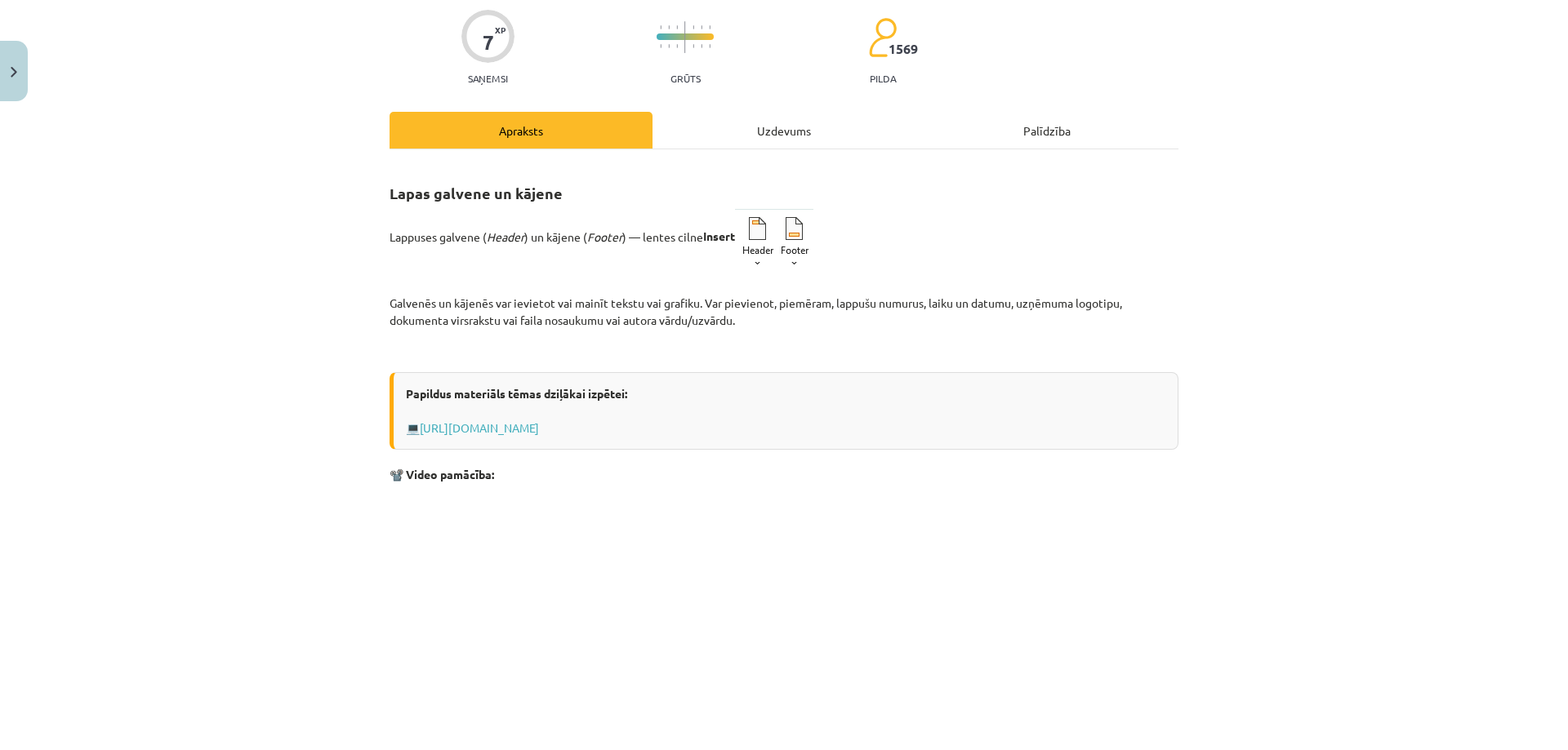
scroll to position [0, 0]
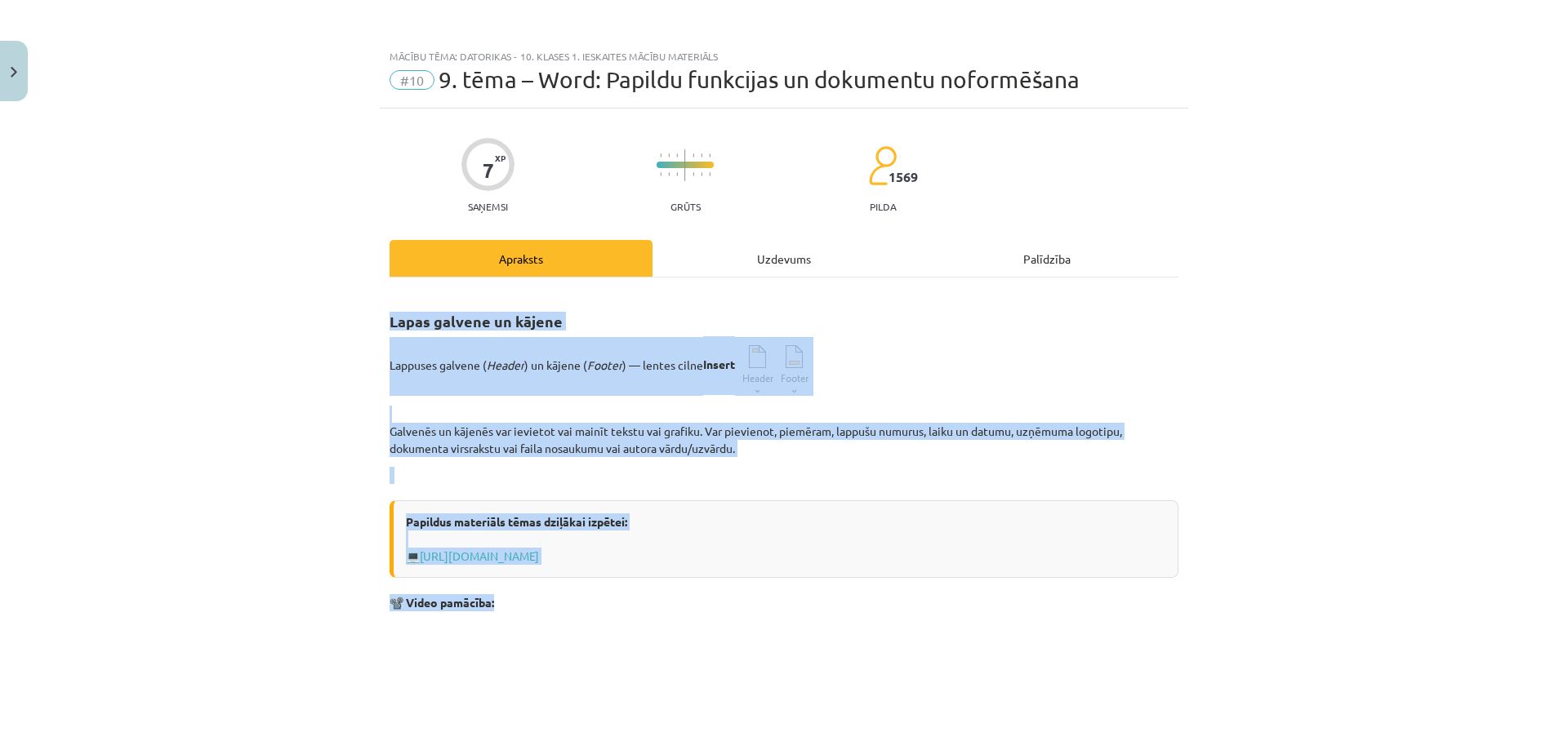
drag, startPoint x: 376, startPoint y: 316, endPoint x: 1010, endPoint y: 590, distance: 690.7
click at [1010, 590] on div "Mācību tēma: Datorikas - 10. klases 1. ieskaites mācību materiāls #10 9. tēma –…" at bounding box center [784, 375] width 1568 height 750
copy div "Lapas galvene un kājene Lappuses galvene ( Header ) un kājene ( Footer ) — lent…"
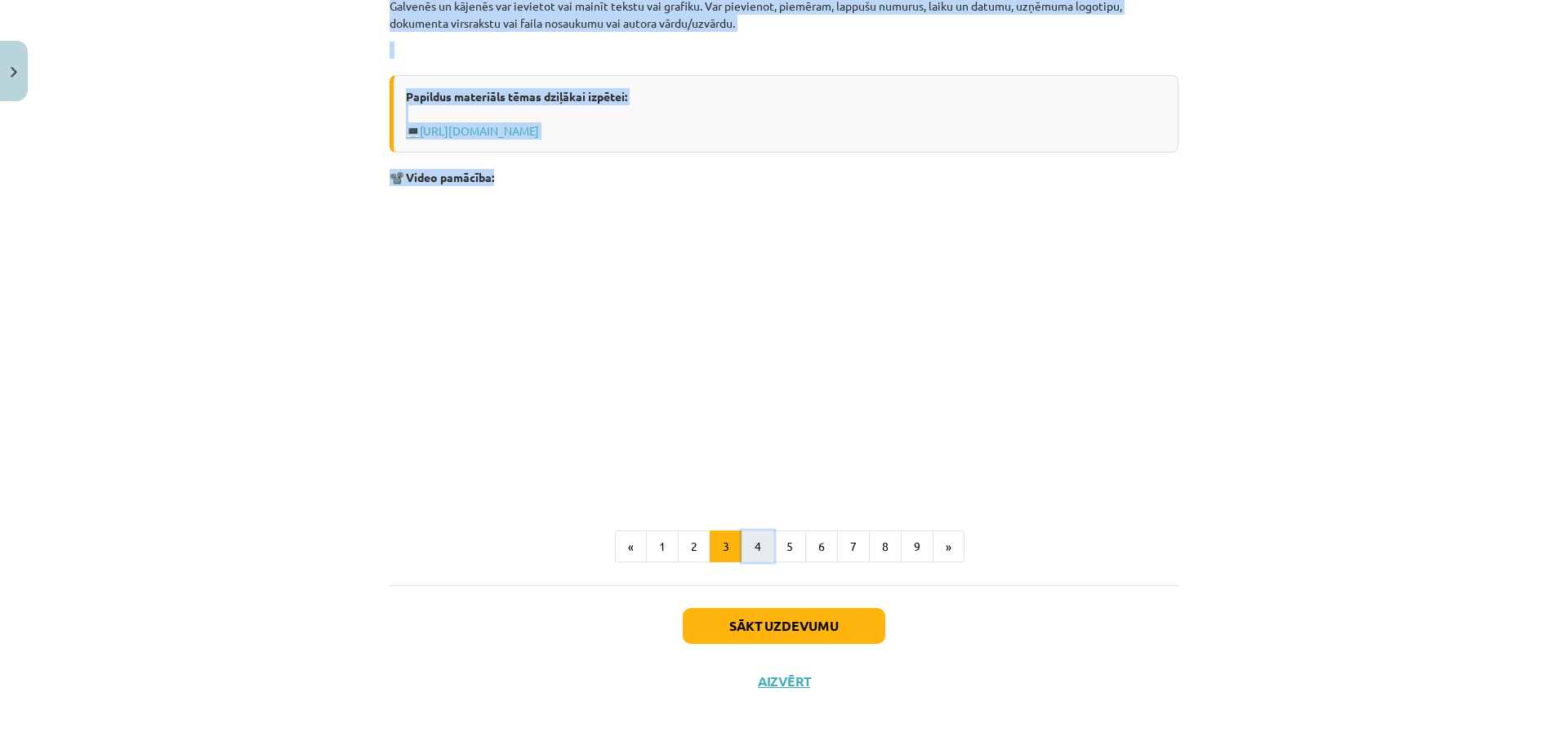
click at [748, 557] on button "4" at bounding box center [757, 546] width 33 height 33
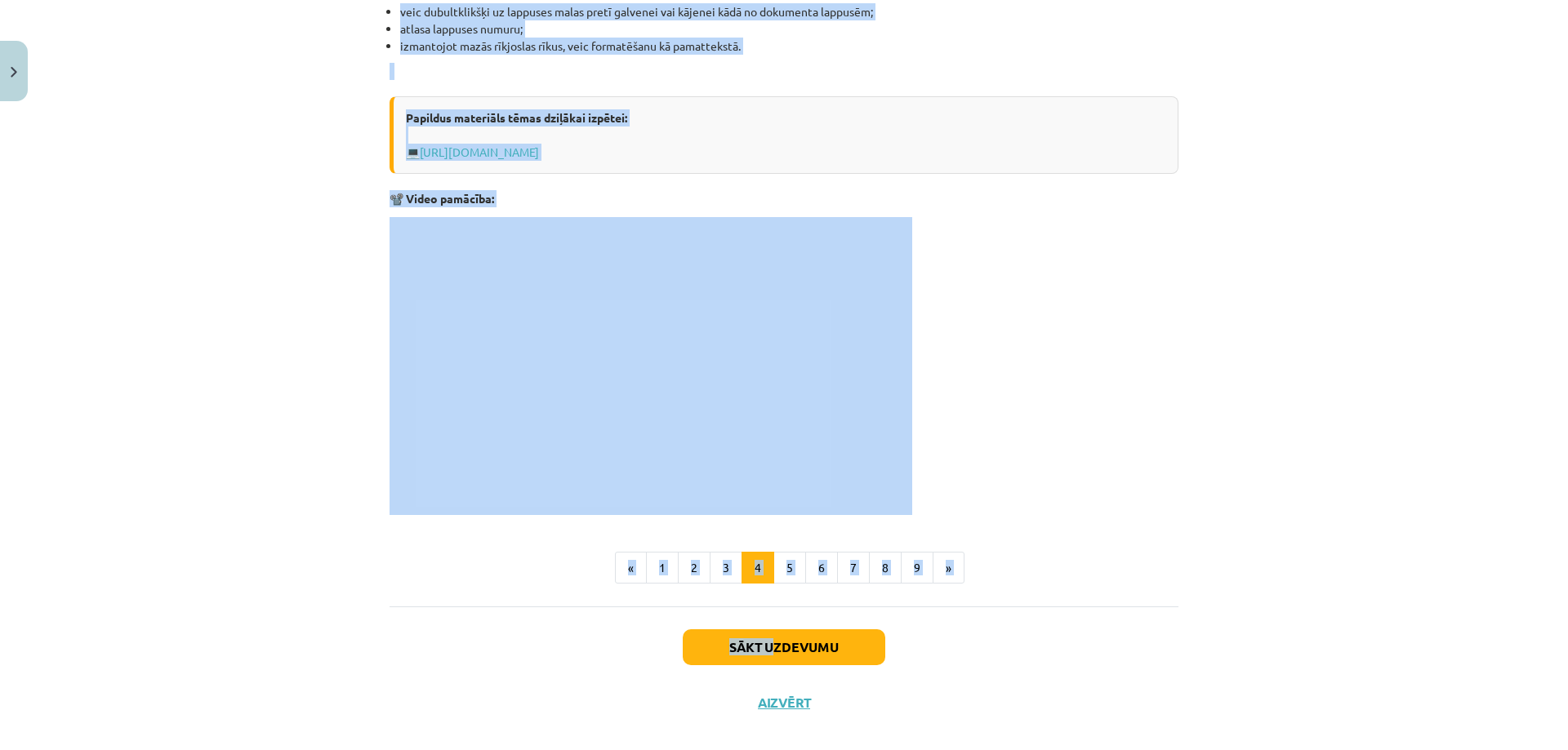
scroll to position [1379, 0]
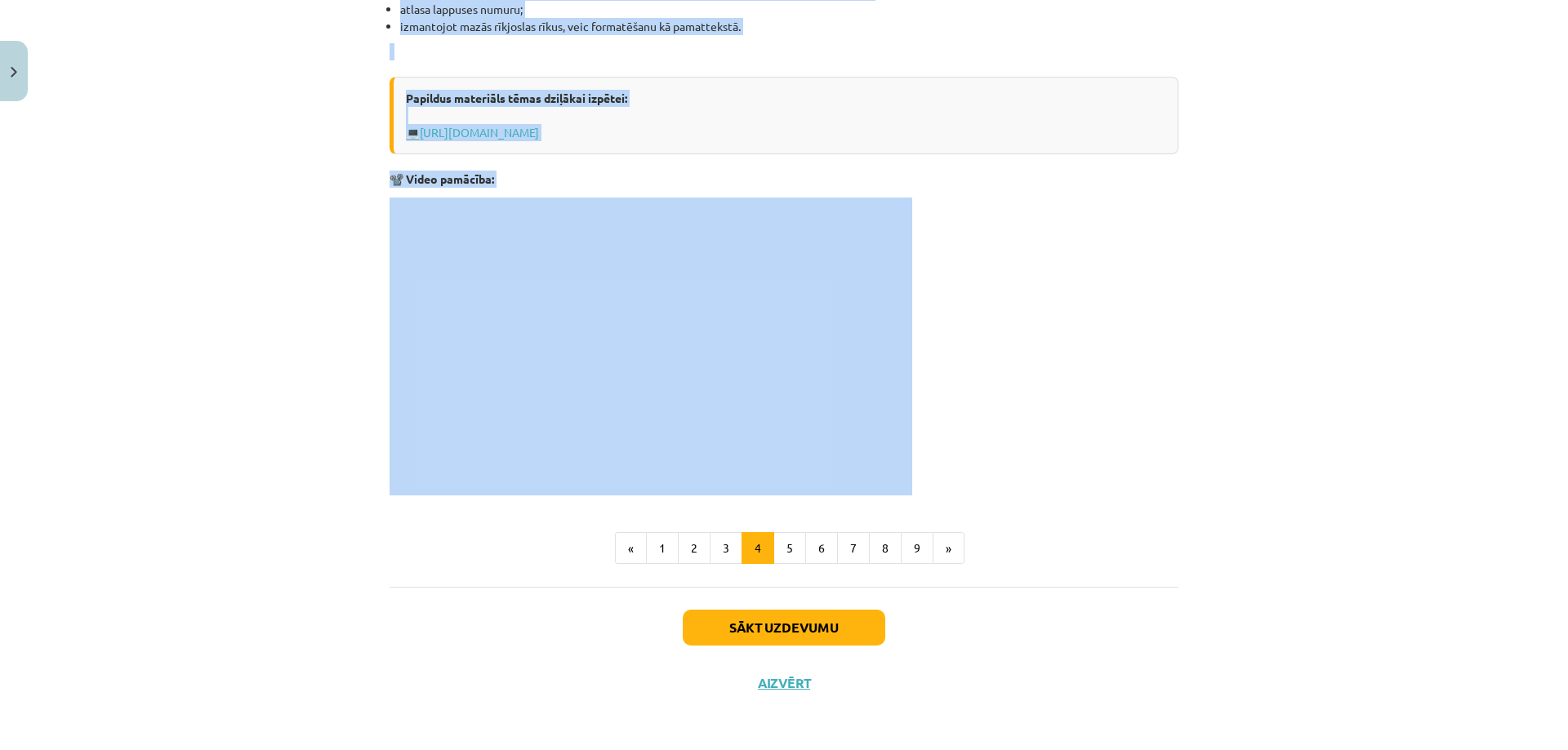
drag, startPoint x: 379, startPoint y: 306, endPoint x: 959, endPoint y: 447, distance: 596.9
copy div "Lapas numura ievietošana Lappušu numurus var pievienot, veidojot dokumenta galv…"
click at [777, 538] on button "5" at bounding box center [789, 548] width 33 height 33
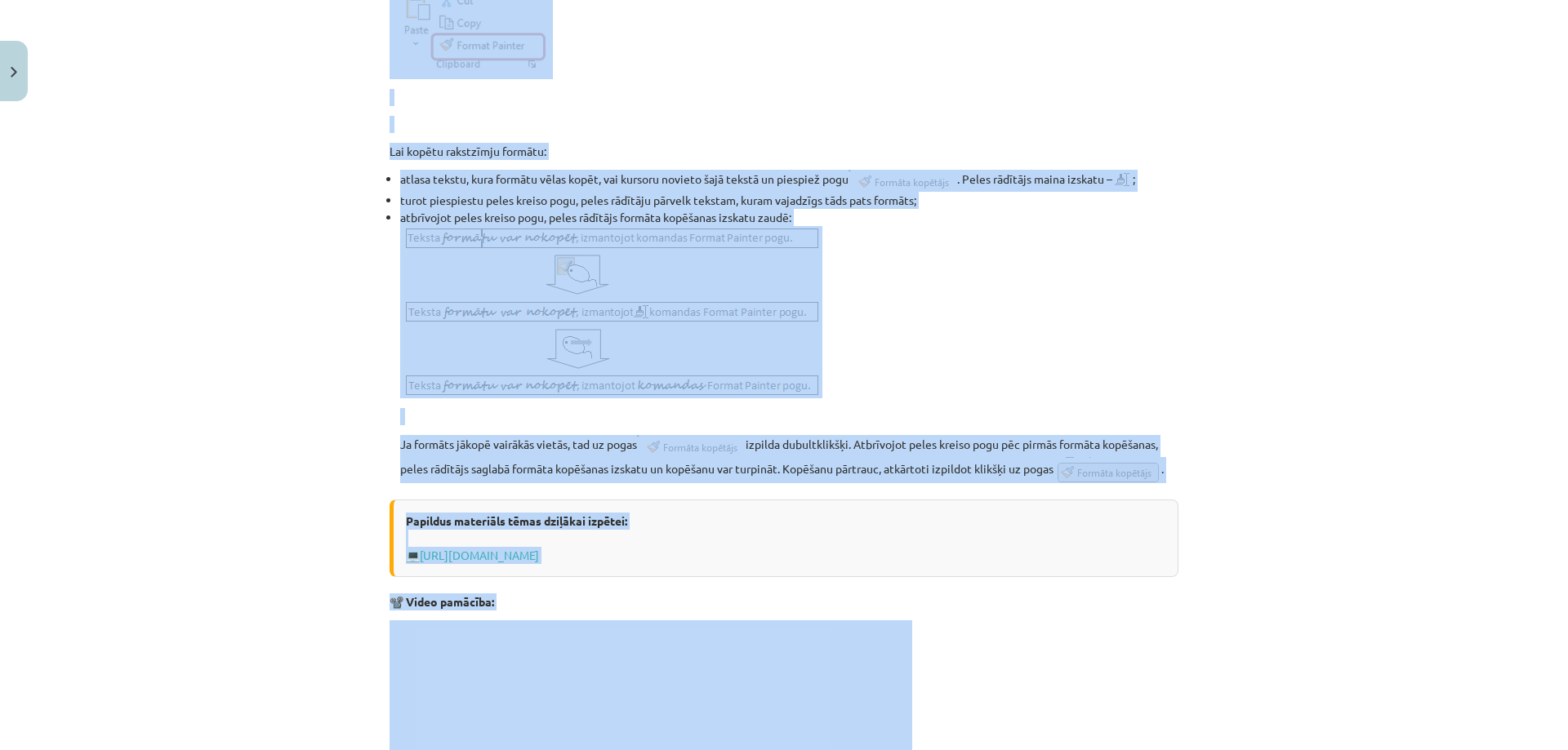
scroll to position [868, 0]
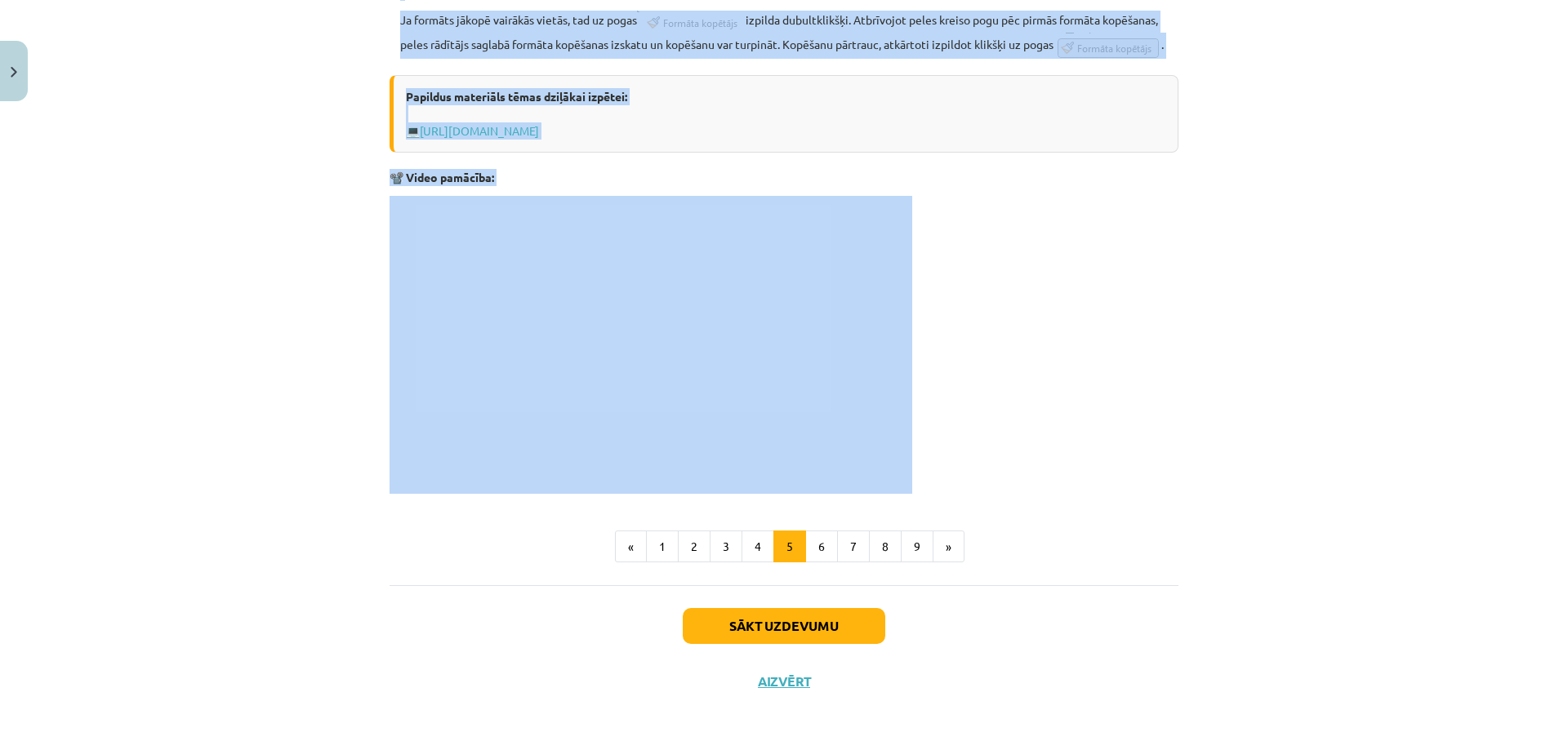
drag, startPoint x: 376, startPoint y: 326, endPoint x: 959, endPoint y: 450, distance: 596.0
copy div "Rakstzīmju un rindkopu noformējuma dublēšana Rakstzīmju formātu var kopēt, izma…"
click at [810, 541] on button "6" at bounding box center [821, 546] width 33 height 33
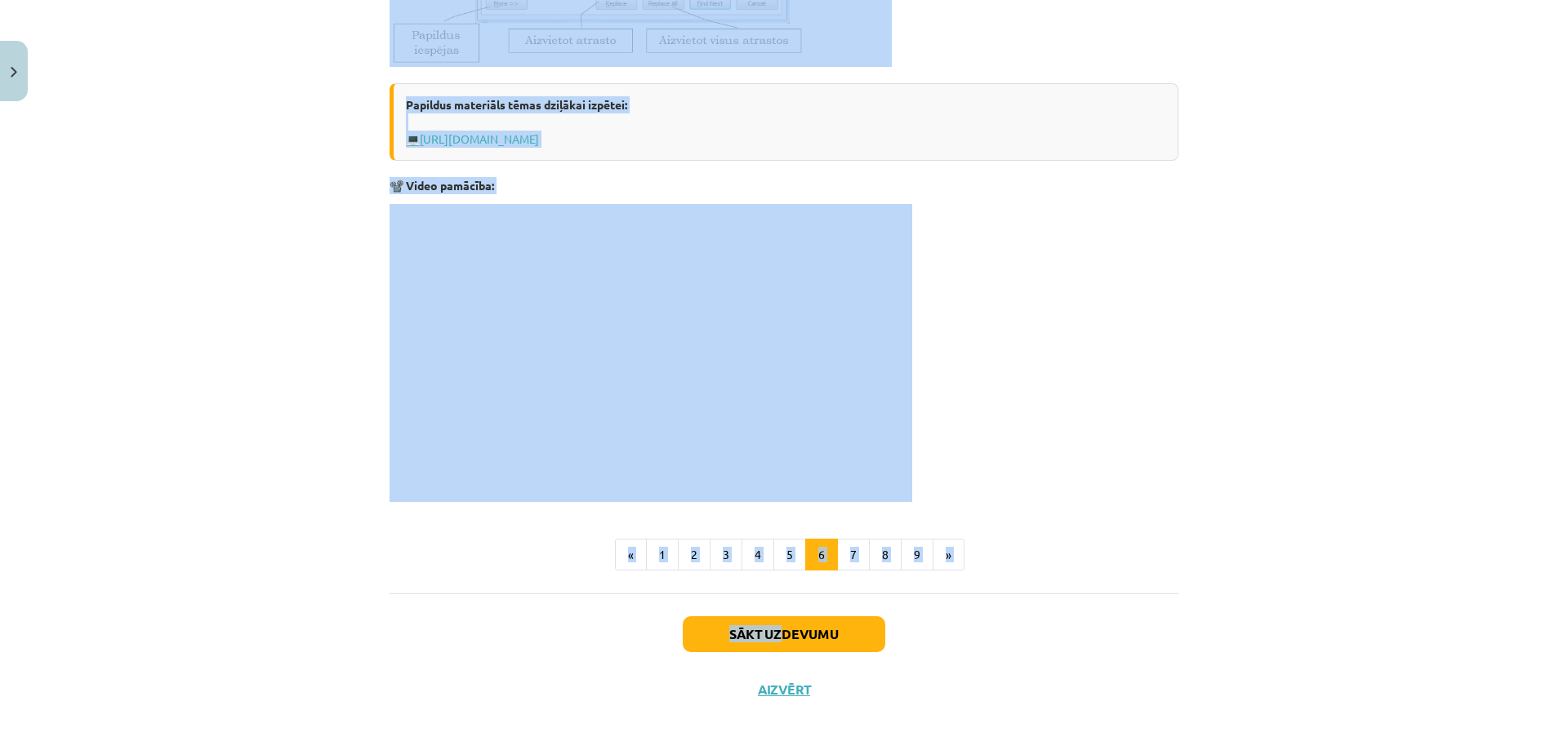
scroll to position [747, 0]
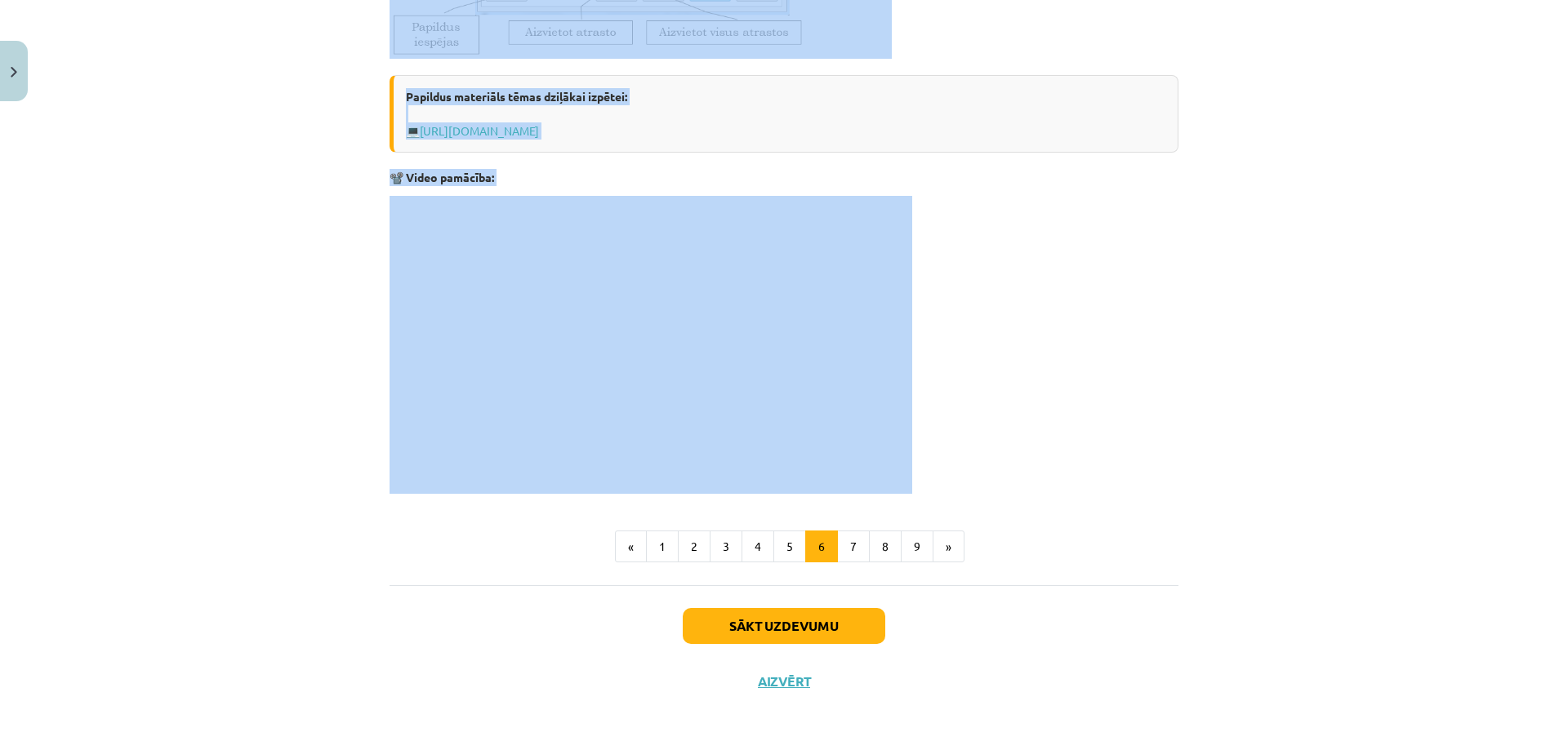
drag, startPoint x: 382, startPoint y: 317, endPoint x: 931, endPoint y: 394, distance: 554.4
click at [931, 391] on div "7 XP Saņemsi Grūts 1569 pilda Apraksts Uzdevums Palīdzība Rakstzīmju meklēšana …" at bounding box center [784, 35] width 808 height 1346
copy div "Rakstzīmju meklēšana un aizvietošana Dažkārt darbā ar dokumentiem rodas vajadzī…"
click at [852, 552] on button "7" at bounding box center [853, 546] width 33 height 33
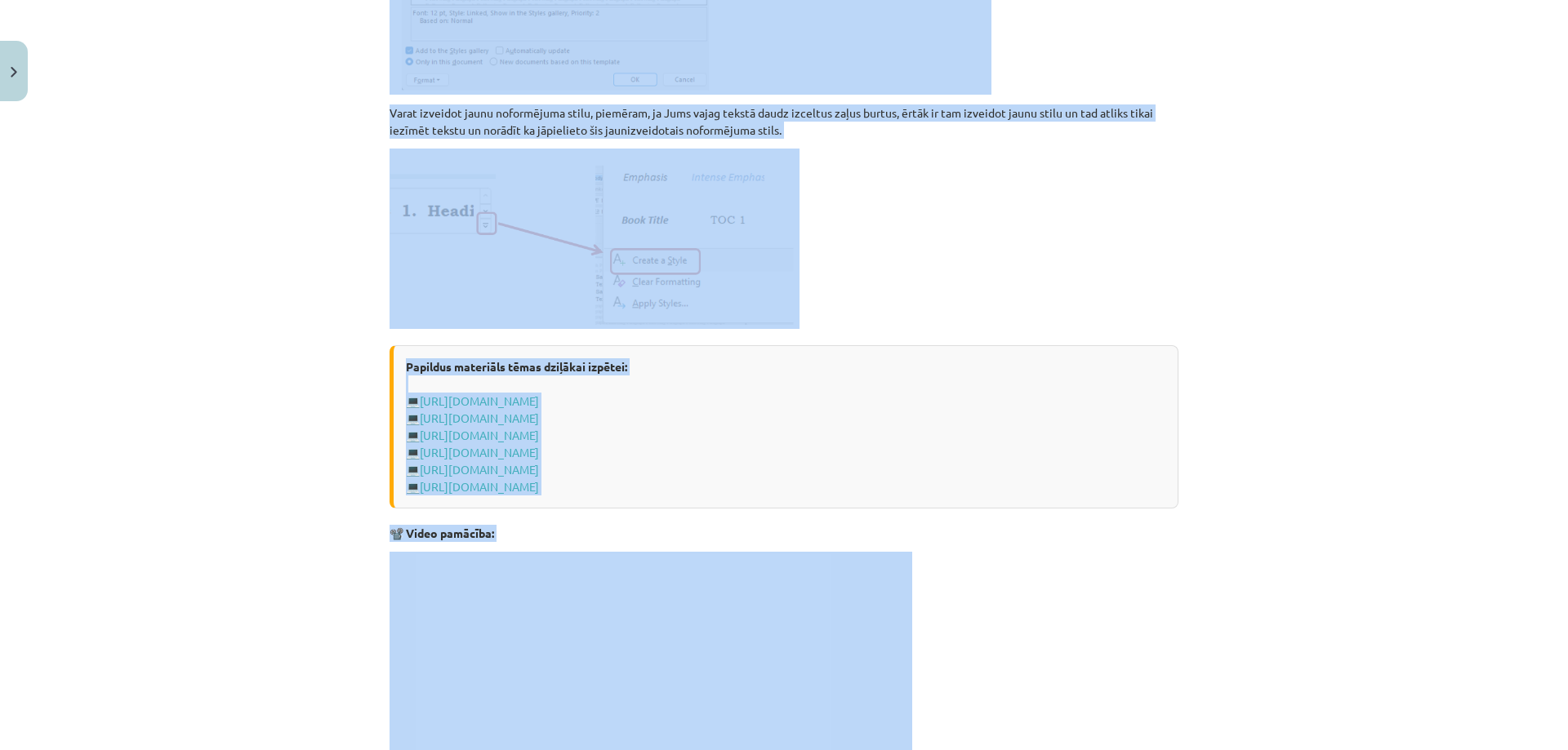
scroll to position [1225, 0]
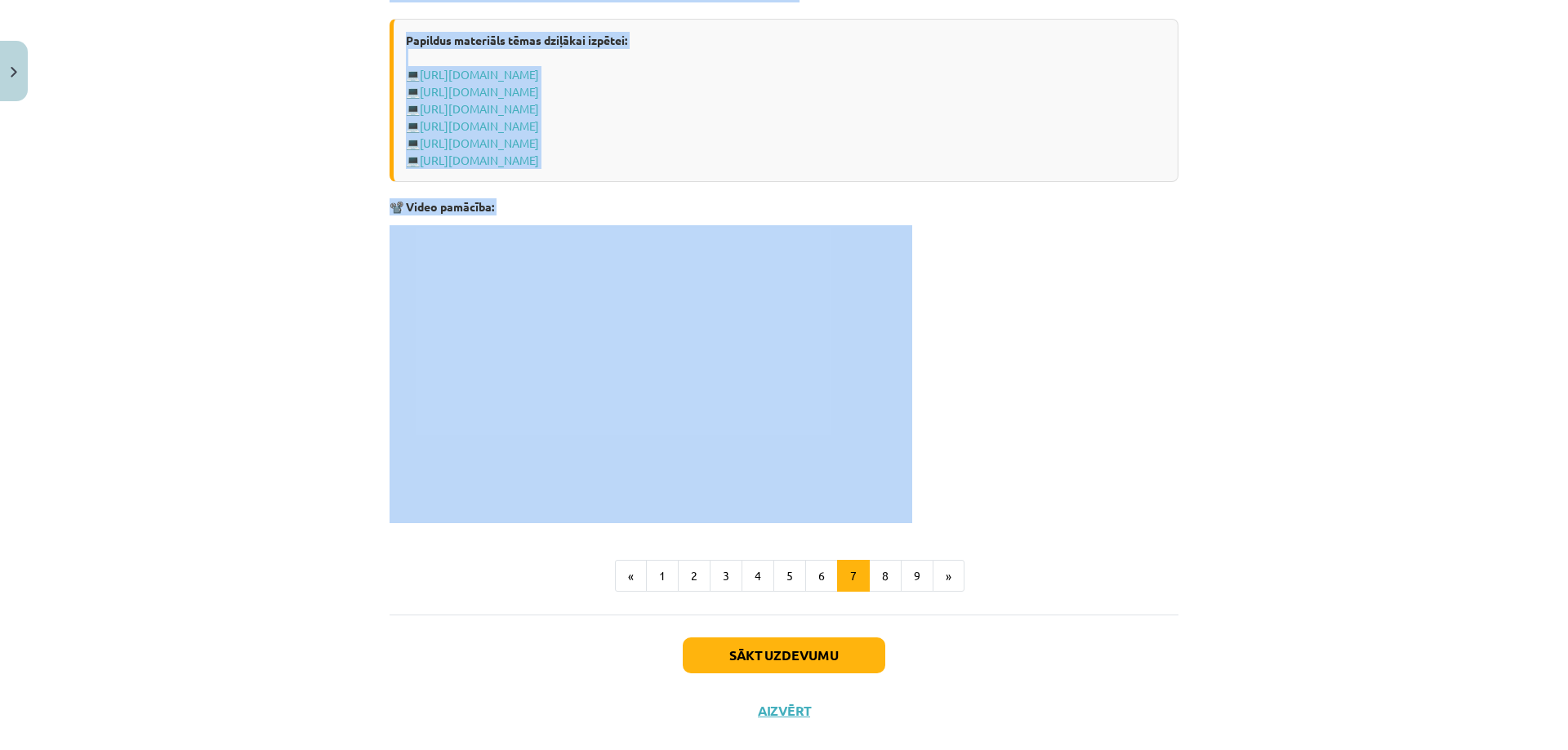
drag, startPoint x: 384, startPoint y: 318, endPoint x: 944, endPoint y: 462, distance: 578.2
copy div "Virsrakstu stilu lietošana Tiešā formatējuma vietā dokumenta formatēšanai izman…"
click at [874, 572] on button "8" at bounding box center [885, 575] width 33 height 33
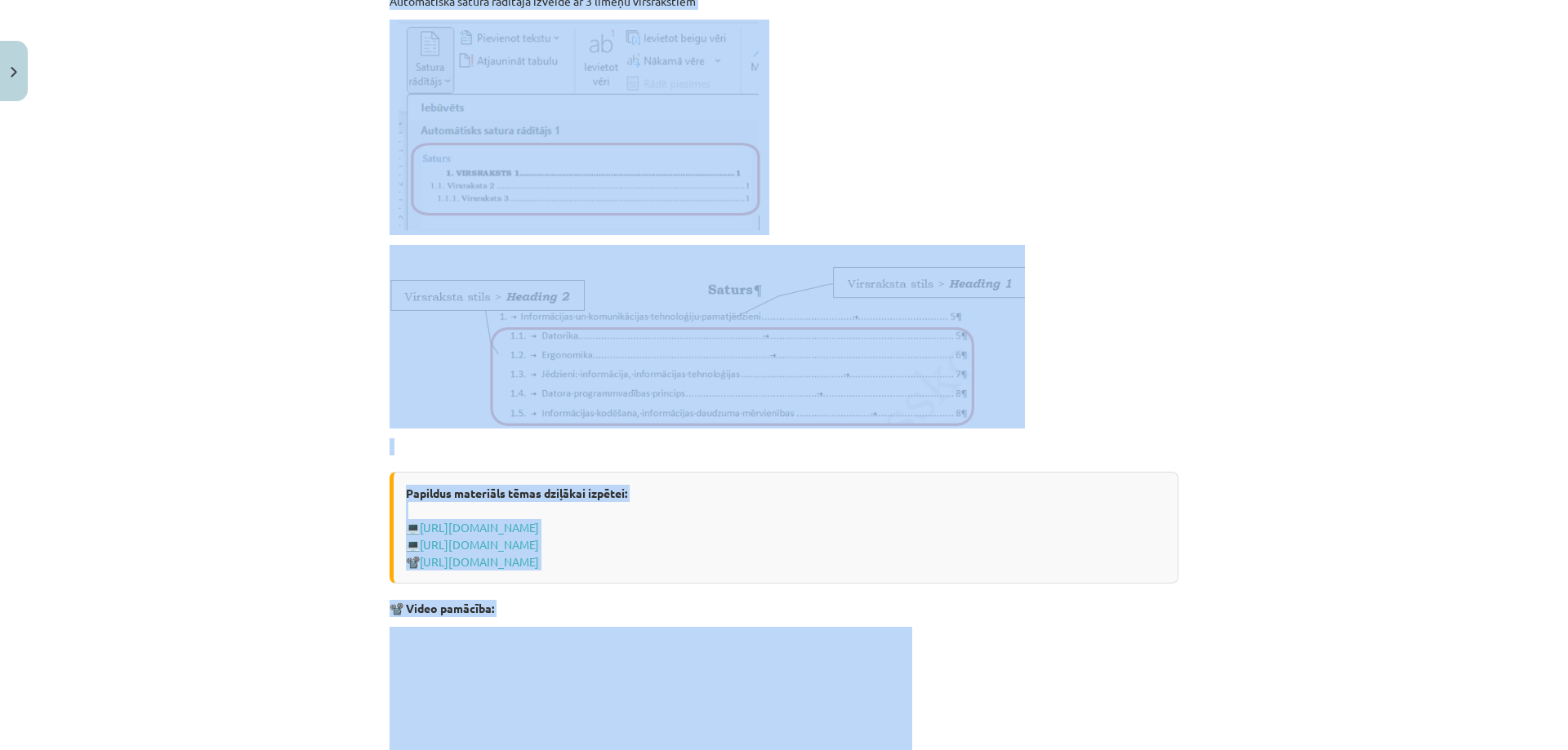
scroll to position [1094, 0]
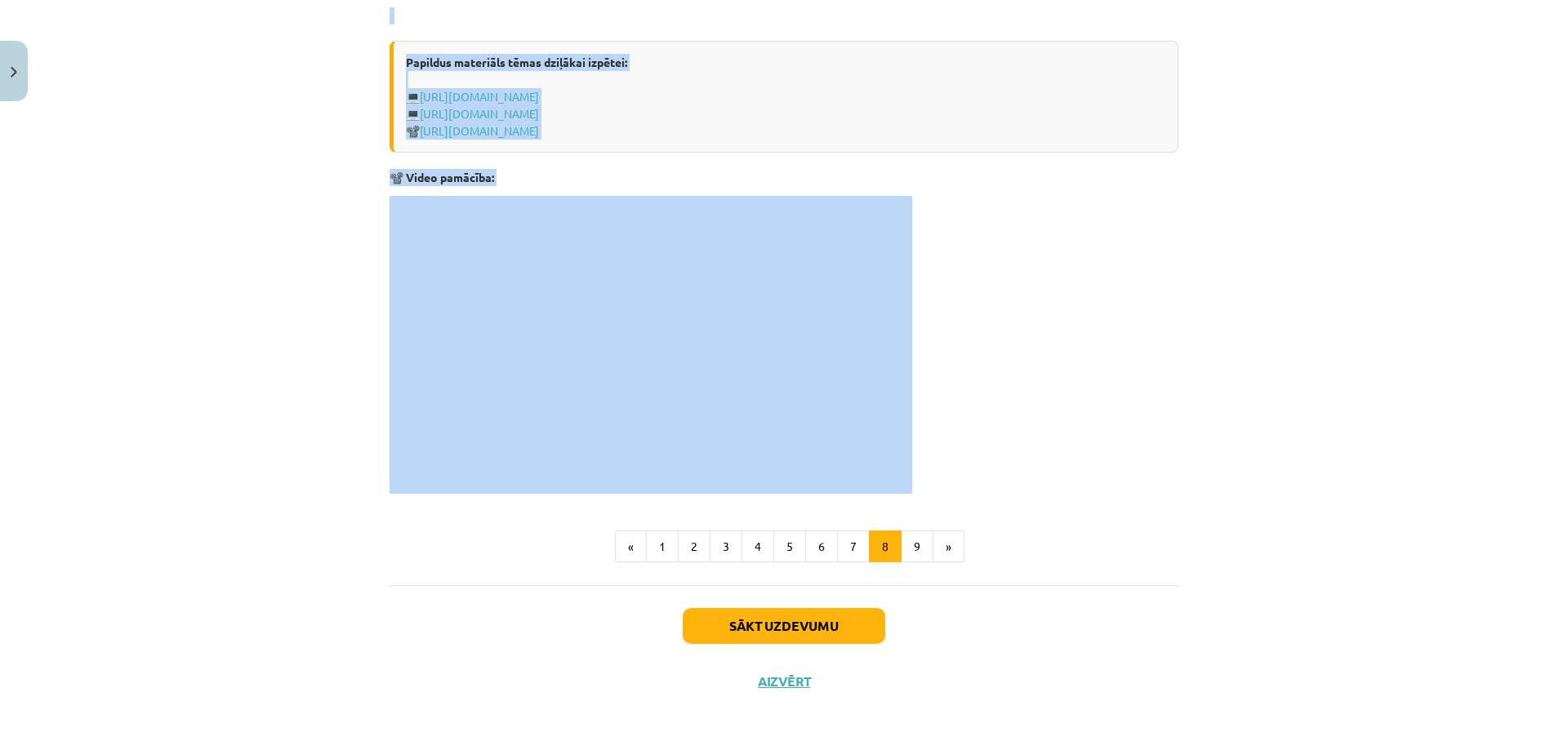
drag, startPoint x: 371, startPoint y: 311, endPoint x: 939, endPoint y: 366, distance: 570.7
click at [939, 366] on div "Mācību tēma: Datorikas - 10. klases 1. ieskaites mācību materiāls #10 9. tēma –…" at bounding box center [784, 375] width 1568 height 750
copy div "Dokumenta satura rādītāja veidošana Lai veidotu satura rādītāju, katra līmeņa n…"
click at [913, 550] on button "9" at bounding box center [917, 546] width 33 height 33
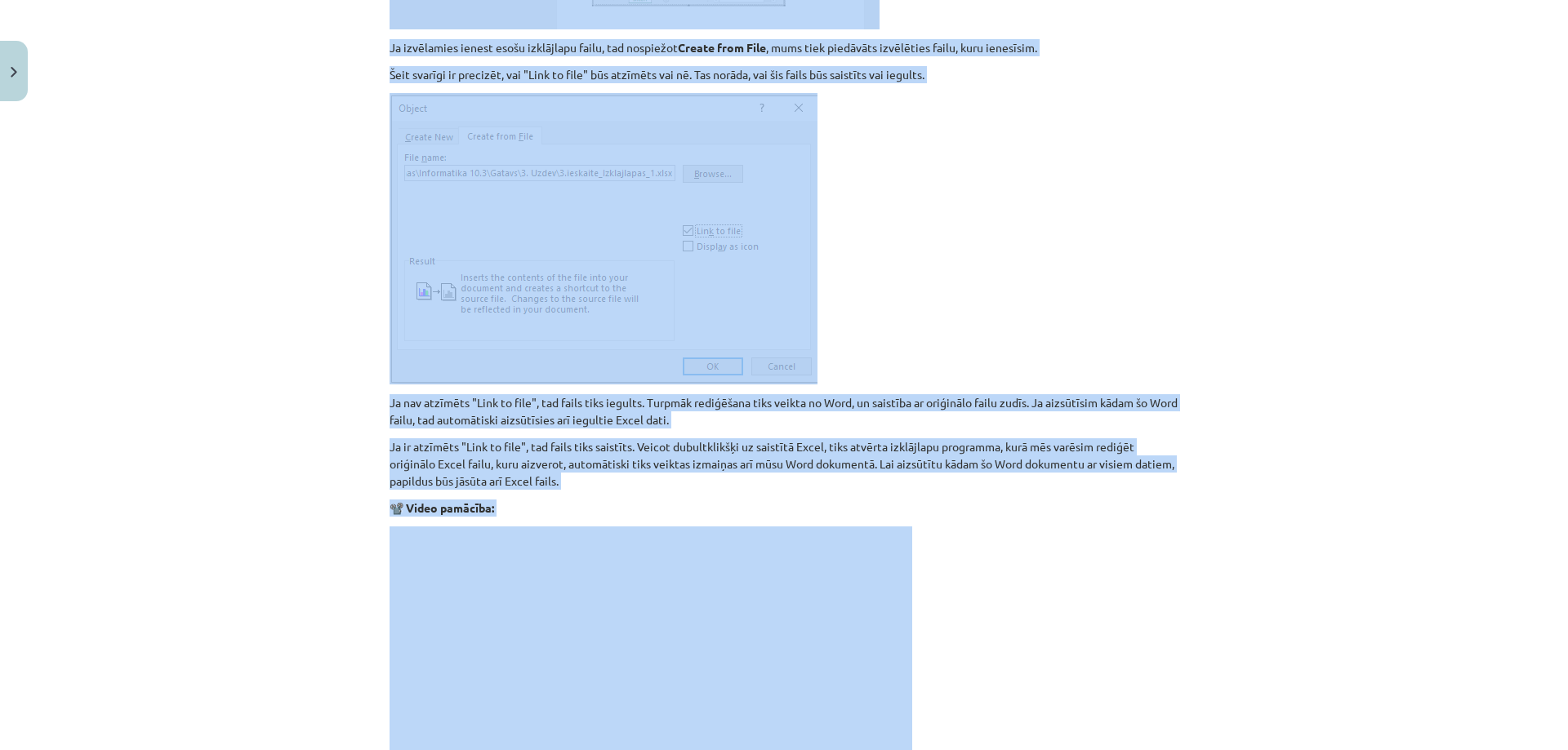
scroll to position [1880, 0]
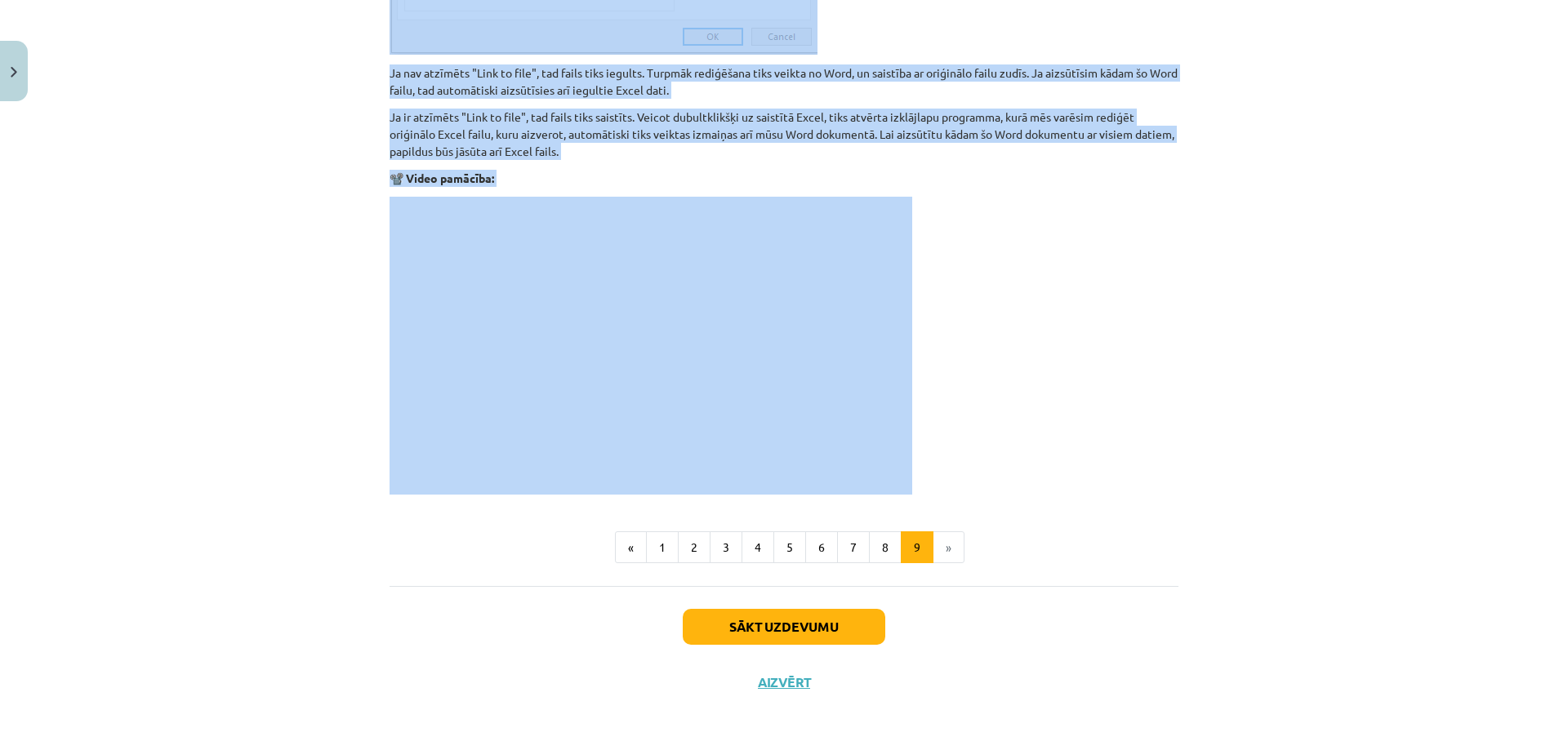
drag, startPoint x: 399, startPoint y: 318, endPoint x: 969, endPoint y: 450, distance: 585.1
copy div "Saistīti un iegulti objekti Reizēm rodas vajadzība Word dokumentā ienest datus …"
click at [780, 620] on button "Sākt uzdevumu" at bounding box center [784, 626] width 203 height 36
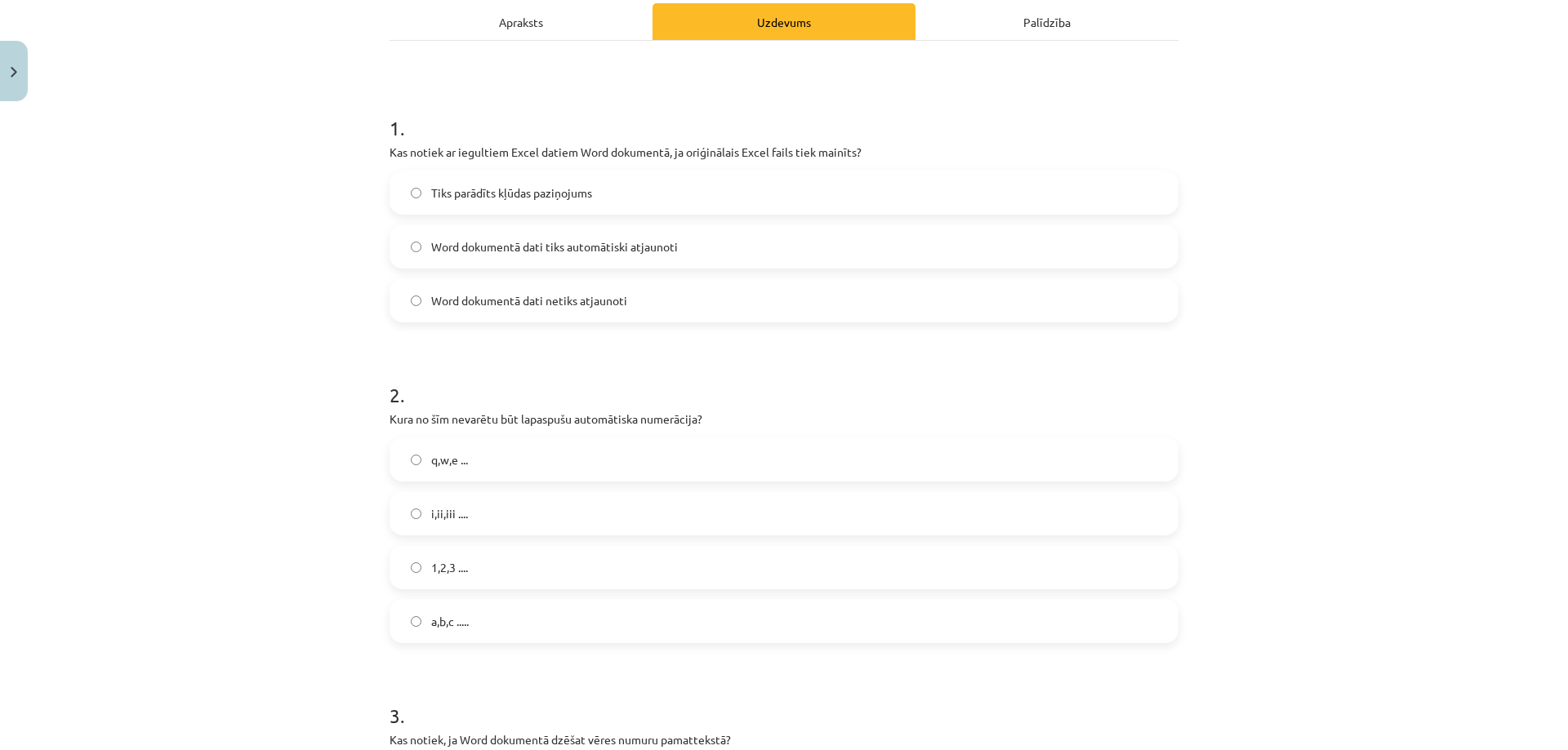
scroll to position [0, 0]
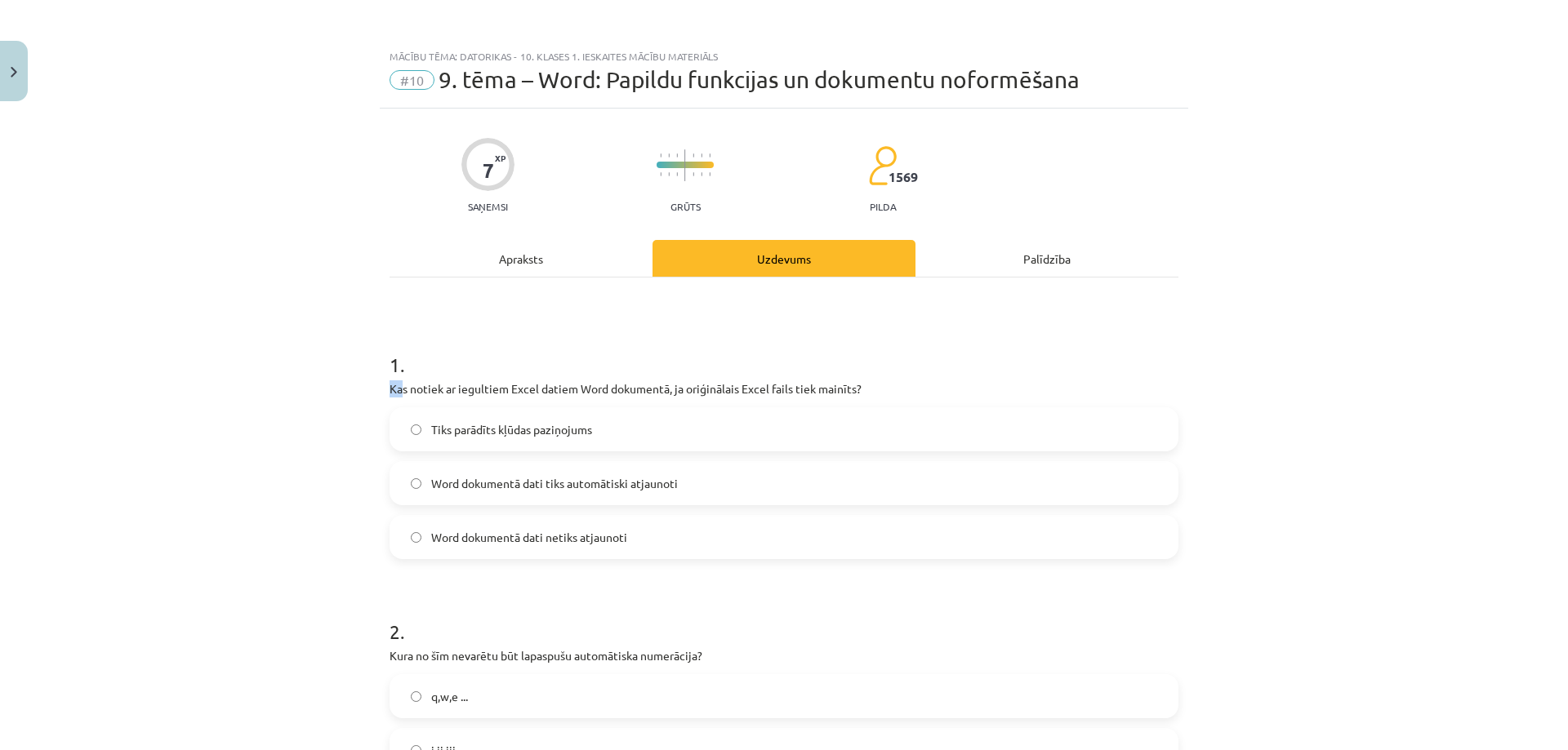
drag, startPoint x: 412, startPoint y: 378, endPoint x: 708, endPoint y: 366, distance: 296.2
click at [705, 366] on div "1 . Kas notiek ar iegultiem Excel datiem Word dokumentā, ja oriģinālais Excel f…" at bounding box center [784, 442] width 789 height 234
click at [764, 381] on p "Kas notiek ar iegultiem Excel datiem Word dokumentā, ja oriģinālais Excel fails…" at bounding box center [784, 389] width 789 height 17
drag, startPoint x: 677, startPoint y: 389, endPoint x: 849, endPoint y: 388, distance: 172.0
click at [820, 387] on p "Kas notiek ar iegultiem Excel datiem Word dokumentā, ja oriģinālais Excel fails…" at bounding box center [784, 389] width 789 height 17
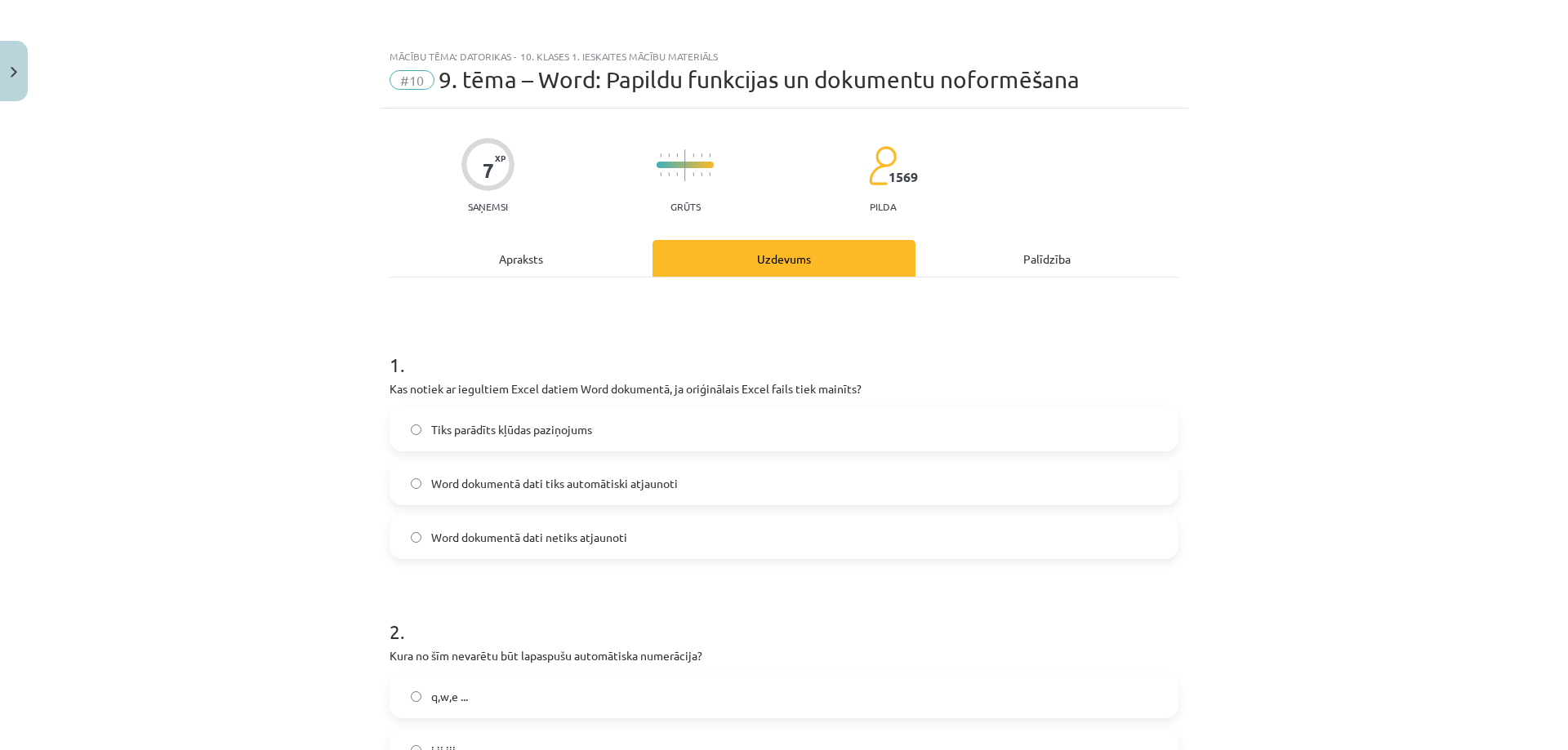
click at [936, 391] on p "Kas notiek ar iegultiem Excel datiem Word dokumentā, ja oriģinālais Excel fails…" at bounding box center [784, 389] width 789 height 17
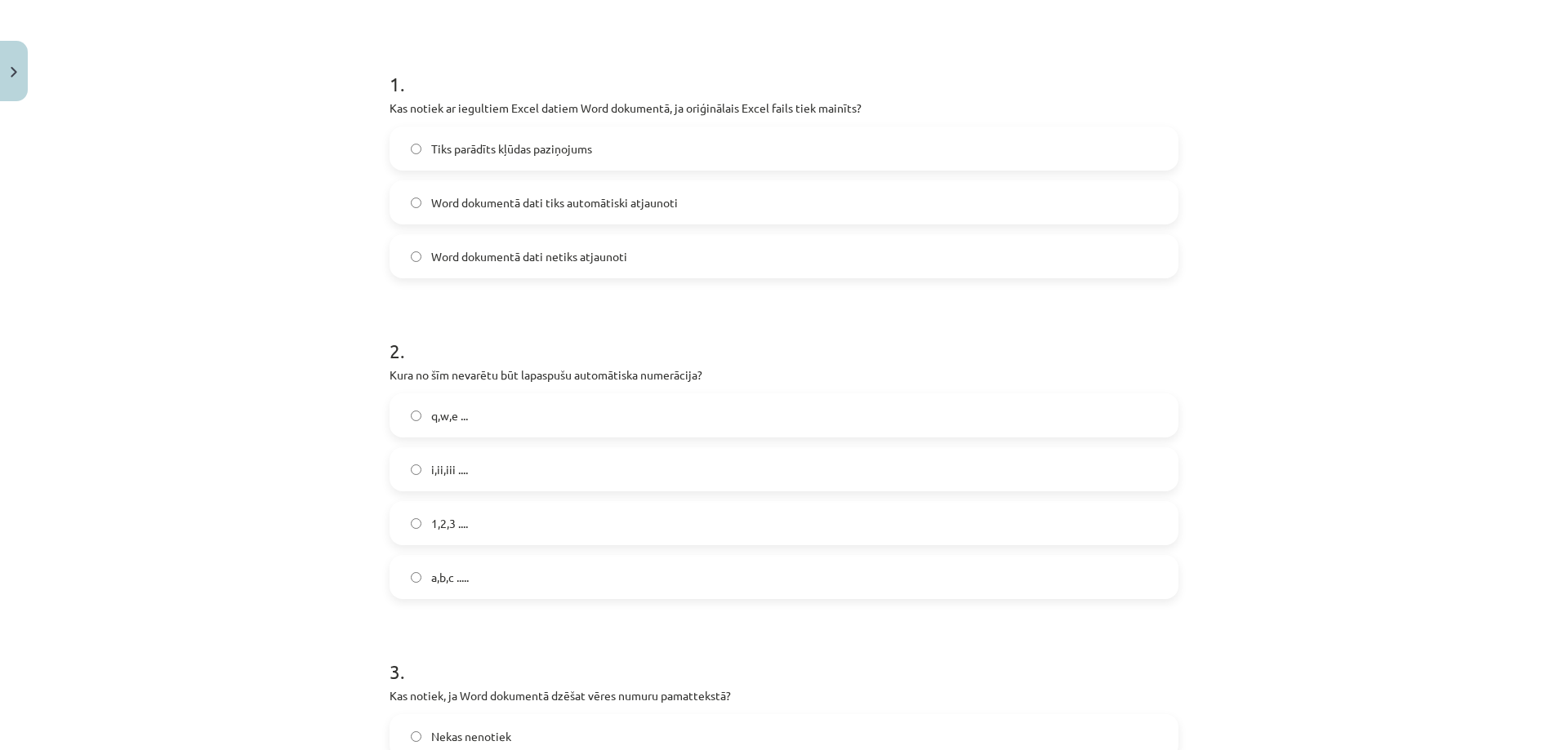
scroll to position [245, 0]
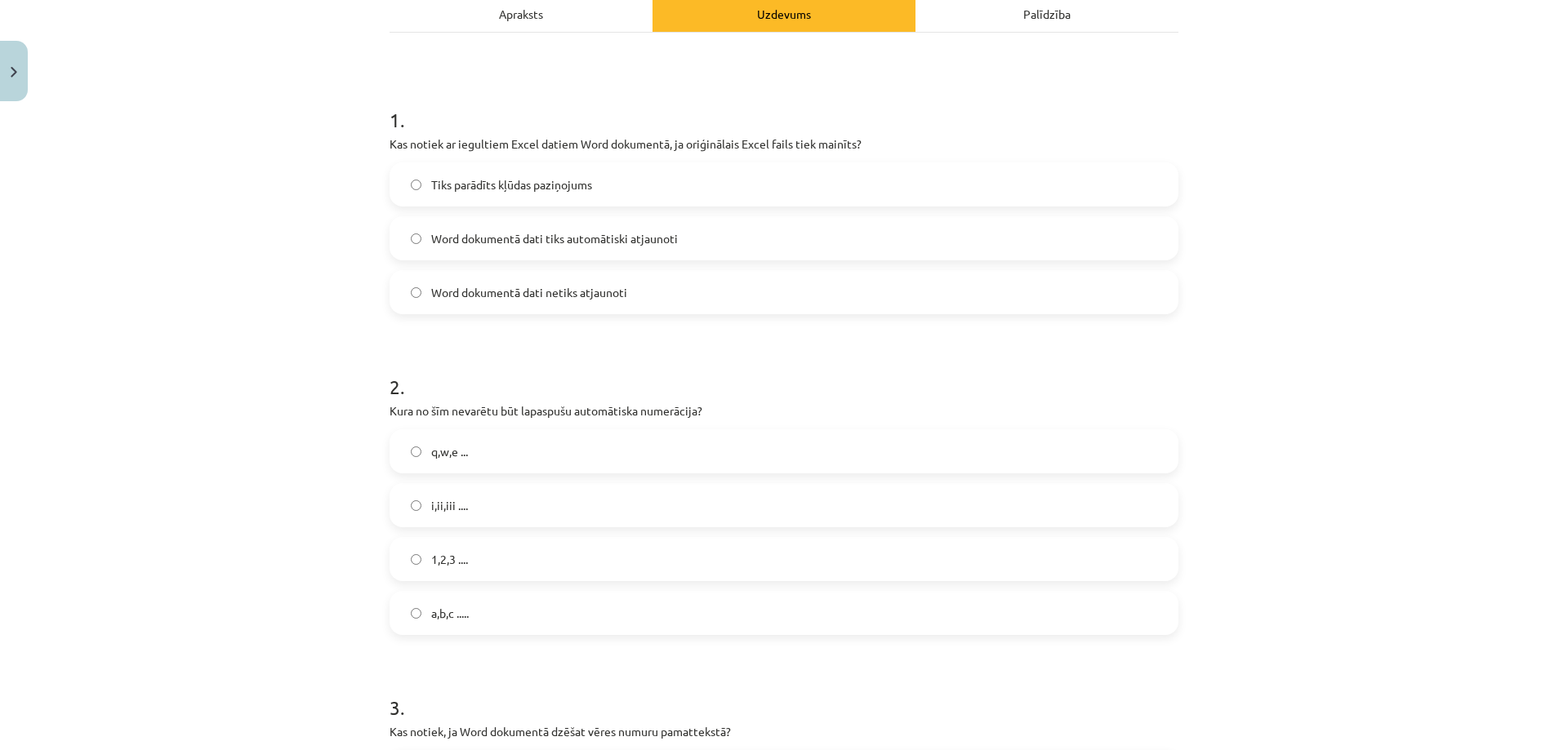
click at [487, 537] on div "1,2,3 ...." at bounding box center [784, 558] width 789 height 44
click at [514, 562] on label "1,2,3 ...." at bounding box center [784, 558] width 785 height 41
click at [486, 449] on label "q,w,e ..." at bounding box center [784, 451] width 785 height 41
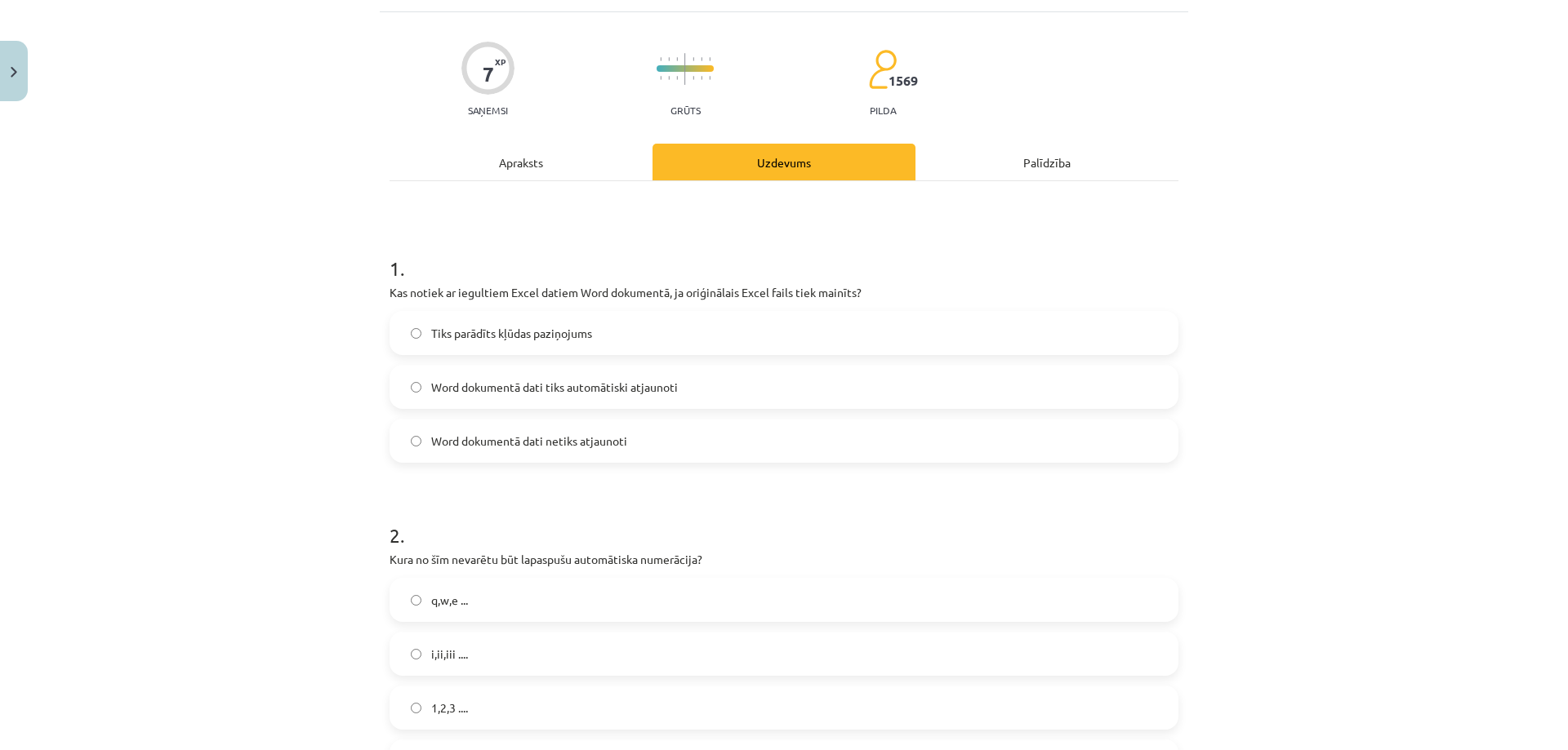
scroll to position [82, 0]
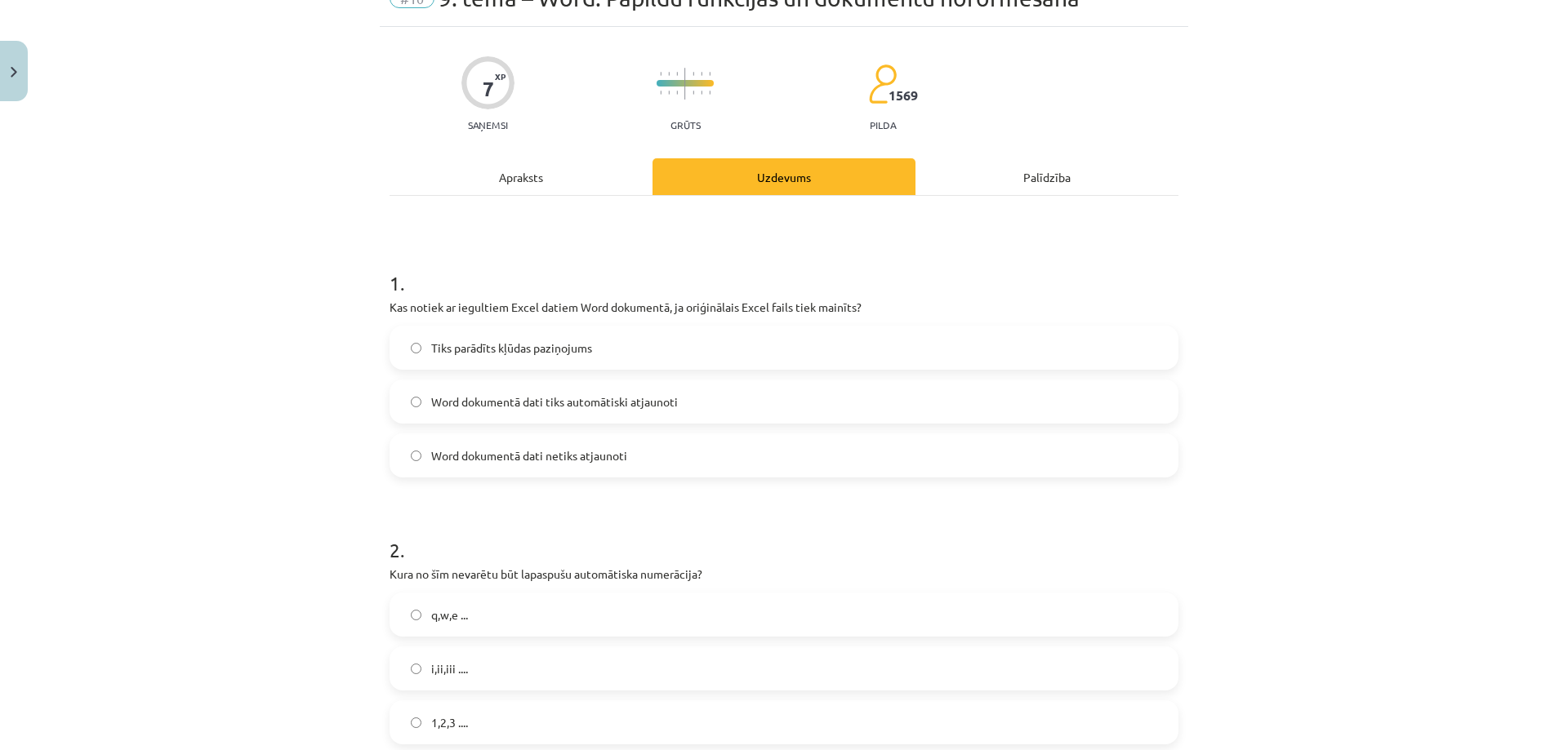
click at [520, 455] on span "Word dokumentā dati netiks atjaunoti" at bounding box center [530, 456] width 196 height 17
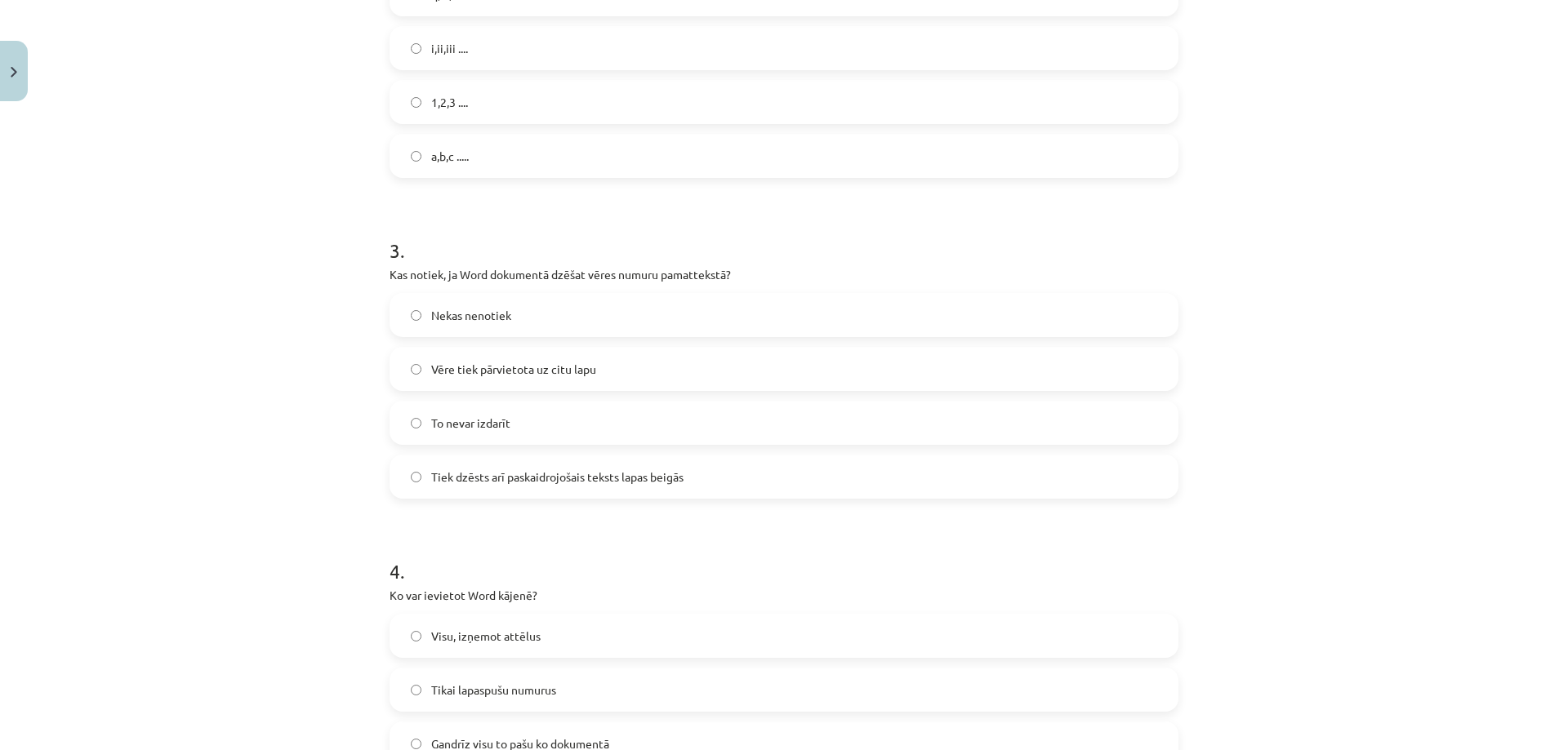
scroll to position [735, 0]
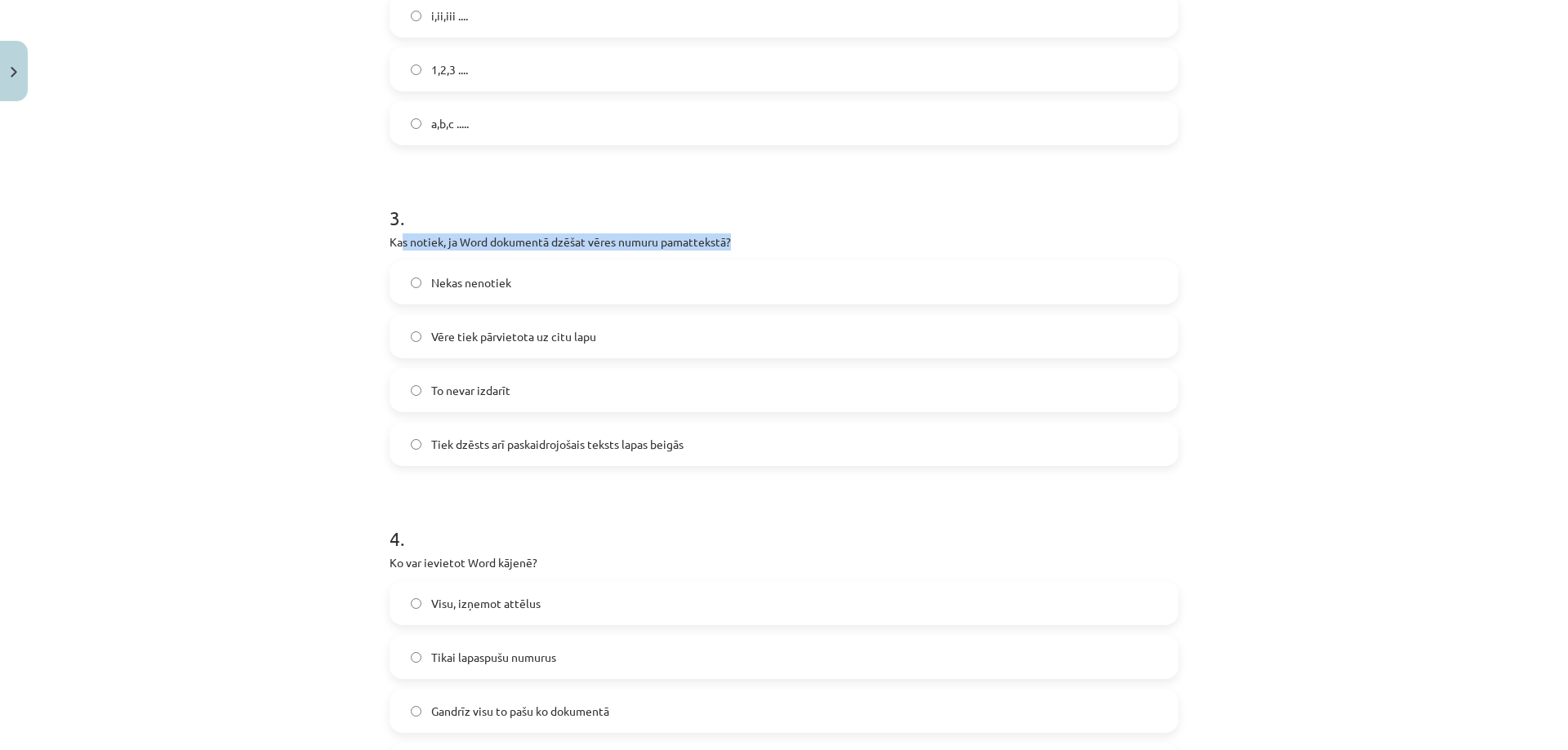
drag, startPoint x: 454, startPoint y: 241, endPoint x: 769, endPoint y: 248, distance: 315.1
click at [760, 248] on p "Kas notiek, ja Word dokumentā dzēšat vēres numuru pamattekstā?" at bounding box center [784, 242] width 789 height 17
click at [813, 249] on p "Kas notiek, ja Word dokumentā dzēšat vēres numuru pamattekstā?" at bounding box center [784, 242] width 789 height 17
click at [509, 339] on span "Vēre tiek pārvietota uz citu lapu" at bounding box center [514, 337] width 165 height 17
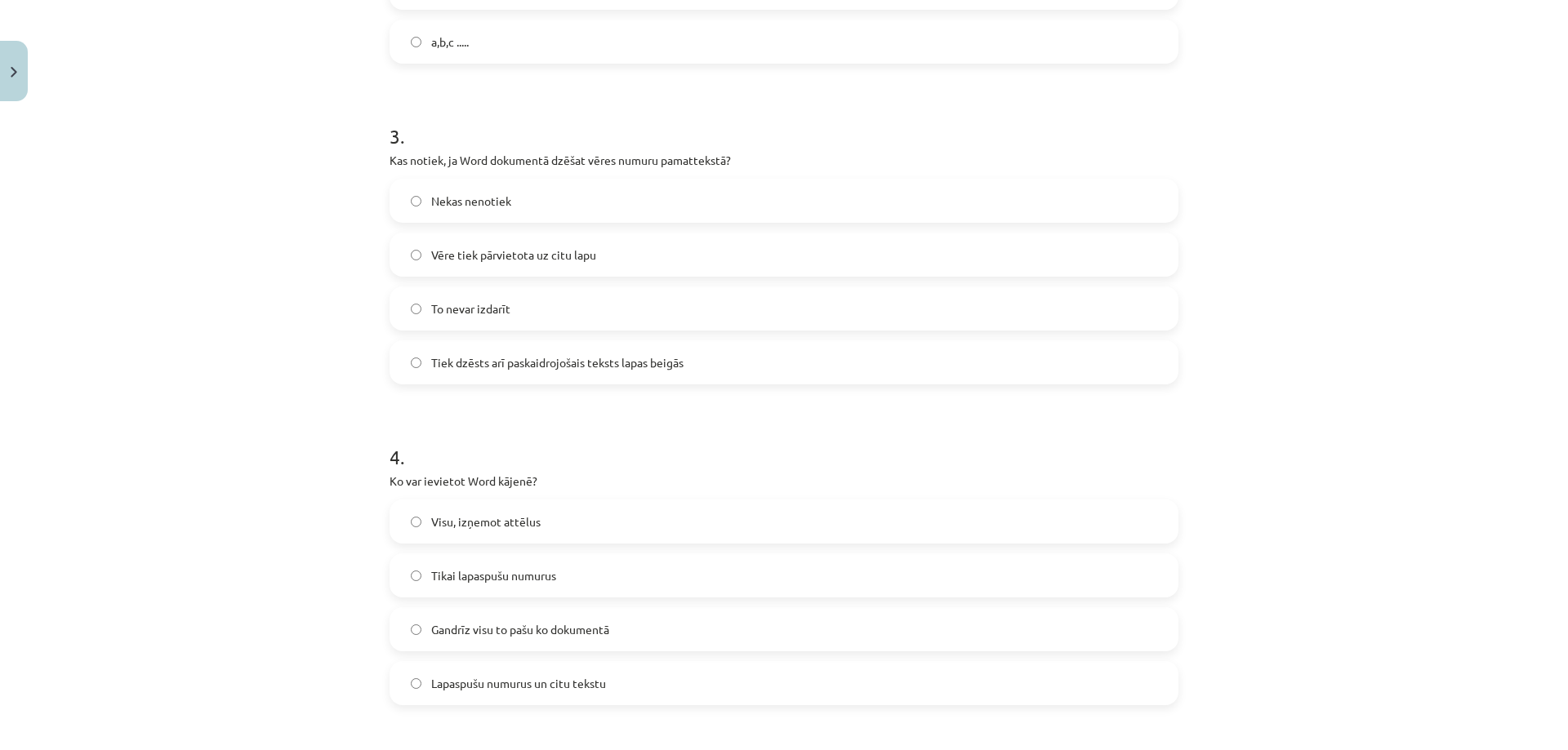
scroll to position [898, 0]
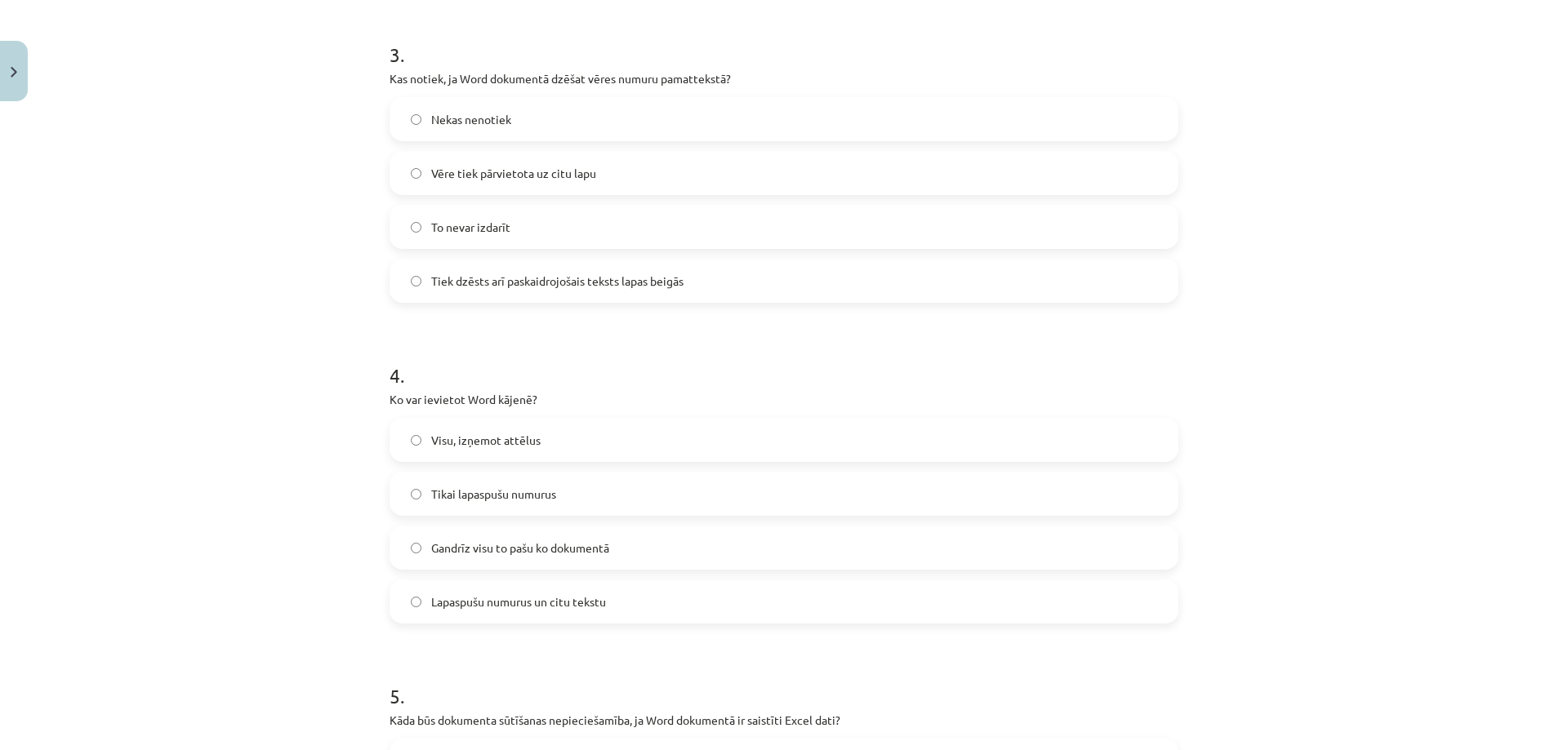
click at [565, 608] on span "Lapaspušu numurus un citu tekstu" at bounding box center [518, 602] width 175 height 17
click at [484, 288] on span "Tiek dzēsts arī paskaidrojošais teksts lapas beigās" at bounding box center [557, 281] width 252 height 17
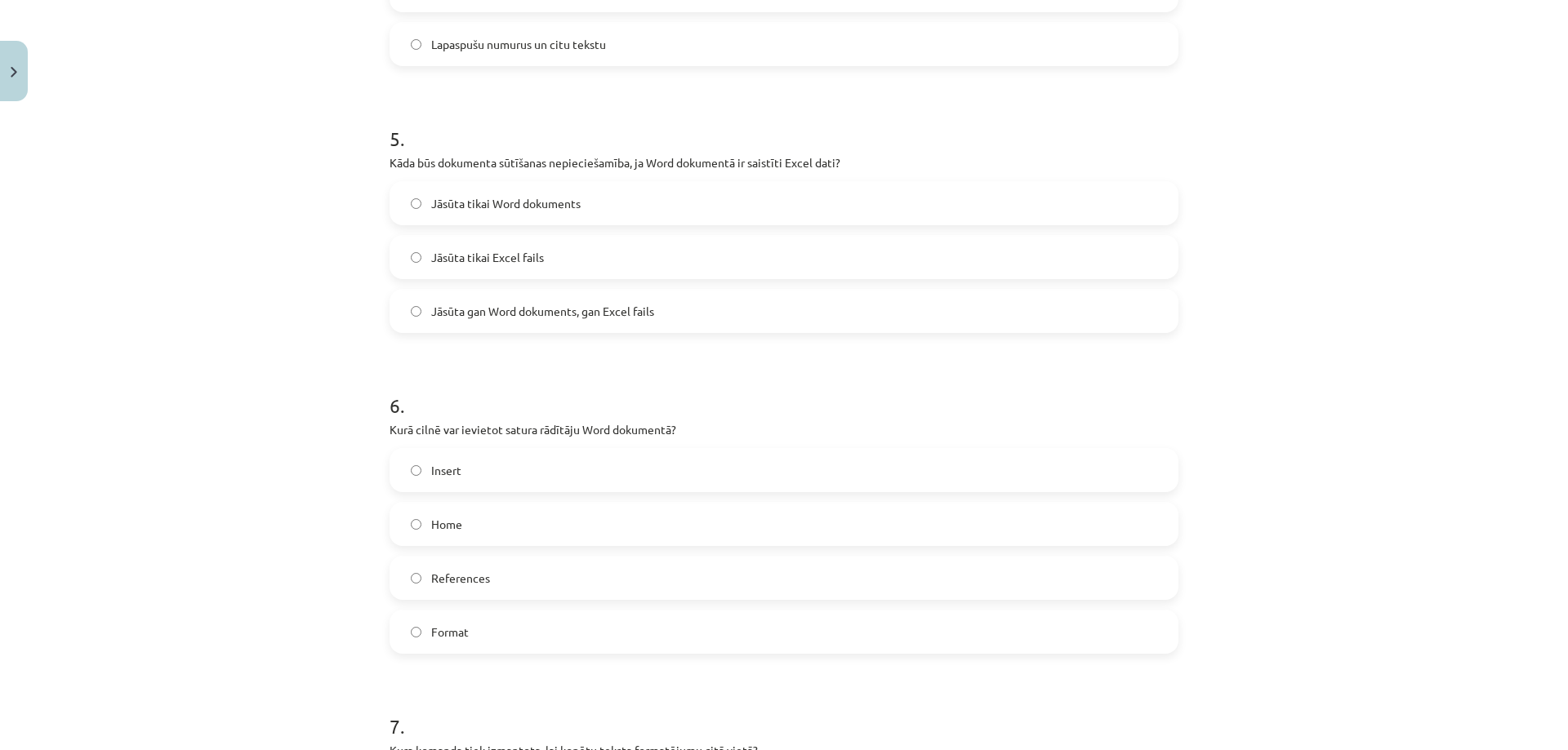
scroll to position [1469, 0]
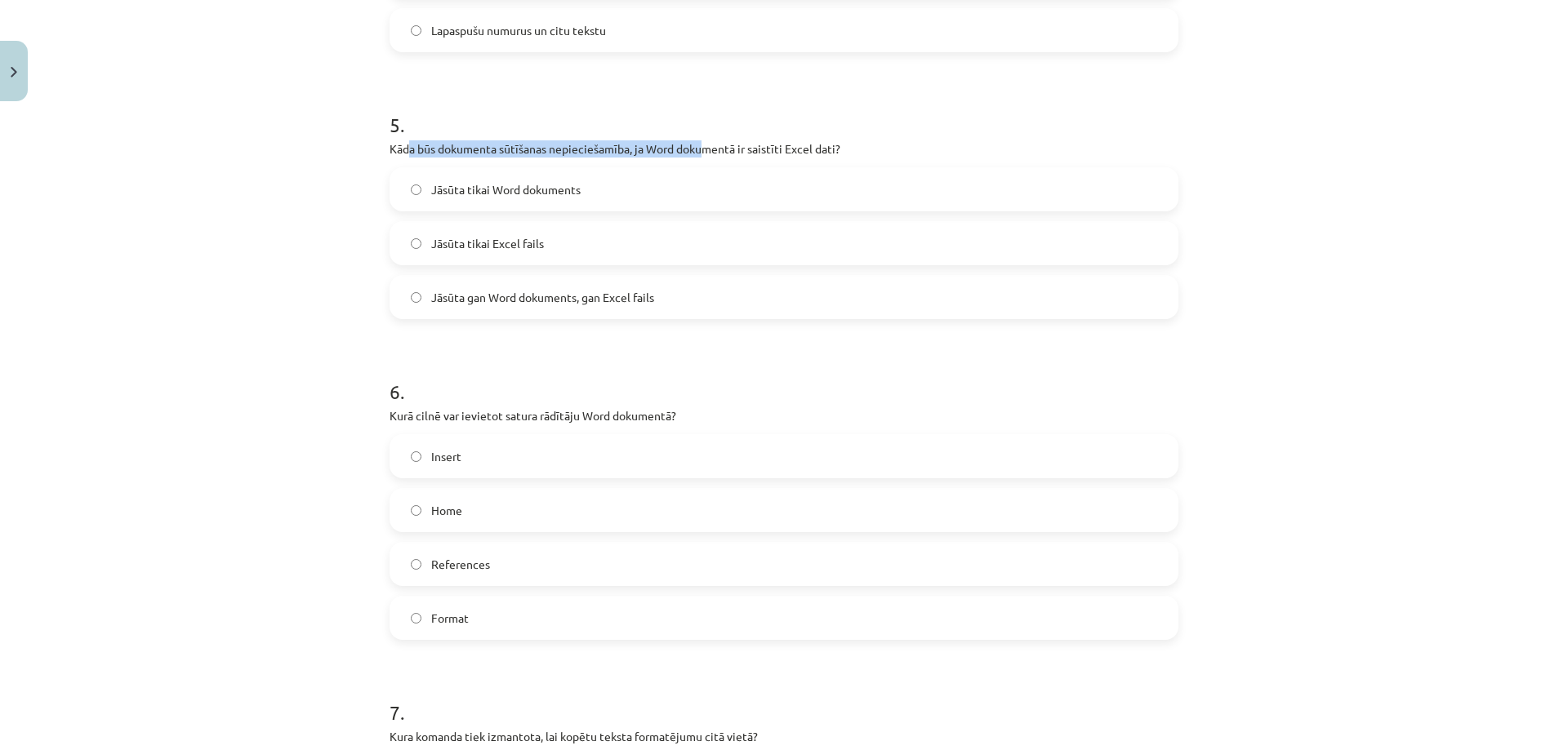
drag, startPoint x: 402, startPoint y: 148, endPoint x: 741, endPoint y: 152, distance: 339.0
click at [737, 151] on p "Kāda būs dokumenta sūtīšanas nepieciešamība, ja Word dokumentā ir saistīti Exce…" at bounding box center [784, 149] width 789 height 17
click at [807, 155] on p "Kāda būs dokumenta sūtīšanas nepieciešamība, ja Word dokumentā ir saistīti Exce…" at bounding box center [784, 149] width 789 height 17
drag, startPoint x: 528, startPoint y: 306, endPoint x: 703, endPoint y: 131, distance: 247.5
click at [530, 306] on span "Jāsūta gan Word dokuments, gan Excel fails" at bounding box center [543, 297] width 223 height 17
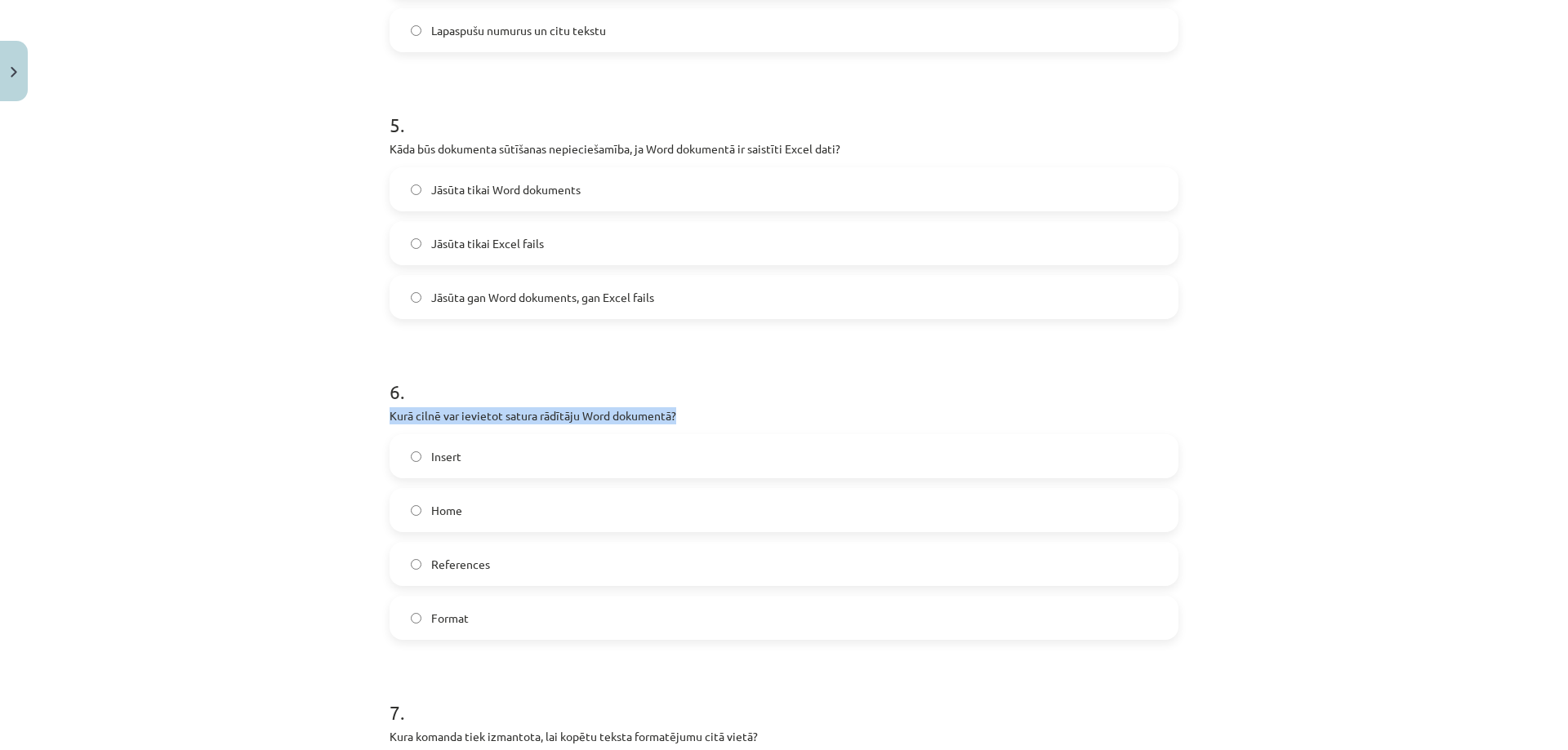
drag, startPoint x: 423, startPoint y: 415, endPoint x: 747, endPoint y: 416, distance: 324.0
click at [716, 413] on p "Kurā cilnē var ievietot satura rādītāju Word dokumentā?" at bounding box center [784, 416] width 789 height 17
click at [747, 416] on p "Kurā cilnē var ievietot satura rādītāju Word dokumentā?" at bounding box center [784, 416] width 789 height 17
click at [494, 467] on label "Insert" at bounding box center [784, 456] width 785 height 41
click at [505, 561] on label "References" at bounding box center [784, 563] width 785 height 41
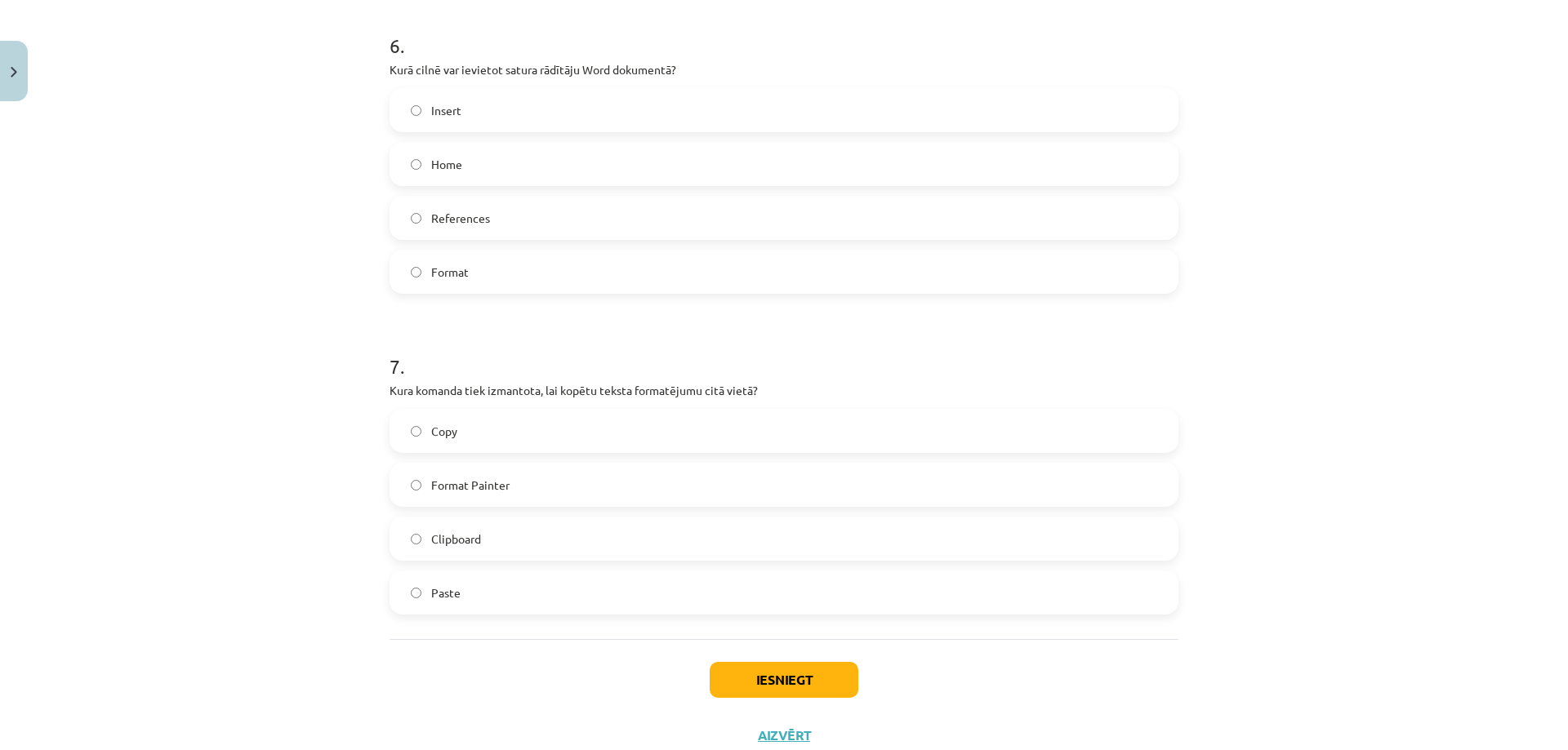
scroll to position [1869, 0]
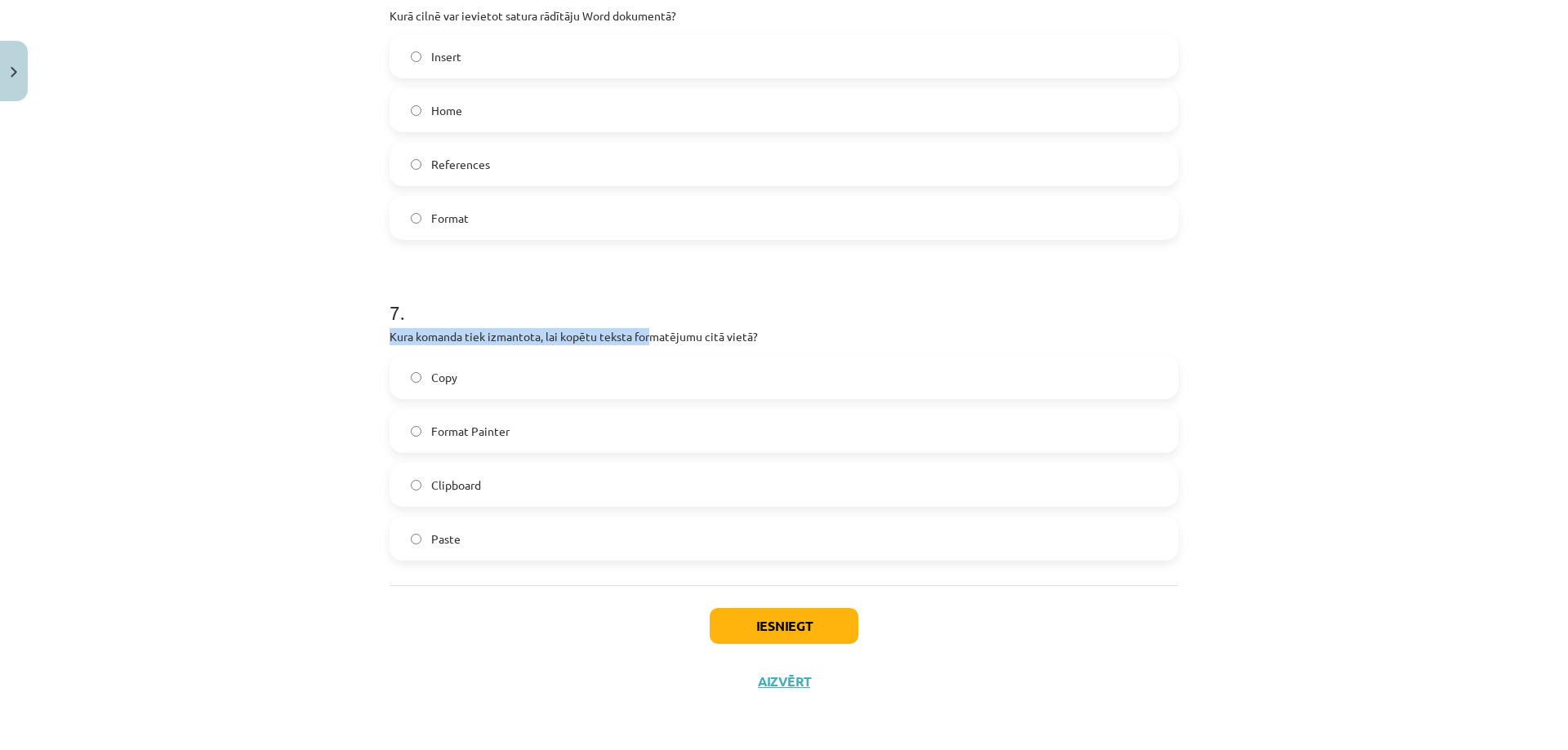
drag, startPoint x: 444, startPoint y: 328, endPoint x: 716, endPoint y: 325, distance: 272.0
click at [716, 325] on div "7 . Kura komanda tiek izmantota, lai kopētu teksta formatējumu citā vietā? Copy…" at bounding box center [784, 416] width 789 height 288
drag, startPoint x: 548, startPoint y: 336, endPoint x: 768, endPoint y: 340, distance: 220.0
click at [753, 338] on p "Kura komanda tiek izmantota, lai kopētu teksta formatējumu citā vietā?" at bounding box center [784, 337] width 789 height 17
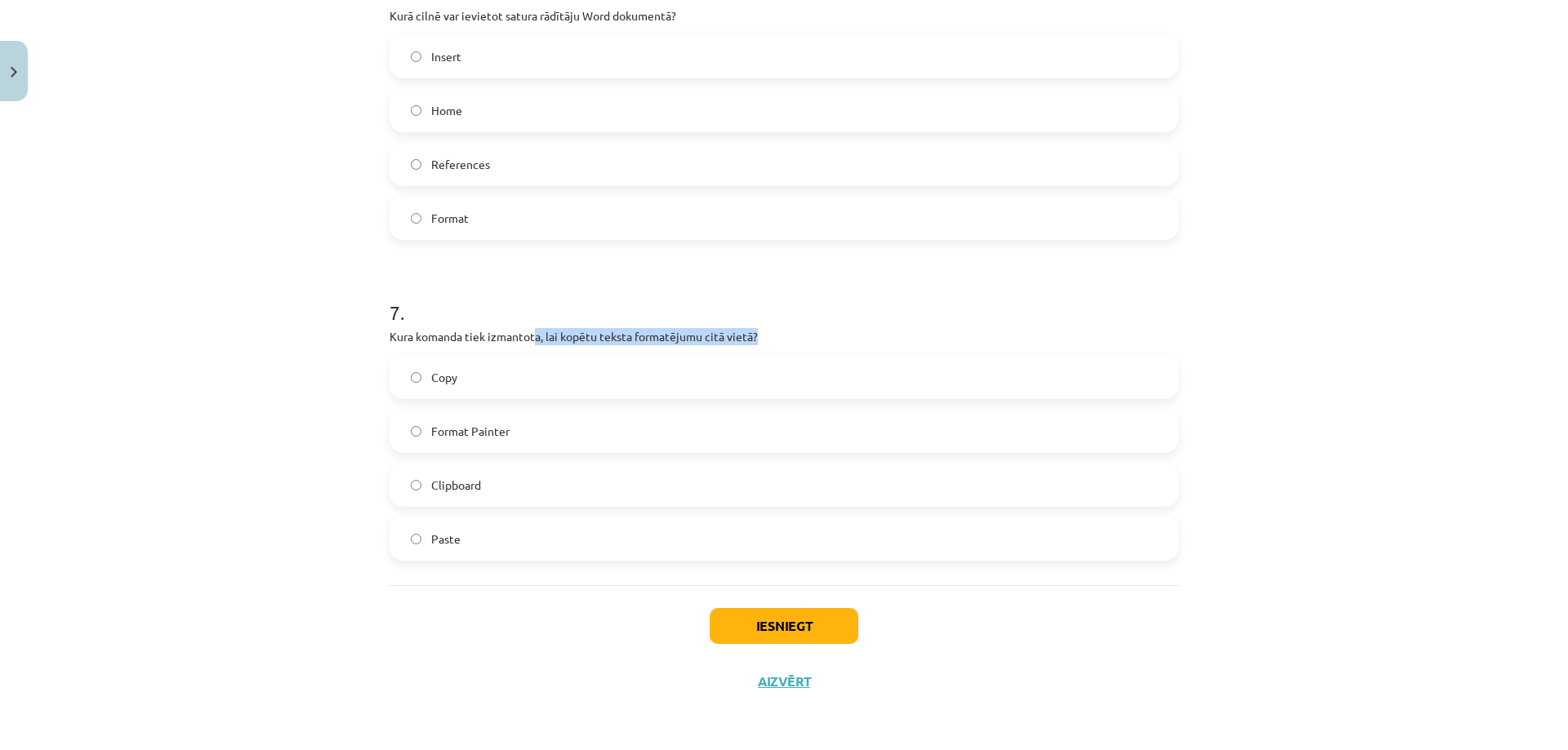
click at [784, 340] on p "Kura komanda tiek izmantota, lai kopētu teksta formatējumu citā vietā?" at bounding box center [784, 337] width 789 height 17
click at [496, 426] on span "Format Painter" at bounding box center [470, 431] width 78 height 17
click at [683, 437] on label "Format Painter" at bounding box center [784, 430] width 785 height 41
click at [829, 629] on button "Iesniegt" at bounding box center [784, 625] width 148 height 36
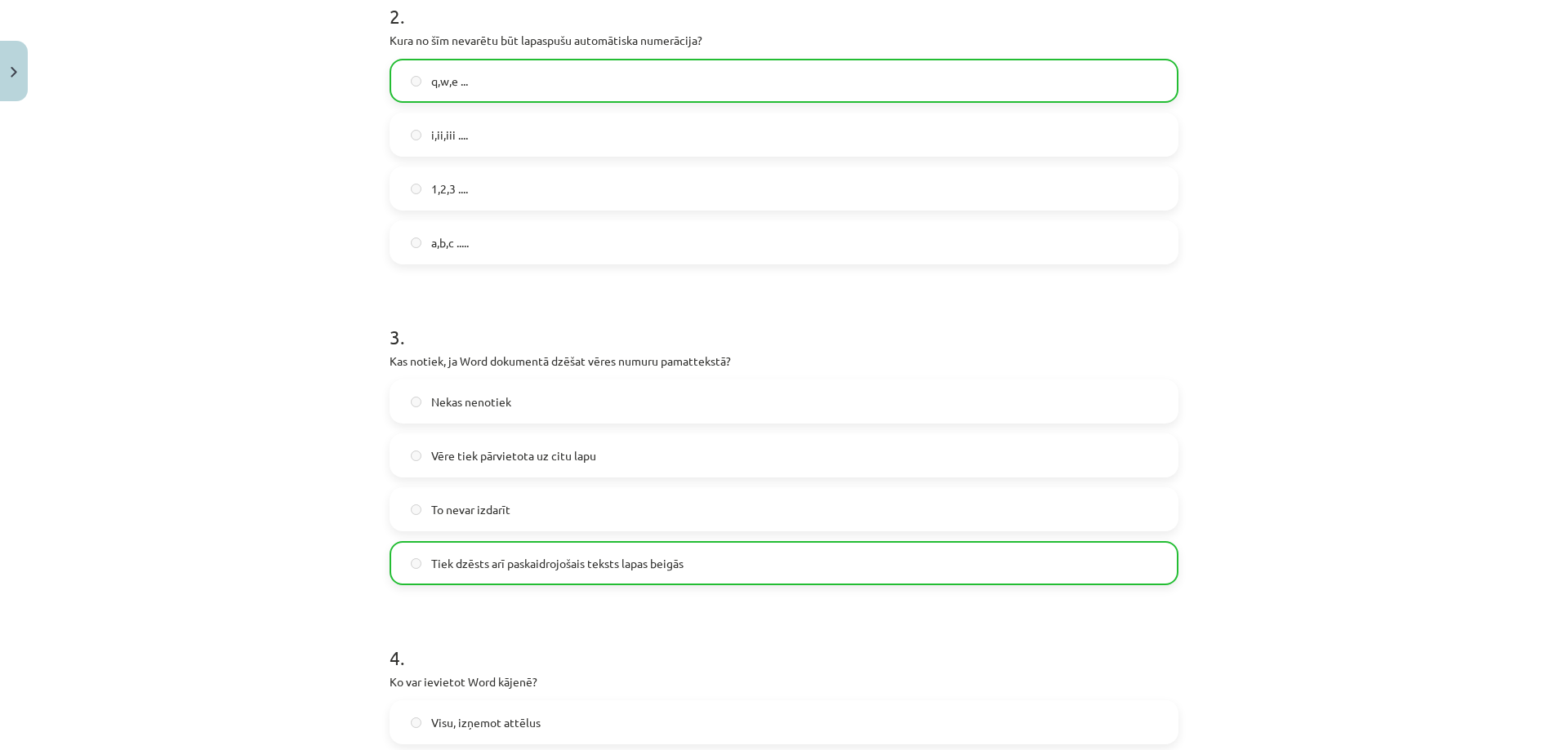
scroll to position [0, 0]
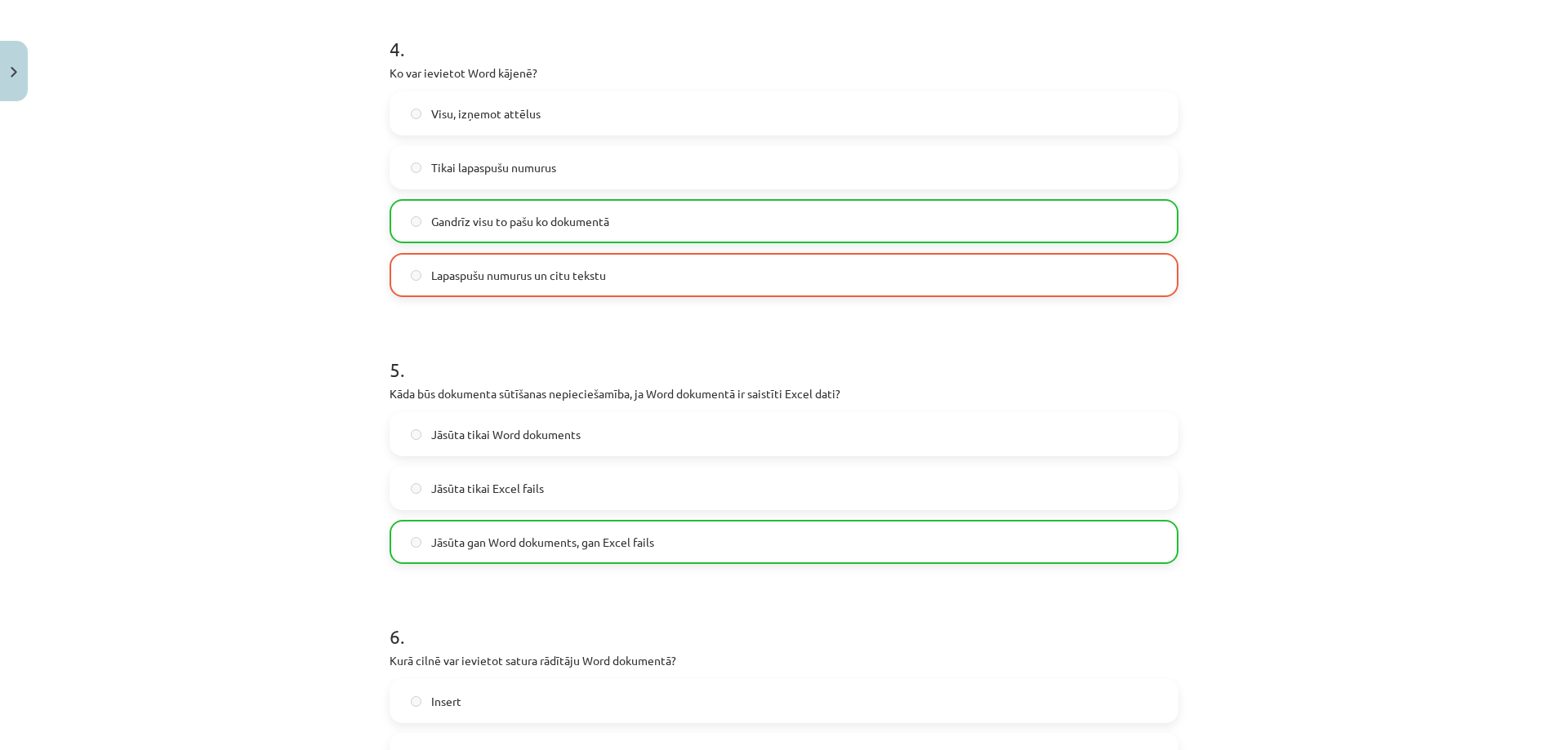
click at [469, 258] on label "Lapaspušu numurus un citu tekstu" at bounding box center [784, 275] width 785 height 41
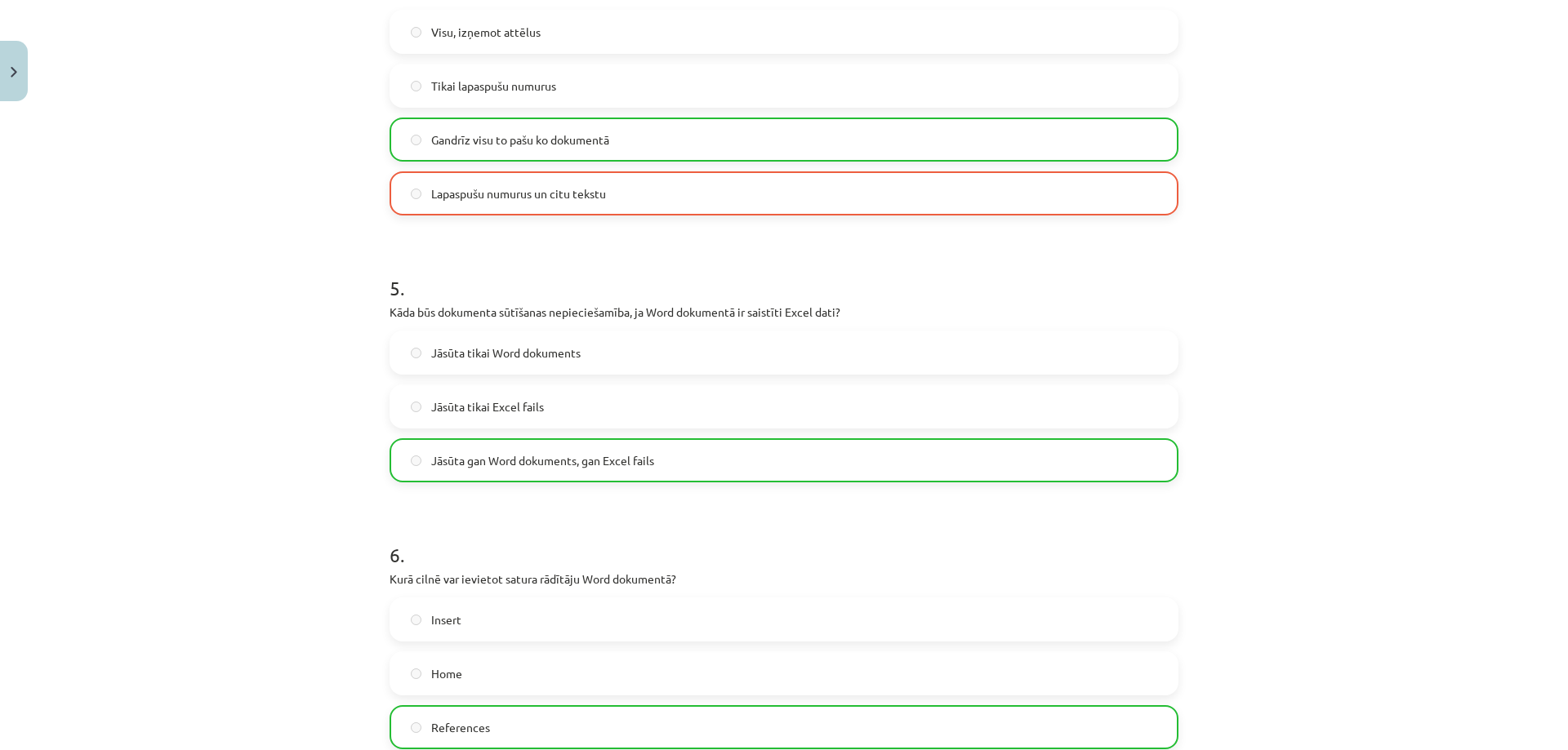
scroll to position [1921, 0]
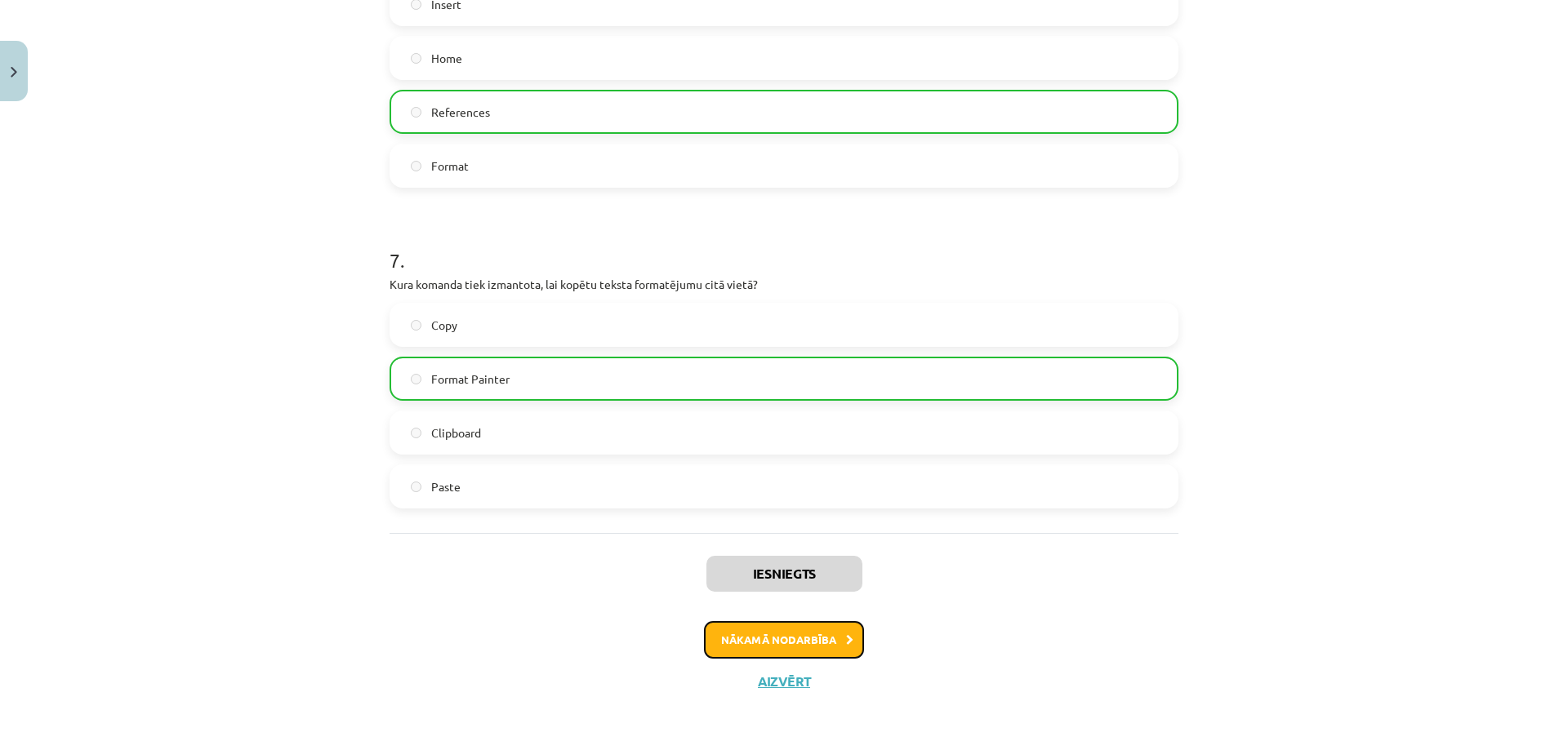
click at [793, 634] on button "Nākamā nodarbība" at bounding box center [784, 640] width 160 height 38
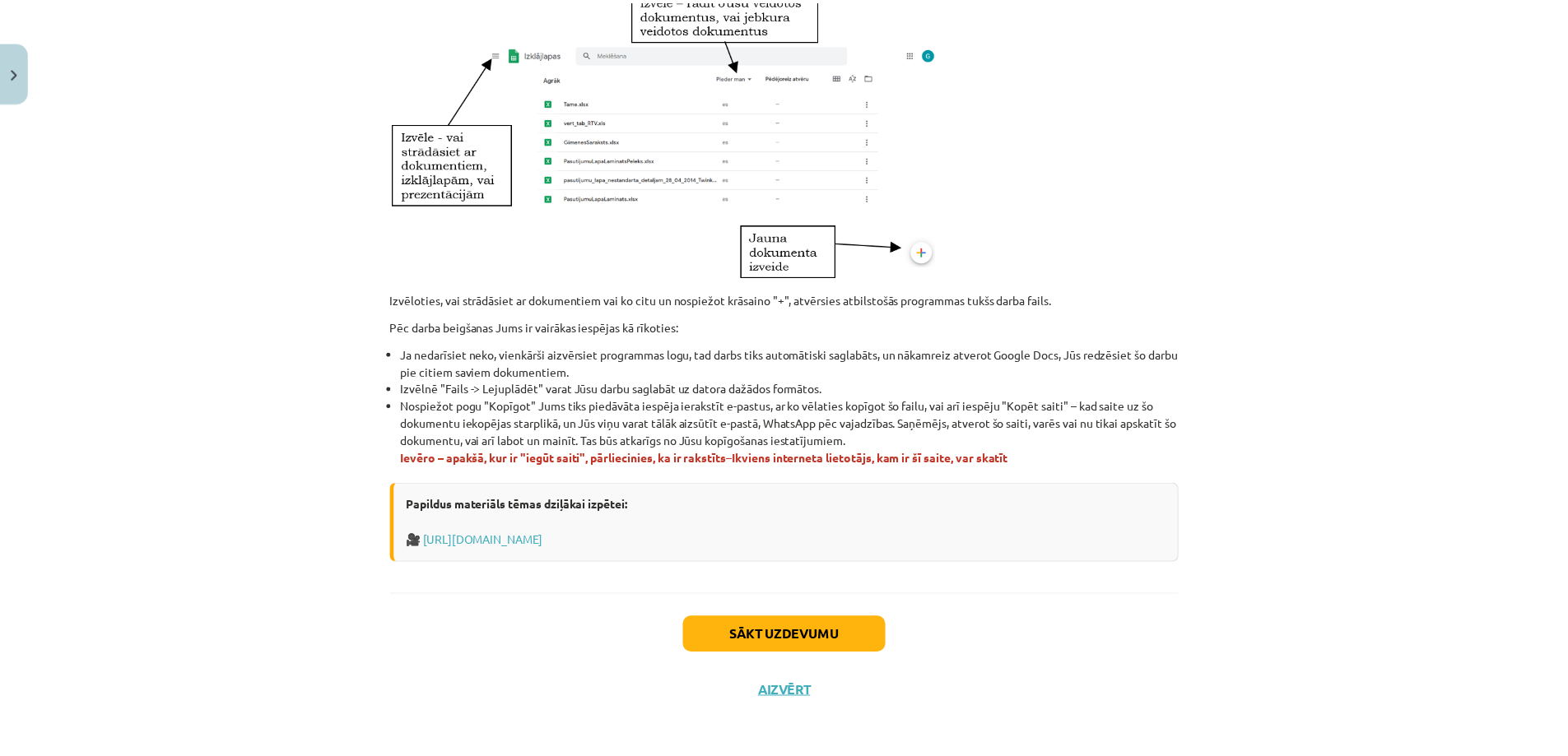
scroll to position [833, 0]
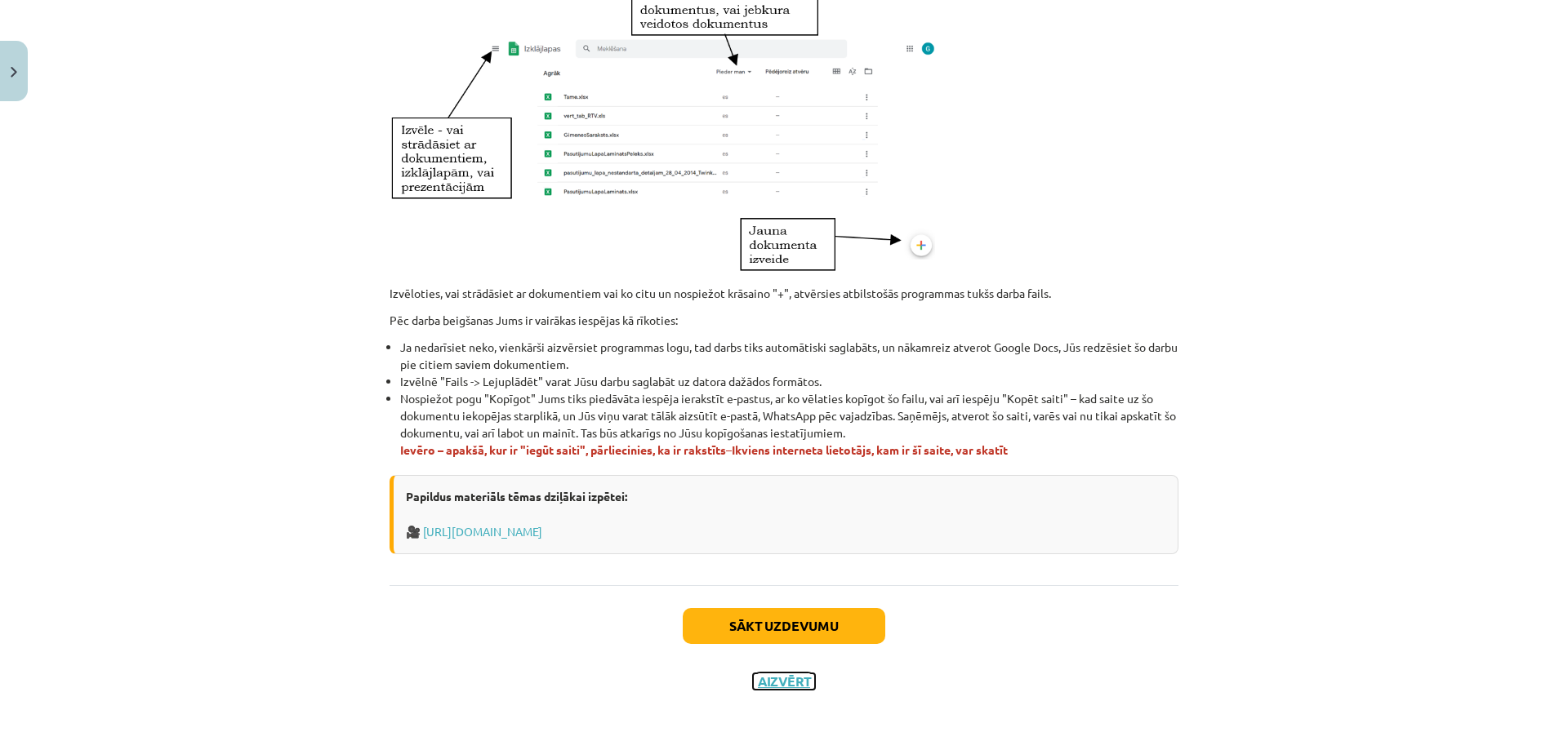
click at [783, 677] on button "Aizvērt" at bounding box center [784, 681] width 62 height 16
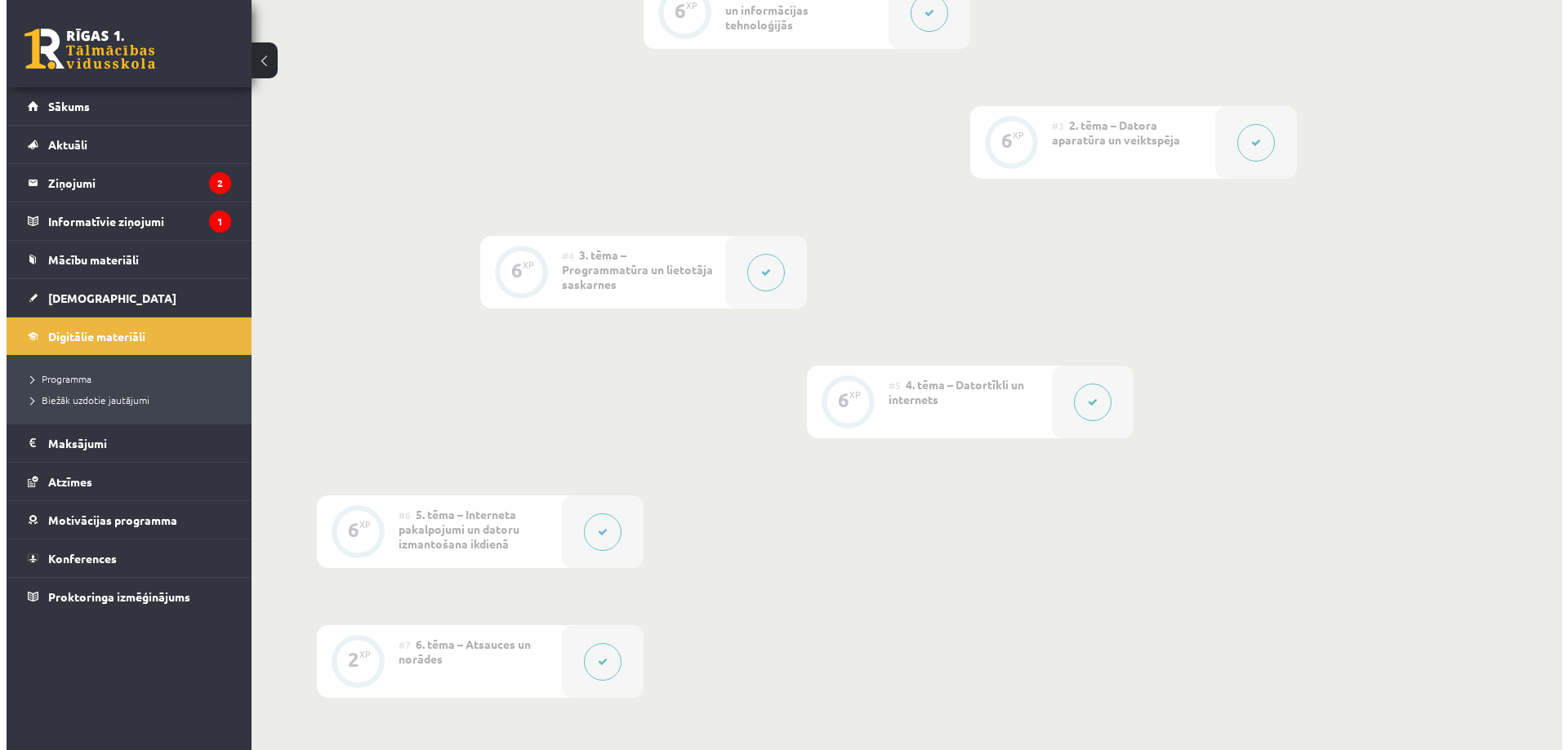
scroll to position [1469, 0]
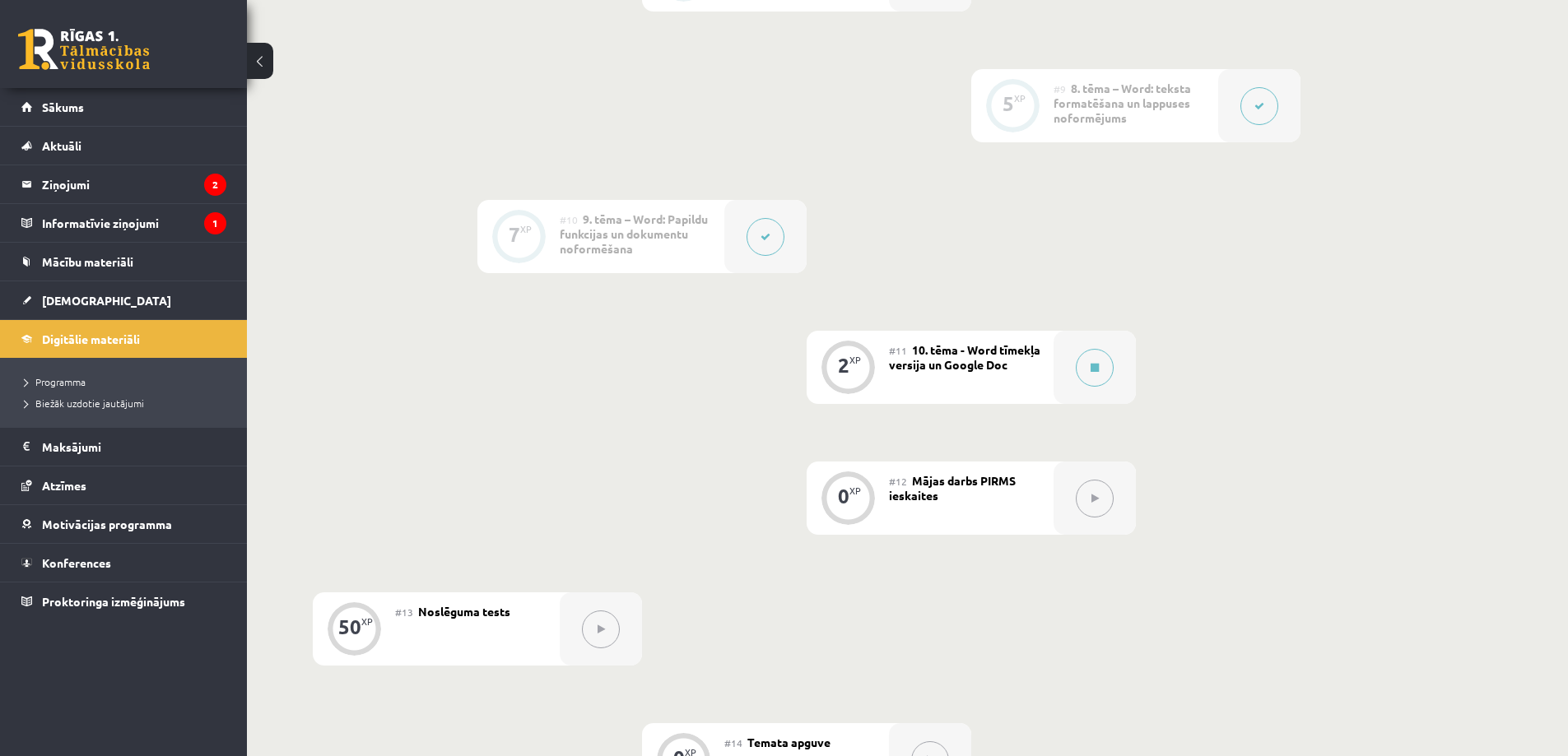
click at [770, 230] on button at bounding box center [766, 237] width 38 height 38
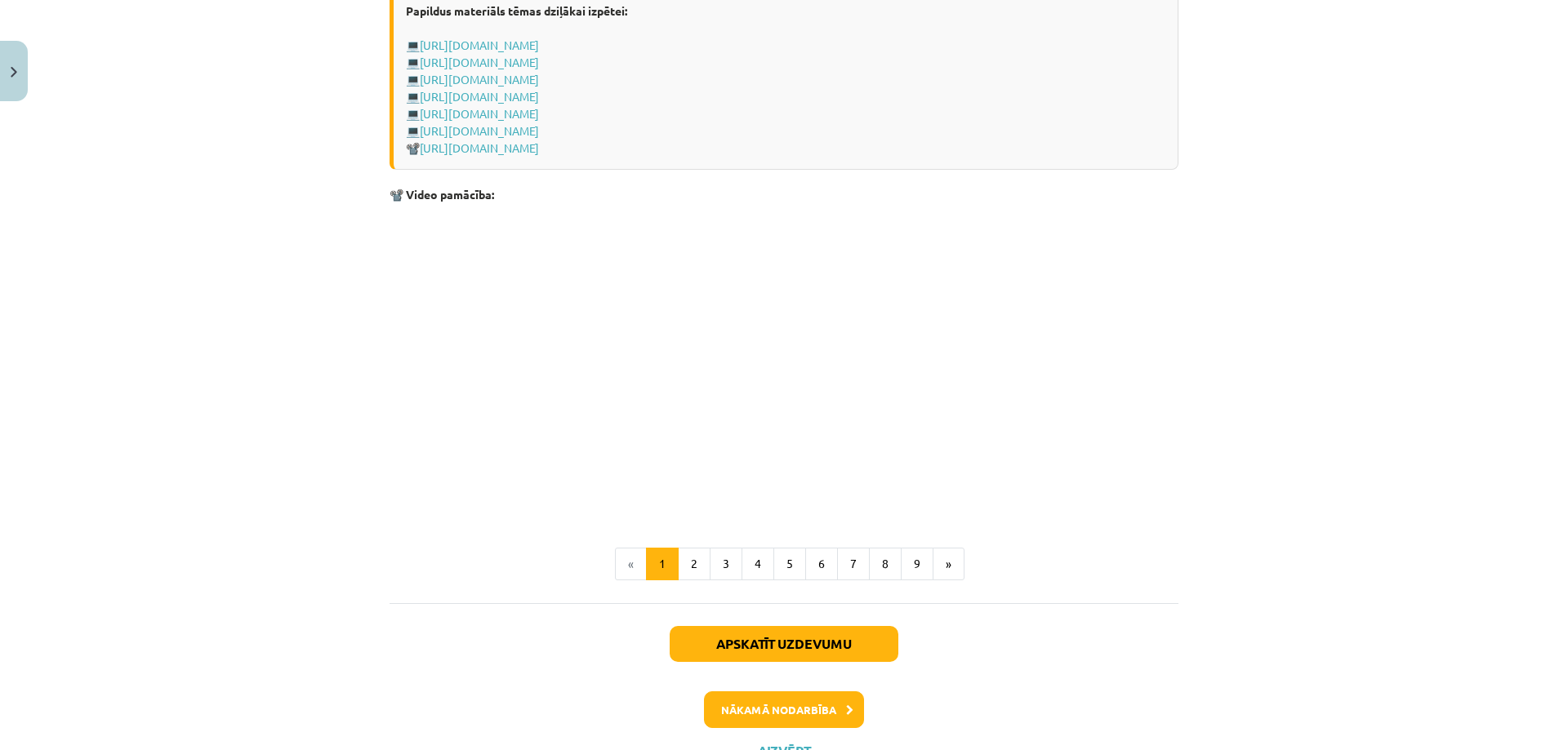
scroll to position [3336, 0]
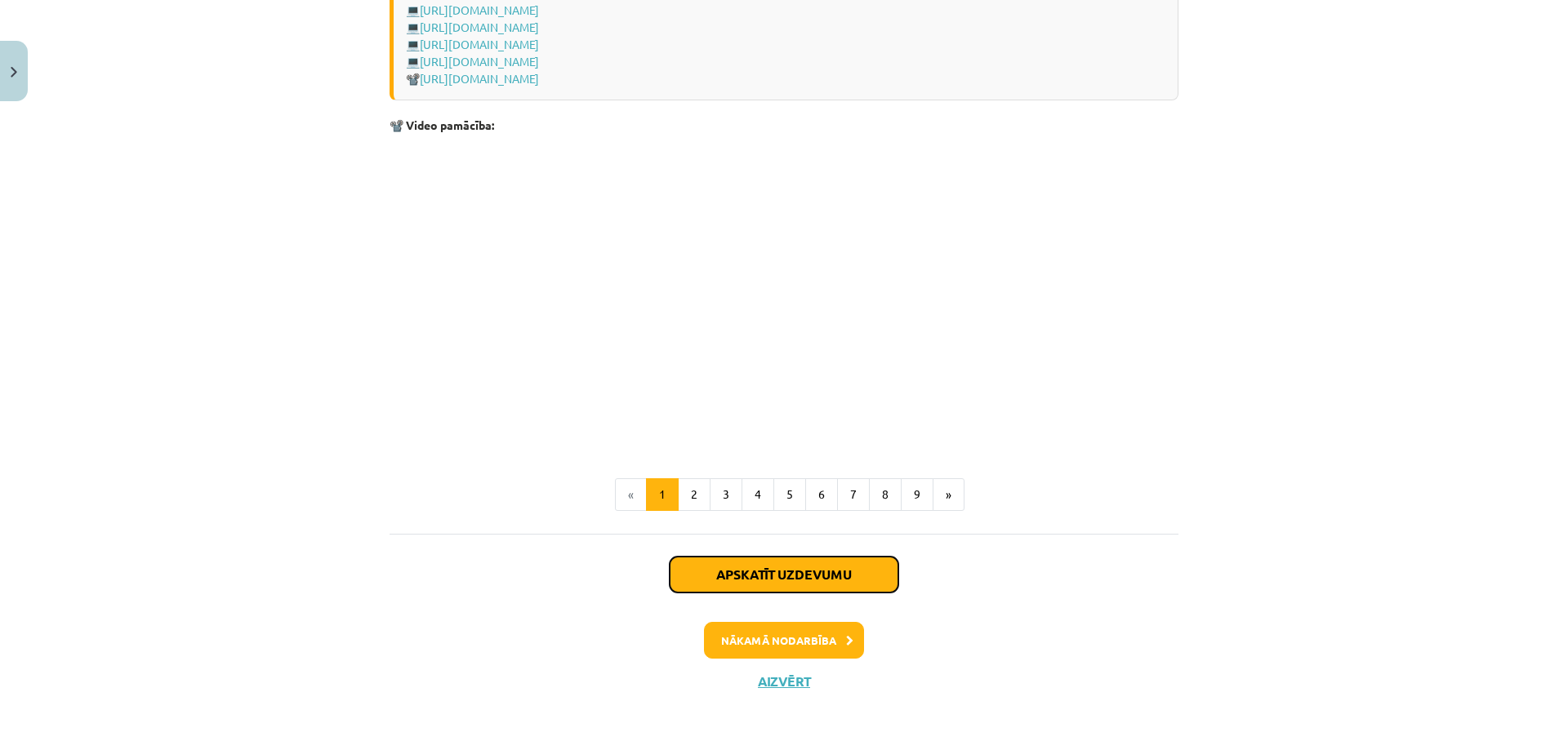
click at [836, 572] on button "Apskatīt uzdevumu" at bounding box center [784, 575] width 228 height 36
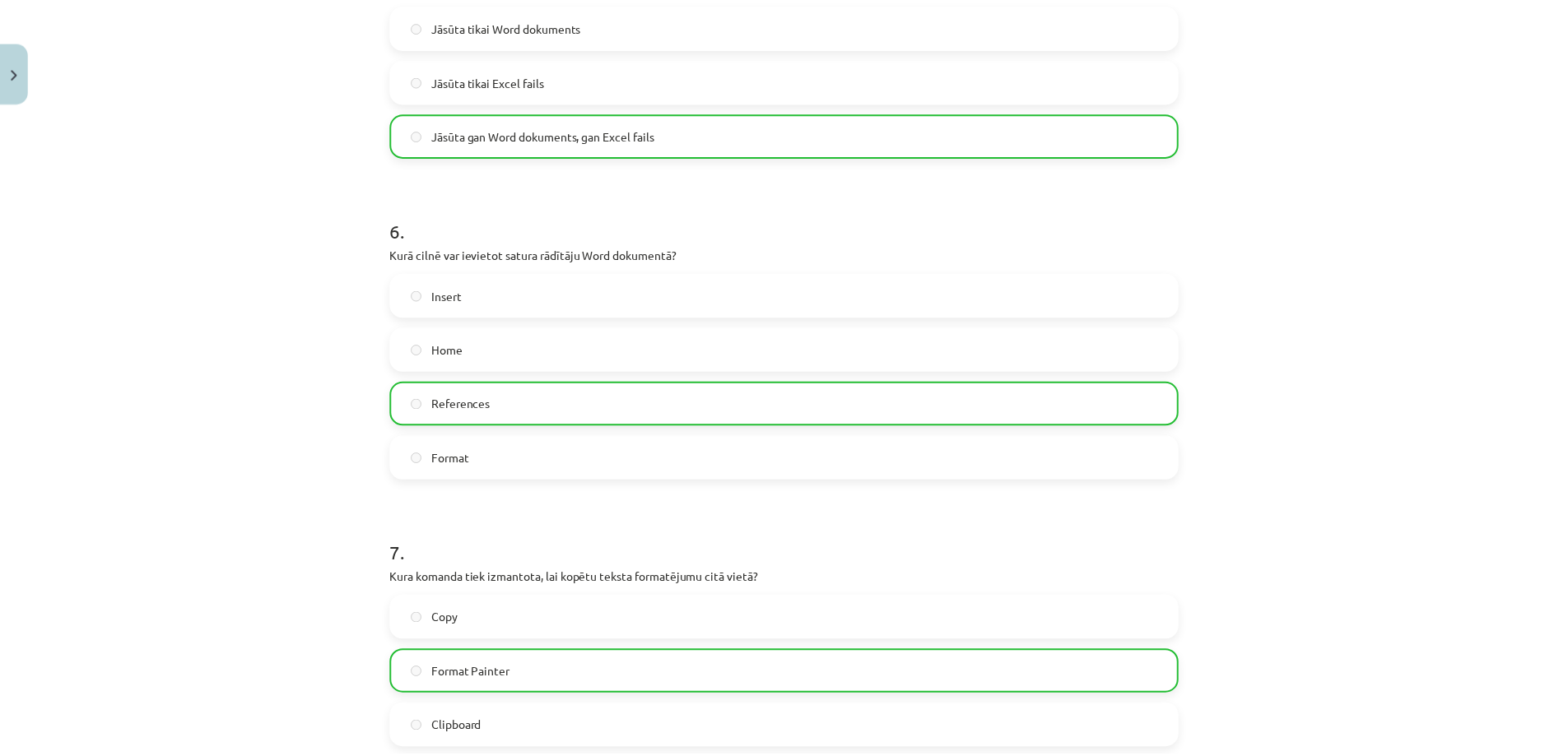
scroll to position [1936, 0]
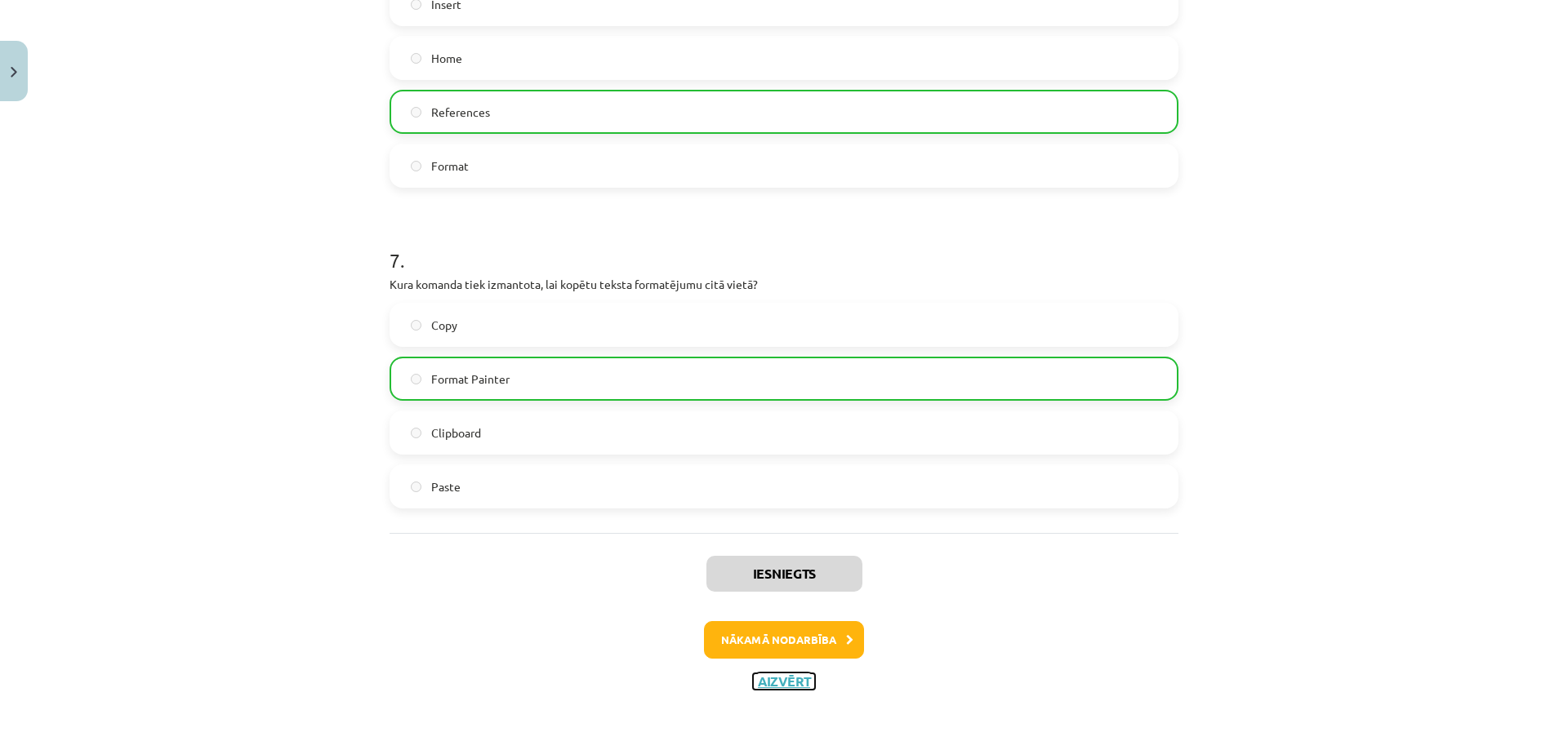
click at [783, 686] on button "Aizvērt" at bounding box center [784, 681] width 62 height 16
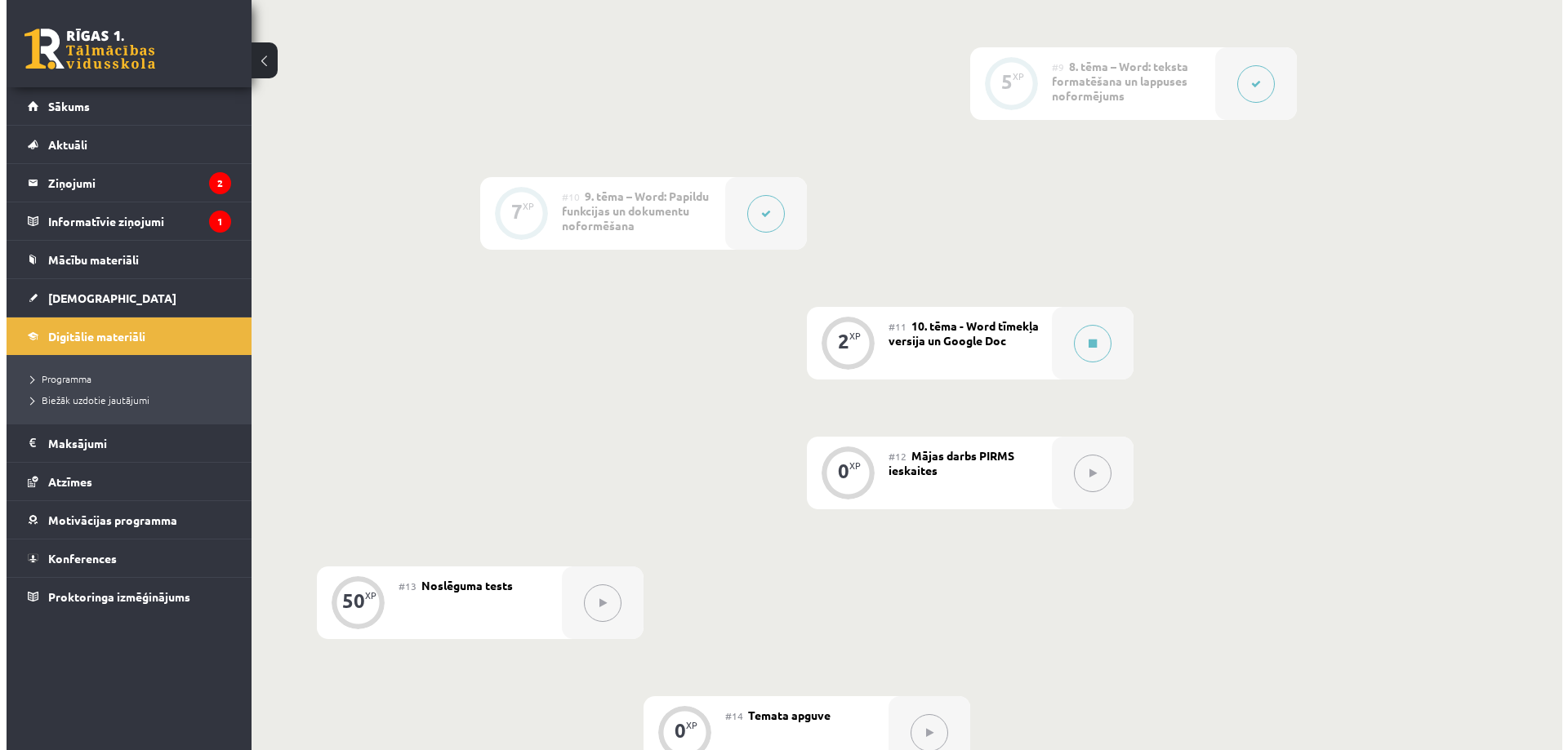
scroll to position [1468, 0]
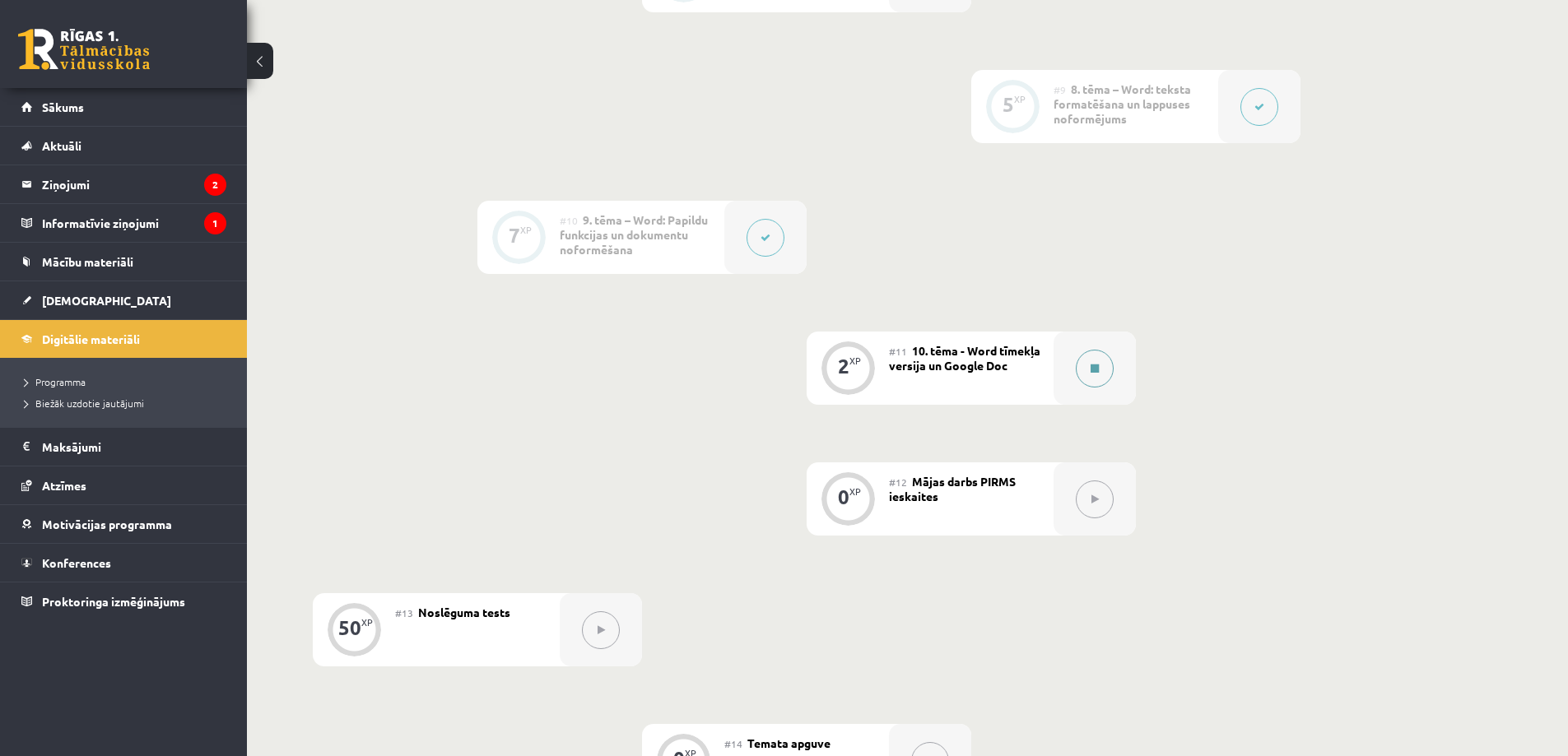
click at [1088, 377] on button at bounding box center [1095, 369] width 38 height 38
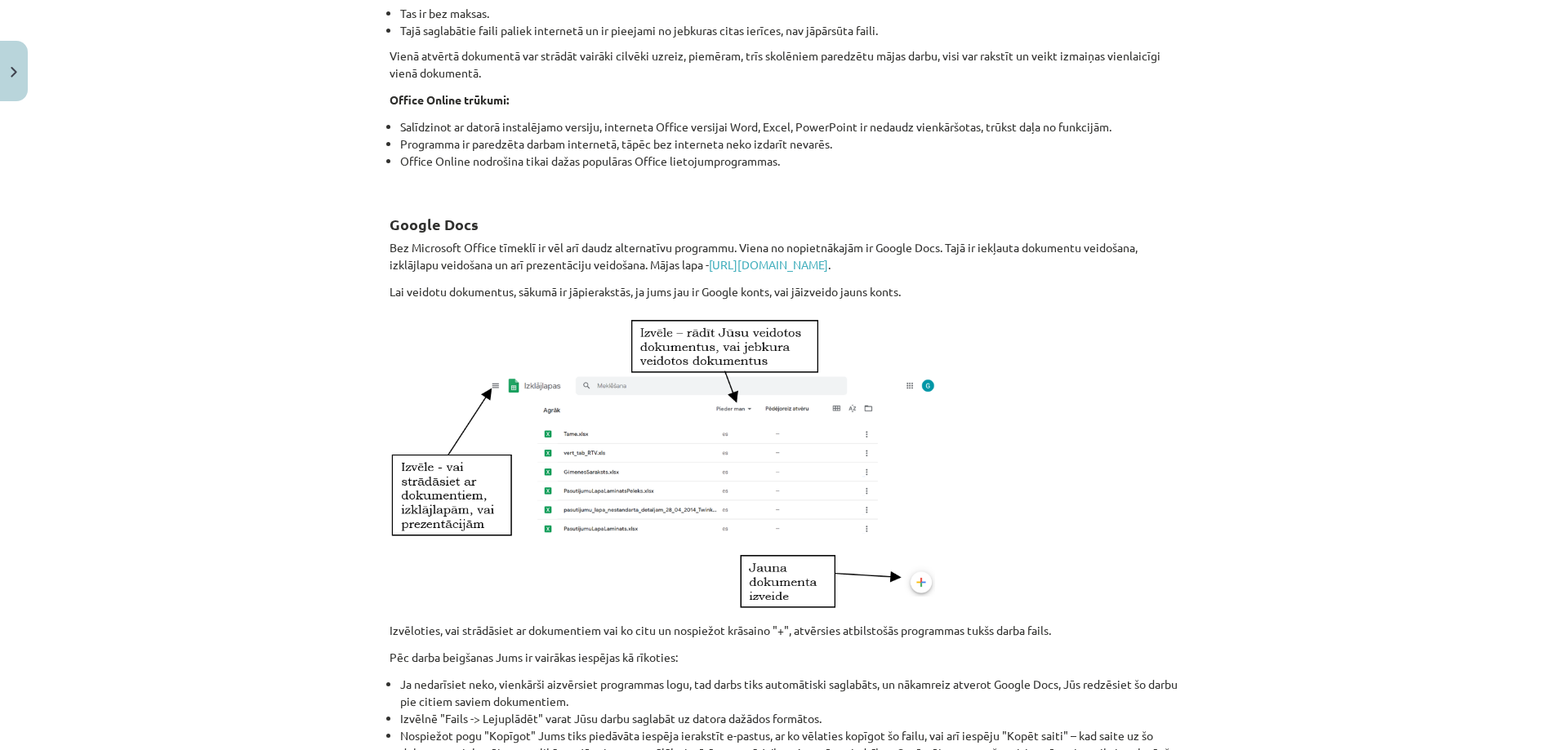
scroll to position [826, 0]
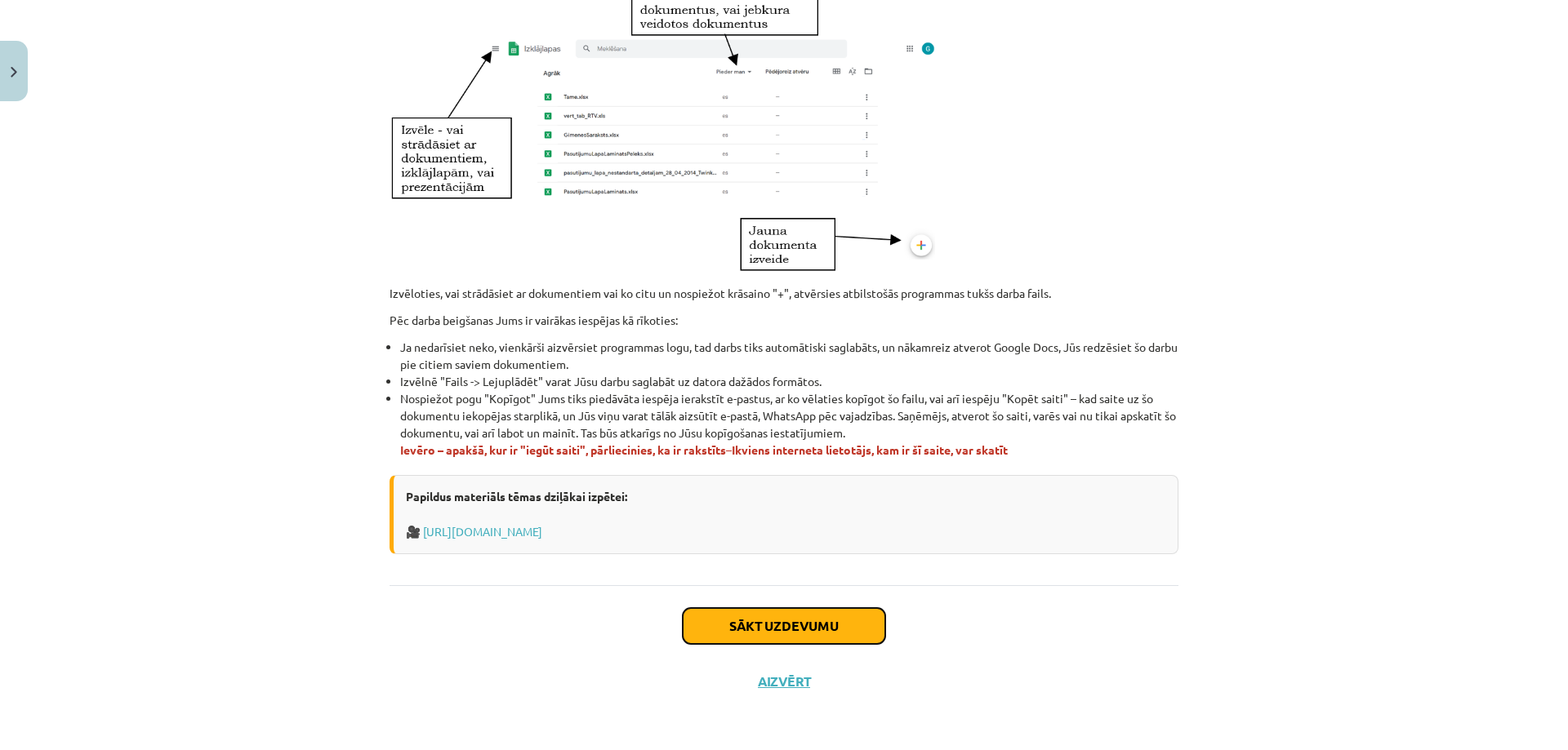
click at [810, 621] on button "Sākt uzdevumu" at bounding box center [784, 625] width 203 height 36
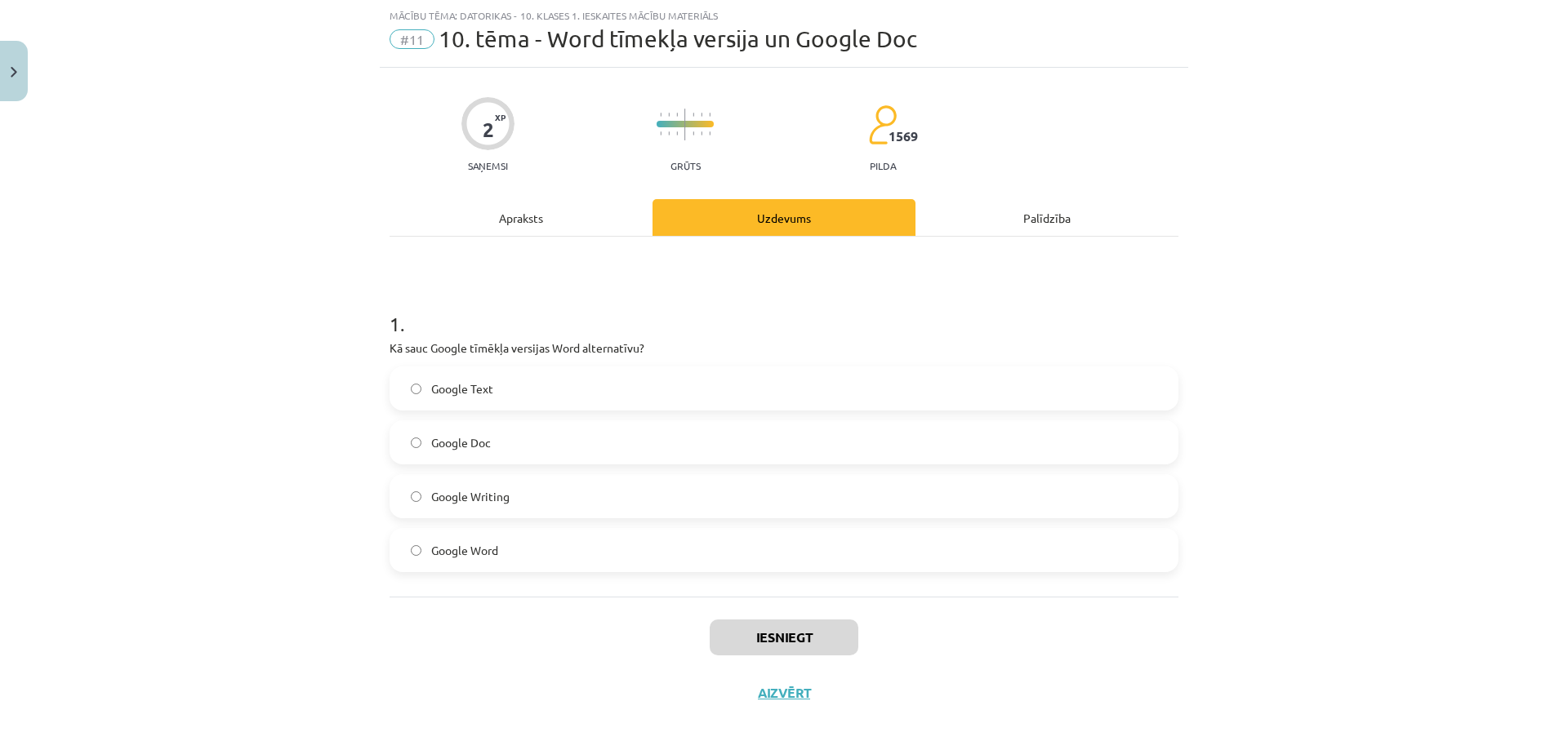
click at [505, 451] on label "Google Doc" at bounding box center [784, 442] width 785 height 41
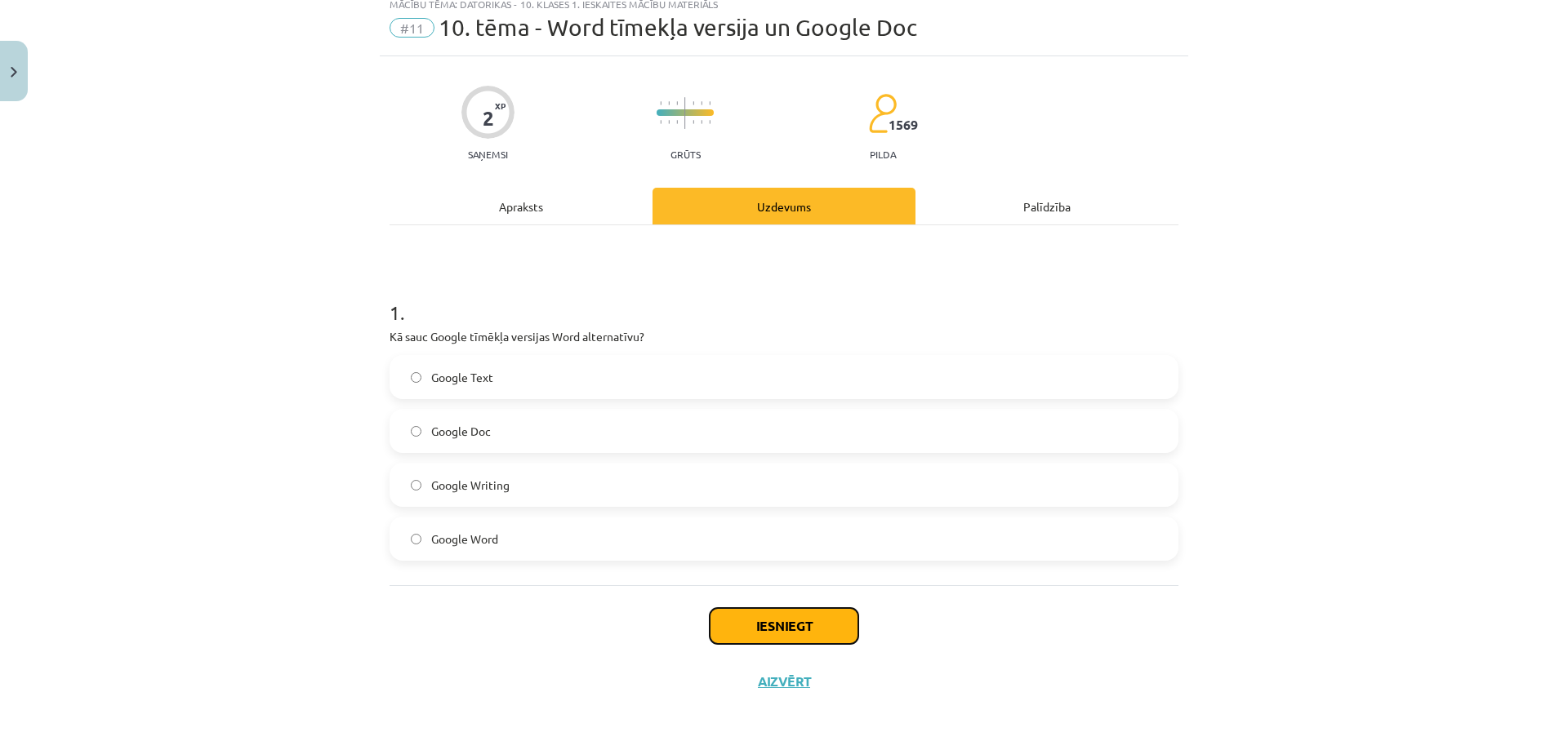
click at [811, 623] on button "Iesniegt" at bounding box center [784, 625] width 148 height 36
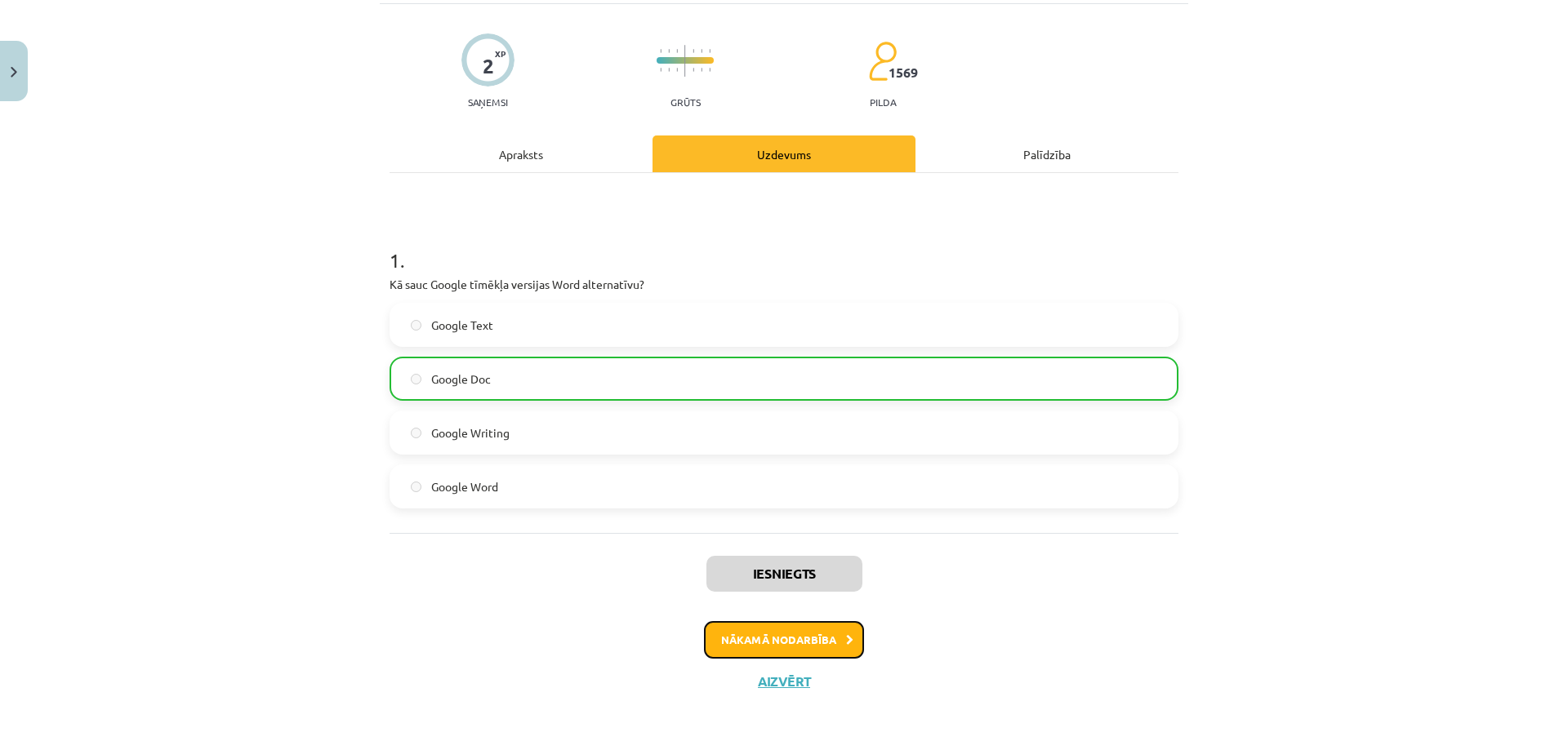
click at [812, 641] on button "Nākamā nodarbība" at bounding box center [784, 640] width 160 height 38
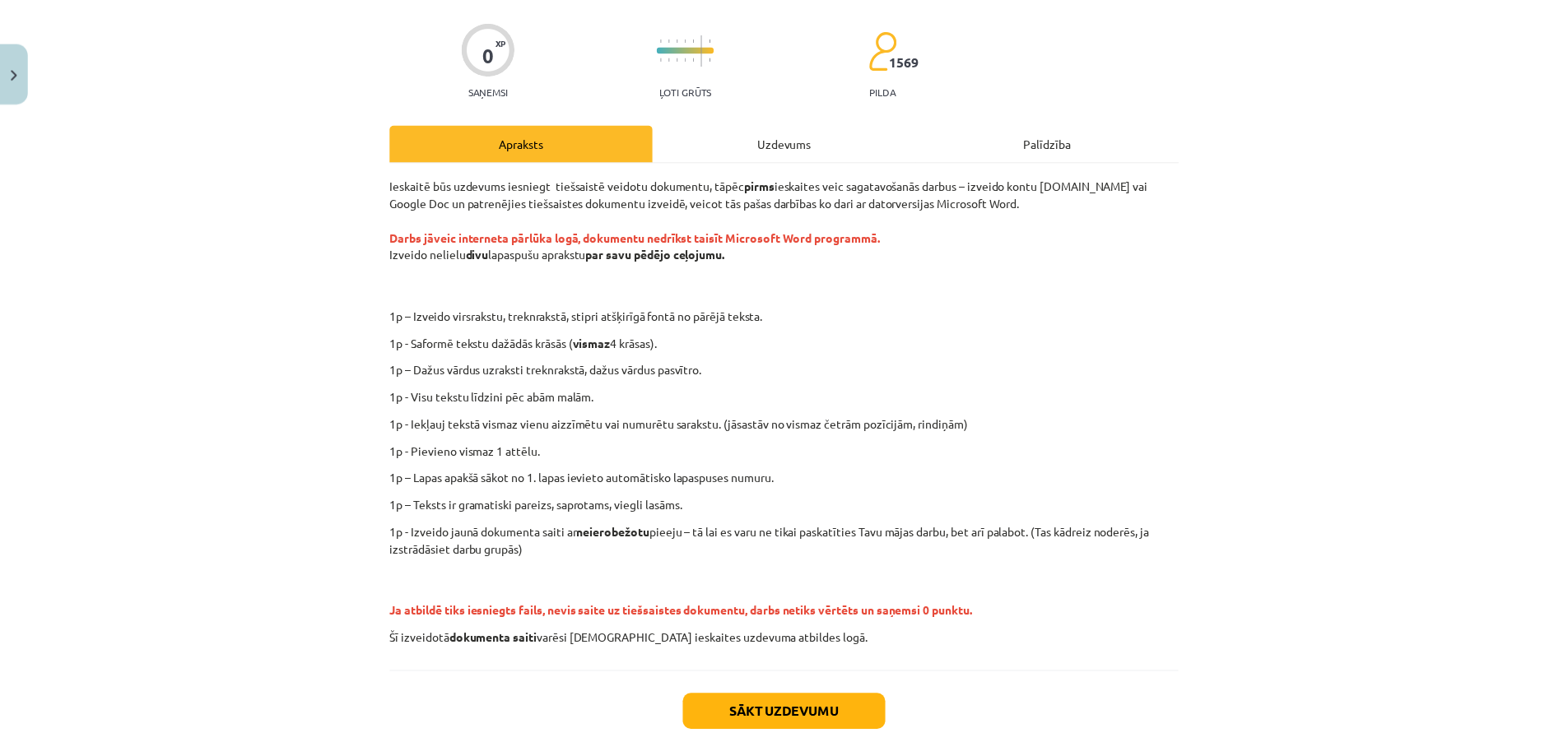
scroll to position [201, 0]
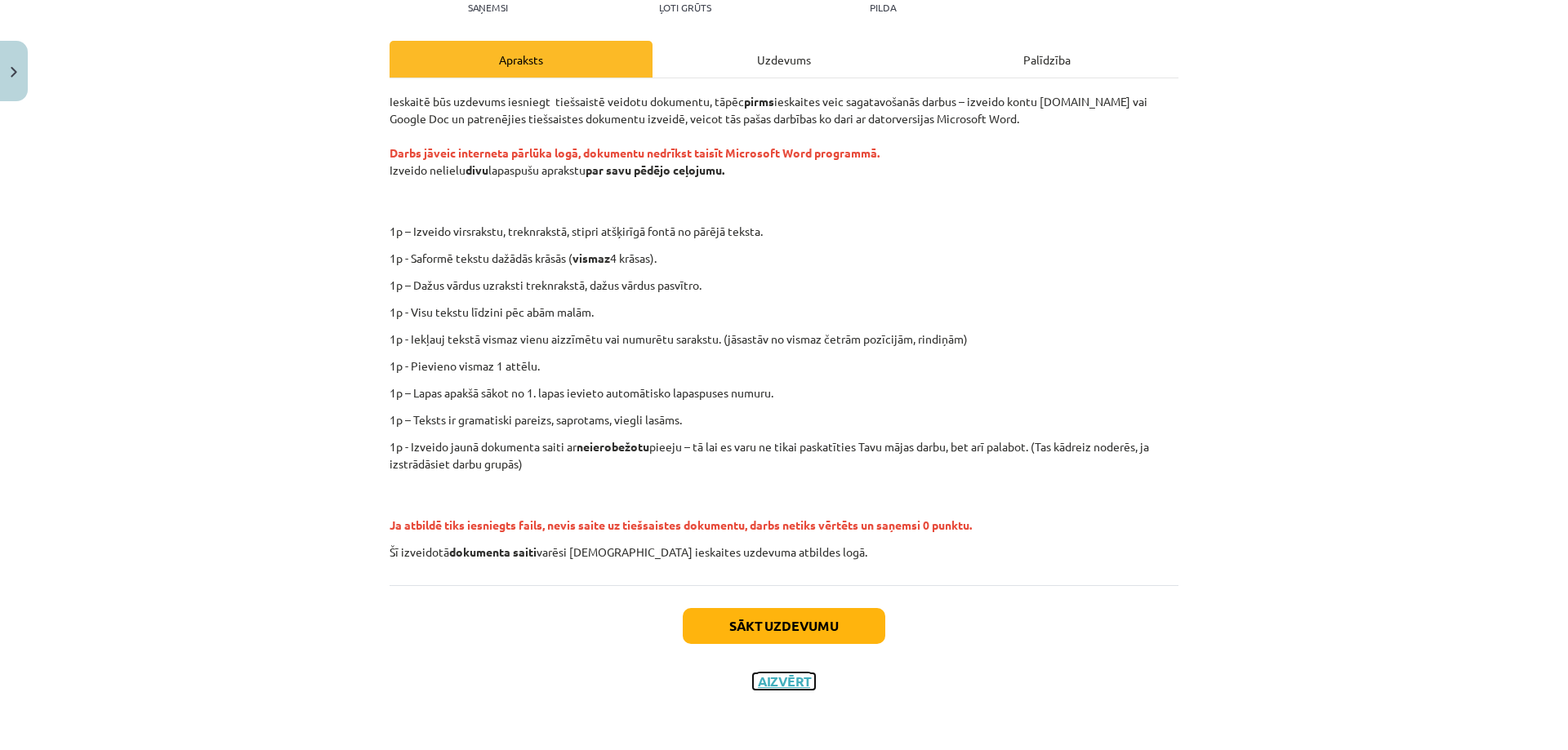
click at [778, 675] on button "Aizvērt" at bounding box center [784, 681] width 62 height 16
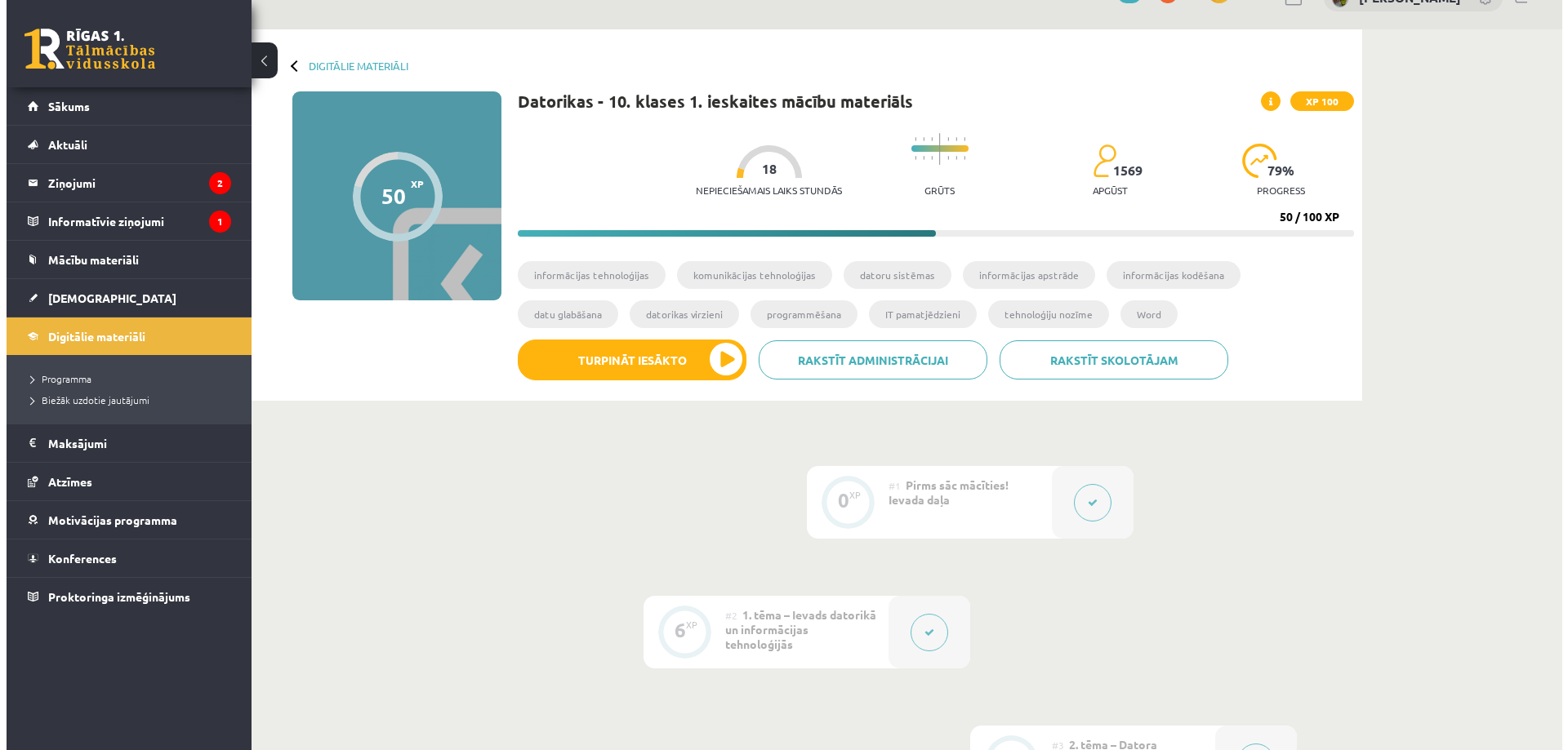
scroll to position [0, 0]
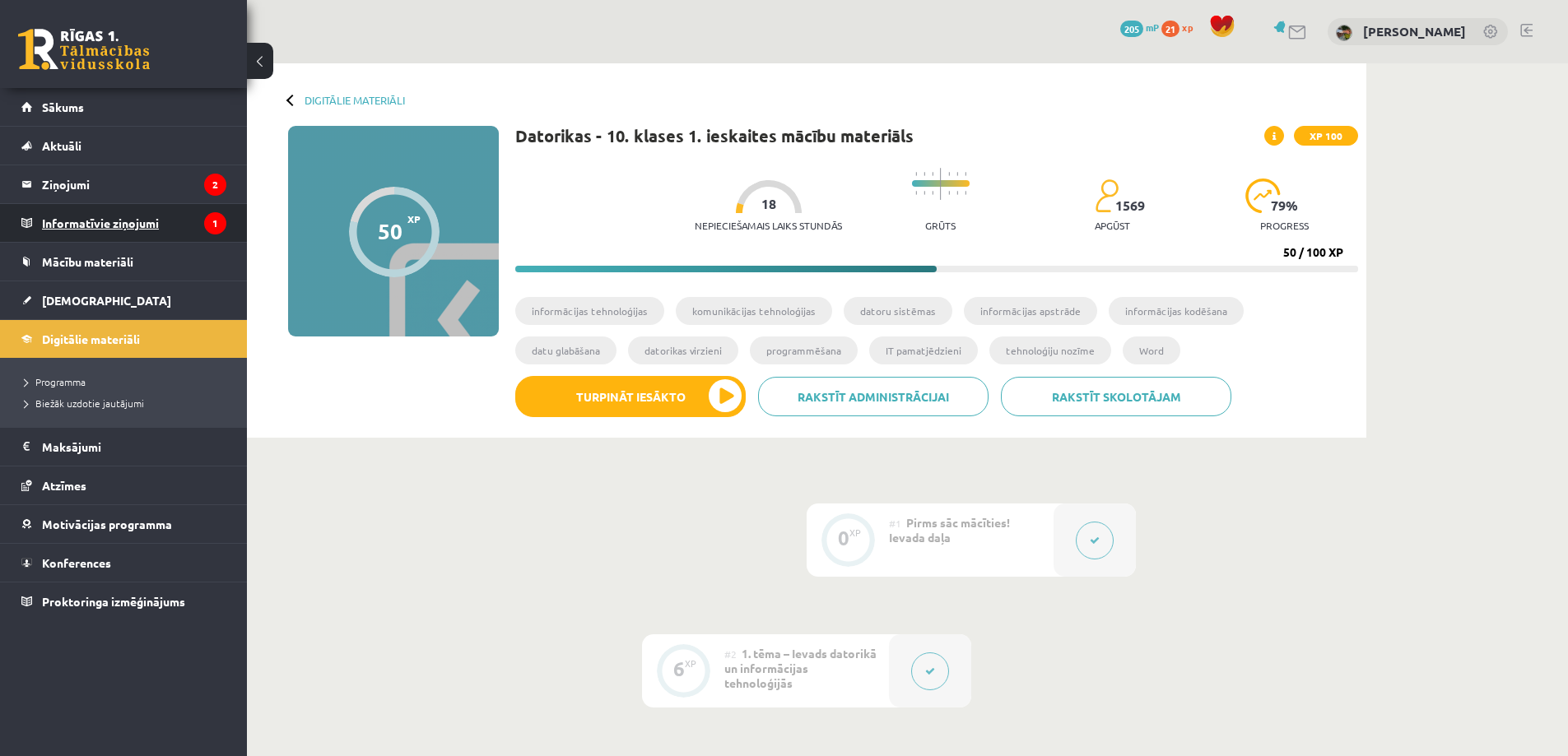
click at [100, 219] on legend "Informatīvie ziņojumi 1" at bounding box center [134, 223] width 185 height 38
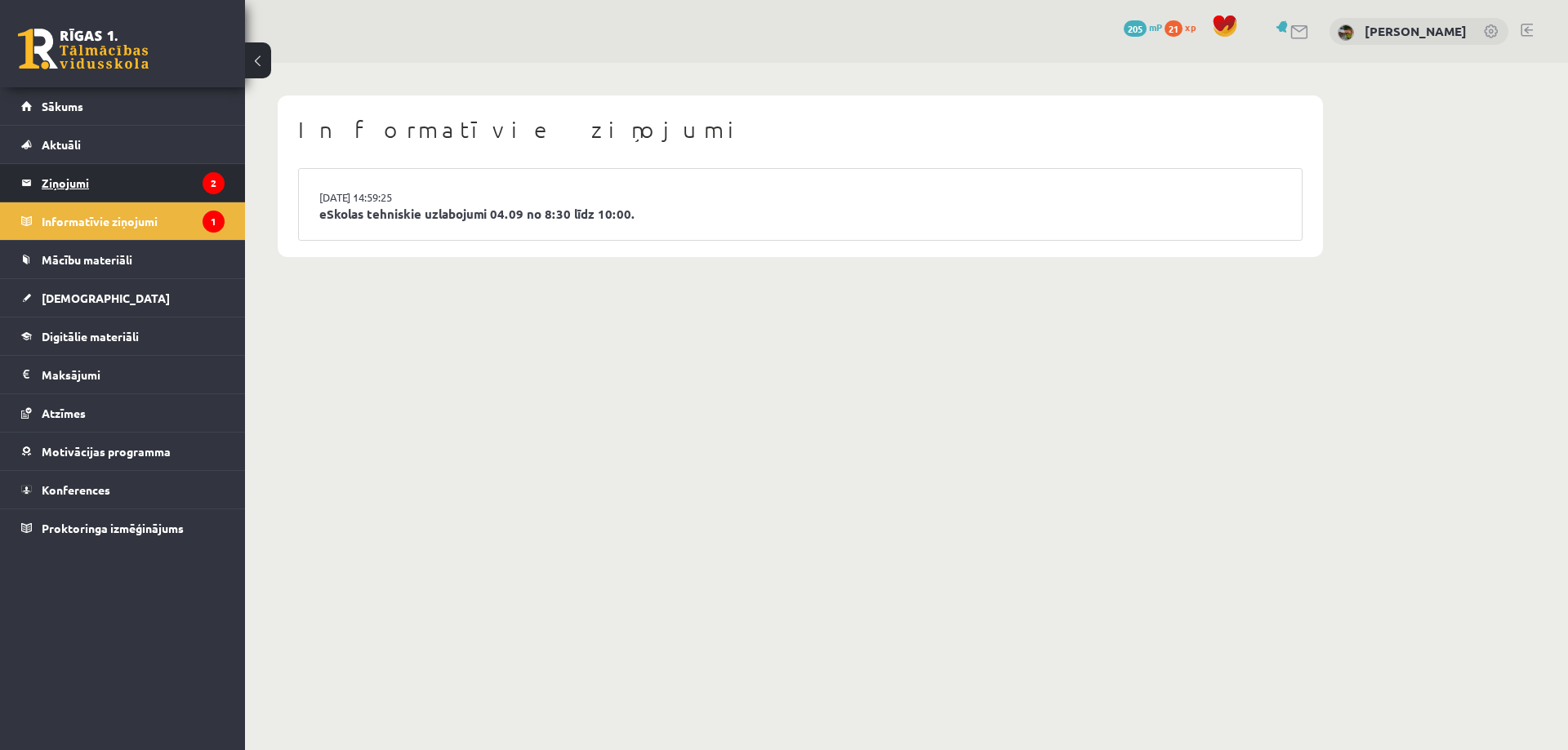
click at [106, 192] on legend "Ziņojumi 2" at bounding box center [133, 183] width 183 height 38
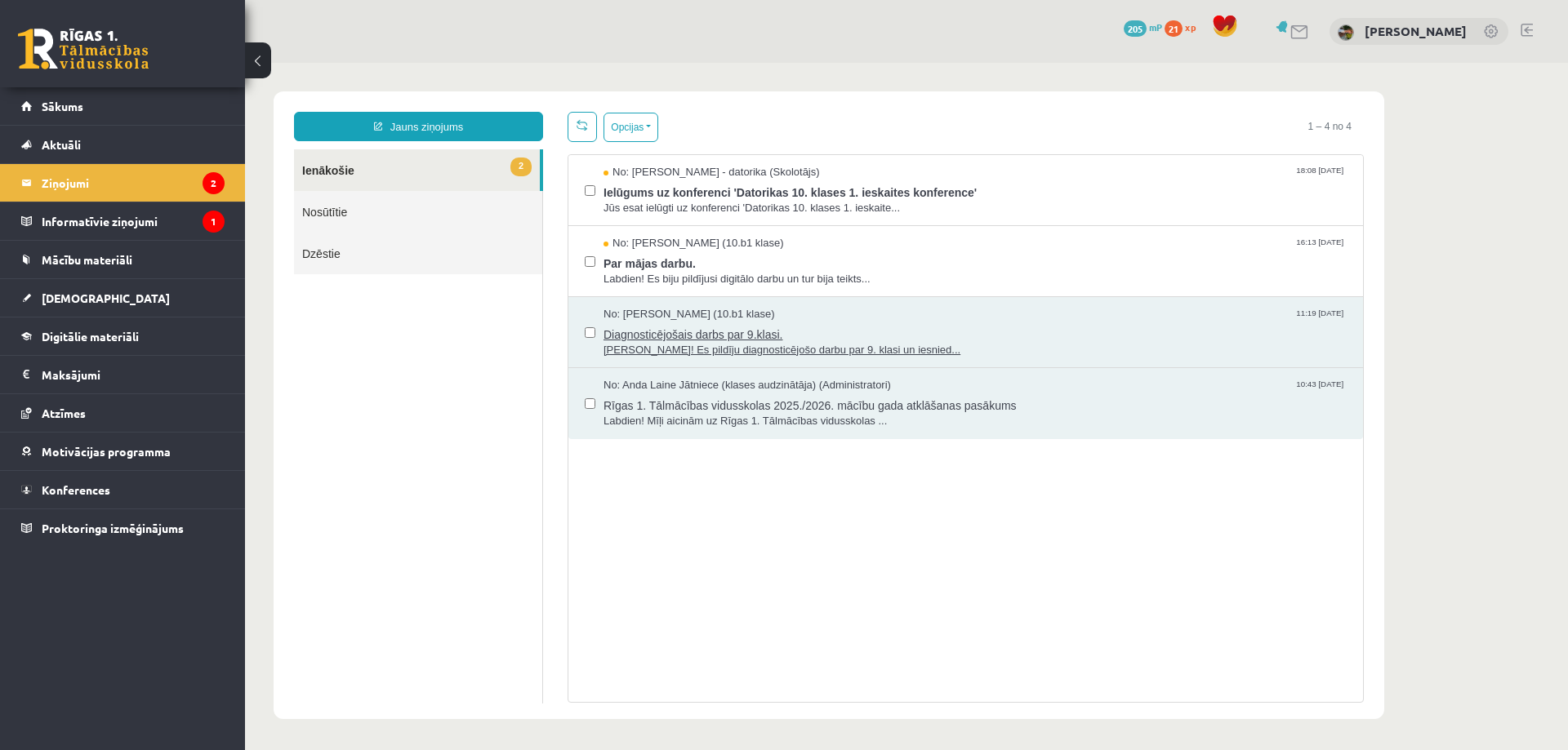
click at [782, 352] on span "Sveika! Es pildīju diagnosticējošo darbu par 9. klasi un iesnied..." at bounding box center [974, 350] width 743 height 15
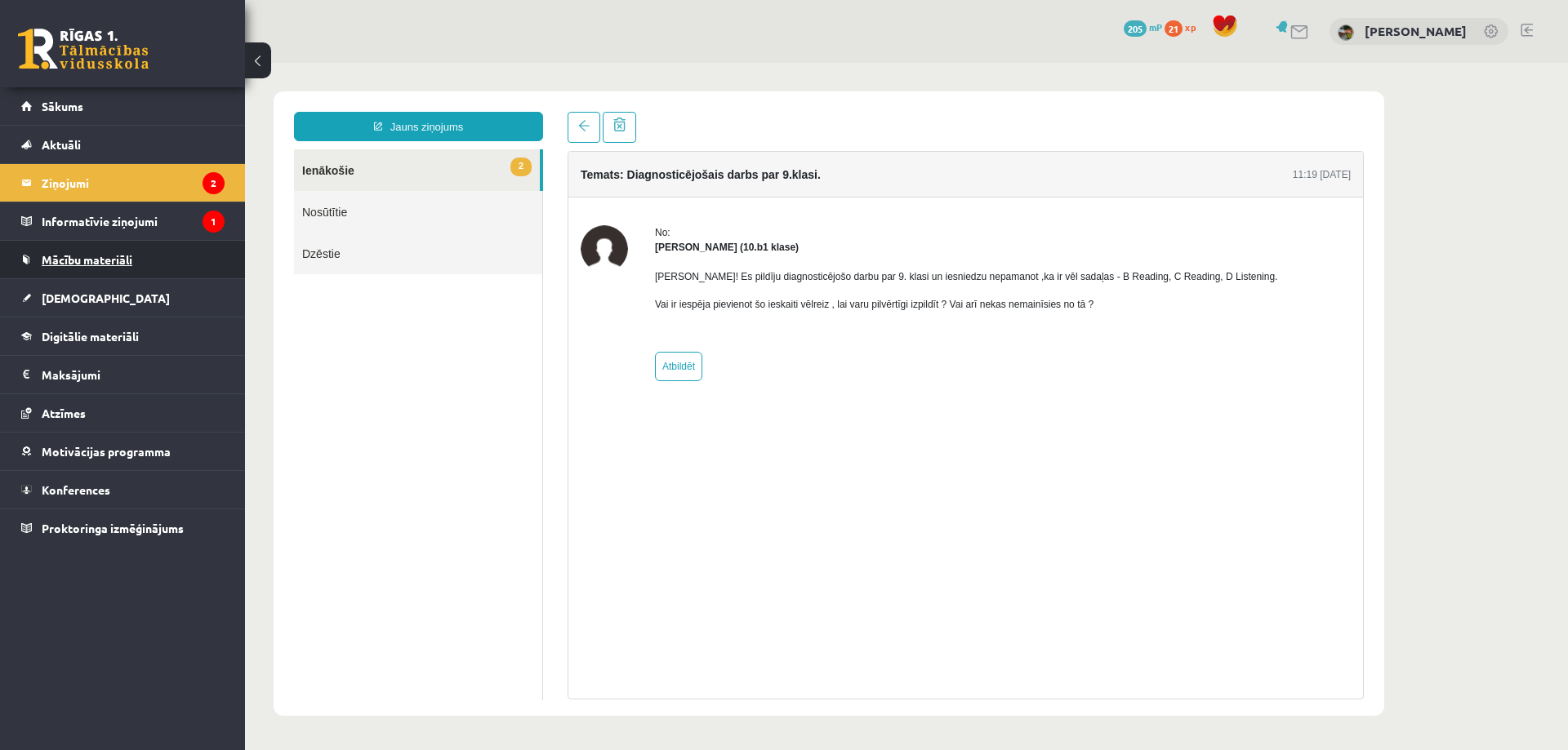
click at [76, 263] on span "Mācību materiāli" at bounding box center [87, 259] width 91 height 15
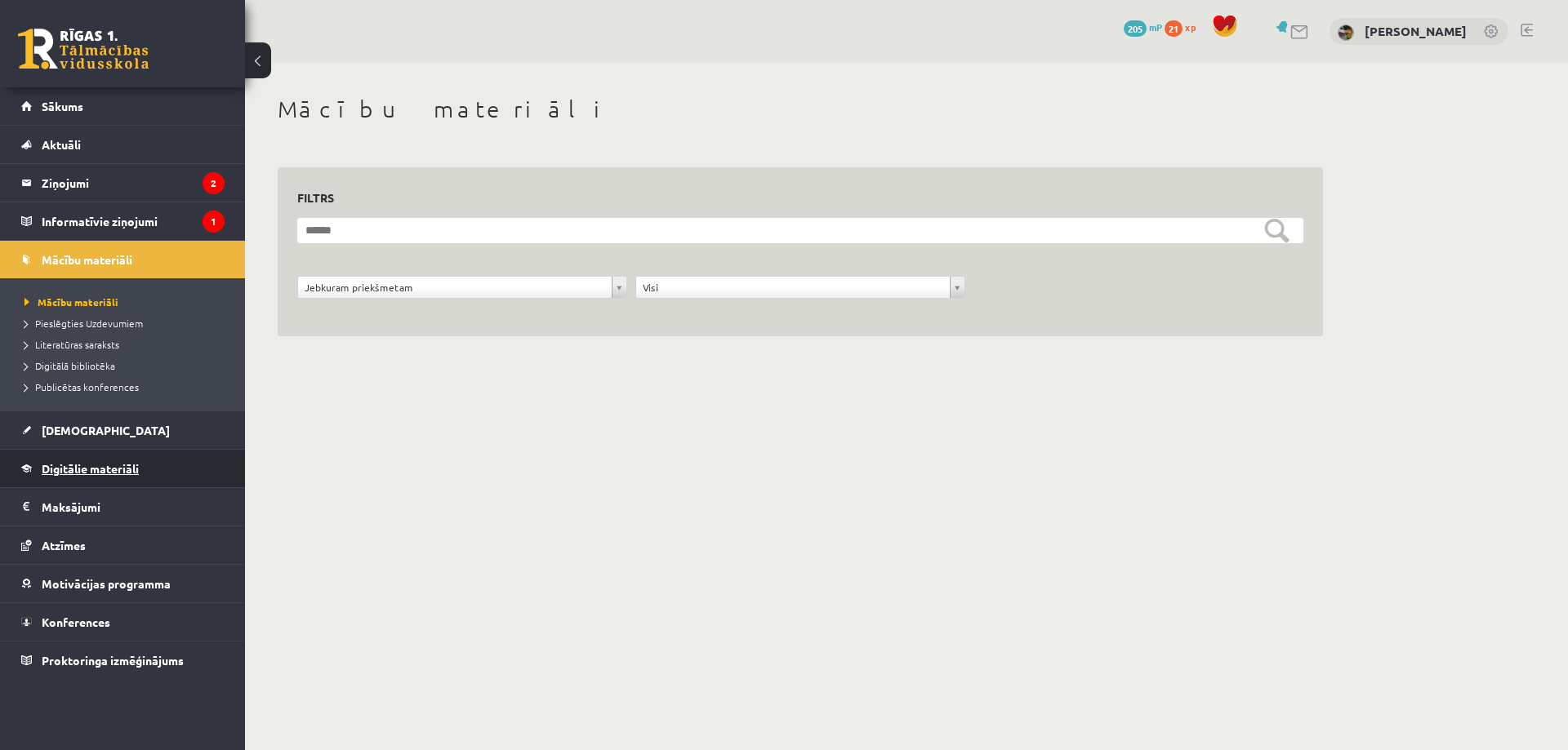
click at [82, 465] on span "Digitālie materiāli" at bounding box center [90, 469] width 97 height 15
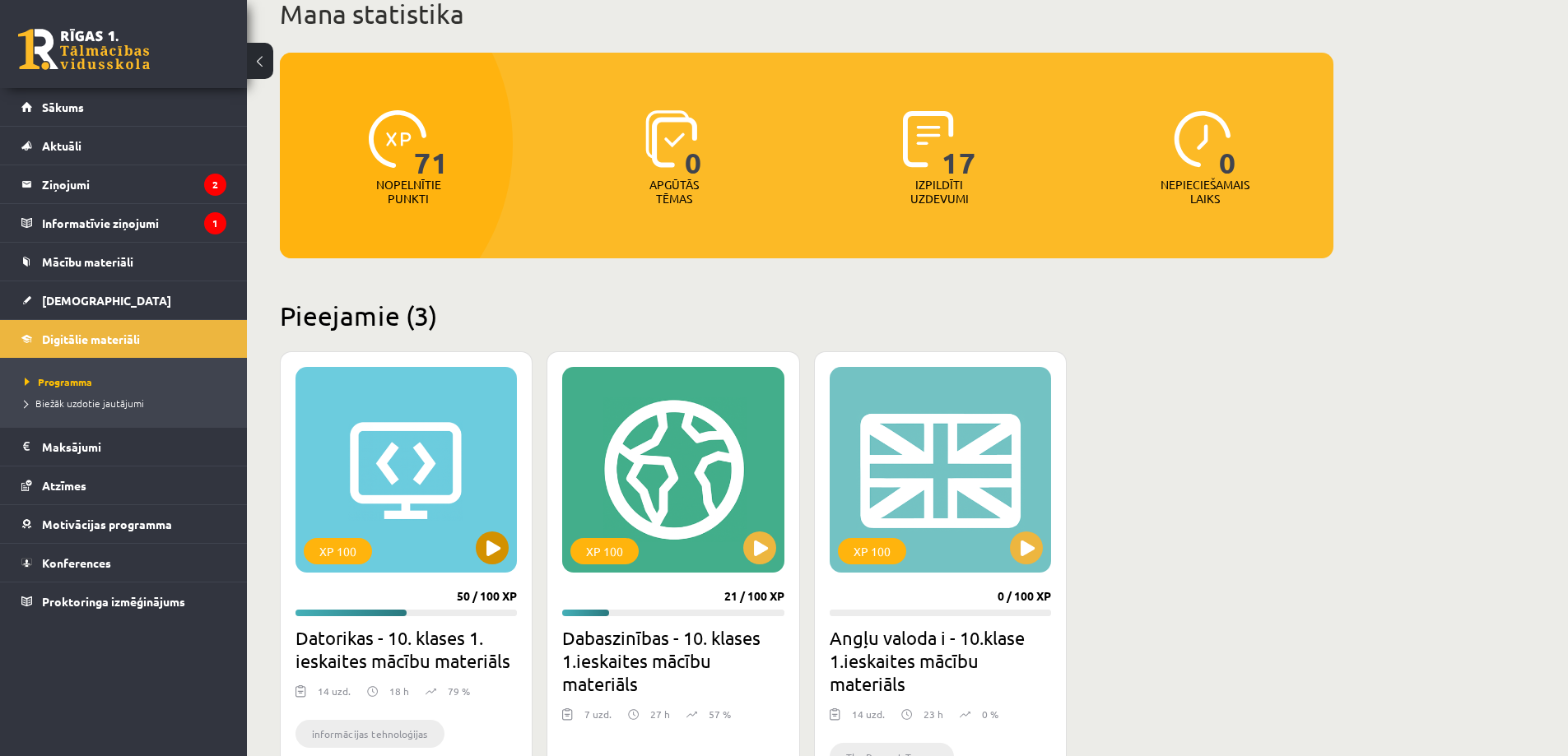
scroll to position [369, 0]
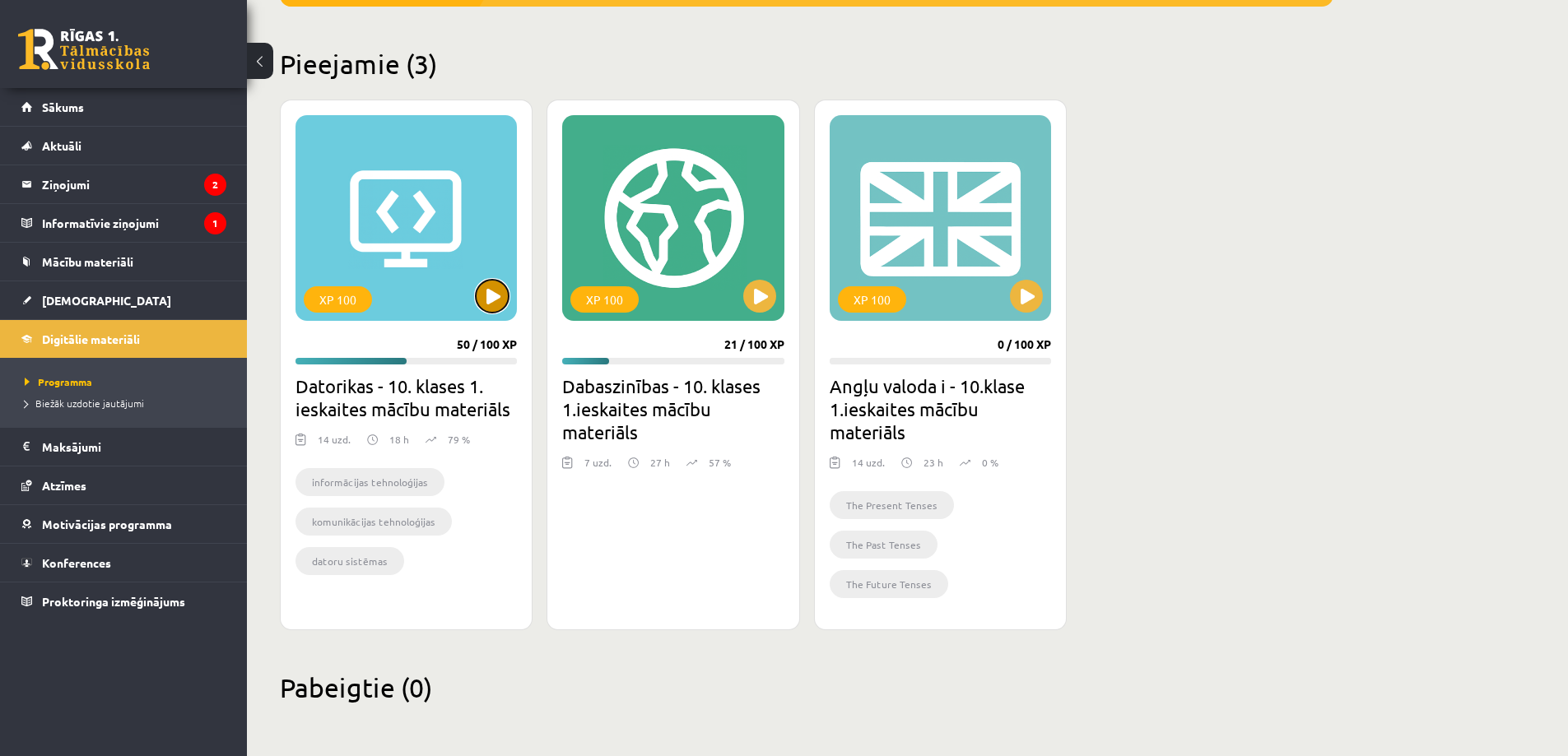
click at [483, 299] on button at bounding box center [492, 296] width 33 height 33
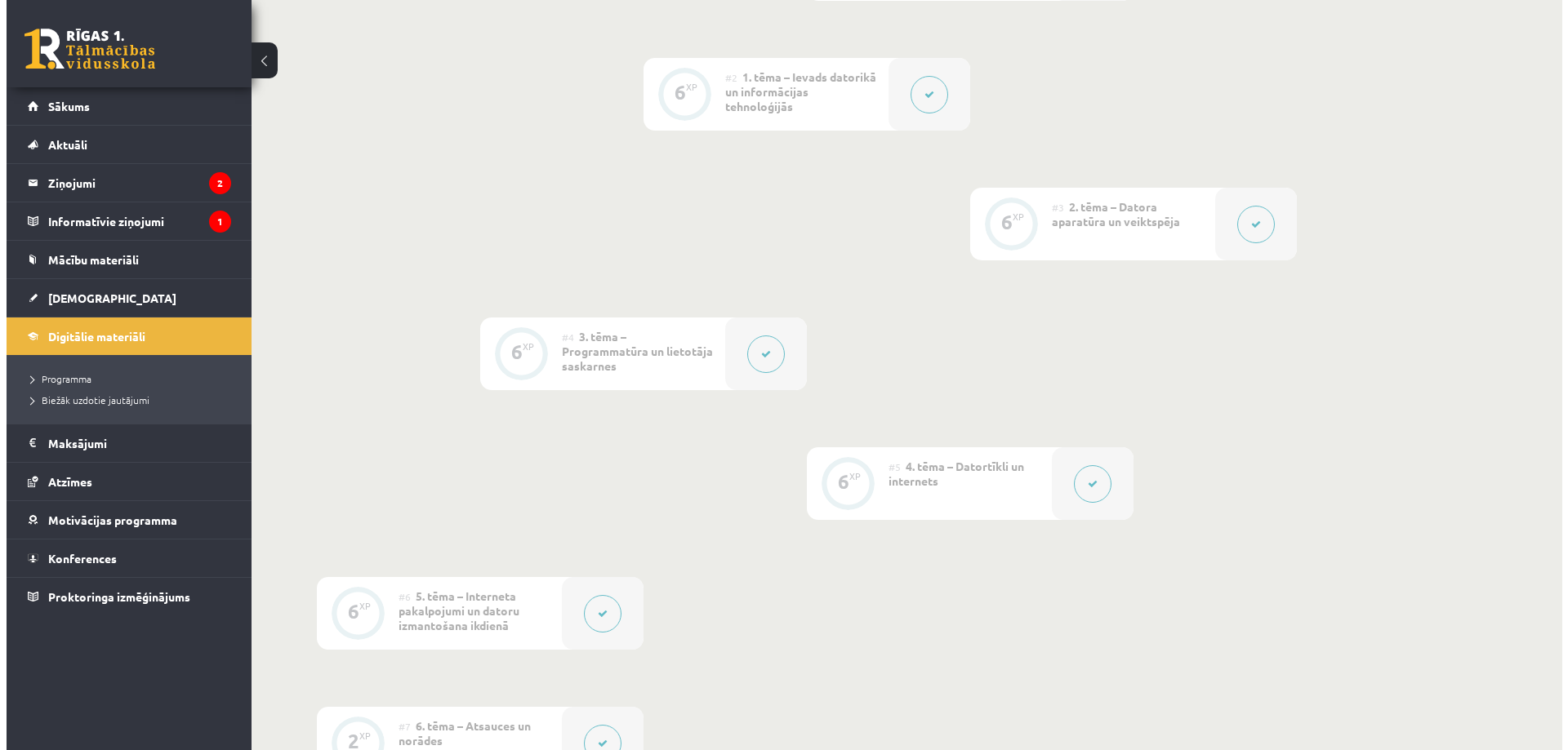
scroll to position [1469, 0]
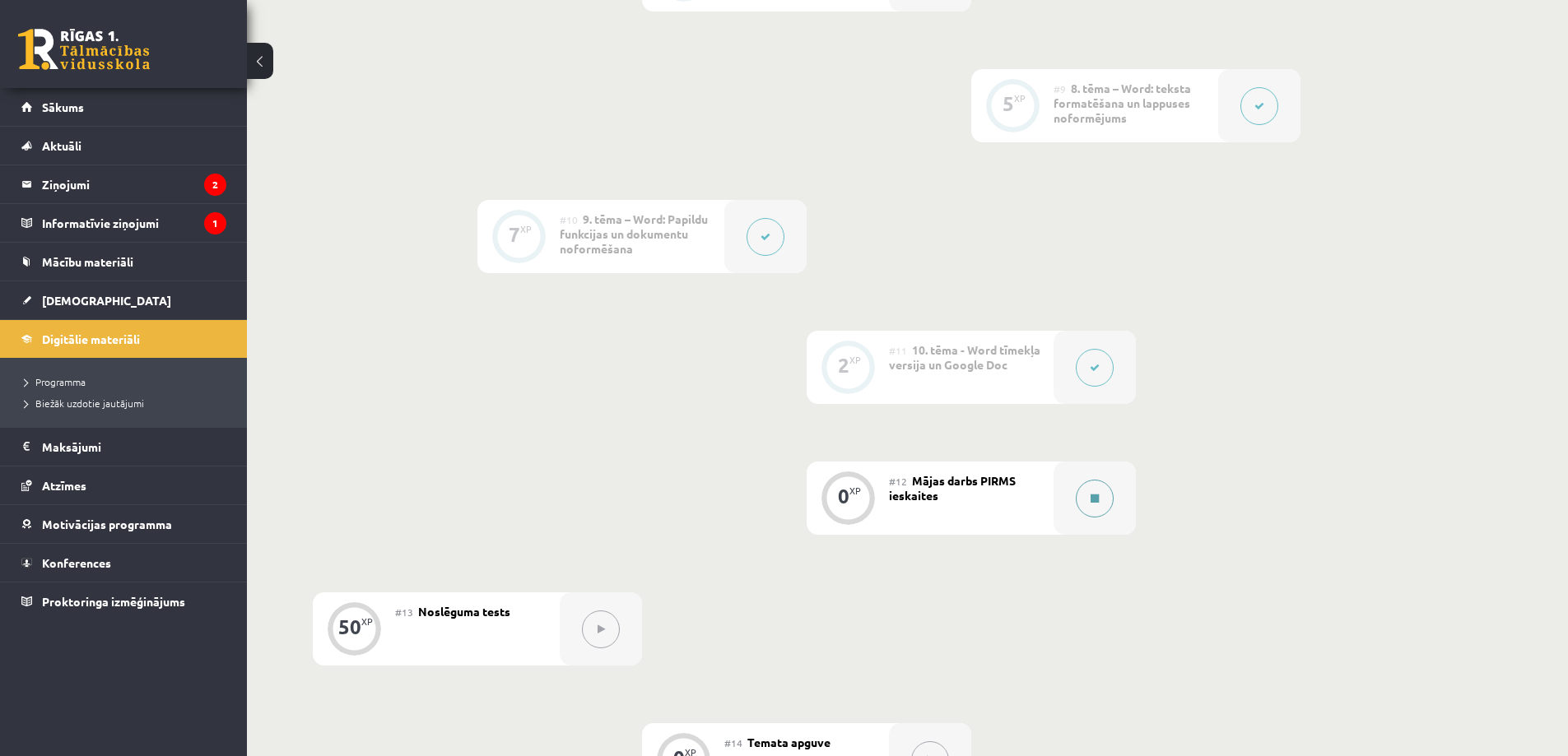
click at [1091, 488] on button at bounding box center [1095, 498] width 38 height 38
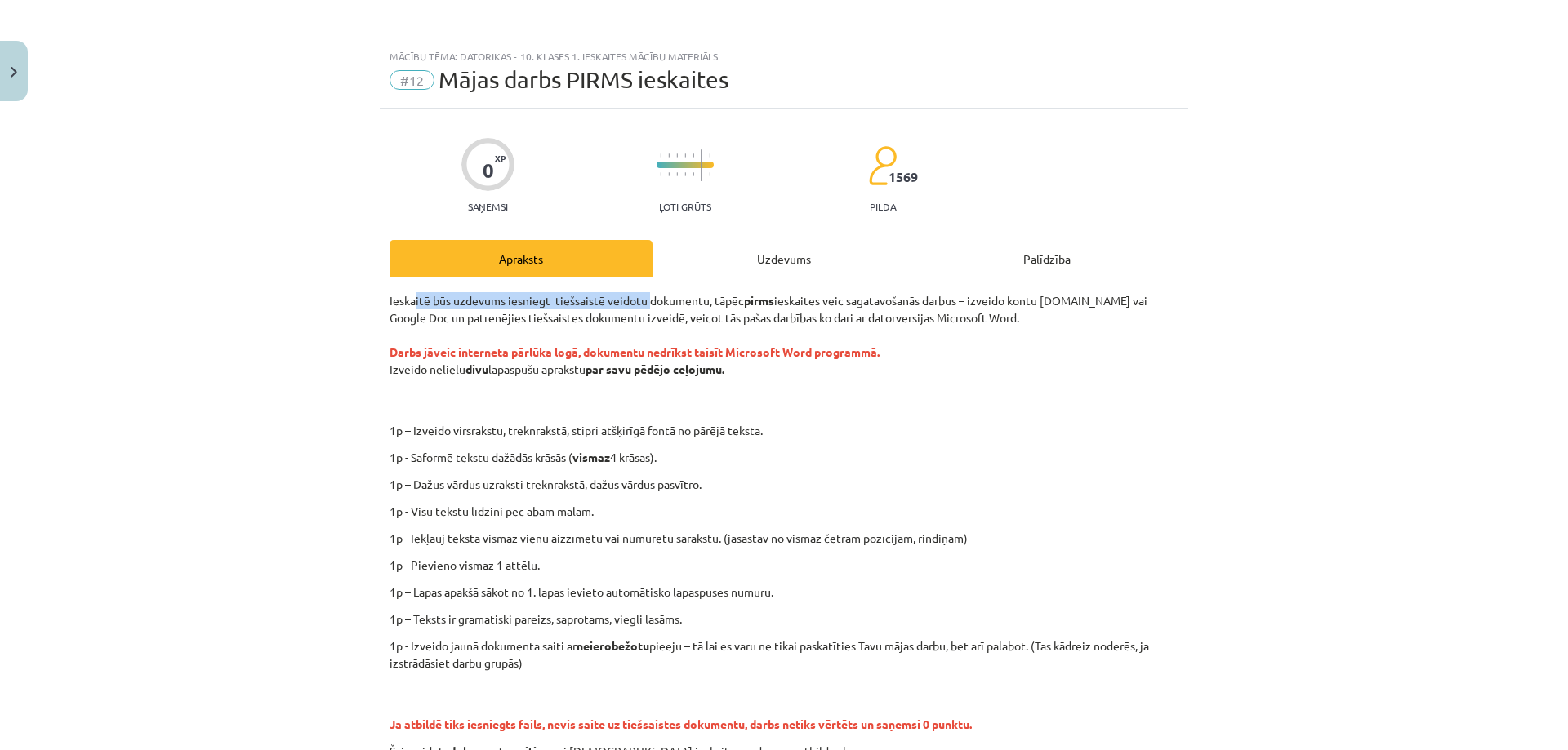
drag, startPoint x: 411, startPoint y: 301, endPoint x: 646, endPoint y: 296, distance: 235.1
click at [645, 296] on p "Ieskaitē būs uzdevums iesniegt tiešsaistē veidotu dokumentu, tāpēc pirms ieskai…" at bounding box center [784, 352] width 789 height 120
click at [677, 311] on p "Ieskaitē būs uzdevums iesniegt tiešsaistē veidotu dokumentu, tāpēc pirms ieskai…" at bounding box center [784, 352] width 789 height 120
drag, startPoint x: 808, startPoint y: 302, endPoint x: 1107, endPoint y: 287, distance: 299.4
click at [1081, 286] on div "Ieskaitē būs uzdevums iesniegt tiešsaistē veidotu dokumentu, tāpēc pirms ieskai…" at bounding box center [784, 530] width 789 height 507
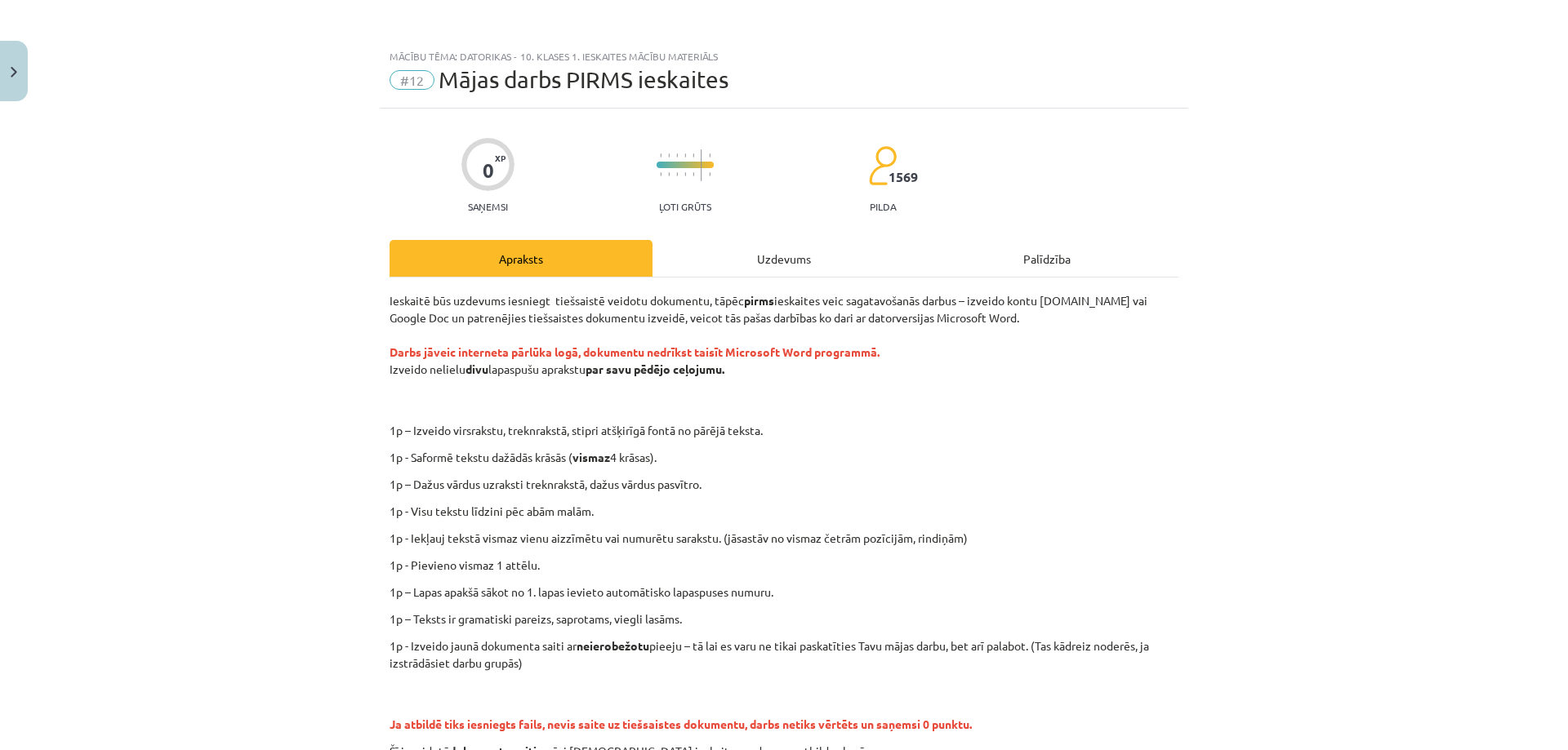
click at [1107, 287] on div "Ieskaitē būs uzdevums iesniegt tiešsaistē veidotu dokumentu, tāpēc pirms ieskai…" at bounding box center [784, 530] width 789 height 507
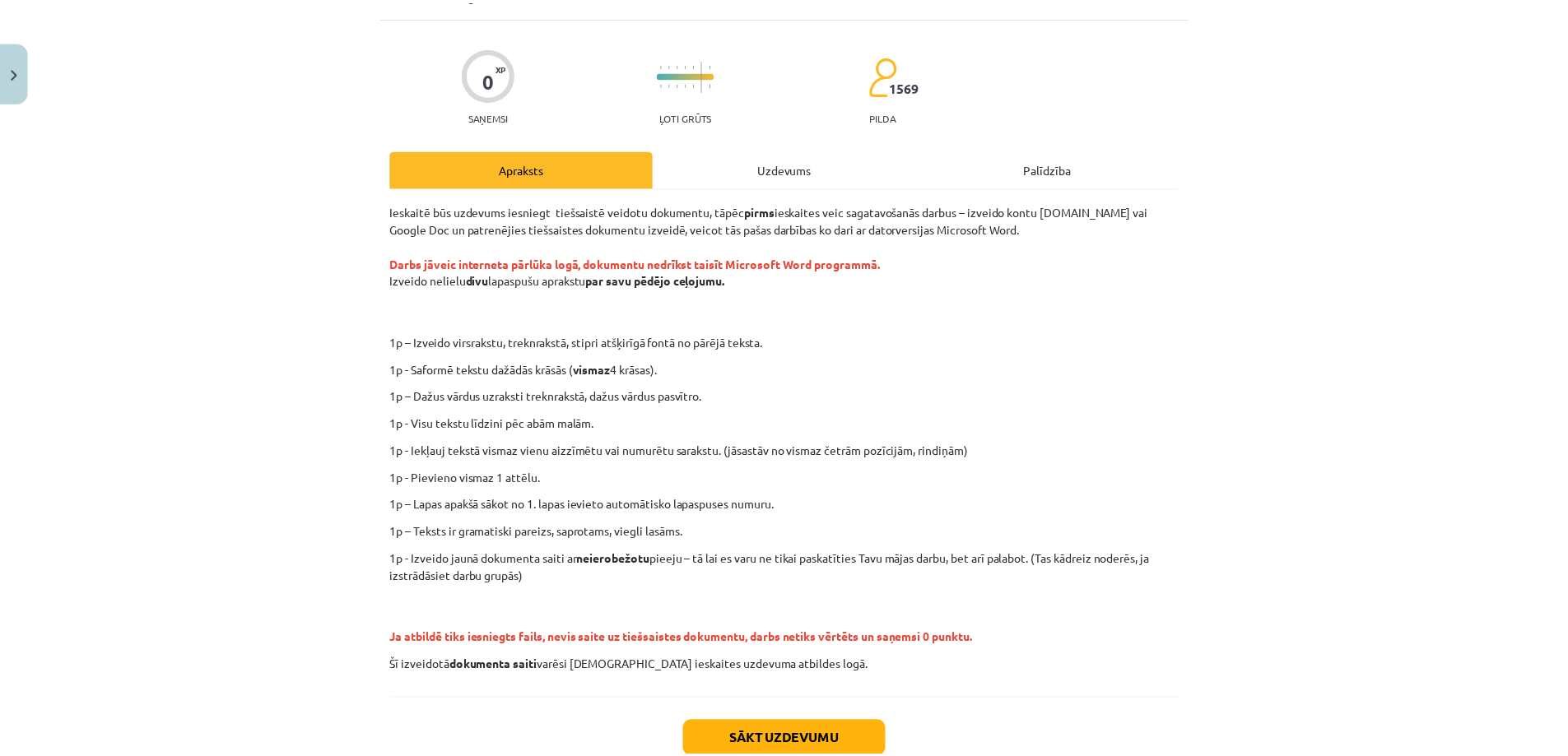
scroll to position [201, 0]
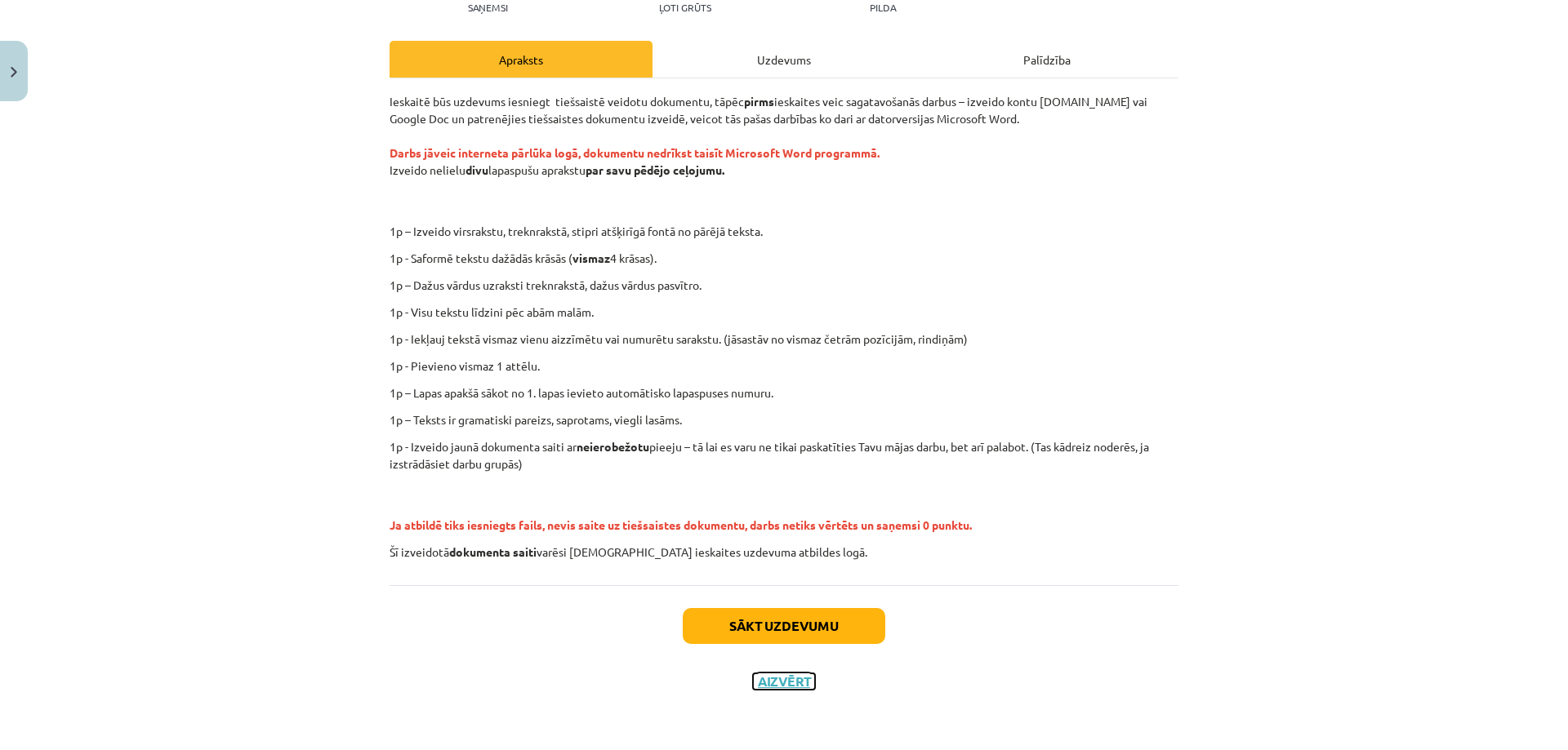
click at [780, 687] on button "Aizvērt" at bounding box center [784, 681] width 62 height 16
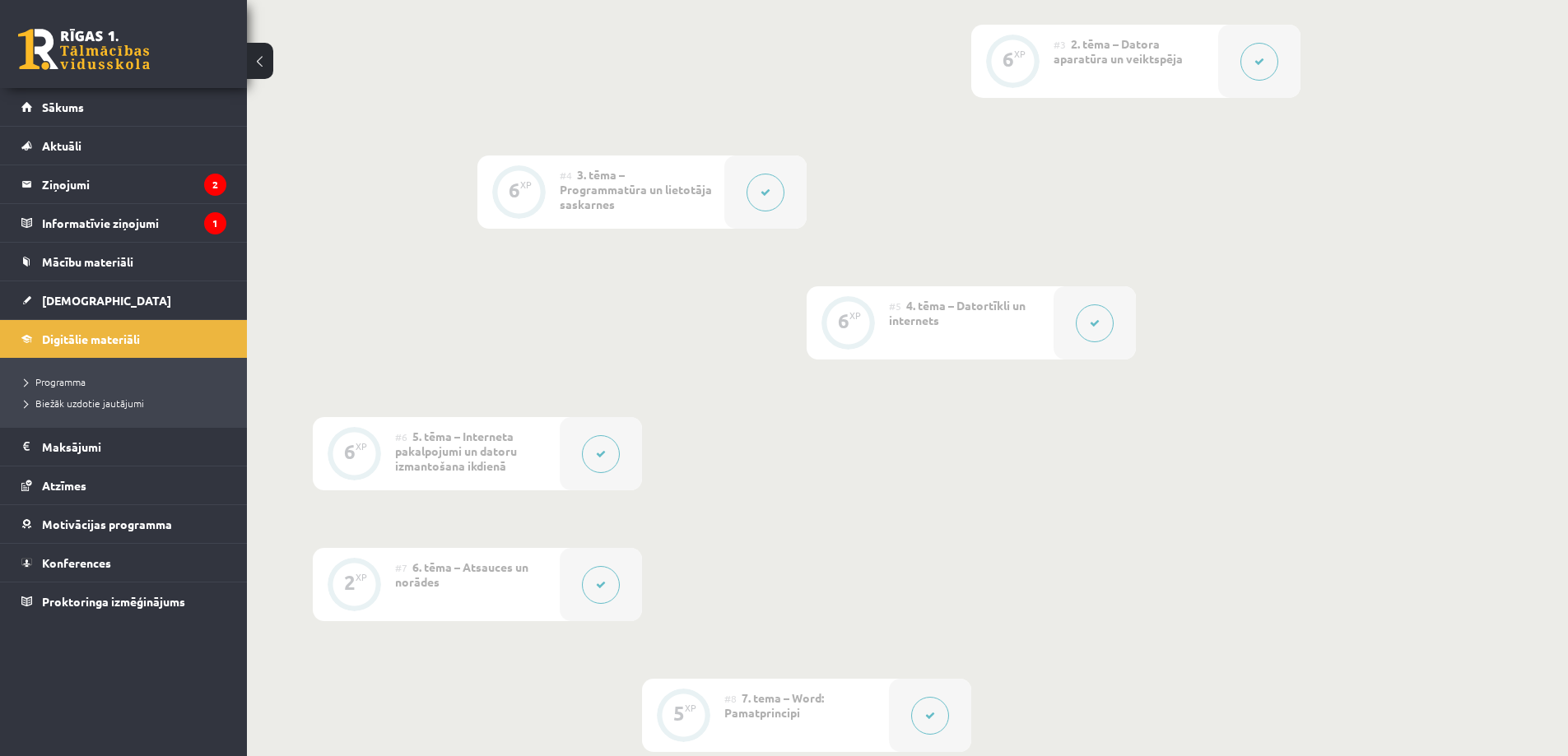
scroll to position [0, 0]
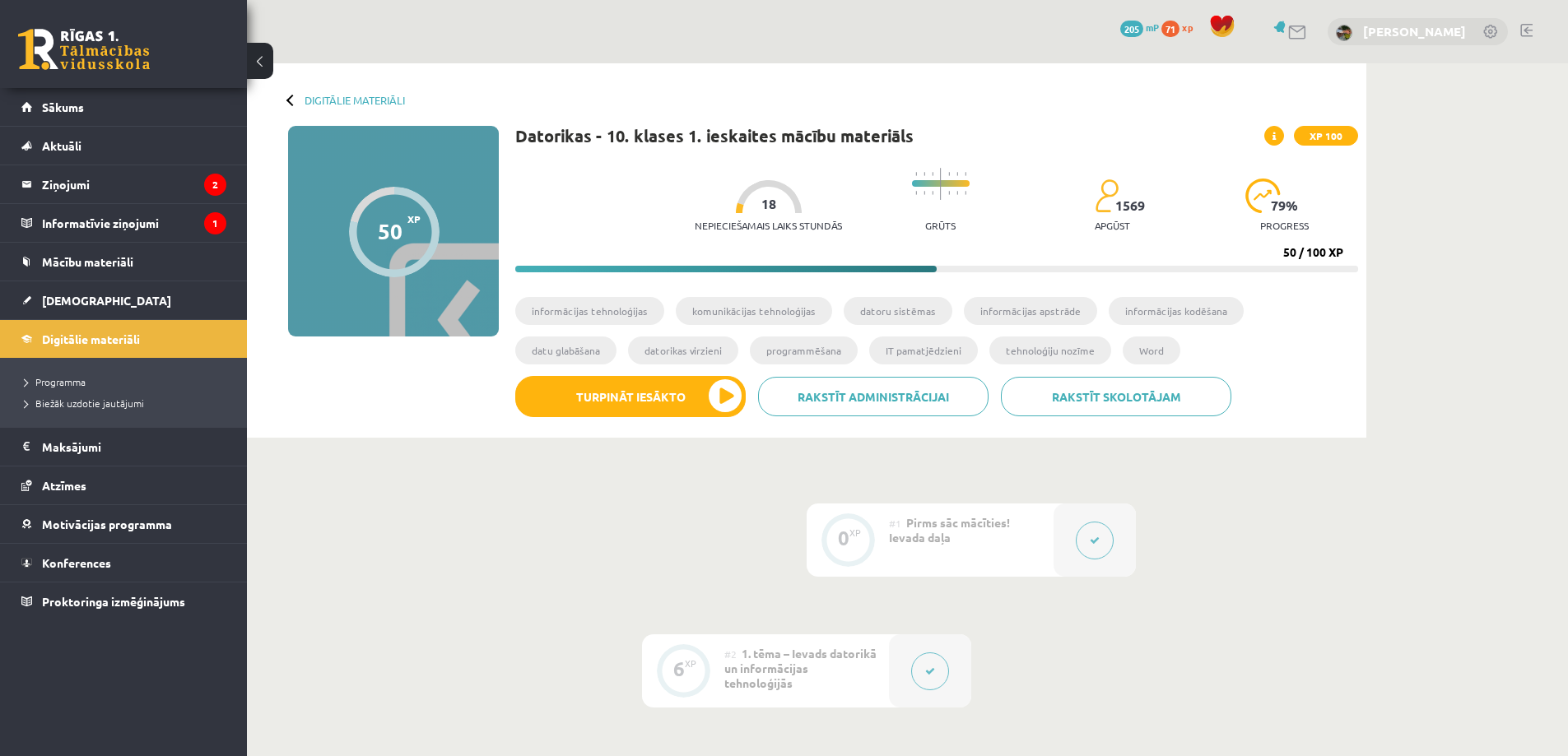
click at [1411, 29] on link "[PERSON_NAME]" at bounding box center [1415, 30] width 103 height 16
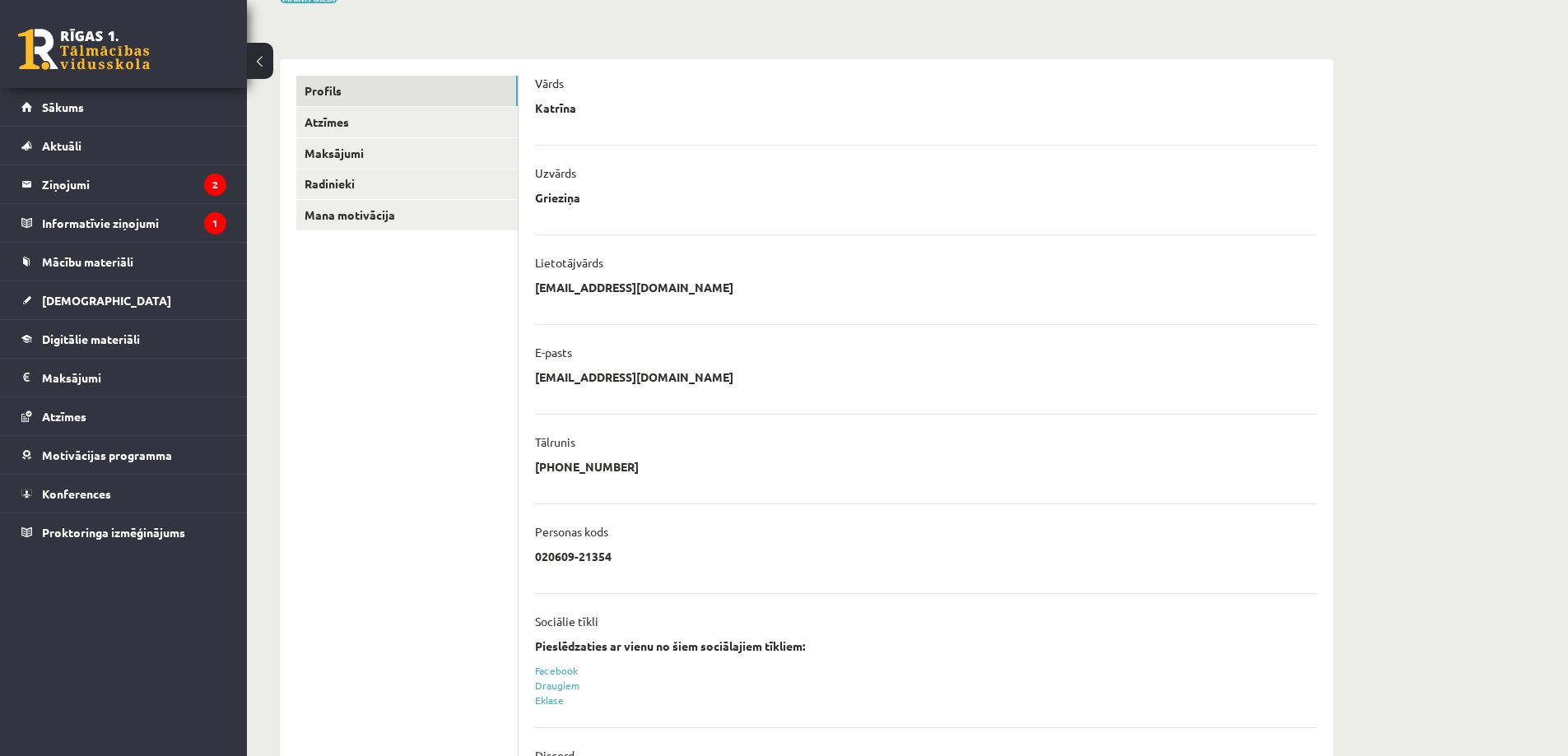
scroll to position [165, 0]
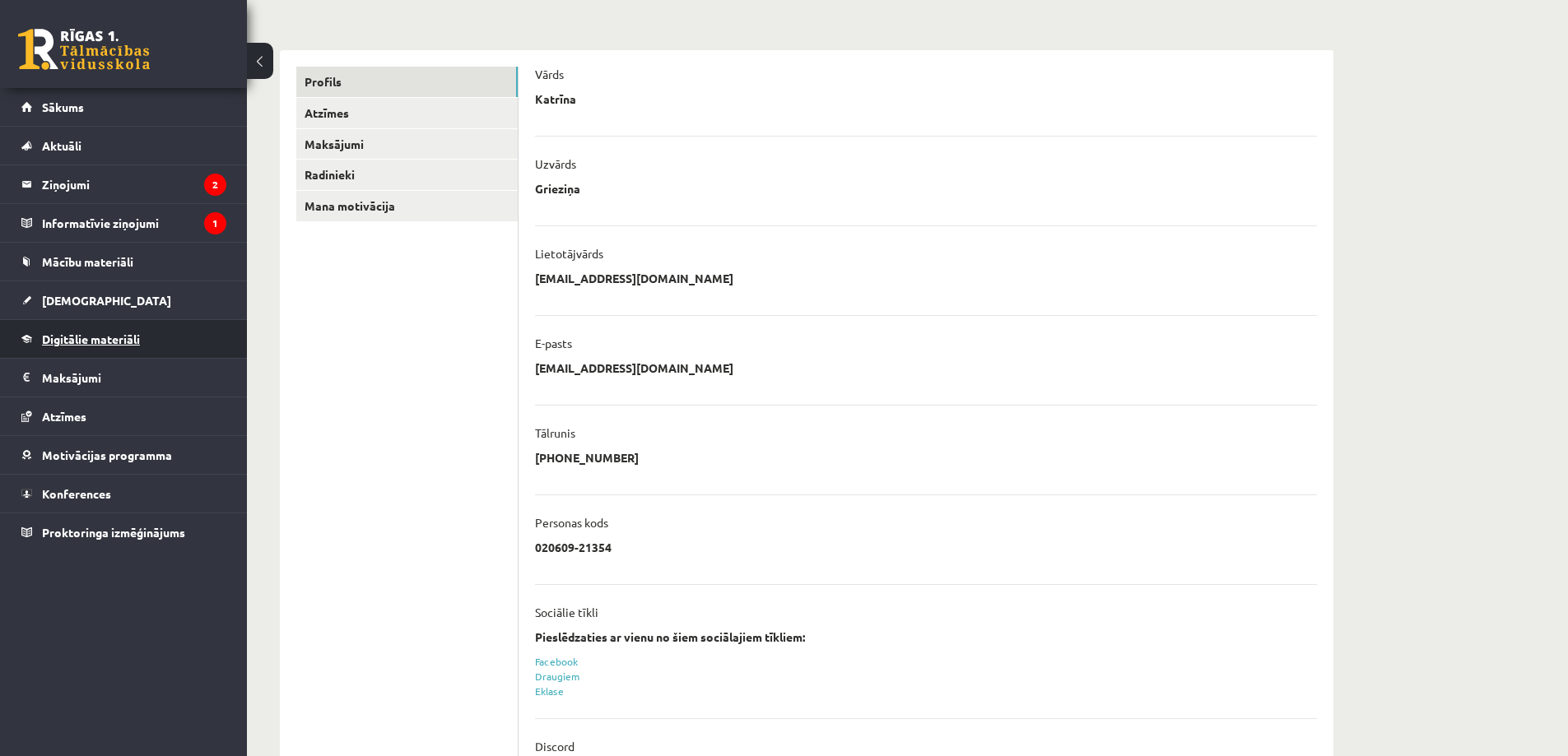
click at [95, 339] on span "Digitālie materiāli" at bounding box center [90, 339] width 98 height 15
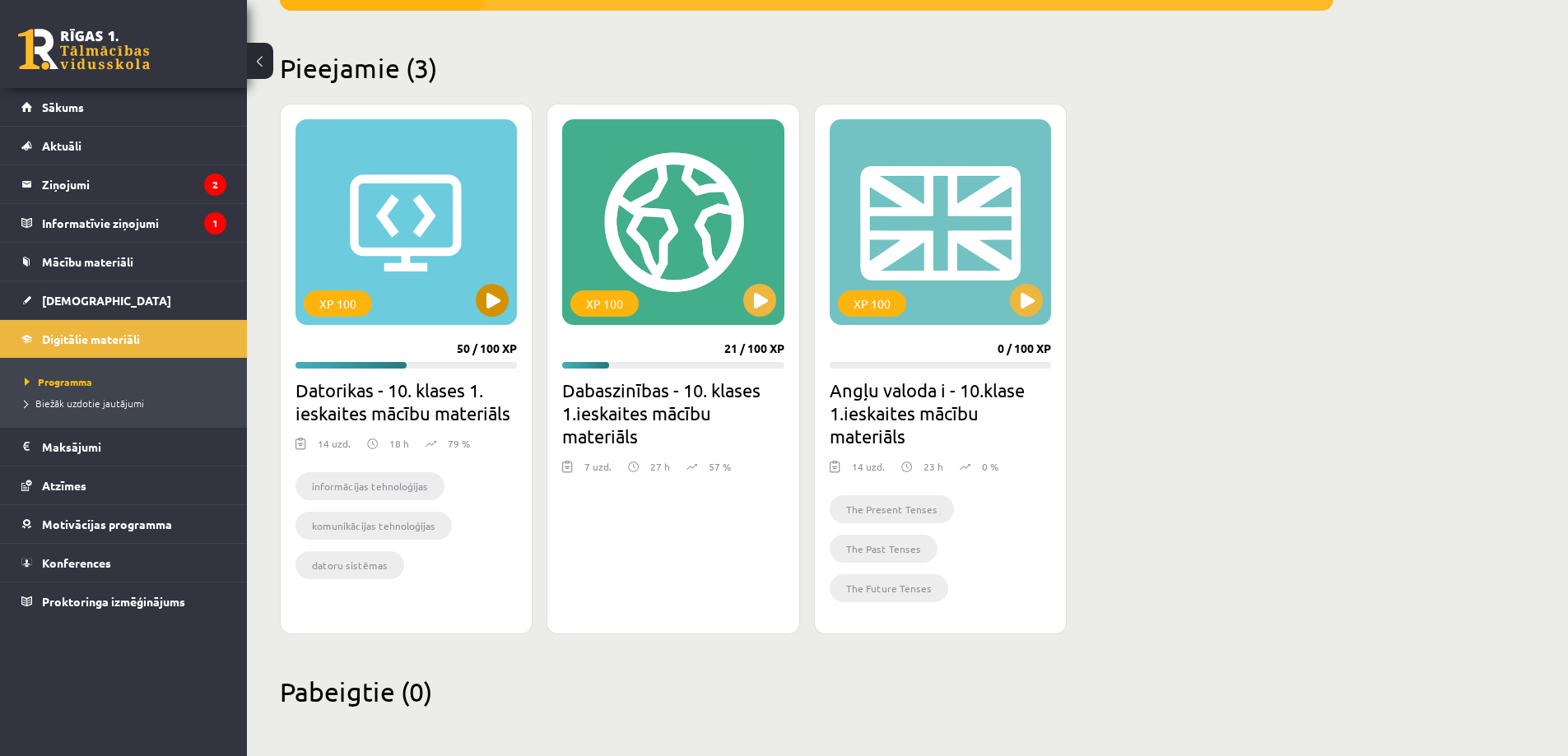
scroll to position [369, 0]
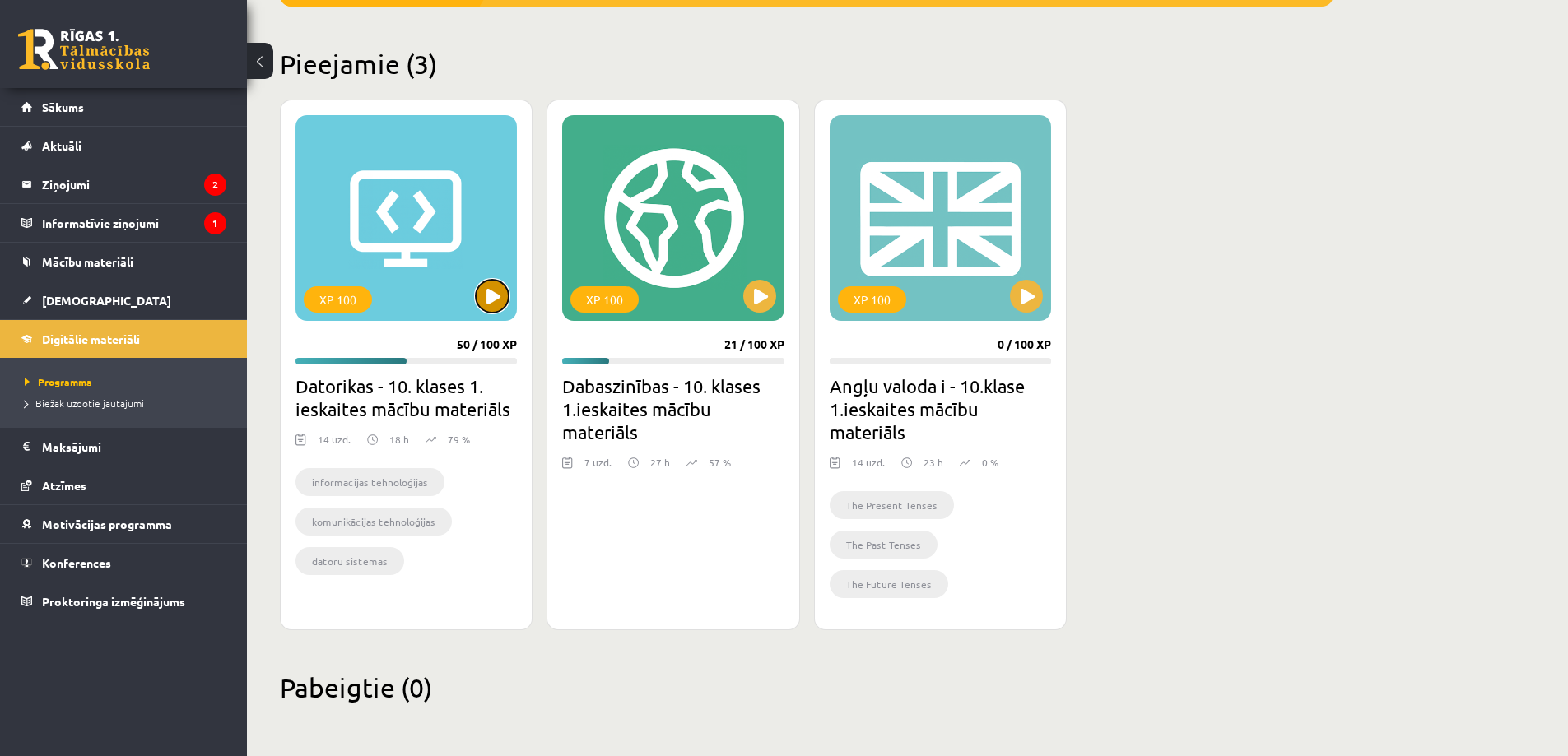
click at [493, 300] on button at bounding box center [492, 296] width 33 height 33
click at [400, 289] on div "XP 100" at bounding box center [406, 218] width 222 height 205
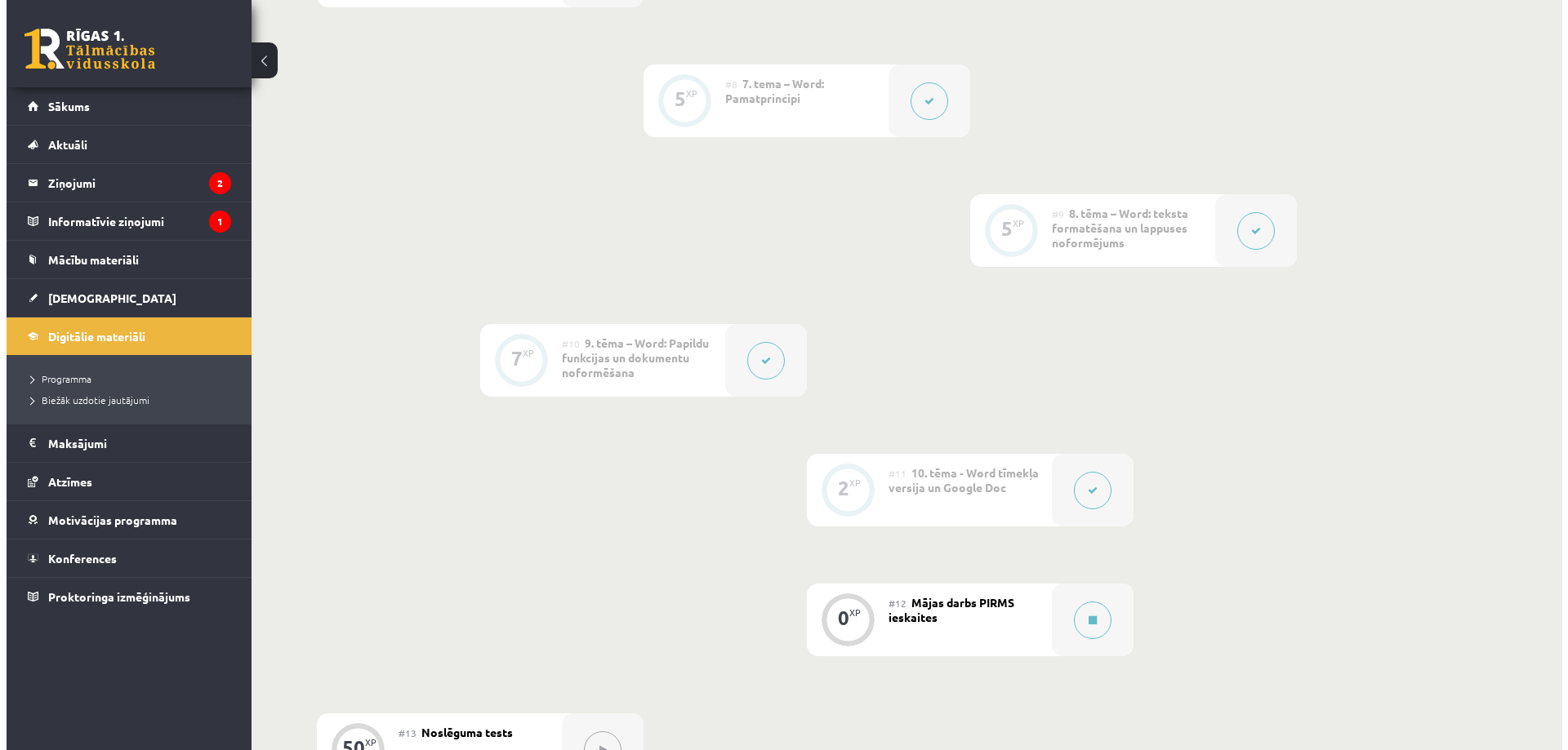
scroll to position [1632, 0]
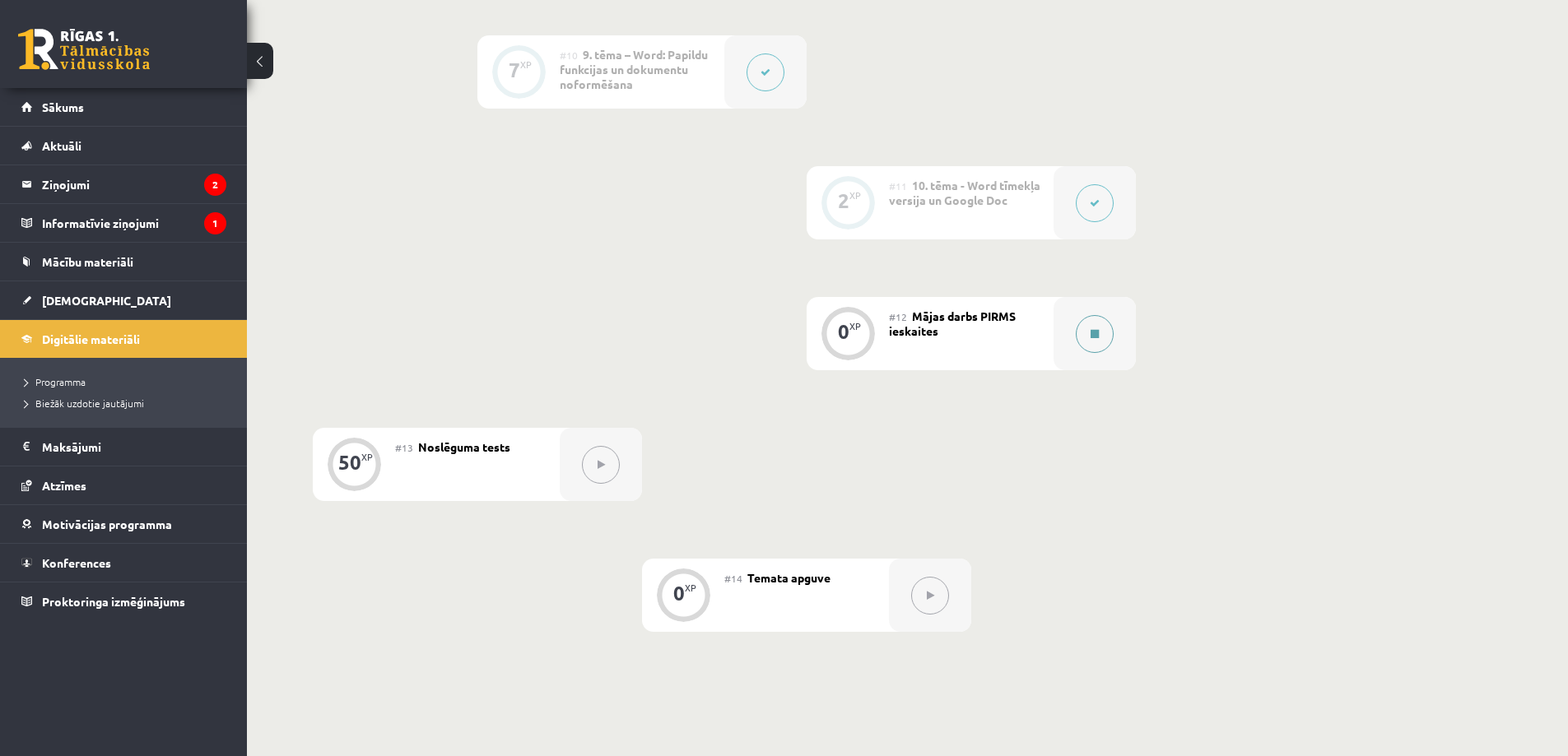
click at [1104, 335] on button at bounding box center [1095, 334] width 38 height 38
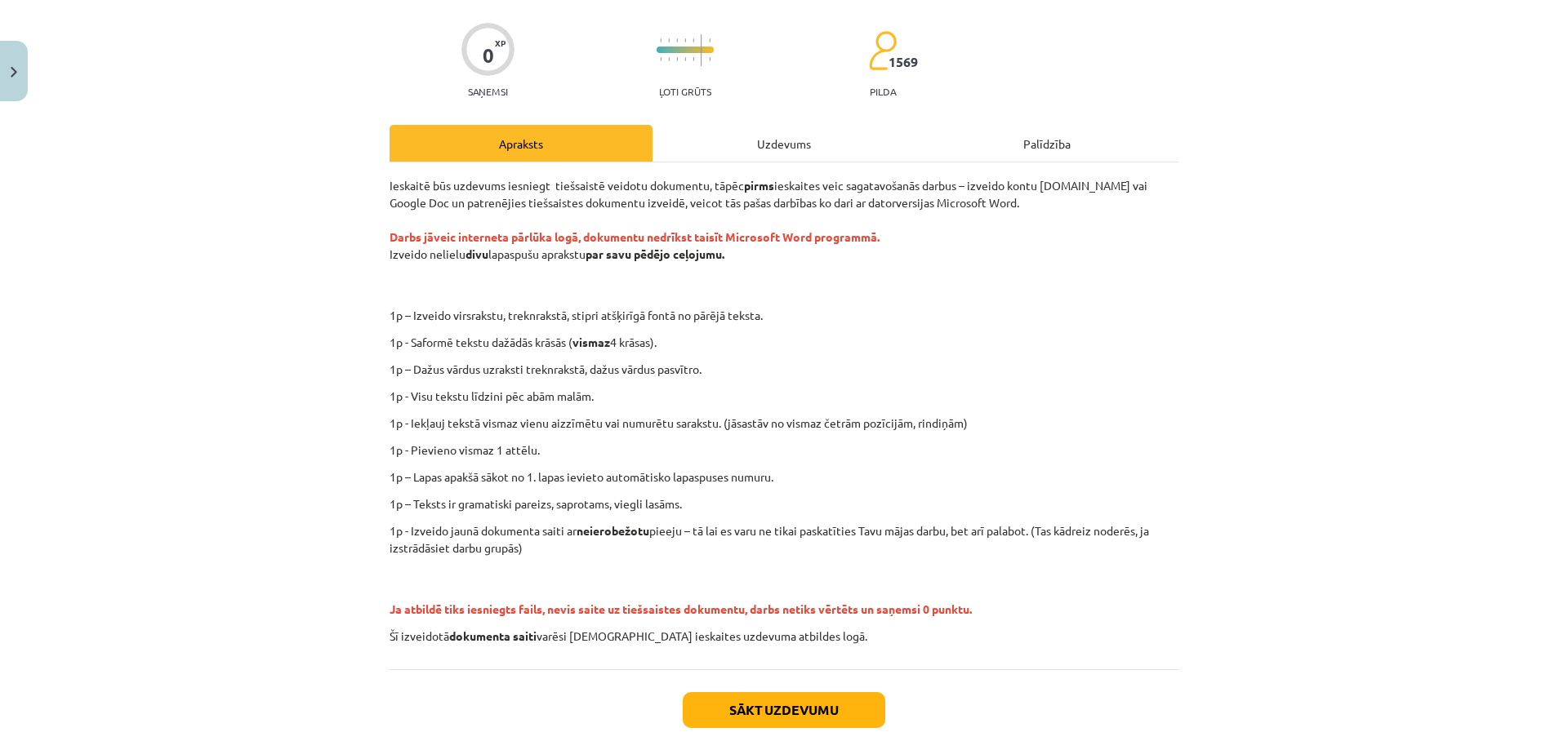
scroll to position [199, 0]
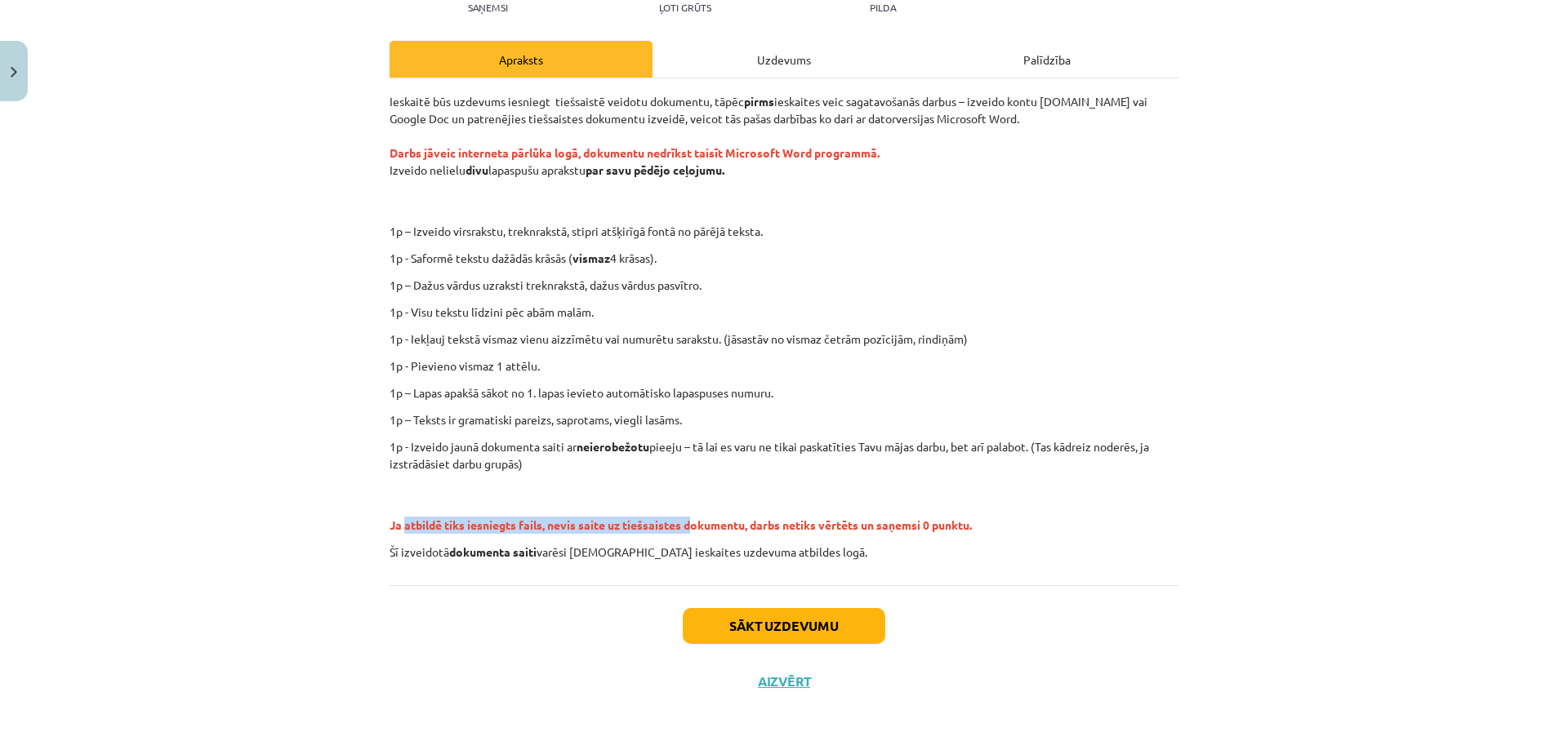
drag, startPoint x: 398, startPoint y: 527, endPoint x: 725, endPoint y: 524, distance: 327.0
click at [690, 523] on span "Ja atbildē tiks iesniegts fails, nevis saite uz tiešsaistes dokumentu, darbs ne…" at bounding box center [681, 525] width 582 height 15
click at [773, 527] on span "Ja atbildē tiks iesniegts fails, nevis saite uz tiešsaistes dokumentu, darbs ne…" at bounding box center [681, 525] width 582 height 15
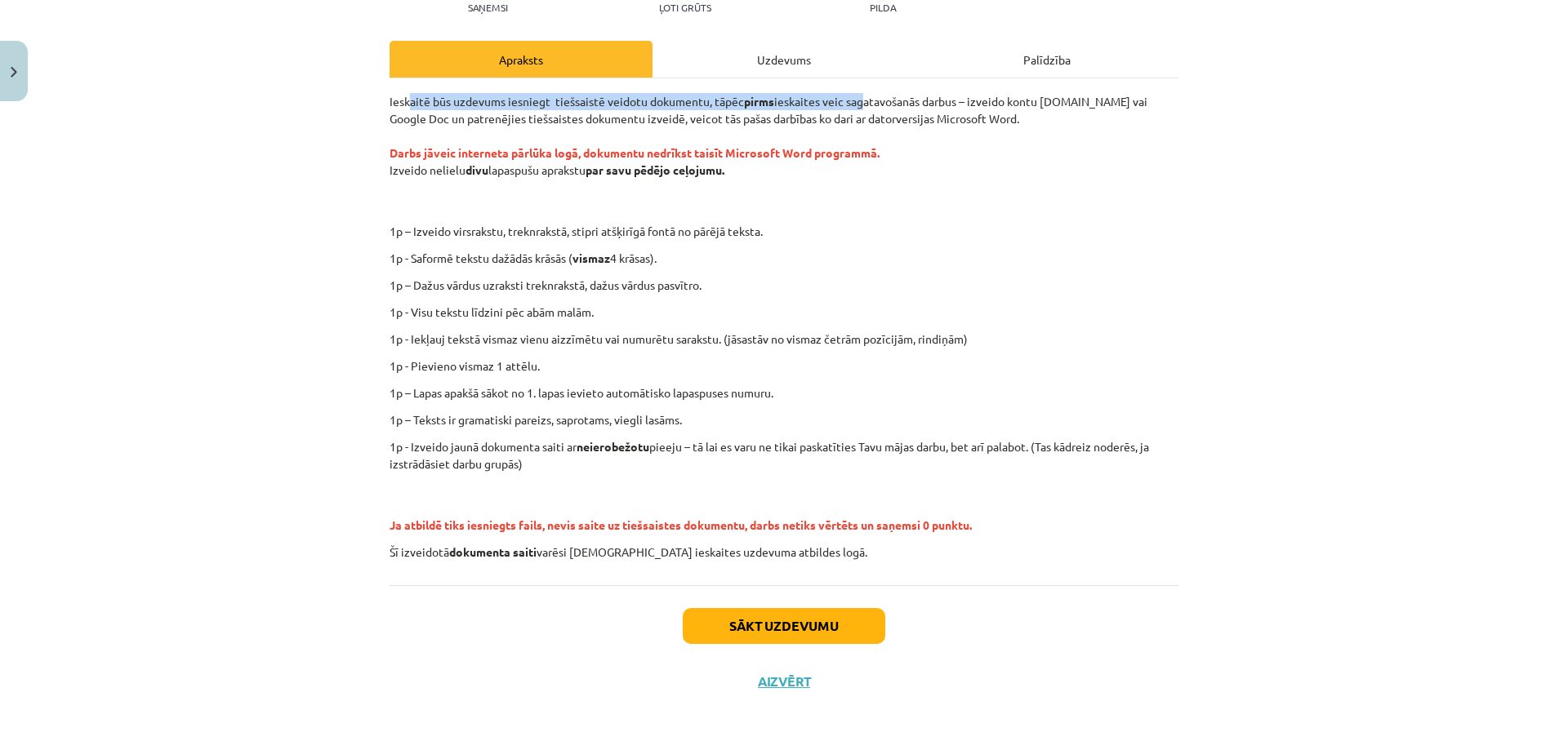
drag, startPoint x: 403, startPoint y: 103, endPoint x: 899, endPoint y: 108, distance: 496.0
click at [866, 108] on p "Ieskaitē būs uzdevums iesniegt tiešsaistē veidotu dokumentu, tāpēc pirms ieskai…" at bounding box center [784, 153] width 789 height 120
click at [929, 112] on p "Ieskaitē būs uzdevums iesniegt tiešsaistē veidotu dokumentu, tāpēc pirms ieskai…" at bounding box center [784, 153] width 789 height 120
drag, startPoint x: 463, startPoint y: 145, endPoint x: 809, endPoint y: 144, distance: 346.0
click at [771, 142] on p "Ieskaitē būs uzdevums iesniegt tiešsaistē veidotu dokumentu, tāpēc pirms ieskai…" at bounding box center [784, 153] width 789 height 120
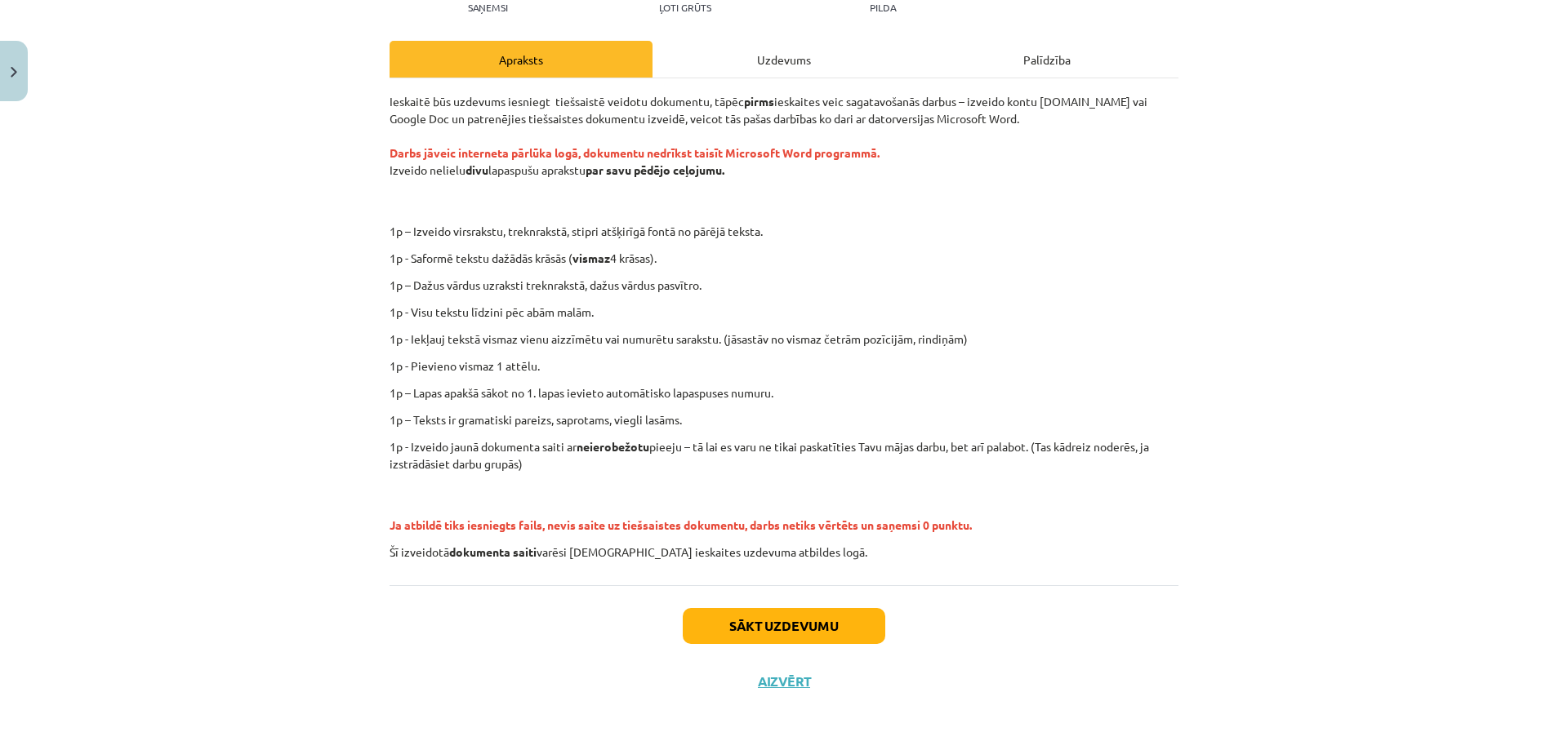
click at [838, 157] on strong "Darbs jāveic interneta pārlūka logā, dokumentu nedrīkst taisīt Microsoft Word p…" at bounding box center [634, 153] width 490 height 15
drag, startPoint x: 432, startPoint y: 166, endPoint x: 524, endPoint y: 162, distance: 92.1
click at [518, 162] on p "Ieskaitē būs uzdevums iesniegt tiešsaistē veidotu dokumentu, tāpēc pirms ieskai…" at bounding box center [784, 153] width 789 height 120
click at [600, 161] on p "Ieskaitē būs uzdevums iesniegt tiešsaistē veidotu dokumentu, tāpēc pirms ieskai…" at bounding box center [784, 153] width 789 height 120
drag, startPoint x: 379, startPoint y: 233, endPoint x: 609, endPoint y: 217, distance: 230.6
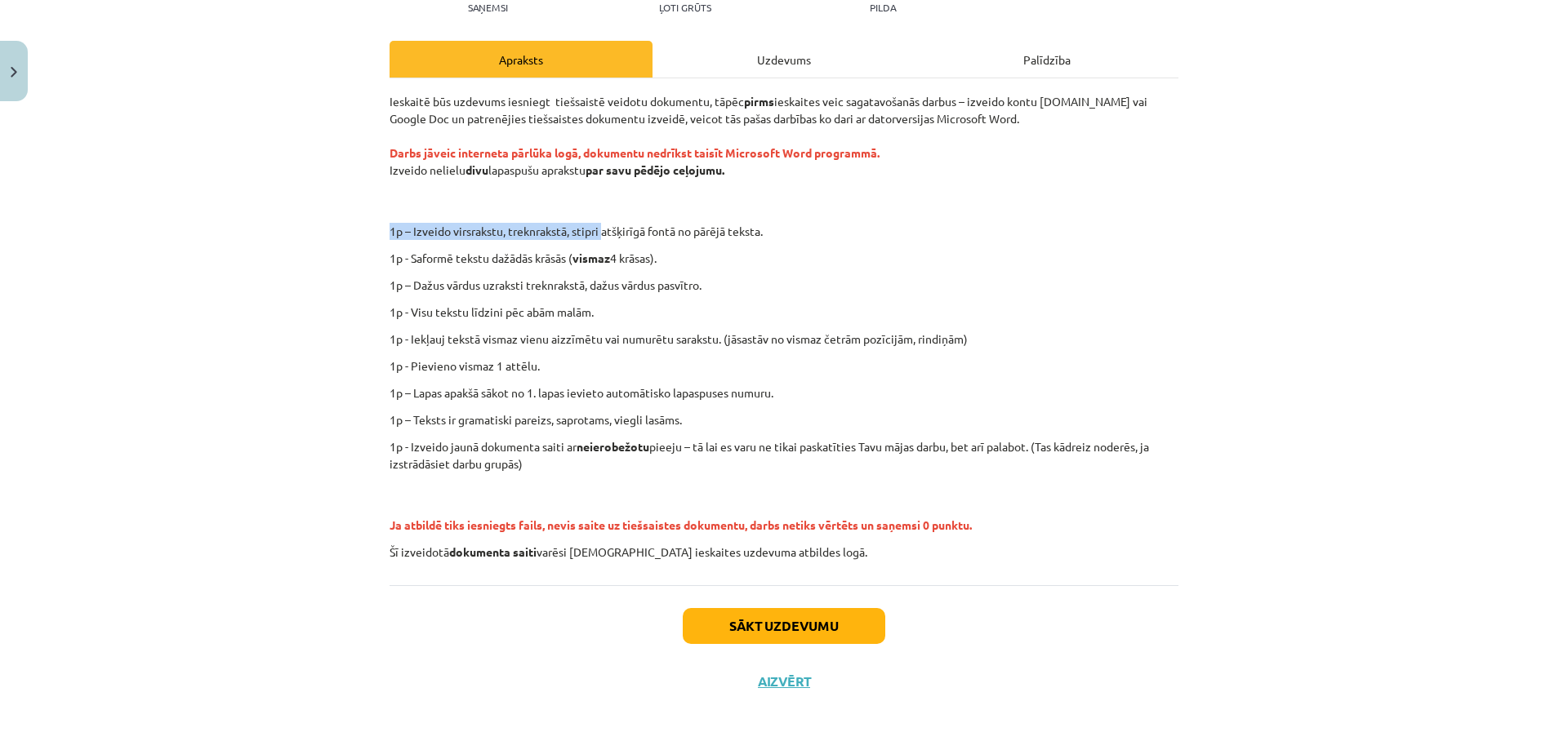
click at [602, 217] on div "0 XP Saņemsi Ļoti grūts 1569 pilda Apraksts Uzdevums Palīdzība Ieskaitē būs uzd…" at bounding box center [784, 309] width 808 height 800
click at [687, 213] on div "Ieskaitē būs uzdevums iesniegt tiešsaistē veidotu dokumentu, tāpēc pirms ieskai…" at bounding box center [784, 327] width 789 height 468
drag, startPoint x: 401, startPoint y: 542, endPoint x: 784, endPoint y: 525, distance: 383.4
click at [783, 524] on div "Ieskaitē būs uzdevums iesniegt tiešsaistē veidotu dokumentu, tāpēc pirms ieskai…" at bounding box center [784, 327] width 789 height 468
click at [735, 542] on div "Ieskaitē būs uzdevums iesniegt tiešsaistē veidotu dokumentu, tāpēc pirms ieskai…" at bounding box center [784, 327] width 789 height 468
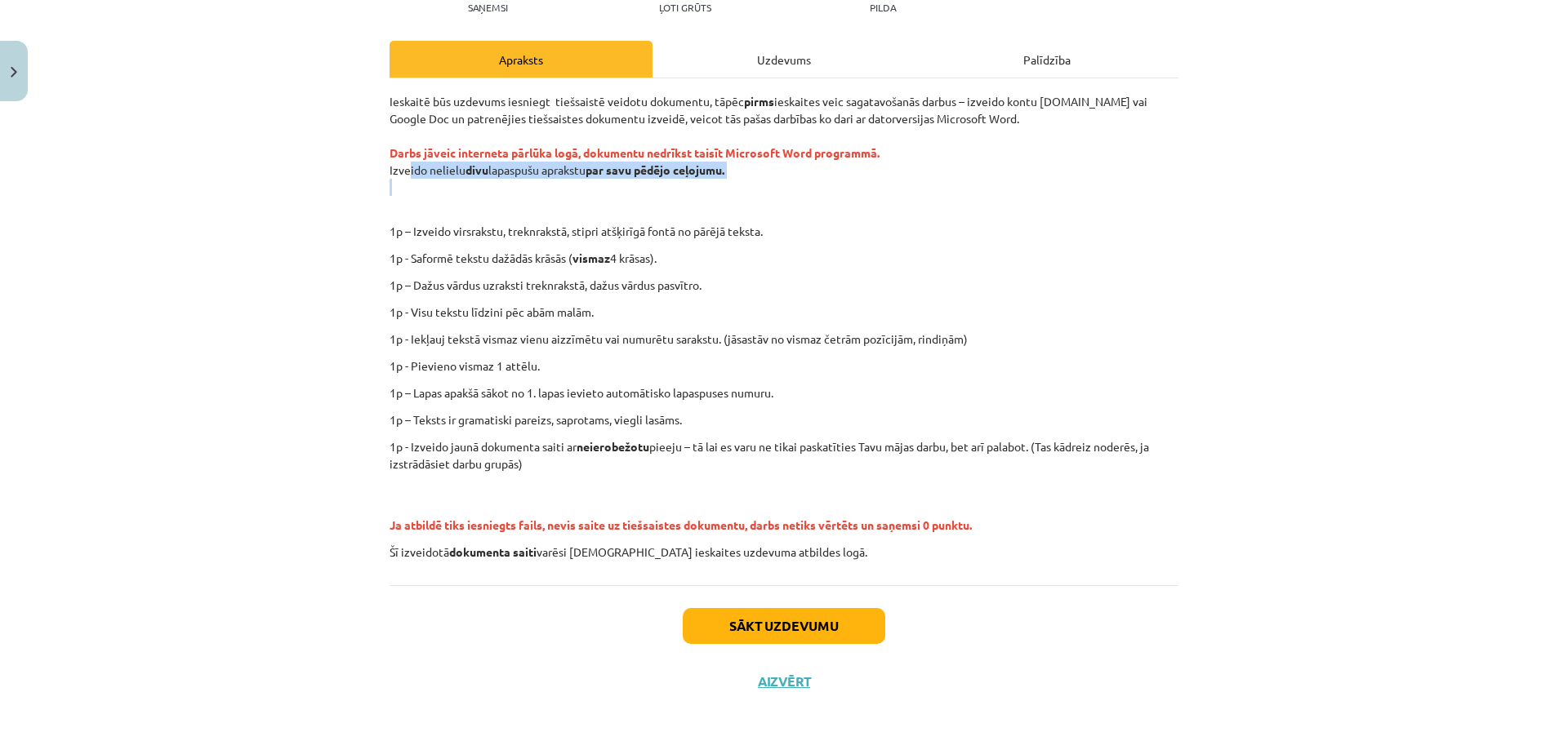
drag, startPoint x: 399, startPoint y: 169, endPoint x: 627, endPoint y: 185, distance: 228.6
click at [623, 185] on p "Ieskaitē būs uzdevums iesniegt tiešsaistē veidotu dokumentu, tāpēc pirms ieskai…" at bounding box center [784, 153] width 789 height 120
click at [700, 181] on p "Ieskaitē būs uzdevums iesniegt tiešsaistē veidotu dokumentu, tāpēc pirms ieskai…" at bounding box center [784, 153] width 789 height 120
drag, startPoint x: 597, startPoint y: 173, endPoint x: 760, endPoint y: 180, distance: 163.2
click at [730, 178] on p "Ieskaitē būs uzdevums iesniegt tiešsaistē veidotu dokumentu, tāpēc pirms ieskai…" at bounding box center [784, 153] width 789 height 120
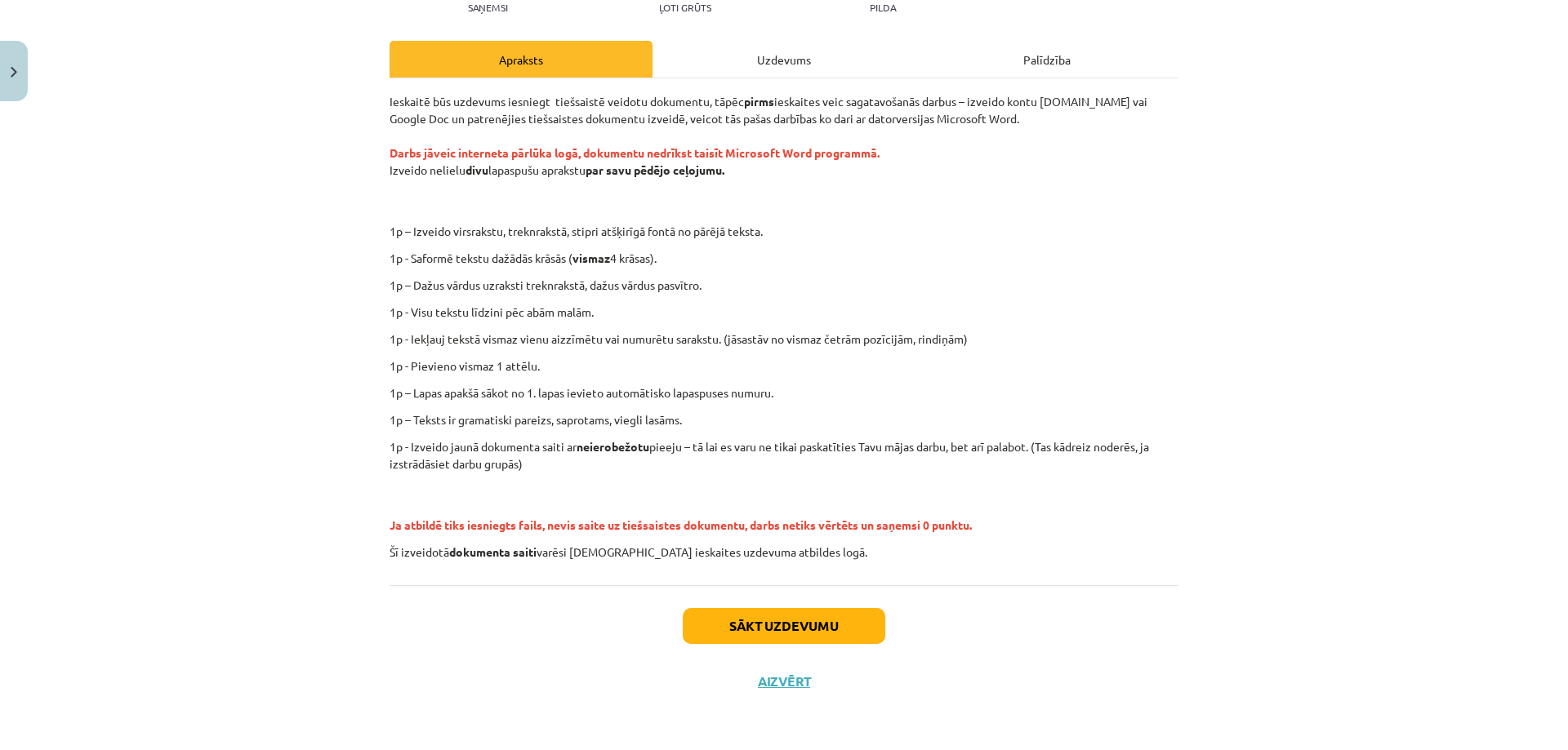
click at [829, 189] on p "Ieskaitē būs uzdevums iesniegt tiešsaistē veidotu dokumentu, tāpēc pirms ieskai…" at bounding box center [784, 153] width 789 height 120
drag, startPoint x: 417, startPoint y: 313, endPoint x: 716, endPoint y: 322, distance: 299.1
click at [678, 322] on div "Ieskaitē būs uzdevums iesniegt tiešsaistē veidotu dokumentu, tāpēc pirms ieskai…" at bounding box center [784, 327] width 789 height 468
click at [735, 320] on p "1p - Visu tekstu līdzini pēc abām malām." at bounding box center [784, 312] width 789 height 17
drag, startPoint x: 418, startPoint y: 273, endPoint x: 694, endPoint y: 280, distance: 276.1
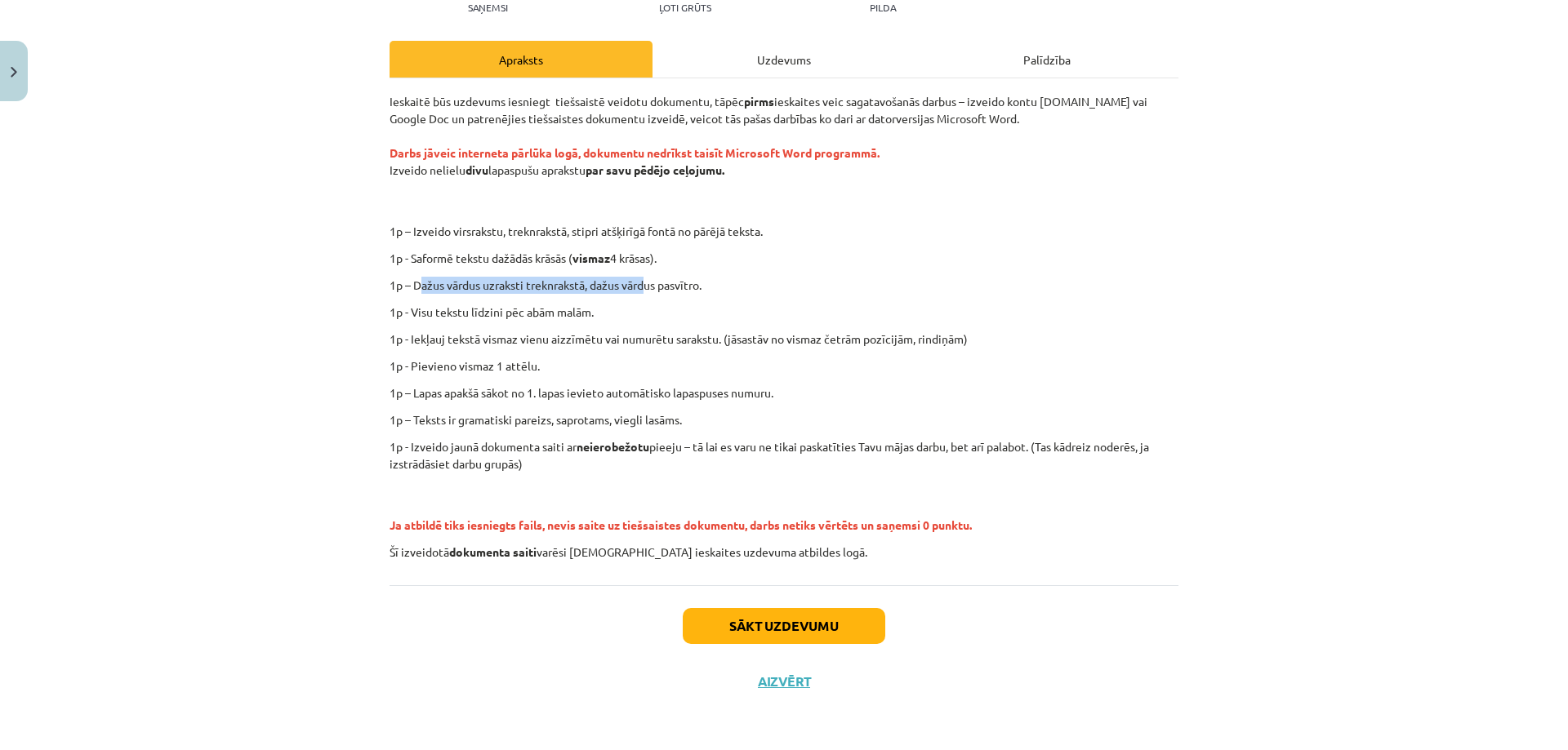
click at [687, 280] on div "Ieskaitē būs uzdevums iesniegt tiešsaistē veidotu dokumentu, tāpēc pirms ieskai…" at bounding box center [784, 327] width 789 height 468
click at [734, 279] on p "1p – Dažus vārdus uzraksti treknrakstā, dažus vārdus pasvītro." at bounding box center [784, 285] width 789 height 17
